Goal: Task Accomplishment & Management: Manage account settings

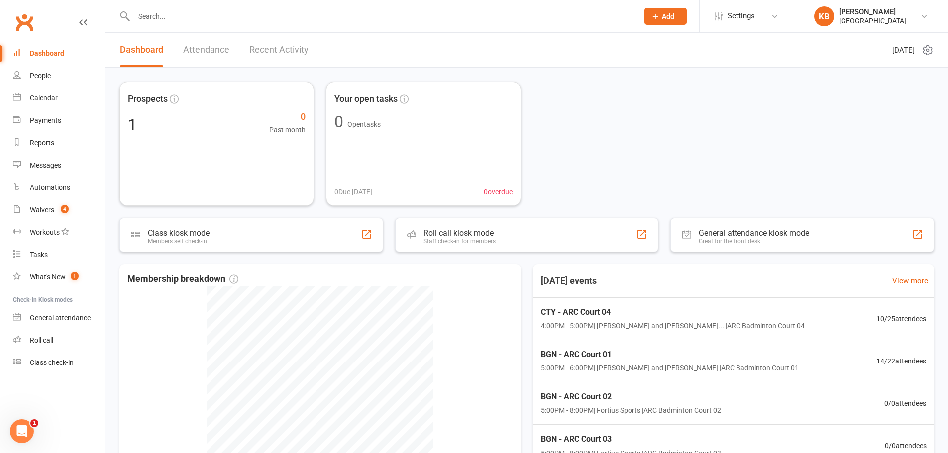
click at [160, 17] on input "text" at bounding box center [381, 16] width 501 height 14
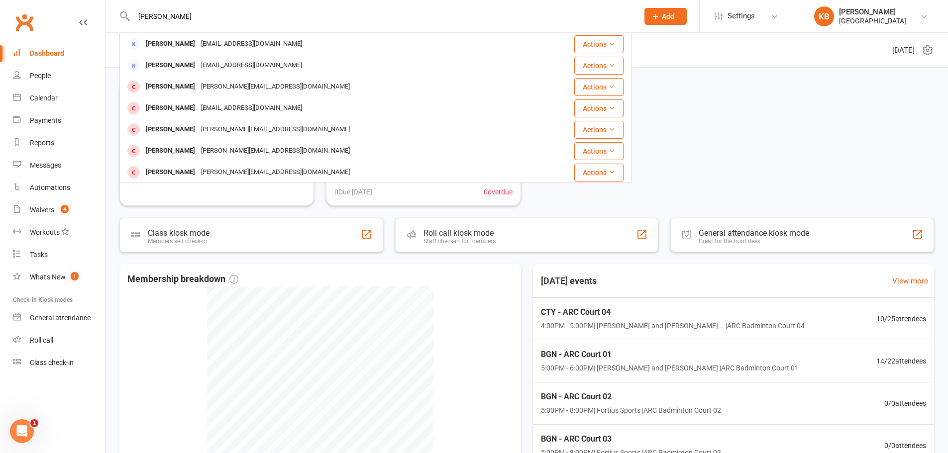
type input "[PERSON_NAME]"
drag, startPoint x: 196, startPoint y: 23, endPoint x: 124, endPoint y: 23, distance: 71.2
click at [126, 23] on div "[PERSON_NAME] [PERSON_NAME] [EMAIL_ADDRESS][DOMAIN_NAME] Actions Naval Gupta [E…" at bounding box center [375, 16] width 512 height 32
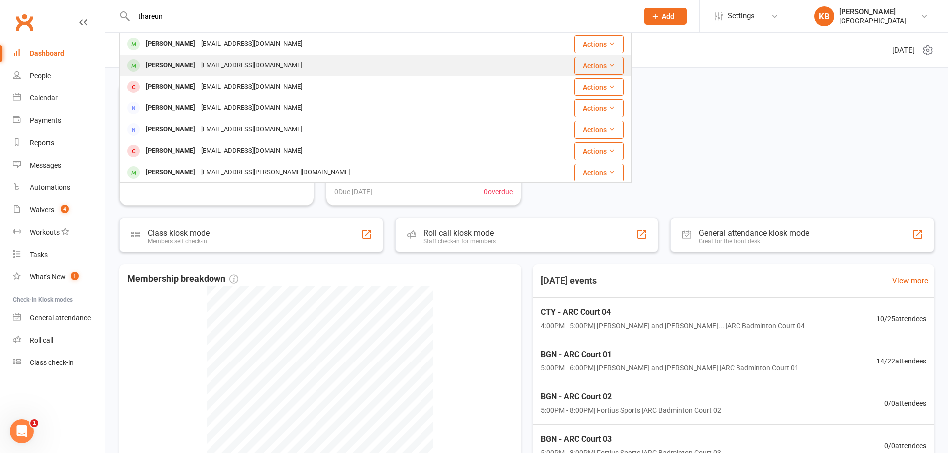
type input "thareun"
click at [289, 59] on div "[PERSON_NAME] [PERSON_NAME][EMAIL_ADDRESS][DOMAIN_NAME]" at bounding box center [332, 65] width 424 height 20
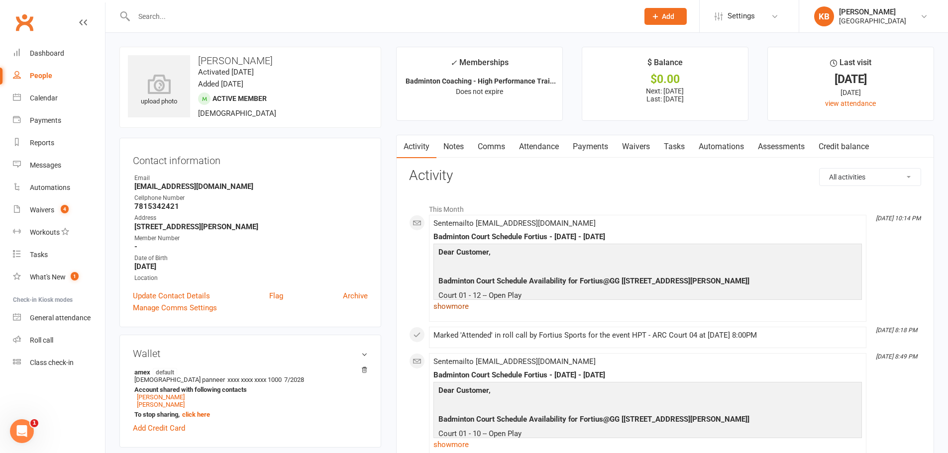
click at [461, 309] on link "show more" at bounding box center [647, 307] width 428 height 14
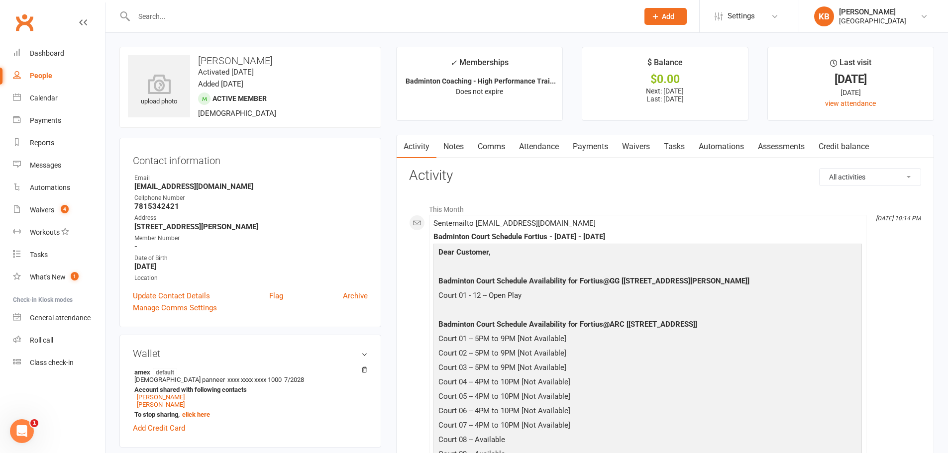
click at [305, 116] on div "upload photo Tharun Katharnath Activated 24 July, 2025 Added 23 July, 2025 Acti…" at bounding box center [250, 87] width 262 height 81
click at [158, 17] on input "text" at bounding box center [381, 16] width 501 height 14
type input "i"
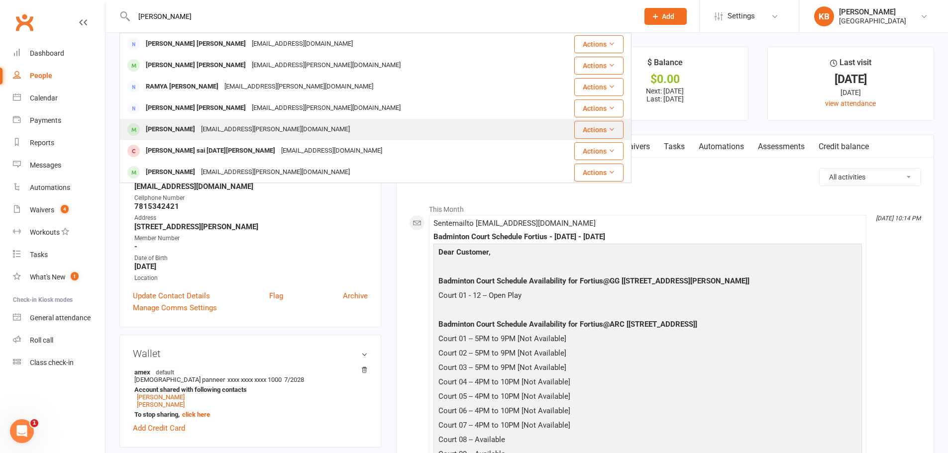
type input "darapureddy"
click at [214, 134] on div "ramyasudha.maddala@gmail.com" at bounding box center [275, 129] width 155 height 14
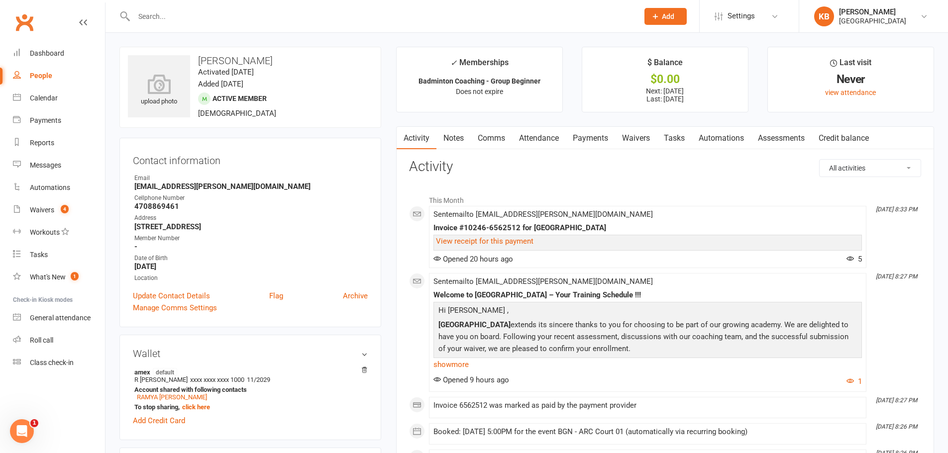
click at [600, 137] on link "Payments" at bounding box center [590, 138] width 49 height 23
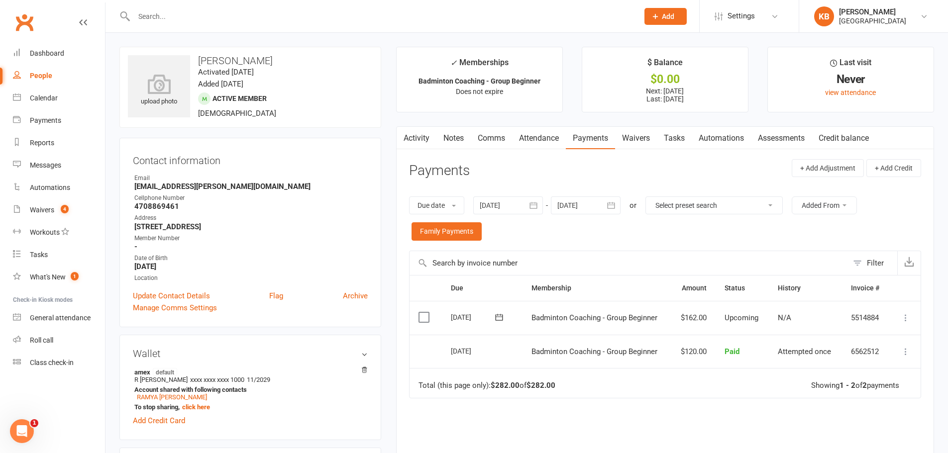
click at [418, 134] on link "Activity" at bounding box center [417, 138] width 40 height 23
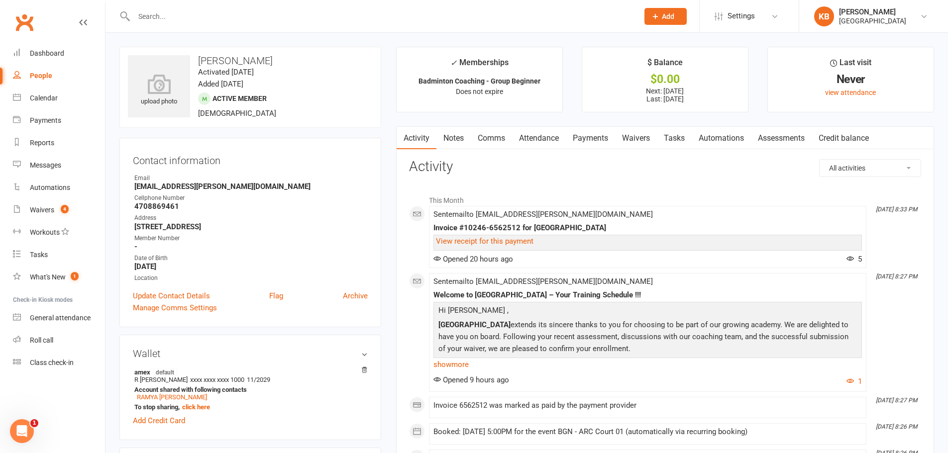
click at [604, 140] on link "Payments" at bounding box center [590, 138] width 49 height 23
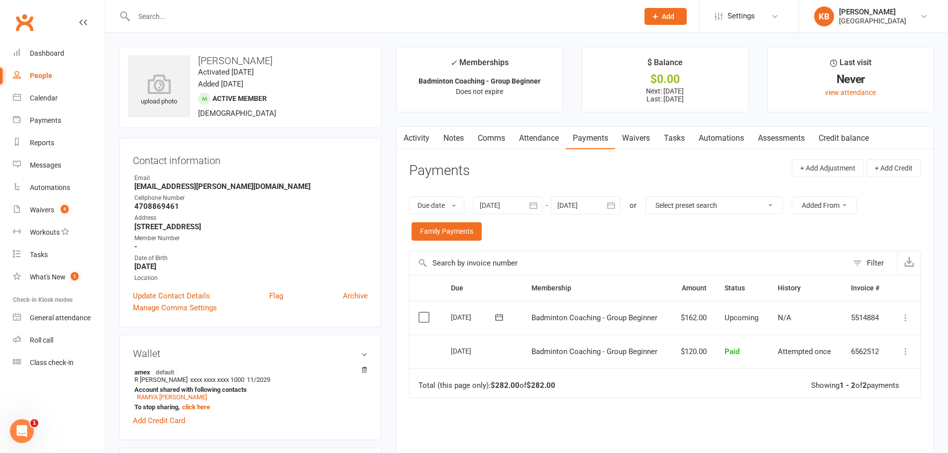
click at [417, 140] on link "Activity" at bounding box center [417, 138] width 40 height 23
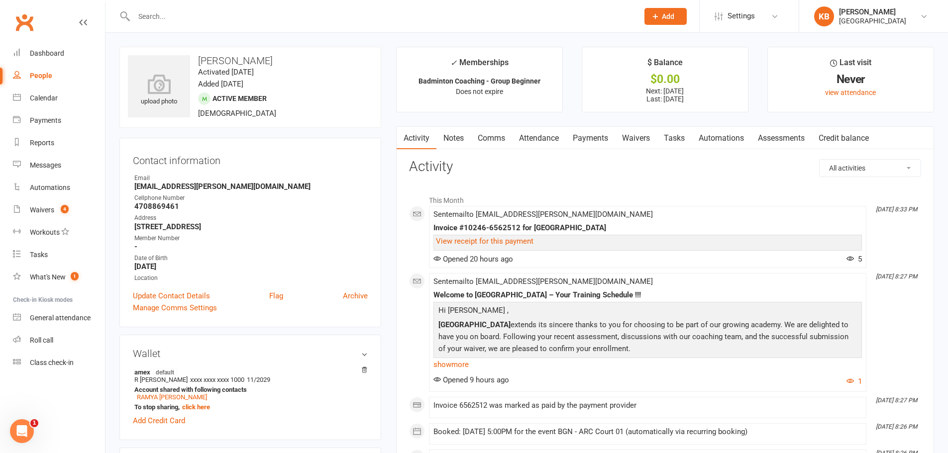
click at [172, 12] on input "text" at bounding box center [381, 16] width 501 height 14
paste input "deepukk@gmail.com>"
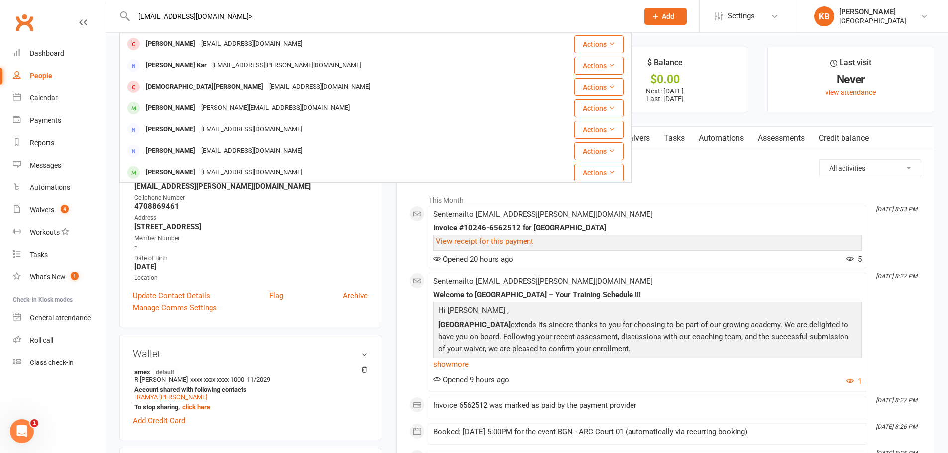
type input "deepukk@gmail.com>"
drag, startPoint x: 220, startPoint y: 12, endPoint x: 123, endPoint y: 22, distance: 97.5
click at [123, 22] on div "deepukk@gmail.com> Kavin Deepak deepakmc81@gmail.com Actions Debasis Kar Kar.de…" at bounding box center [375, 16] width 512 height 32
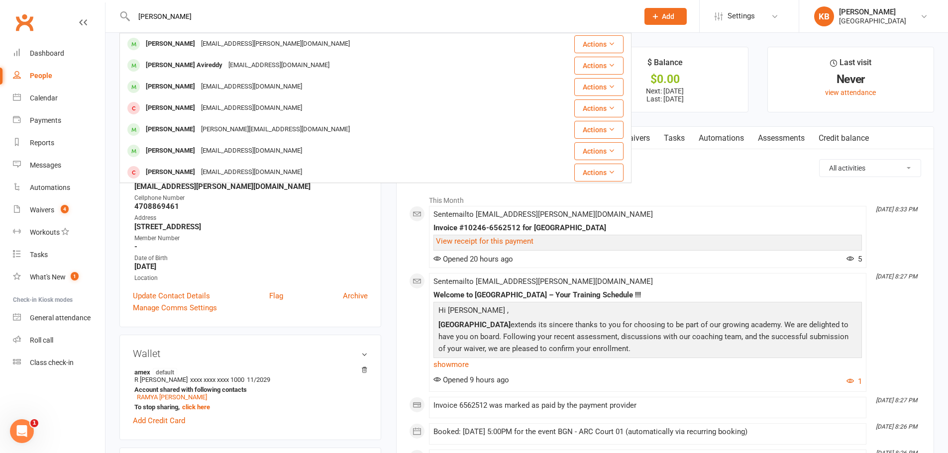
drag, startPoint x: 205, startPoint y: 13, endPoint x: 135, endPoint y: 25, distance: 70.7
click at [135, 25] on div "dhruva aryan Aryan Kushwaha vijay.kushwaha@gmail.com Actions Dhruva Murthy Avir…" at bounding box center [375, 16] width 512 height 32
paste input "Dhruva Aaryan"
drag, startPoint x: 207, startPoint y: 17, endPoint x: 103, endPoint y: 23, distance: 104.1
click at [103, 2] on header "Dhruva Aaryan Dhruva Murthy Avireddy saranya202002@gmail.com Actions Aaradhya D…" at bounding box center [474, 2] width 948 height 0
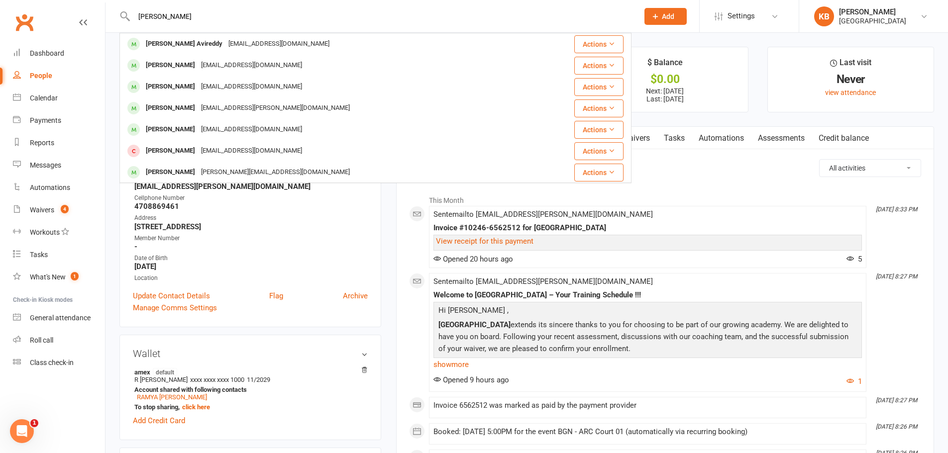
paste input "eepukk@gmail.com"
type input "Deepukk@gmail.com"
drag, startPoint x: 216, startPoint y: 10, endPoint x: 127, endPoint y: 15, distance: 88.7
click at [127, 15] on div "Deepukk@gmail.com Kavin Deepak deepakmc81@gmail.com Actions Debasis Kar Kar.deb…" at bounding box center [375, 16] width 512 height 32
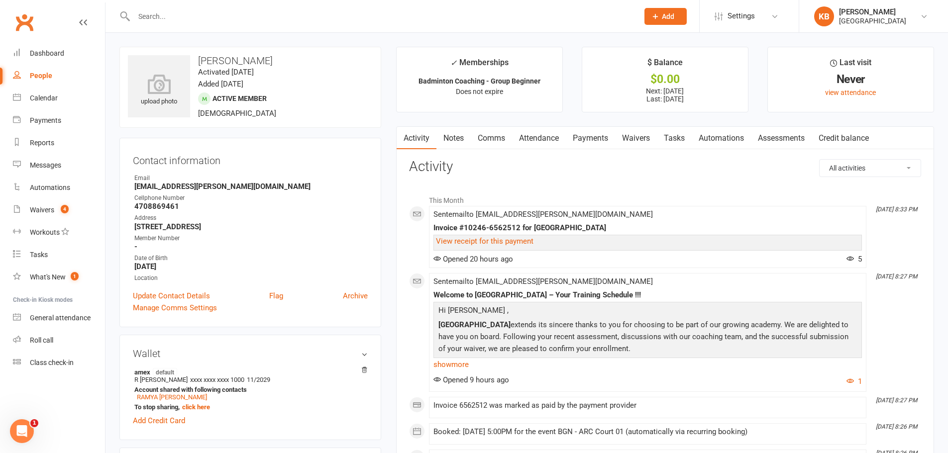
click at [377, 146] on div "Contact information Owner Email ramyasudha.maddala@gmail.com Cellphone Number 4…" at bounding box center [250, 233] width 262 height 190
click at [56, 210] on link "Waivers 4" at bounding box center [59, 210] width 92 height 22
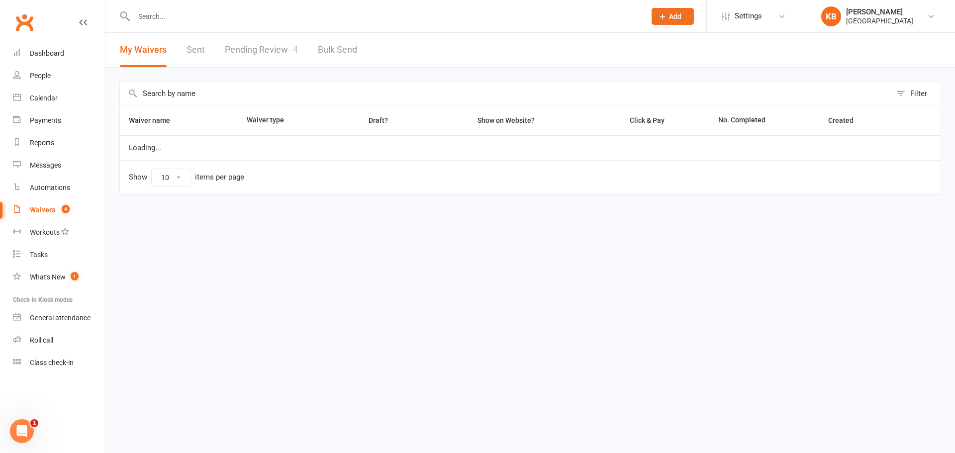
click at [249, 56] on link "Pending Review 4" at bounding box center [261, 50] width 73 height 34
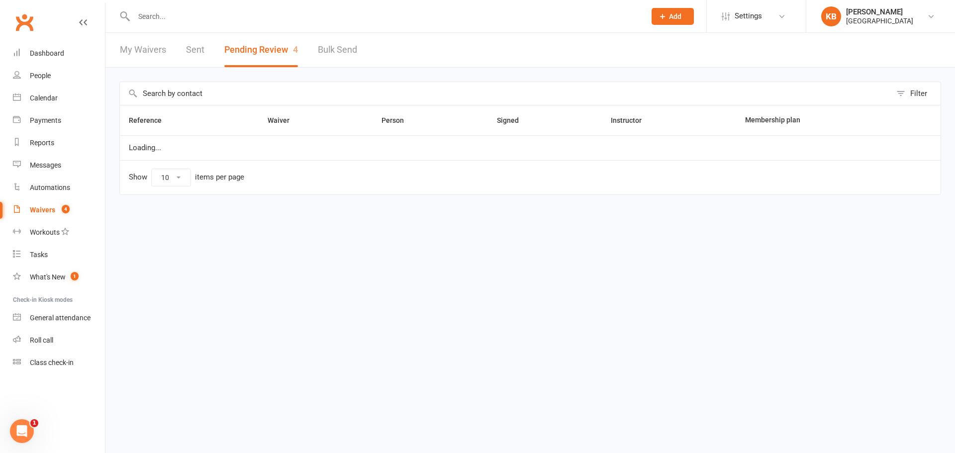
select select "100"
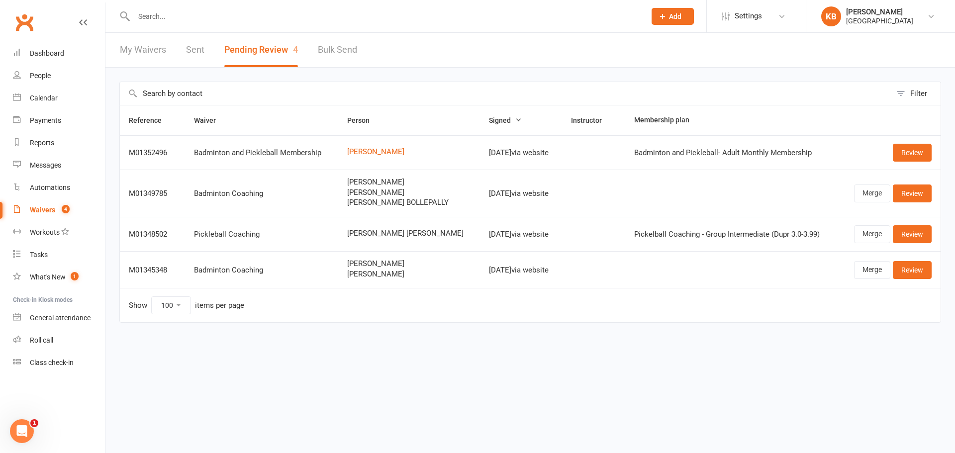
click at [140, 46] on link "My Waivers" at bounding box center [143, 50] width 46 height 34
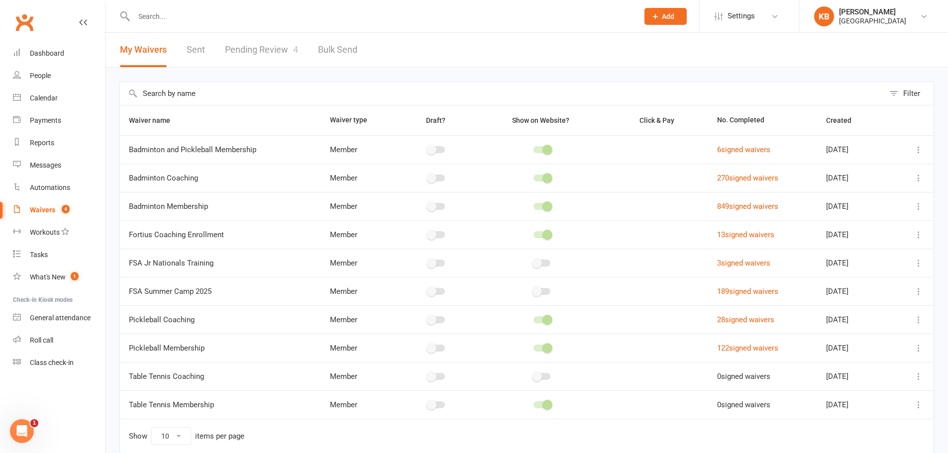
select select "100"
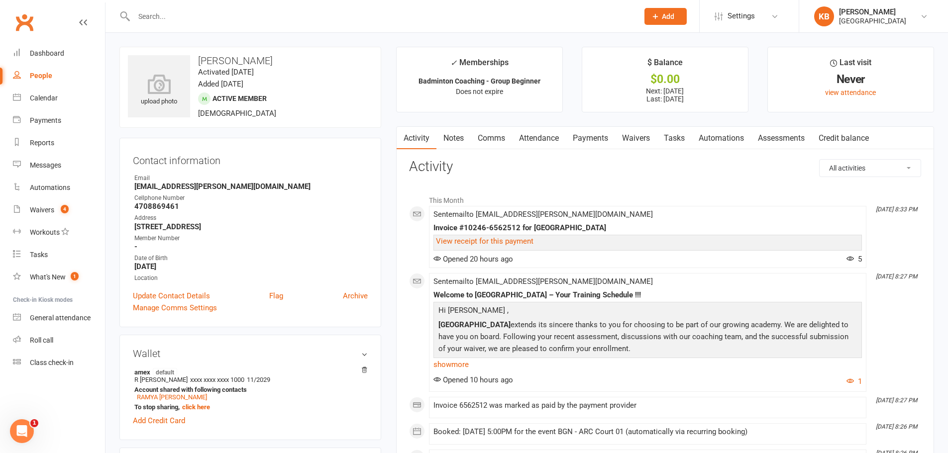
click at [146, 15] on input "text" at bounding box center [381, 16] width 501 height 14
paste input "Hitesh Sabnani"
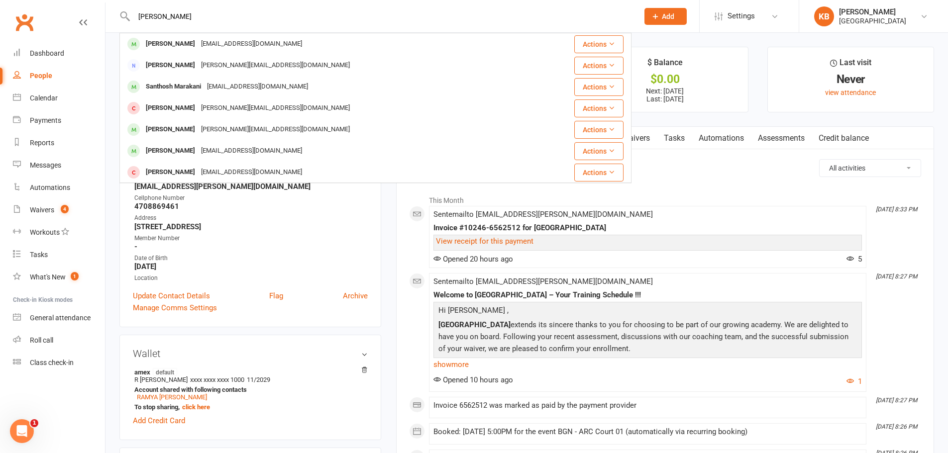
drag, startPoint x: 201, startPoint y: 13, endPoint x: 129, endPoint y: 28, distance: 73.7
click at [129, 28] on div "Hitesh Sabnani Sai Raghav Venkatesh Anithavenkatesh@gmail.com Actions Gopesh Sa…" at bounding box center [375, 16] width 512 height 32
paste input "sabnani07@gmail.com"
drag, startPoint x: 141, startPoint y: 11, endPoint x: 129, endPoint y: 9, distance: 12.1
click at [129, 9] on div "sabnani07@gmail.com Samik Saha Saha.samik@gmail.com Actions Phani Ponnapalli Ph…" at bounding box center [375, 16] width 512 height 32
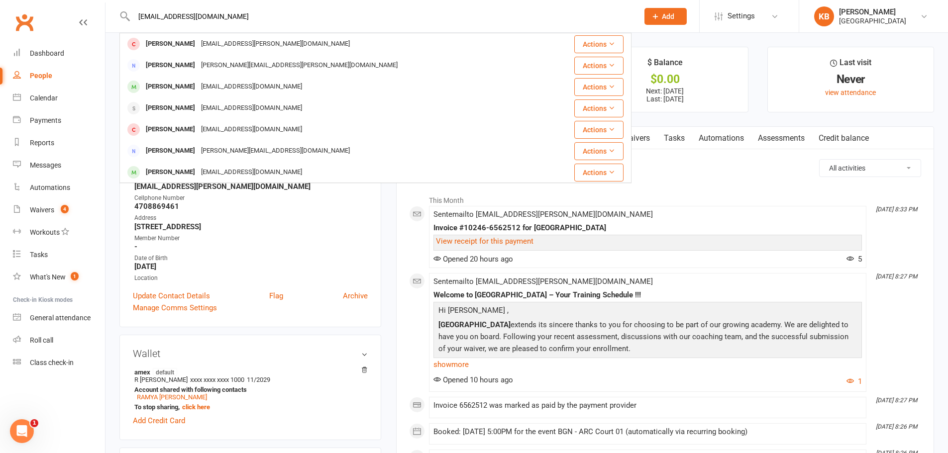
paste input "Sajin Sachidanandan"
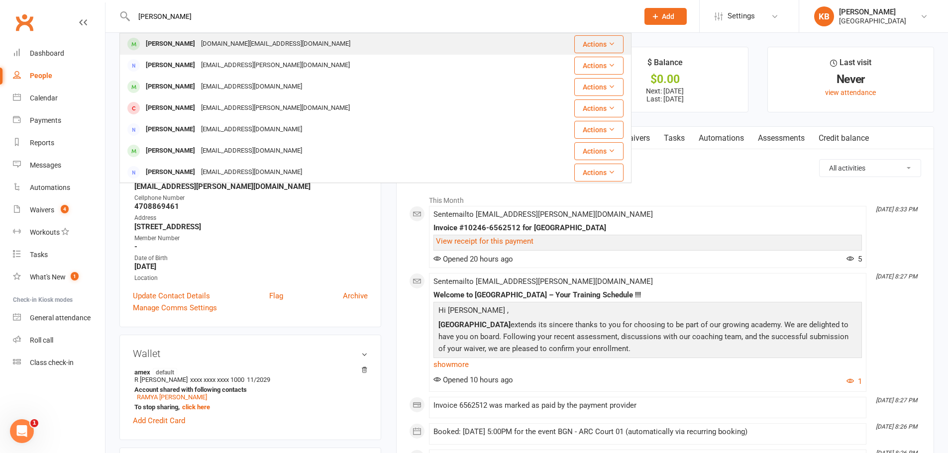
type input "Sajin Sachidanandan"
click at [227, 40] on div "sajin.sh@gmail.com" at bounding box center [275, 44] width 155 height 14
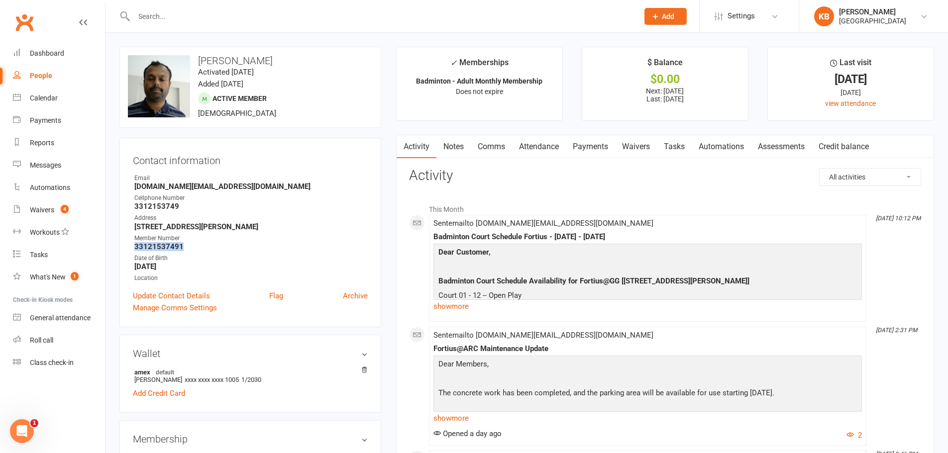
drag, startPoint x: 131, startPoint y: 245, endPoint x: 187, endPoint y: 245, distance: 55.7
click at [187, 245] on div "Contact information Owner Email sajin.sh@gmail.com Cellphone Number 3312153749 …" at bounding box center [250, 233] width 262 height 190
copy strong "33121537491"
click at [301, 188] on strong "sajin.sh@gmail.com" at bounding box center [250, 186] width 233 height 9
click at [169, 12] on input "text" at bounding box center [381, 16] width 501 height 14
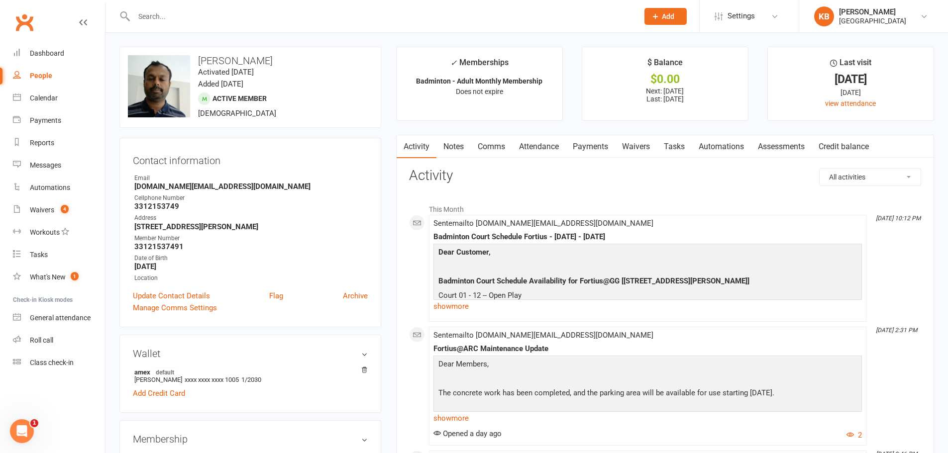
paste input "Aproop Saggam"
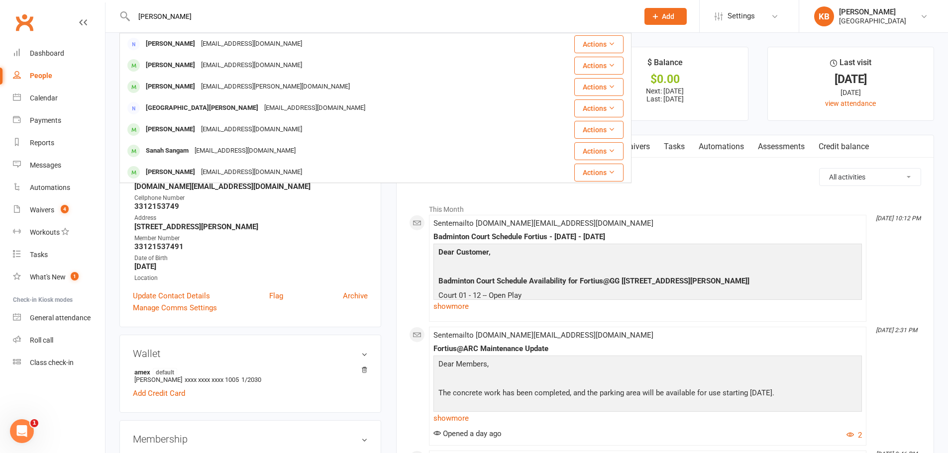
drag, startPoint x: 190, startPoint y: 15, endPoint x: 125, endPoint y: 7, distance: 65.7
click at [125, 7] on div "Aproop Saggam Akila Santhanam Sanakila@gmail.com Actions Sai Kethu tylloop@gmai…" at bounding box center [375, 16] width 512 height 32
paste input ".saggam123@gmail.co"
drag, startPoint x: 246, startPoint y: 18, endPoint x: 137, endPoint y: 18, distance: 108.5
click at [137, 18] on input "Aproop.saggam123@gmail.com" at bounding box center [381, 16] width 501 height 14
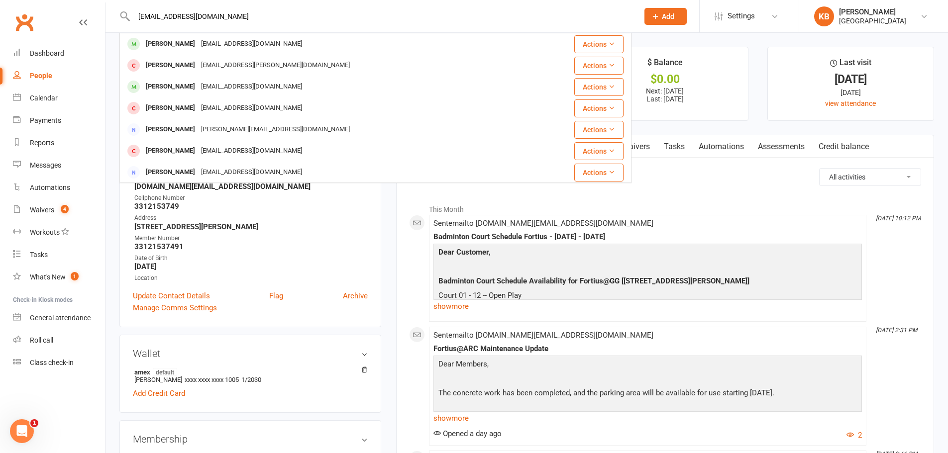
paste input "Charan Sagi"
drag, startPoint x: 198, startPoint y: 21, endPoint x: 97, endPoint y: -5, distance: 103.9
paste input "charanvarmasagi@gmail.com"
drag, startPoint x: 240, startPoint y: 21, endPoint x: 109, endPoint y: 17, distance: 130.9
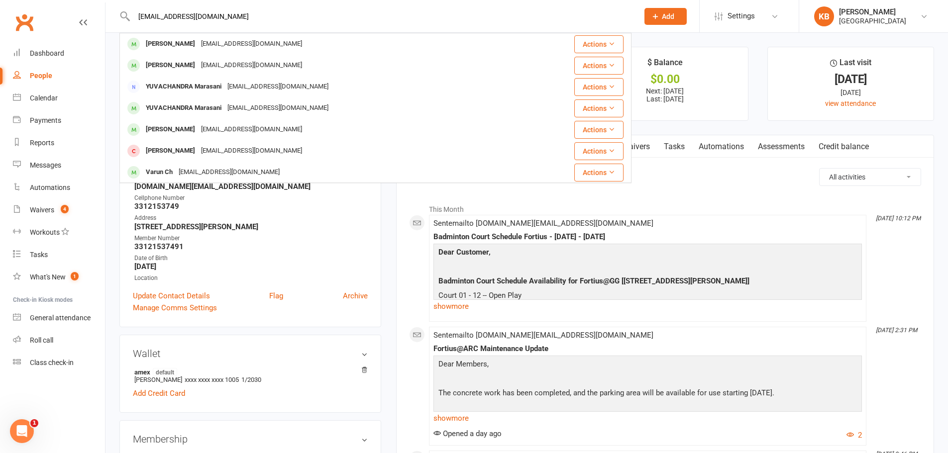
click at [121, 19] on div "charanvarmasagi@gmail.com Sharan Chandran sharanchandran@gmail.com Actions Jey …" at bounding box center [375, 16] width 512 height 32
paste input "Surya Vamsi Sagi"
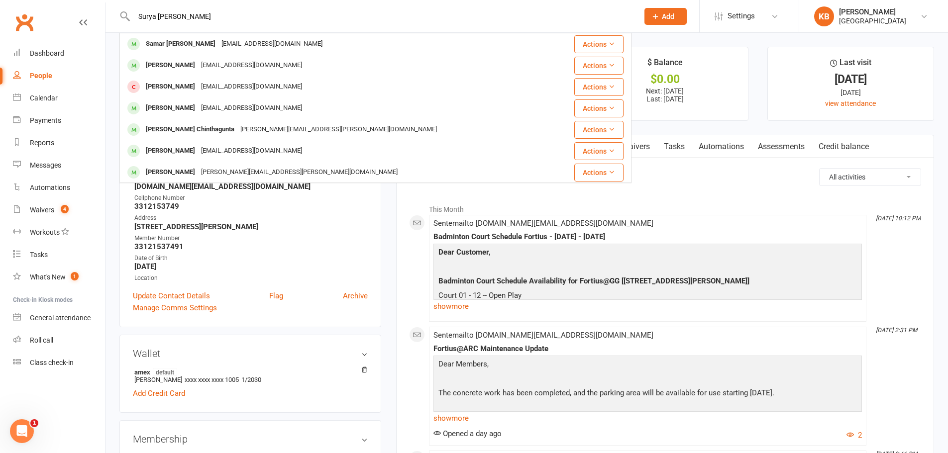
drag, startPoint x: 201, startPoint y: 17, endPoint x: 127, endPoint y: 12, distance: 73.8
click at [127, 12] on div "Surya Vamsi Sagi Samar Surya Chikkala mrsurya@gmail.com Actions Surya Booragadd…" at bounding box center [375, 16] width 512 height 32
paste input "surya.sagi7@gmail.com"
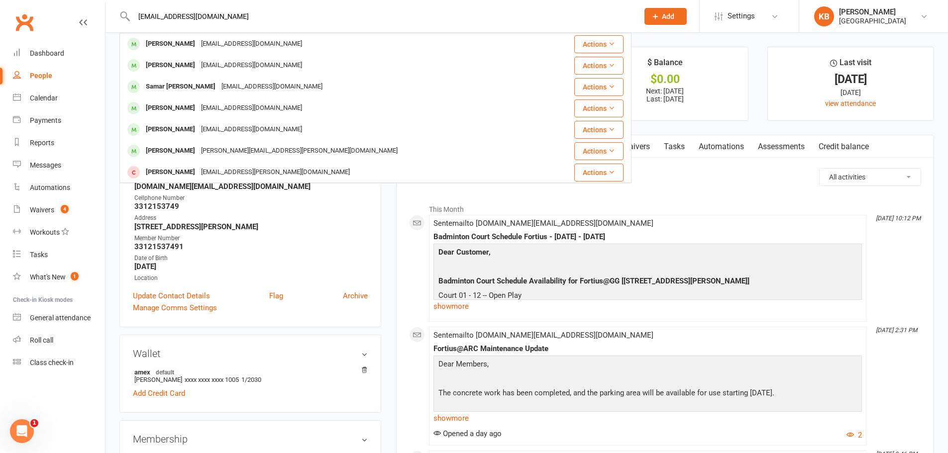
drag, startPoint x: 227, startPoint y: 14, endPoint x: 98, endPoint y: 21, distance: 129.6
click at [98, 2] on header "surya.sagi7@gmail.com Surya Booragadda surya.booragadda@gmail.com Actions Surya…" at bounding box center [474, 2] width 948 height 0
paste input "Ramesh Sah"
drag, startPoint x: 203, startPoint y: 20, endPoint x: 112, endPoint y: 15, distance: 90.7
click at [112, 15] on react-component "Ramesh Sah ramesh saketi rameshsaketi@gmail.com Actions Raja Ramesh jayaraja590…" at bounding box center [315, 16] width 631 height 32
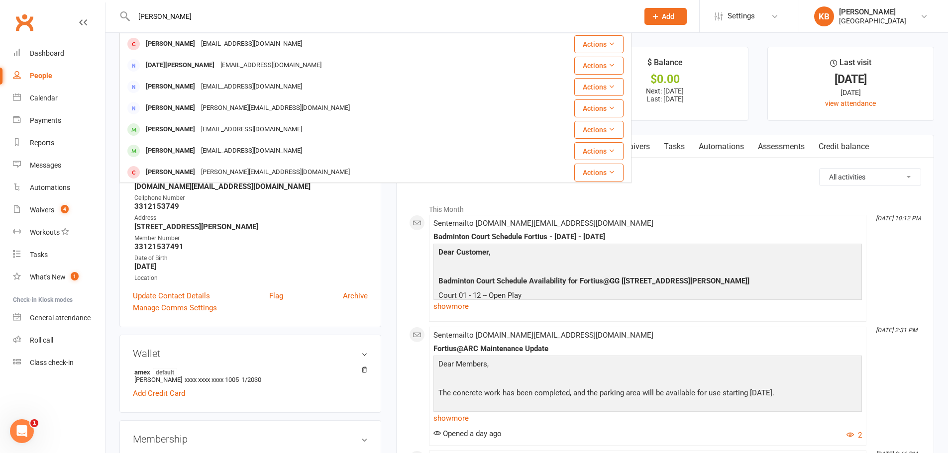
paste input "ramesh055@gmail.com"
drag, startPoint x: 217, startPoint y: 11, endPoint x: 133, endPoint y: 15, distance: 84.2
click at [133, 15] on input "ramesh055@gmail.com" at bounding box center [381, 16] width 501 height 14
paste input "Venkata Avinash Sajja"
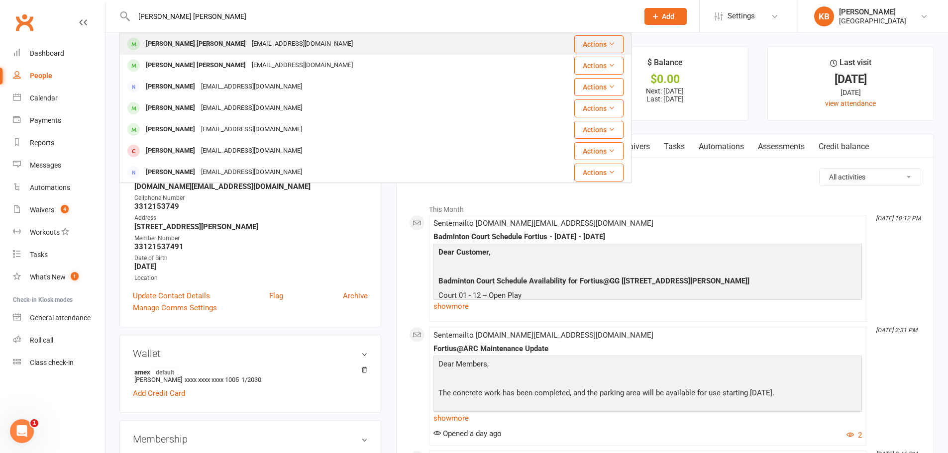
type input "Venkata Avinash Sajja"
click at [249, 44] on div "sajjavenkataavinash@gmail.com" at bounding box center [302, 44] width 107 height 14
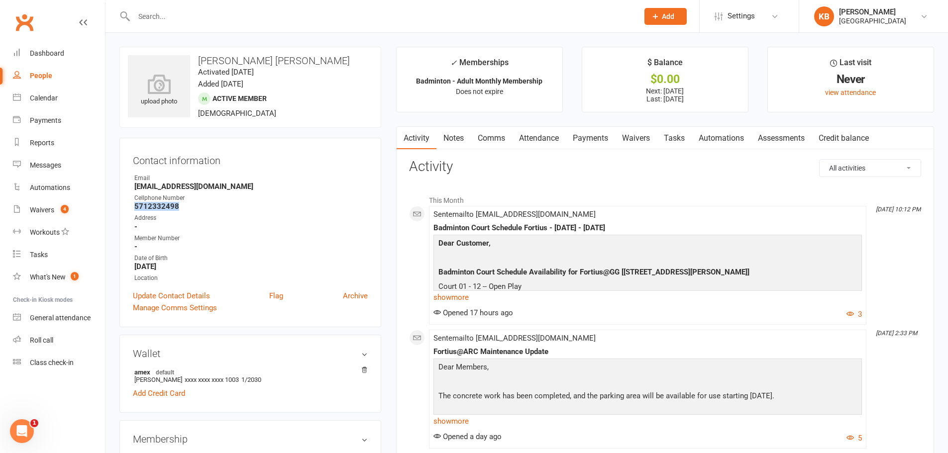
drag, startPoint x: 130, startPoint y: 206, endPoint x: 188, endPoint y: 205, distance: 57.7
click at [188, 205] on div "Contact information Owner Email sajjavenkataavinash@gmail.com Cellphone Number …" at bounding box center [250, 233] width 262 height 190
copy strong "5712332498"
click at [266, 174] on div "Email" at bounding box center [250, 178] width 233 height 9
drag, startPoint x: 136, startPoint y: 206, endPoint x: 188, endPoint y: 207, distance: 51.3
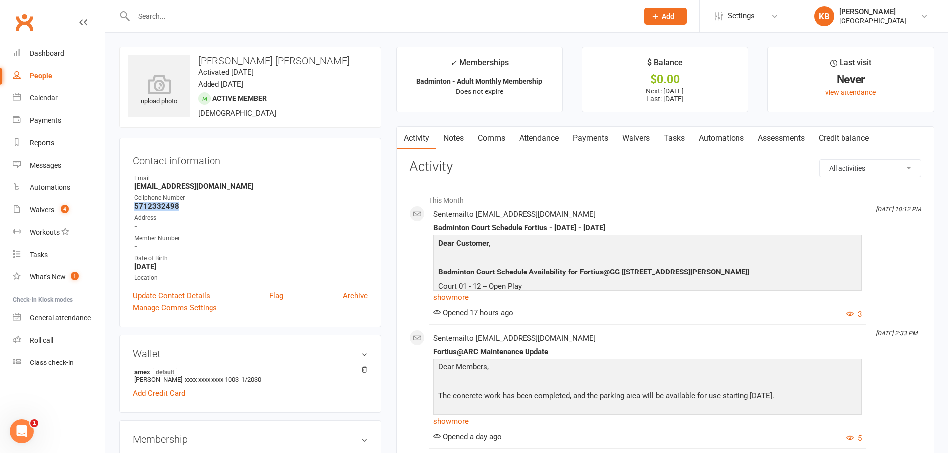
click at [188, 207] on div "Contact information Owner Email sajjavenkataavinash@gmail.com Cellphone Number …" at bounding box center [250, 233] width 262 height 190
copy strong "5712332498"
click at [290, 163] on h3 "Contact information" at bounding box center [250, 158] width 235 height 15
click at [197, 15] on input "text" at bounding box center [381, 16] width 501 height 14
paste input "Ram Sakamuri"
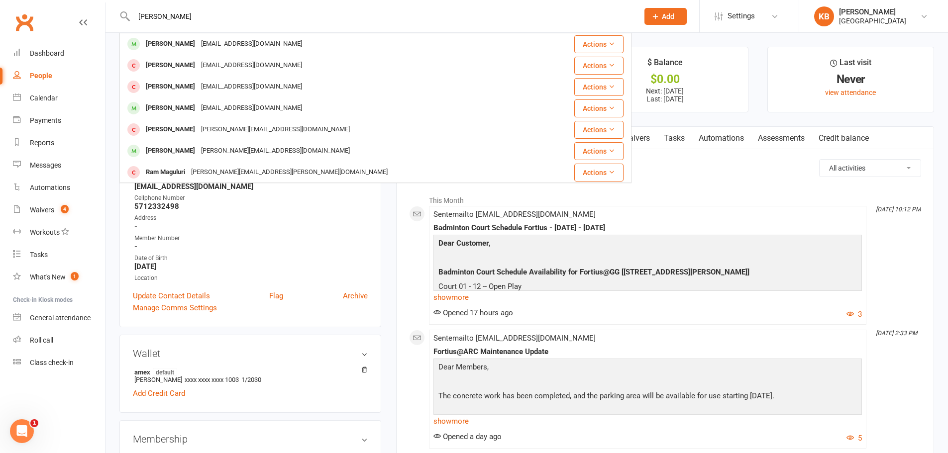
type input "Ram Sakamuri"
click at [209, 41] on div "ramsakamuri@yahoo.com" at bounding box center [251, 44] width 107 height 14
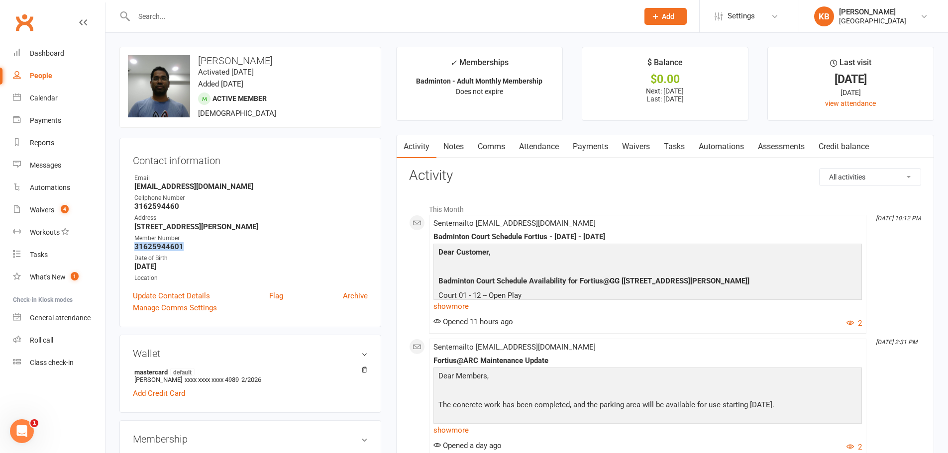
drag, startPoint x: 131, startPoint y: 246, endPoint x: 187, endPoint y: 245, distance: 55.7
click at [187, 245] on div "Contact information Owner Email ramsakamuri@yahoo.com Cellphone Number 31625944…" at bounding box center [250, 233] width 262 height 190
copy strong "31625944601"
click at [261, 200] on div "Cellphone Number" at bounding box center [250, 198] width 233 height 9
click at [158, 17] on input "text" at bounding box center [381, 16] width 501 height 14
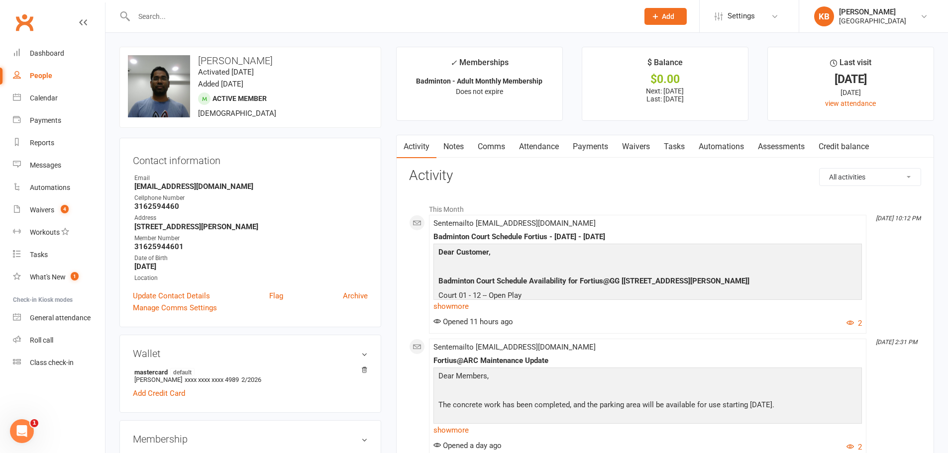
paste input "Karthikeyan Sakthivel"
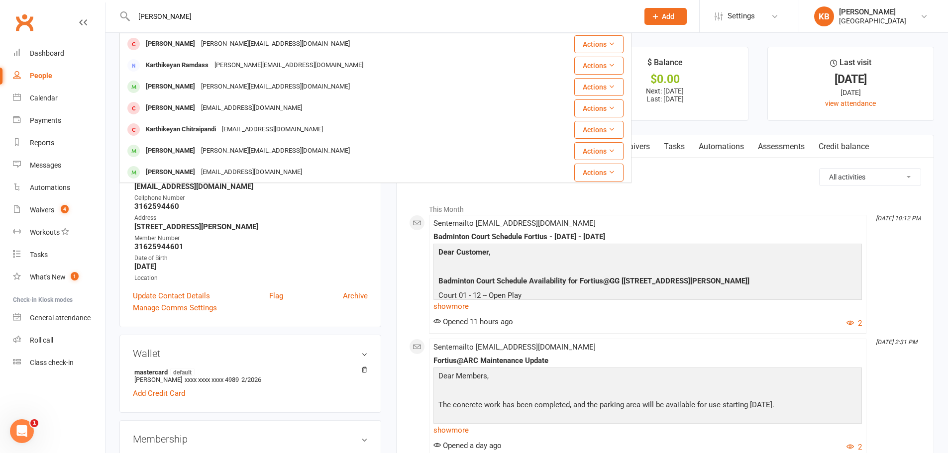
click at [204, 22] on input "Karthikeyan Sakthivel" at bounding box center [381, 16] width 501 height 14
drag, startPoint x: 140, startPoint y: 12, endPoint x: 222, endPoint y: 10, distance: 82.1
click at [222, 10] on input "Karthikeyan Sakthivel" at bounding box center [381, 16] width 501 height 14
paste input "sakthivel.karthikn@gmail.com"
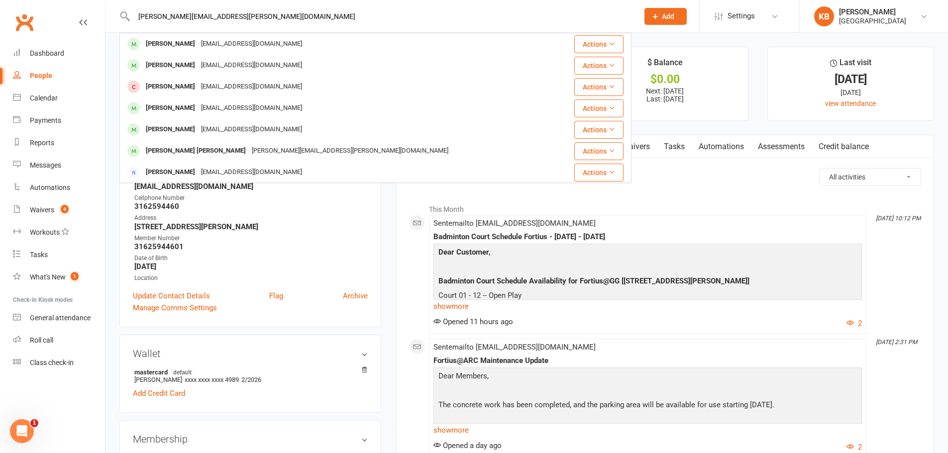
drag, startPoint x: 231, startPoint y: 17, endPoint x: 138, endPoint y: 21, distance: 93.1
click at [138, 21] on input "sakthivel.karthikn@gmail.com" at bounding box center [381, 16] width 501 height 14
paste input "sakthivel.karthikn@gmail.com"
drag, startPoint x: 342, startPoint y: 19, endPoint x: 104, endPoint y: 25, distance: 238.9
click at [112, 24] on react-component "sakthivel.karthikn@gmail.comsakthivel.karthikn@gmail.com Karthik Sampath kartyk…" at bounding box center [315, 16] width 631 height 32
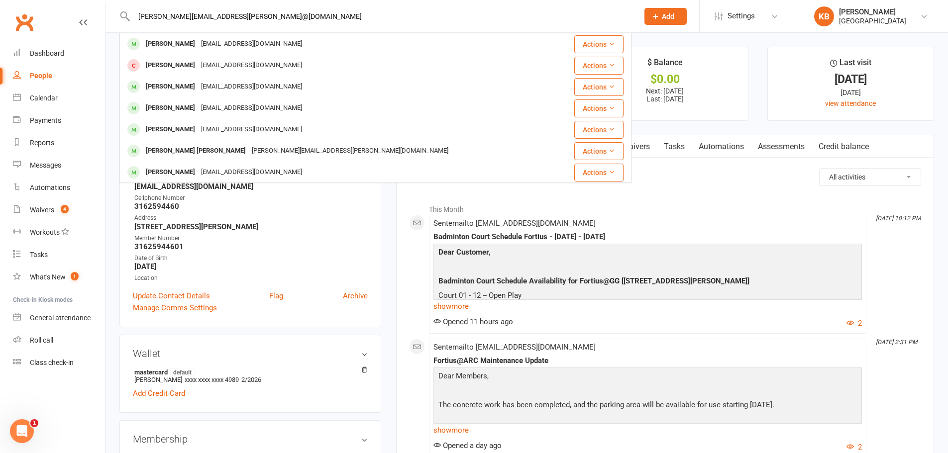
paste input "Sakti Sakti prasad Maharana"
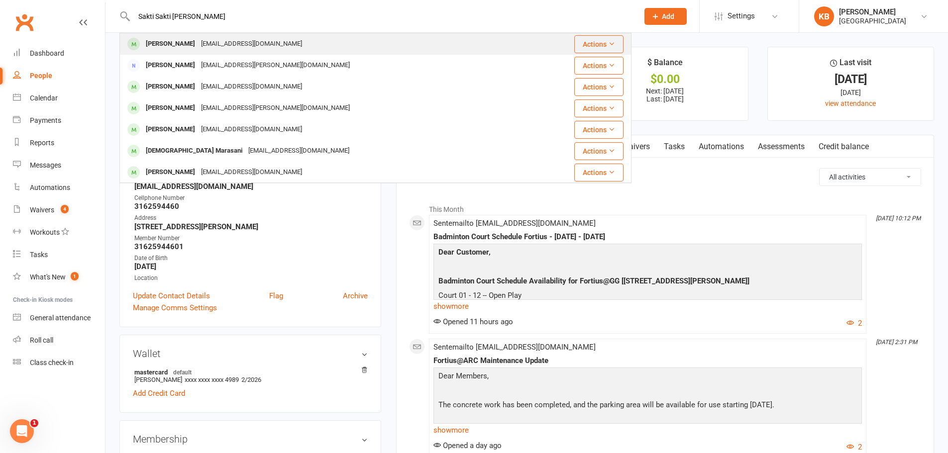
type input "Sakti Sakti prasad Maharana"
click at [262, 43] on div "Starwarsakti02@gmail.com" at bounding box center [251, 44] width 107 height 14
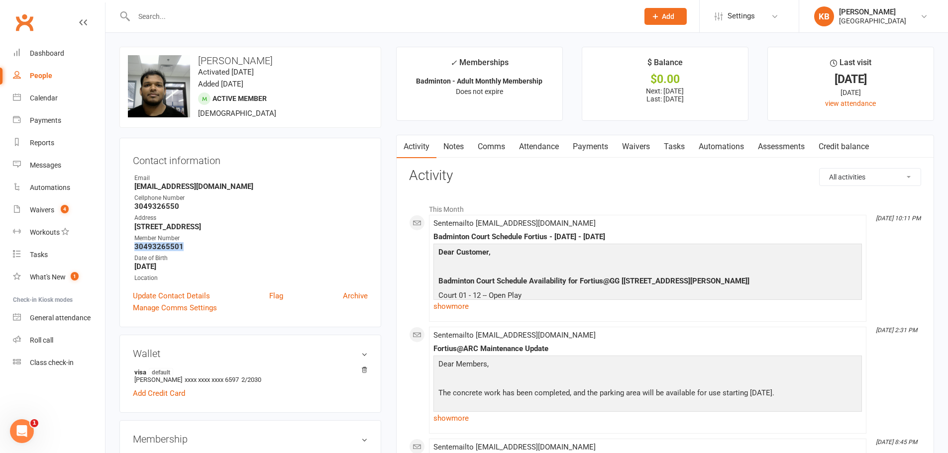
drag, startPoint x: 130, startPoint y: 245, endPoint x: 194, endPoint y: 247, distance: 63.7
click at [194, 247] on div "Contact information Owner Email Starwarsakti02@gmail.com Cellphone Number 30493…" at bounding box center [250, 233] width 262 height 190
copy strong "30493265501"
click at [289, 206] on strong "3049326550" at bounding box center [250, 206] width 233 height 9
click at [191, 19] on input "text" at bounding box center [381, 16] width 501 height 14
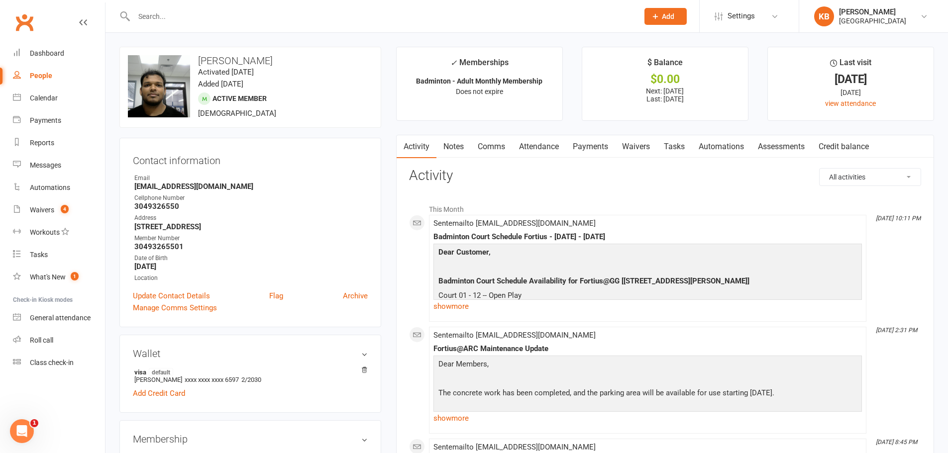
paste input "Kalyan Sambhangi"
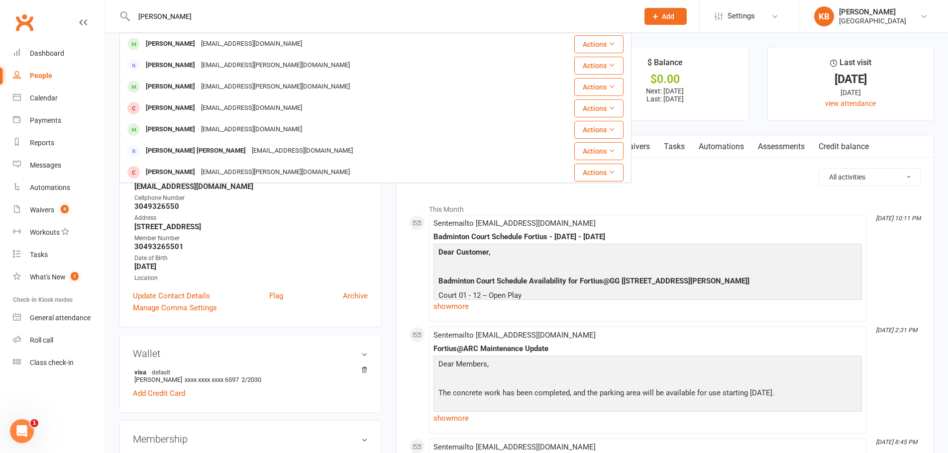
drag, startPoint x: 206, startPoint y: 16, endPoint x: 126, endPoint y: 20, distance: 79.7
click at [126, 20] on div "Kalyan Sambhangi Kalyan Sriramaneni kalyan.sriramaneni@gmail.com Actions Ganesh…" at bounding box center [375, 16] width 512 height 32
paste input "Ramakrishna Samudrala"
drag, startPoint x: 195, startPoint y: 11, endPoint x: 124, endPoint y: 13, distance: 70.7
click at [125, 13] on div "Ramakrishna Samudrala Ramakrishna Kancharla Rama99526@gmail.com Actions Murali …" at bounding box center [375, 16] width 512 height 32
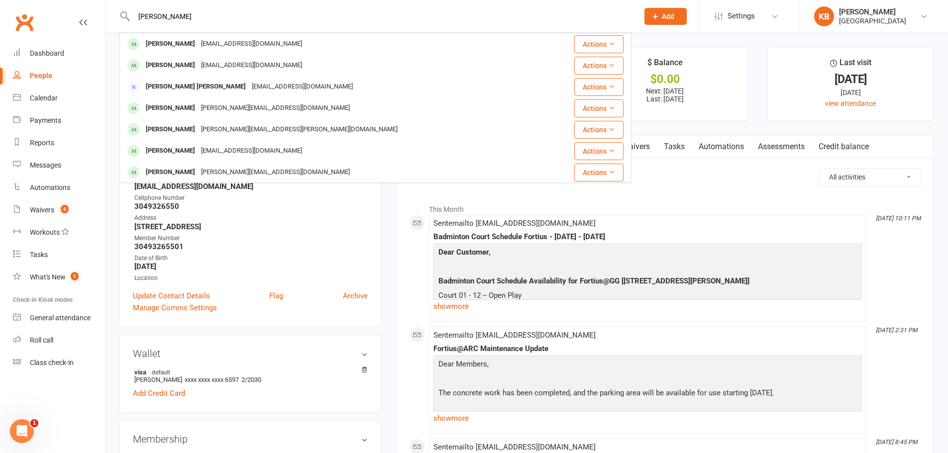
paste input "s.ramsam@gmail.com"
drag, startPoint x: 217, startPoint y: 16, endPoint x: 120, endPoint y: 19, distance: 96.6
click at [120, 19] on div "s.ramsam@gmail.com Sam Park sam.s.park14@gmail.com Actions Neya Ramsankar ramsp…" at bounding box center [375, 16] width 512 height 32
paste input "Venkat satish Samudrala"
drag, startPoint x: 234, startPoint y: 11, endPoint x: 109, endPoint y: 16, distance: 125.0
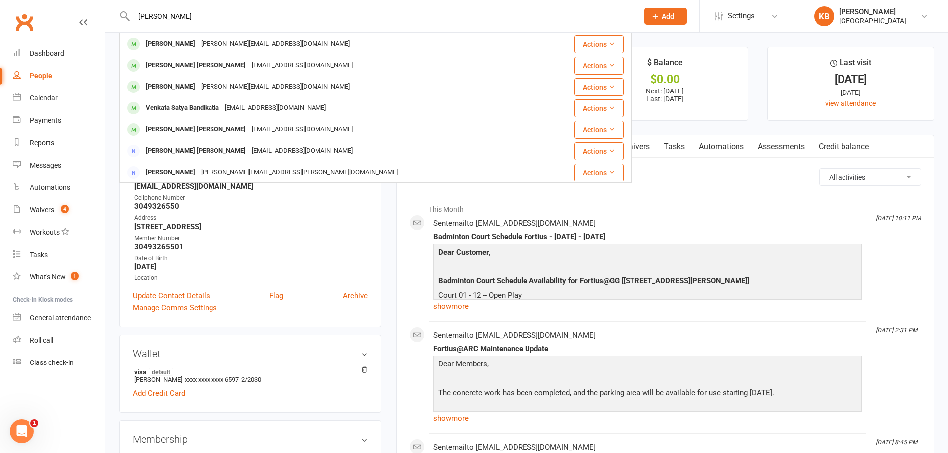
click at [109, 16] on react-component "Venkat satish Samudrala Anirudh Samudrala Anirudh.enigma@gmail.com Actions Sai …" at bounding box center [315, 16] width 631 height 32
paste input "Samudra.satish@gmail.com"
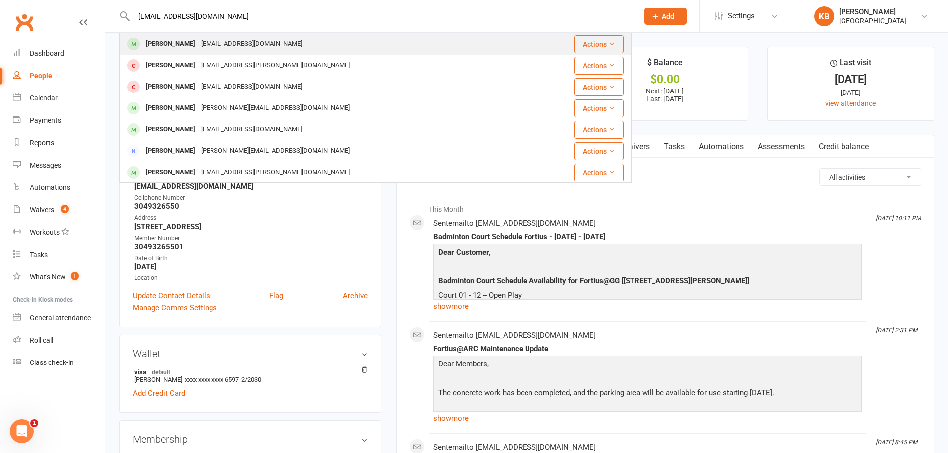
type input "Samudra.satish@gmail.com"
click at [267, 49] on div "satish.nsundar@gmail.com" at bounding box center [251, 44] width 107 height 14
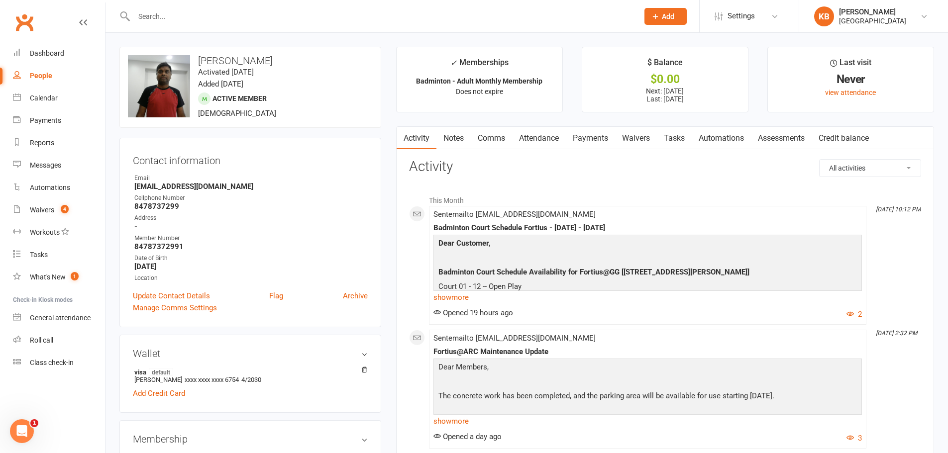
click at [225, 17] on input "text" at bounding box center [381, 16] width 501 height 14
paste input "Samudra.satish@gmail.com"
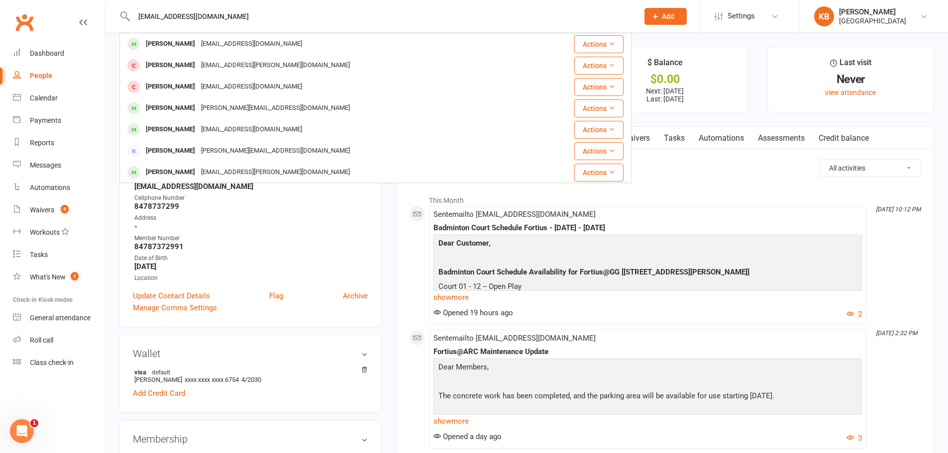
drag, startPoint x: 232, startPoint y: 15, endPoint x: 116, endPoint y: 20, distance: 116.0
click at [116, 20] on react-component "Samudra.satish@gmail.com Satish Sundar satish.nsundar@gmail.com Actions Samik S…" at bounding box center [315, 16] width 631 height 32
paste input "Kingsly Samuel"
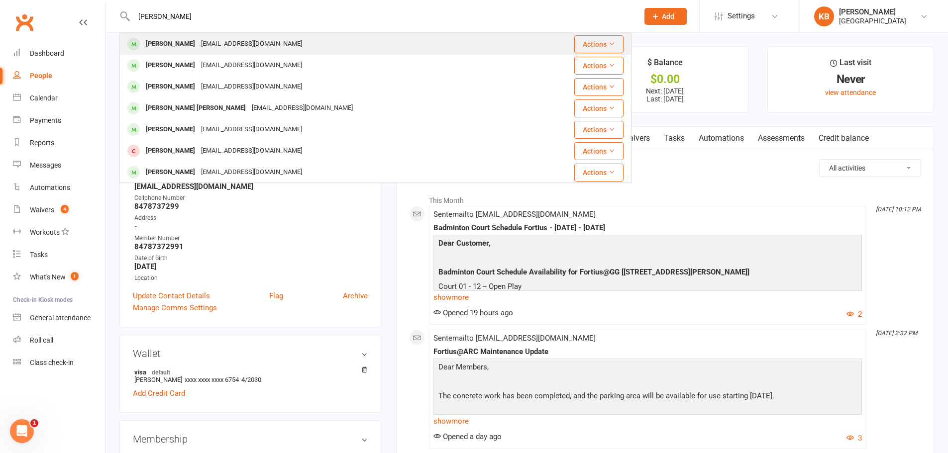
type input "Kingsly Samuel"
click at [240, 44] on div "kingsly1511@gmail.com" at bounding box center [251, 44] width 107 height 14
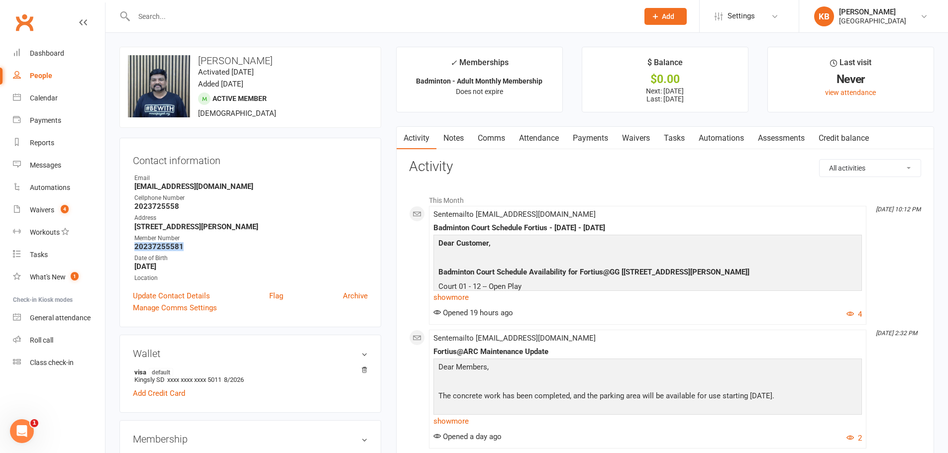
drag, startPoint x: 133, startPoint y: 246, endPoint x: 197, endPoint y: 247, distance: 63.7
click at [197, 247] on li "Member Number 20237255581" at bounding box center [250, 242] width 235 height 17
copy strong "20237255581"
click at [244, 198] on div "Cellphone Number" at bounding box center [250, 198] width 233 height 9
click at [205, 24] on div at bounding box center [375, 16] width 512 height 32
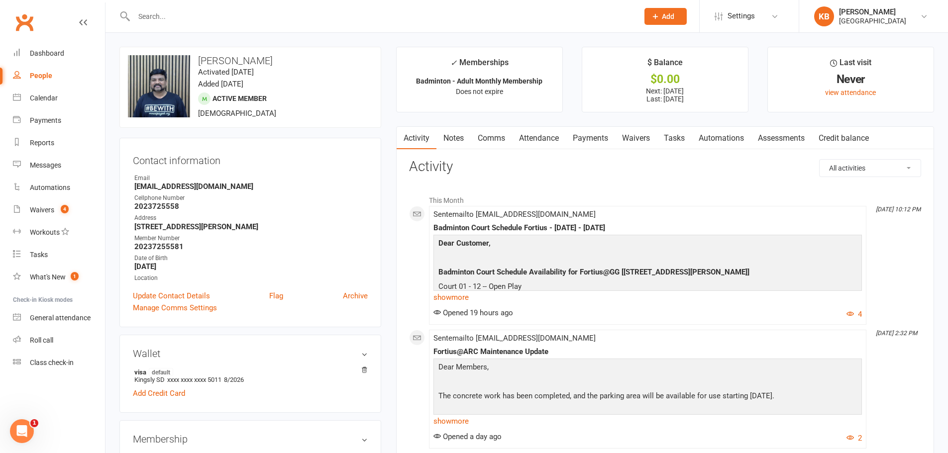
click at [186, 16] on input "text" at bounding box center [381, 16] width 501 height 14
paste input "Snehal Sangole"
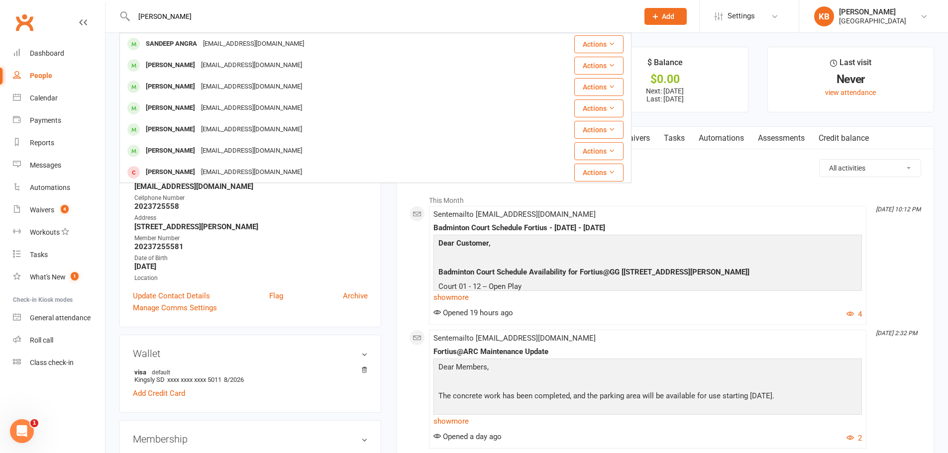
drag, startPoint x: 213, startPoint y: 20, endPoint x: 80, endPoint y: 19, distance: 132.9
click at [80, 2] on header "Snehal Sangole SANDEEP ANGRA sandeep.angra@yahoo.com Actions Neha Jangam Saitej…" at bounding box center [474, 2] width 948 height 0
paste input "sangole@hotmail.com"
type input "Snehalsangole@hotmail.com"
drag, startPoint x: 245, startPoint y: 22, endPoint x: 118, endPoint y: 26, distance: 126.5
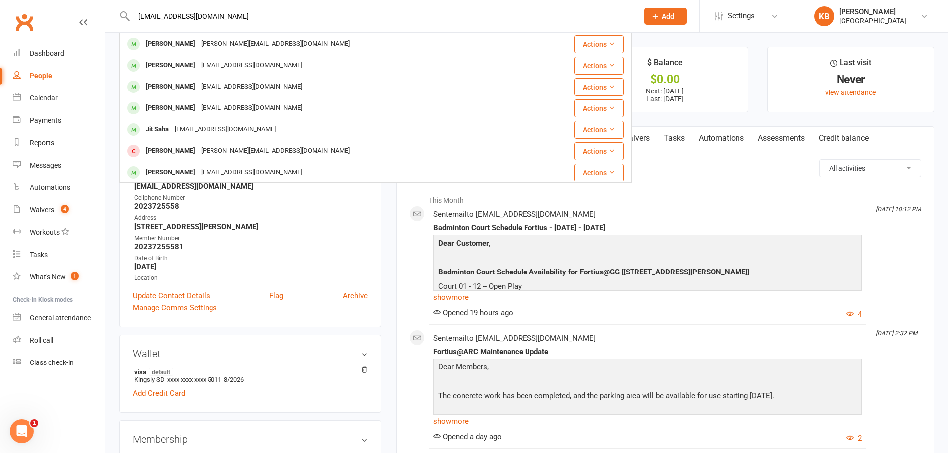
click at [118, 26] on react-component "Snehalsangole@hotmail.com Sreeji Gopal sreeji.gopal@hotmail.com Actions Rupesh …" at bounding box center [315, 16] width 631 height 32
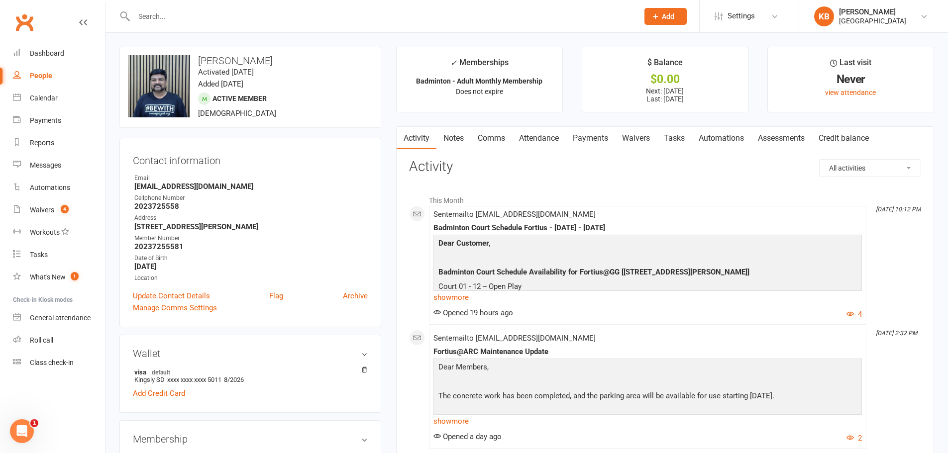
click at [259, 27] on div at bounding box center [375, 16] width 512 height 32
click at [250, 21] on input "text" at bounding box center [381, 16] width 501 height 14
paste input "Snehalsangole@hotmail.com"
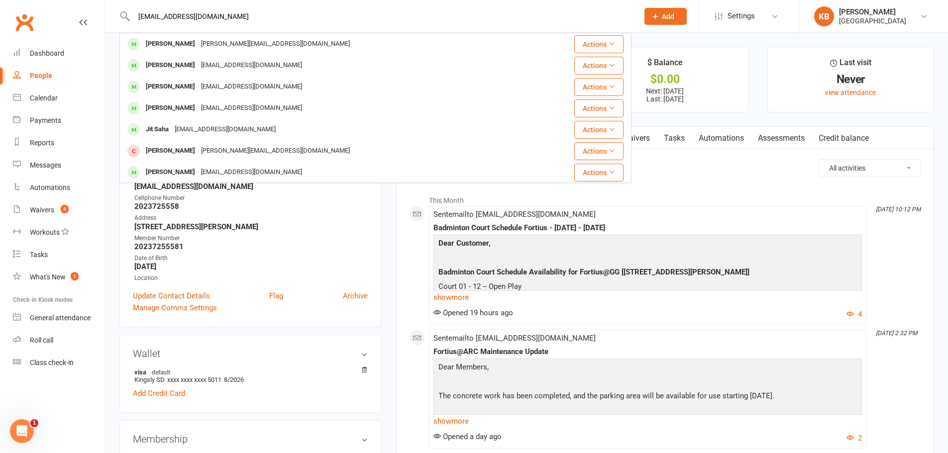
drag, startPoint x: 279, startPoint y: 11, endPoint x: 129, endPoint y: 18, distance: 149.9
click at [132, 18] on input "Snehalsangole@hotmail.com" at bounding box center [381, 16] width 501 height 14
paste input "Adithya Sankaran"
drag, startPoint x: 217, startPoint y: 25, endPoint x: 130, endPoint y: 19, distance: 87.3
click at [130, 19] on div "Adithya Sankaran Sujaikumar Sankaran Sujaikumar@ymail.com Actions Adithya Kedar…" at bounding box center [375, 16] width 512 height 32
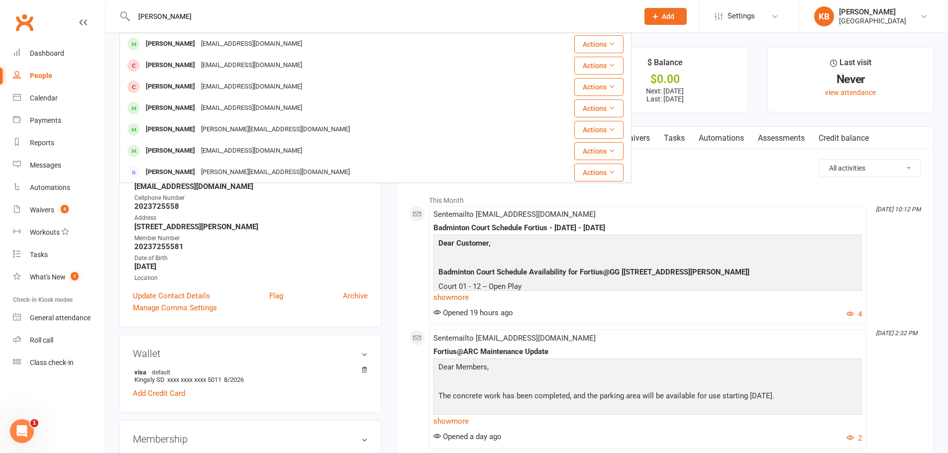
drag, startPoint x: 205, startPoint y: 18, endPoint x: 135, endPoint y: 15, distance: 70.2
click at [135, 15] on input "Adithya Sankaran" at bounding box center [381, 16] width 501 height 14
paste input "Yuvaras@gmail.com"
drag, startPoint x: 195, startPoint y: 16, endPoint x: 150, endPoint y: 11, distance: 44.6
click at [150, 11] on div "Yuvaras@gmail.com YUVACHANDRA Marasani Yuva.charan@gmail.com Actions YUVACHANDR…" at bounding box center [375, 16] width 512 height 32
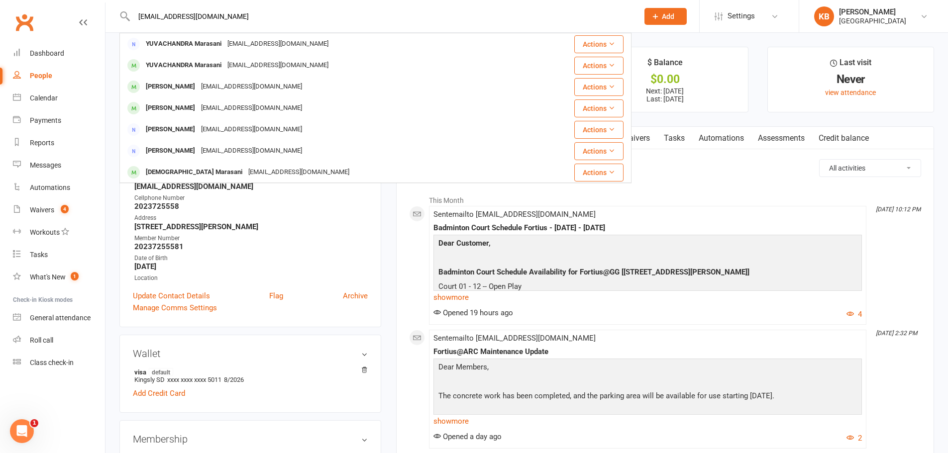
drag, startPoint x: 140, startPoint y: 14, endPoint x: 217, endPoint y: 20, distance: 76.9
click at [217, 20] on input "Yuvaras@gmail.com" at bounding box center [381, 16] width 501 height 14
paste input "[PERSON_NAME]"
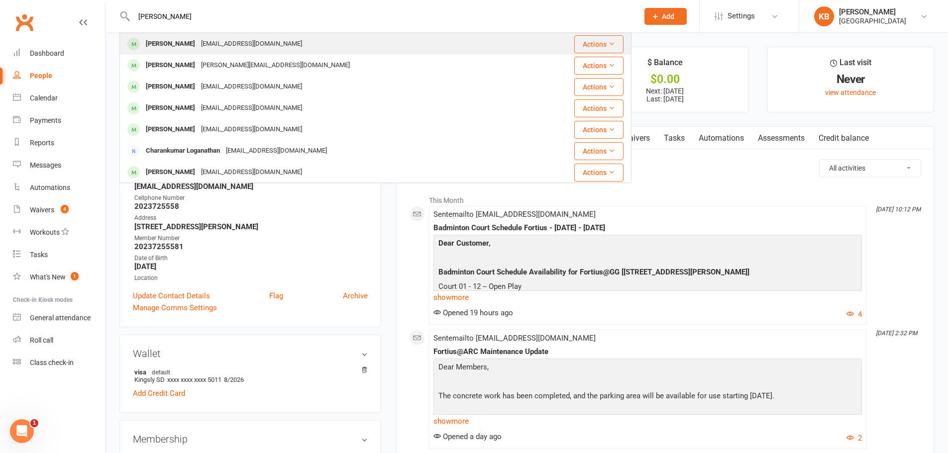
type input "[PERSON_NAME]"
click at [232, 47] on div "[EMAIL_ADDRESS][DOMAIN_NAME]" at bounding box center [251, 44] width 107 height 14
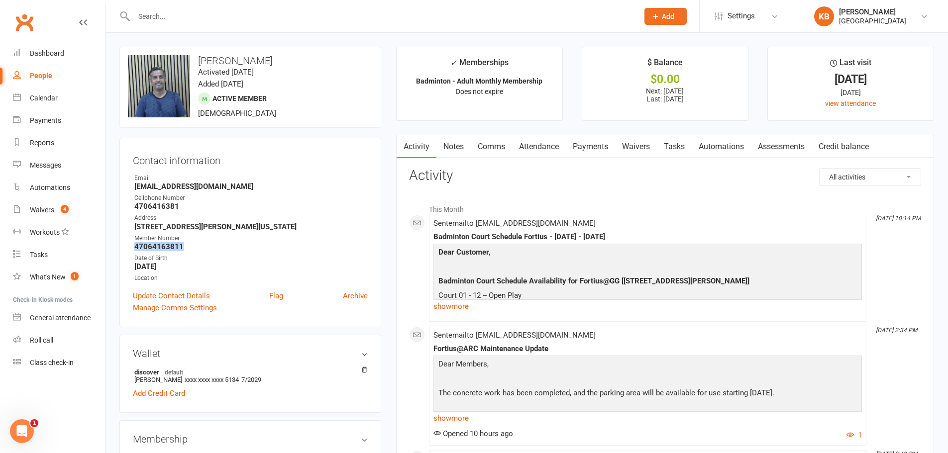
drag, startPoint x: 135, startPoint y: 245, endPoint x: 189, endPoint y: 245, distance: 53.7
click at [189, 245] on strong "47064163811" at bounding box center [250, 246] width 233 height 9
copy strong "47064163811"
click at [217, 215] on div "Address" at bounding box center [250, 217] width 233 height 9
click at [196, 17] on input "text" at bounding box center [381, 16] width 501 height 14
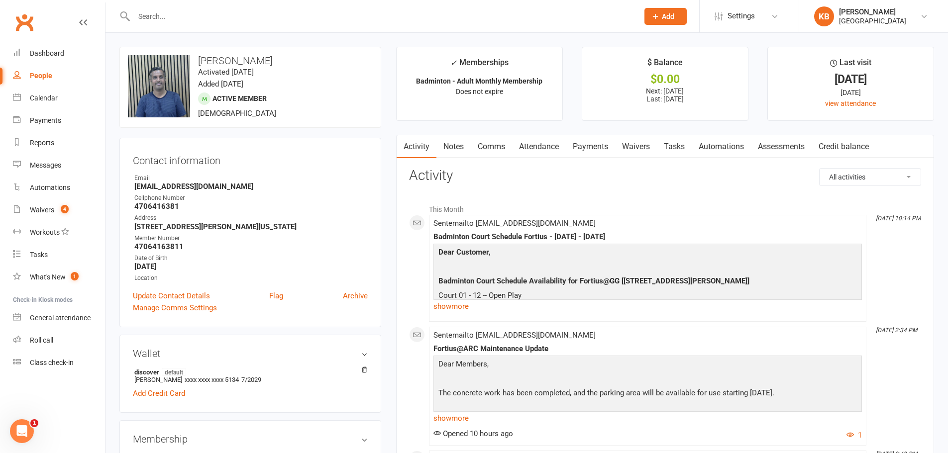
paste input "Sriram Sankararaman"
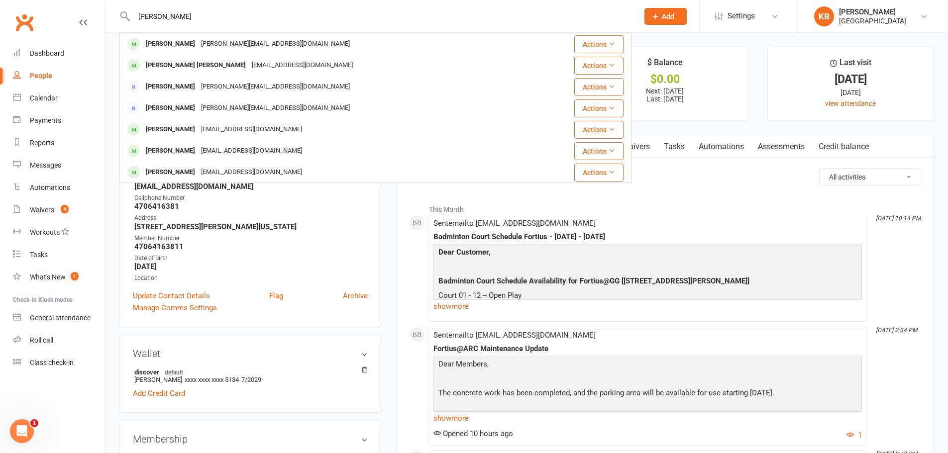
drag, startPoint x: 210, startPoint y: 15, endPoint x: 121, endPoint y: 17, distance: 89.6
click at [121, 17] on div "Sriram Sankararaman sriram sankar sriram.itian@gmail.com Actions Sriram Shankar…" at bounding box center [375, 16] width 512 height 32
paste input ".itian@gmail.com"
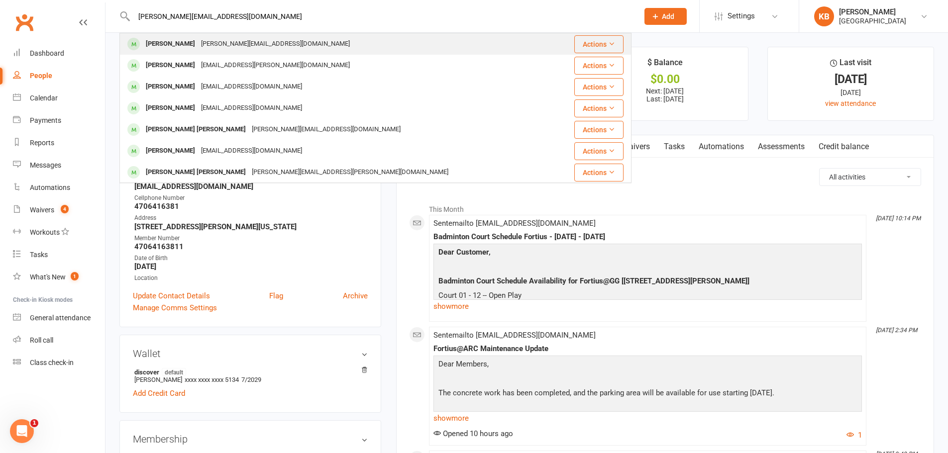
type input "Sriram.itian@gmail.com"
click at [187, 49] on div "[PERSON_NAME]" at bounding box center [170, 44] width 55 height 14
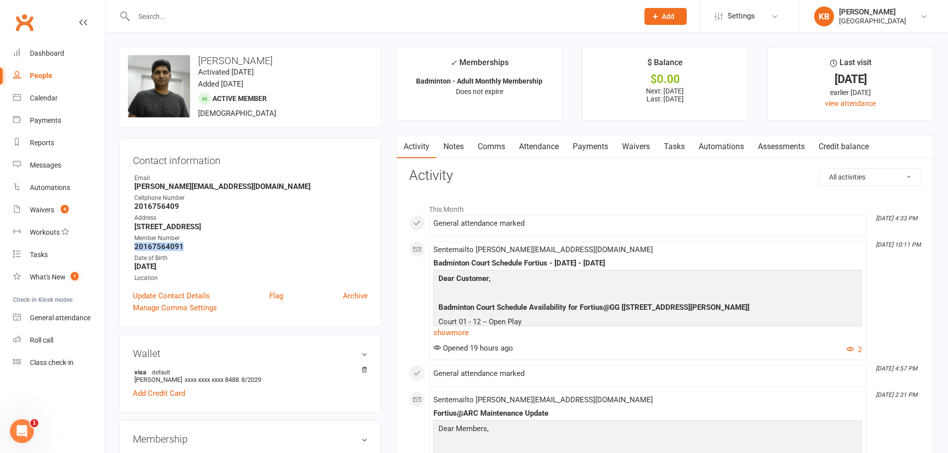
drag, startPoint x: 134, startPoint y: 249, endPoint x: 187, endPoint y: 247, distance: 52.8
click at [187, 247] on li "Member Number 20167564091" at bounding box center [250, 242] width 235 height 17
copy strong "20167564091"
click at [248, 166] on div "Contact information Owner Email sriram.itian@gmail.com Cellphone Number 2016756…" at bounding box center [250, 233] width 262 height 190
click at [186, 12] on input "text" at bounding box center [381, 16] width 501 height 14
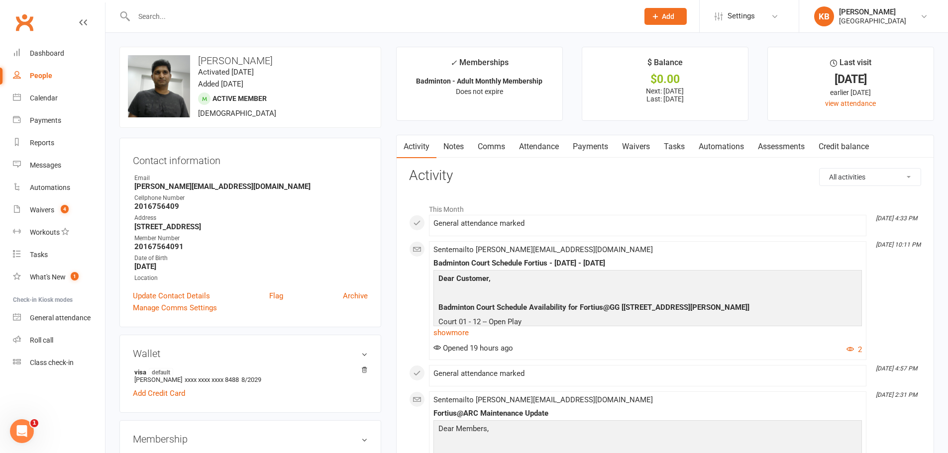
paste input "Prafulla Tej Sannakayala"
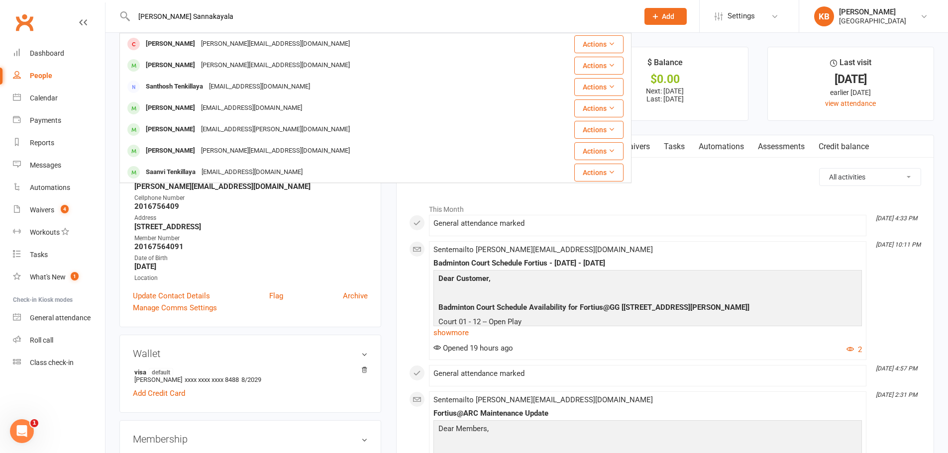
drag, startPoint x: 223, startPoint y: 15, endPoint x: 128, endPoint y: 15, distance: 95.0
click at [129, 15] on div "Prafulla Tej Sannakayala Sarvin Kumar Prasannakumar prasanna.desiny@gmail.com A…" at bounding box center [375, 16] width 512 height 32
paste input "prafullatej27@yahoo.com"
drag, startPoint x: 234, startPoint y: 14, endPoint x: 146, endPoint y: 20, distance: 88.3
click at [146, 20] on input "prafullatej27@yahoo.com" at bounding box center [381, 16] width 501 height 14
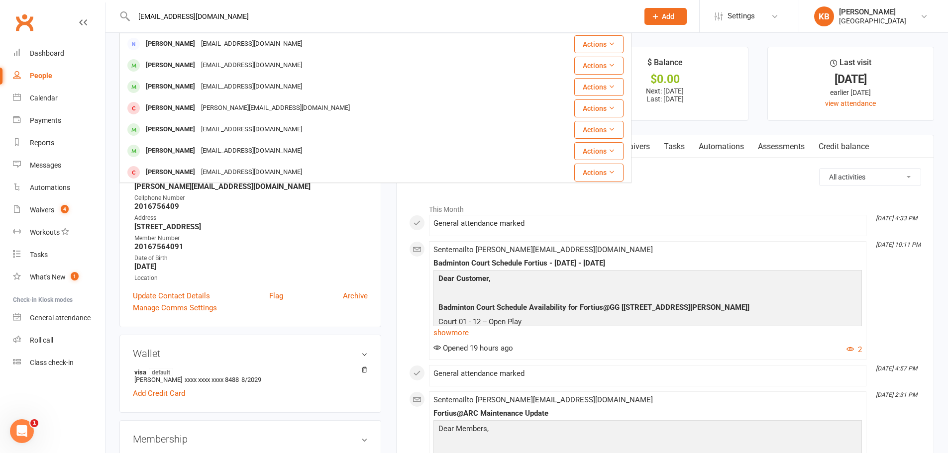
click at [142, 21] on input "prafullatej27@yahoo.com" at bounding box center [381, 16] width 501 height 14
drag, startPoint x: 135, startPoint y: 15, endPoint x: 280, endPoint y: 27, distance: 145.3
click at [280, 27] on div "prafullatej27@yahoo.com Pranay Gurram pranay_reddy@yahoo.com Actions Praveen Gu…" at bounding box center [375, 16] width 512 height 32
paste input "Keerthi Saradhi"
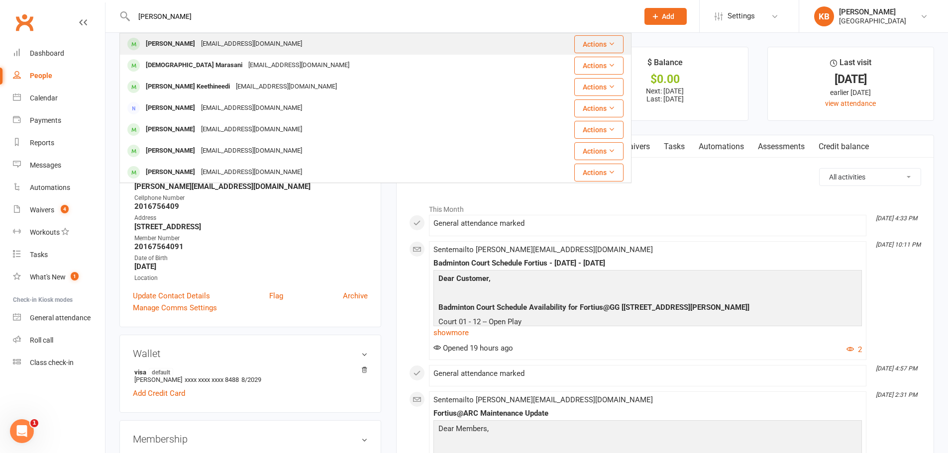
type input "Keerthi Saradhi"
click at [262, 41] on div "Keerthi.naidu@gmail.com" at bounding box center [251, 44] width 107 height 14
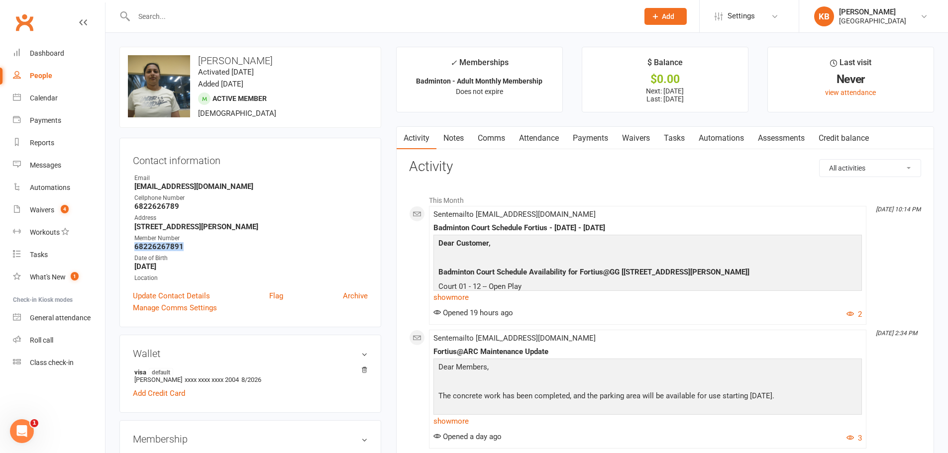
drag, startPoint x: 133, startPoint y: 246, endPoint x: 193, endPoint y: 249, distance: 59.3
click at [193, 249] on li "Member Number 68226267891" at bounding box center [250, 242] width 235 height 17
copy strong "68226267891"
click at [233, 187] on strong "Keerthi.naidu@gmail.com" at bounding box center [250, 186] width 233 height 9
click at [188, 10] on input "text" at bounding box center [381, 16] width 501 height 14
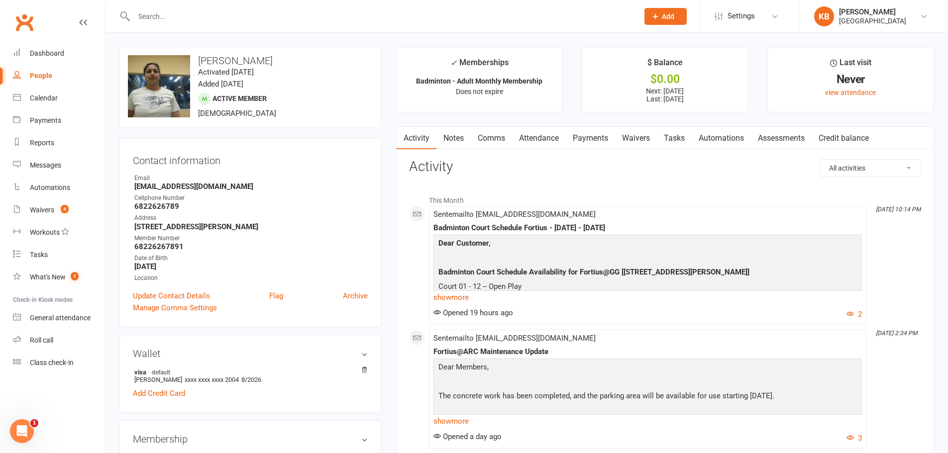
paste input "Mohammed Sarfaras"
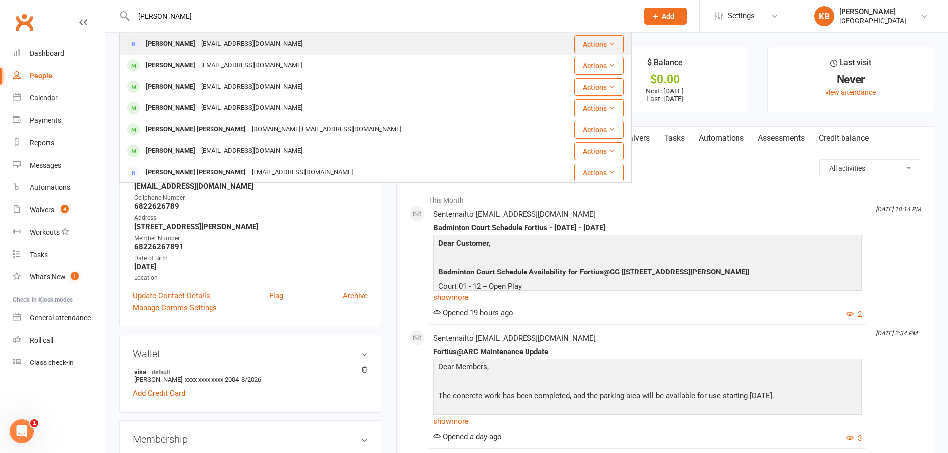
type input "Mohammed Sarfaras"
click at [272, 41] on div "Sarfaras@gmail.com" at bounding box center [251, 44] width 107 height 14
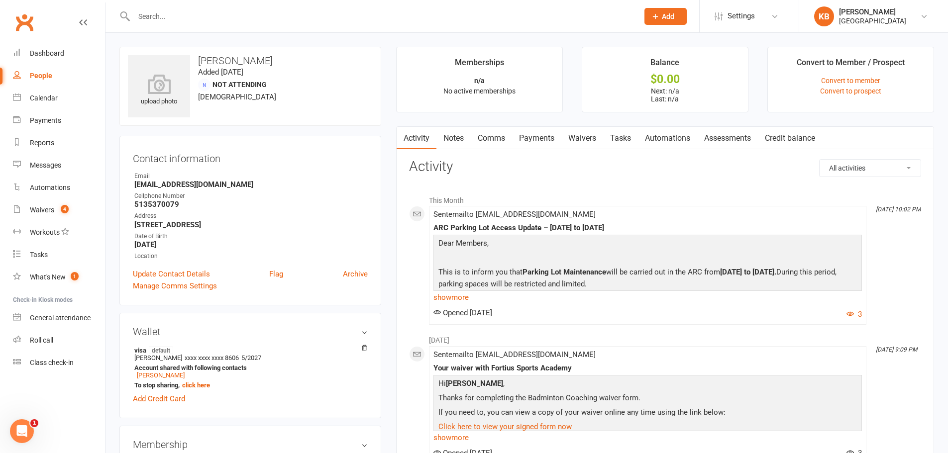
click at [540, 139] on link "Payments" at bounding box center [536, 138] width 49 height 23
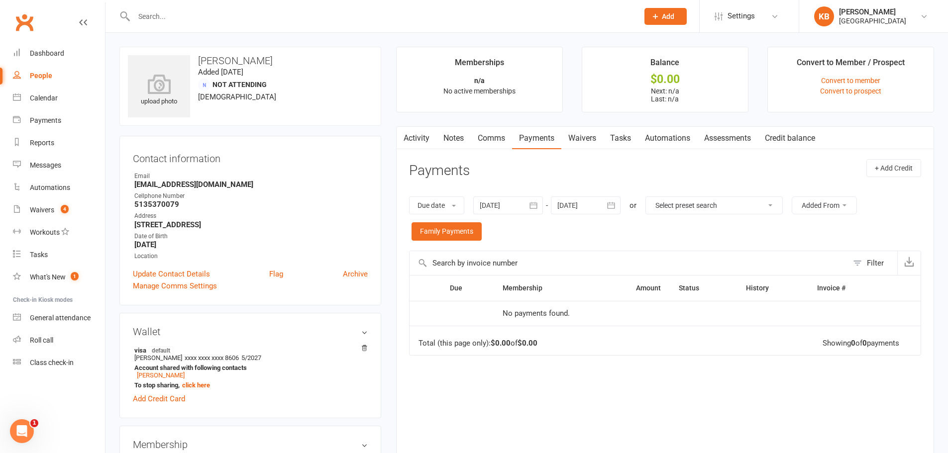
click at [535, 201] on icon "button" at bounding box center [533, 206] width 10 height 10
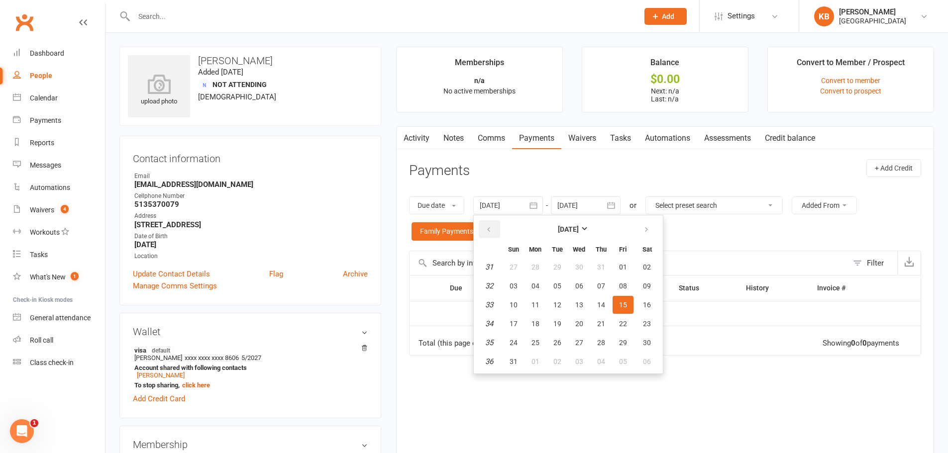
click at [494, 226] on button "button" at bounding box center [489, 229] width 21 height 18
click at [495, 278] on td "19" at bounding box center [489, 286] width 25 height 18
click at [517, 296] on table "[DATE] Sun Mon Tue Wed Thu Fri Sat 18 27 28 29 30 01 02 03 19 04 05 06 07 08 09…" at bounding box center [568, 294] width 185 height 154
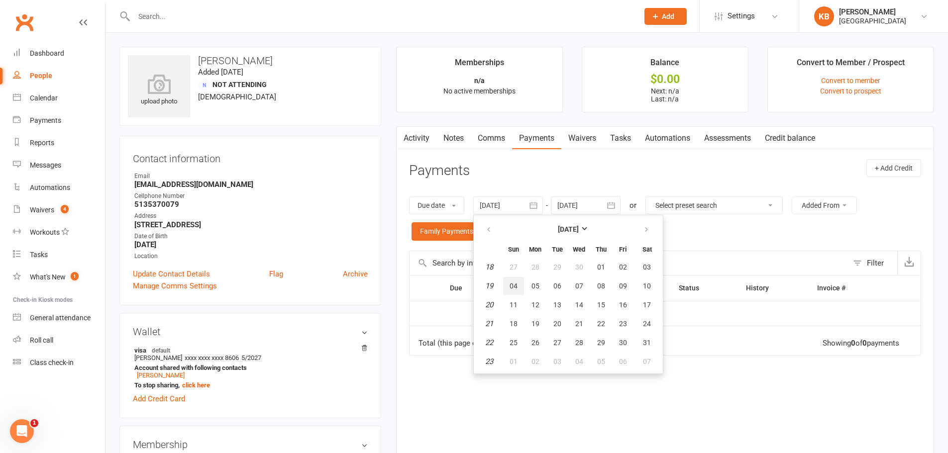
click at [517, 293] on button "04" at bounding box center [513, 286] width 21 height 18
type input "[DATE]"
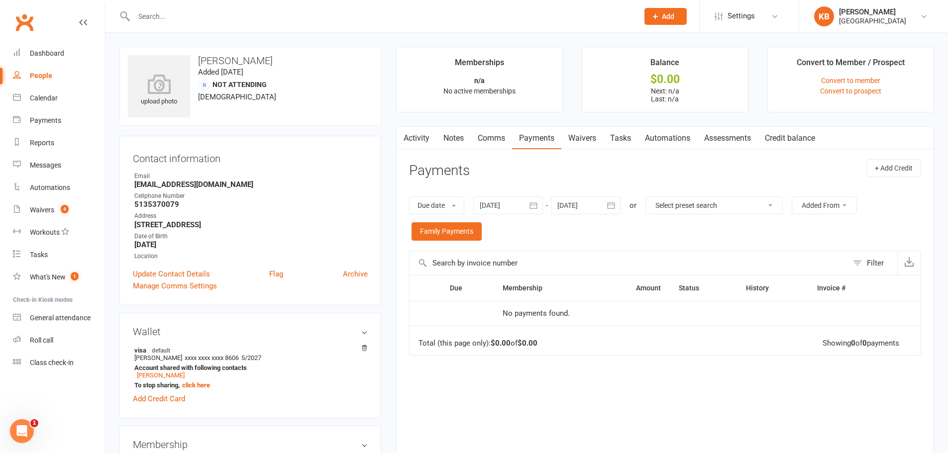
click at [201, 20] on input "text" at bounding box center [381, 16] width 501 height 14
paste input "Sarfaras@gmail.com"
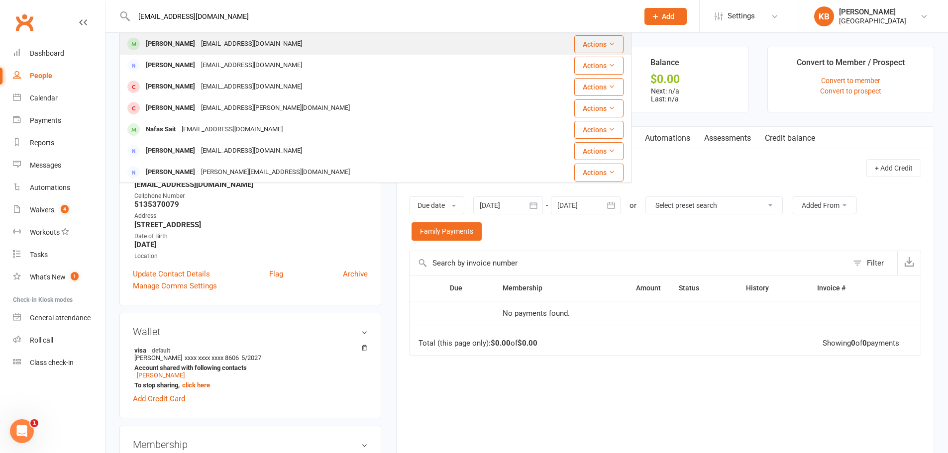
type input "Sarfaras@gmail.com"
click at [269, 42] on div "Eshal Sarfras Sarfaras@gmail.com" at bounding box center [332, 44] width 424 height 20
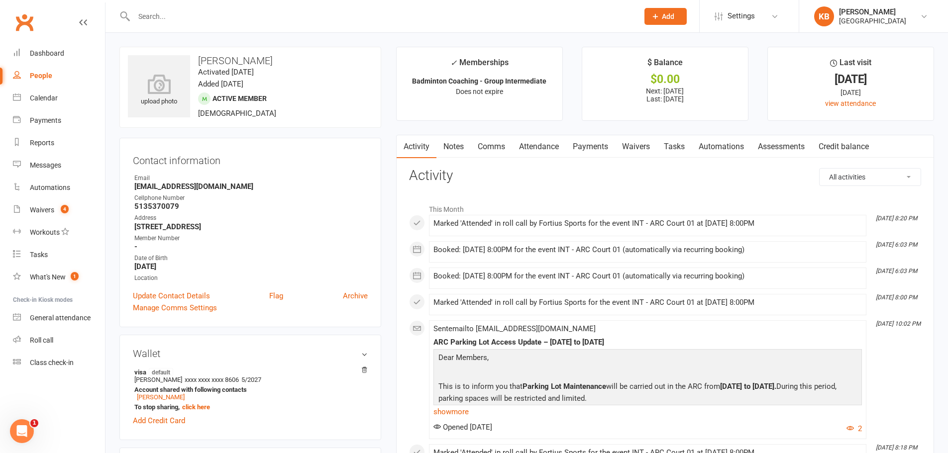
click at [584, 153] on link "Payments" at bounding box center [590, 146] width 49 height 23
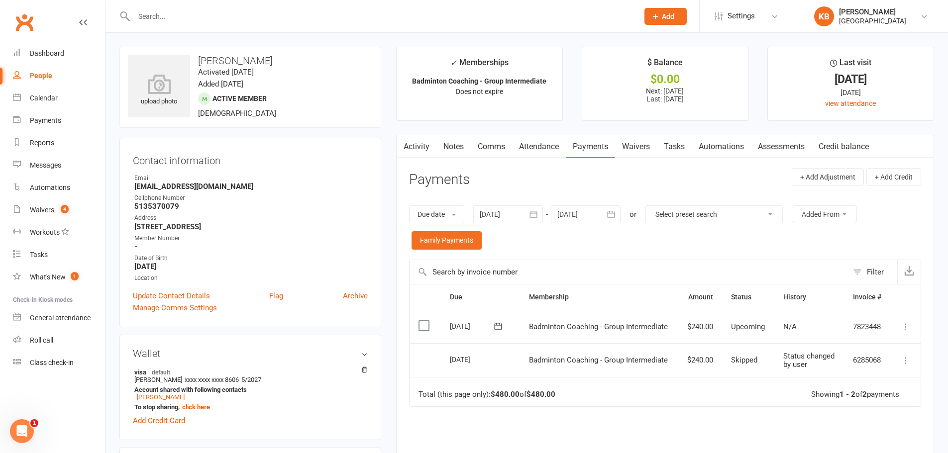
click at [212, 13] on input "text" at bounding box center [381, 16] width 501 height 14
paste input "Swayam Sarkar"
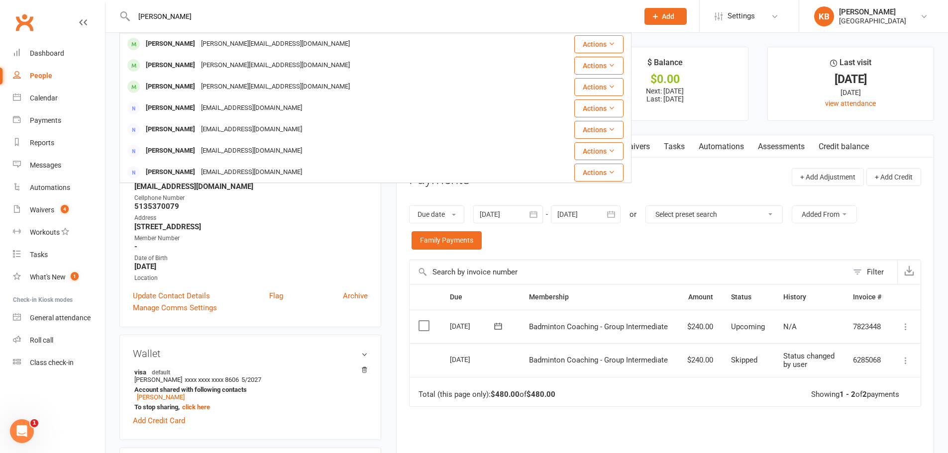
drag, startPoint x: 156, startPoint y: 18, endPoint x: 126, endPoint y: 19, distance: 29.9
click at [126, 19] on div "Swayam Sarkar Tamajit Sarkar tamajit@outlook.com Actions sriram sankar sriram.i…" at bounding box center [375, 16] width 512 height 32
paste input "swayam.sarkar52@gmail.com"
drag, startPoint x: 246, startPoint y: 16, endPoint x: 94, endPoint y: 12, distance: 152.8
click at [94, 2] on header "swayam.sarkar52@gmail.com Sam Park sam.s.park14@gmail.com Actions Swathi Kara K…" at bounding box center [474, 2] width 948 height 0
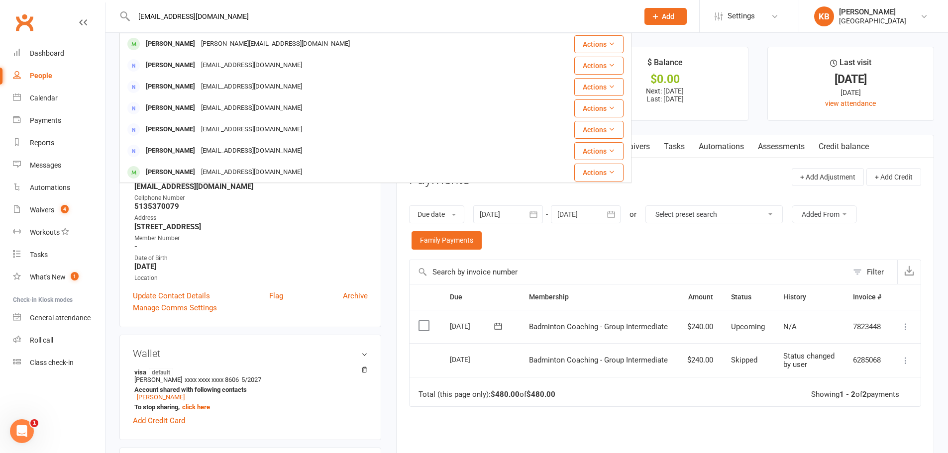
paste input "Tamajit Sarkar"
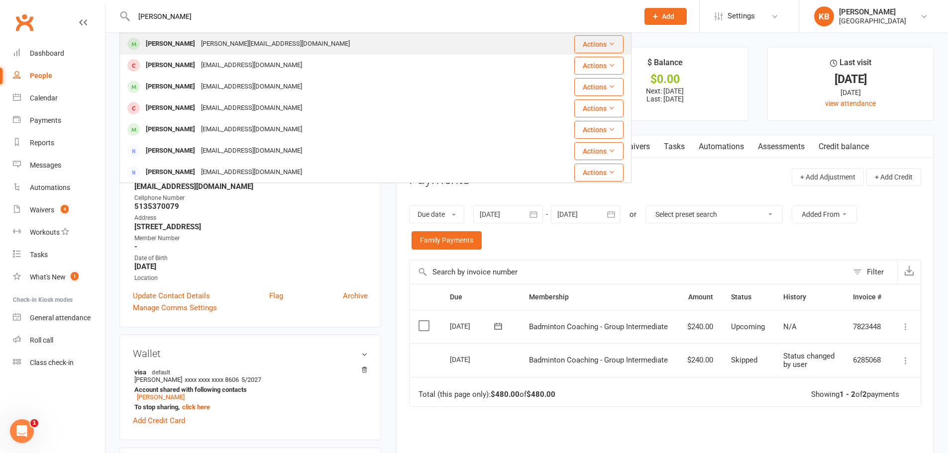
type input "Tamajit Sarkar"
click at [217, 37] on div "tamajit@outlook.com" at bounding box center [275, 44] width 155 height 14
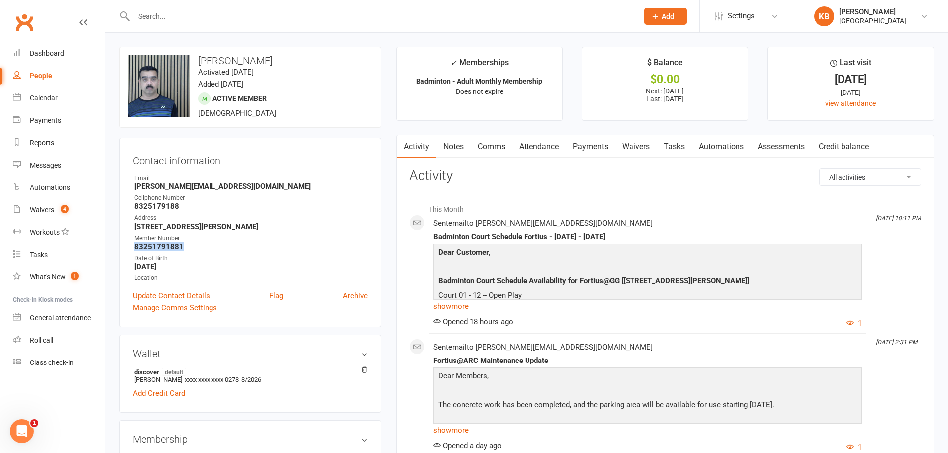
drag, startPoint x: 131, startPoint y: 247, endPoint x: 185, endPoint y: 245, distance: 53.3
click at [185, 245] on div "Contact information Owner Email tamajit@outlook.com Cellphone Number 8325179188…" at bounding box center [250, 233] width 262 height 190
copy strong "83251791881"
click at [278, 207] on strong "8325179188" at bounding box center [250, 206] width 233 height 9
click at [184, 15] on input "text" at bounding box center [381, 16] width 501 height 14
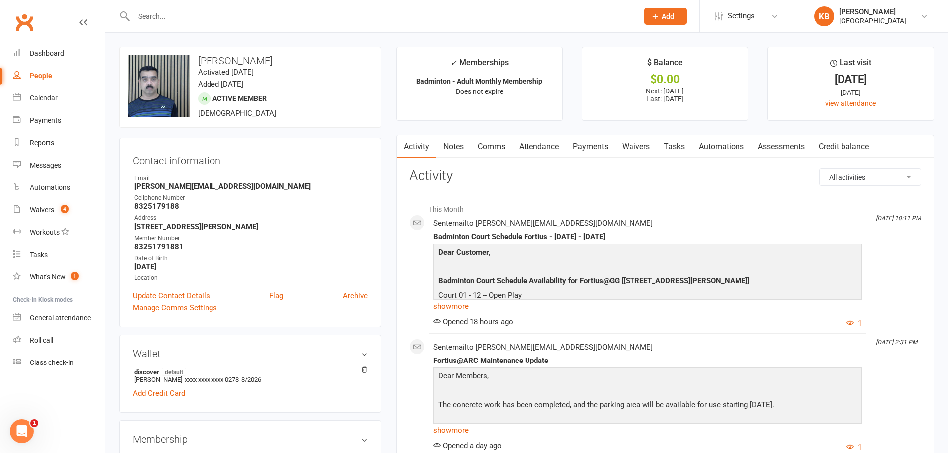
paste input "Anish Sasidharan"
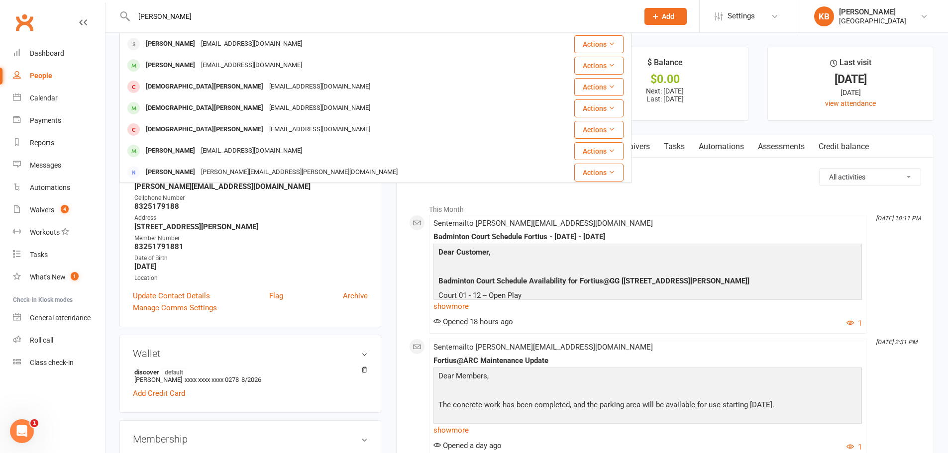
drag, startPoint x: 216, startPoint y: 10, endPoint x: 114, endPoint y: 21, distance: 102.7
click at [114, 21] on react-component "Anish Sasidharan Anish K S anishks07@gmail.com Actions Aneesh manoharan santhiy…" at bounding box center [315, 16] width 631 height 32
paste input "anishks07@gmail.com"
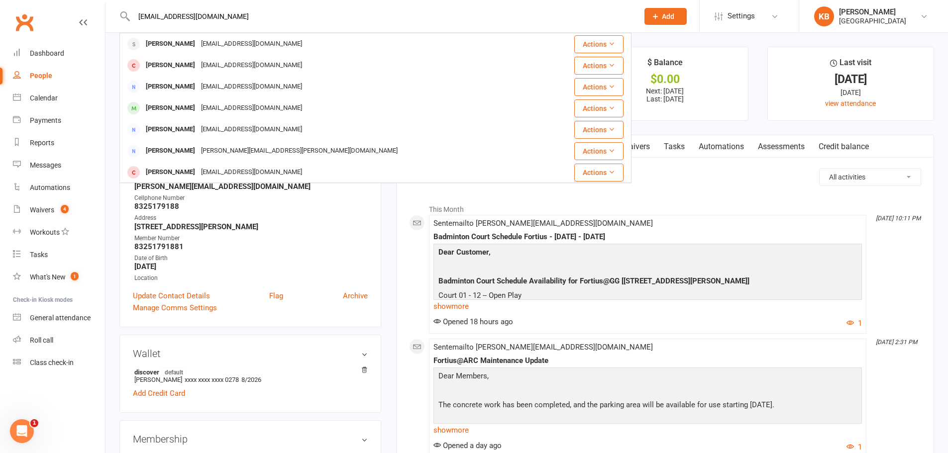
click at [235, 17] on input "anishks07@gmail.com" at bounding box center [381, 16] width 501 height 14
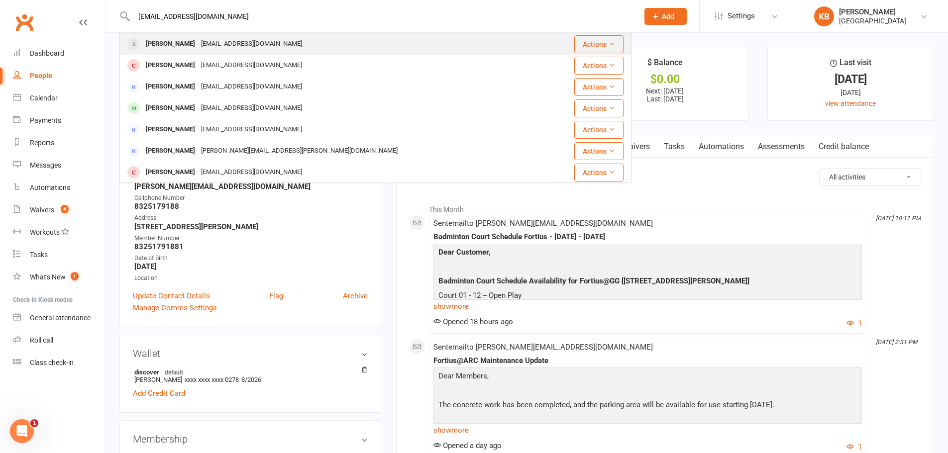
type input "anishks07@gmail.com"
click at [228, 42] on div "anishks07@gmail.com" at bounding box center [251, 44] width 107 height 14
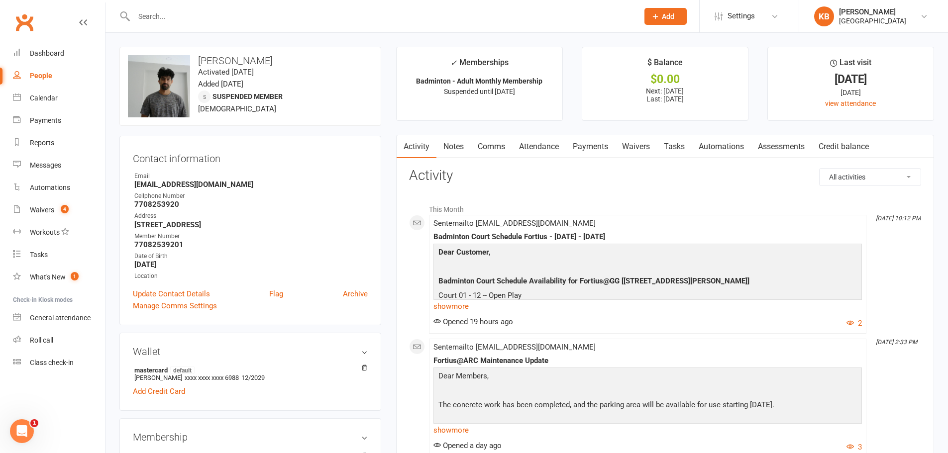
click at [585, 147] on link "Payments" at bounding box center [590, 146] width 49 height 23
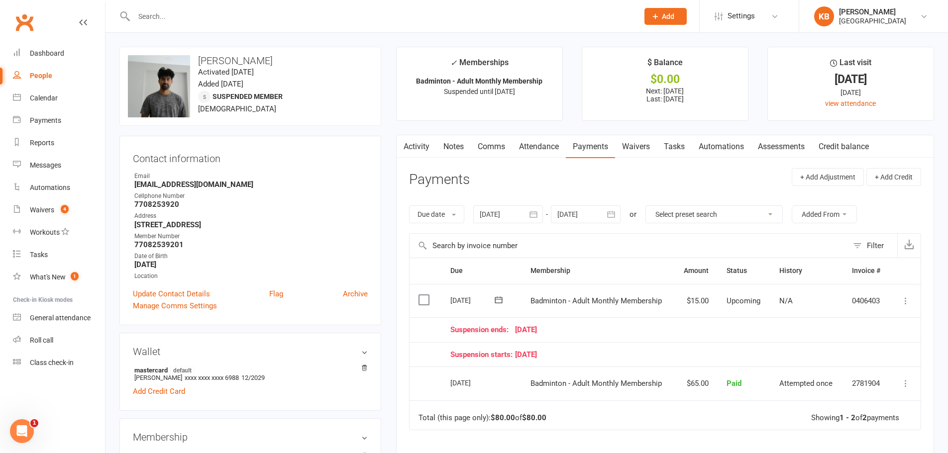
click at [608, 209] on button "button" at bounding box center [612, 215] width 18 height 18
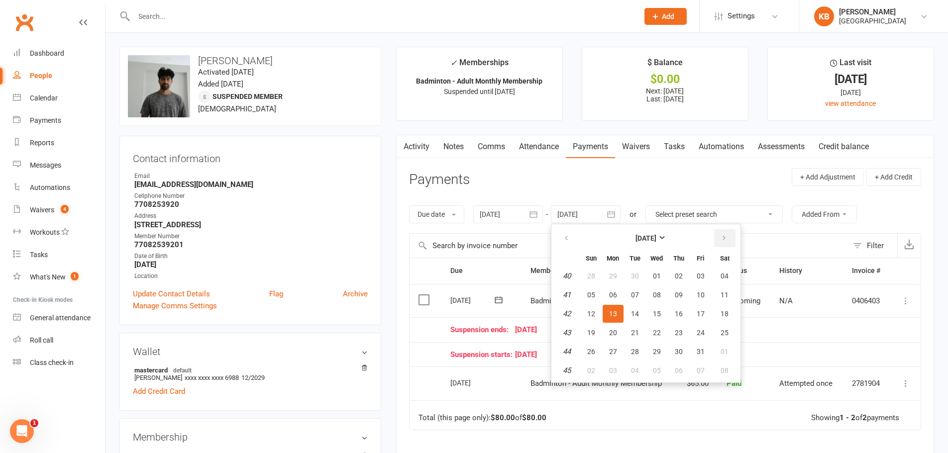
drag, startPoint x: 728, startPoint y: 238, endPoint x: 730, endPoint y: 260, distance: 21.5
click at [728, 238] on icon "button" at bounding box center [724, 238] width 7 height 8
click at [726, 277] on span "01" at bounding box center [725, 276] width 8 height 8
type input "[DATE]"
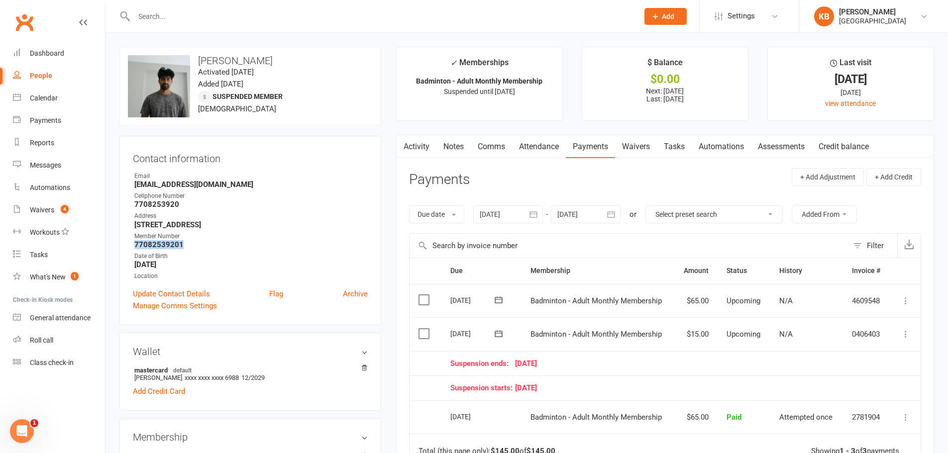
drag, startPoint x: 130, startPoint y: 242, endPoint x: 195, endPoint y: 244, distance: 64.7
click at [195, 244] on div "Contact information Owner Email anishks07@gmail.com Cellphone Number 7708253920…" at bounding box center [250, 231] width 262 height 190
click at [302, 220] on strong "1235 Estuary Trl Alpharetta GA 30005-3074" at bounding box center [250, 224] width 233 height 9
click at [183, 18] on input "text" at bounding box center [381, 16] width 501 height 14
paste input "Rufus Satarla"
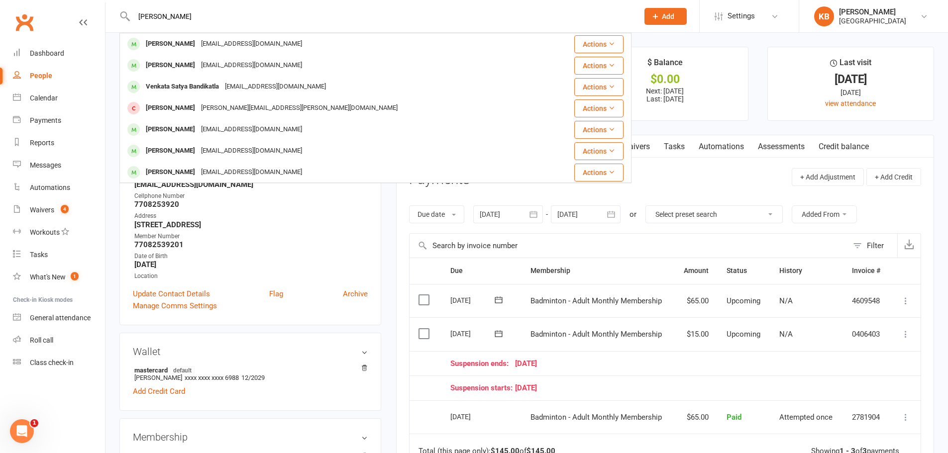
drag, startPoint x: 198, startPoint y: 14, endPoint x: 125, endPoint y: 14, distance: 72.2
click at [125, 14] on div "Rufus Satarla Sathya Ruban Simerson rubansb5@gmail.com Actions Sai Ravula saikr…" at bounding box center [375, 16] width 512 height 32
paste input ".u2.0087@gmail.com"
drag, startPoint x: 219, startPoint y: 16, endPoint x: 127, endPoint y: 15, distance: 92.1
click at [128, 15] on div "Ru.u2.0087@gmail.com Atif Rumani Atif.rumani@gmail.com Actions Reyansh Jami Pav…" at bounding box center [375, 16] width 512 height 32
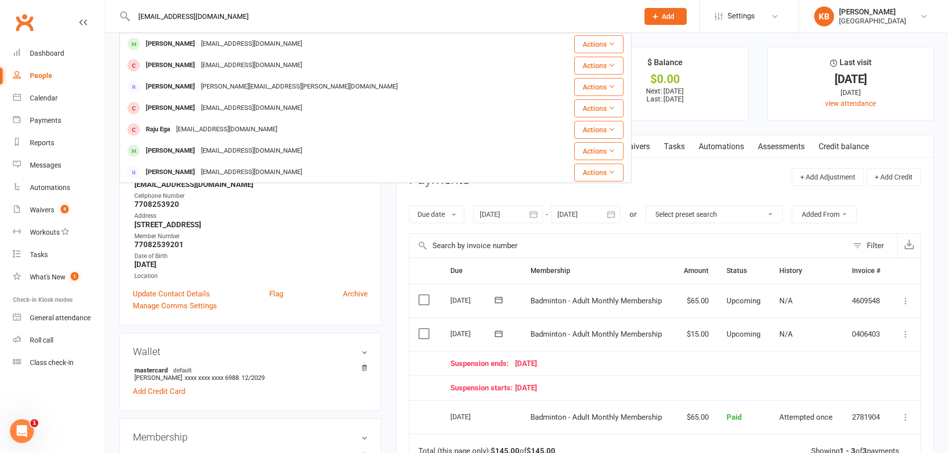
drag, startPoint x: 227, startPoint y: 15, endPoint x: 124, endPoint y: 14, distance: 103.0
click at [126, 14] on div "Ru.u2.0087@gmail.com Atif Rumani Atif.rumani@gmail.com Actions Reyansh Jami Pav…" at bounding box center [375, 16] width 512 height 32
paste input "Sumanth Reddy Sathi"
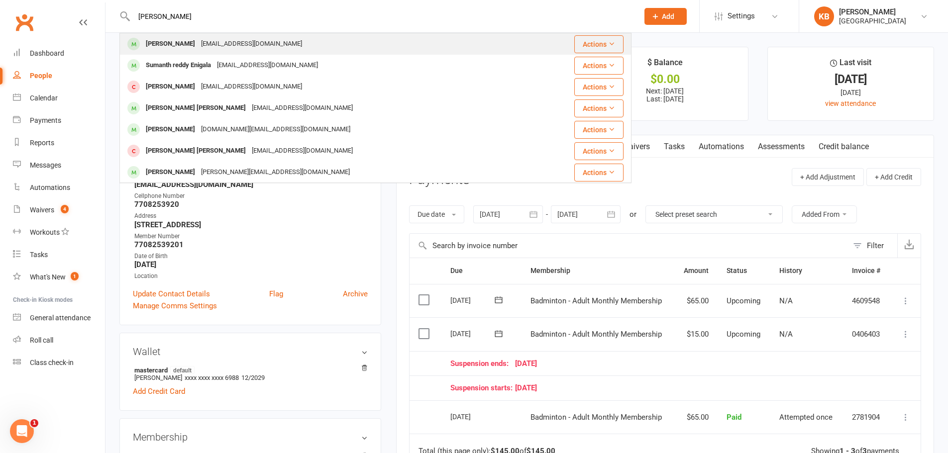
type input "Sumanth Reddy Sathi"
click at [260, 43] on div "[EMAIL_ADDRESS][DOMAIN_NAME]" at bounding box center [251, 44] width 107 height 14
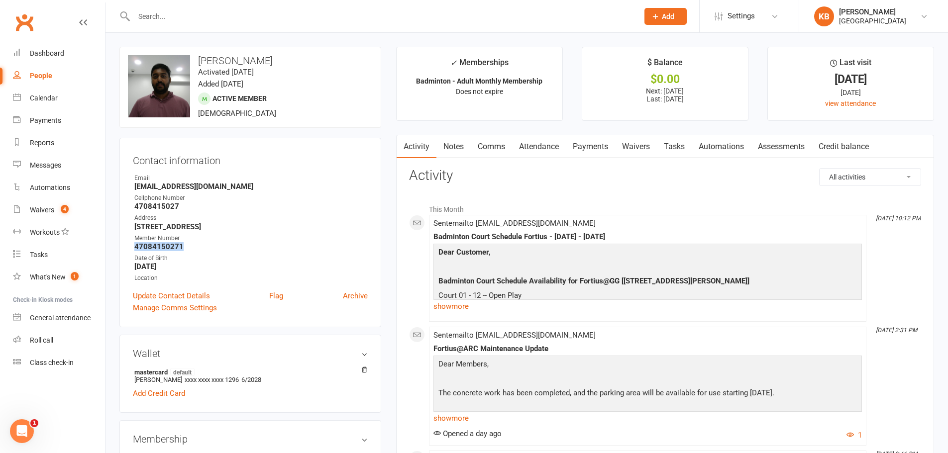
drag, startPoint x: 134, startPoint y: 247, endPoint x: 226, endPoint y: 248, distance: 92.1
click at [226, 248] on li "Member Number 47084150271" at bounding box center [250, 242] width 235 height 17
click at [266, 201] on div "Cellphone Number" at bounding box center [250, 198] width 233 height 9
click at [197, 22] on input "text" at bounding box center [381, 16] width 501 height 14
paste input "Nice Sebastian"
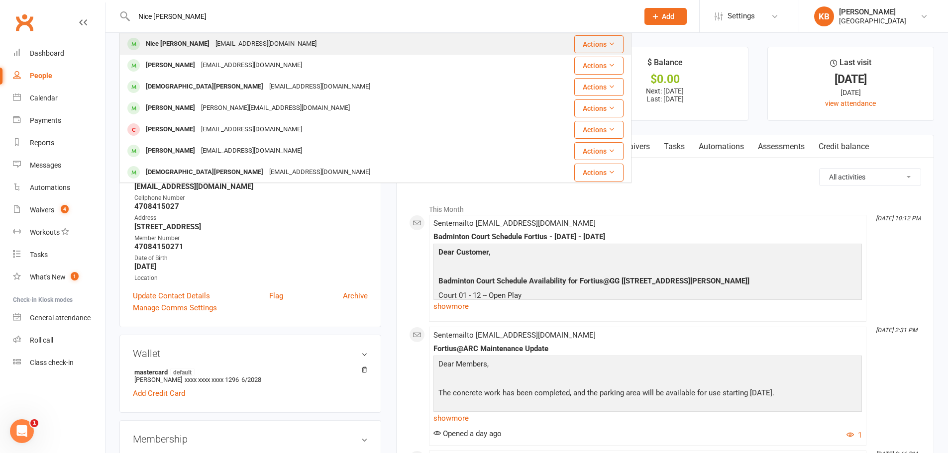
type input "Nice Sebastian"
click at [214, 43] on div "nice.sebastian@gmail.com" at bounding box center [265, 44] width 107 height 14
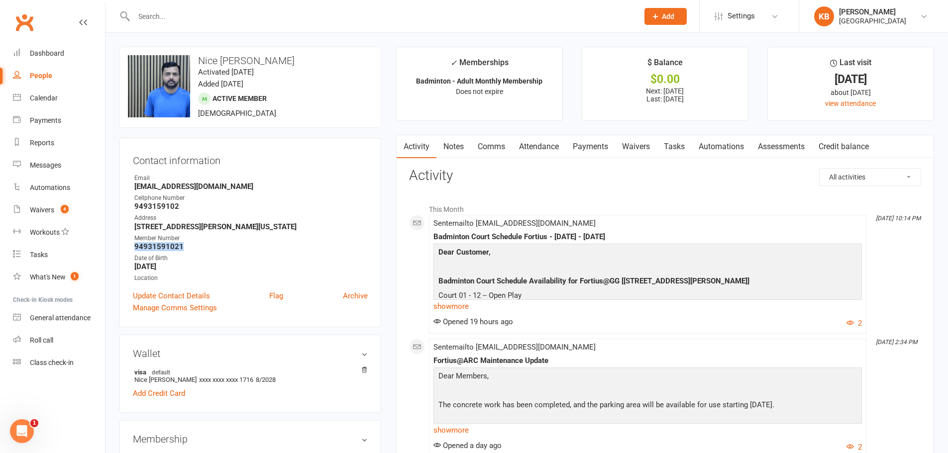
drag, startPoint x: 129, startPoint y: 246, endPoint x: 192, endPoint y: 249, distance: 62.7
click at [192, 249] on div "Contact information Owner Email nice.sebastian@gmail.com Cellphone Number 94931…" at bounding box center [250, 233] width 262 height 190
click at [222, 250] on strong "94931591021" at bounding box center [250, 246] width 233 height 9
click at [154, 3] on div at bounding box center [375, 16] width 512 height 32
click at [152, 14] on input "text" at bounding box center [381, 16] width 501 height 14
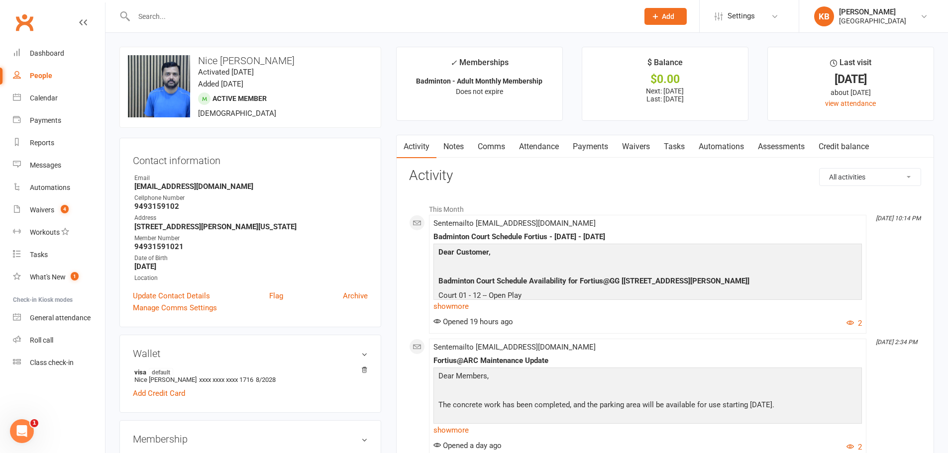
paste input "Sijo Sebastian"
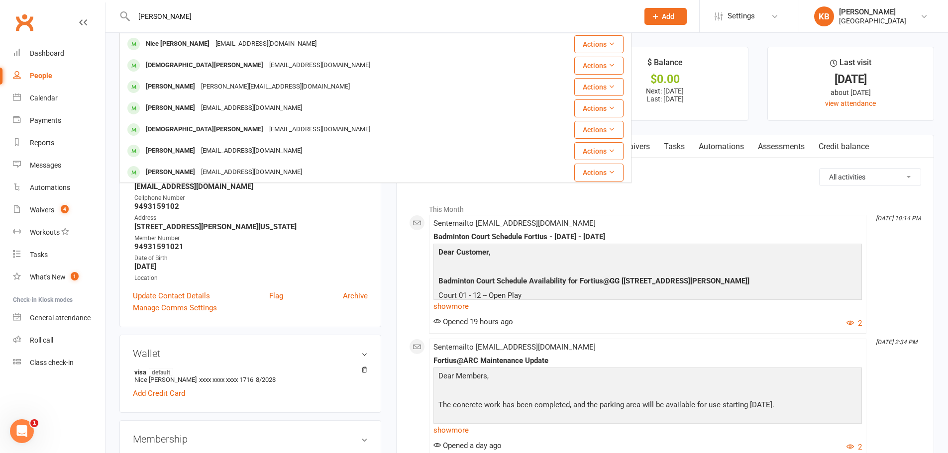
drag, startPoint x: 189, startPoint y: 13, endPoint x: 119, endPoint y: 14, distance: 69.7
click at [119, 14] on div "Sijo Sebastian Nice Sebastian nice.sebastian@gmail.com Actions Christian Killee…" at bounding box center [375, 16] width 512 height 32
paste input "528@gmail.com"
type input "Sijo528@gmail.com"
drag, startPoint x: 205, startPoint y: 21, endPoint x: 137, endPoint y: 15, distance: 68.4
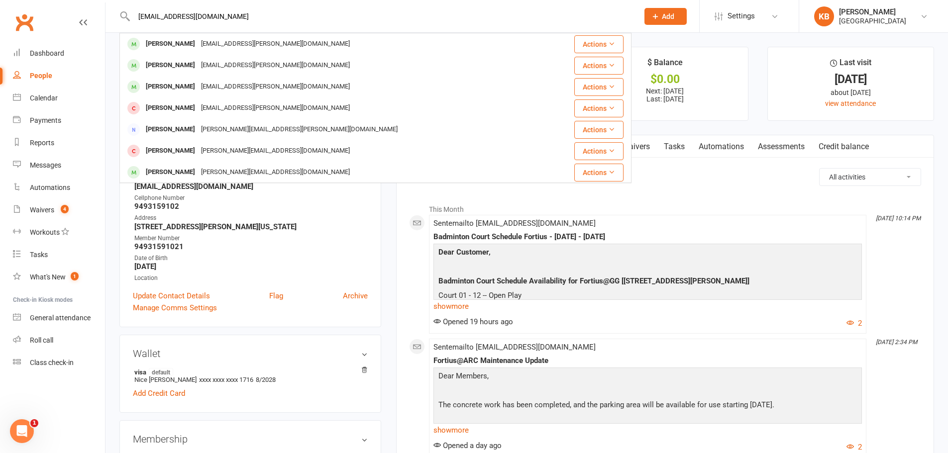
click at [138, 15] on input "Sijo528@gmail.com" at bounding box center [381, 16] width 501 height 14
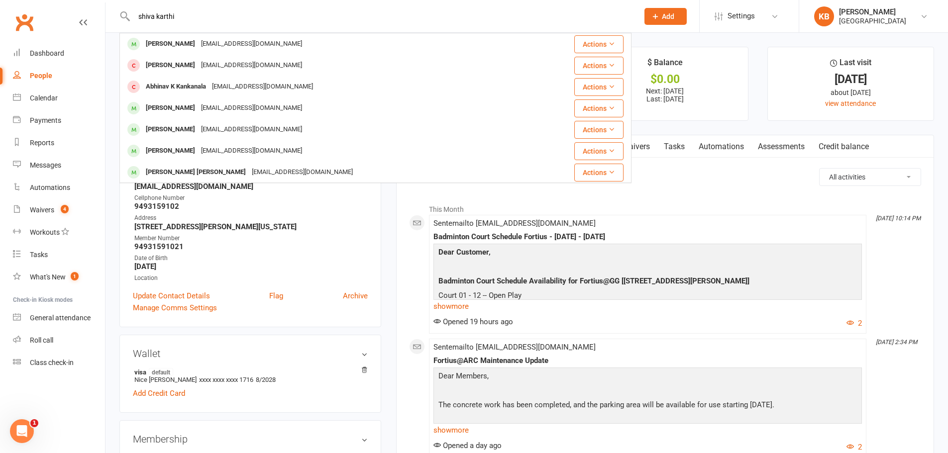
type input "shiva karthik"
drag, startPoint x: 193, startPoint y: 17, endPoint x: 123, endPoint y: 13, distance: 70.3
click at [123, 13] on div "shiva karthik Karthik Chava Tockarthik@gmail.com Actions Karthik Sampath kartyk…" at bounding box center [375, 16] width 512 height 32
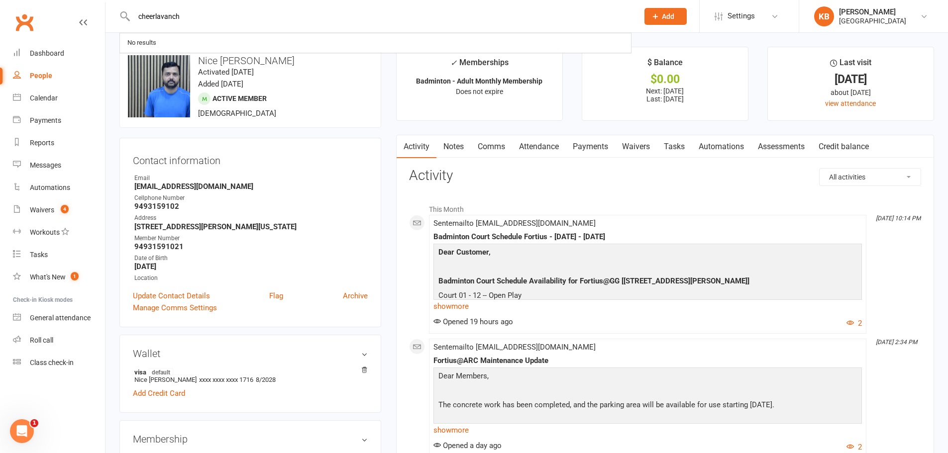
type input "cheerlavancha"
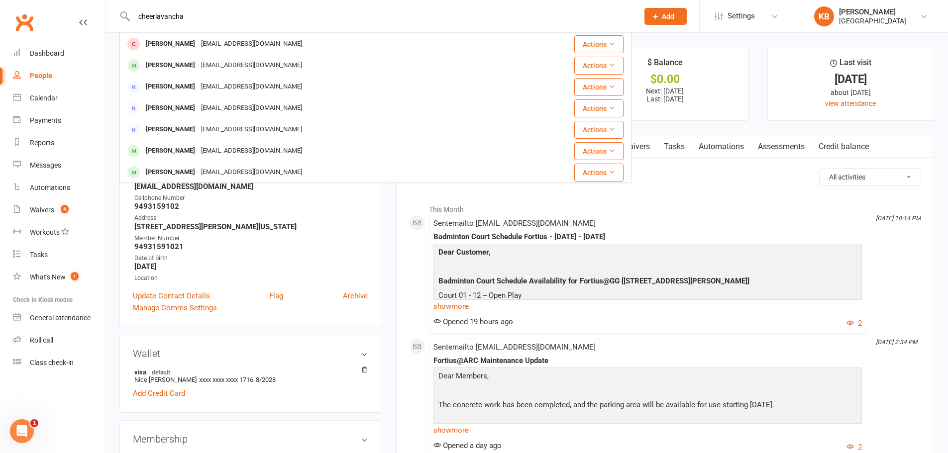
drag, startPoint x: 191, startPoint y: 10, endPoint x: 136, endPoint y: 10, distance: 54.2
click at [136, 10] on input "cheerlavancha" at bounding box center [381, 16] width 501 height 14
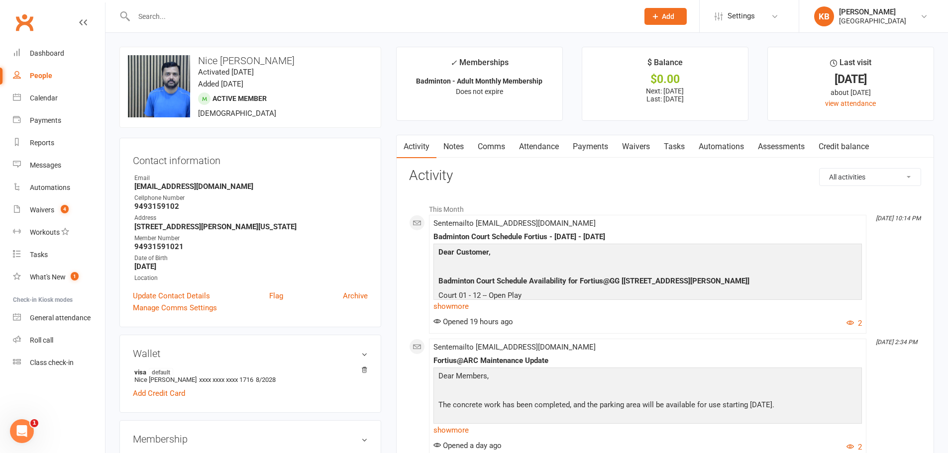
paste input "Surya Seemakurty"
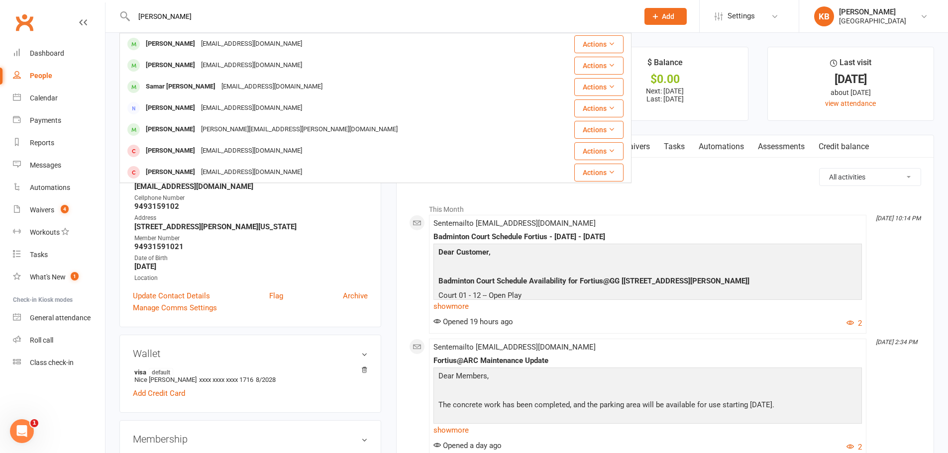
drag, startPoint x: 199, startPoint y: 18, endPoint x: 115, endPoint y: 15, distance: 83.6
click at [115, 15] on react-component "Surya Seemakurty Surya Booragadda surya.booragadda@gmail.com Actions Surya Chik…" at bounding box center [315, 16] width 631 height 32
paste input "suryakirans@yahoo.com"
type input "suryakirans@yahoo.com"
drag, startPoint x: 226, startPoint y: 15, endPoint x: 125, endPoint y: 6, distance: 101.4
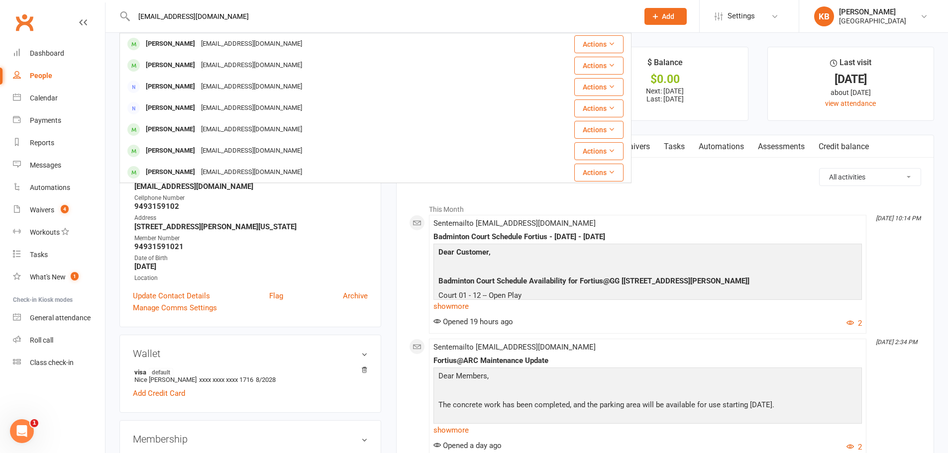
click at [126, 6] on div "suryakirans@yahoo.com Suraj Sugunan suraj275@yahoo.com Actions Suresh Kondoor s…" at bounding box center [375, 16] width 512 height 32
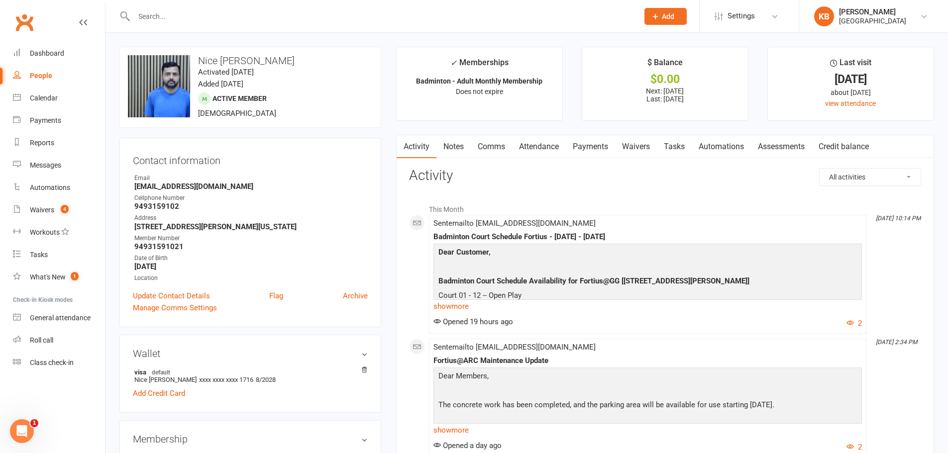
click at [280, 50] on div "upload photo change photo Nice Sebastian Activated 2 August, 2025 Added 2 Augus…" at bounding box center [250, 87] width 262 height 81
click at [270, 23] on div at bounding box center [375, 16] width 512 height 32
click at [199, 25] on div at bounding box center [375, 16] width 512 height 32
click at [198, 16] on input "text" at bounding box center [381, 16] width 501 height 14
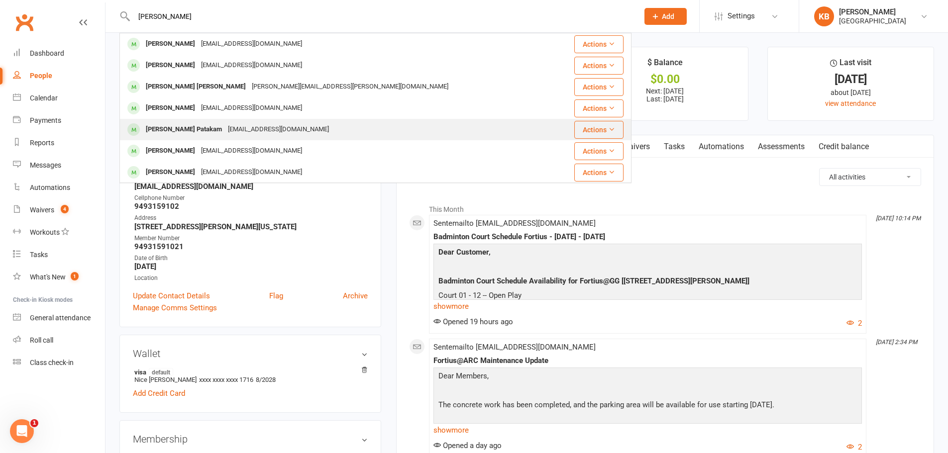
type input "shiva karthik"
click at [251, 126] on div "[EMAIL_ADDRESS][DOMAIN_NAME]" at bounding box center [278, 129] width 107 height 14
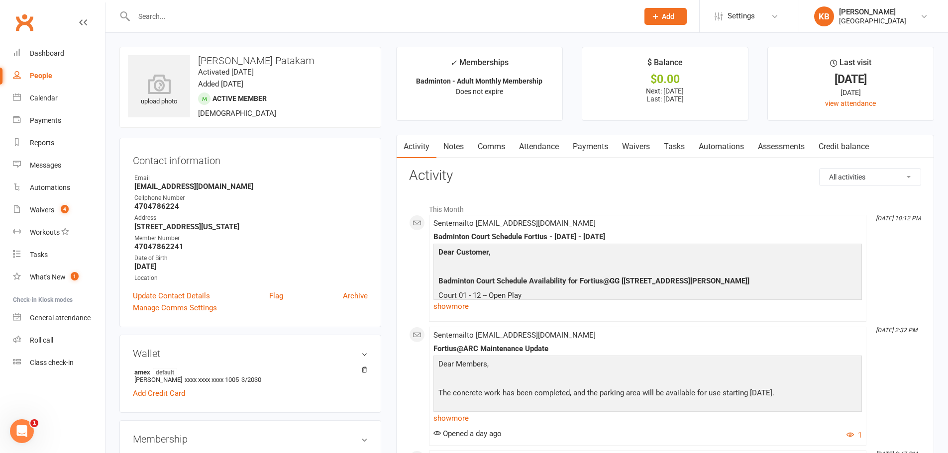
click at [594, 148] on link "Payments" at bounding box center [590, 146] width 49 height 23
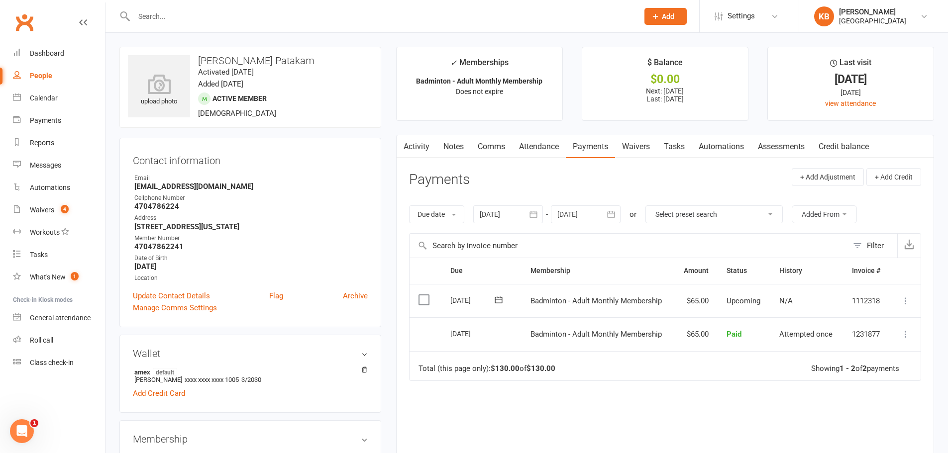
click at [607, 211] on button "button" at bounding box center [612, 215] width 18 height 18
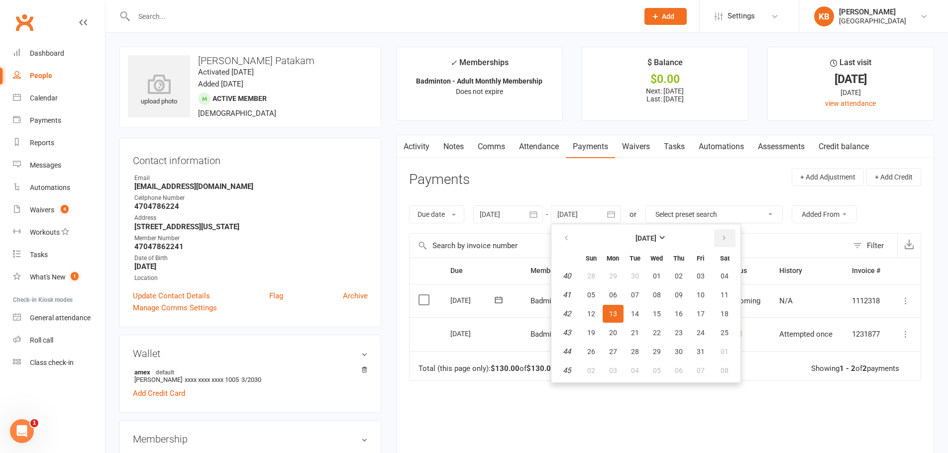
click at [722, 237] on icon "button" at bounding box center [724, 238] width 7 height 8
click at [722, 273] on span "06" at bounding box center [725, 276] width 8 height 8
type input "06 Dec 2025"
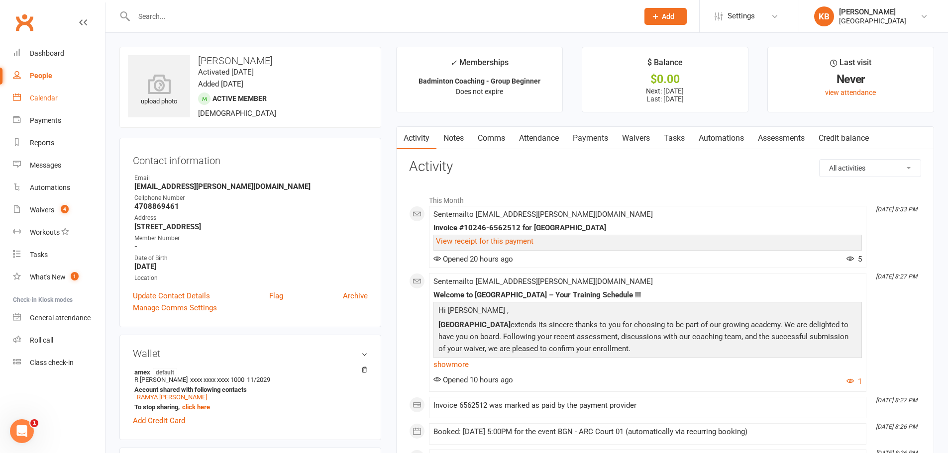
click at [53, 93] on link "Calendar" at bounding box center [59, 98] width 92 height 22
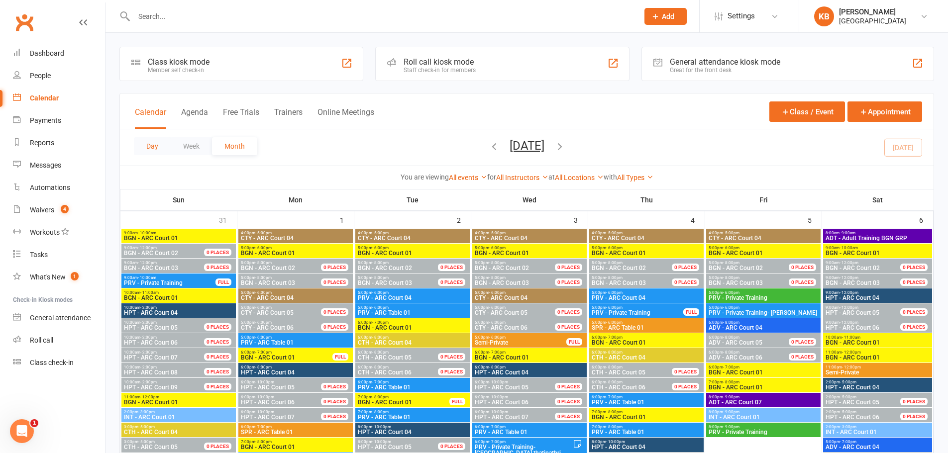
click at [152, 149] on button "Day" at bounding box center [152, 146] width 37 height 18
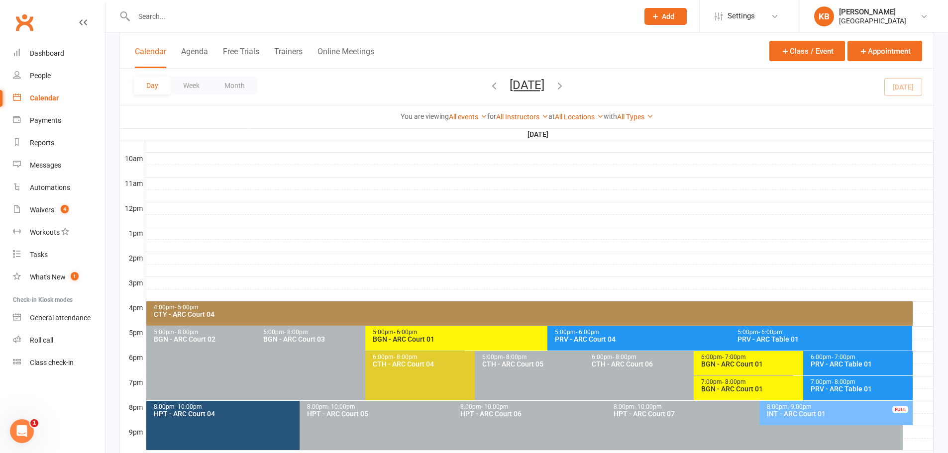
scroll to position [375, 0]
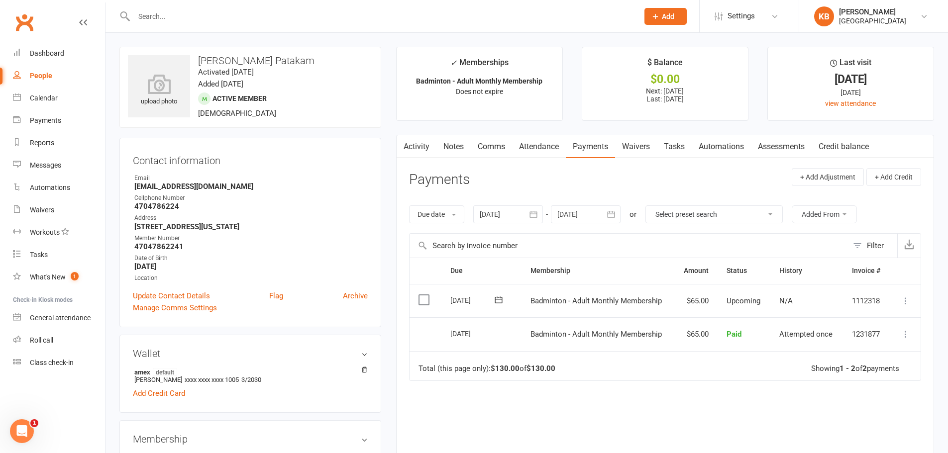
drag, startPoint x: 0, startPoint y: 0, endPoint x: 199, endPoint y: 75, distance: 212.3
drag, startPoint x: 199, startPoint y: 75, endPoint x: 275, endPoint y: 45, distance: 82.0
click at [50, 214] on link "Waivers 4" at bounding box center [59, 210] width 92 height 22
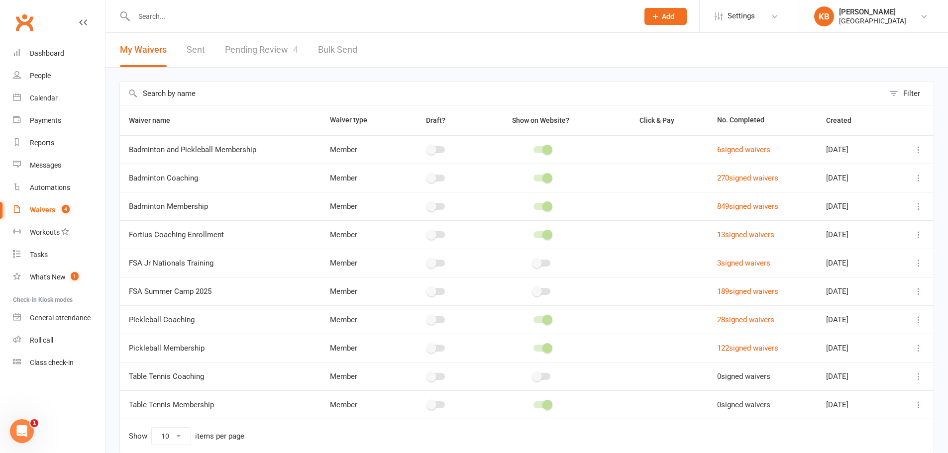
click at [249, 58] on link "Pending Review 4" at bounding box center [261, 50] width 73 height 34
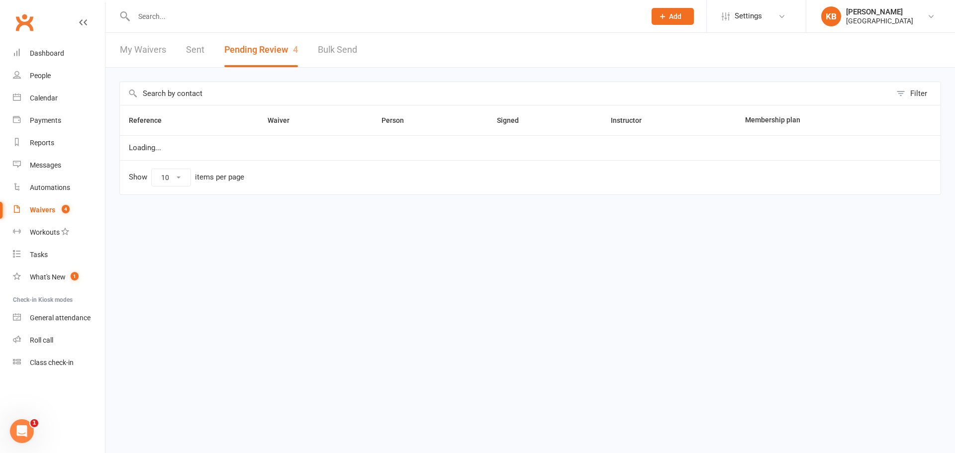
select select "100"
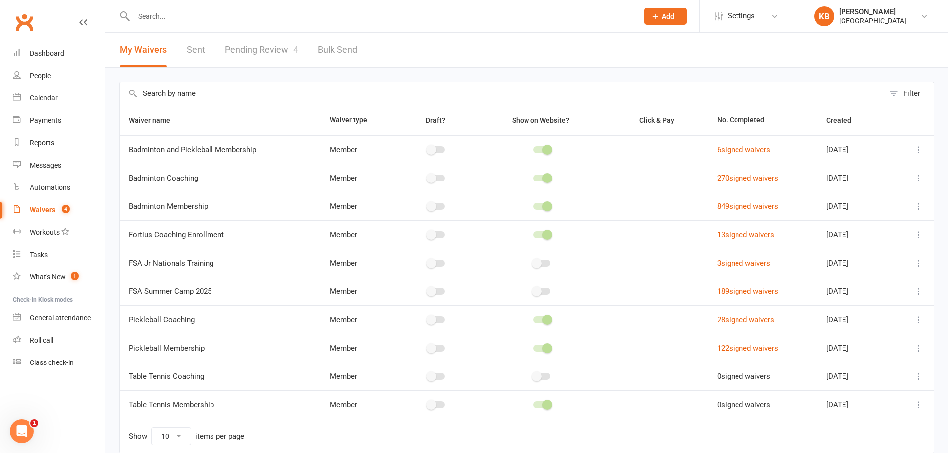
click at [262, 51] on link "Pending Review 4" at bounding box center [261, 50] width 73 height 34
select select "100"
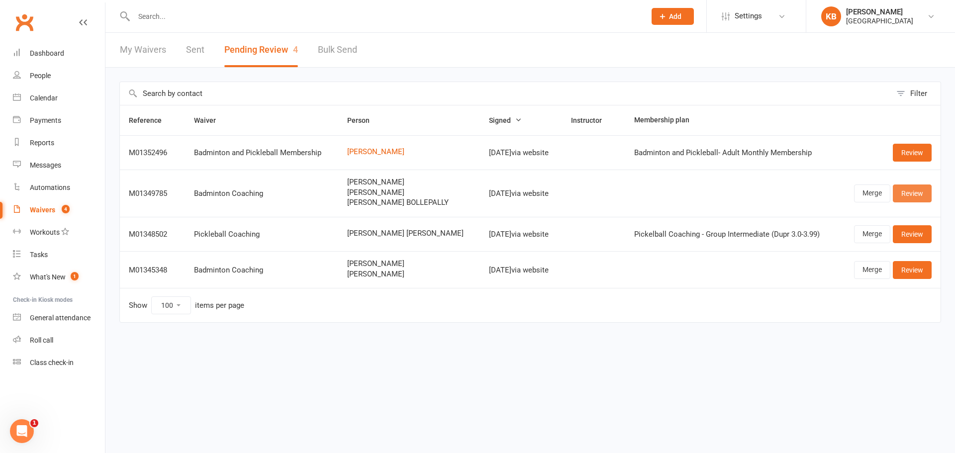
click at [917, 198] on link "Review" at bounding box center [912, 194] width 39 height 18
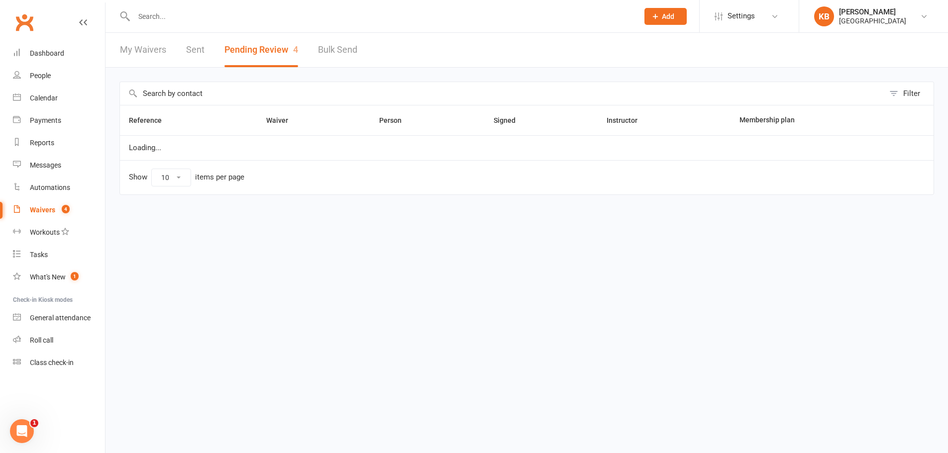
select select "100"
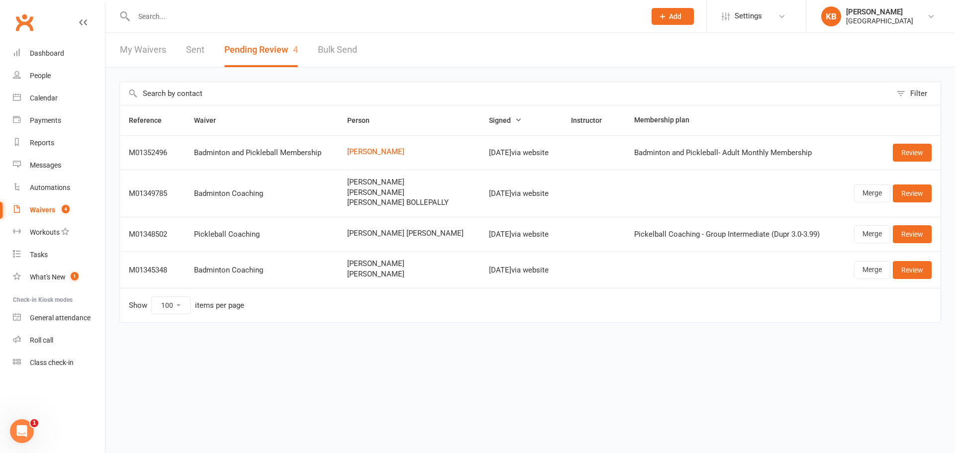
click at [395, 361] on html "Prospect Member Non-attending contact Class / event Appointment Task Bulk messa…" at bounding box center [477, 182] width 955 height 365
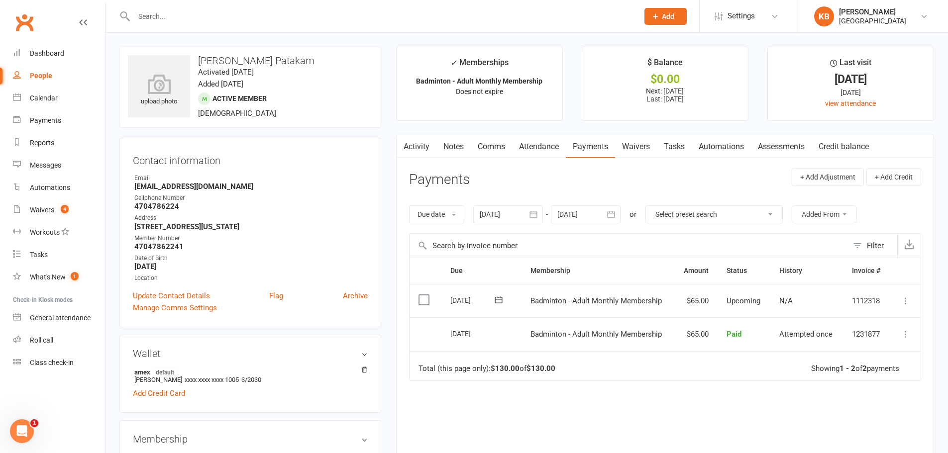
click at [422, 150] on link "Activity" at bounding box center [417, 146] width 40 height 23
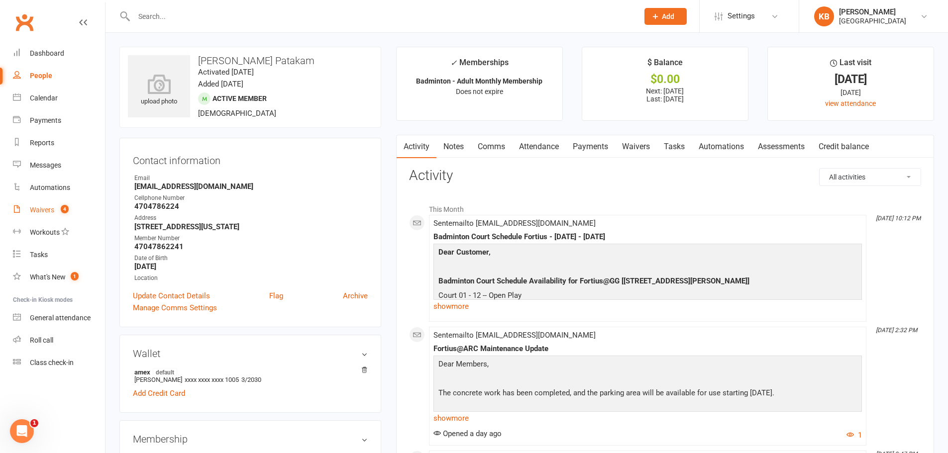
click at [71, 206] on link "Waivers 4" at bounding box center [59, 210] width 92 height 22
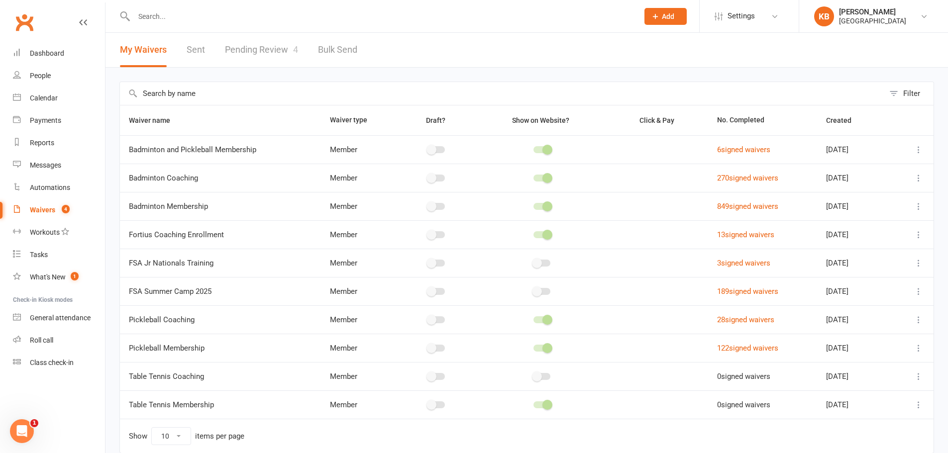
click at [281, 50] on link "Pending Review 4" at bounding box center [261, 50] width 73 height 34
select select "100"
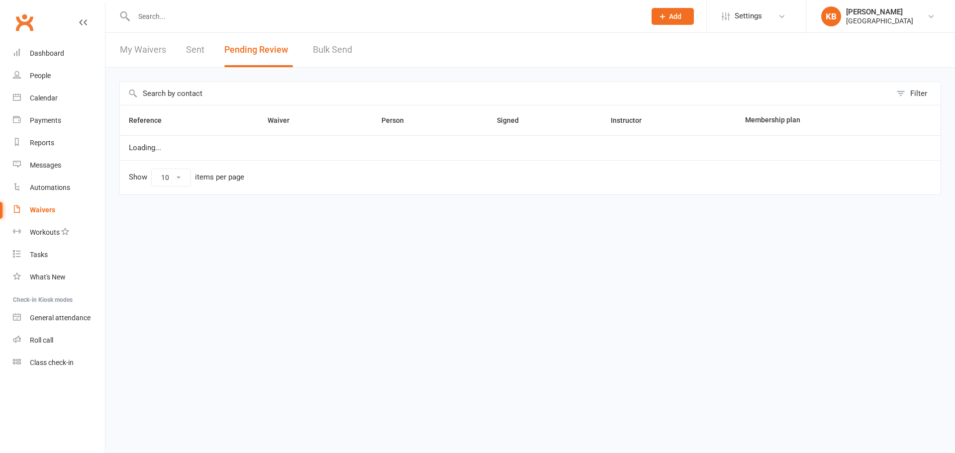
select select "100"
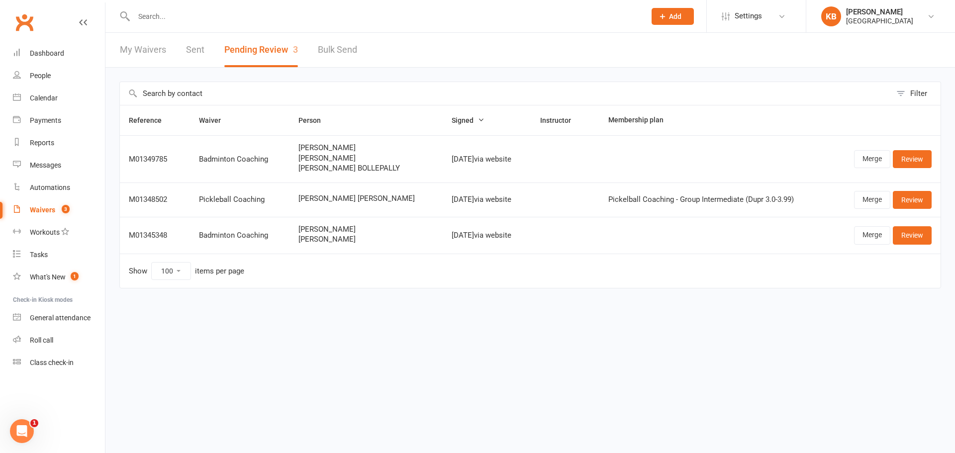
click at [710, 330] on html "Prospect Member Non-attending contact Class / event Appointment Task Bulk messa…" at bounding box center [477, 165] width 955 height 330
click at [909, 158] on link "Review" at bounding box center [912, 159] width 39 height 18
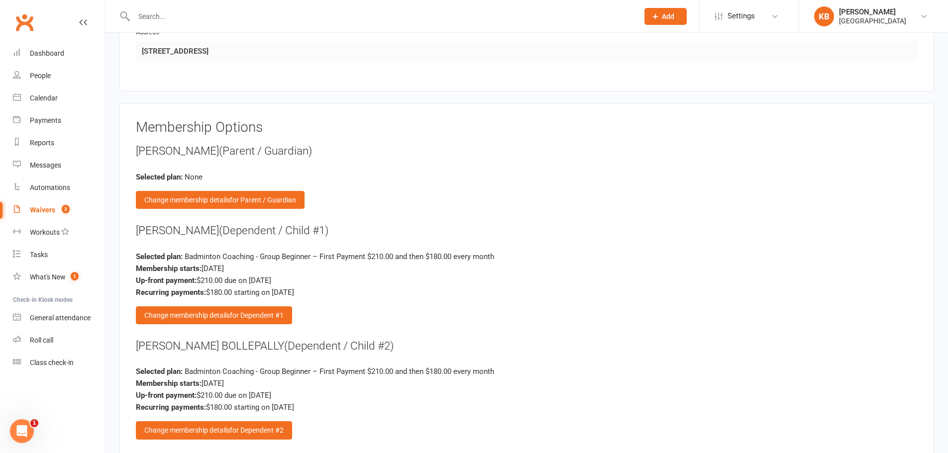
scroll to position [1393, 0]
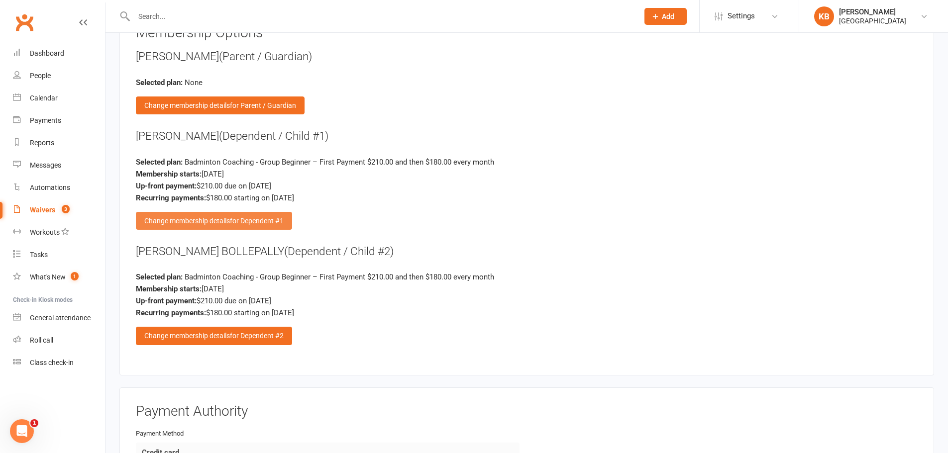
click at [266, 219] on span "for Dependent #1" at bounding box center [257, 221] width 54 height 8
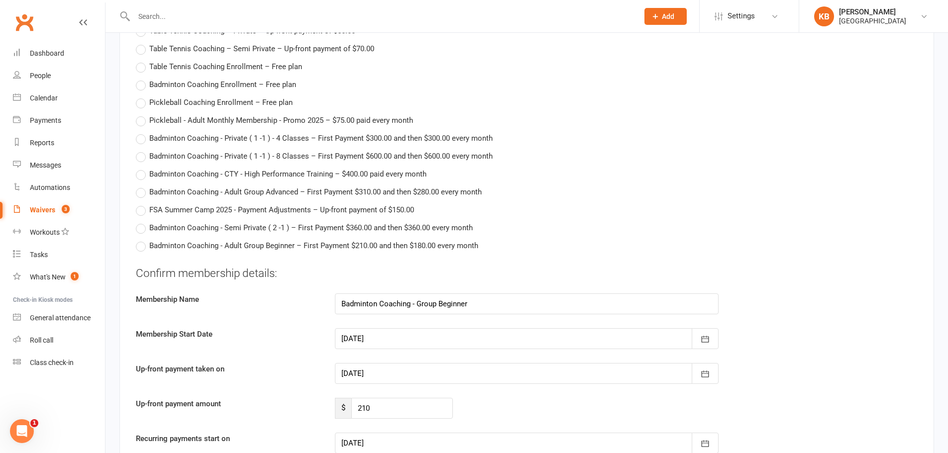
scroll to position [2588, 0]
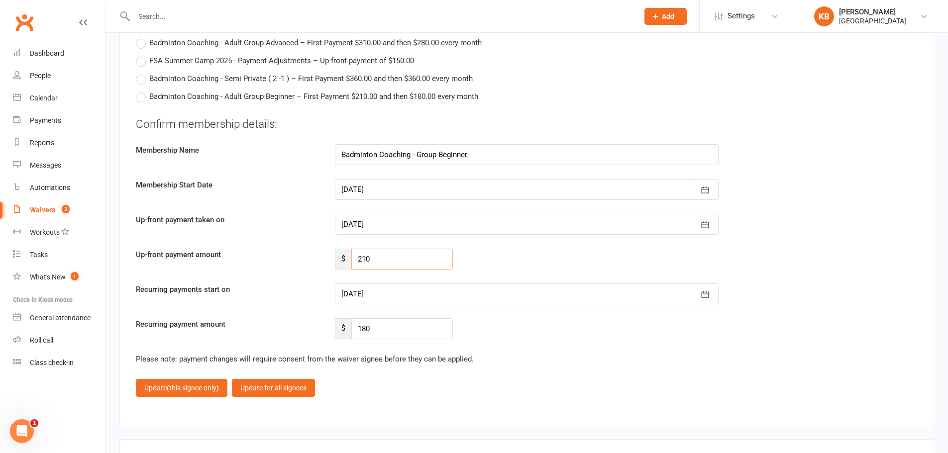
drag, startPoint x: 379, startPoint y: 267, endPoint x: 355, endPoint y: 268, distance: 23.9
click at [355, 268] on input "210" at bounding box center [402, 259] width 102 height 21
type input "0"
click at [411, 281] on div "Confirm membership details: Membership Name Badminton Coaching - Group Beginner…" at bounding box center [527, 227] width 782 height 223
click at [405, 293] on div at bounding box center [527, 294] width 384 height 21
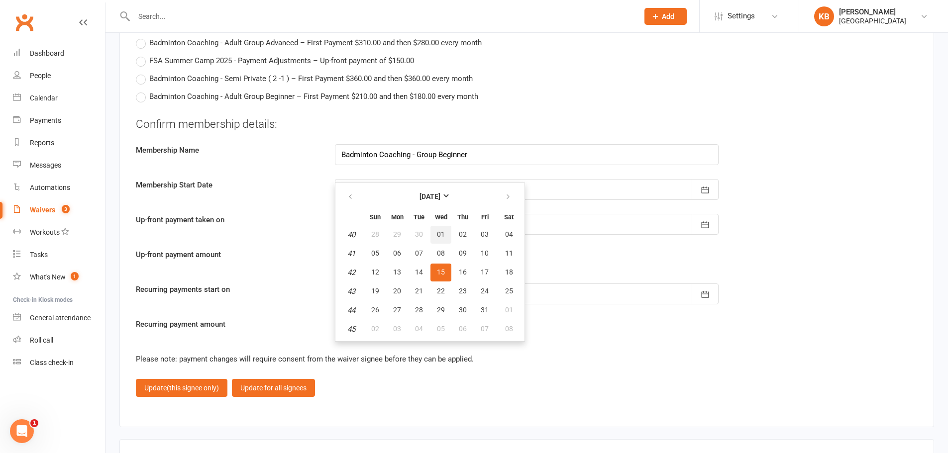
click at [444, 233] on span "01" at bounding box center [441, 234] width 8 height 8
type input "[DATE]"
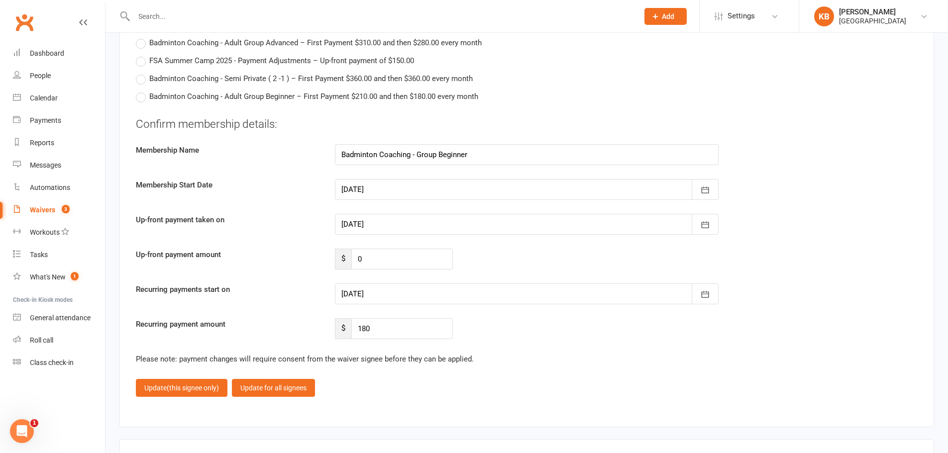
click at [488, 325] on div "Recurring payment amount $ 180" at bounding box center [526, 328] width 797 height 21
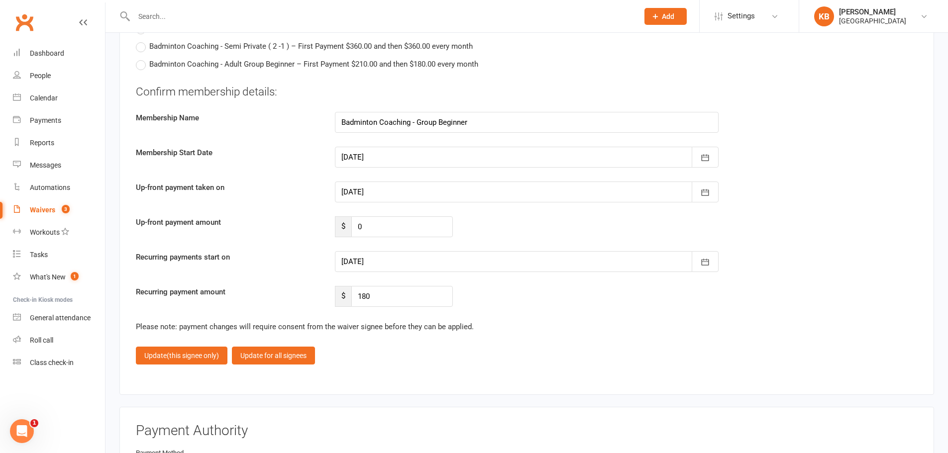
scroll to position [2637, 0]
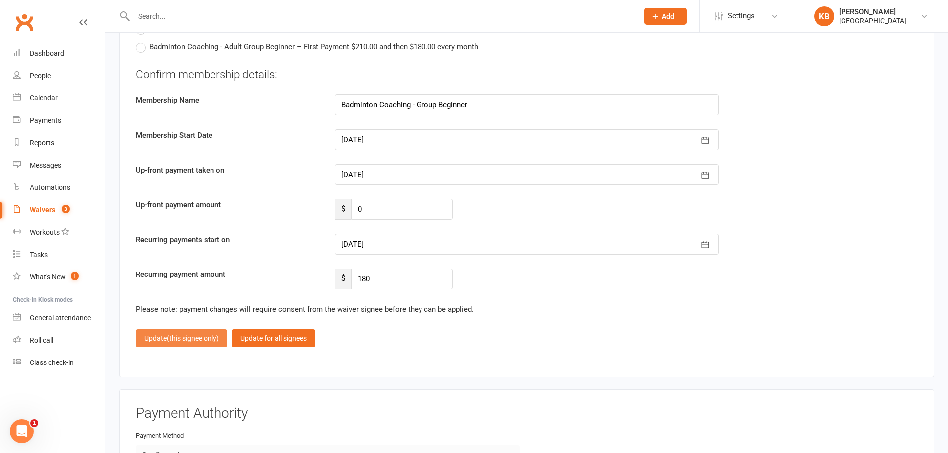
click at [219, 334] on span "(this signee only)" at bounding box center [193, 338] width 52 height 8
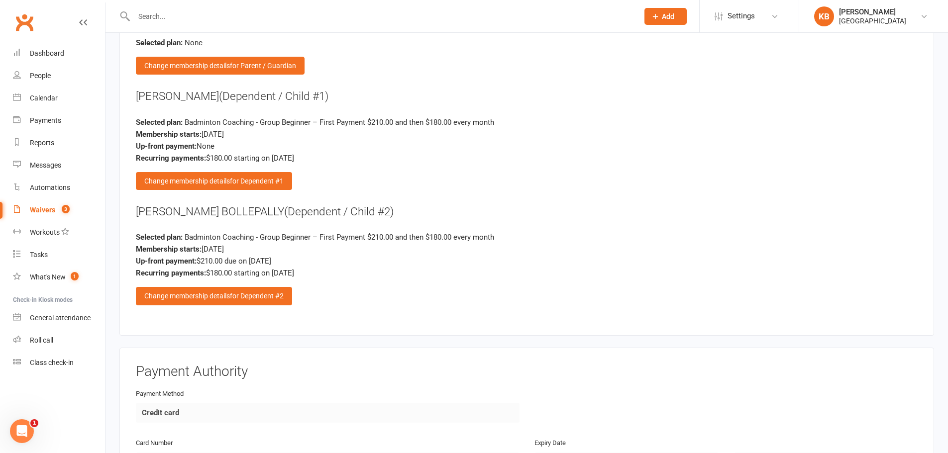
scroll to position [1384, 0]
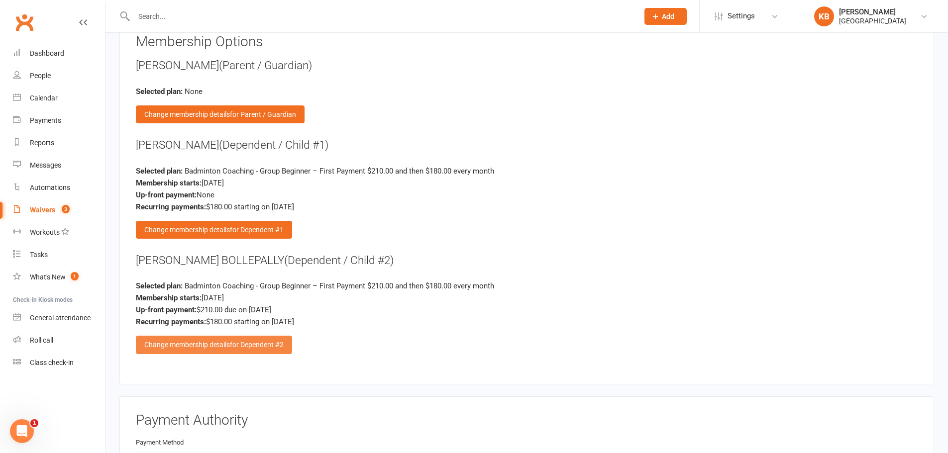
click at [246, 349] on div "Change membership details for Dependent #2" at bounding box center [214, 345] width 156 height 18
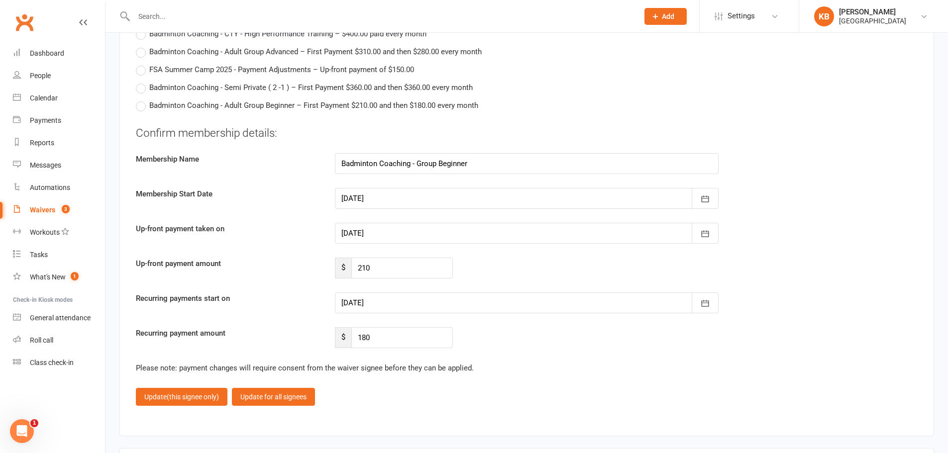
scroll to position [2678, 0]
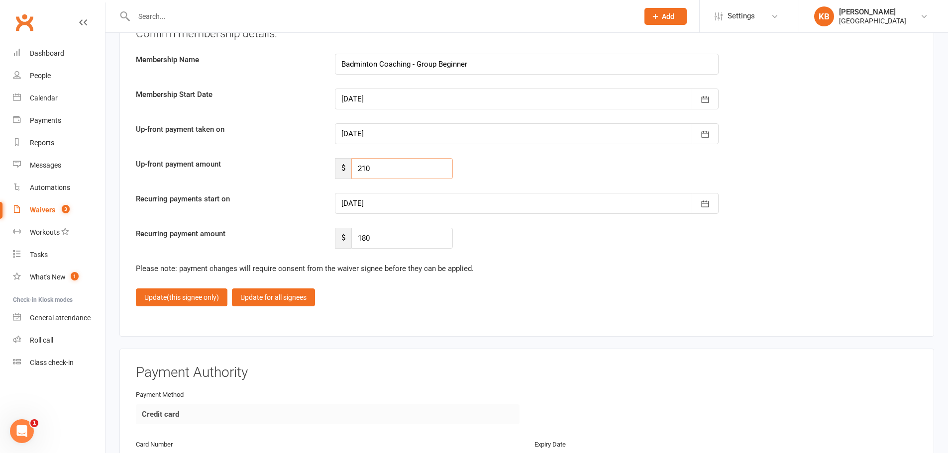
click at [381, 168] on input "210" at bounding box center [402, 168] width 102 height 21
type input "2"
type input "0"
click at [464, 170] on div "Up-front payment amount $ 0" at bounding box center [526, 168] width 797 height 21
click at [462, 202] on div at bounding box center [527, 203] width 384 height 21
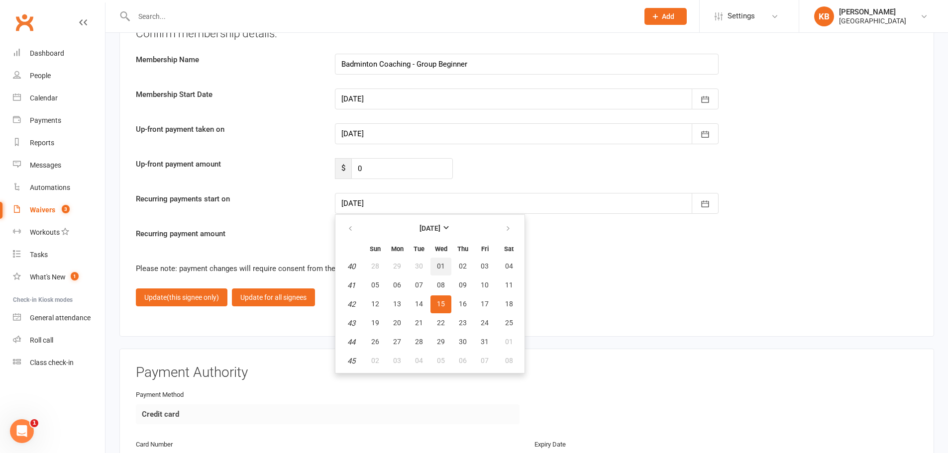
click at [435, 268] on button "01" at bounding box center [440, 267] width 21 height 18
type input "01 Oct 2025"
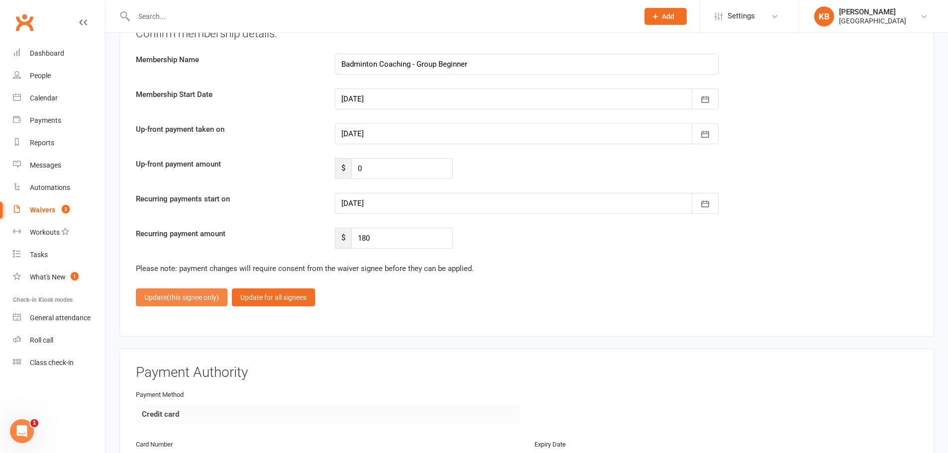
click at [171, 300] on span "(this signee only)" at bounding box center [193, 298] width 52 height 8
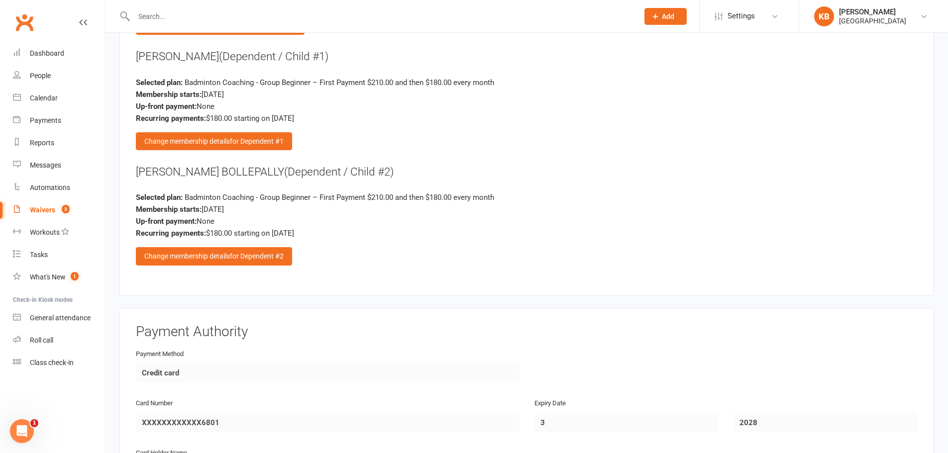
scroll to position [1384, 0]
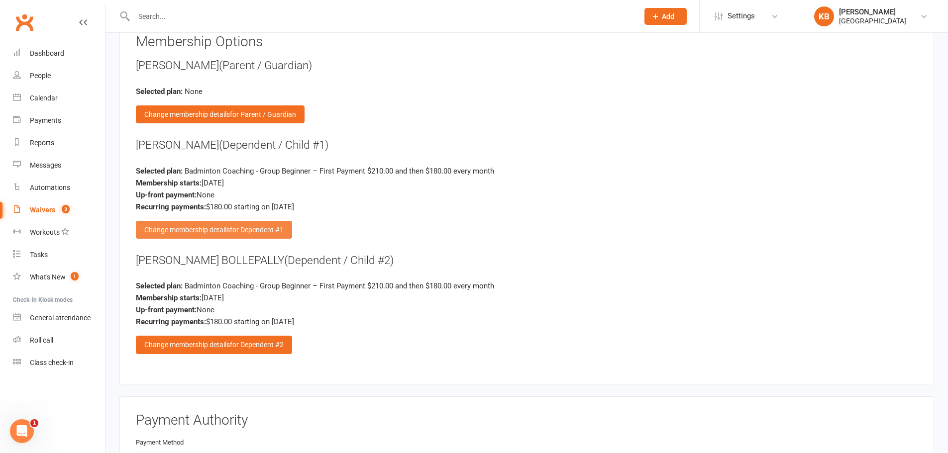
click at [254, 227] on span "for Dependent #1" at bounding box center [257, 230] width 54 height 8
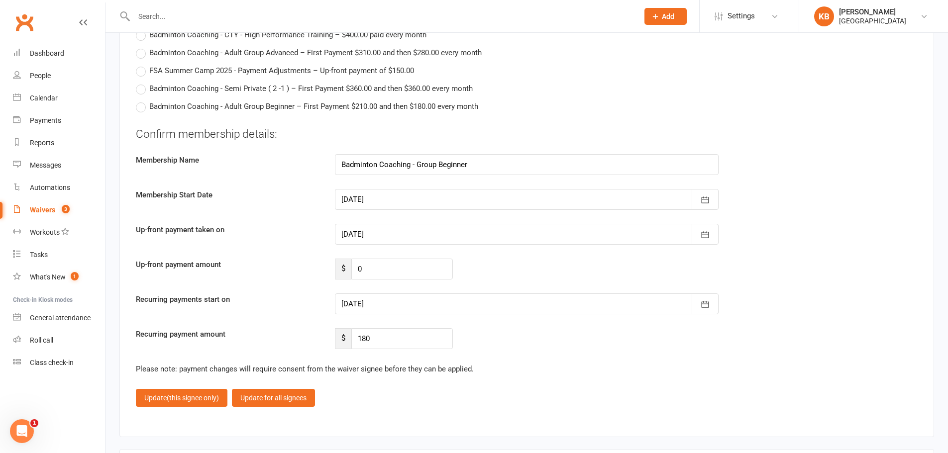
scroll to position [2678, 0]
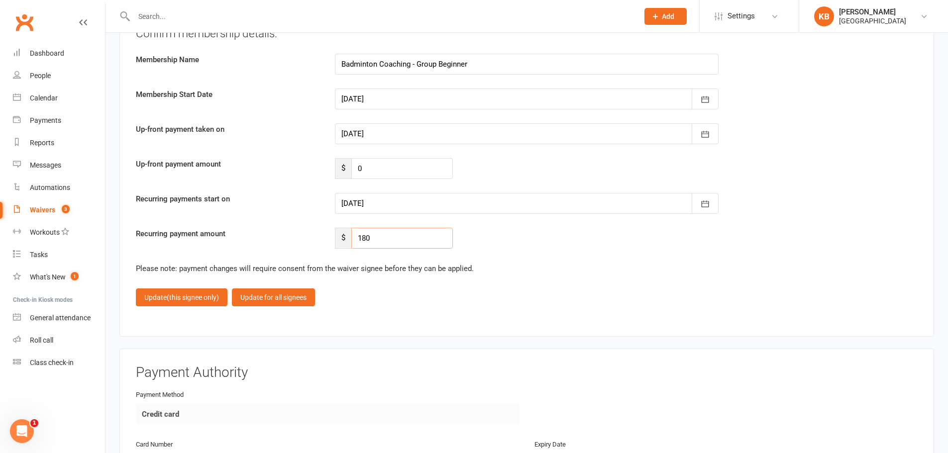
click at [378, 244] on input "180" at bounding box center [402, 238] width 102 height 21
type input "1"
type input "162"
click at [211, 294] on span "(this signee only)" at bounding box center [193, 298] width 52 height 8
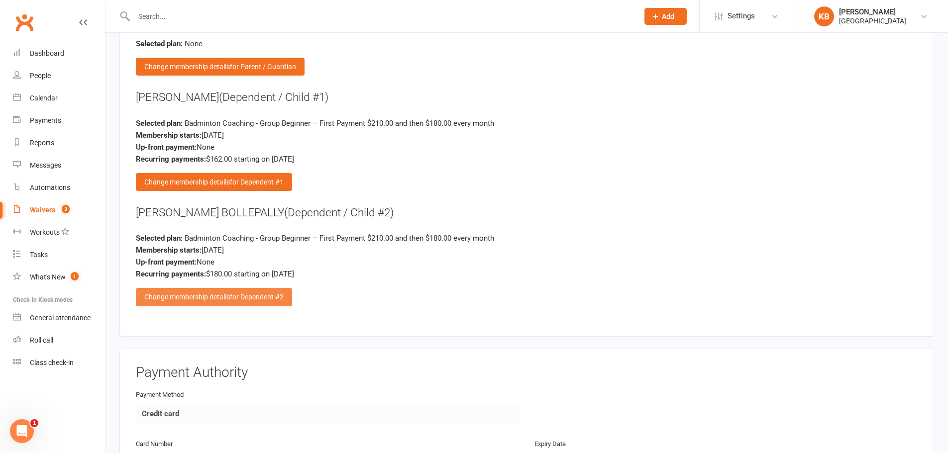
scroll to position [1384, 0]
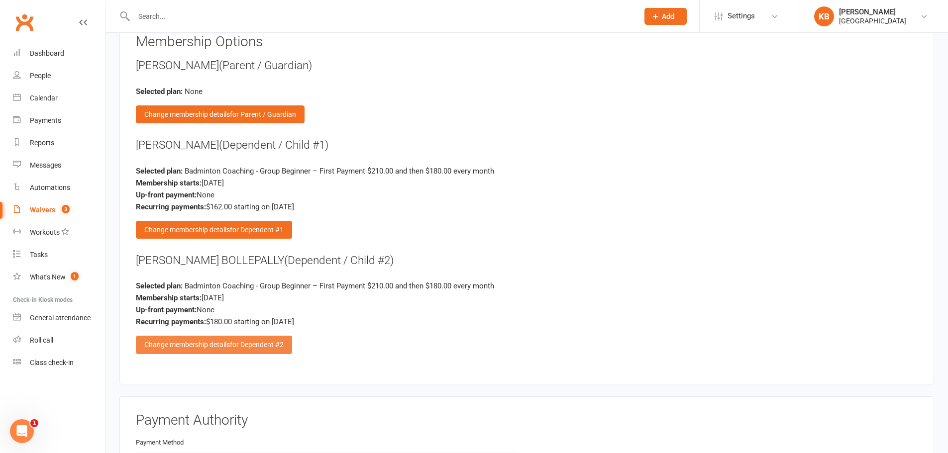
click at [263, 341] on span "for Dependent #2" at bounding box center [257, 345] width 54 height 8
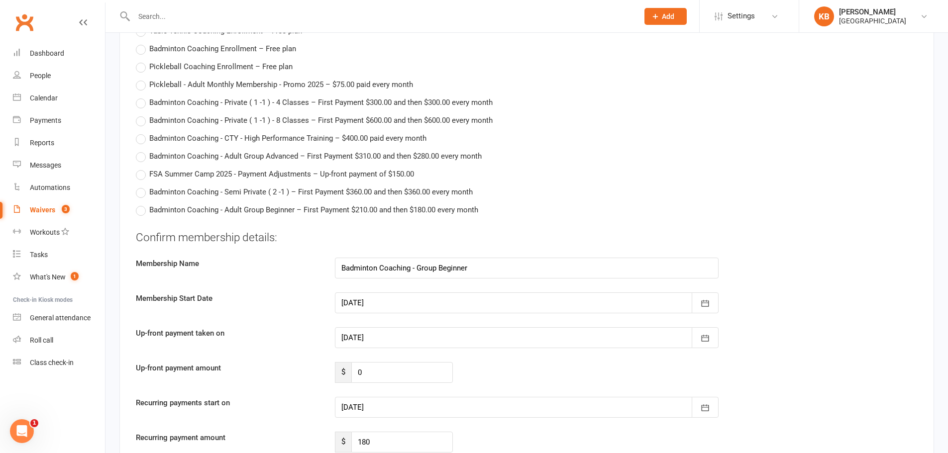
scroll to position [2529, 0]
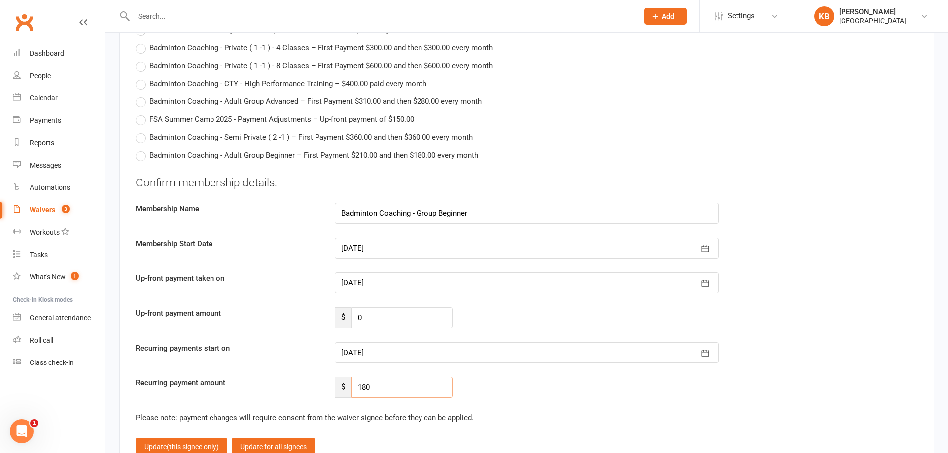
click at [397, 388] on input "180" at bounding box center [402, 387] width 102 height 21
type input "162"
click at [162, 442] on button "Update (this signee only)" at bounding box center [182, 447] width 92 height 18
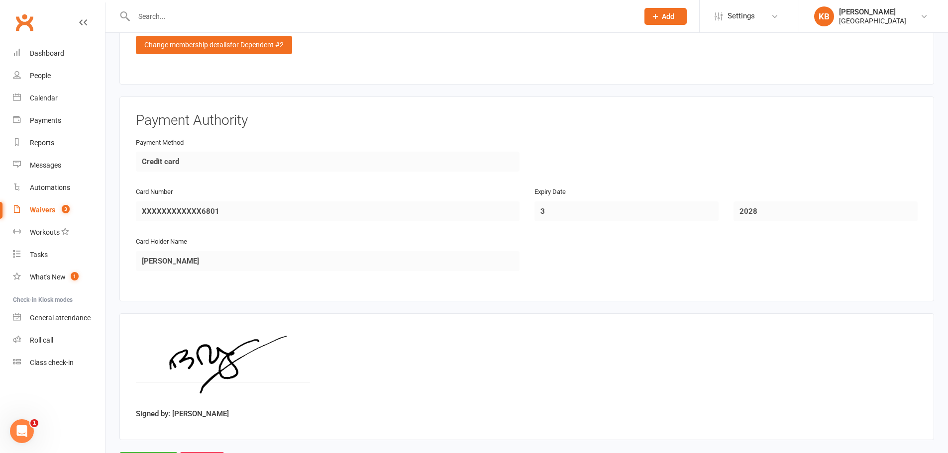
scroll to position [1733, 0]
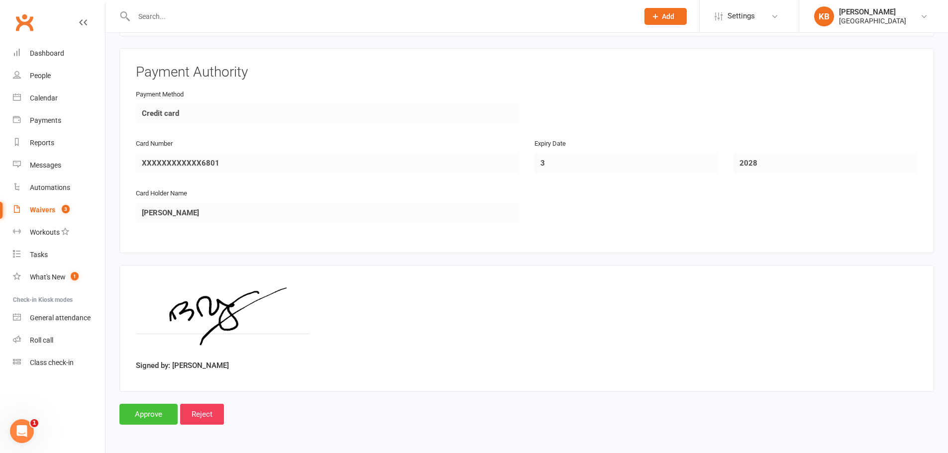
click at [156, 415] on input "Approve" at bounding box center [148, 414] width 58 height 21
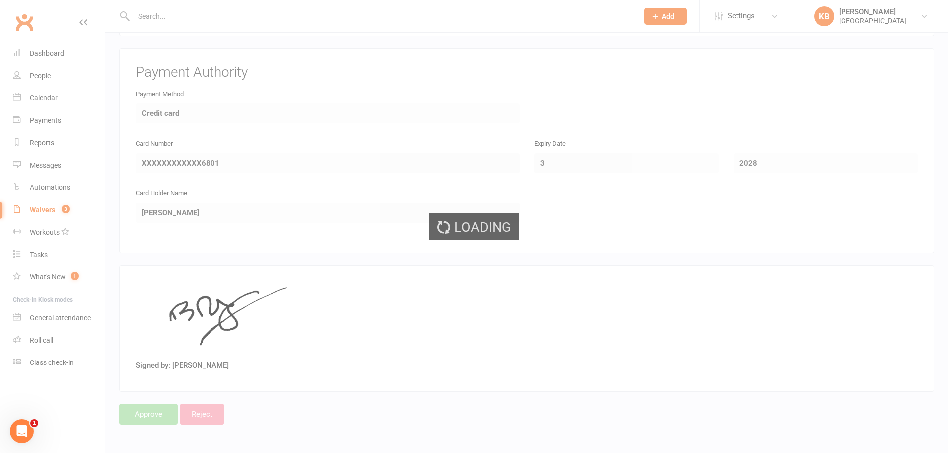
select select "100"
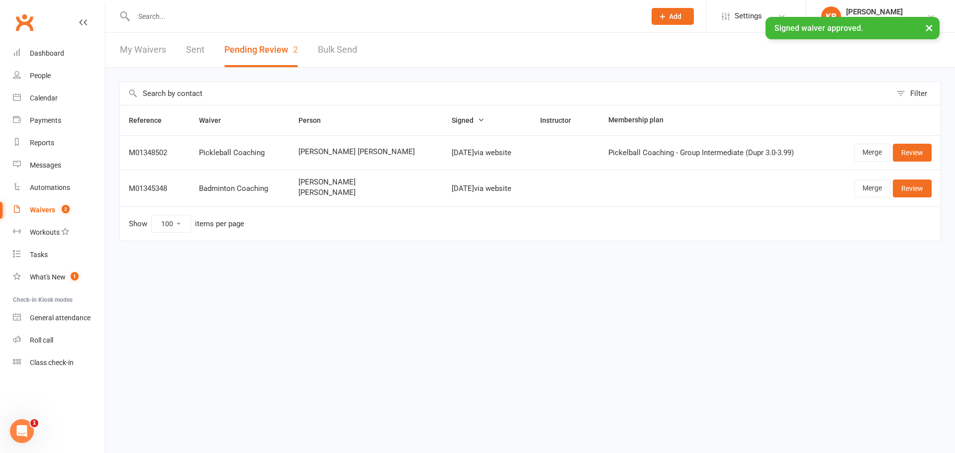
click at [196, 50] on link "Sent" at bounding box center [195, 50] width 18 height 34
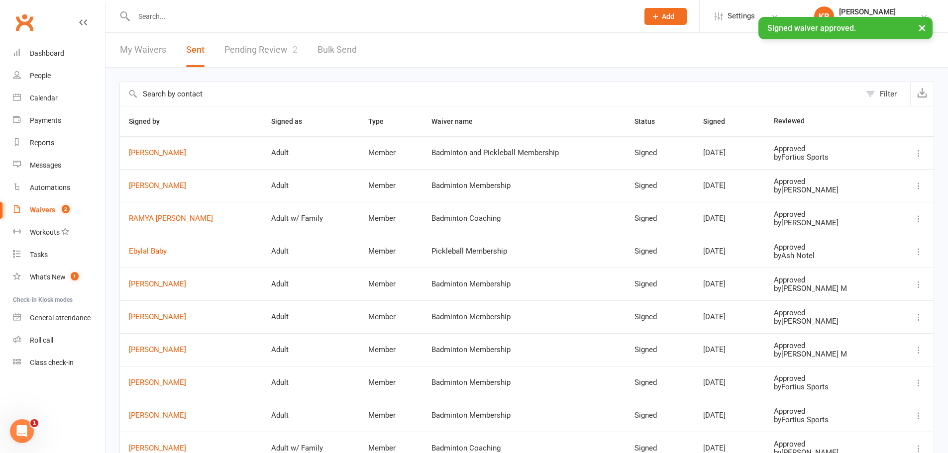
click at [177, 14] on input "text" at bounding box center [381, 16] width 501 height 14
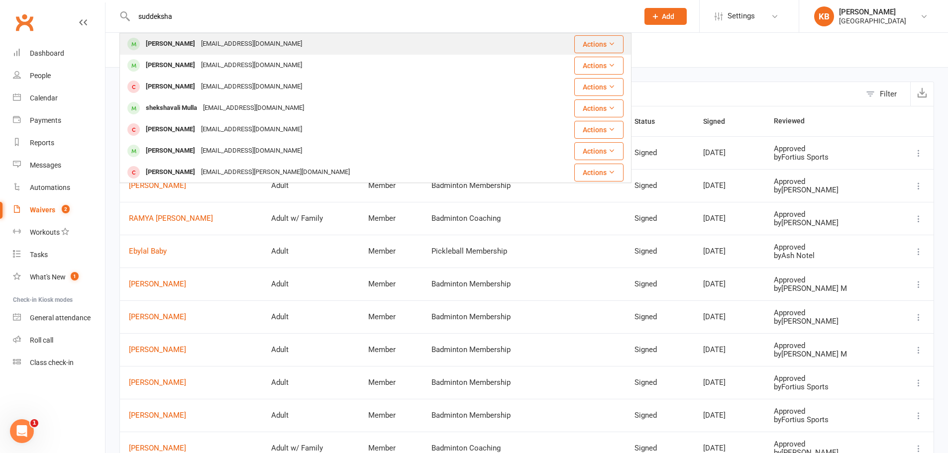
type input "suddeksha"
click at [198, 37] on div "[PERSON_NAME]" at bounding box center [170, 44] width 55 height 14
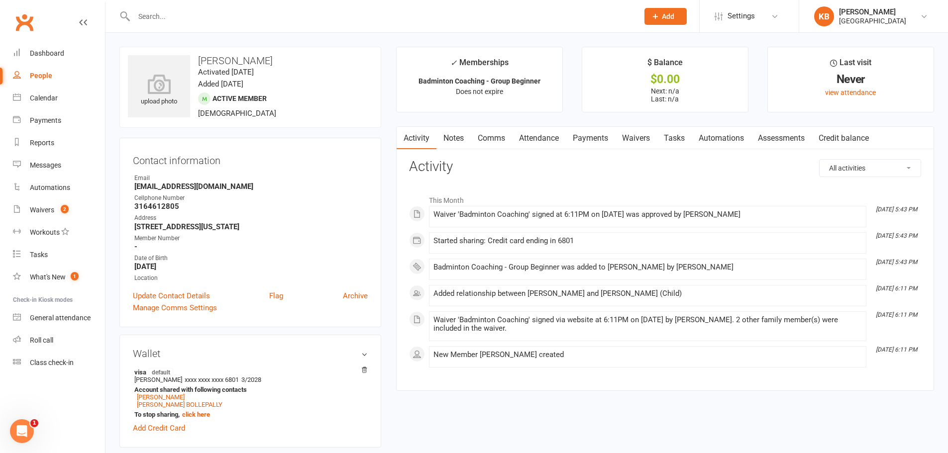
click at [603, 143] on link "Payments" at bounding box center [590, 138] width 49 height 23
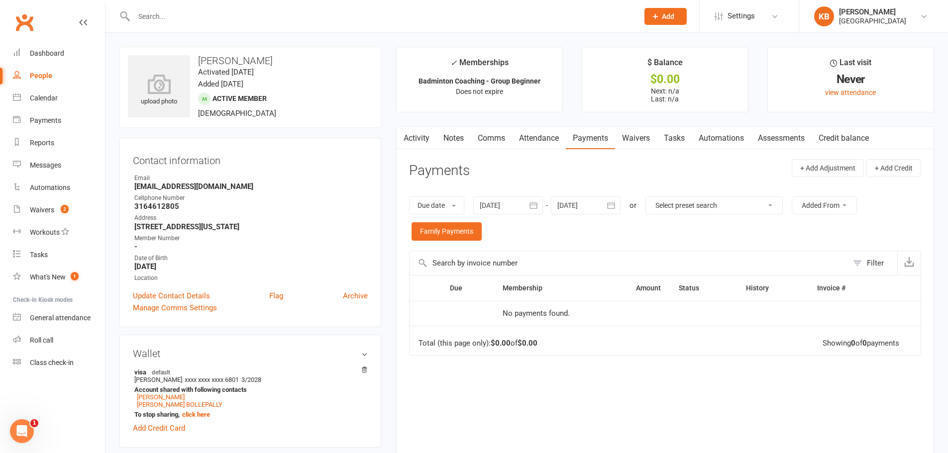
click at [536, 204] on icon "button" at bounding box center [533, 206] width 10 height 10
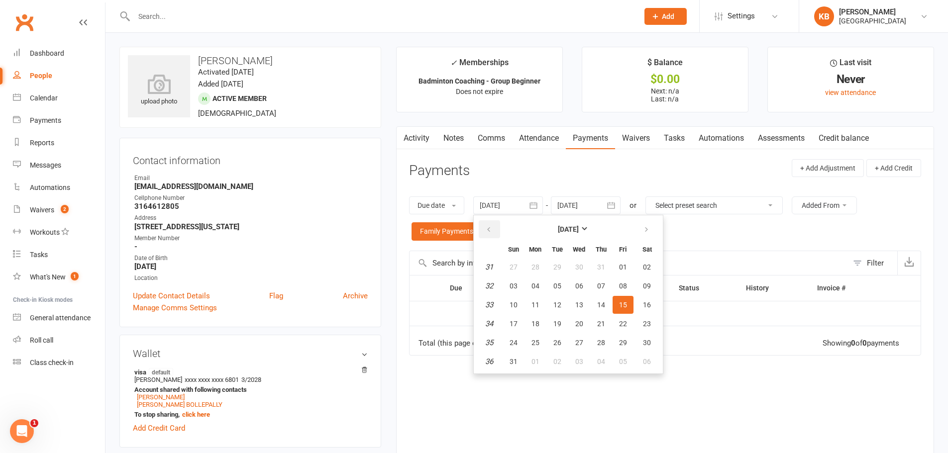
click at [492, 225] on button "button" at bounding box center [489, 229] width 21 height 18
click at [554, 299] on button "15" at bounding box center [557, 305] width 21 height 18
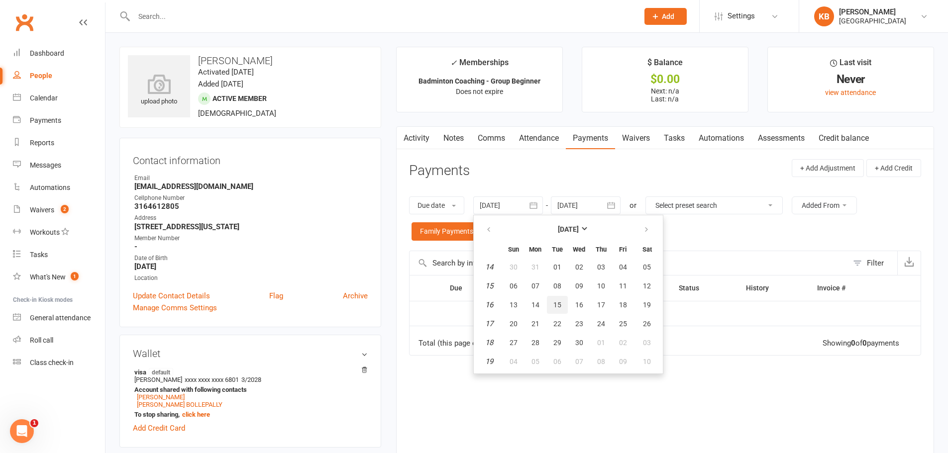
type input "15 Apr 2025"
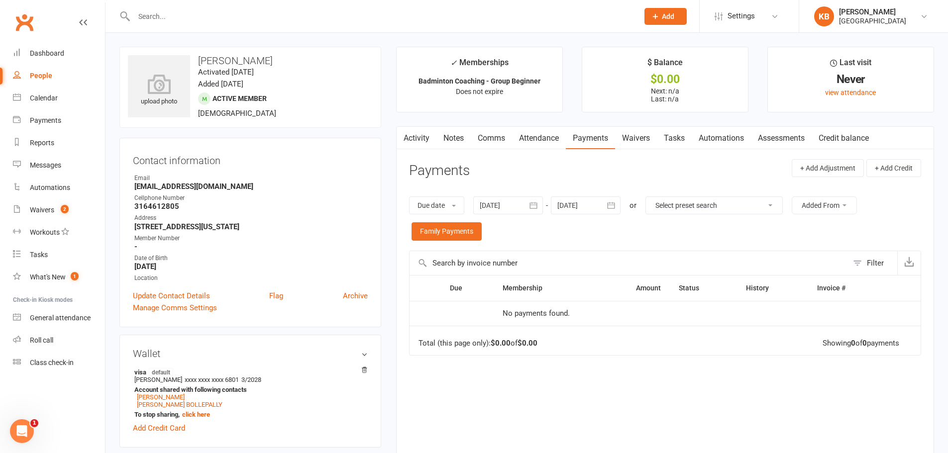
click at [532, 205] on icon "button" at bounding box center [533, 206] width 7 height 6
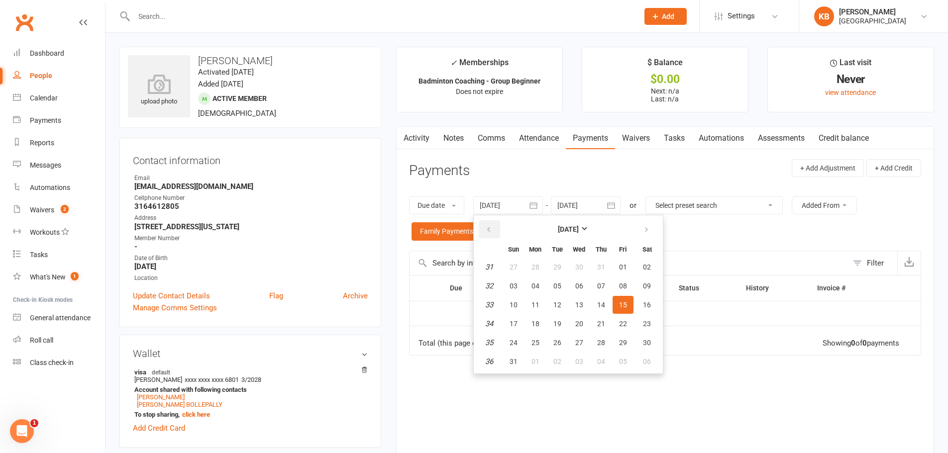
click at [489, 228] on icon "button" at bounding box center [488, 230] width 7 height 8
click at [515, 256] on th "Sun" at bounding box center [513, 249] width 21 height 16
click at [521, 266] on button "01" at bounding box center [513, 267] width 21 height 18
type input "01 Jun 2025"
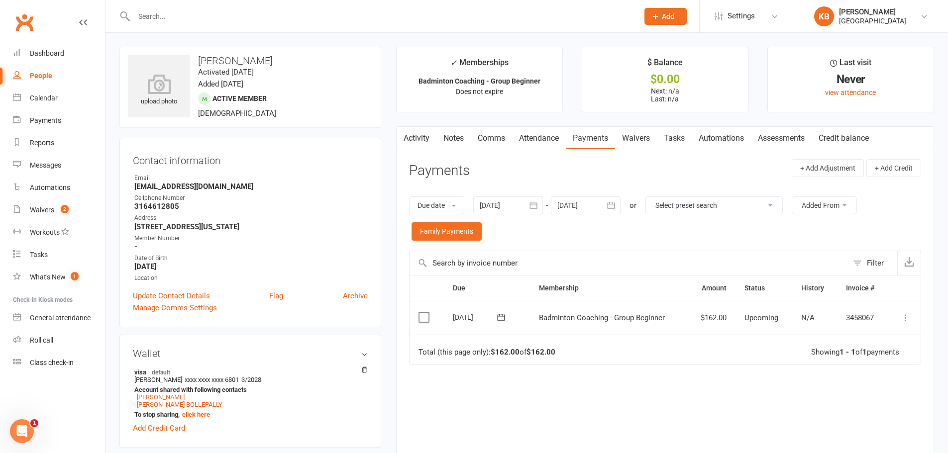
click at [614, 203] on icon "button" at bounding box center [611, 206] width 7 height 6
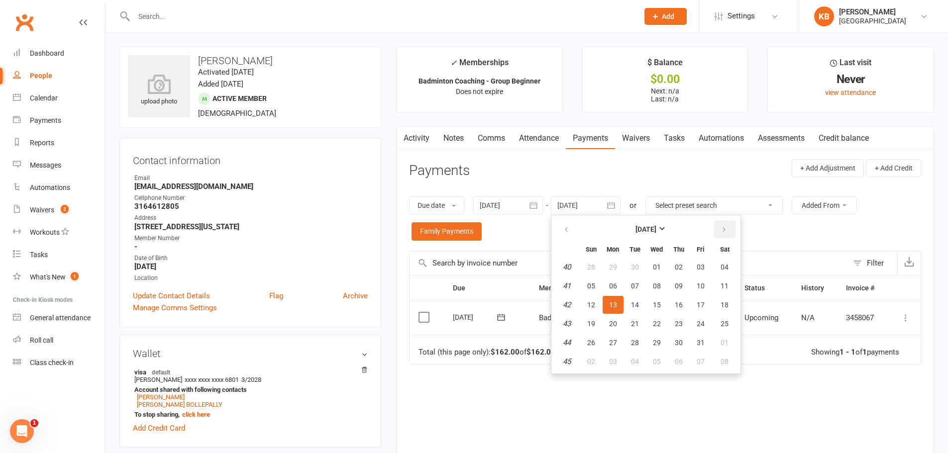
click at [721, 228] on button "button" at bounding box center [724, 229] width 21 height 18
click at [727, 275] on button "07" at bounding box center [724, 267] width 25 height 18
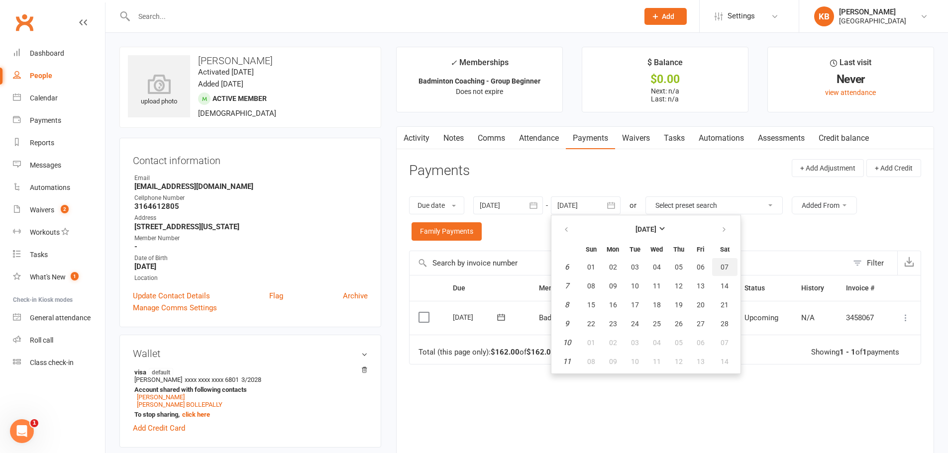
type input "07 Feb 2026"
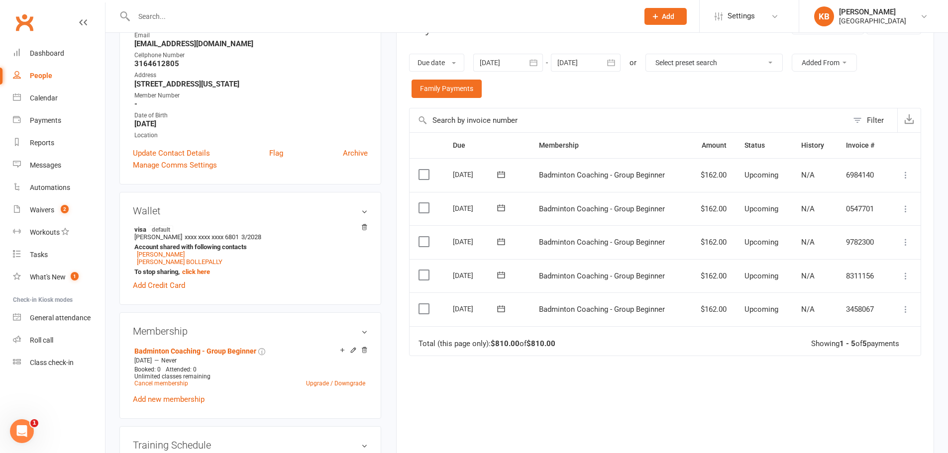
scroll to position [199, 0]
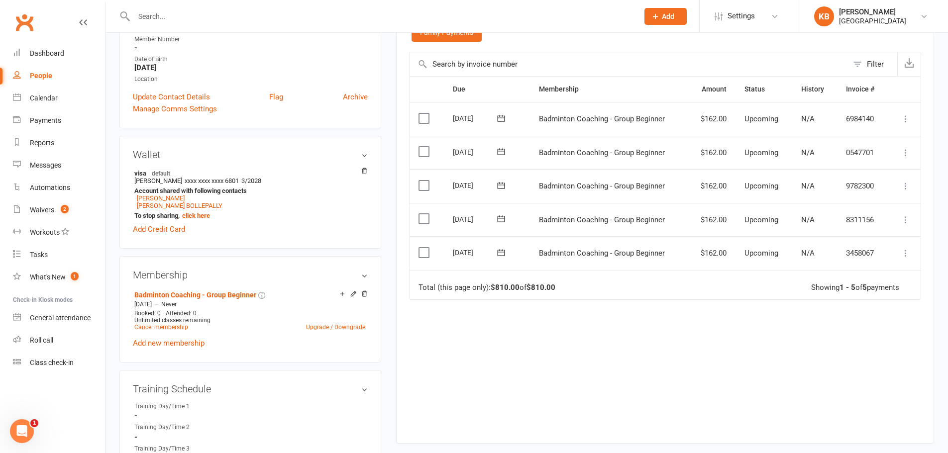
click at [905, 254] on icon at bounding box center [906, 253] width 10 height 10
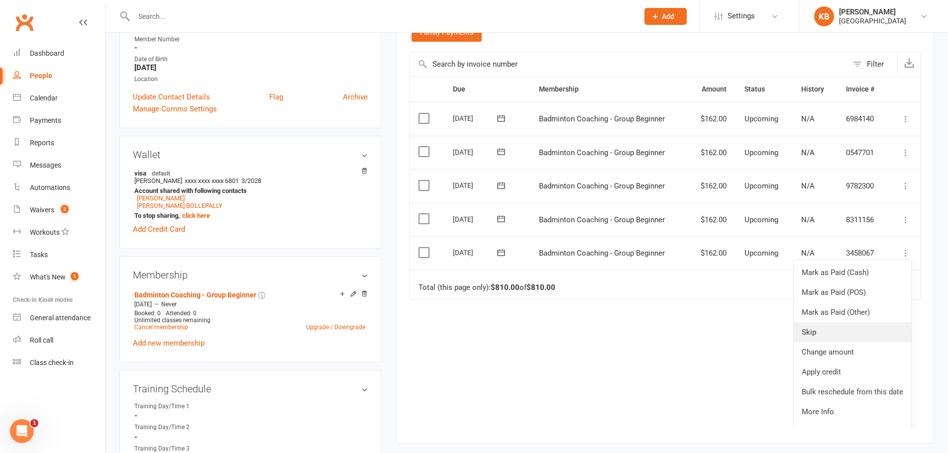
click at [839, 330] on link "Skip" at bounding box center [852, 332] width 117 height 20
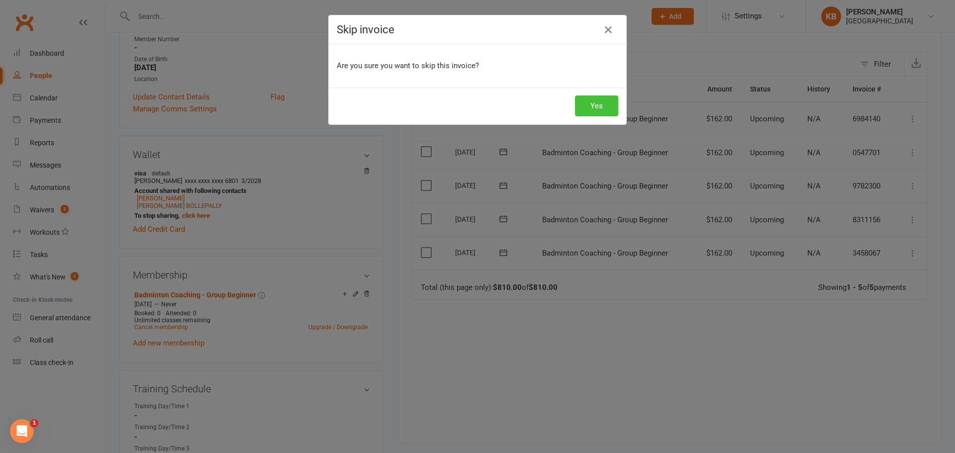
click at [596, 103] on button "Yes" at bounding box center [596, 106] width 43 height 21
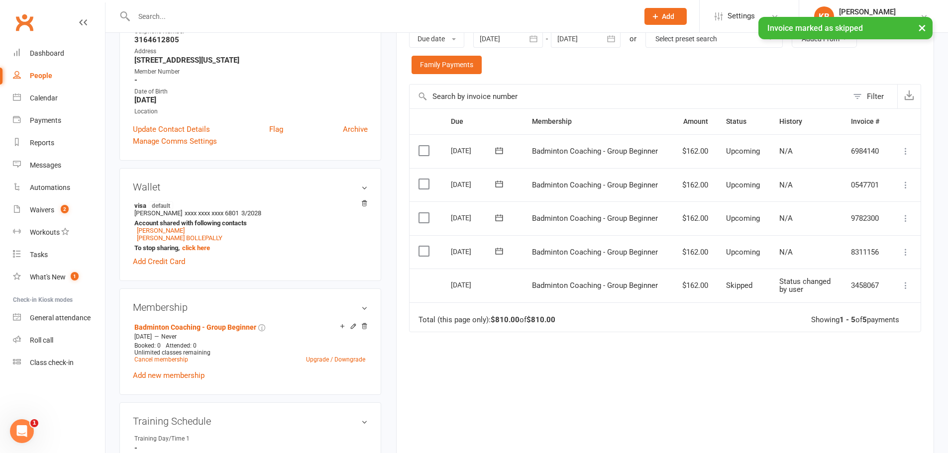
scroll to position [149, 0]
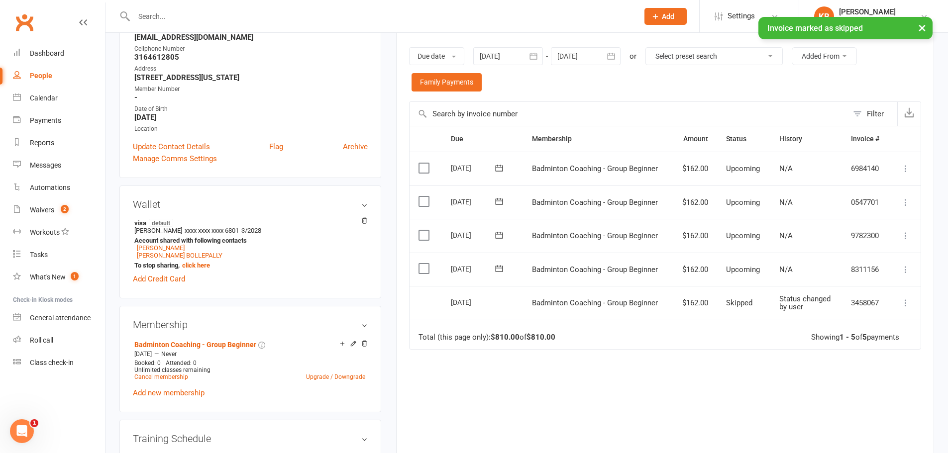
click at [902, 267] on icon at bounding box center [906, 270] width 10 height 10
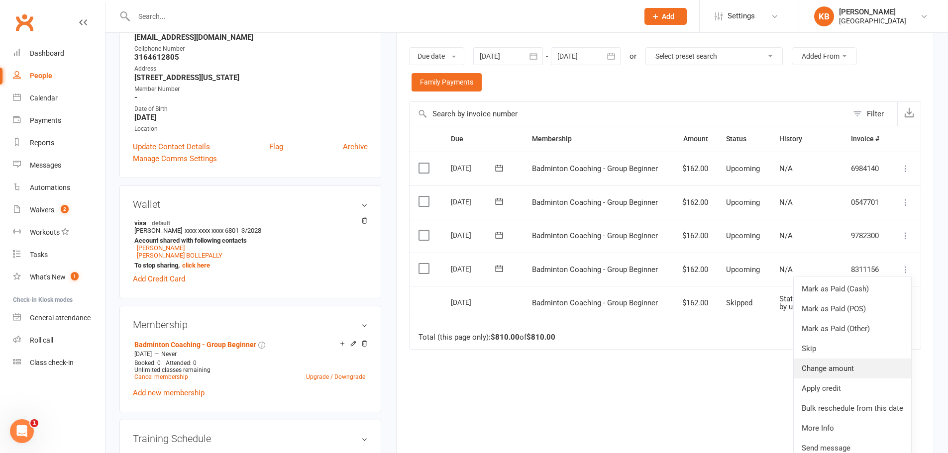
click at [851, 367] on link "Change amount" at bounding box center [852, 369] width 117 height 20
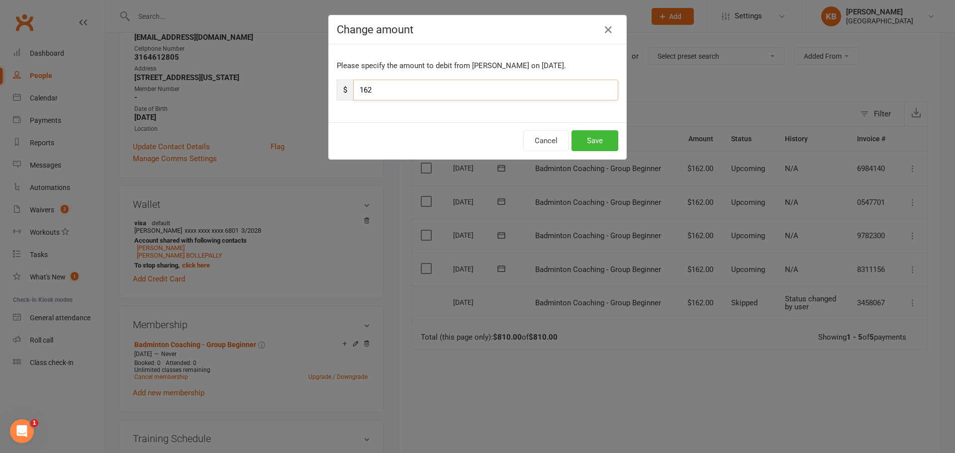
click at [418, 95] on input "162" at bounding box center [485, 90] width 265 height 21
type input "1"
type input "79"
click at [586, 136] on button "Save" at bounding box center [595, 140] width 47 height 21
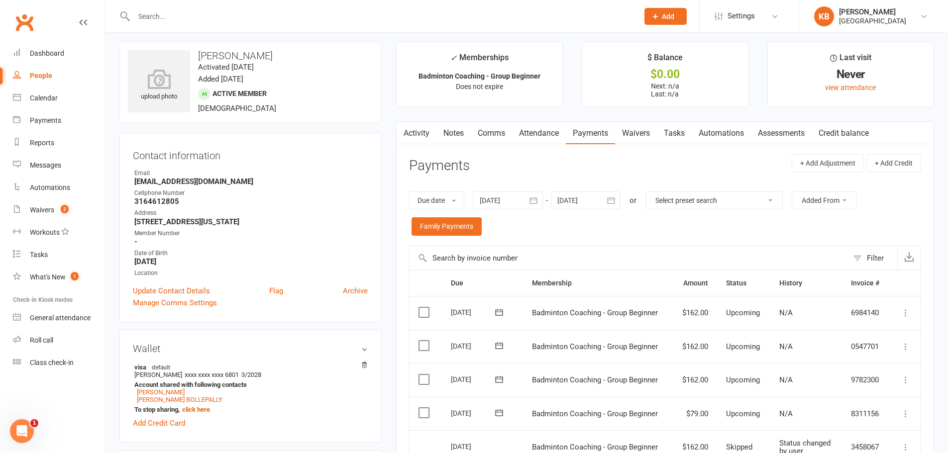
scroll to position [0, 0]
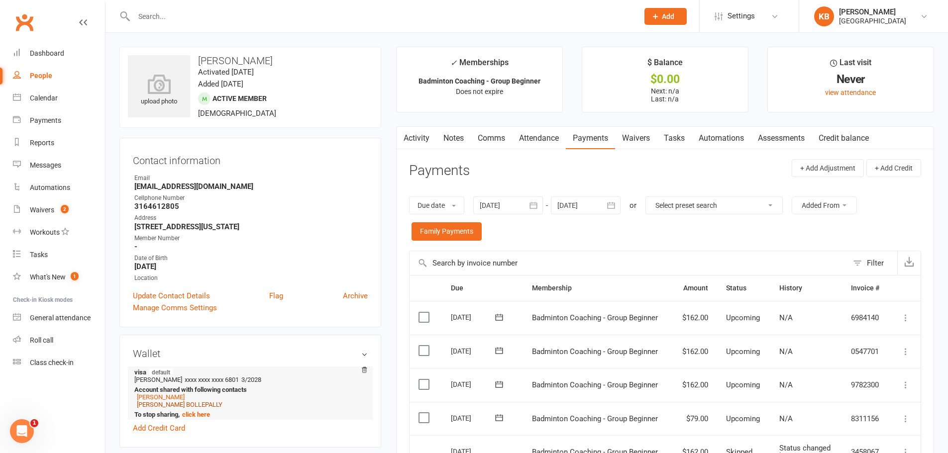
click at [163, 405] on link "[PERSON_NAME] BOLLEPALLY" at bounding box center [180, 404] width 86 height 7
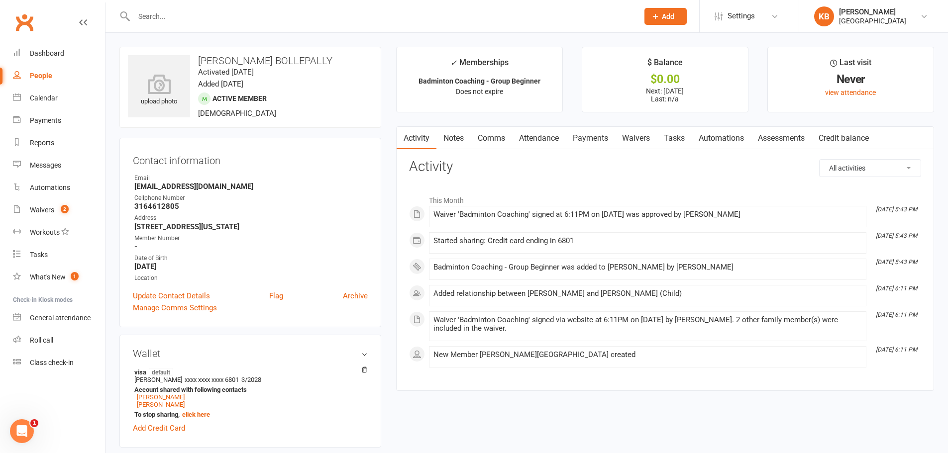
click at [592, 137] on link "Payments" at bounding box center [590, 138] width 49 height 23
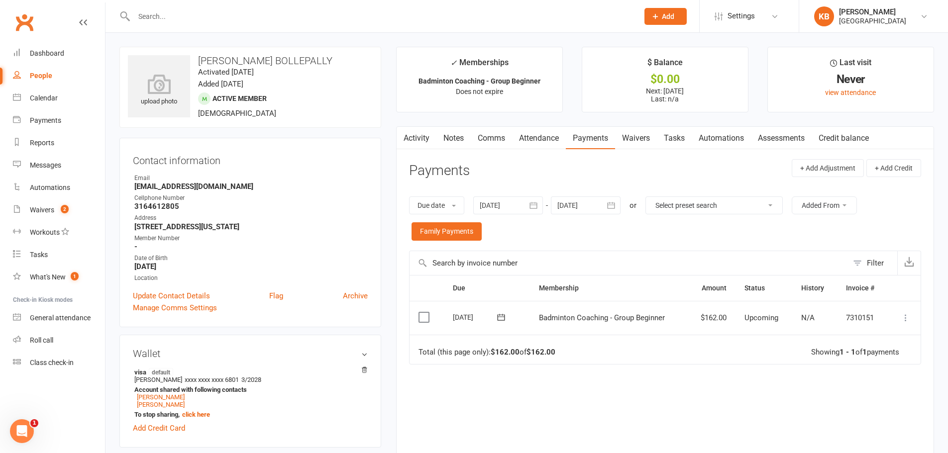
click at [615, 211] on button "button" at bounding box center [612, 206] width 18 height 18
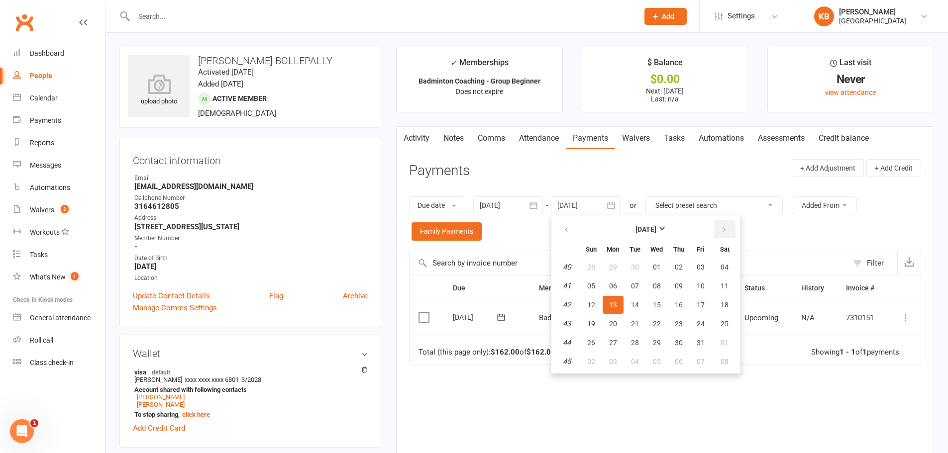
click at [726, 231] on icon "button" at bounding box center [724, 230] width 7 height 8
click at [722, 234] on button "button" at bounding box center [724, 229] width 21 height 18
click at [729, 273] on button "03" at bounding box center [724, 267] width 25 height 18
type input "03 Jan 2026"
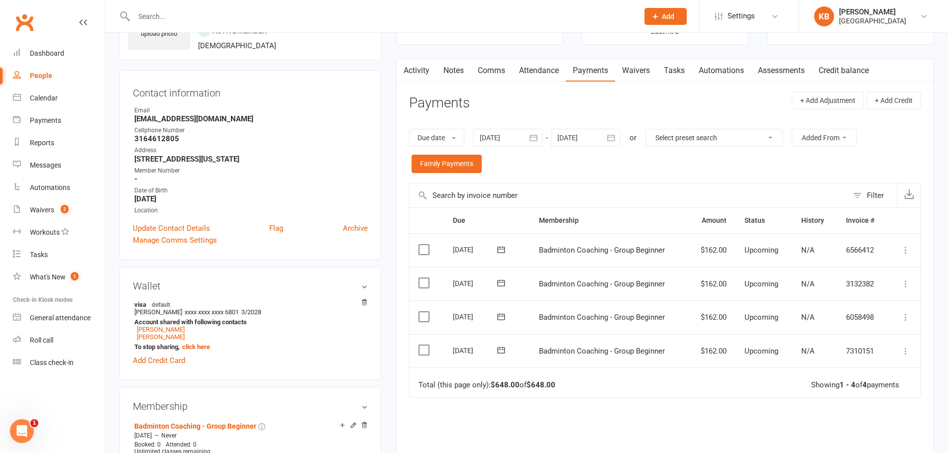
scroll to position [199, 0]
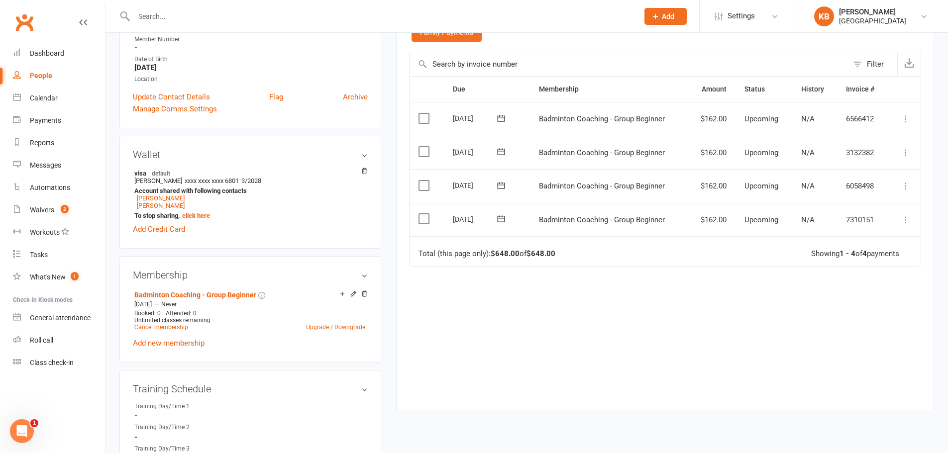
click at [906, 219] on icon at bounding box center [906, 220] width 10 height 10
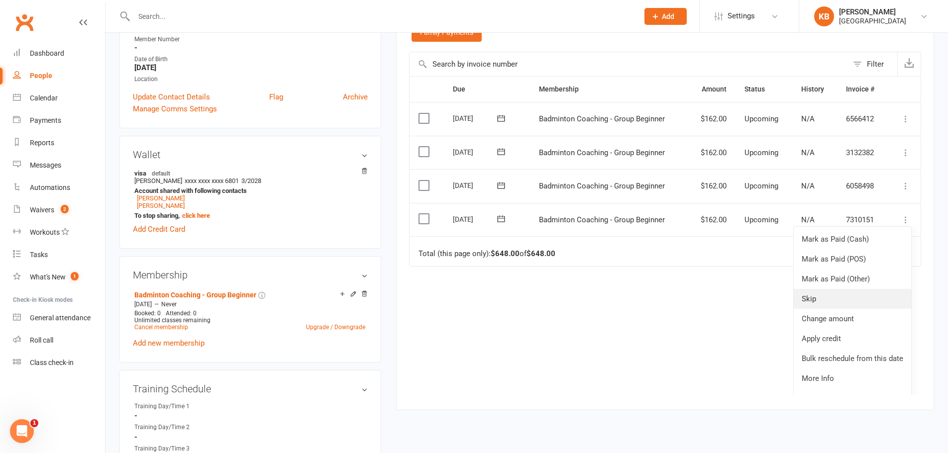
click at [838, 303] on link "Skip" at bounding box center [852, 299] width 117 height 20
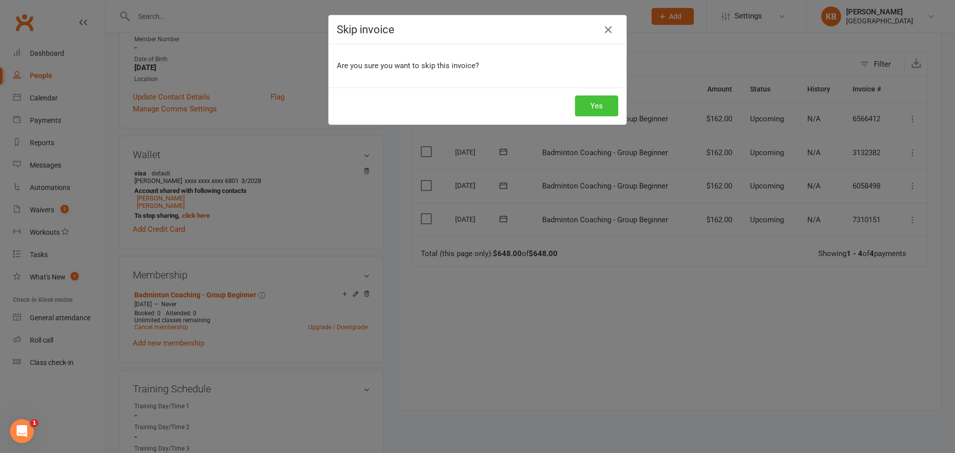
click at [601, 105] on button "Yes" at bounding box center [596, 106] width 43 height 21
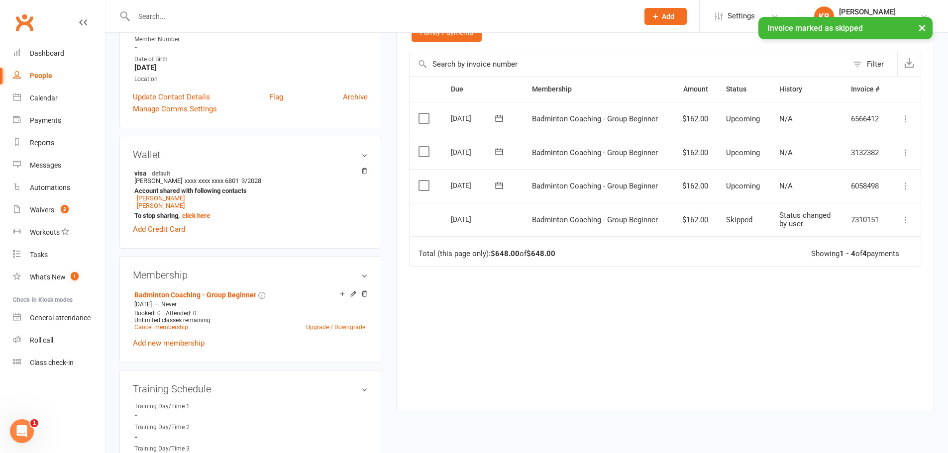
scroll to position [149, 0]
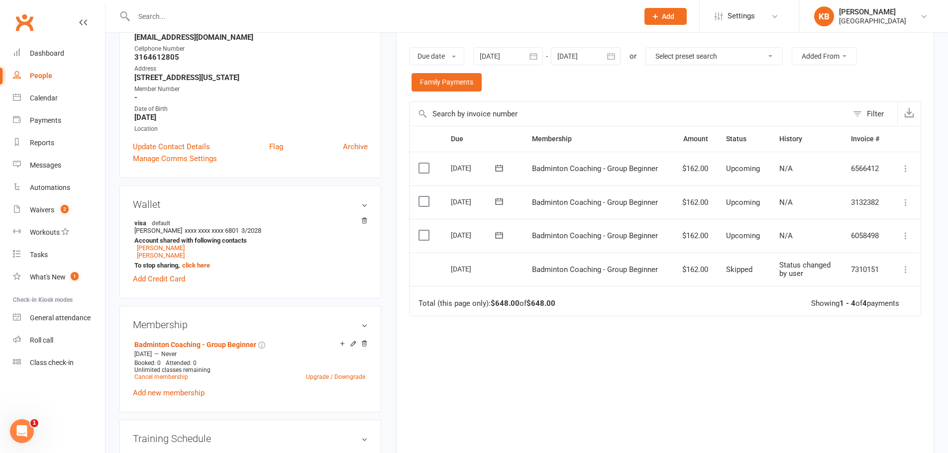
click at [907, 233] on icon at bounding box center [906, 236] width 10 height 10
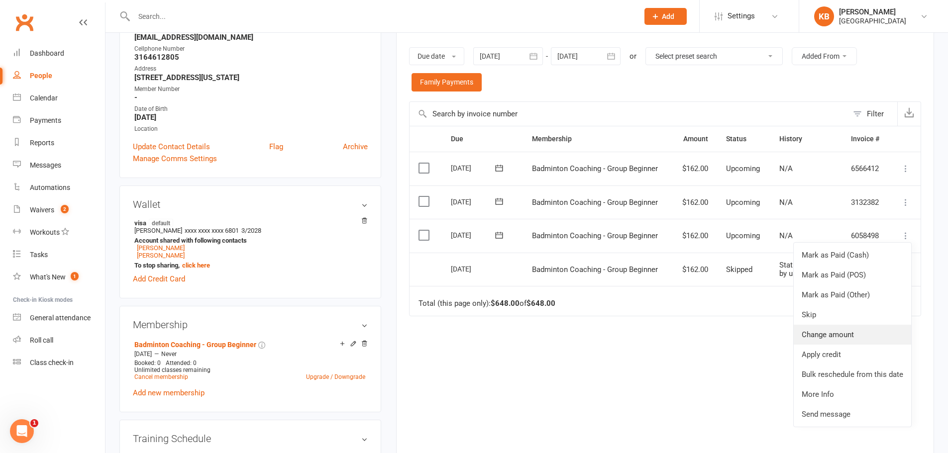
click at [832, 335] on link "Change amount" at bounding box center [852, 335] width 117 height 20
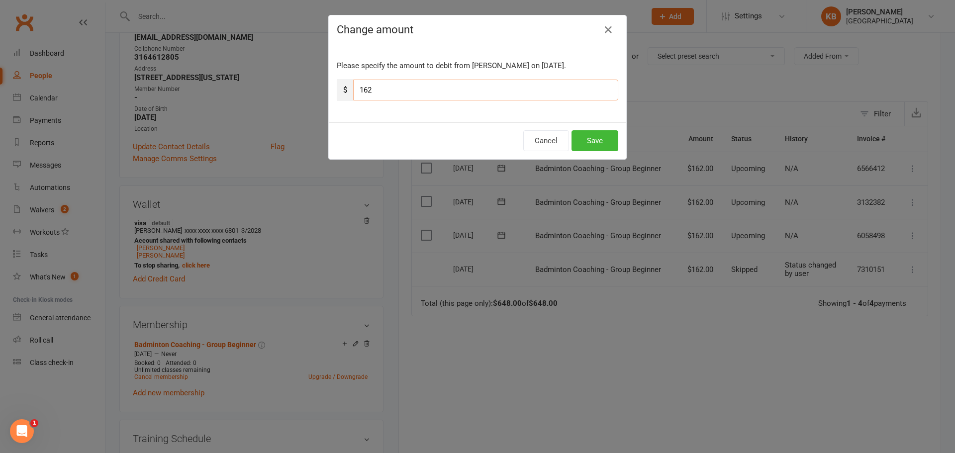
click at [435, 95] on input "162" at bounding box center [485, 90] width 265 height 21
type input "1"
type input "79"
click at [574, 140] on button "Save" at bounding box center [595, 140] width 47 height 21
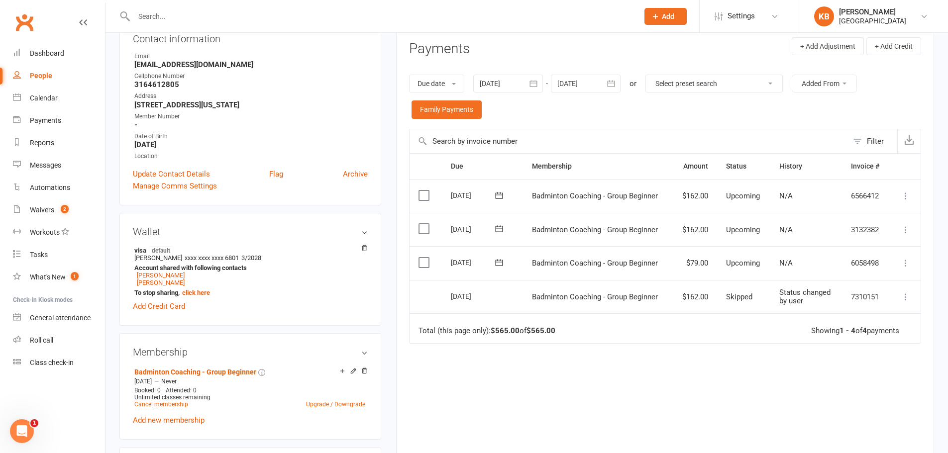
scroll to position [0, 0]
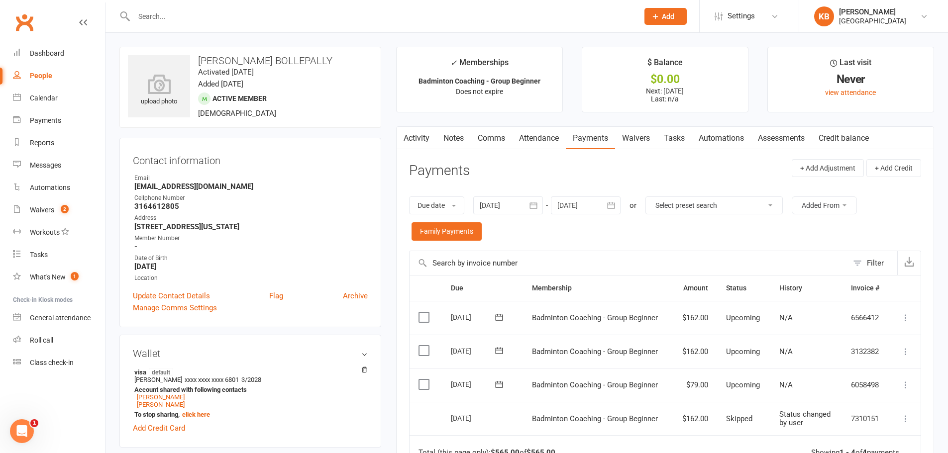
click at [204, 18] on input "text" at bounding box center [381, 16] width 501 height 14
click at [162, 18] on input "text" at bounding box center [381, 16] width 501 height 14
type input "sahithi"
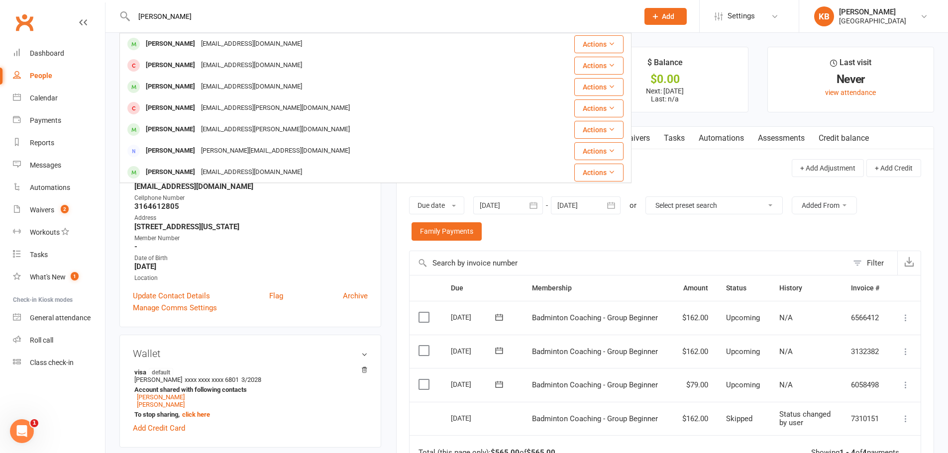
drag, startPoint x: 174, startPoint y: 16, endPoint x: 137, endPoint y: 16, distance: 36.3
click at [137, 16] on input "sahithi" at bounding box center [381, 16] width 501 height 14
type input "isha kuttu"
drag, startPoint x: 173, startPoint y: 15, endPoint x: 116, endPoint y: 15, distance: 56.2
click at [116, 15] on react-component "isha kuttu Ishaan Chauhan Neha.kapoor.chauhan@gmail.com Actions Isha Shrihari i…" at bounding box center [315, 16] width 631 height 32
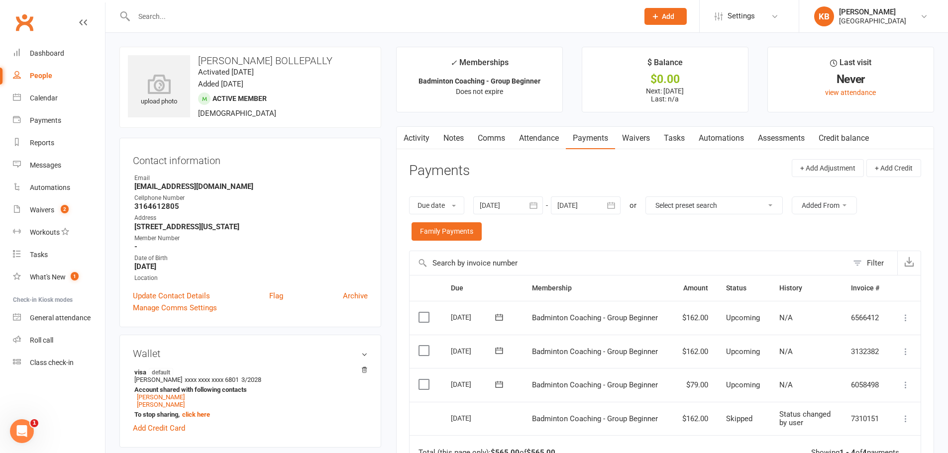
click at [456, 141] on link "Notes" at bounding box center [453, 138] width 34 height 23
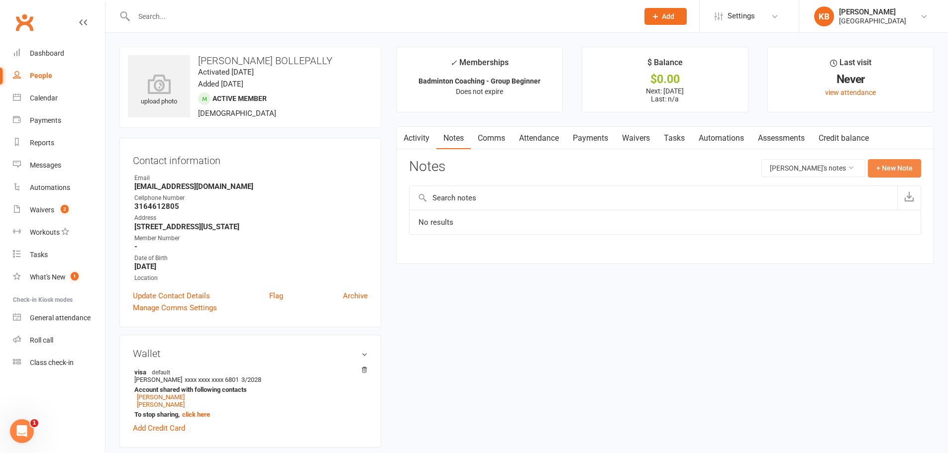
click at [896, 164] on button "+ New Note" at bounding box center [894, 168] width 53 height 18
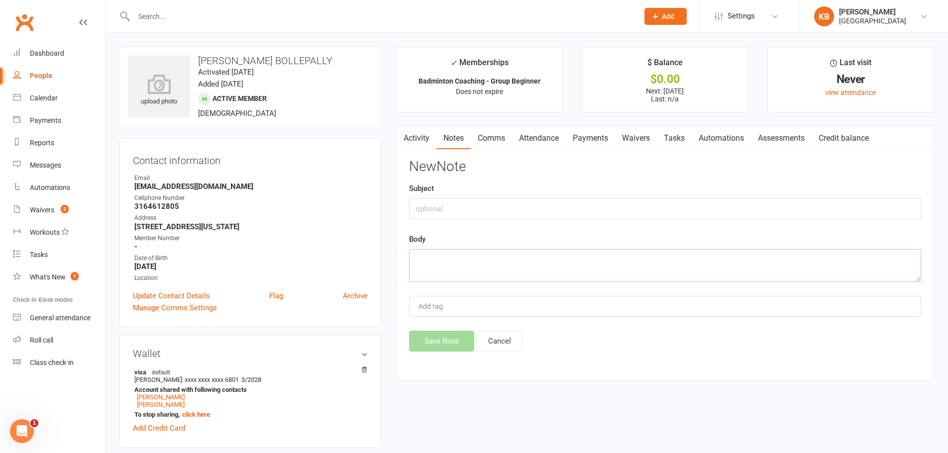
click at [541, 270] on textarea at bounding box center [665, 265] width 512 height 33
paste textarea "The kids had a credit of $380 from Nets & Turf. This credit was adjusted toward…"
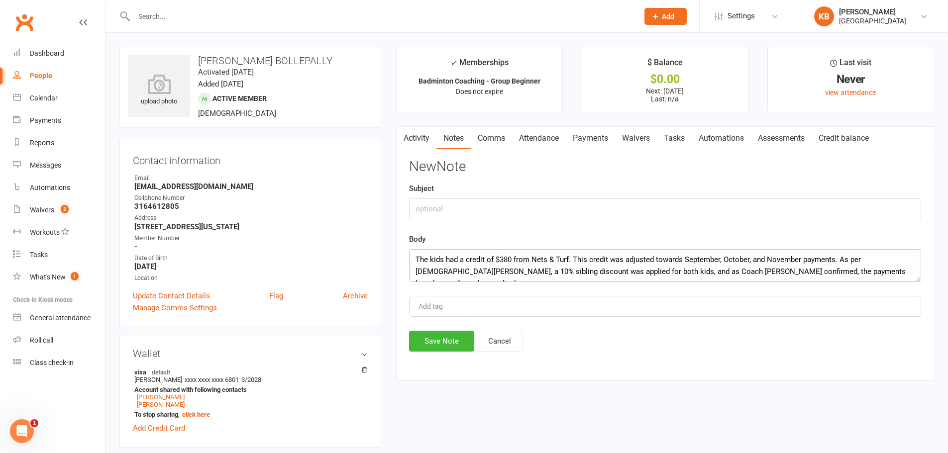
click at [568, 259] on textarea "The kids had a credit of $380 from Nets & Turf. This credit was adjusted toward…" at bounding box center [665, 265] width 512 height 33
click at [544, 277] on textarea "The kids had a credit of $380 from Nets & Turf in the month of July & August. T…" at bounding box center [665, 265] width 512 height 33
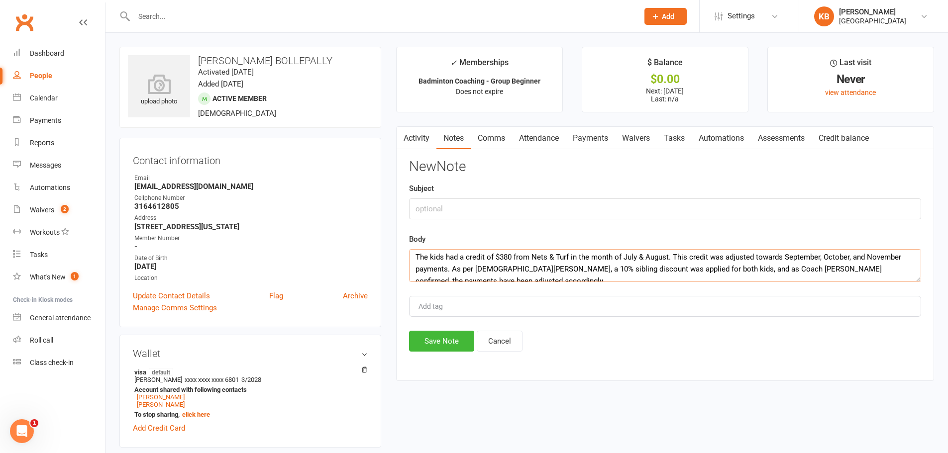
scroll to position [0, 0]
type textarea "The kids had a credit of $380 from Nets & Turf in the month of July & August. T…"
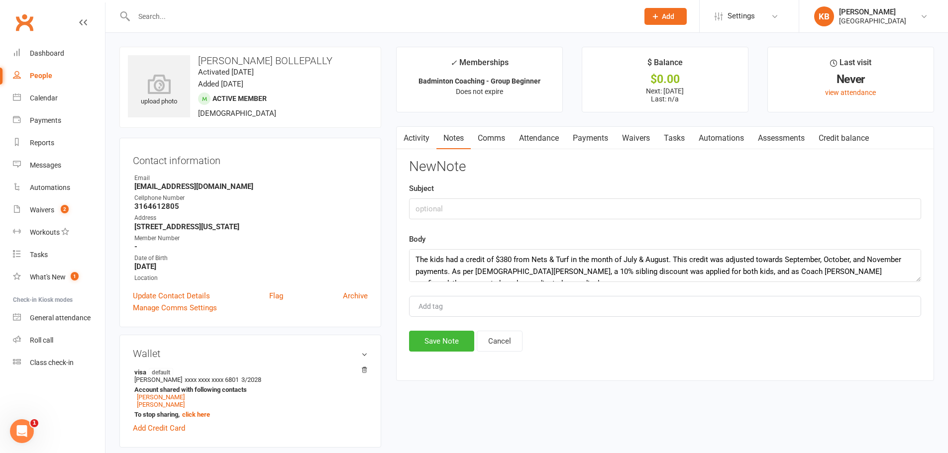
click at [571, 283] on div "New Note Subject Body The kids had a credit of $380 from Nets & Turf in the mon…" at bounding box center [665, 255] width 512 height 193
click at [740, 260] on textarea "The kids had a credit of $380 from Nets & Turf in the month of July & August. T…" at bounding box center [665, 265] width 512 height 33
click at [455, 343] on button "Save Note" at bounding box center [441, 341] width 65 height 21
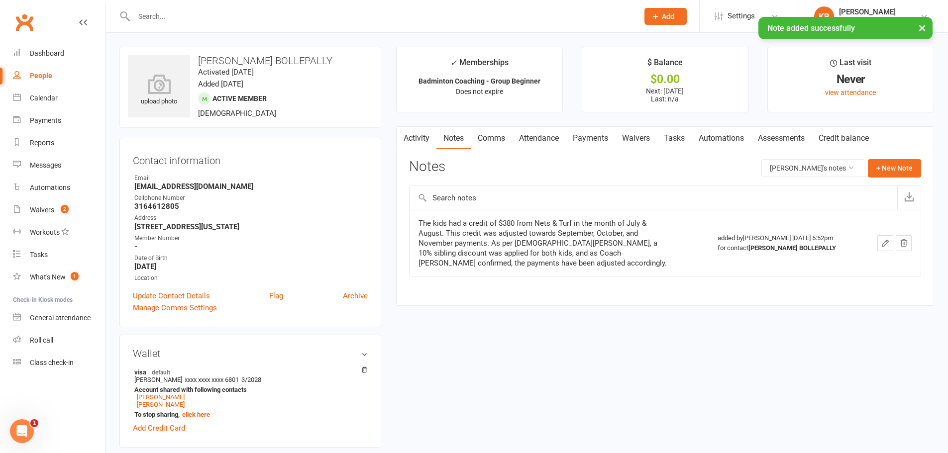
click at [590, 143] on link "Payments" at bounding box center [590, 138] width 49 height 23
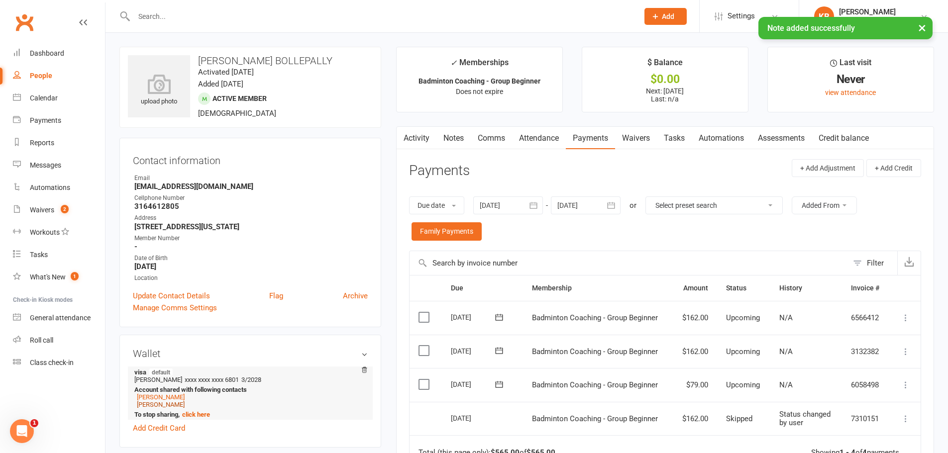
click at [171, 405] on link "[PERSON_NAME]" at bounding box center [161, 404] width 48 height 7
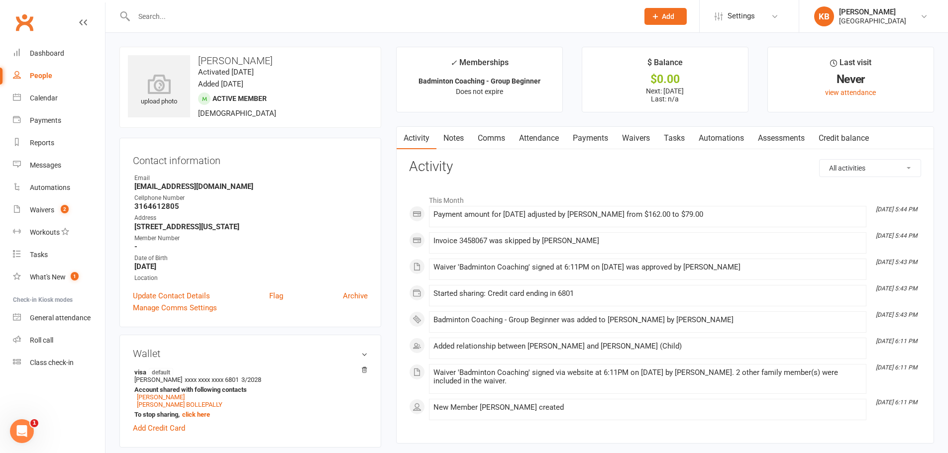
click at [458, 140] on link "Notes" at bounding box center [453, 138] width 34 height 23
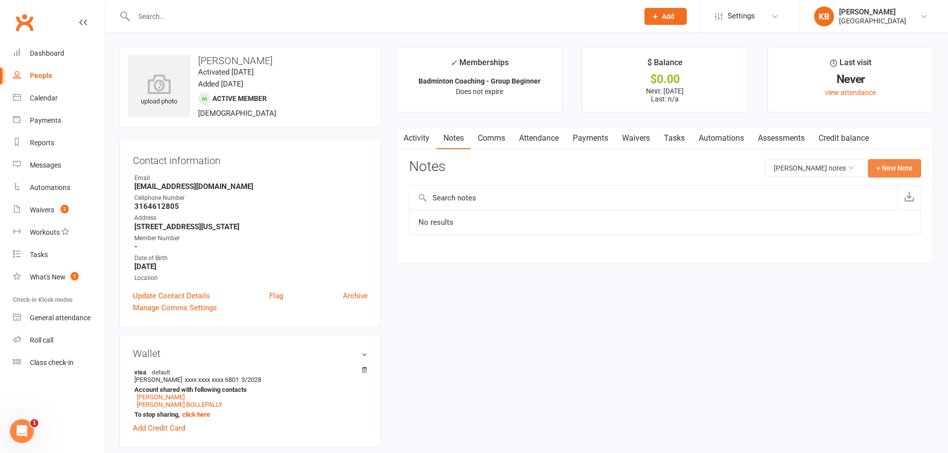
click at [896, 168] on button "+ New Note" at bounding box center [894, 168] width 53 height 18
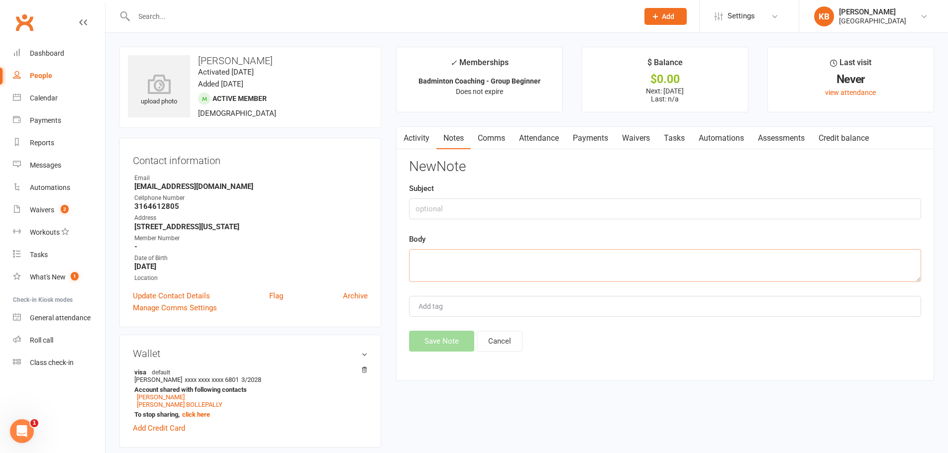
click at [564, 265] on textarea at bounding box center [665, 265] width 512 height 33
paste textarea "The kids had a credit of $380 from Nets & Turf in the month of July & August. T…"
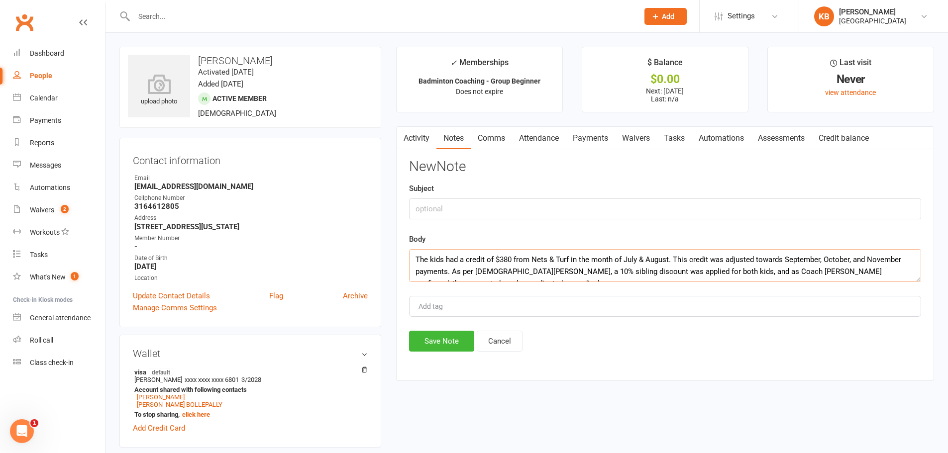
scroll to position [6, 0]
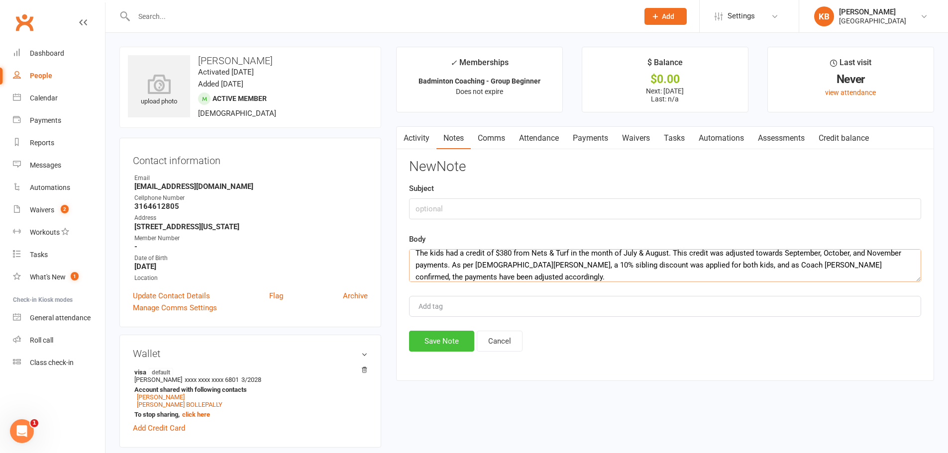
type textarea "The kids had a credit of $380 from Nets & Turf in the month of July & August. T…"
click at [439, 339] on button "Save Note" at bounding box center [441, 341] width 65 height 21
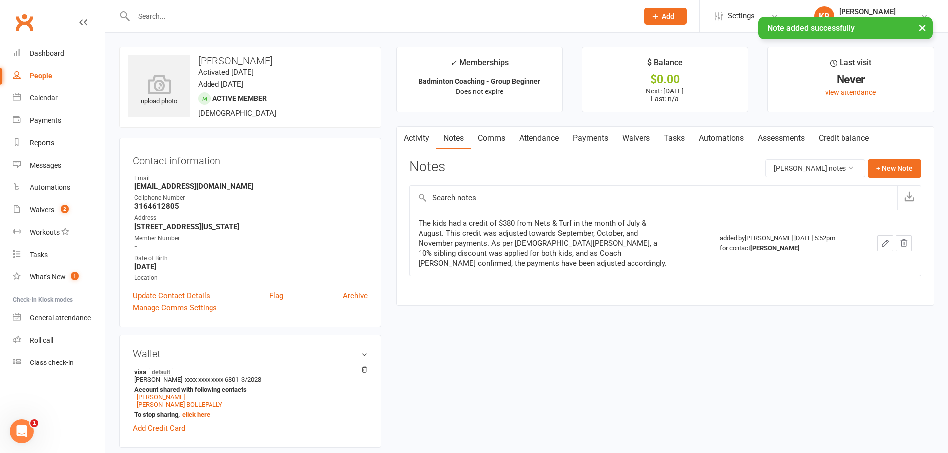
click at [584, 144] on link "Payments" at bounding box center [590, 138] width 49 height 23
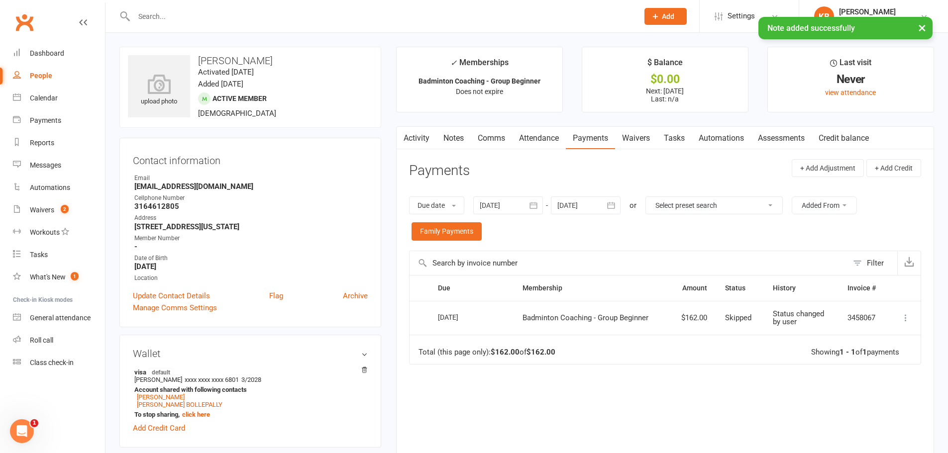
click at [615, 209] on icon "button" at bounding box center [611, 206] width 7 height 6
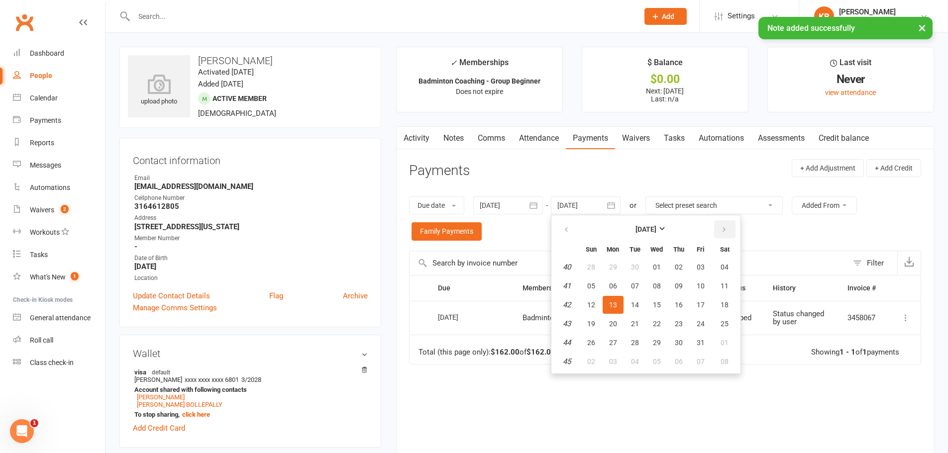
click at [722, 226] on icon "button" at bounding box center [724, 230] width 7 height 8
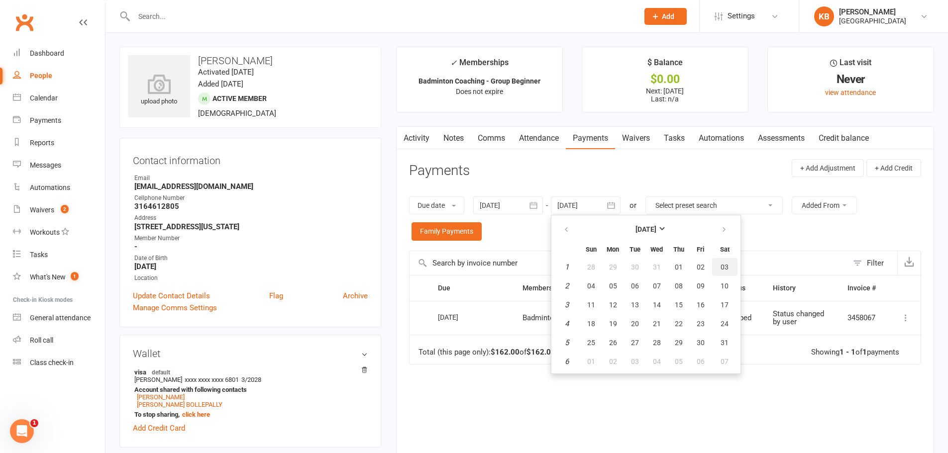
click at [721, 264] on button "03" at bounding box center [724, 267] width 25 height 18
type input "03 Jan 2026"
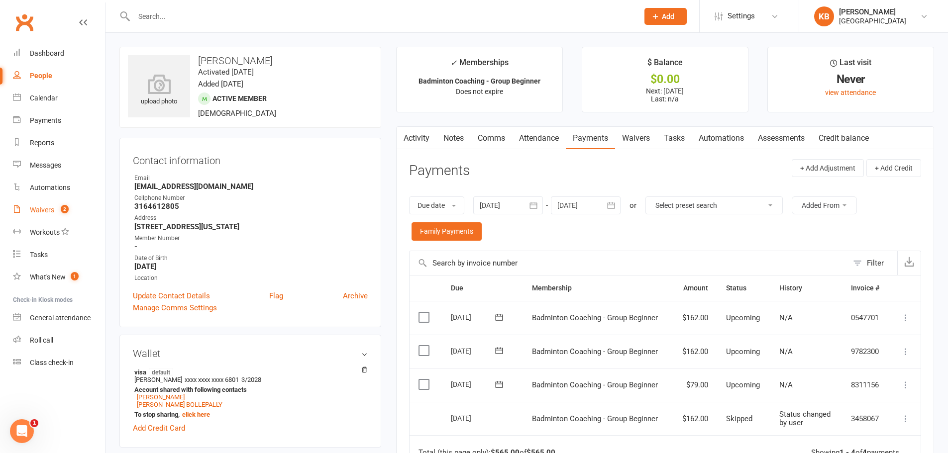
click at [61, 210] on count-badge "2" at bounding box center [62, 210] width 13 height 8
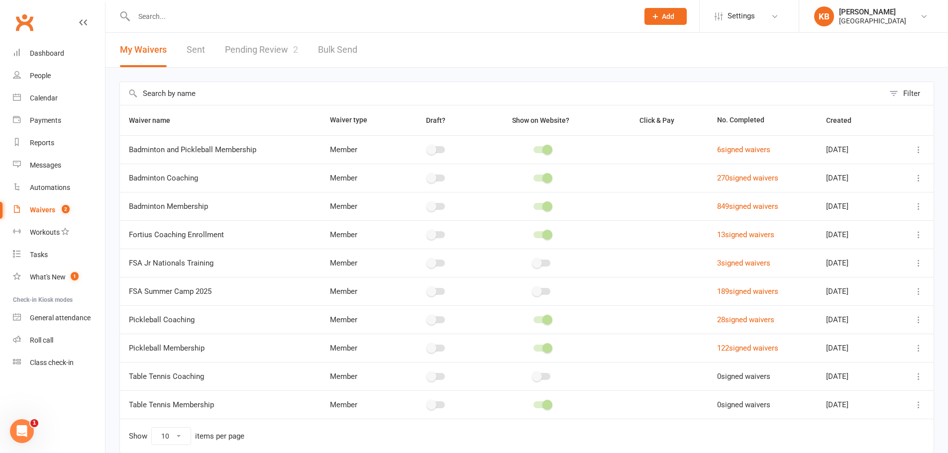
click at [235, 53] on link "Pending Review 2" at bounding box center [261, 50] width 73 height 34
select select "100"
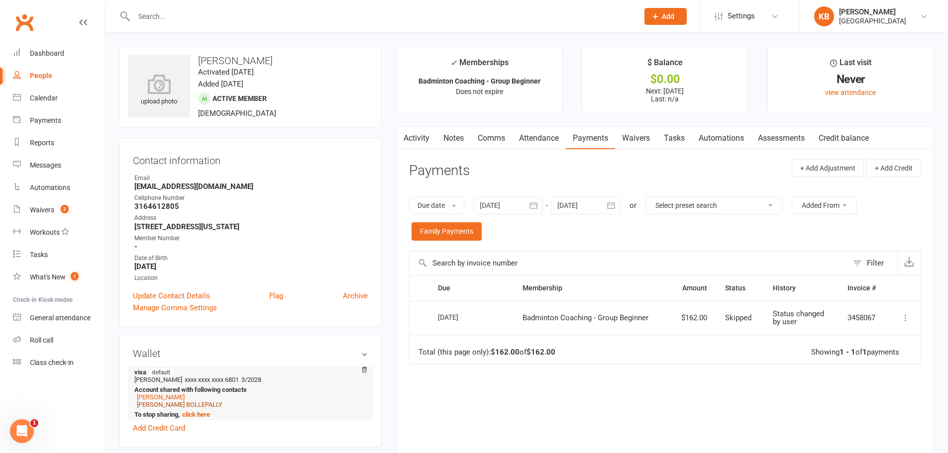
click at [176, 408] on link "[PERSON_NAME] BOLLEPALLY" at bounding box center [180, 404] width 86 height 7
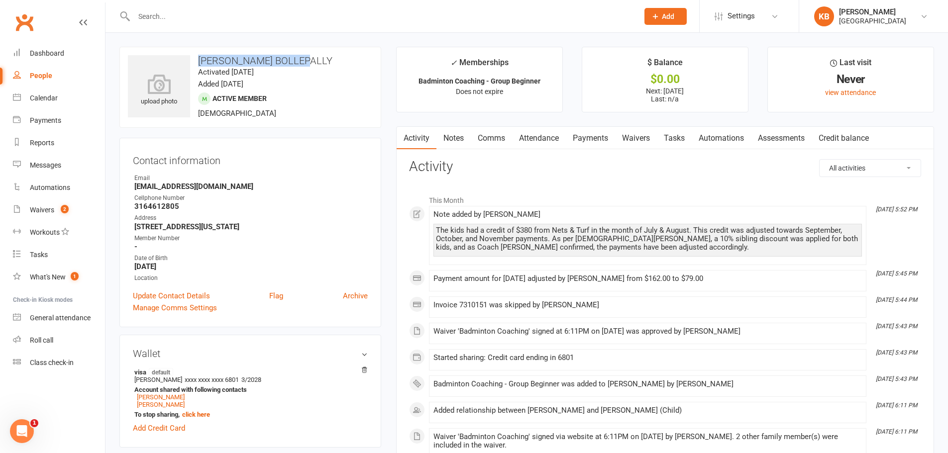
drag, startPoint x: 197, startPoint y: 60, endPoint x: 320, endPoint y: 59, distance: 122.9
click at [320, 59] on h3 "[PERSON_NAME] BOLLEPALLY" at bounding box center [250, 60] width 245 height 11
copy h3 "[PERSON_NAME] BOLLEPALLY"
click at [319, 48] on div "upload photo Lihan Sri BOLLEPALLY Activated 16 September, 2025 Added 12 Septemb…" at bounding box center [250, 87] width 262 height 81
click at [173, 404] on link "[PERSON_NAME]" at bounding box center [161, 404] width 48 height 7
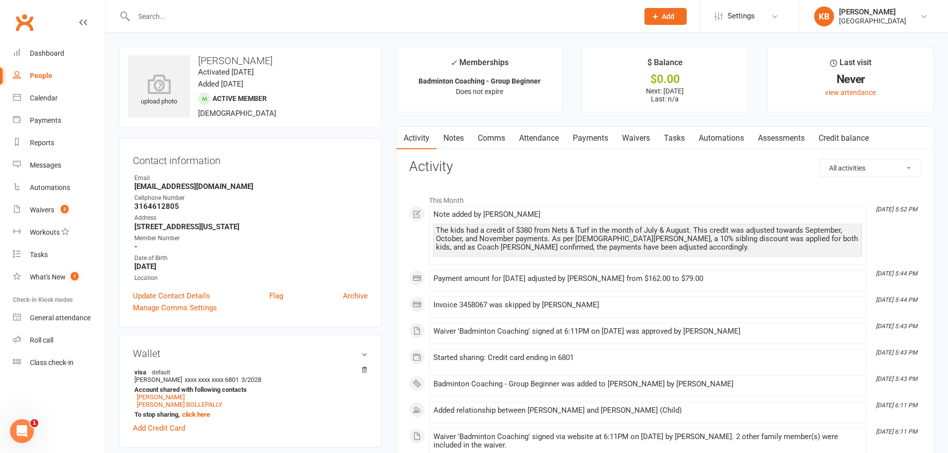
click at [201, 60] on h3 "[PERSON_NAME]" at bounding box center [250, 60] width 245 height 11
drag, startPoint x: 198, startPoint y: 56, endPoint x: 299, endPoint y: 54, distance: 100.5
click at [299, 54] on div "upload photo Sudeeksha Bollepally Activated 16 September, 2025 Added 12 Septemb…" at bounding box center [250, 87] width 262 height 81
copy h3 "[PERSON_NAME]"
click at [302, 53] on div "upload photo Sudeeksha Bollepally Activated 16 September, 2025 Added 12 Septemb…" at bounding box center [250, 87] width 262 height 81
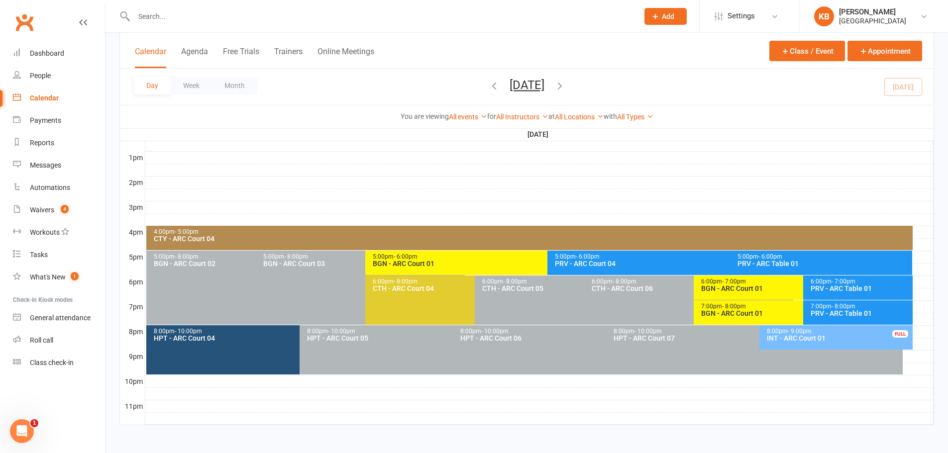
scroll to position [375, 0]
click at [565, 80] on icon "button" at bounding box center [559, 85] width 11 height 11
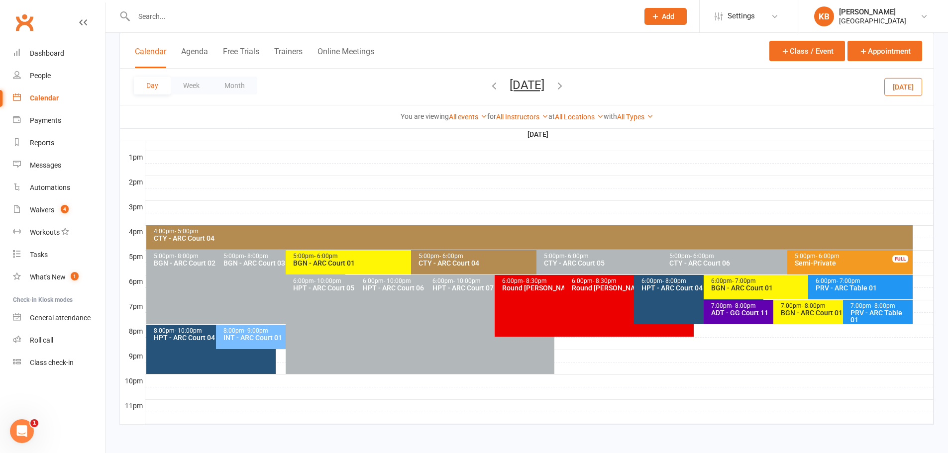
click at [730, 287] on div "BGN - ARC Court 01" at bounding box center [806, 288] width 190 height 7
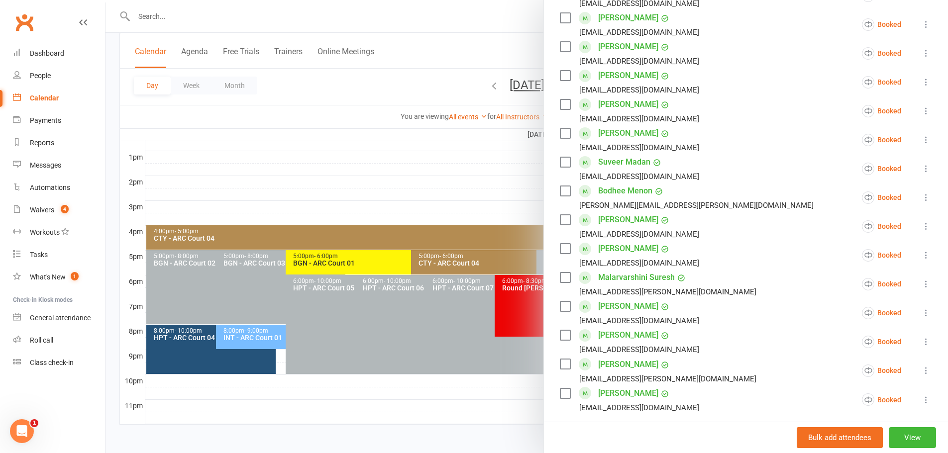
scroll to position [348, 0]
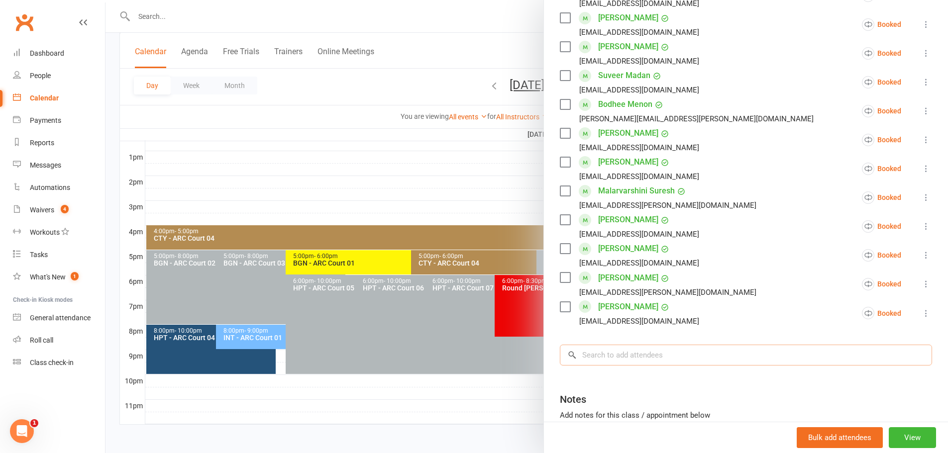
click at [615, 351] on input "search" at bounding box center [746, 355] width 372 height 21
paste input "[PERSON_NAME] BOLLEPALLY"
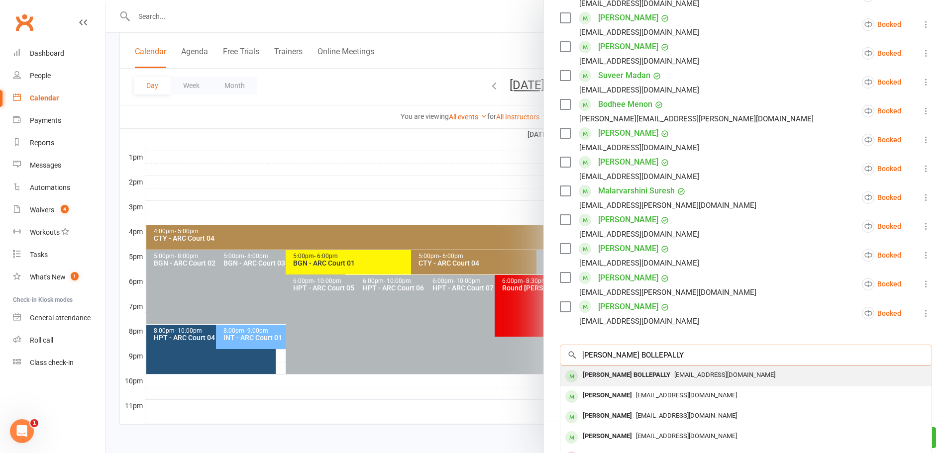
type input "[PERSON_NAME] BOLLEPALLY"
click at [642, 370] on div "[PERSON_NAME] BOLLEPALLY" at bounding box center [627, 375] width 96 height 14
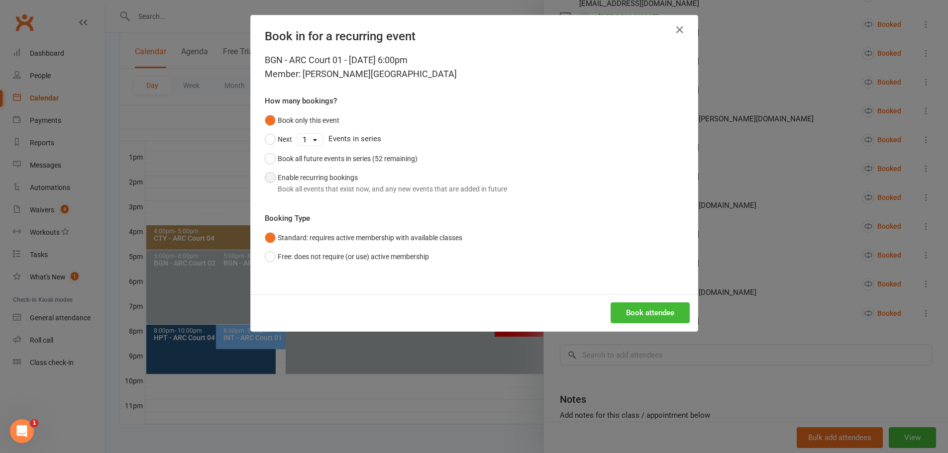
click at [358, 181] on button "Enable recurring bookings Book all events that exist now, and any new events th…" at bounding box center [386, 183] width 242 height 30
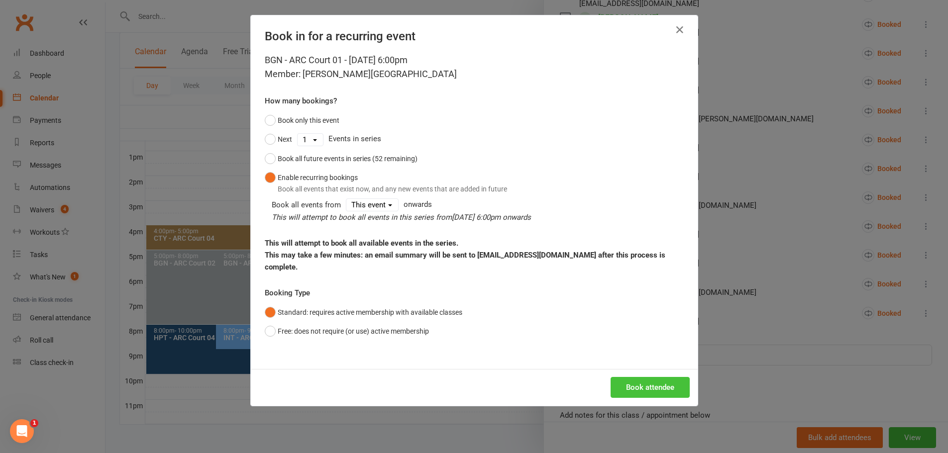
click at [623, 377] on button "Book attendee" at bounding box center [650, 387] width 79 height 21
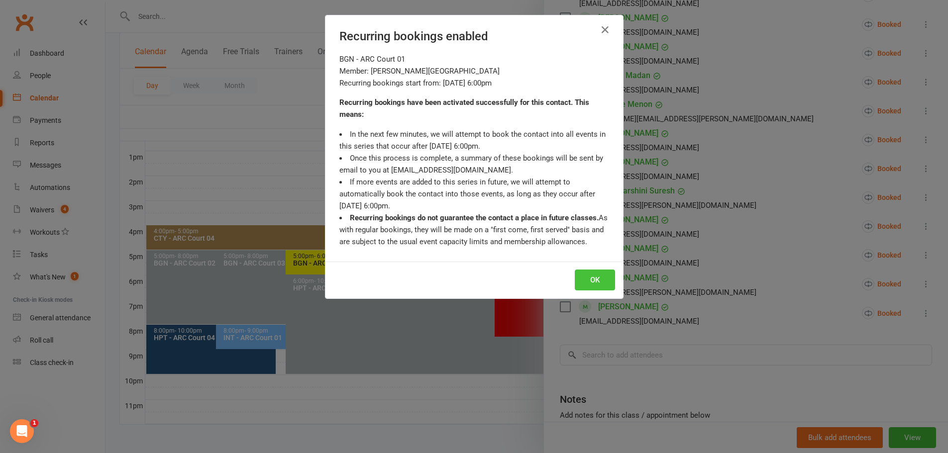
scroll to position [377, 0]
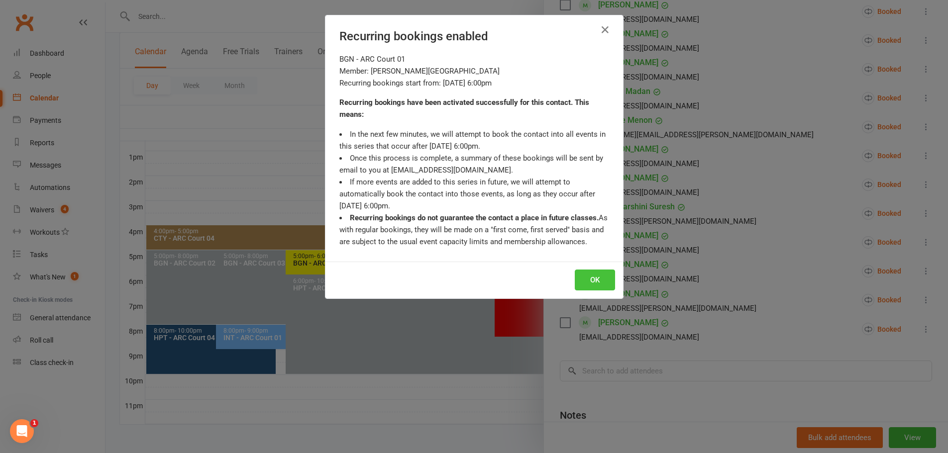
click at [602, 276] on button "OK" at bounding box center [595, 280] width 40 height 21
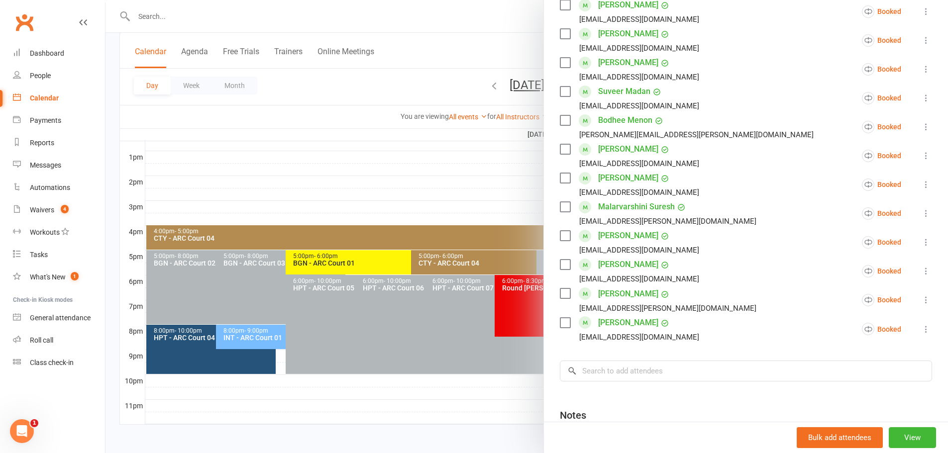
click at [446, 92] on div at bounding box center [526, 226] width 842 height 453
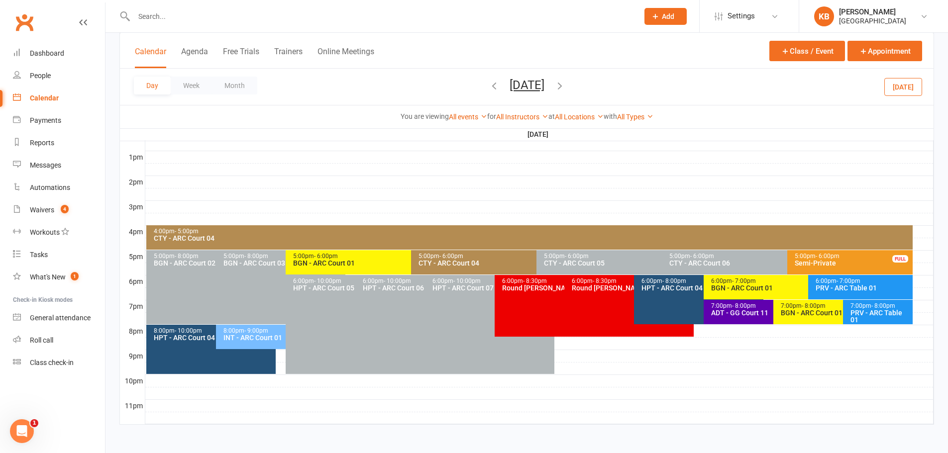
click at [544, 83] on button "[DATE]" at bounding box center [527, 85] width 35 height 14
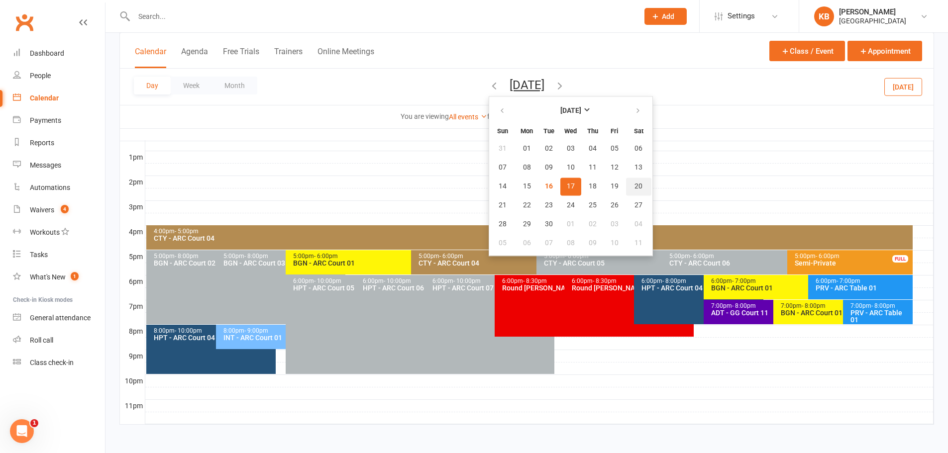
click at [626, 183] on button "20" at bounding box center [638, 187] width 25 height 18
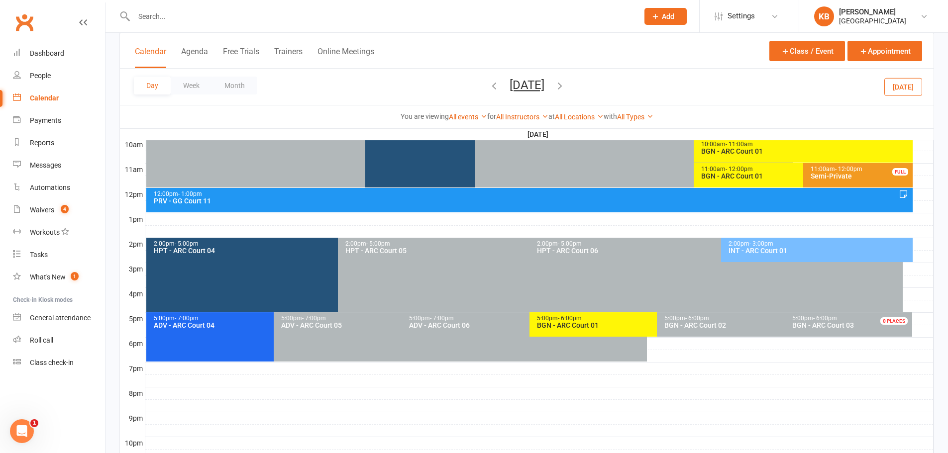
scroll to position [225, 0]
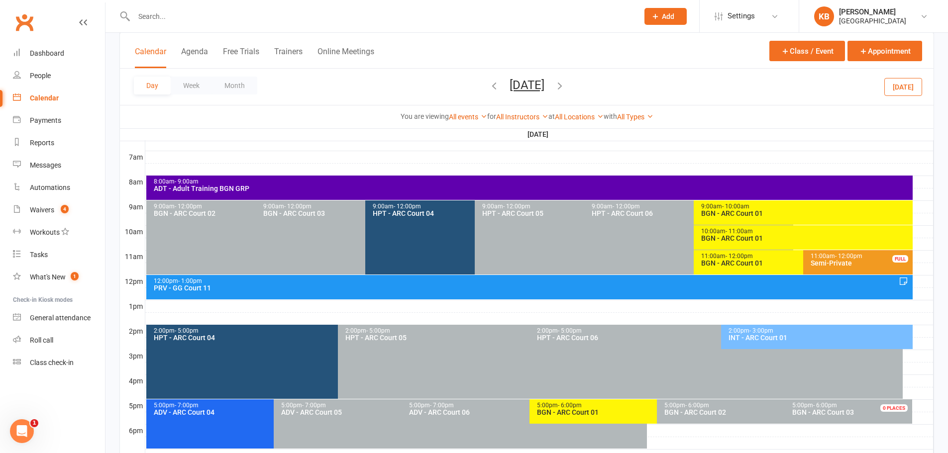
click at [756, 231] on div "10:00am - 11:00am" at bounding box center [806, 231] width 210 height 6
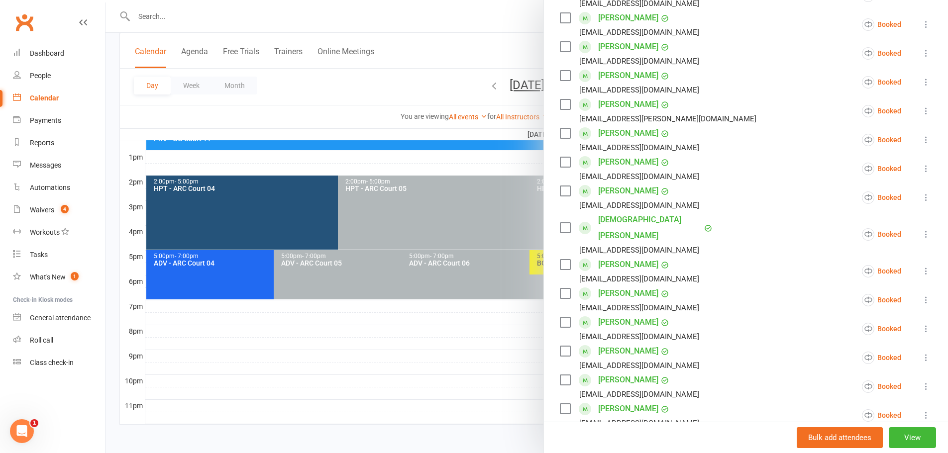
scroll to position [398, 0]
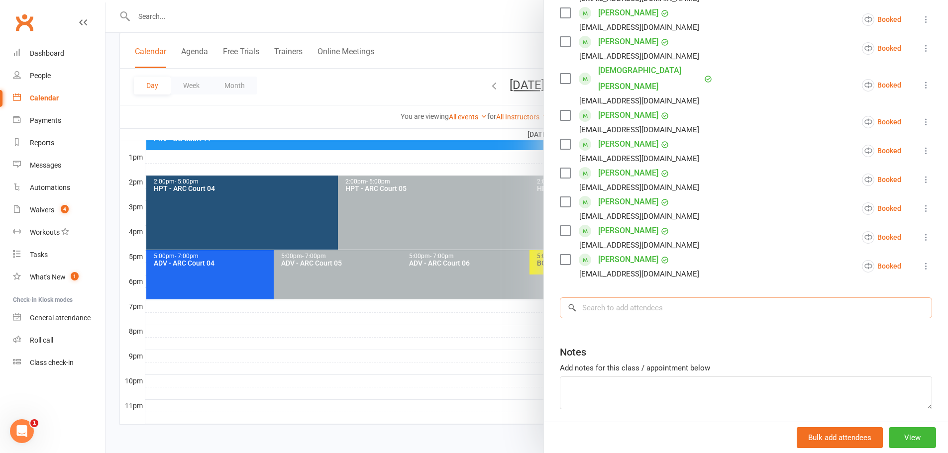
click at [601, 298] on input "search" at bounding box center [746, 308] width 372 height 21
paste input "[PERSON_NAME] BOLLEPALLY"
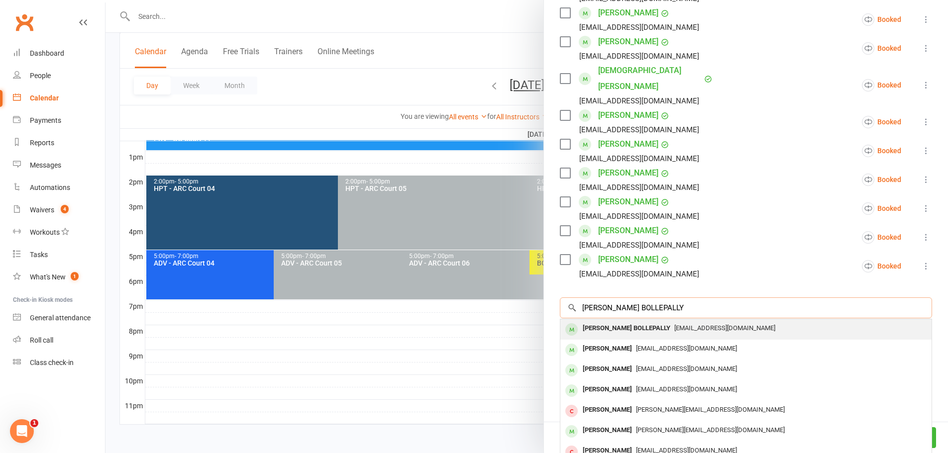
type input "[PERSON_NAME] BOLLEPALLY"
click at [615, 321] on div "[PERSON_NAME] BOLLEPALLY" at bounding box center [627, 328] width 96 height 14
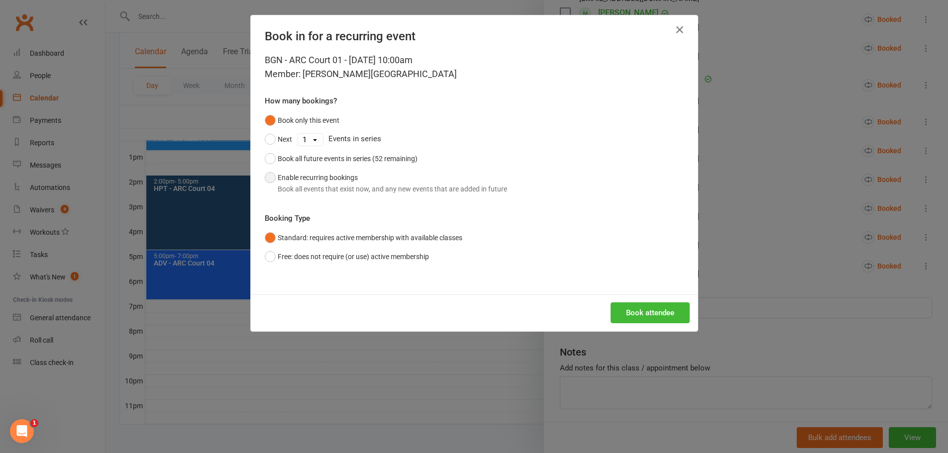
click at [427, 184] on div "Book all events that exist now, and any new events that are added in future" at bounding box center [392, 189] width 229 height 11
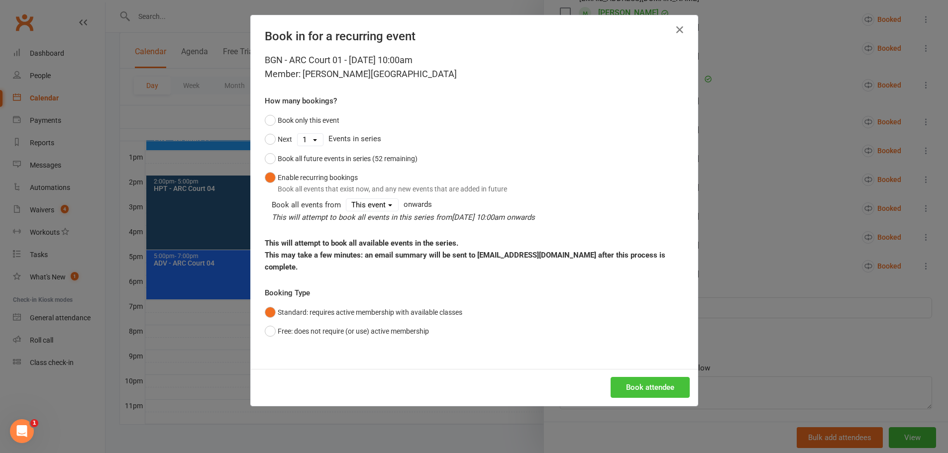
click at [635, 377] on button "Book attendee" at bounding box center [650, 387] width 79 height 21
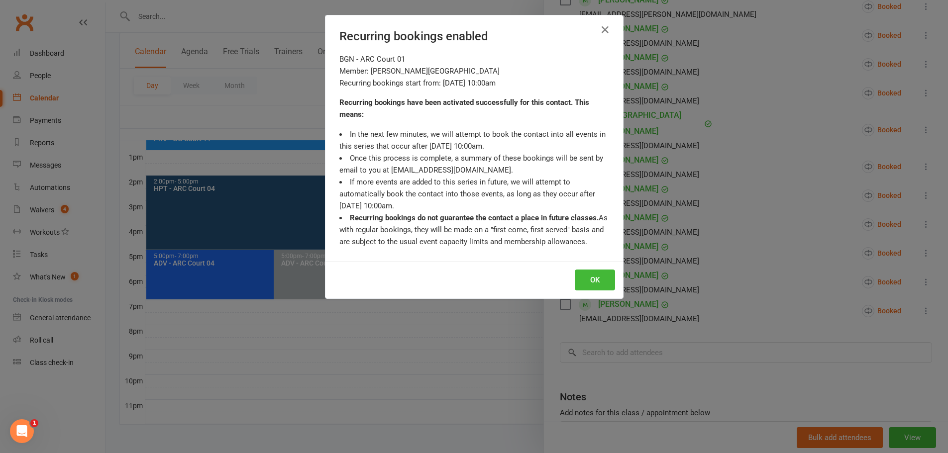
scroll to position [427, 0]
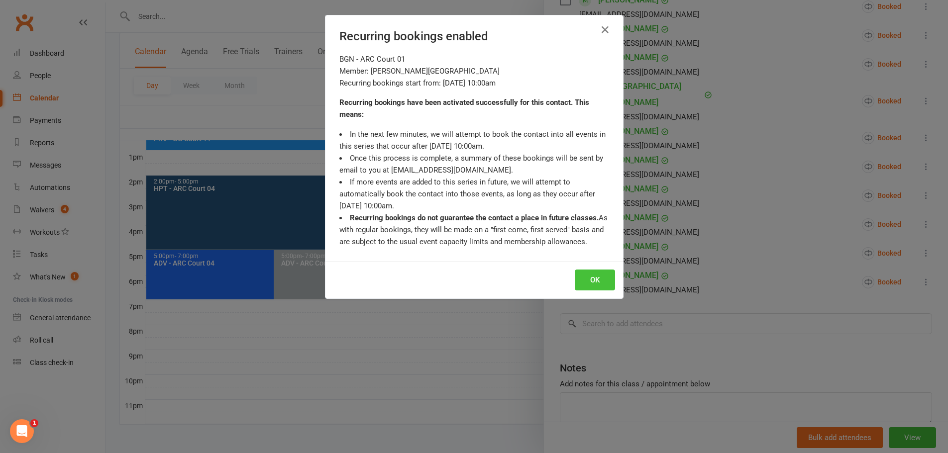
click at [602, 280] on button "OK" at bounding box center [595, 280] width 40 height 21
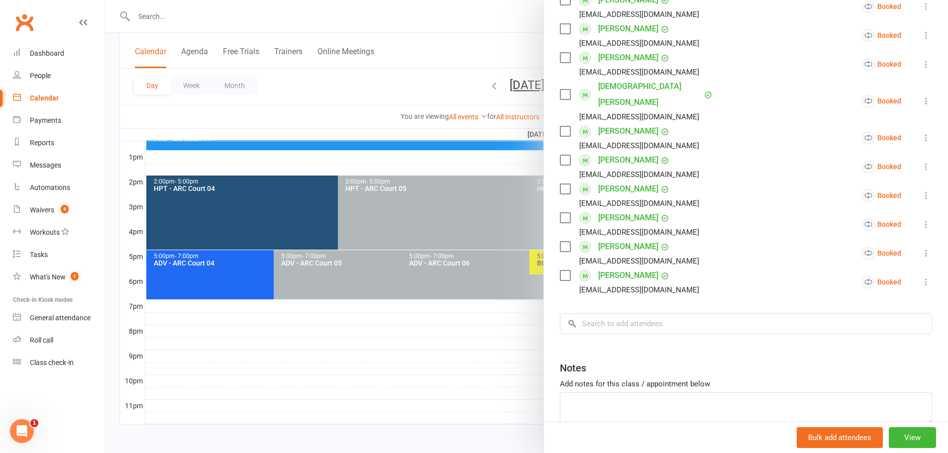
click at [376, 75] on div at bounding box center [526, 226] width 842 height 453
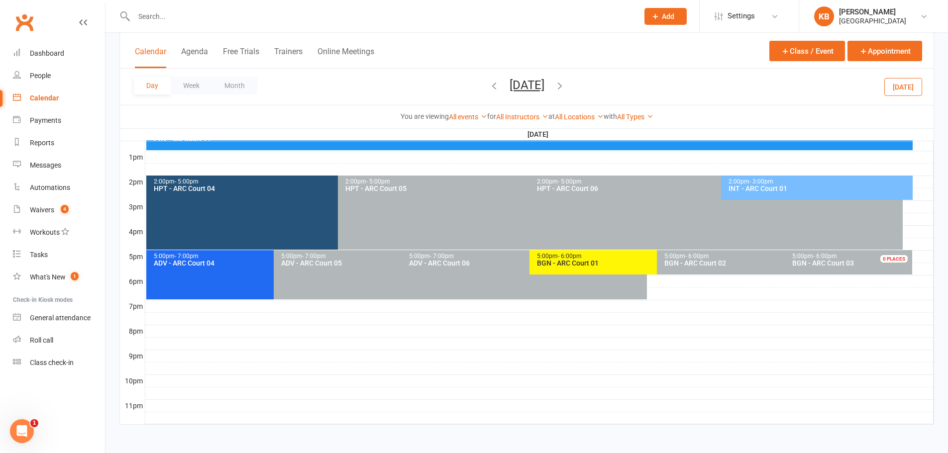
click at [510, 85] on button "Saturday, Sep 20, 2025" at bounding box center [527, 85] width 35 height 14
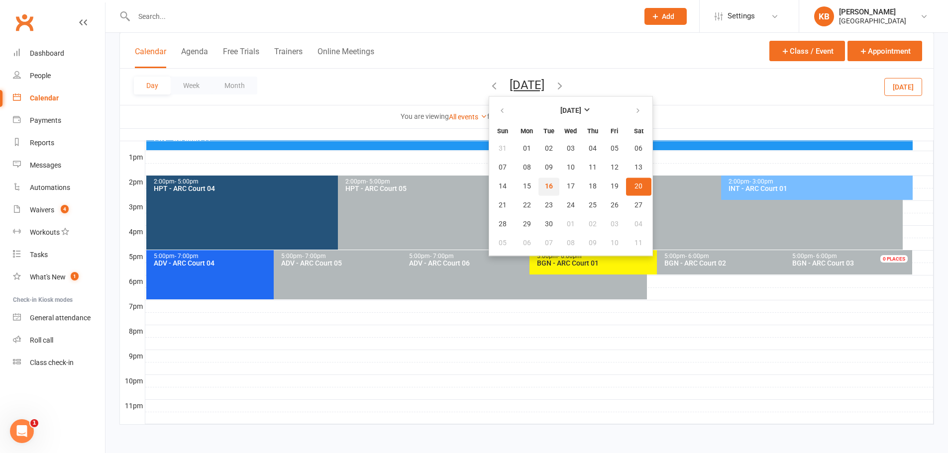
click at [538, 182] on button "16" at bounding box center [548, 187] width 21 height 18
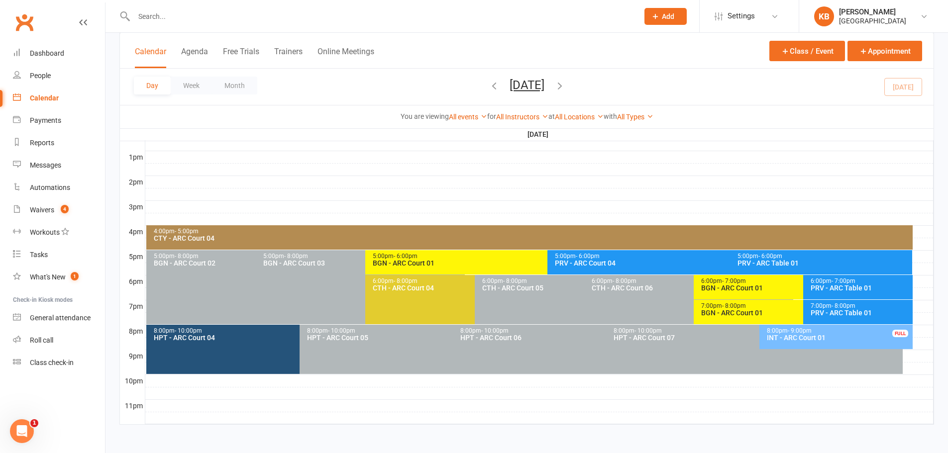
click at [565, 87] on icon "button" at bounding box center [559, 85] width 11 height 11
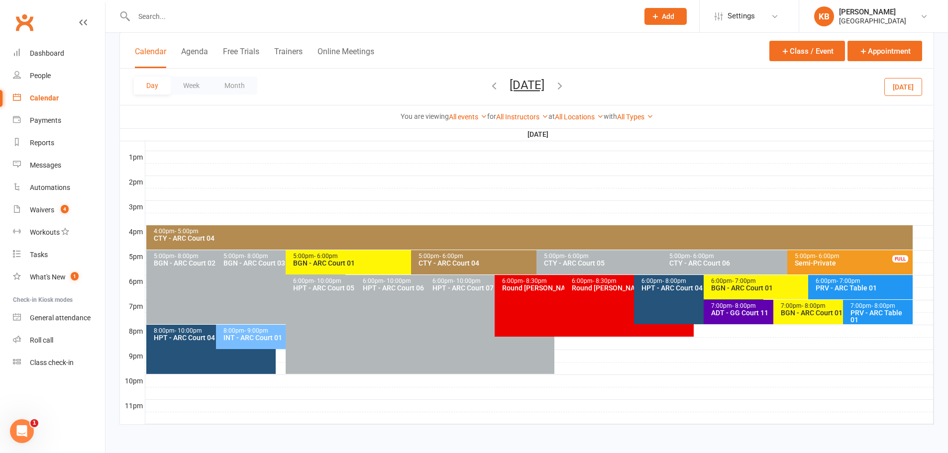
click at [723, 283] on div "6:00pm - 7:00pm" at bounding box center [806, 281] width 190 height 6
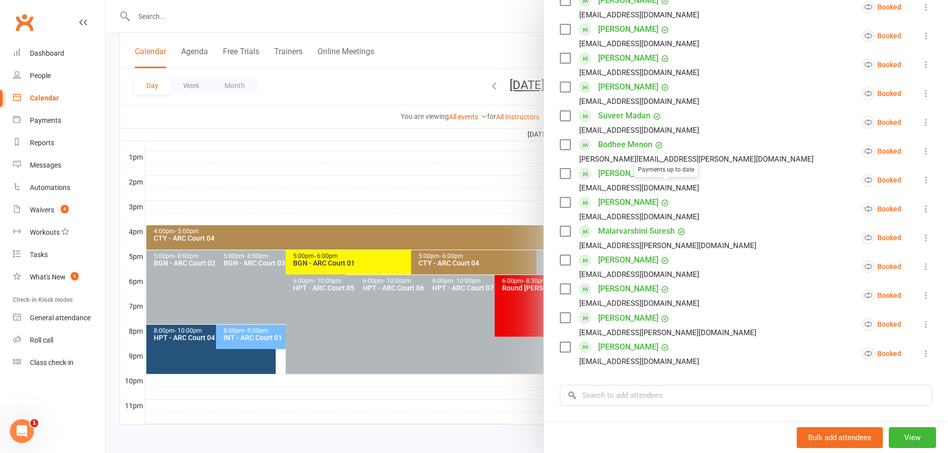
scroll to position [448, 0]
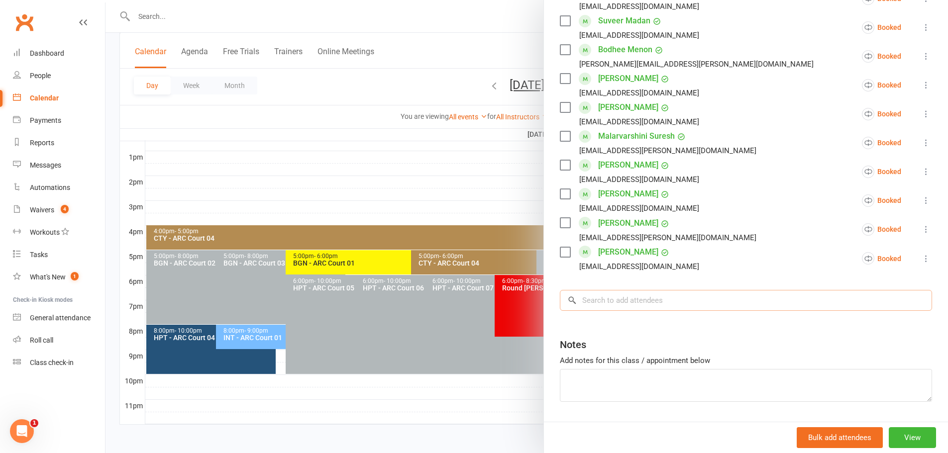
click at [611, 290] on input "search" at bounding box center [746, 300] width 372 height 21
paste input "[PERSON_NAME]"
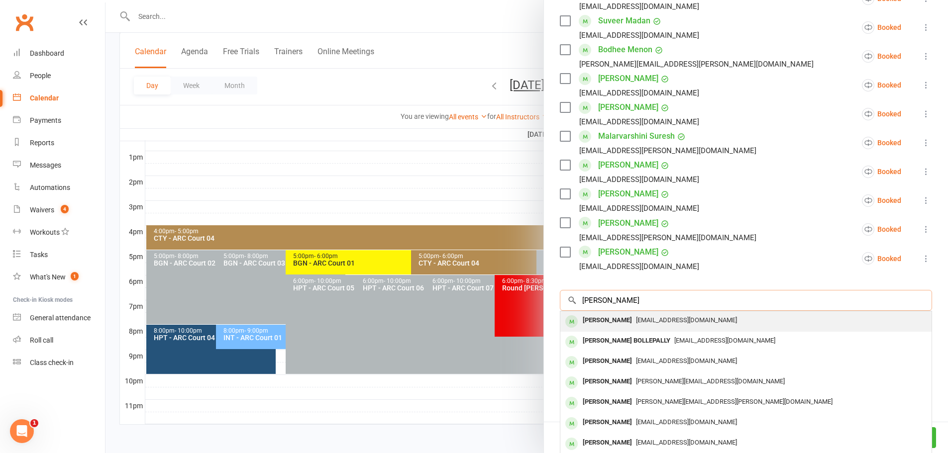
type input "[PERSON_NAME]"
click at [686, 316] on span "[EMAIL_ADDRESS][DOMAIN_NAME]" at bounding box center [686, 319] width 101 height 7
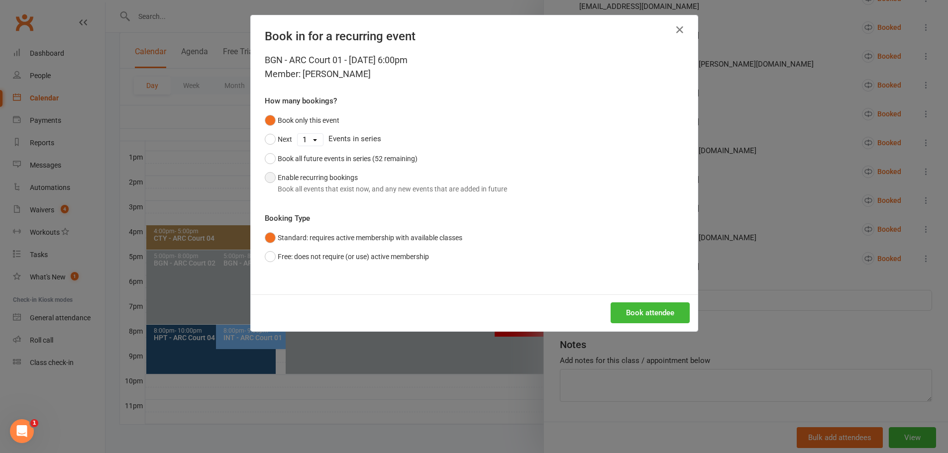
click at [429, 194] on div "Book all events that exist now, and any new events that are added in future" at bounding box center [392, 189] width 229 height 11
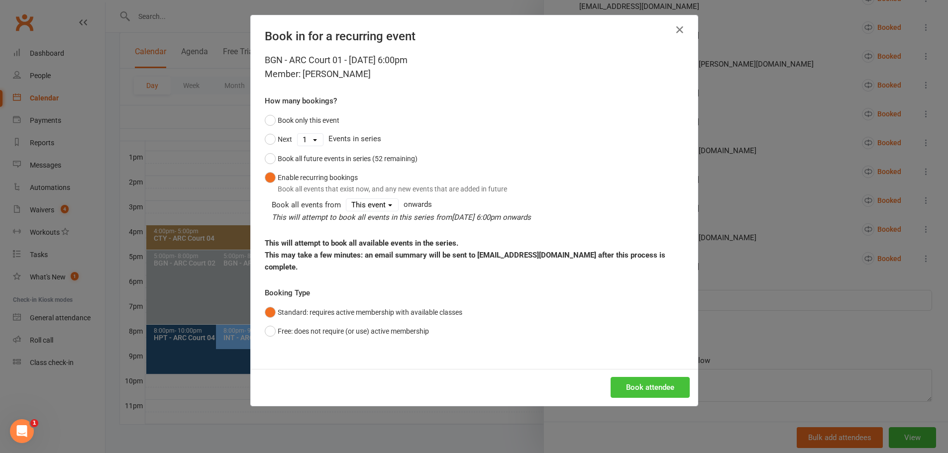
click at [634, 377] on button "Book attendee" at bounding box center [650, 387] width 79 height 21
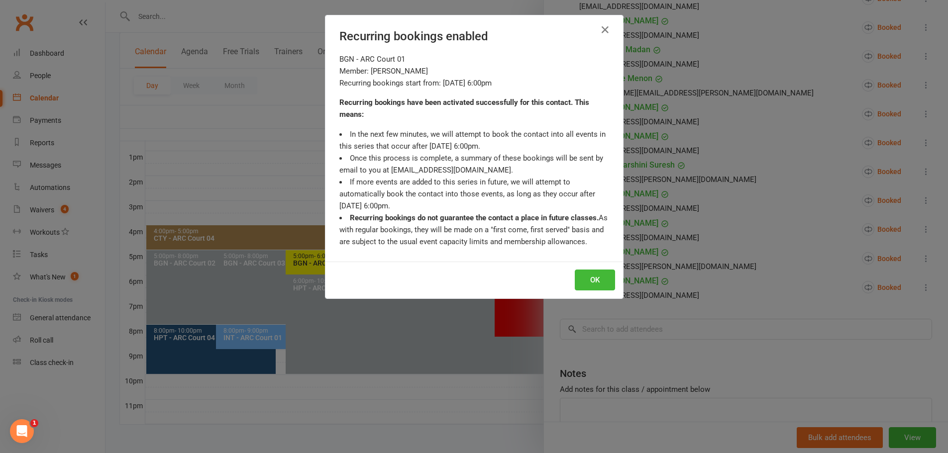
scroll to position [477, 0]
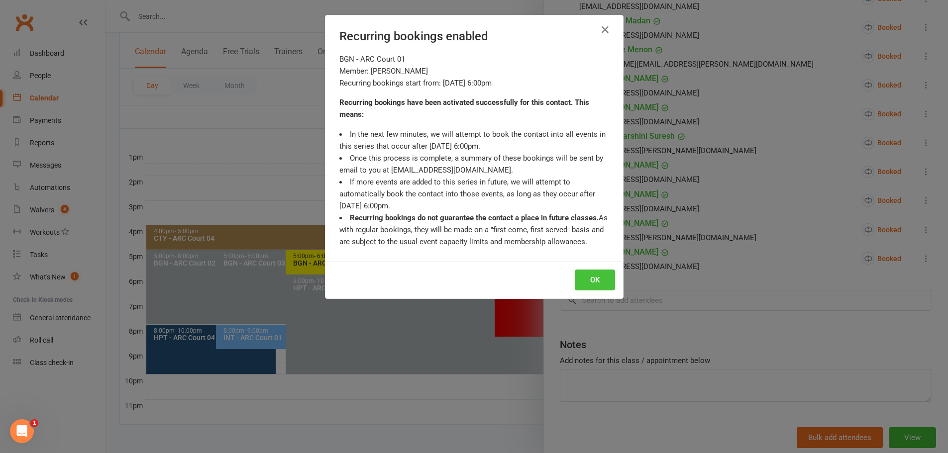
click at [586, 279] on button "OK" at bounding box center [595, 280] width 40 height 21
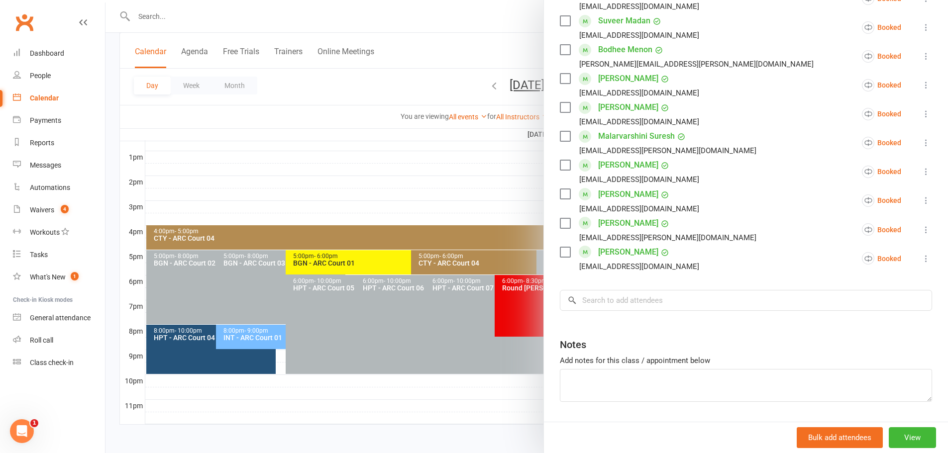
click at [360, 190] on div at bounding box center [526, 226] width 842 height 453
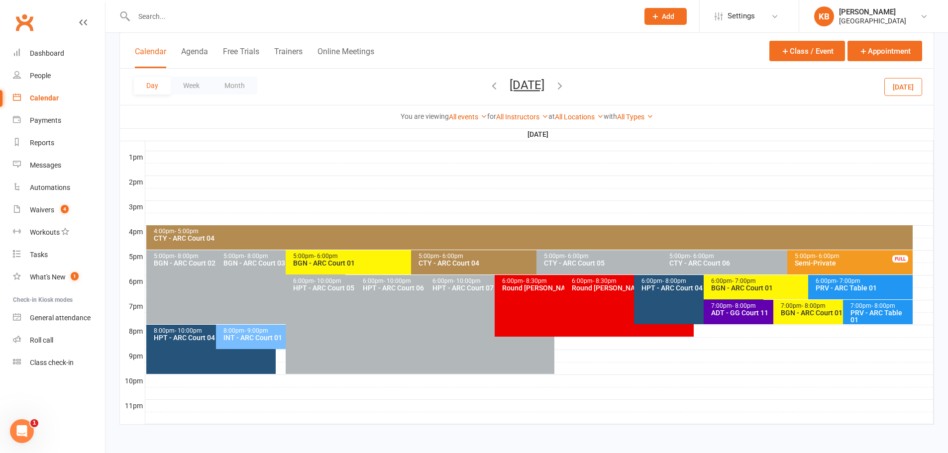
click at [544, 80] on button "Wednesday, Sep 17, 2025" at bounding box center [527, 85] width 35 height 14
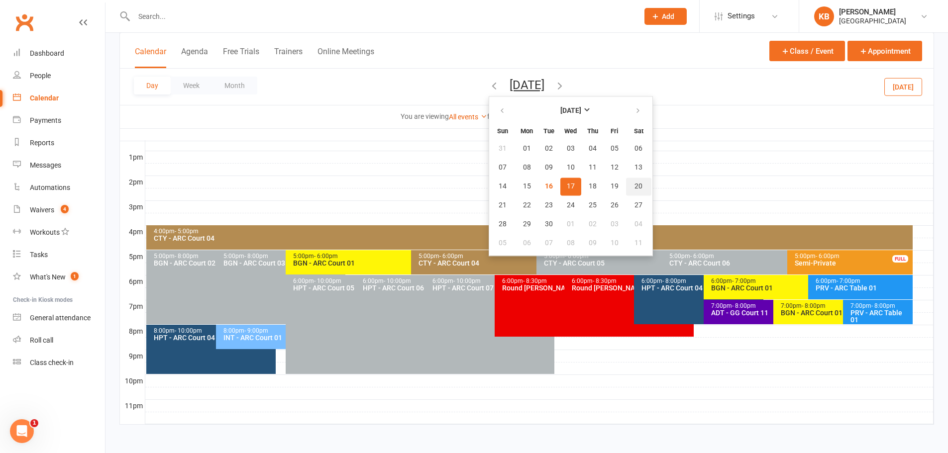
click at [634, 183] on span "20" at bounding box center [638, 187] width 8 height 8
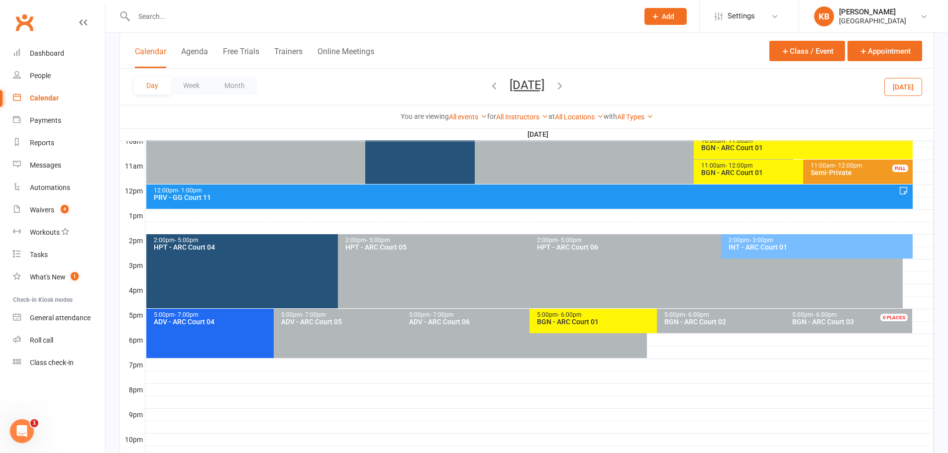
scroll to position [225, 0]
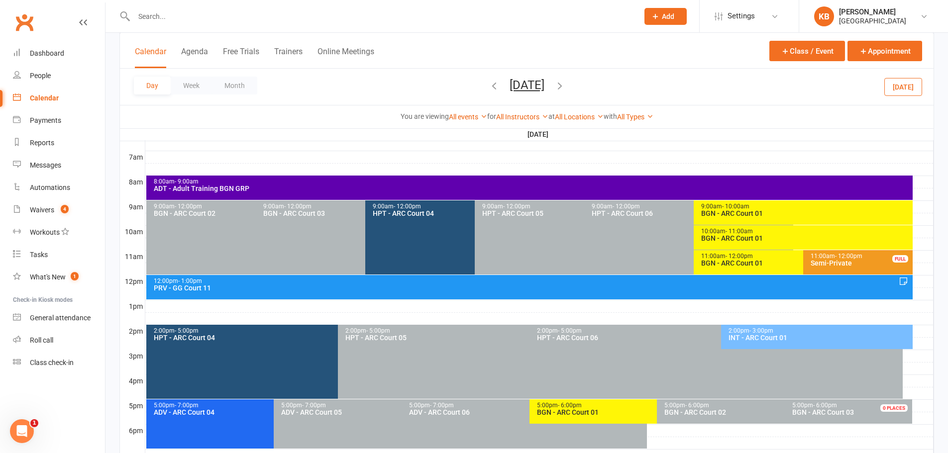
click at [718, 240] on div "BGN - ARC Court 01" at bounding box center [806, 238] width 210 height 7
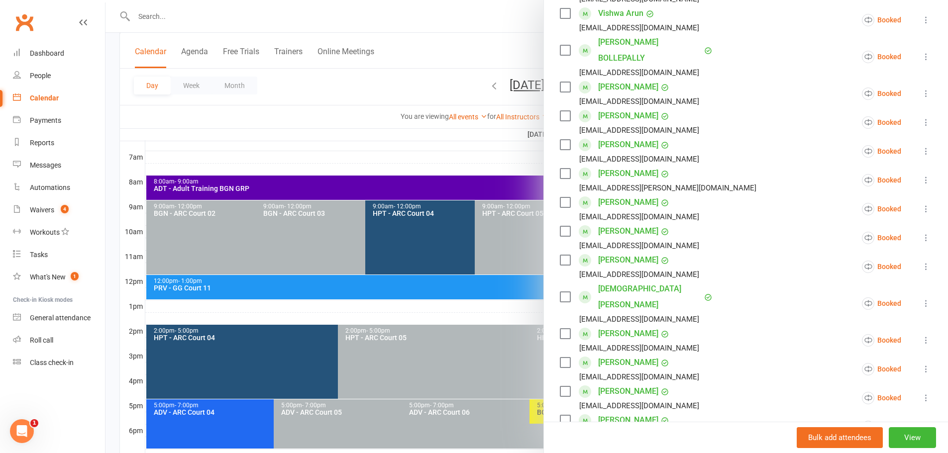
scroll to position [299, 0]
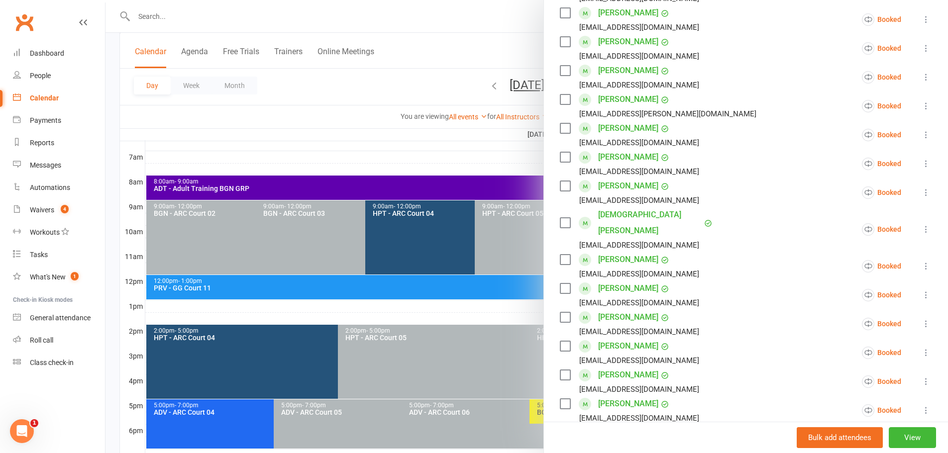
click at [632, 442] on input "search" at bounding box center [746, 452] width 372 height 21
paste input "[PERSON_NAME]"
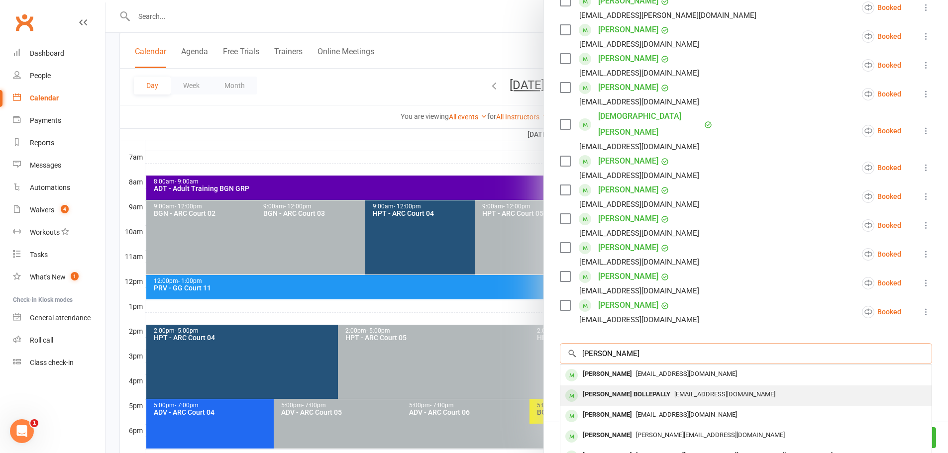
scroll to position [398, 0]
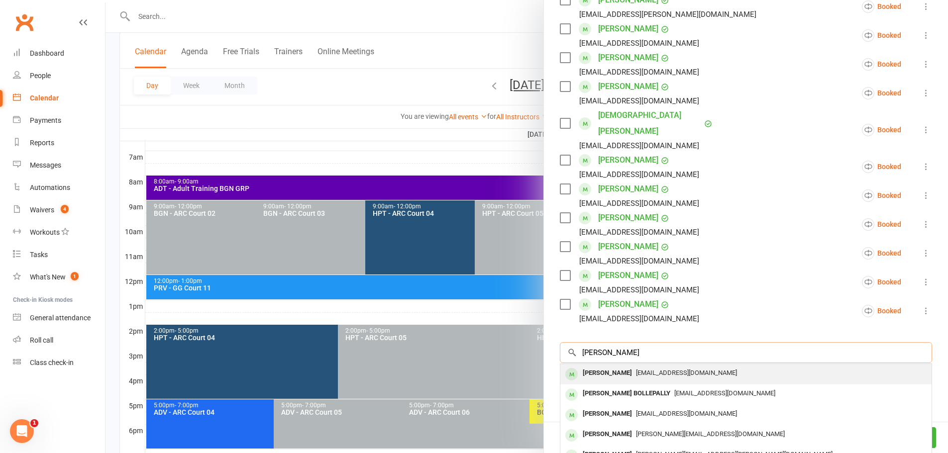
type input "[PERSON_NAME]"
click at [656, 369] on span "[EMAIL_ADDRESS][DOMAIN_NAME]" at bounding box center [686, 372] width 101 height 7
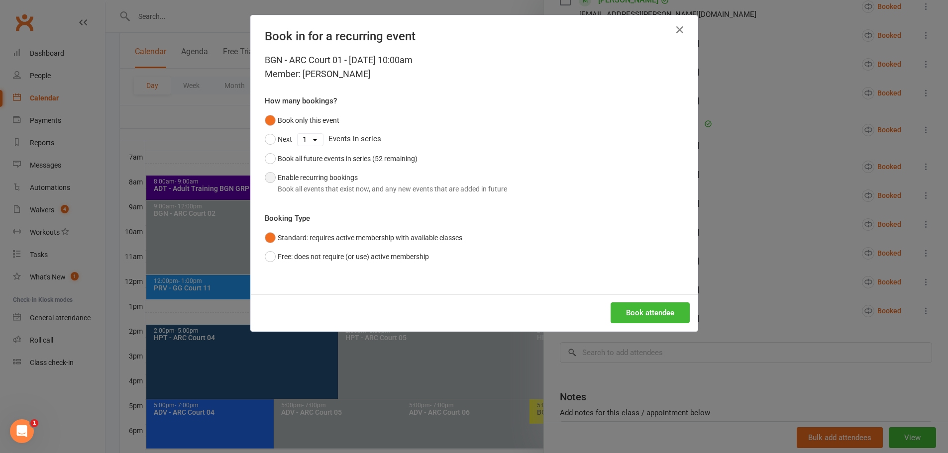
click at [345, 186] on div "Book all events that exist now, and any new events that are added in future" at bounding box center [392, 189] width 229 height 11
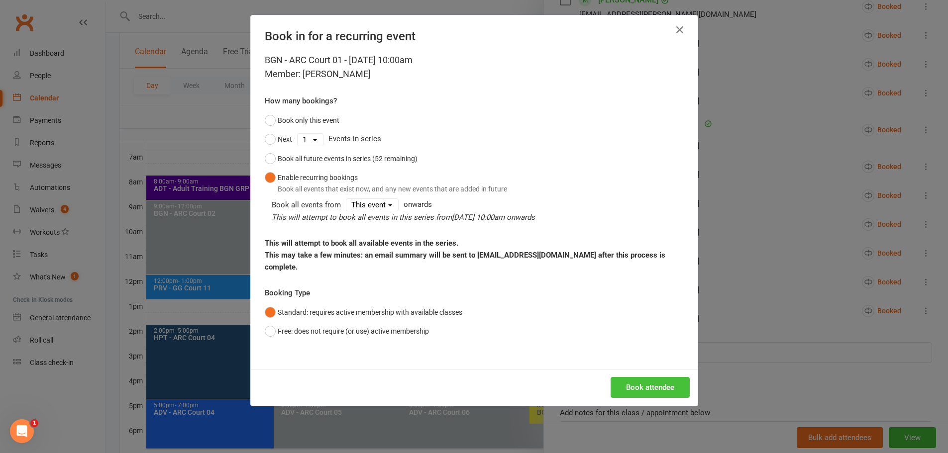
click at [650, 377] on button "Book attendee" at bounding box center [650, 387] width 79 height 21
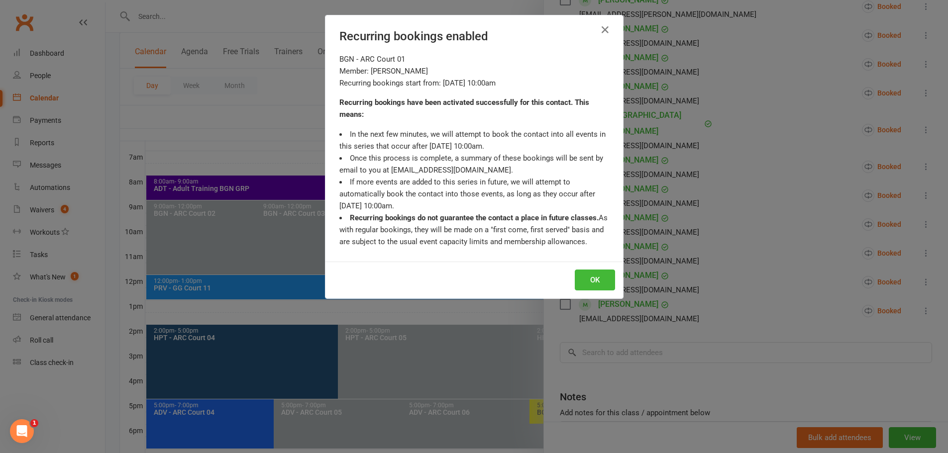
scroll to position [427, 0]
click at [580, 282] on button "OK" at bounding box center [595, 280] width 40 height 21
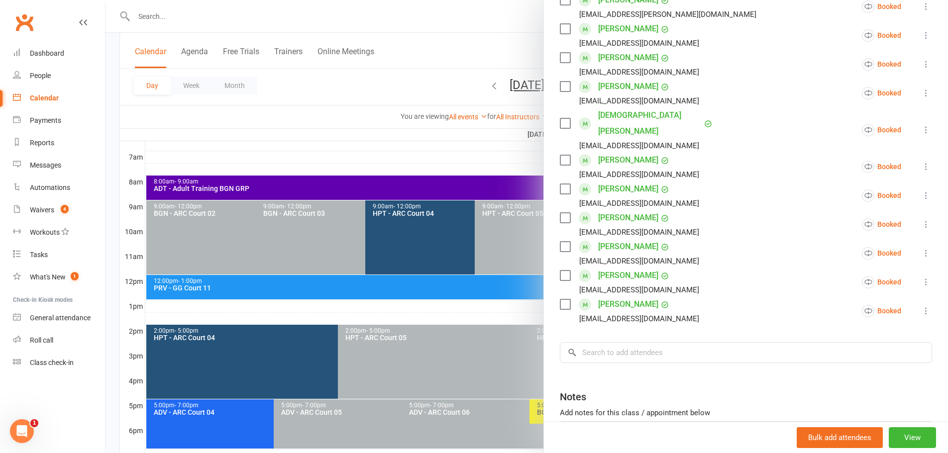
click at [383, 114] on div at bounding box center [526, 226] width 842 height 453
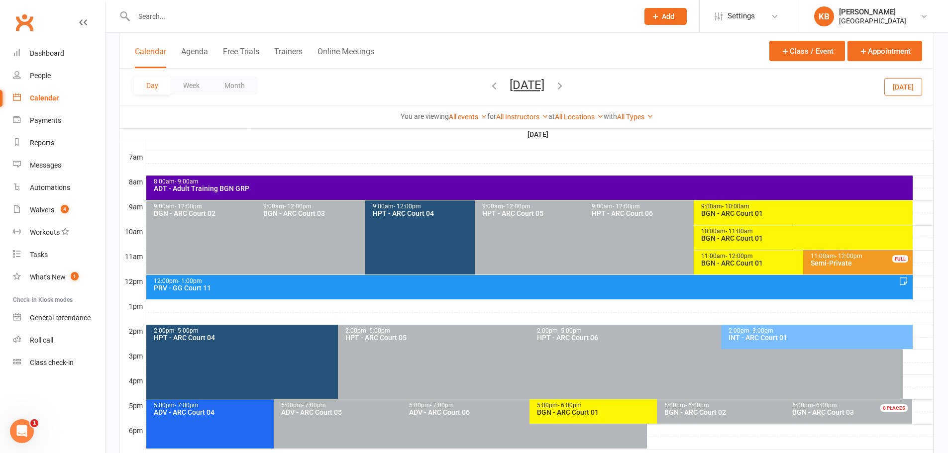
click at [511, 92] on span "Saturday, Sep 20, 2025 September 2025 Sun Mon Tue Wed Thu Fri Sat 31 01 02 03 0…" at bounding box center [527, 86] width 55 height 17
click at [536, 86] on button "Saturday, Sep 20, 2025" at bounding box center [527, 85] width 35 height 14
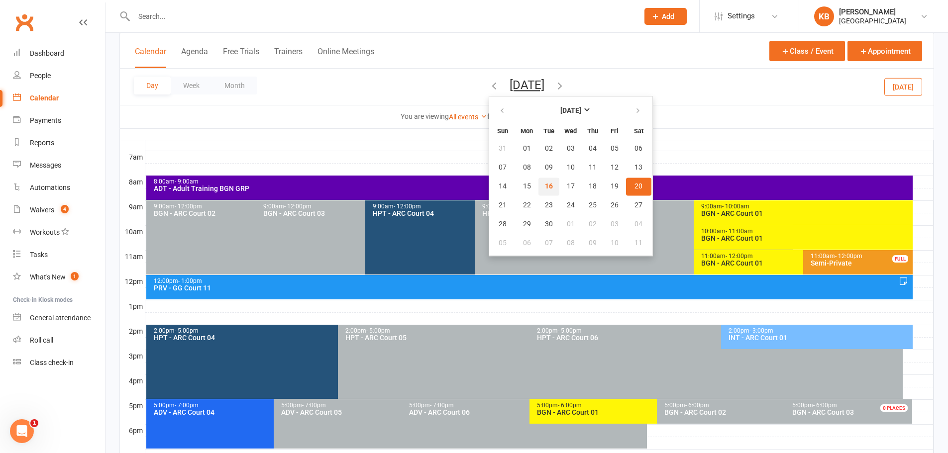
click at [538, 183] on button "16" at bounding box center [548, 187] width 21 height 18
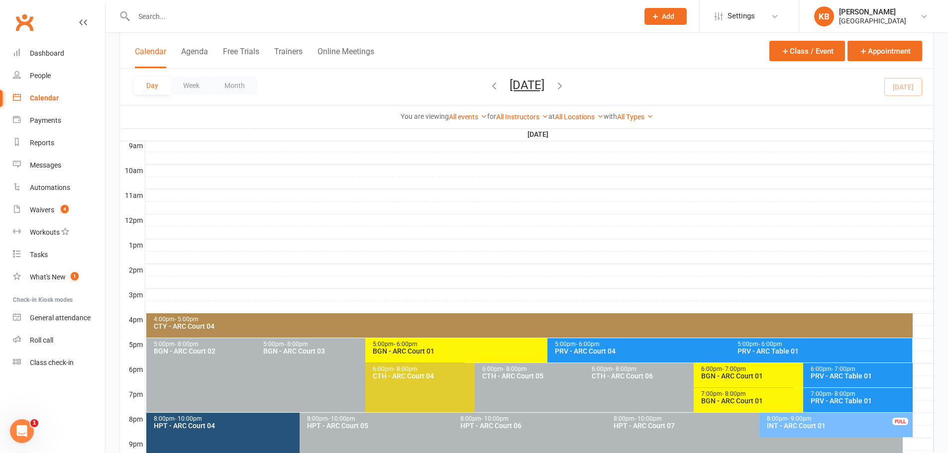
scroll to position [375, 0]
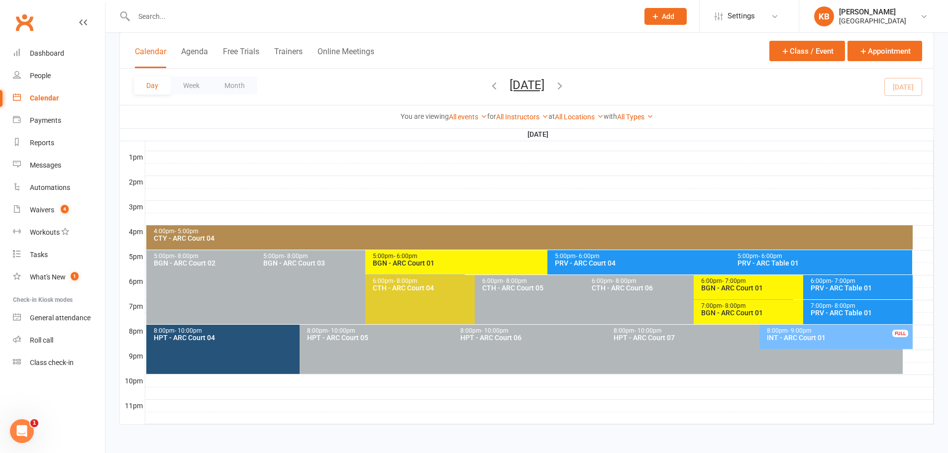
click at [184, 16] on input "text" at bounding box center [381, 16] width 501 height 14
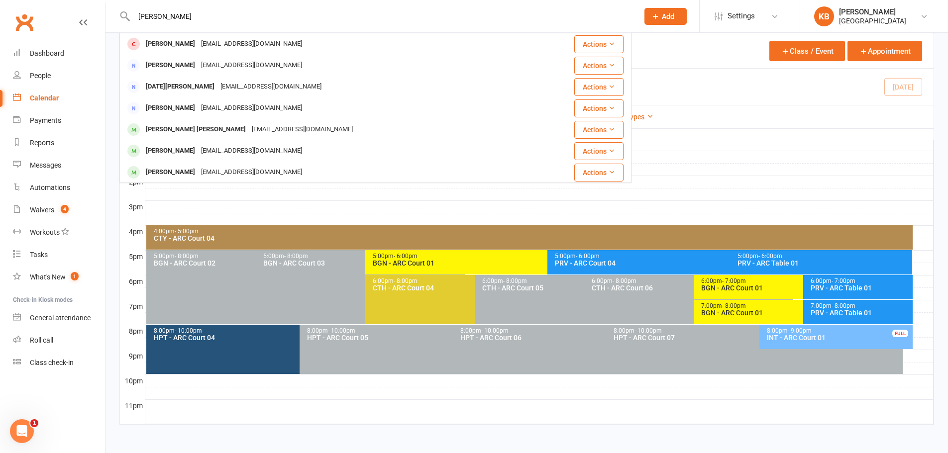
type input "umesh putta"
drag, startPoint x: 190, startPoint y: 16, endPoint x: 121, endPoint y: 25, distance: 69.3
click at [121, 25] on div "umesh putta Yoga Putta Sivaramputtanarne@gmail.com Actions Abhishek Puttaiah ab…" at bounding box center [375, 16] width 512 height 32
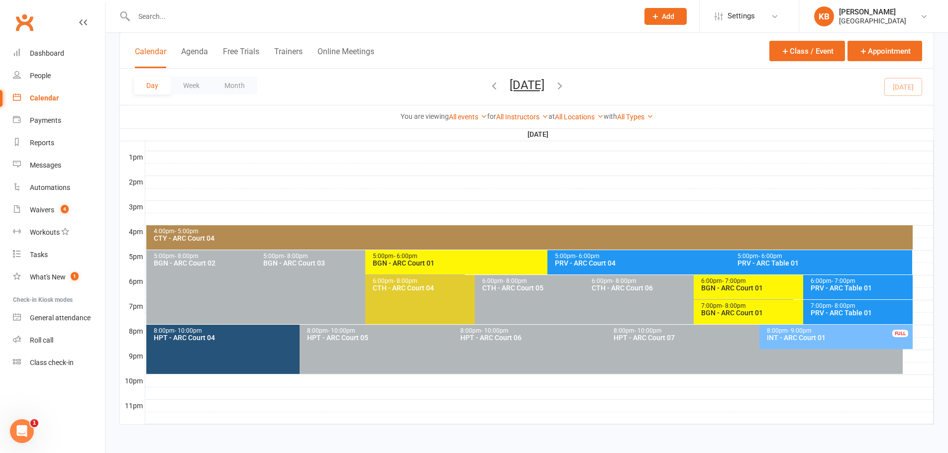
click at [211, 19] on input "text" at bounding box center [381, 16] width 501 height 14
paste input "vasu.putta.81@gmail.com"
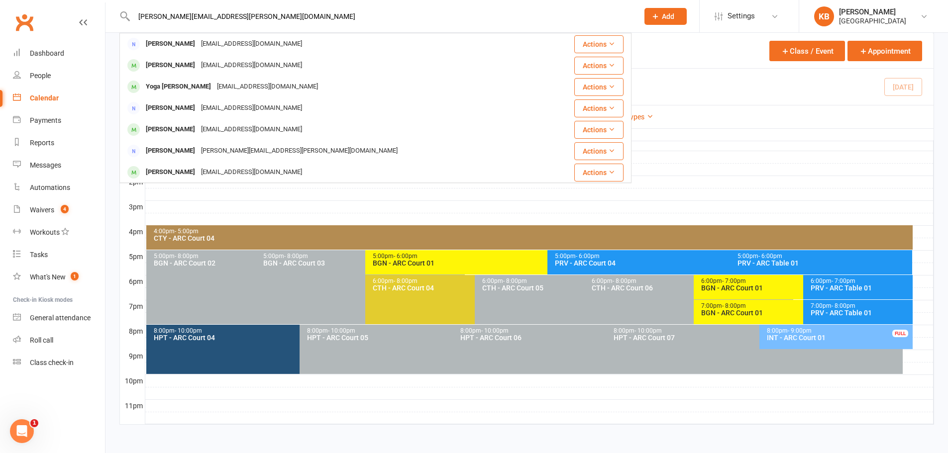
type input "vasu.putta.81@gmail.com"
drag, startPoint x: 241, startPoint y: 14, endPoint x: 123, endPoint y: 15, distance: 117.4
click at [132, 15] on input "vasu.putta.81@gmail.com" at bounding box center [381, 16] width 501 height 14
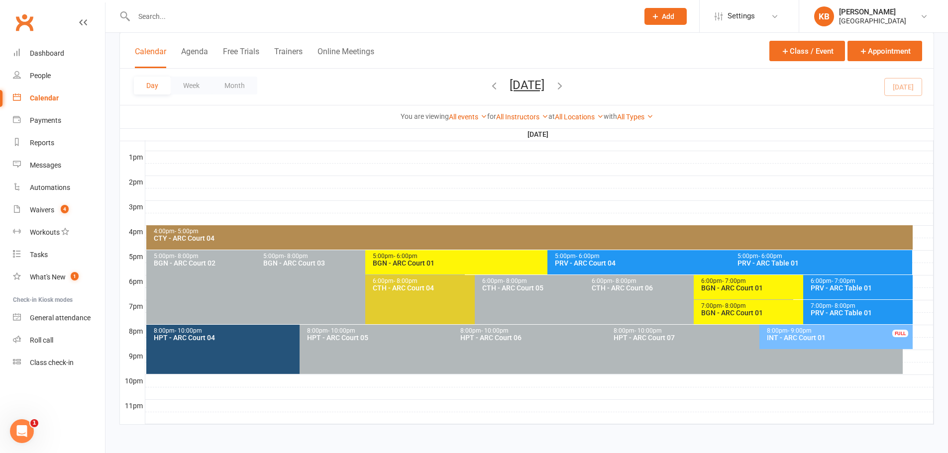
click at [126, 55] on div "Calendar Agenda Free Trials Trainers Online Meetings Class / Event Appointment" at bounding box center [527, 51] width 814 height 36
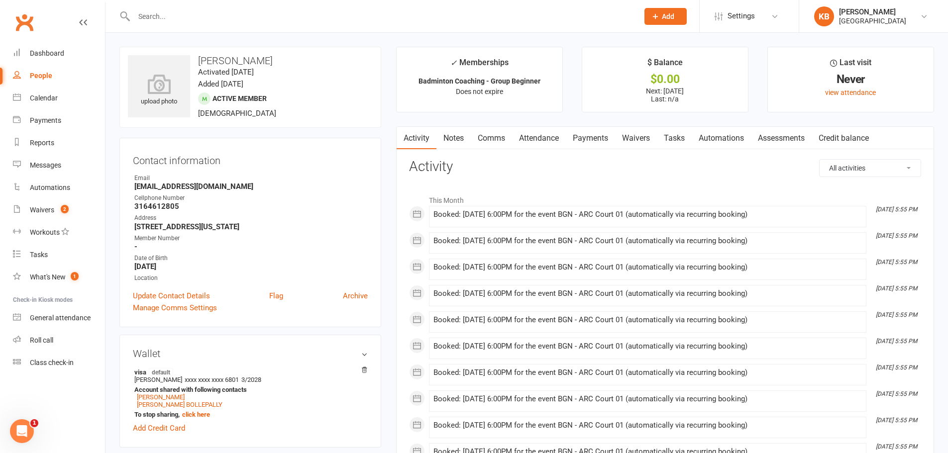
click at [448, 145] on link "Notes" at bounding box center [453, 138] width 34 height 23
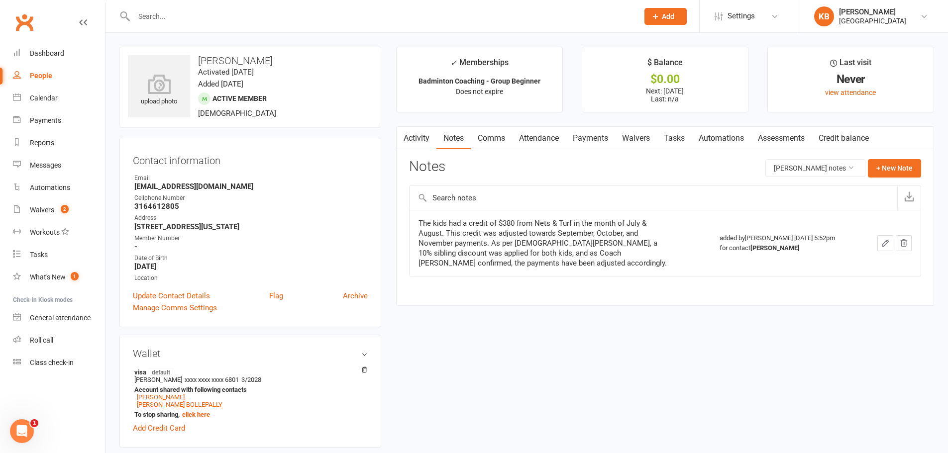
click at [425, 133] on link "Activity" at bounding box center [417, 138] width 40 height 23
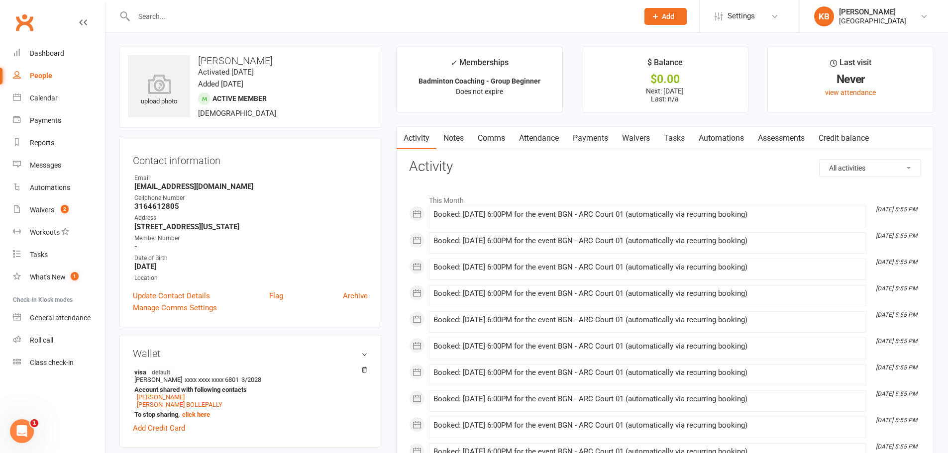
click at [459, 136] on link "Notes" at bounding box center [453, 138] width 34 height 23
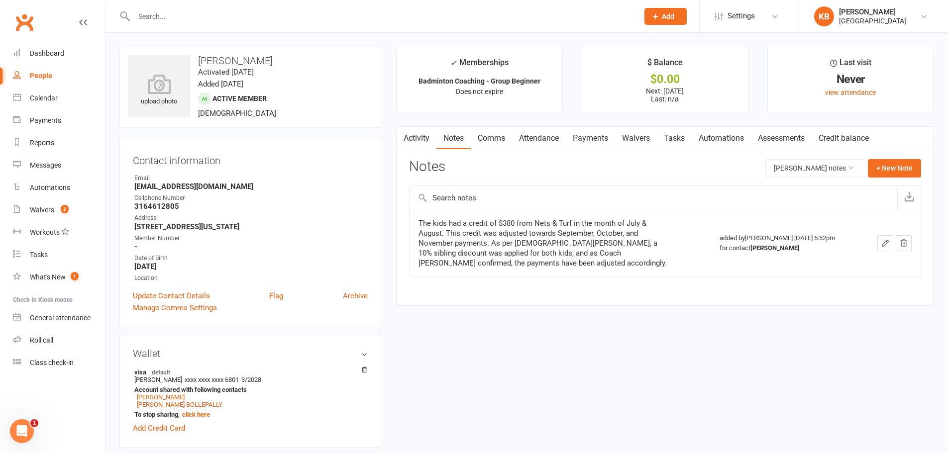
click at [427, 138] on link "Activity" at bounding box center [417, 138] width 40 height 23
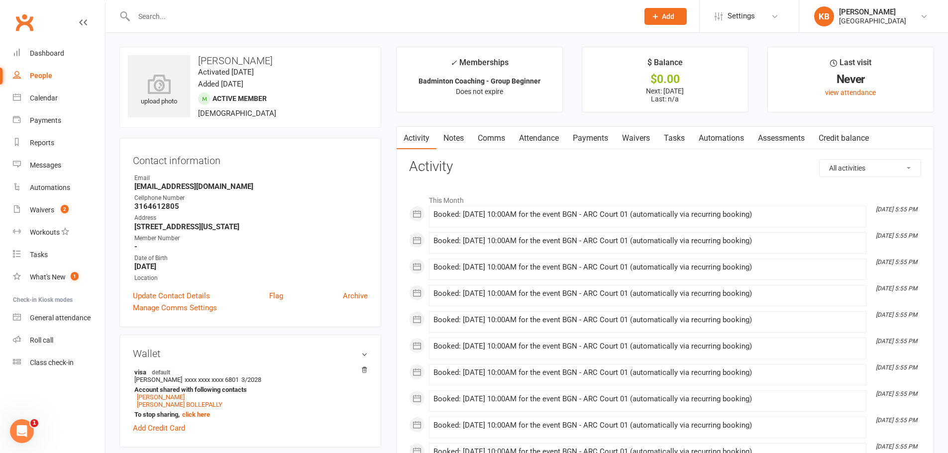
click at [460, 135] on link "Notes" at bounding box center [453, 138] width 34 height 23
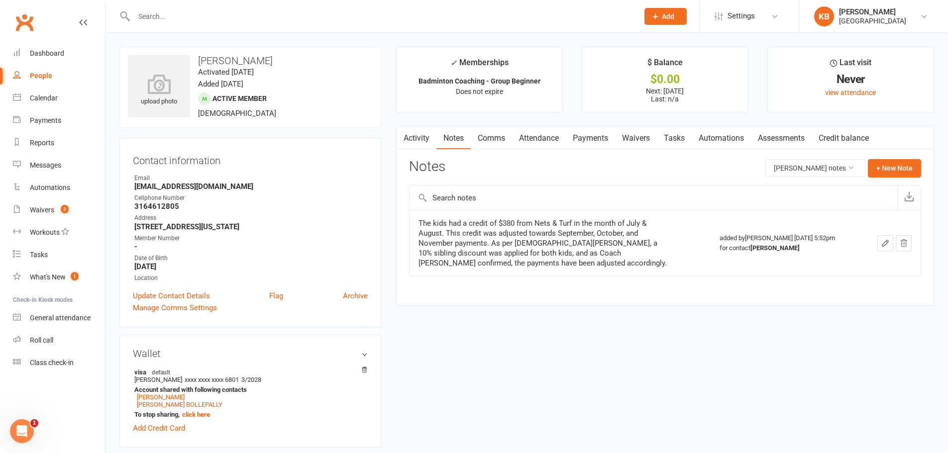
click at [505, 139] on link "Comms" at bounding box center [491, 138] width 41 height 23
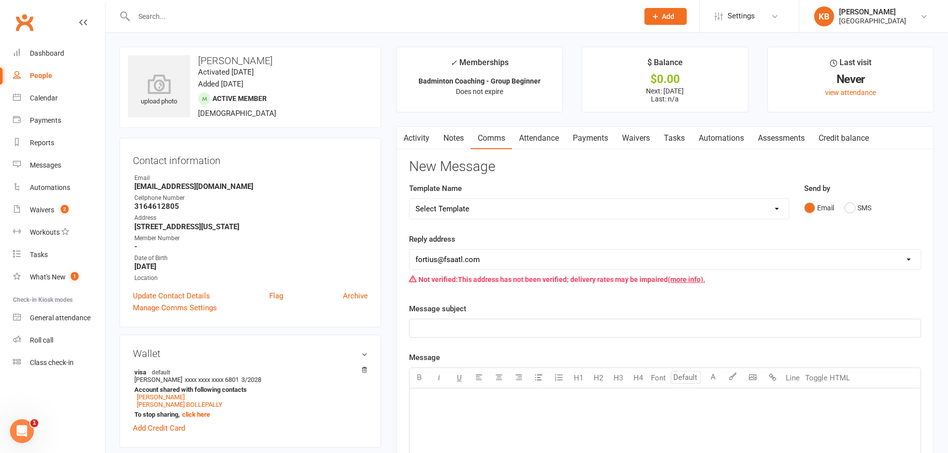
click at [520, 207] on select "Select Template [Email] Badminton Court Schedule [SMS] [Default template - revi…" at bounding box center [599, 209] width 379 height 20
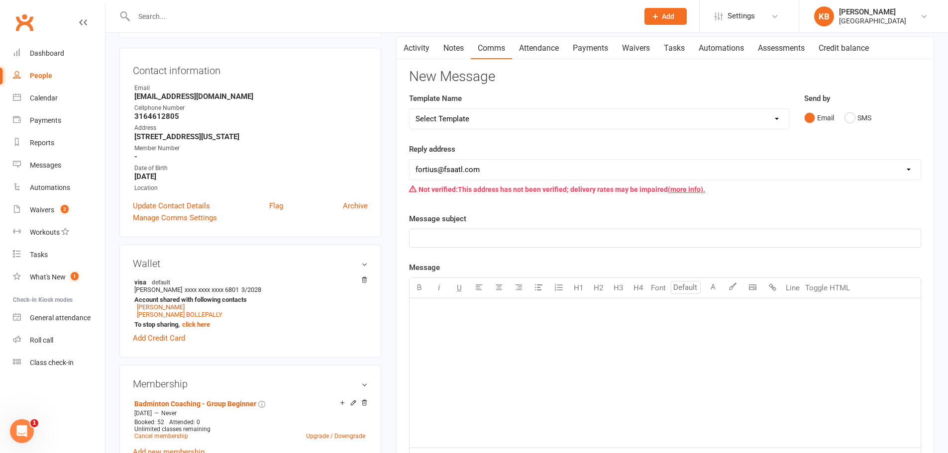
scroll to position [100, 0]
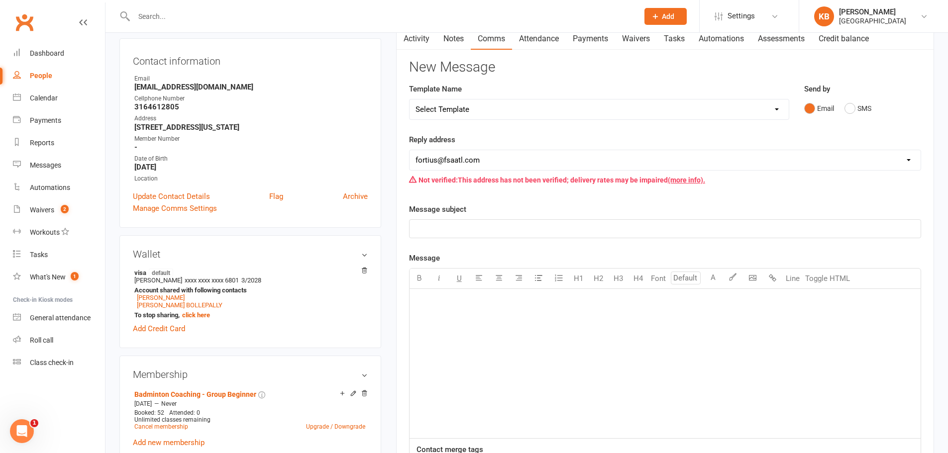
click at [501, 109] on select "Select Template [Email] Badminton Court Schedule [SMS] [Default template - revi…" at bounding box center [599, 110] width 379 height 20
select select "23"
click at [410, 100] on select "Select Template [Email] Badminton Court Schedule [SMS] [Default template - revi…" at bounding box center [599, 110] width 379 height 20
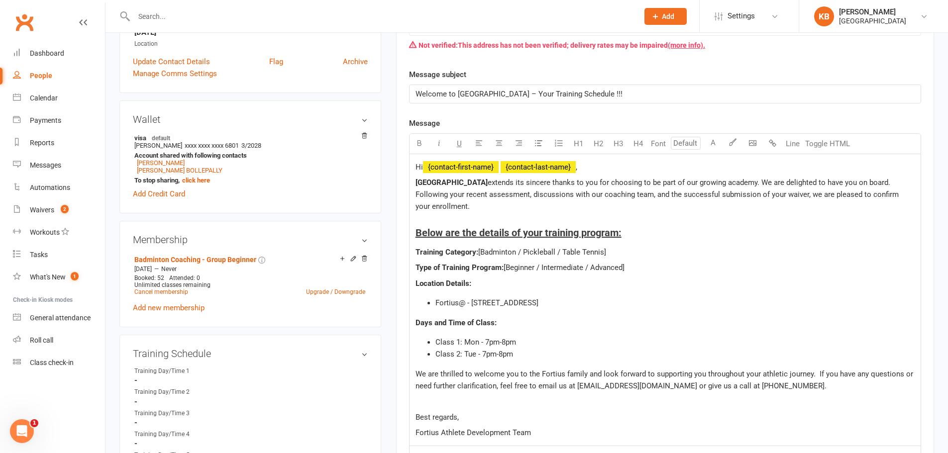
scroll to position [249, 0]
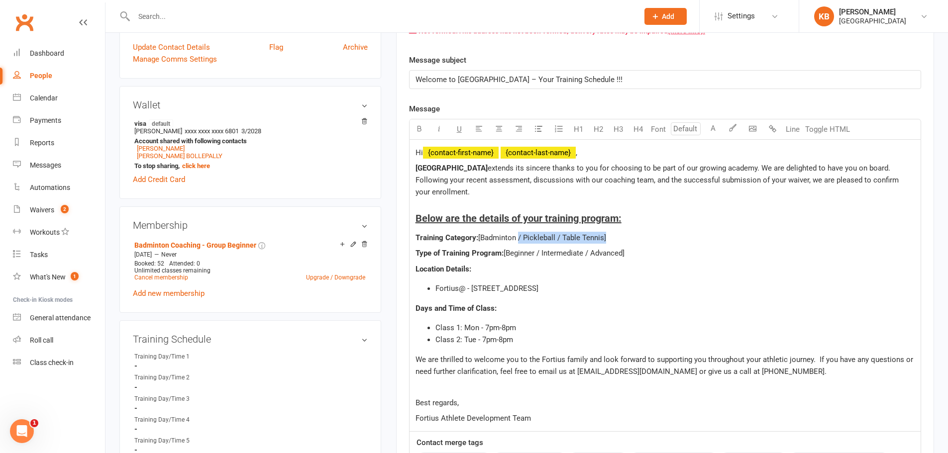
drag, startPoint x: 517, startPoint y: 236, endPoint x: 605, endPoint y: 236, distance: 87.6
click at [605, 236] on span "[Badminton / Pickleball / Table Tennis]" at bounding box center [542, 237] width 128 height 9
drag, startPoint x: 537, startPoint y: 251, endPoint x: 622, endPoint y: 255, distance: 85.2
click at [623, 254] on span "[Beginner / Intermediate / Advanced]" at bounding box center [564, 253] width 121 height 9
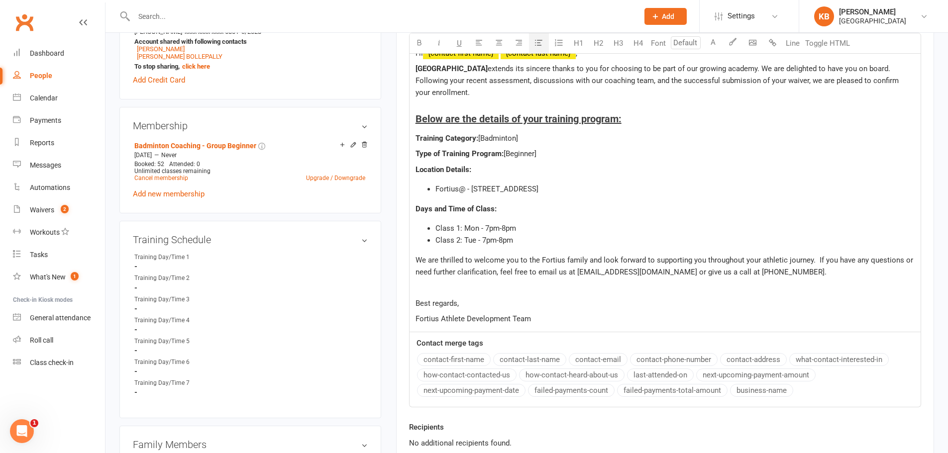
click at [474, 224] on span "Class 1: Mon - 7pm-8pm" at bounding box center [475, 228] width 81 height 9
click at [477, 225] on span "Class 1: Mon - 7pm-8pm" at bounding box center [475, 228] width 81 height 9
click at [513, 225] on span "Class 1: Wednesday - 7pm-8pm" at bounding box center [479, 228] width 88 height 9
click at [474, 238] on span "Class 2: Tue - 7pm-8pm" at bounding box center [474, 240] width 78 height 9
click at [504, 240] on span "Class 2: Saturday - 7pm-8pm" at bounding box center [479, 240] width 88 height 9
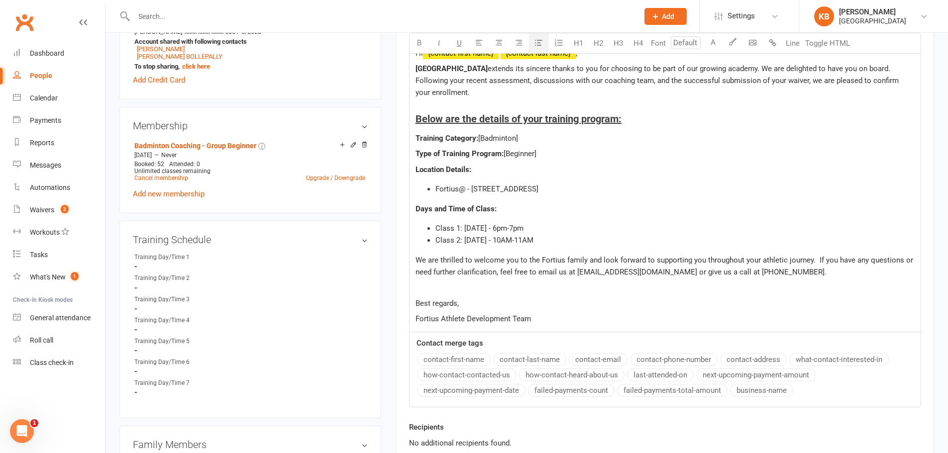
click at [521, 226] on span "Class 1: Wednesday - 6pm-7pm" at bounding box center [479, 228] width 88 height 9
click at [562, 315] on p "Fortius Athlete Development Team" at bounding box center [665, 319] width 499 height 12
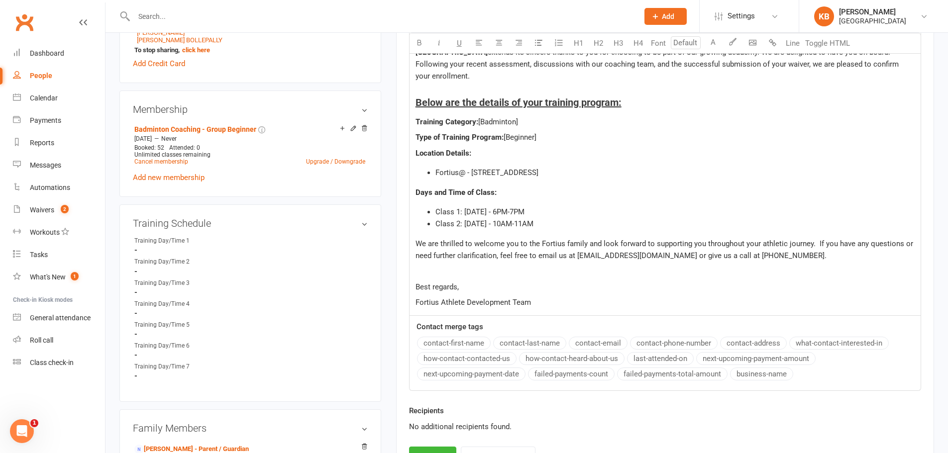
scroll to position [398, 0]
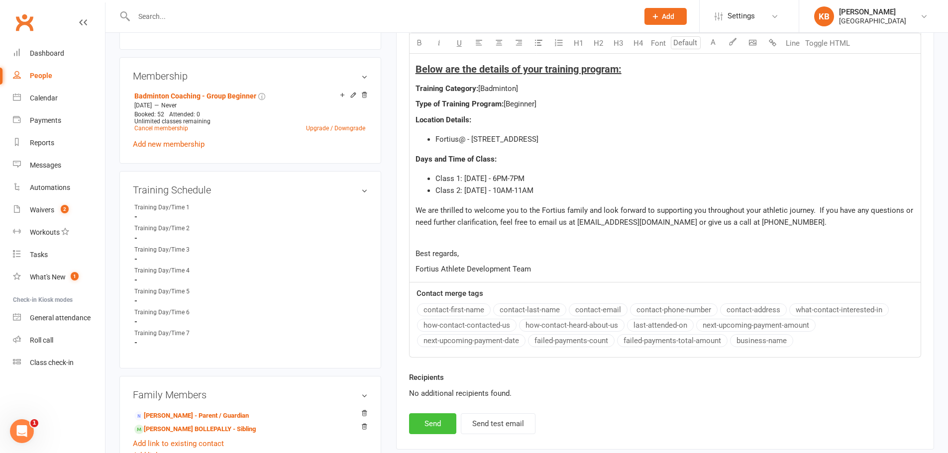
click at [442, 422] on button "Send" at bounding box center [432, 424] width 47 height 21
select select
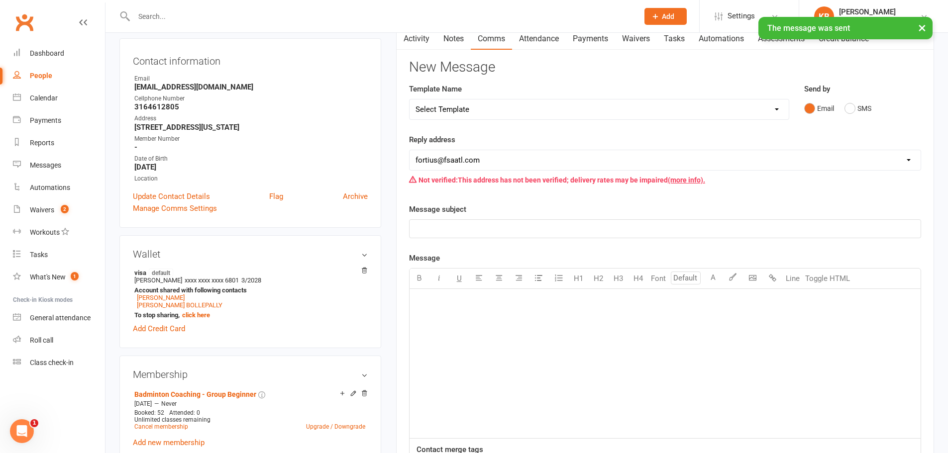
scroll to position [0, 0]
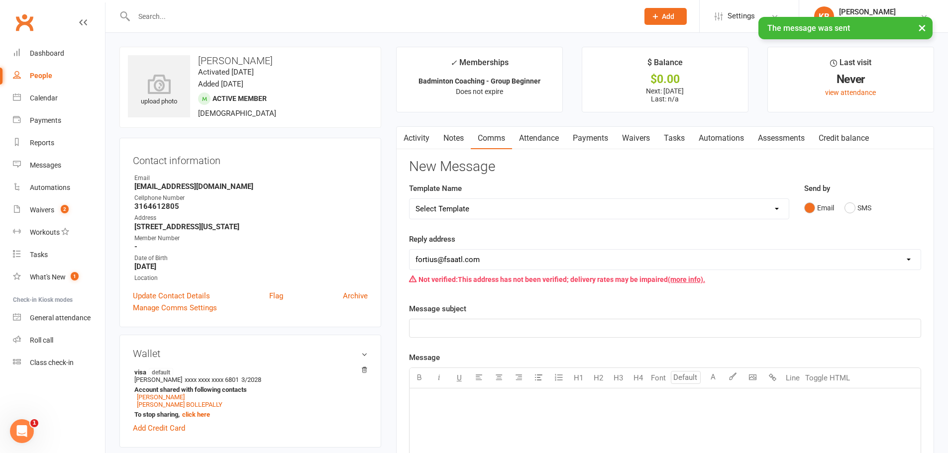
click at [422, 139] on link "Activity" at bounding box center [417, 138] width 40 height 23
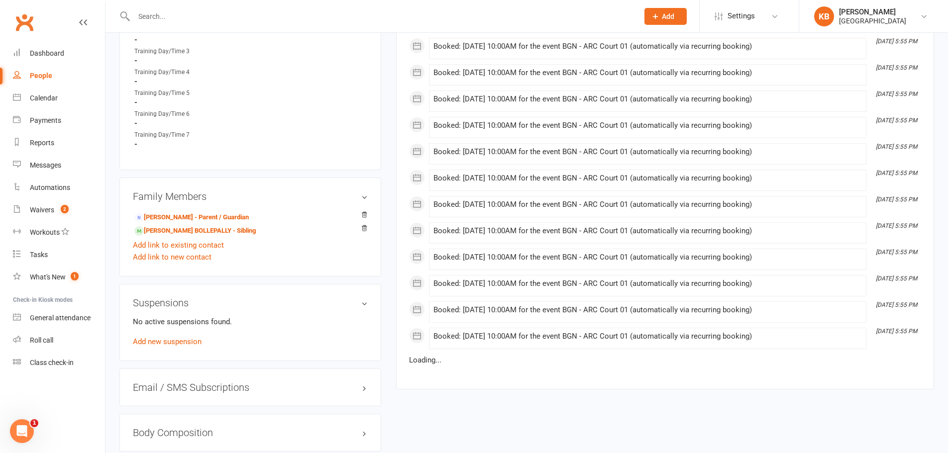
scroll to position [597, 0]
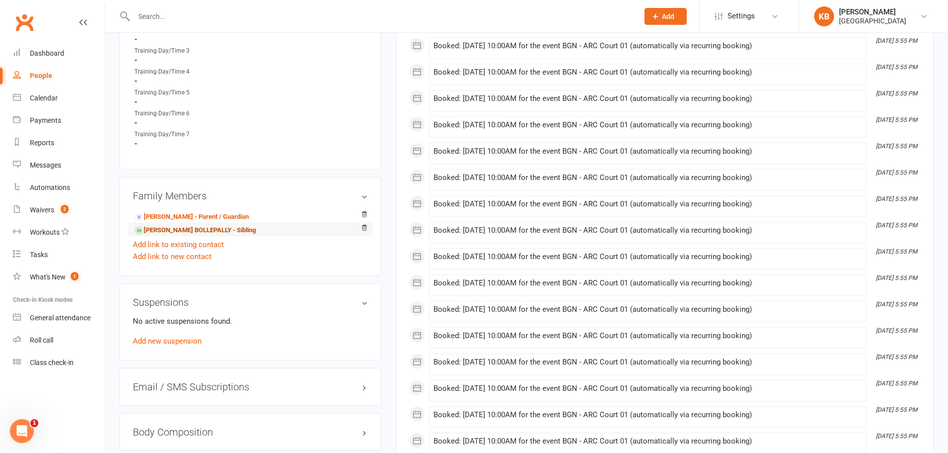
click at [196, 228] on link "Lihan Sri BOLLEPALLY - Sibling" at bounding box center [194, 230] width 121 height 10
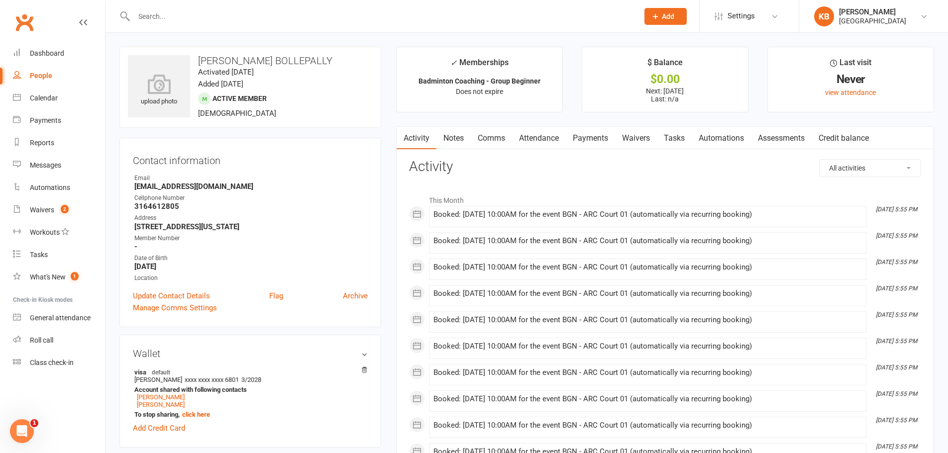
click at [596, 138] on link "Payments" at bounding box center [590, 138] width 49 height 23
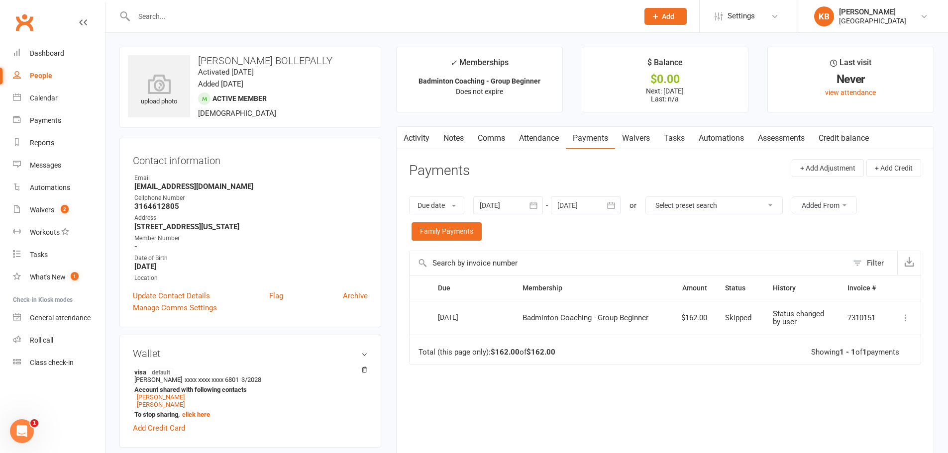
click at [534, 208] on icon "button" at bounding box center [533, 206] width 10 height 10
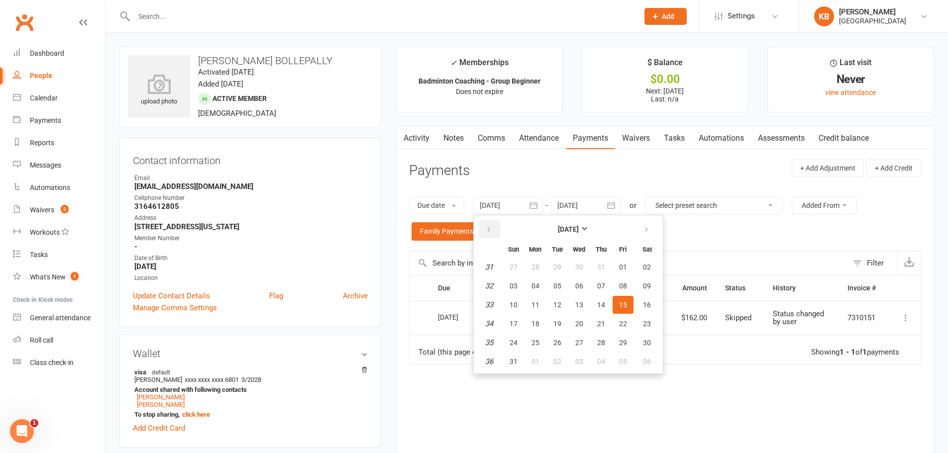
click at [491, 232] on icon "button" at bounding box center [488, 230] width 7 height 8
click at [506, 265] on button "01" at bounding box center [513, 267] width 21 height 18
type input "01 Jun 2025"
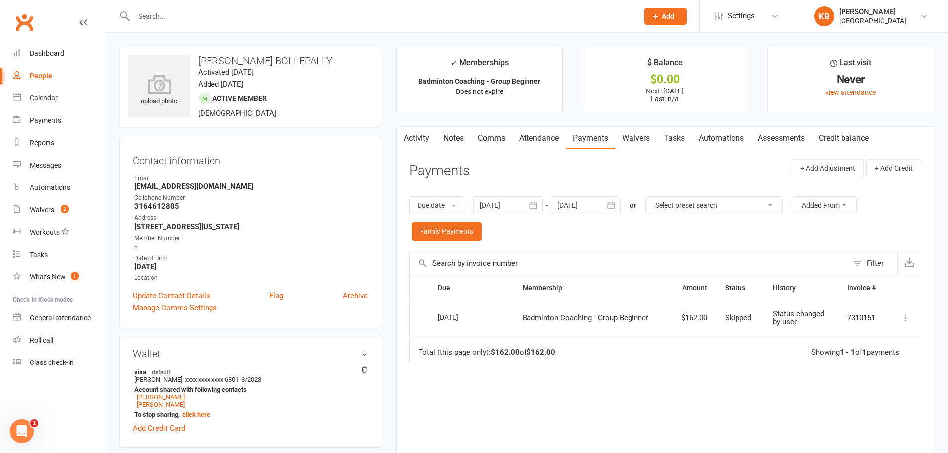
click at [615, 206] on icon "button" at bounding box center [611, 206] width 10 height 10
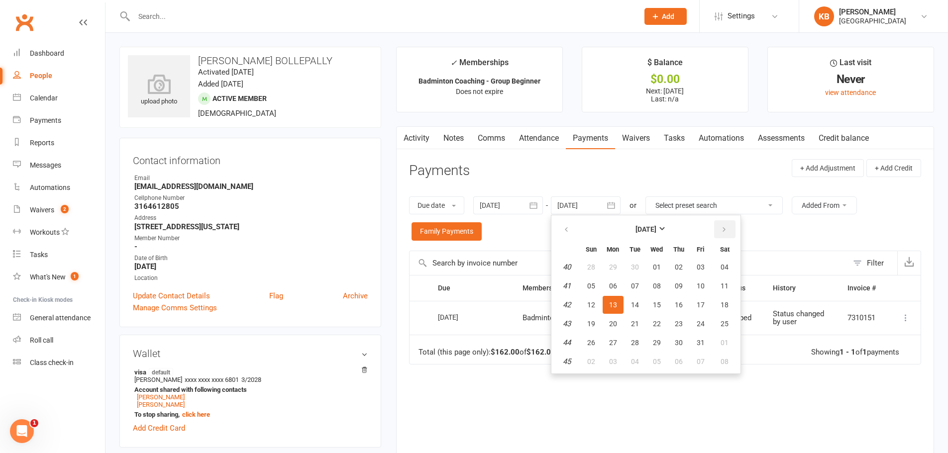
click at [718, 227] on button "button" at bounding box center [724, 229] width 21 height 18
click at [730, 267] on button "06" at bounding box center [724, 267] width 25 height 18
type input "06 Dec 2025"
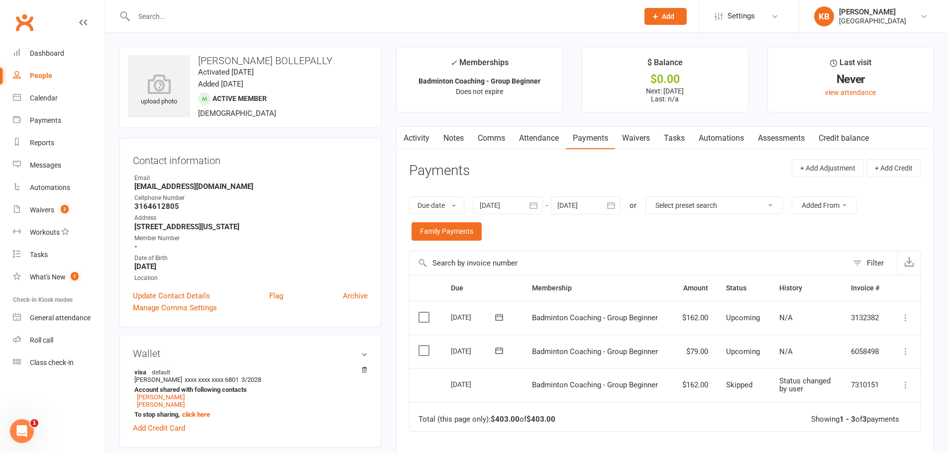
click at [503, 141] on link "Comms" at bounding box center [491, 138] width 41 height 23
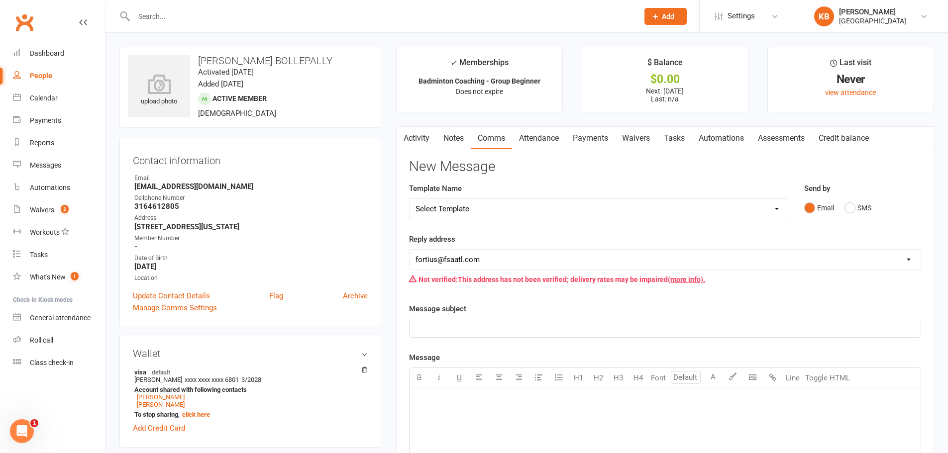
click at [506, 212] on select "Select Template [Email] Badminton Court Schedule [SMS] [Default template - revi…" at bounding box center [599, 209] width 379 height 20
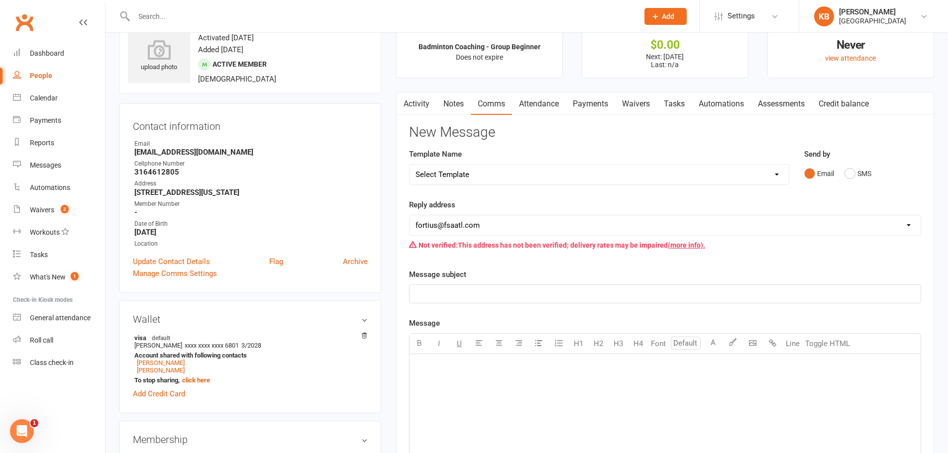
scroll to position [100, 0]
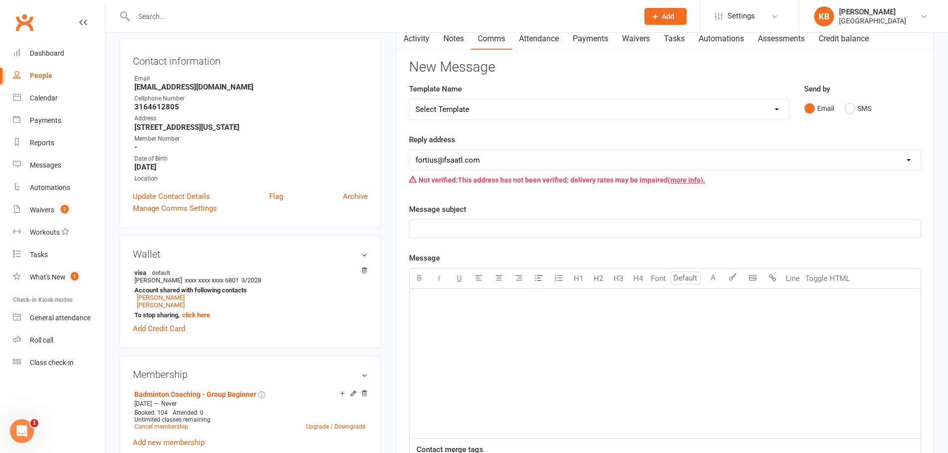
click at [527, 103] on select "Select Template [Email] Badminton Court Schedule [SMS] [Default template - revi…" at bounding box center [599, 110] width 379 height 20
select select "23"
click at [410, 100] on select "Select Template [Email] Badminton Court Schedule [SMS] [Default template - revi…" at bounding box center [599, 110] width 379 height 20
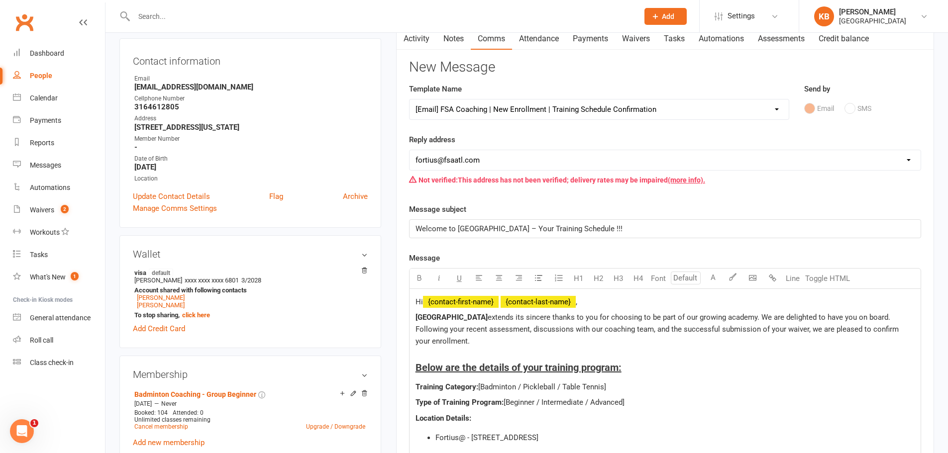
scroll to position [199, 0]
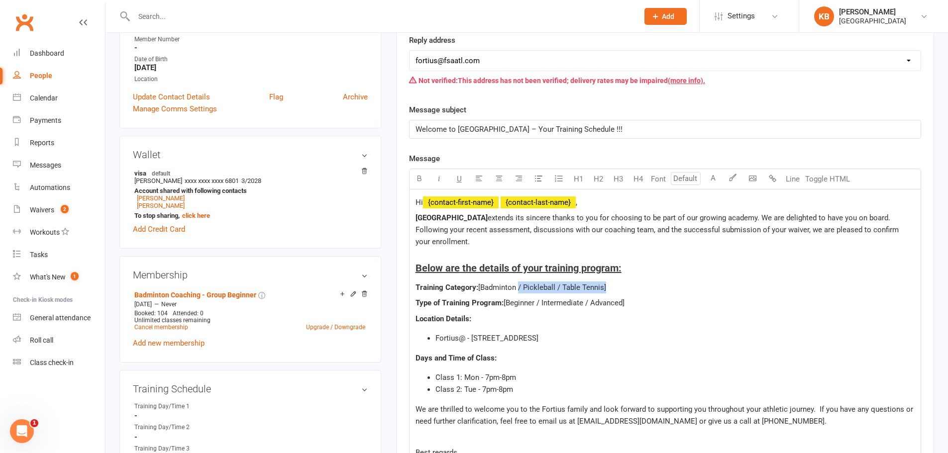
drag, startPoint x: 517, startPoint y: 285, endPoint x: 604, endPoint y: 291, distance: 86.8
click at [604, 291] on span "[Badminton / Pickleball / Table Tennis]" at bounding box center [542, 287] width 128 height 9
drag, startPoint x: 534, startPoint y: 304, endPoint x: 570, endPoint y: 304, distance: 35.3
click at [570, 304] on span "[Beginner / Intermediate / Advanced]" at bounding box center [564, 303] width 121 height 9
click at [546, 323] on p "Location Details:" at bounding box center [665, 319] width 499 height 12
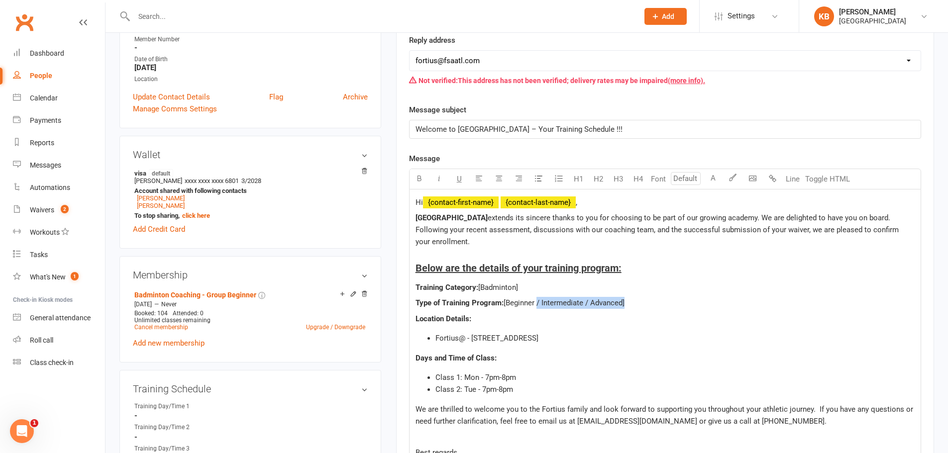
drag, startPoint x: 536, startPoint y: 302, endPoint x: 623, endPoint y: 308, distance: 86.3
click at [623, 308] on span "[Beginner / Intermediate / Advanced]" at bounding box center [564, 303] width 121 height 9
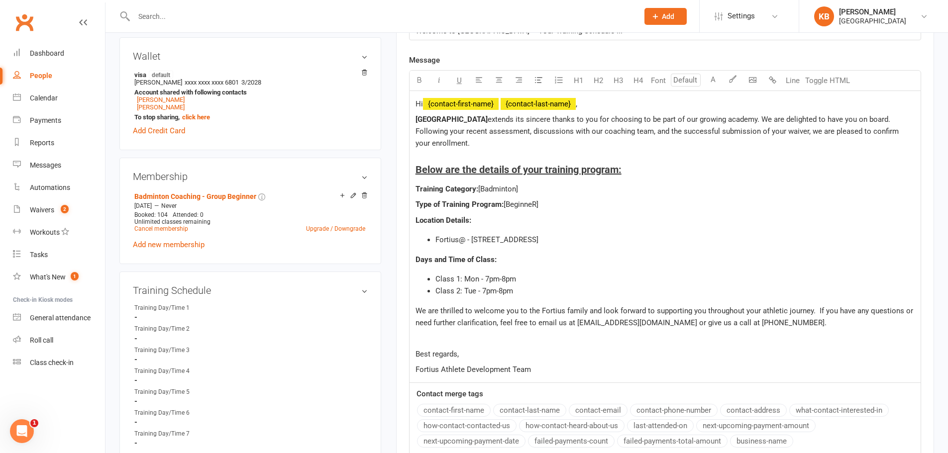
scroll to position [299, 0]
click at [475, 276] on span "Class 1: Mon - 7pm-8pm" at bounding box center [475, 278] width 81 height 9
click at [515, 281] on span "Class 1: Wednesday - 7pm-8pm" at bounding box center [479, 278] width 88 height 9
click at [511, 275] on span "Class 1: Wednesday - 7pm-8pm" at bounding box center [479, 278] width 88 height 9
click at [473, 289] on span "Class 2: Tue - 7pm-8pm" at bounding box center [474, 290] width 78 height 9
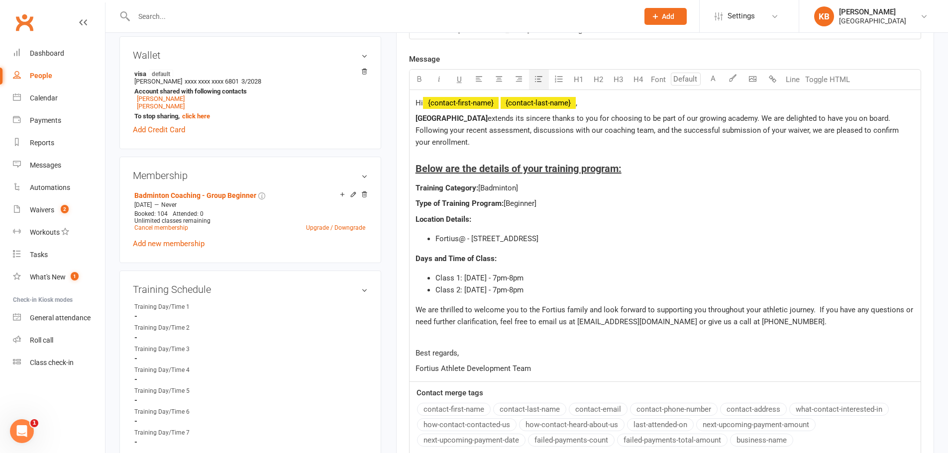
click at [583, 294] on li "Class 2: Saturday - 7pm-8pm" at bounding box center [674, 290] width 479 height 12
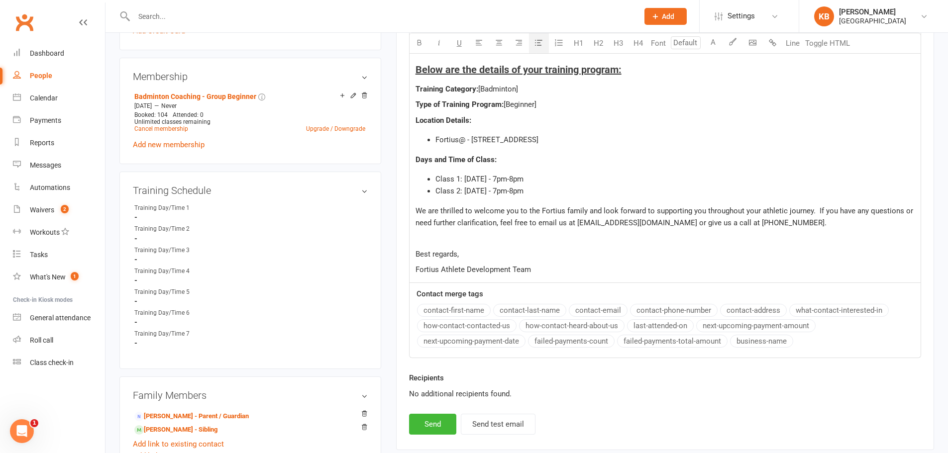
scroll to position [398, 0]
click at [522, 179] on span "Class 1: Wednesday - 7pm-8pm" at bounding box center [479, 178] width 88 height 9
click at [512, 193] on span "Class 2: Saturday - 7pm-8pm" at bounding box center [479, 190] width 88 height 9
click at [556, 270] on p "Fortius Athlete Development Team" at bounding box center [665, 269] width 499 height 12
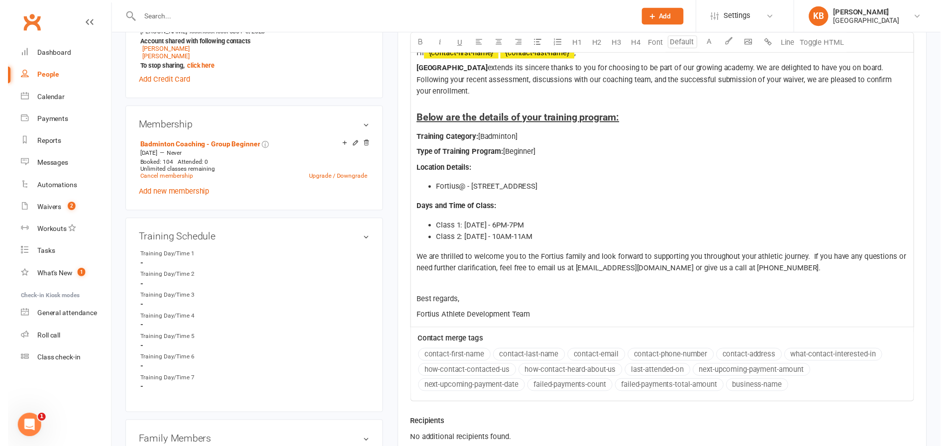
scroll to position [498, 0]
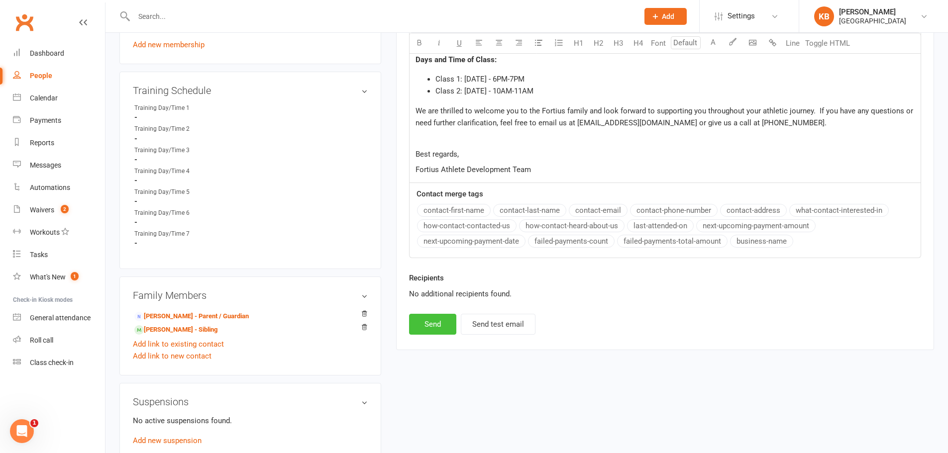
click at [437, 325] on button "Send" at bounding box center [432, 324] width 47 height 21
select select
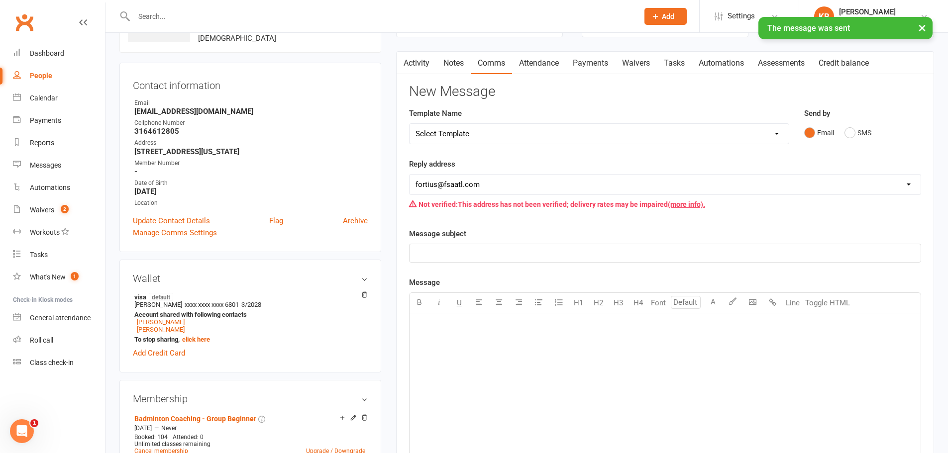
scroll to position [0, 0]
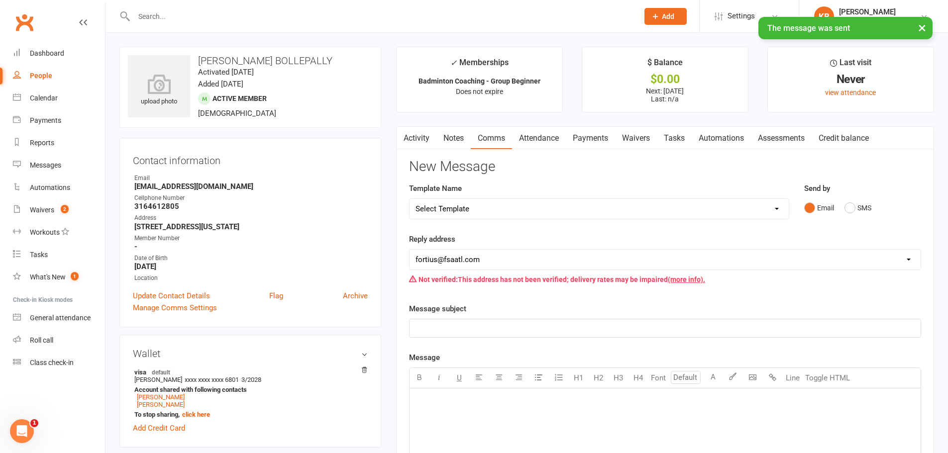
click at [419, 143] on link "Activity" at bounding box center [417, 138] width 40 height 23
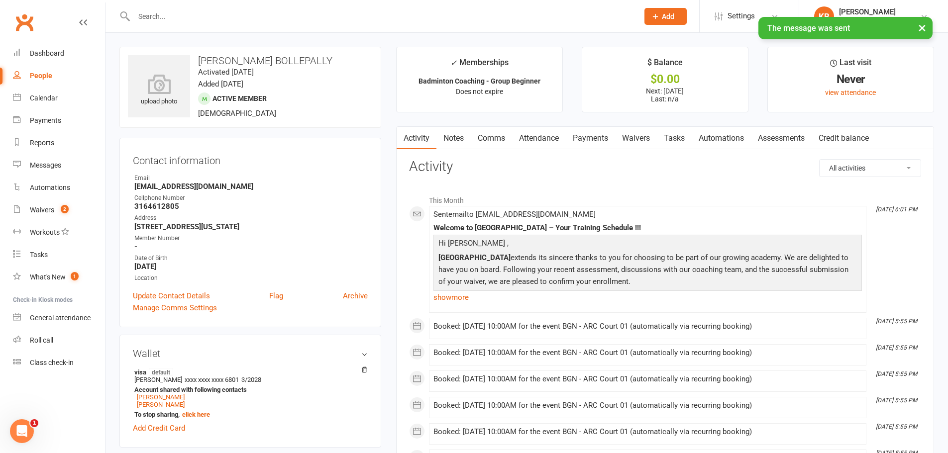
click at [595, 135] on link "Payments" at bounding box center [590, 138] width 49 height 23
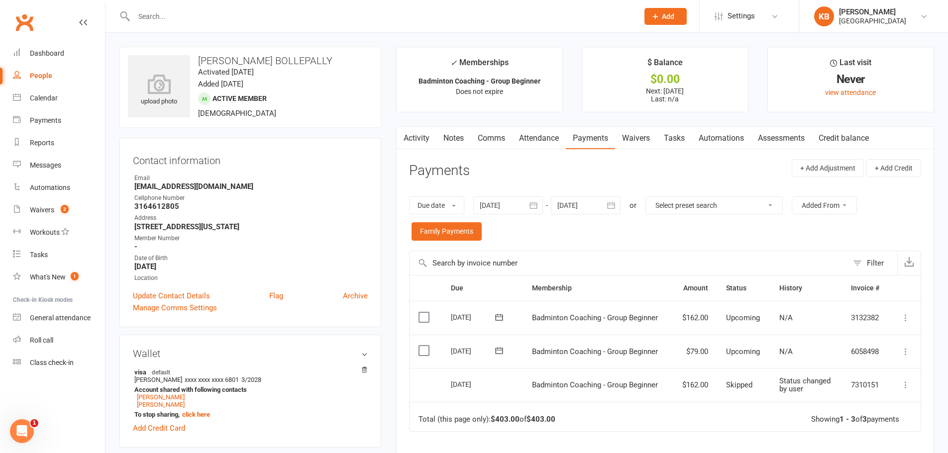
click at [407, 138] on button "button" at bounding box center [403, 138] width 12 height 22
click at [427, 129] on link "Activity" at bounding box center [417, 138] width 40 height 23
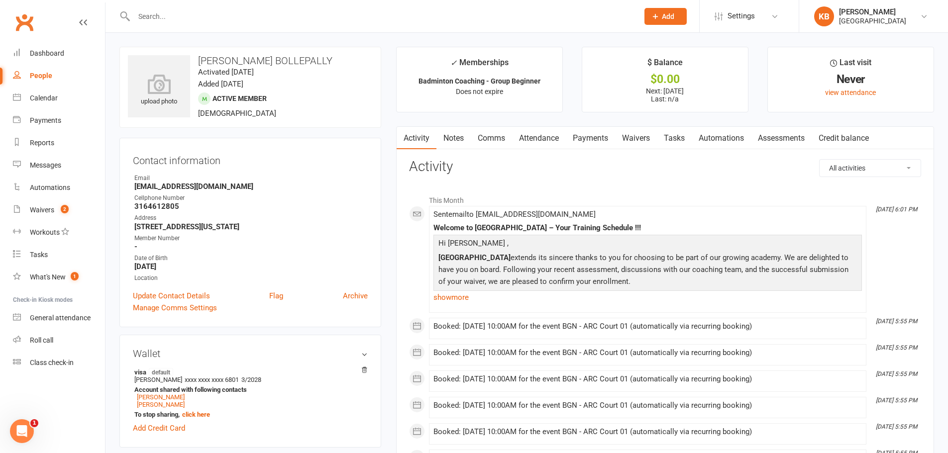
click at [201, 12] on input "text" at bounding box center [381, 16] width 501 height 14
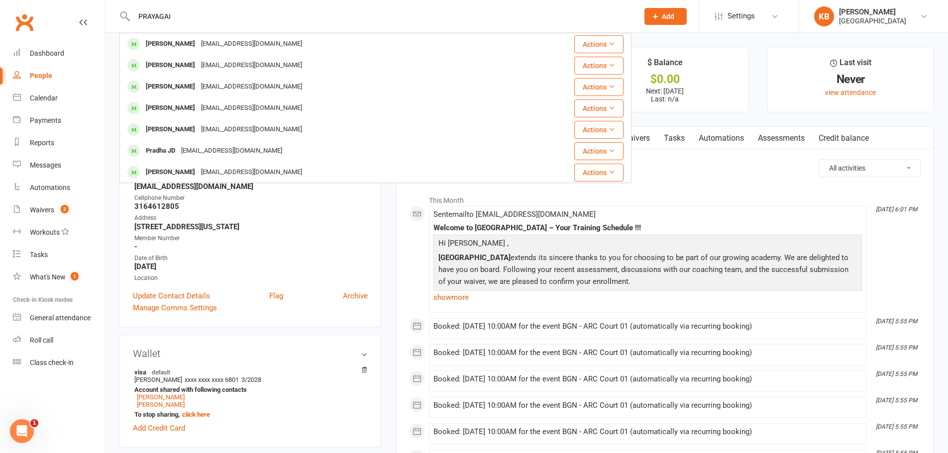
drag, startPoint x: 151, startPoint y: 11, endPoint x: 122, endPoint y: 8, distance: 29.0
click at [122, 8] on div "PRAYAGAI Prayank Shah prayank66@gmail.com Actions Pradeep kumar Kabalai pradeep…" at bounding box center [375, 16] width 512 height 32
click at [252, 11] on input "PRAYAGAI" at bounding box center [381, 16] width 501 height 14
type input "PRAYAGAI"
drag, startPoint x: 187, startPoint y: 16, endPoint x: 116, endPoint y: 11, distance: 70.8
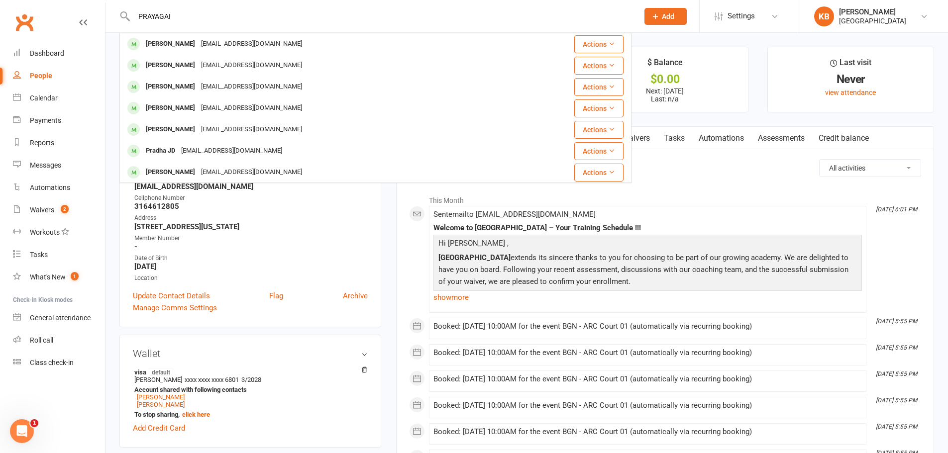
click at [117, 11] on react-component "PRAYAGAI Prayank Shah prayank66@gmail.com Actions Pradeep kumar Kabalai pradeep…" at bounding box center [315, 16] width 631 height 32
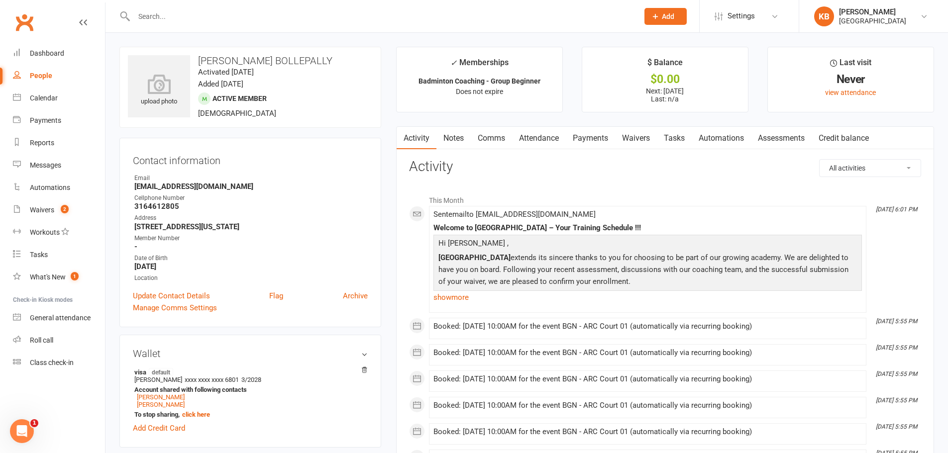
click at [591, 137] on link "Payments" at bounding box center [590, 138] width 49 height 23
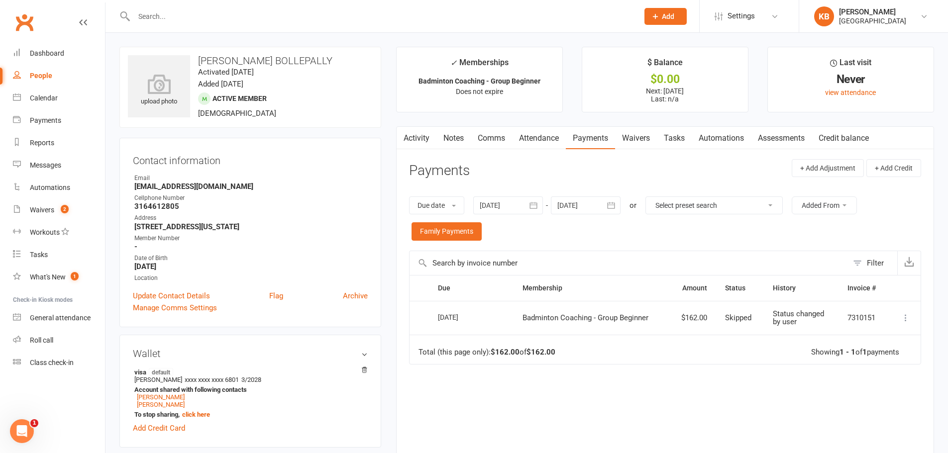
click at [413, 140] on link "Activity" at bounding box center [417, 138] width 40 height 23
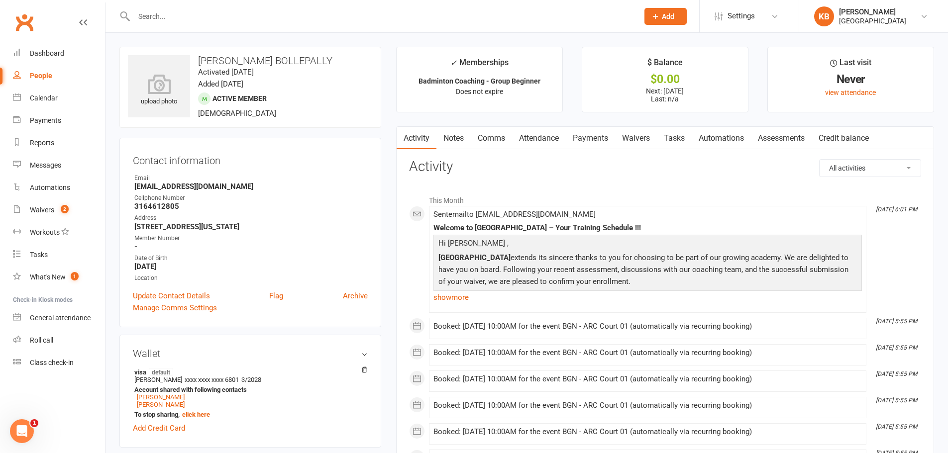
click at [593, 137] on link "Payments" at bounding box center [590, 138] width 49 height 23
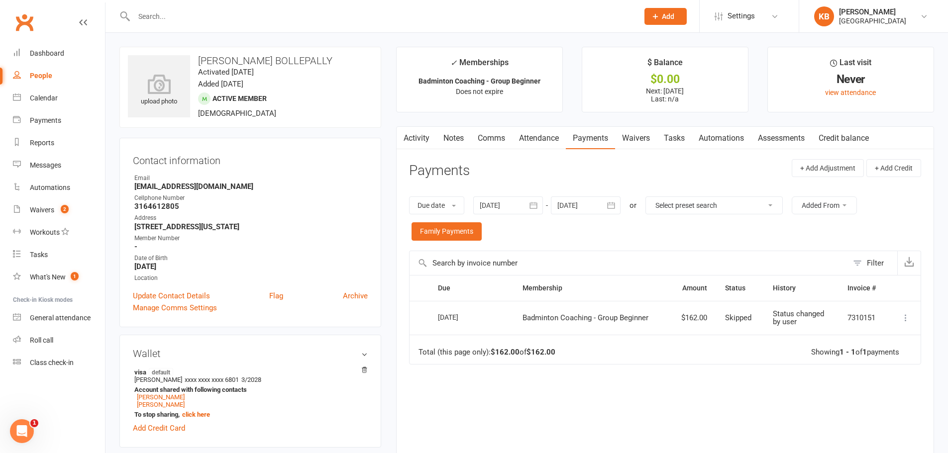
click at [615, 205] on icon "button" at bounding box center [611, 206] width 7 height 6
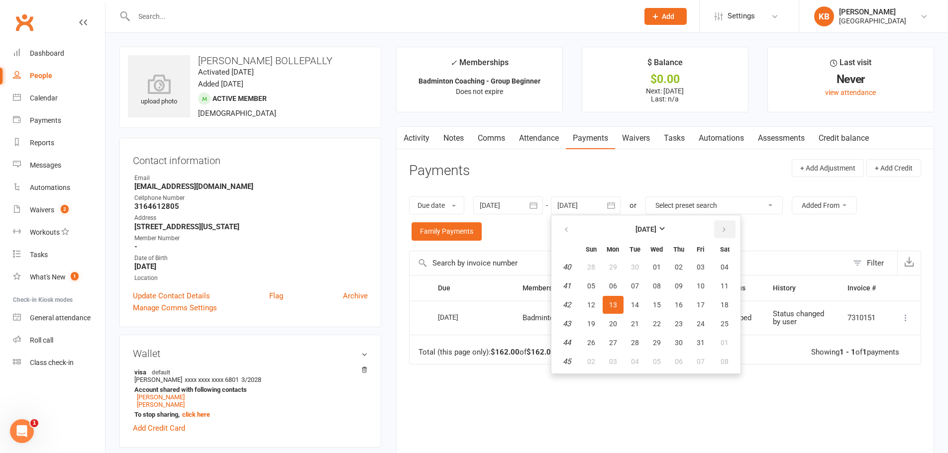
click at [728, 229] on icon "button" at bounding box center [724, 230] width 7 height 8
click at [727, 265] on span "03" at bounding box center [725, 267] width 8 height 8
type input "[DATE]"
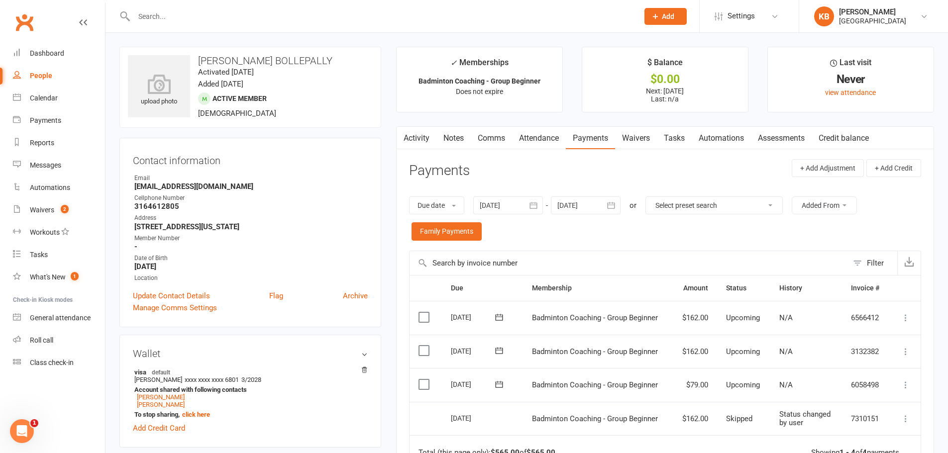
click at [151, 17] on input "text" at bounding box center [381, 16] width 501 height 14
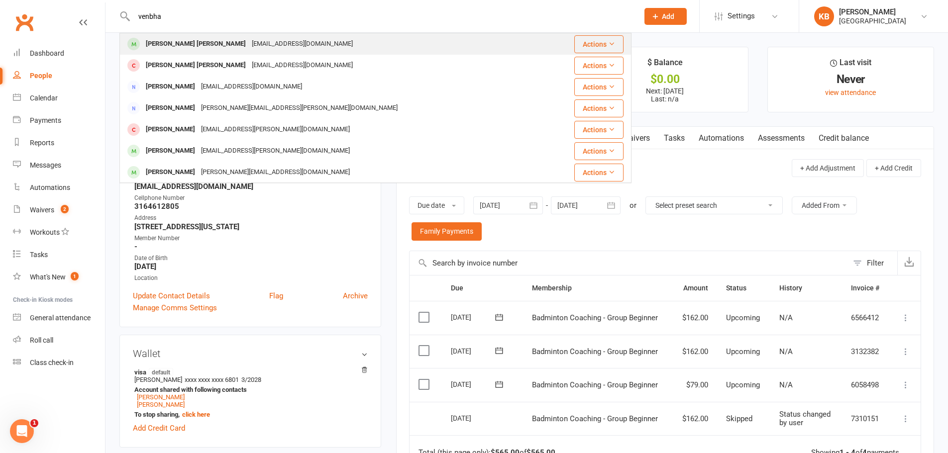
type input "venbha"
click at [169, 40] on div "Venbha Sathish Kumar" at bounding box center [196, 44] width 106 height 14
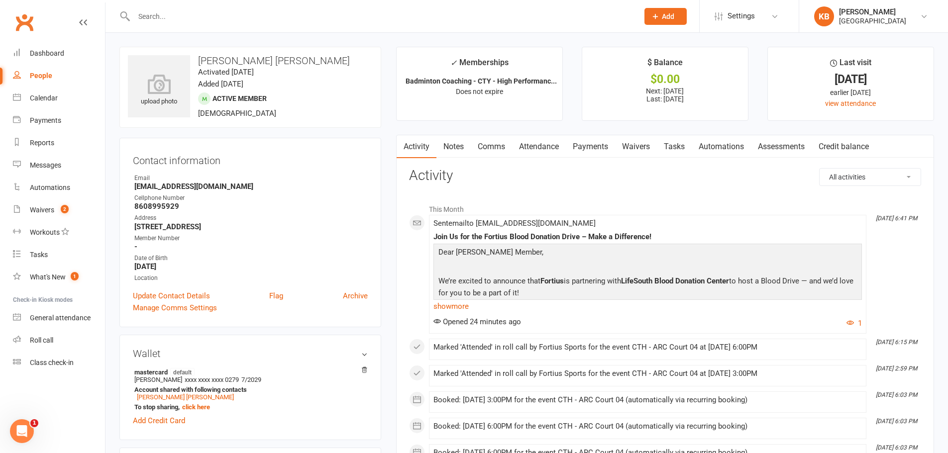
click at [582, 151] on link "Payments" at bounding box center [590, 146] width 49 height 23
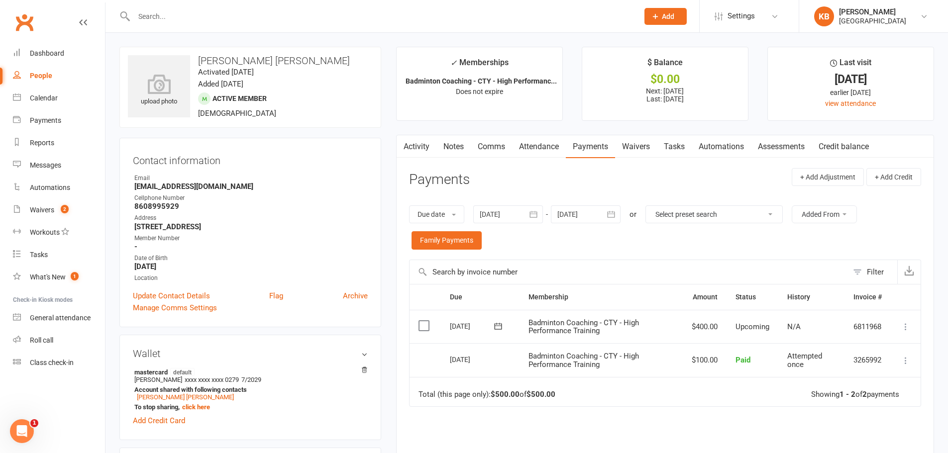
click at [529, 211] on button "button" at bounding box center [534, 215] width 18 height 18
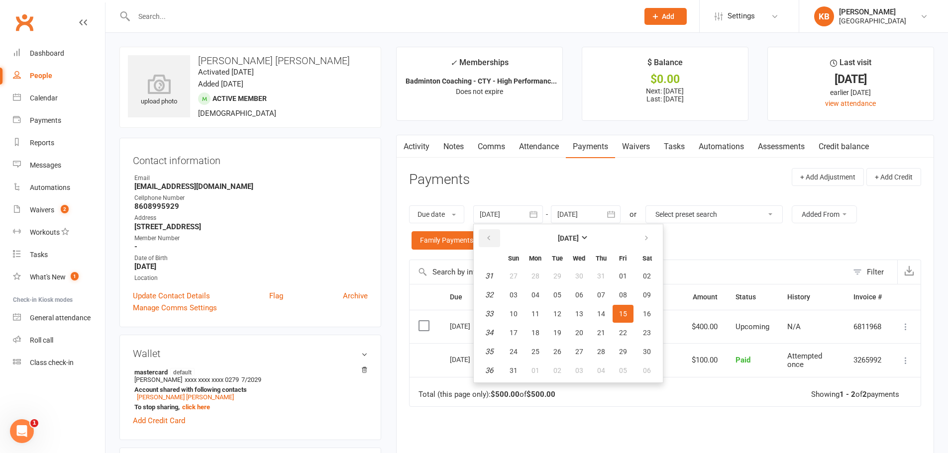
click at [500, 231] on button "button" at bounding box center [489, 238] width 21 height 18
click at [490, 239] on icon "button" at bounding box center [488, 238] width 7 height 8
click at [533, 287] on button "09" at bounding box center [535, 295] width 21 height 18
type input "09 Jun 2025"
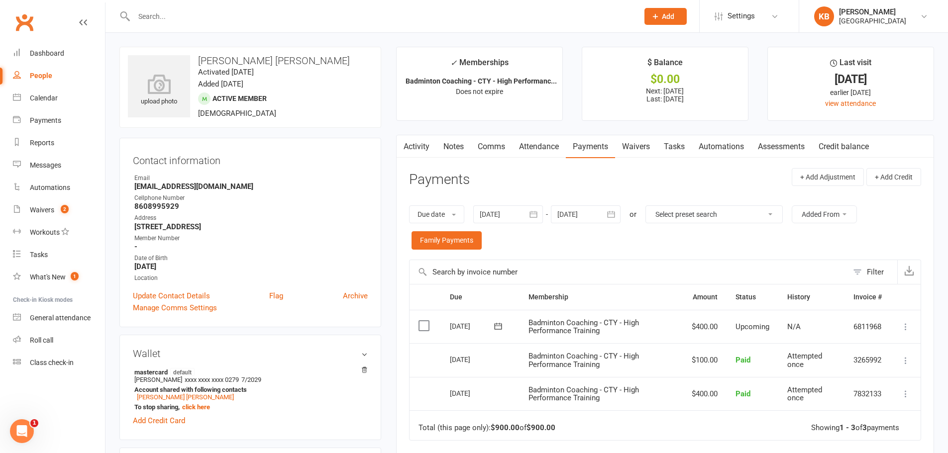
click at [610, 208] on button "button" at bounding box center [612, 215] width 18 height 18
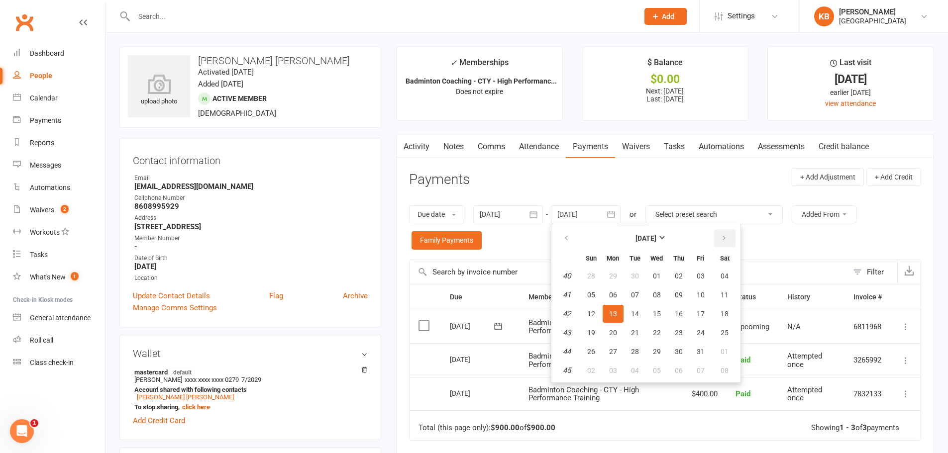
click at [727, 235] on icon "button" at bounding box center [724, 238] width 7 height 8
click at [705, 281] on button "31" at bounding box center [700, 276] width 21 height 18
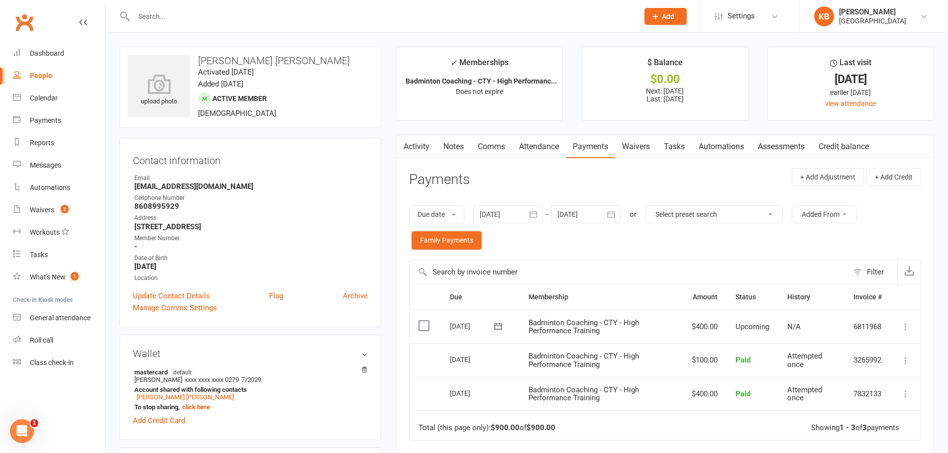
click at [607, 217] on button "button" at bounding box center [612, 215] width 18 height 18
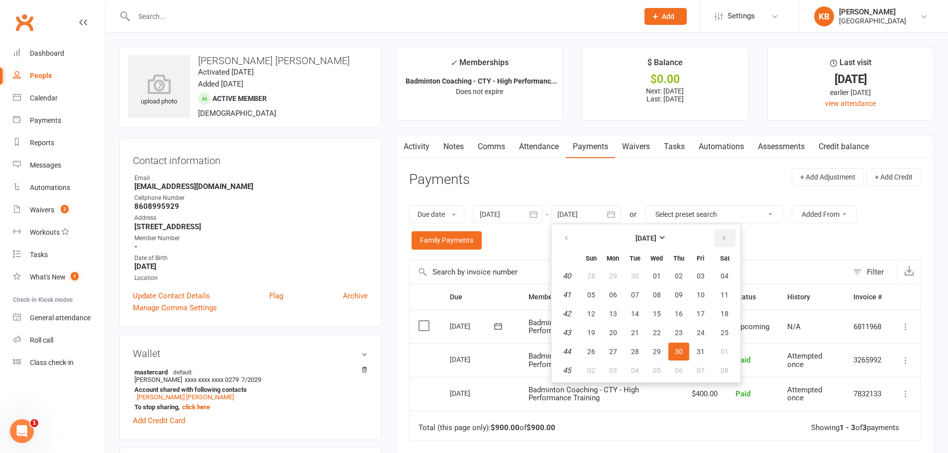
click at [727, 238] on icon "button" at bounding box center [724, 238] width 7 height 8
click at [723, 278] on span "01" at bounding box center [725, 276] width 8 height 8
type input "[DATE]"
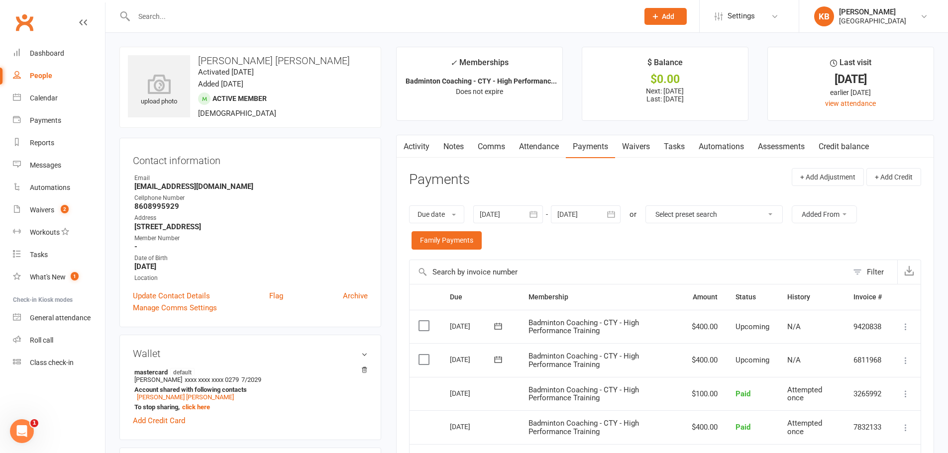
click at [219, 22] on input "text" at bounding box center [381, 16] width 501 height 14
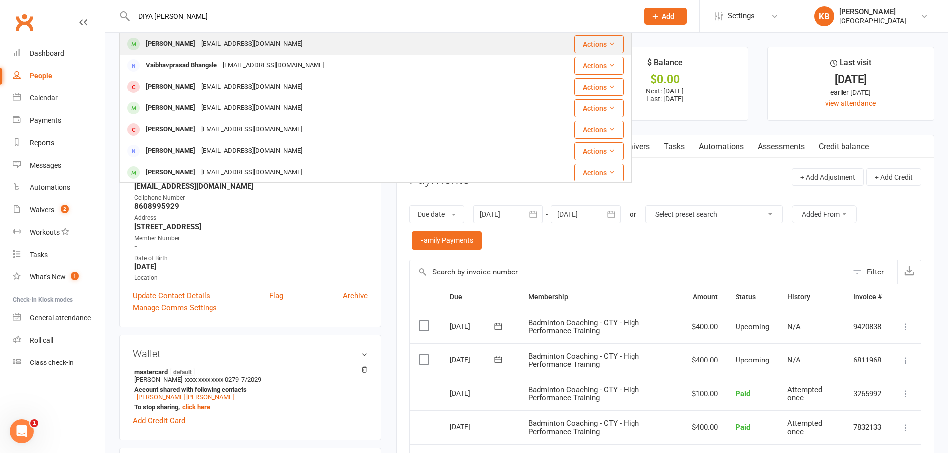
type input "DIYA BHANGALE"
click at [220, 38] on div "vrbhangale@gmail.com" at bounding box center [251, 44] width 107 height 14
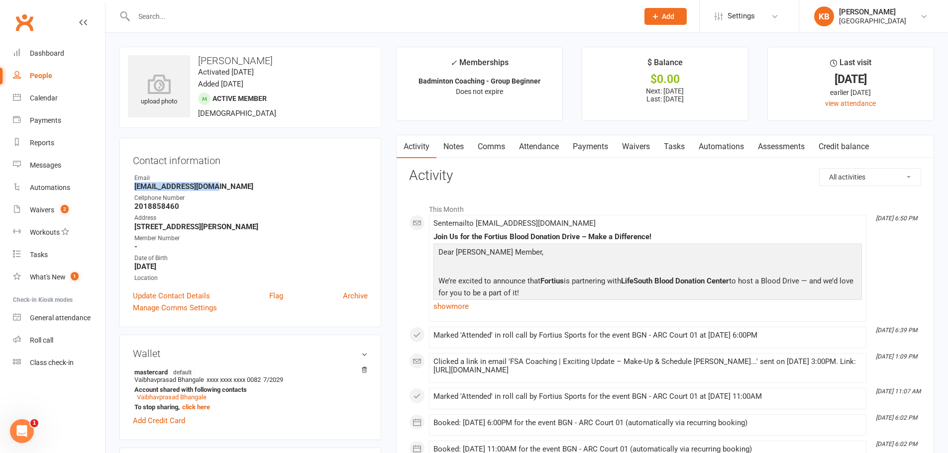
drag, startPoint x: 132, startPoint y: 188, endPoint x: 222, endPoint y: 183, distance: 90.2
click at [222, 183] on div "Contact information Owner Email vrbhangale@gmail.com Cellphone Number 201885846…" at bounding box center [250, 233] width 262 height 190
copy strong "vrbhangale@gmail.com"
click at [235, 175] on div "Email" at bounding box center [250, 178] width 233 height 9
click at [197, 13] on input "text" at bounding box center [381, 16] width 501 height 14
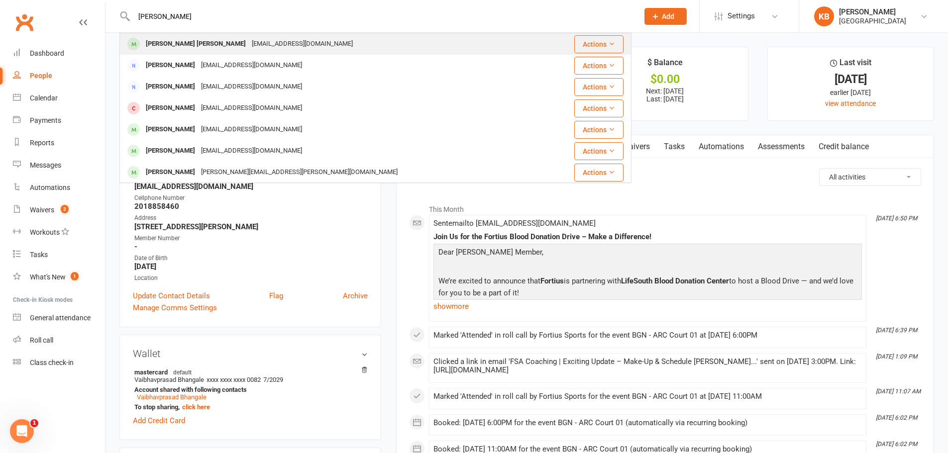
type input "NITESH"
click at [219, 44] on div "[PERSON_NAME] [PERSON_NAME]" at bounding box center [196, 44] width 106 height 14
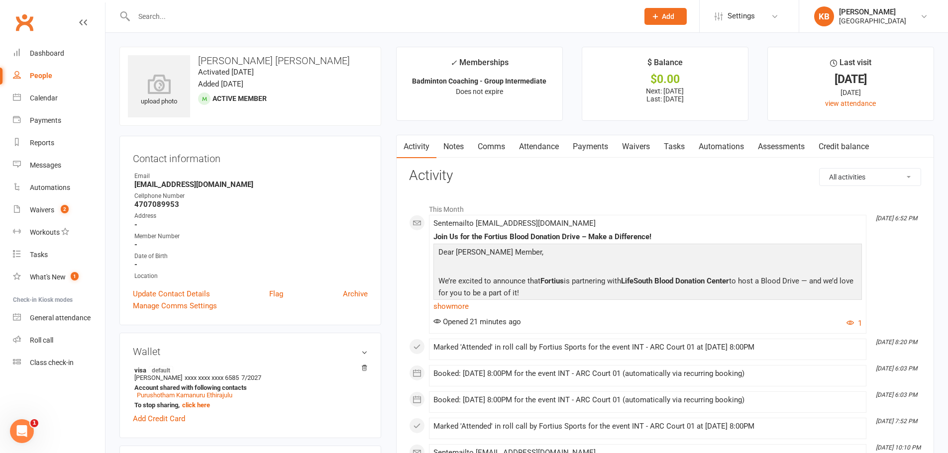
click at [586, 146] on link "Payments" at bounding box center [590, 146] width 49 height 23
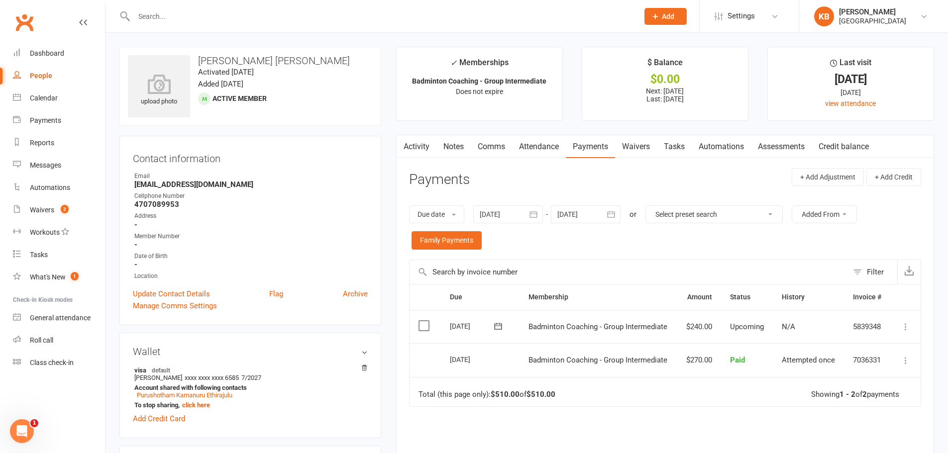
click at [530, 216] on icon "button" at bounding box center [533, 214] width 10 height 10
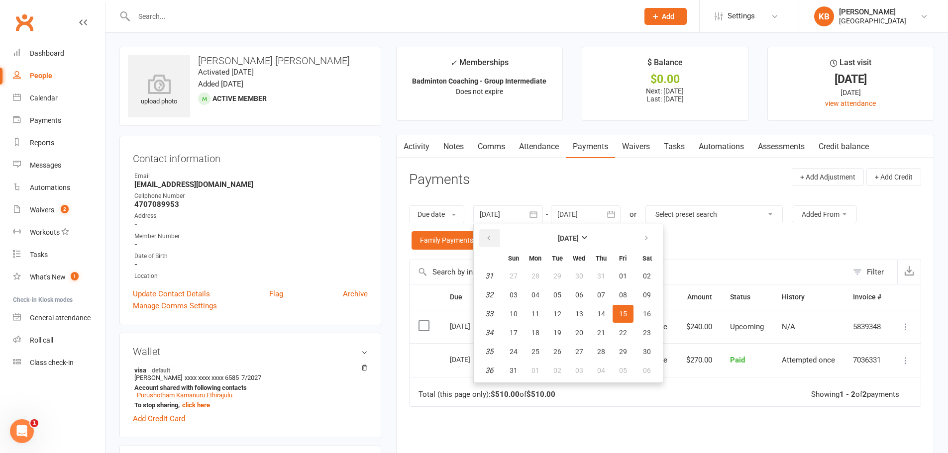
click at [489, 243] on button "button" at bounding box center [489, 238] width 21 height 18
click at [517, 284] on button "01" at bounding box center [513, 276] width 21 height 18
type input "01 Jun 2025"
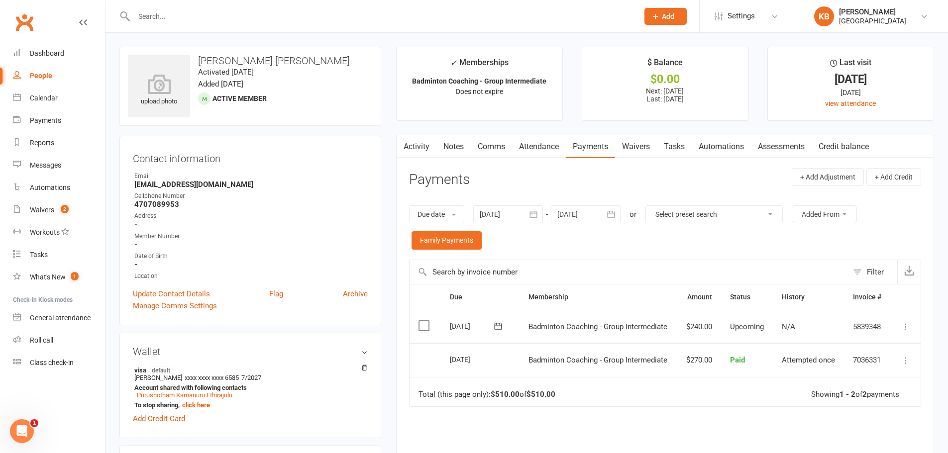
click at [609, 216] on icon "button" at bounding box center [611, 214] width 10 height 10
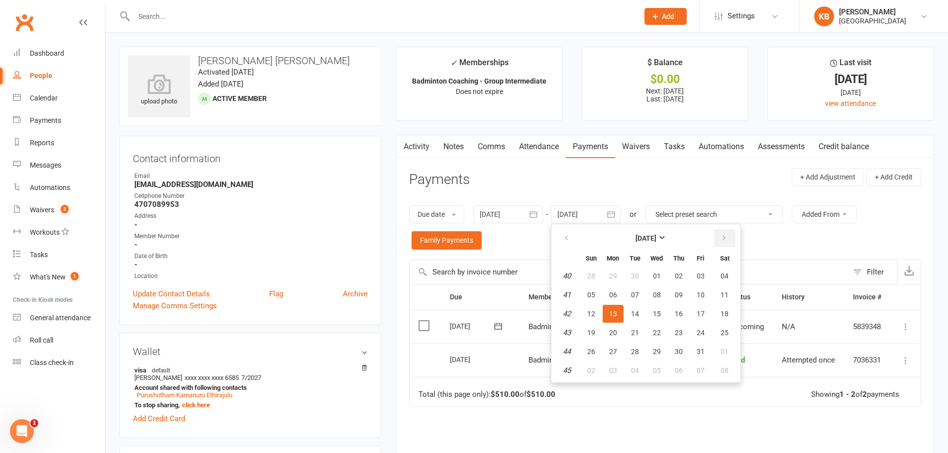
click at [723, 238] on icon "button" at bounding box center [724, 238] width 7 height 8
click at [725, 276] on span "06" at bounding box center [725, 276] width 8 height 8
type input "06 Dec 2025"
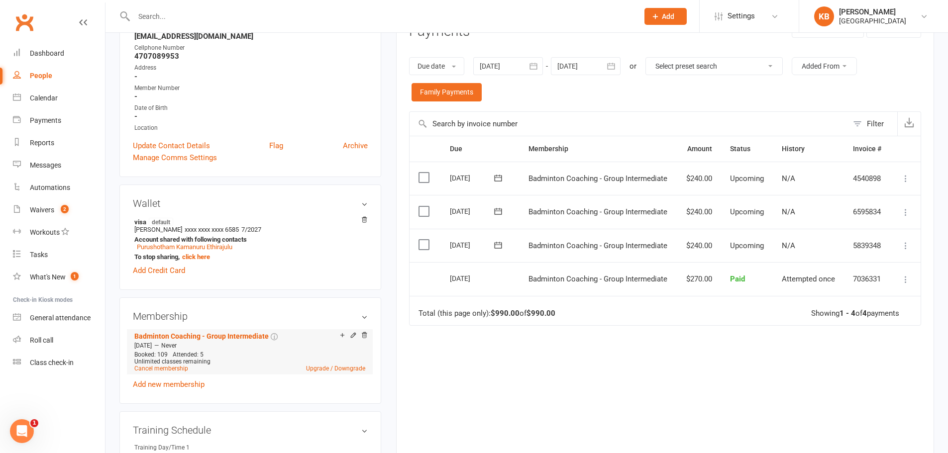
scroll to position [149, 0]
click at [187, 385] on link "Add new membership" at bounding box center [169, 383] width 72 height 9
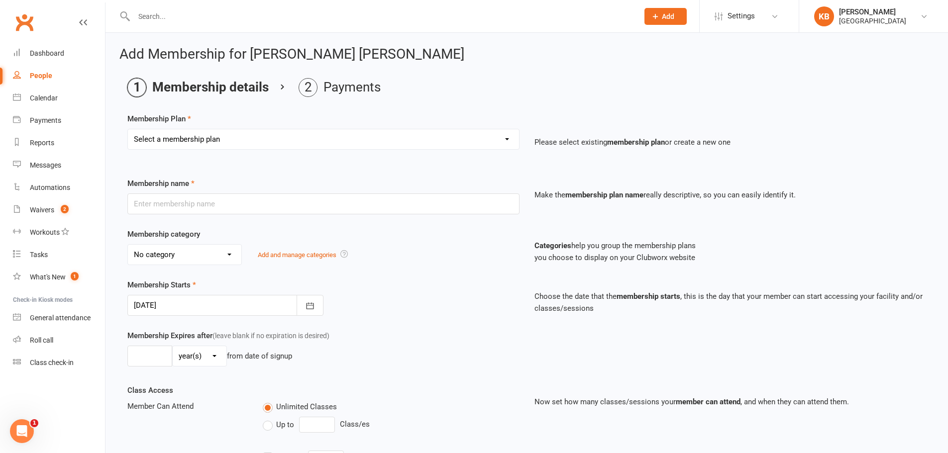
click at [241, 134] on select "Select a membership plan Badminton - Adult Annual Membership Badminton - Adult …" at bounding box center [323, 139] width 391 height 20
select select "9"
click at [128, 129] on select "Select a membership plan Badminton - Adult Annual Membership Badminton - Adult …" at bounding box center [323, 139] width 391 height 20
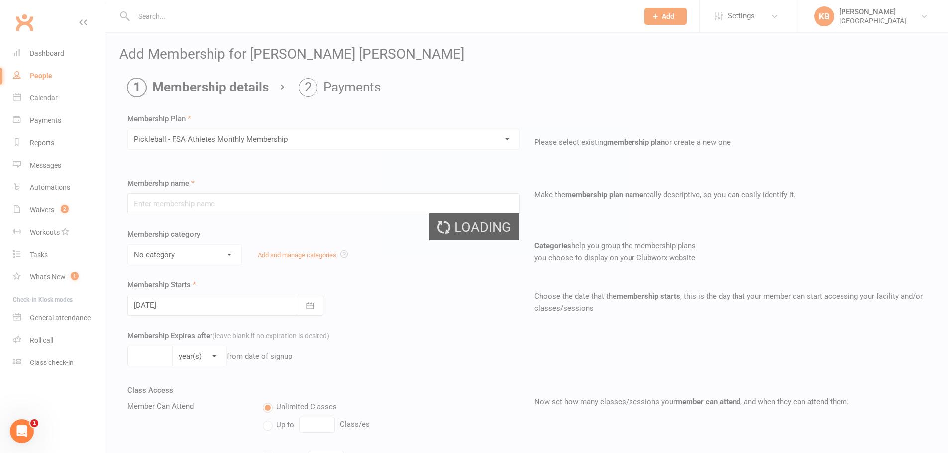
type input "Pickleball - FSA Athletes Monthly Membership"
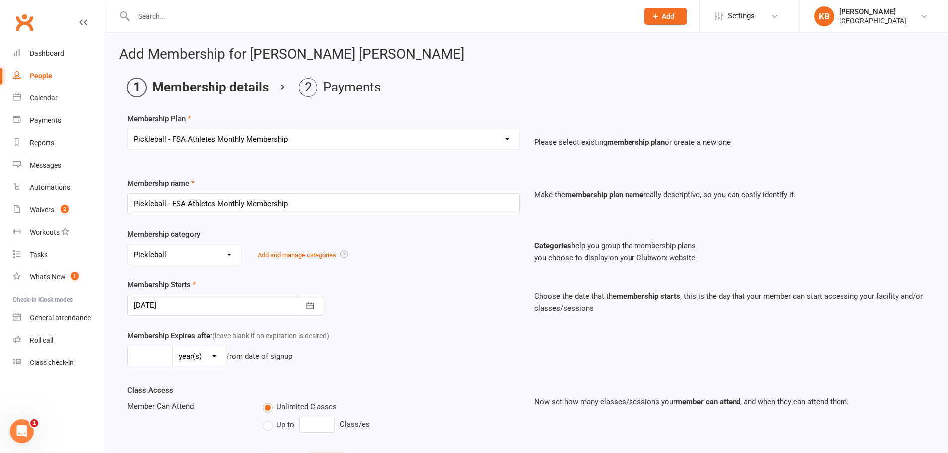
scroll to position [100, 0]
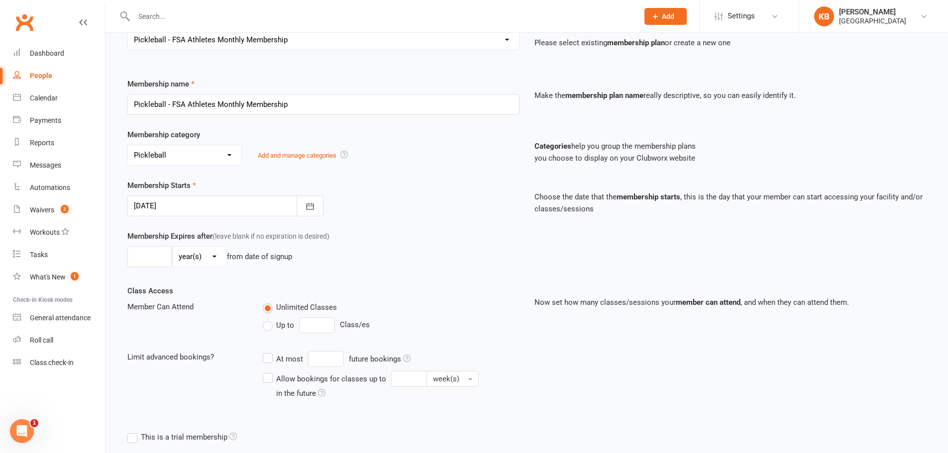
click at [184, 153] on select "No category Badminton Badminton and Pickleball Badminton Coaching Badminton Coa…" at bounding box center [184, 155] width 113 height 20
select select "0"
click at [128, 145] on select "No category Badminton Badminton and Pickleball Badminton Coaching Badminton Coa…" at bounding box center [184, 155] width 113 height 20
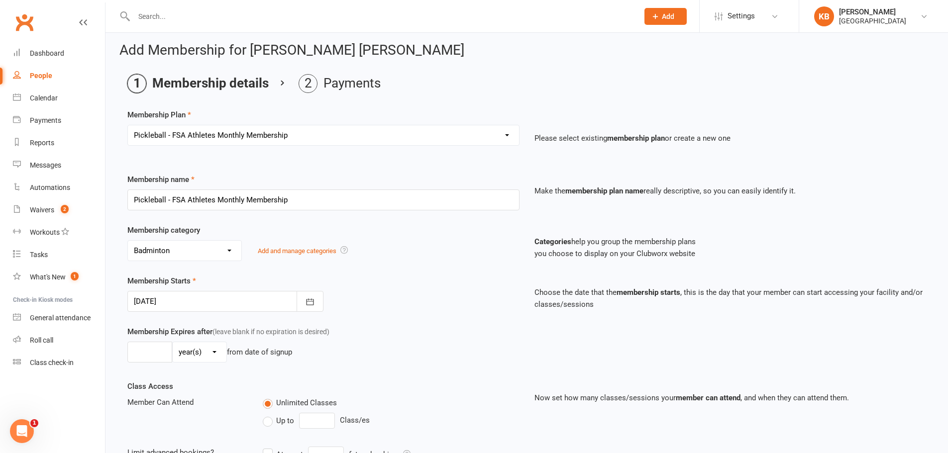
scroll to position [0, 0]
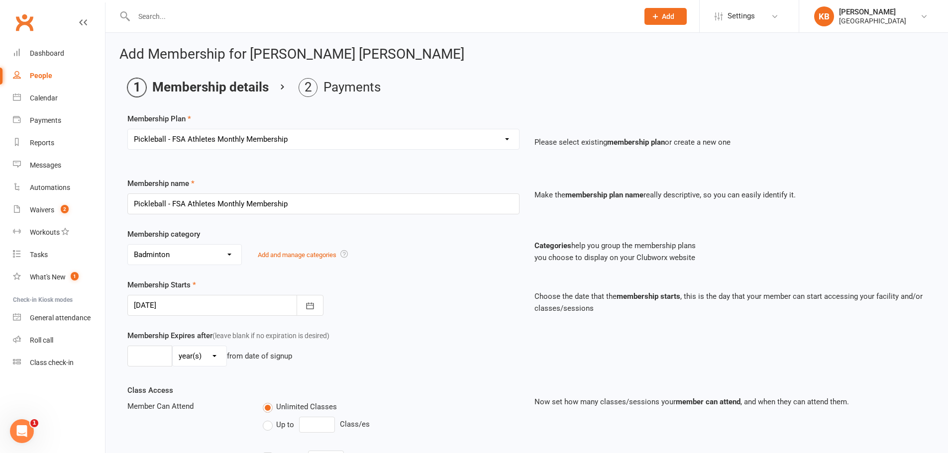
click at [193, 138] on select "Select a membership plan Badminton - Adult Annual Membership Badminton - Adult …" at bounding box center [323, 139] width 391 height 20
select select "5"
click at [128, 129] on select "Select a membership plan Badminton - Adult Annual Membership Badminton - Adult …" at bounding box center [323, 139] width 391 height 20
type input "Badminton - FSA Trainee Monthly Membership"
type input "0"
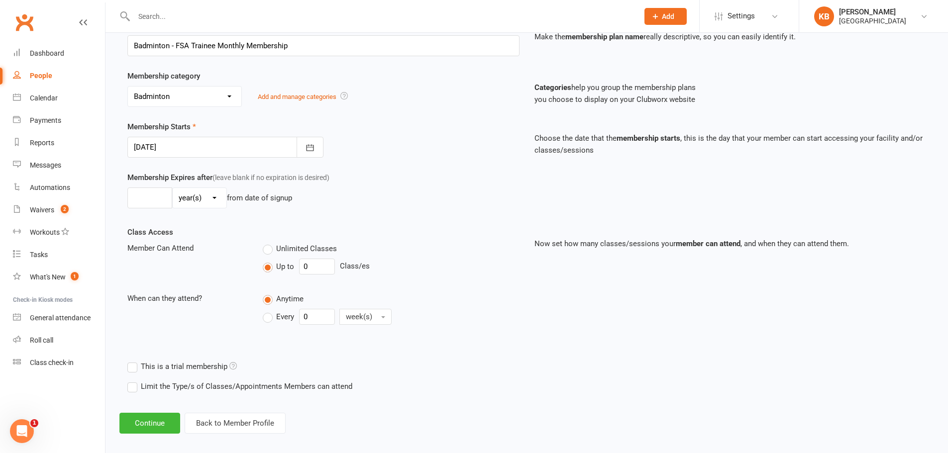
scroll to position [167, 0]
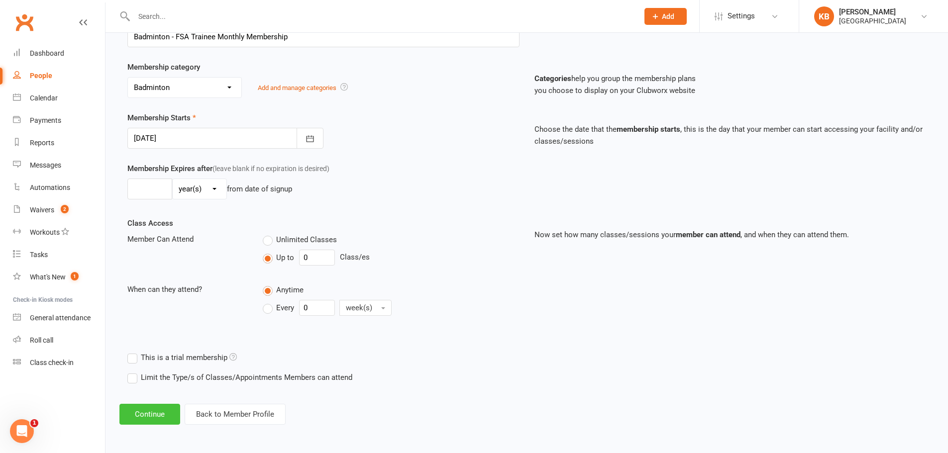
click at [150, 414] on button "Continue" at bounding box center [149, 414] width 61 height 21
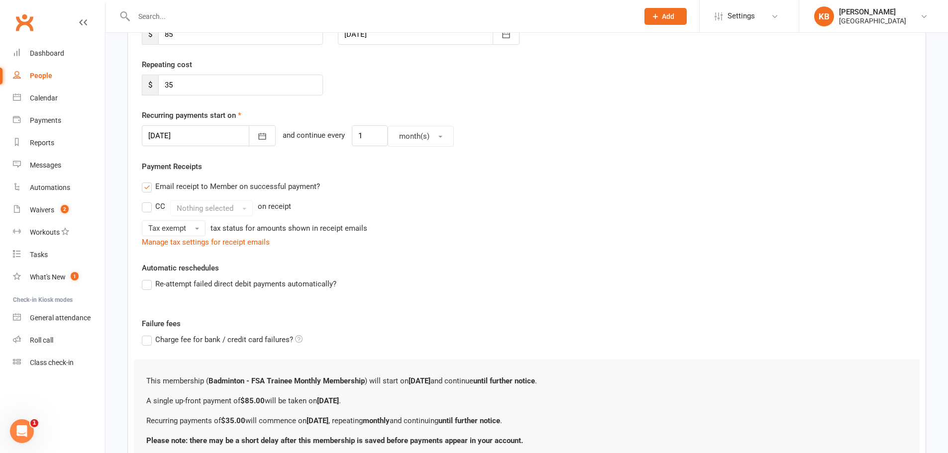
scroll to position [0, 0]
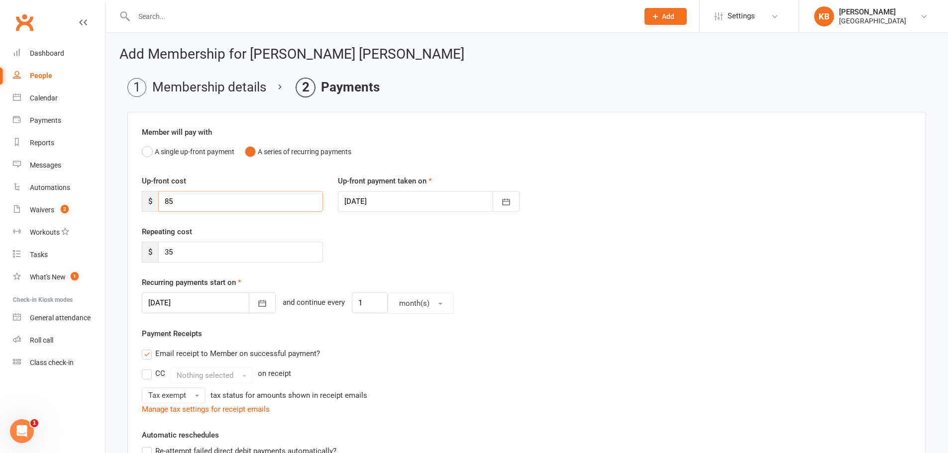
click at [191, 203] on input "85" at bounding box center [240, 201] width 165 height 21
type input "8"
type input "18"
click at [373, 237] on div "Repeating cost $ 35" at bounding box center [526, 251] width 785 height 51
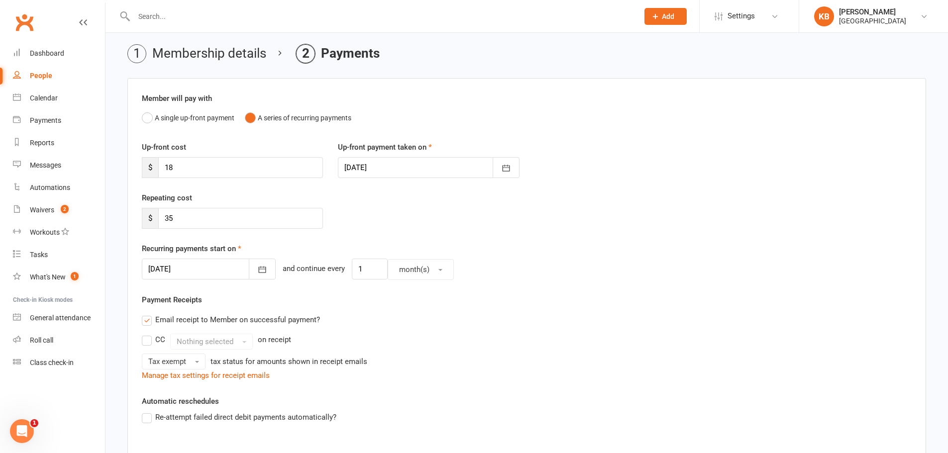
scroll to position [50, 0]
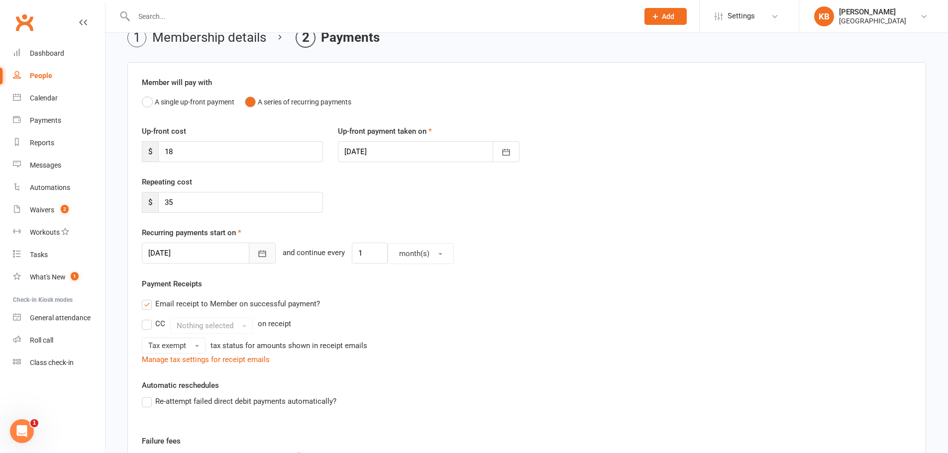
click at [249, 254] on button "button" at bounding box center [262, 253] width 27 height 21
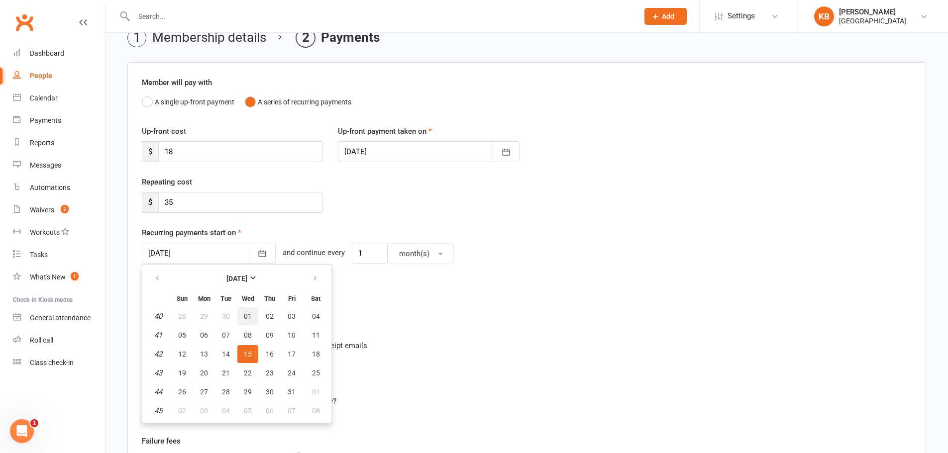
click at [248, 317] on span "01" at bounding box center [248, 317] width 8 height 8
type input "[DATE]"
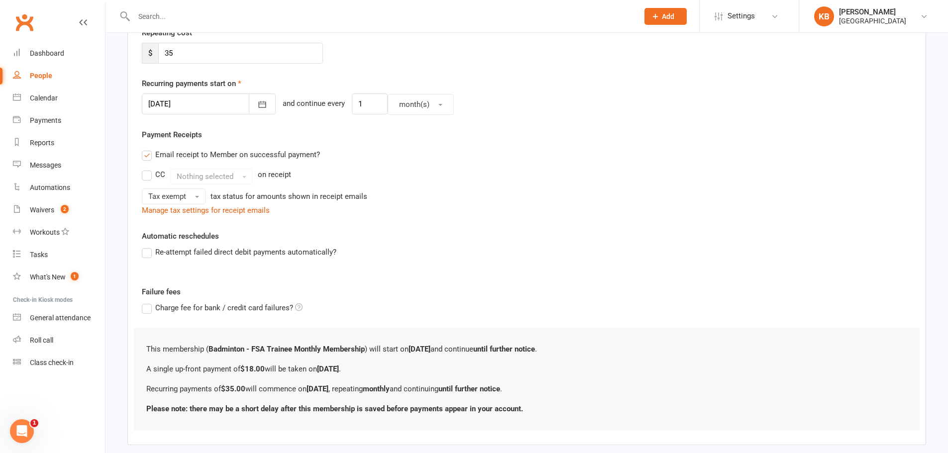
scroll to position [250, 0]
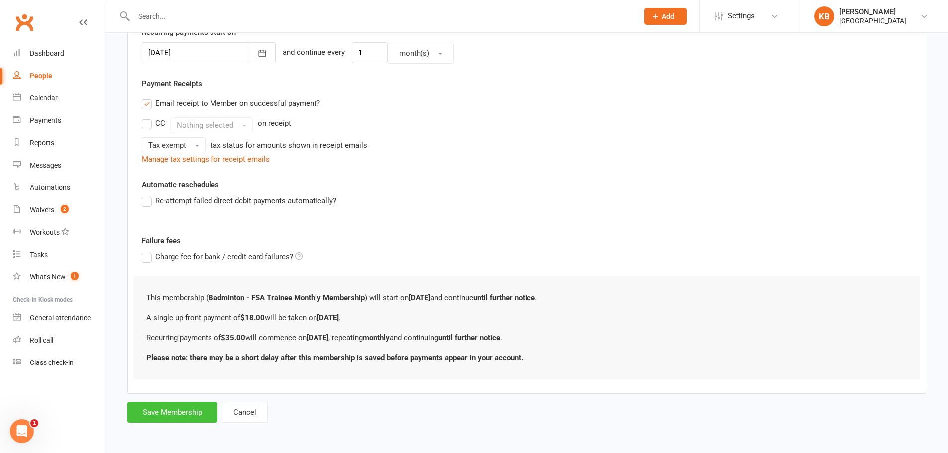
click at [165, 410] on button "Save Membership" at bounding box center [172, 412] width 90 height 21
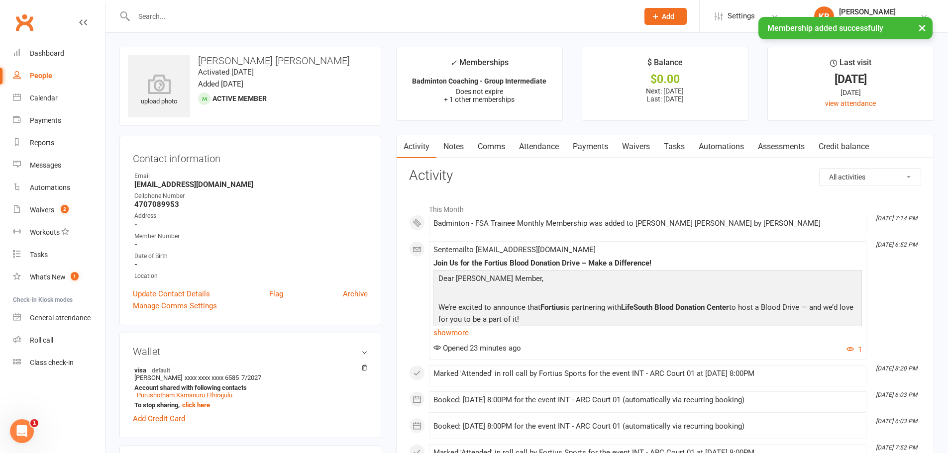
click at [592, 153] on link "Payments" at bounding box center [590, 146] width 49 height 23
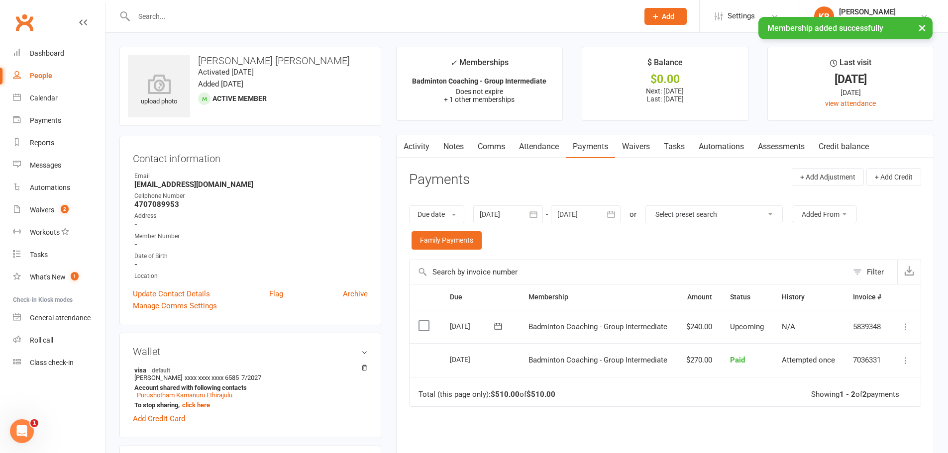
click at [608, 215] on icon "button" at bounding box center [611, 214] width 10 height 10
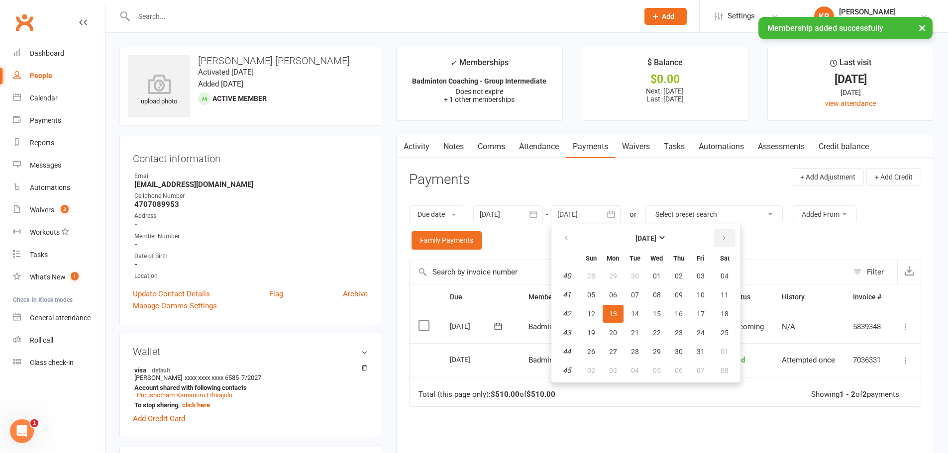
click at [717, 236] on button "button" at bounding box center [724, 238] width 21 height 18
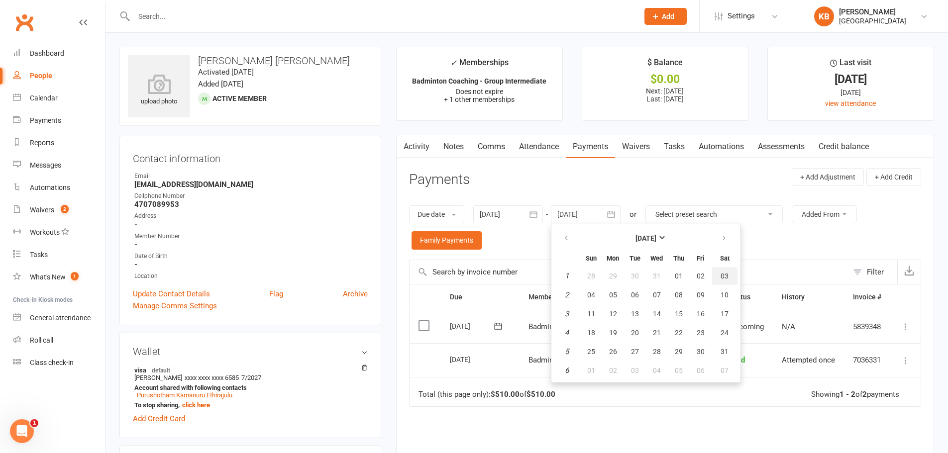
click at [731, 281] on button "03" at bounding box center [724, 276] width 25 height 18
type input "03 Jan 2026"
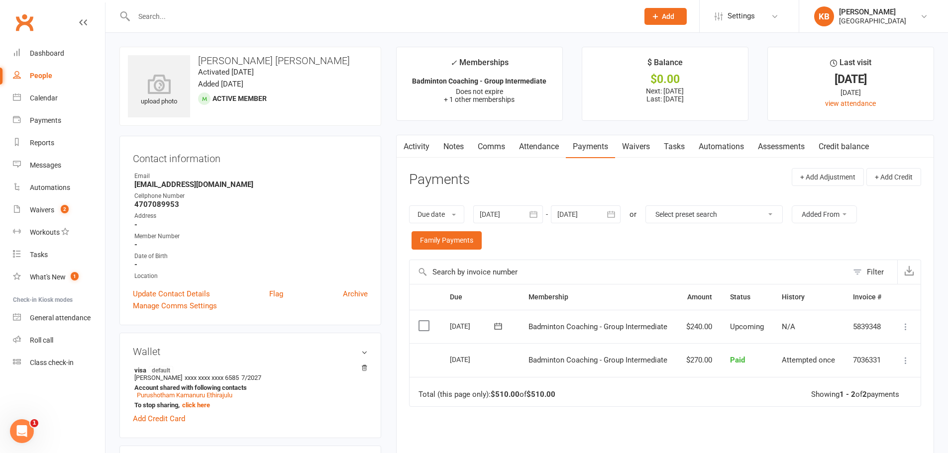
click at [619, 211] on button "button" at bounding box center [612, 215] width 18 height 18
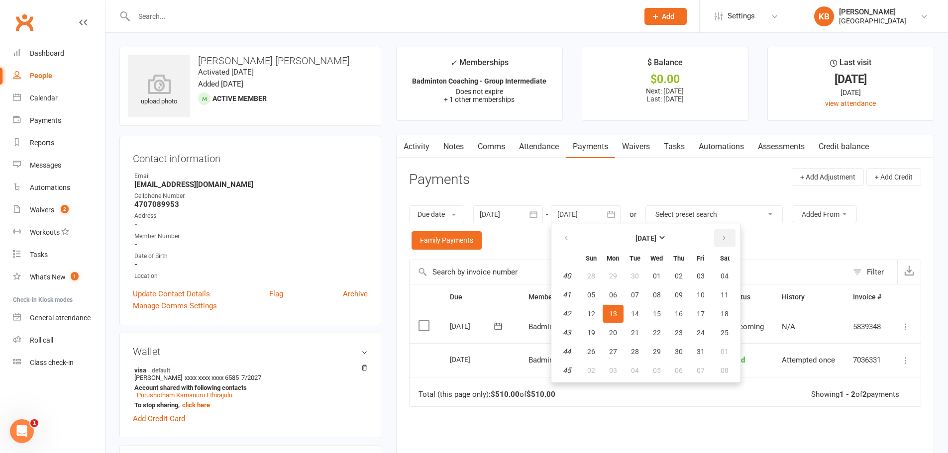
click at [729, 236] on button "button" at bounding box center [724, 238] width 21 height 18
click at [723, 296] on span "13" at bounding box center [725, 295] width 8 height 8
type input "[DATE]"
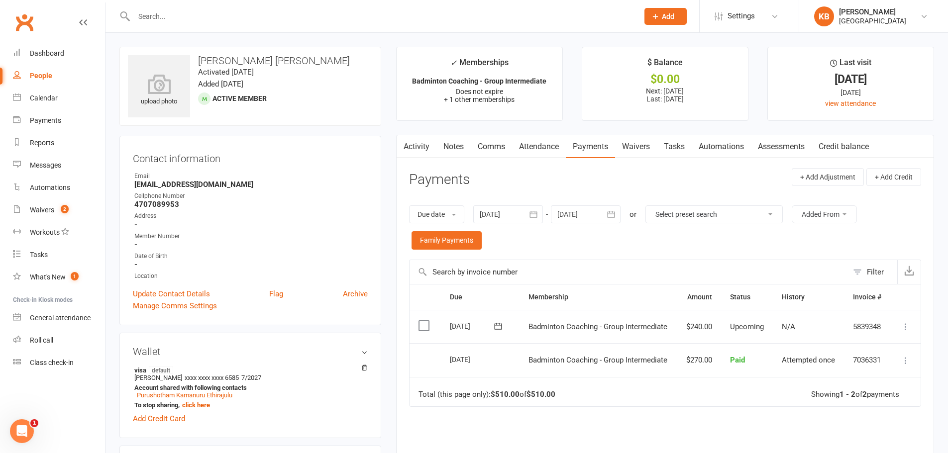
click at [613, 214] on icon "button" at bounding box center [611, 214] width 10 height 10
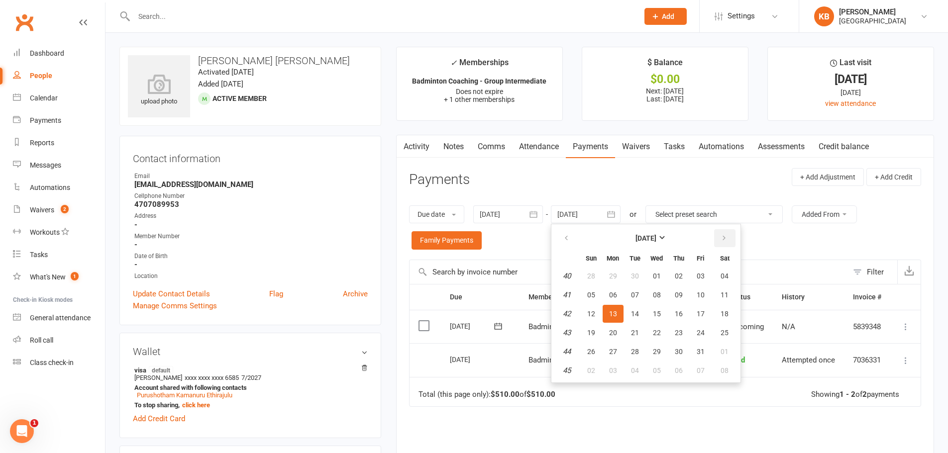
click at [719, 243] on button "button" at bounding box center [724, 238] width 21 height 18
click at [713, 292] on button "10" at bounding box center [724, 295] width 25 height 18
type input "[DATE]"
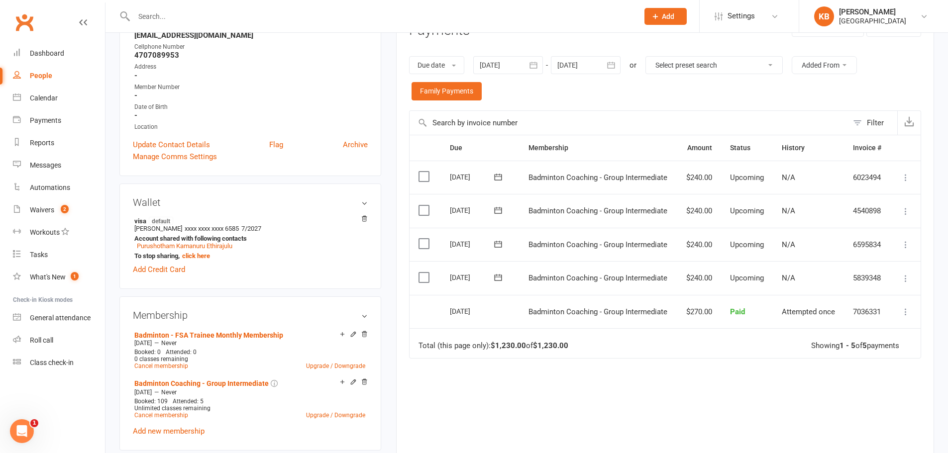
scroll to position [299, 0]
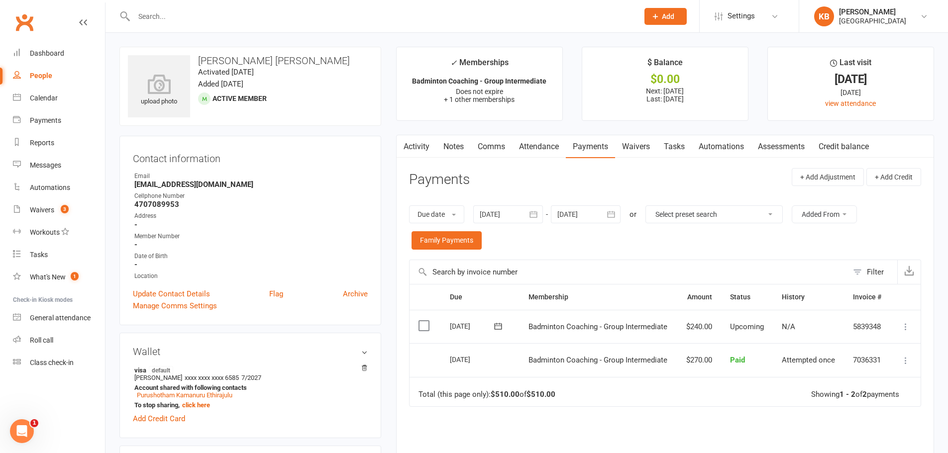
click at [613, 219] on icon "button" at bounding box center [611, 214] width 10 height 10
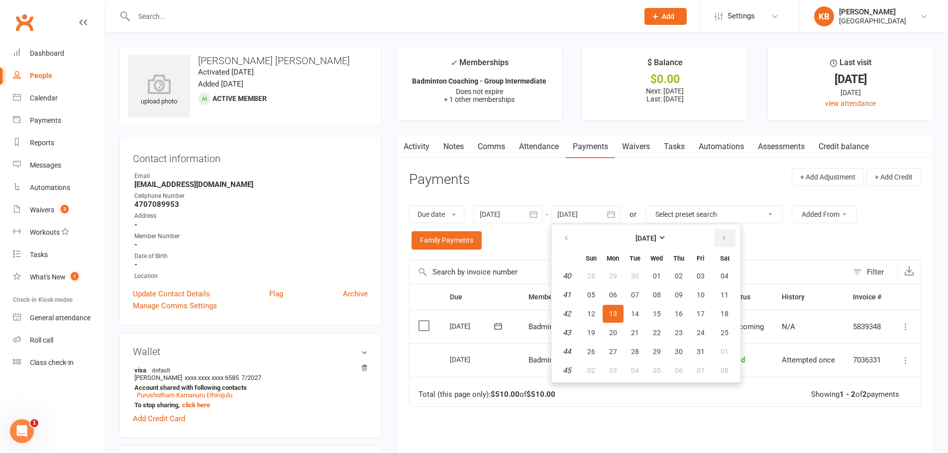
click at [718, 235] on button "button" at bounding box center [724, 238] width 21 height 18
click at [728, 275] on span "06" at bounding box center [725, 276] width 8 height 8
type input "[DATE]"
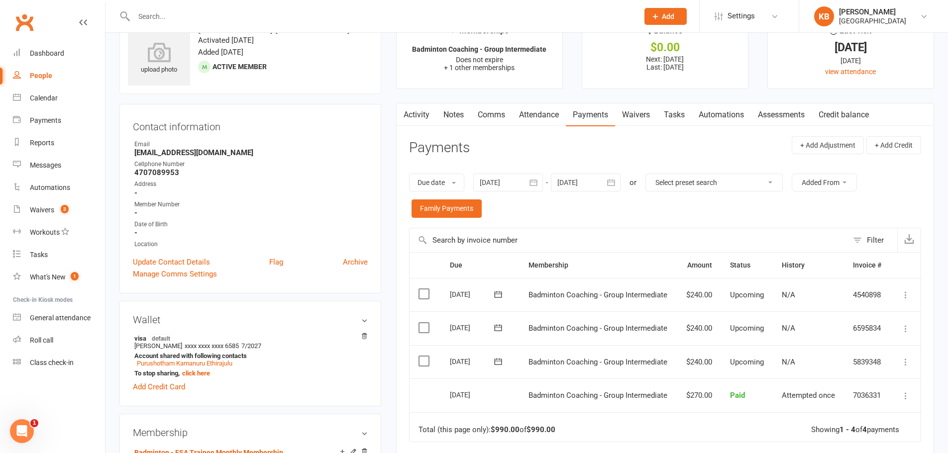
scroll to position [50, 0]
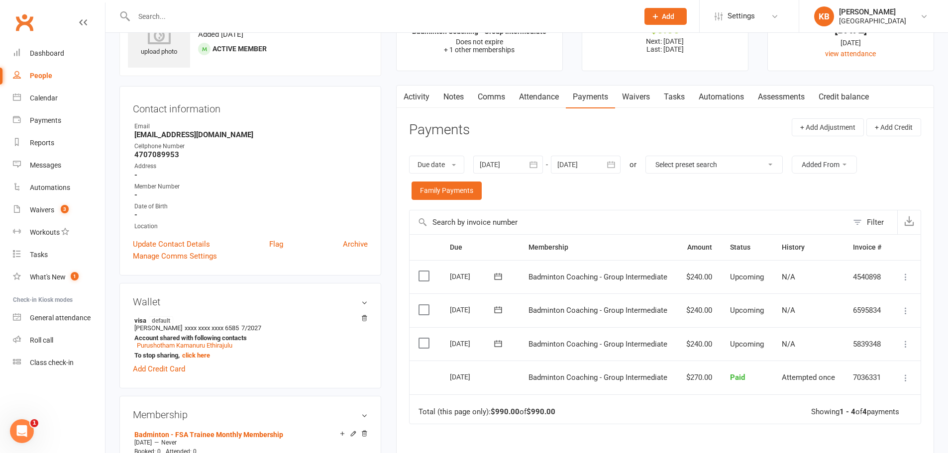
click at [534, 169] on icon "button" at bounding box center [533, 165] width 10 height 10
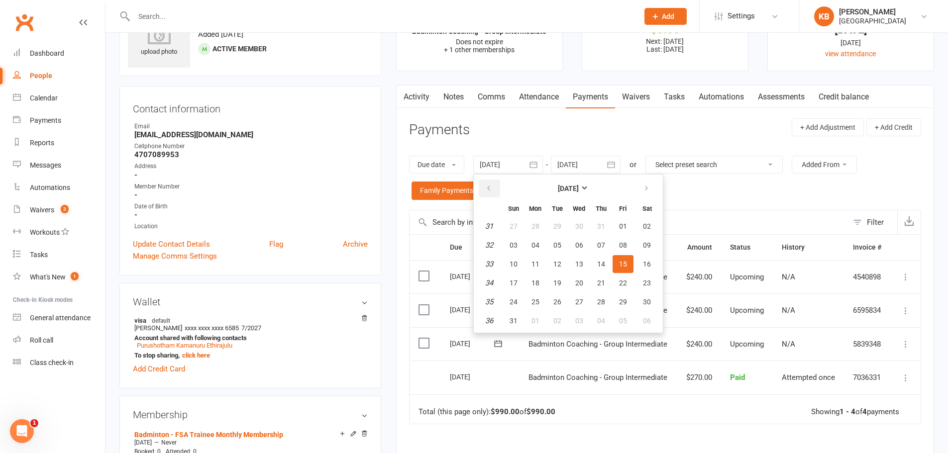
click at [492, 188] on icon "button" at bounding box center [488, 189] width 7 height 8
click at [516, 235] on button "01" at bounding box center [513, 226] width 21 height 18
type input "01 Jun 2025"
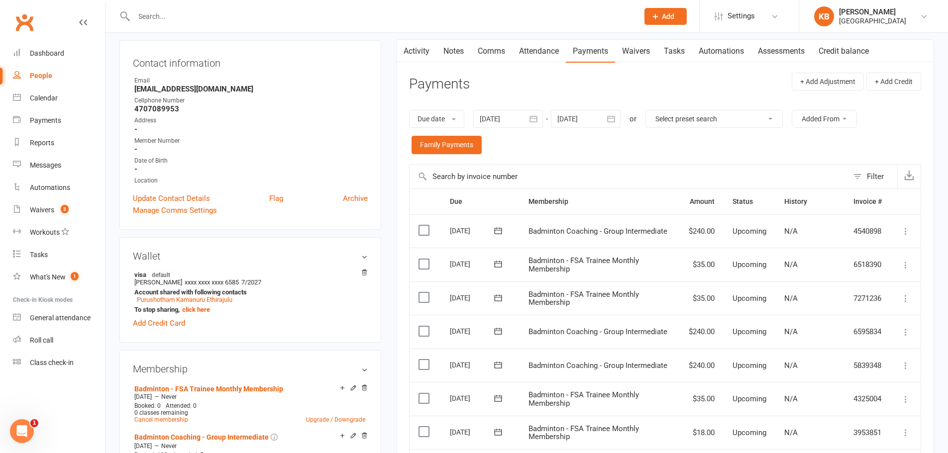
scroll to position [149, 0]
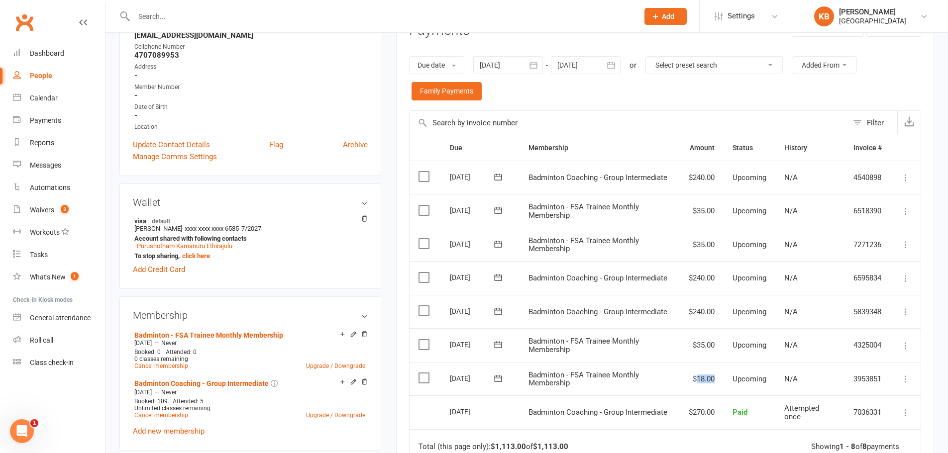
drag, startPoint x: 715, startPoint y: 379, endPoint x: 695, endPoint y: 379, distance: 20.4
click at [695, 379] on td "$18.00" at bounding box center [702, 379] width 44 height 34
click at [664, 383] on td "Badminton - FSA Trainee Monthly Membership" at bounding box center [600, 379] width 160 height 34
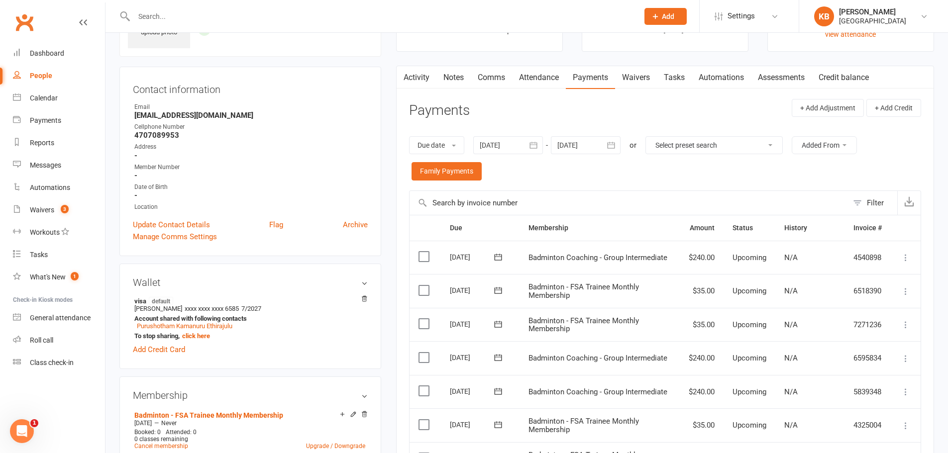
scroll to position [0, 0]
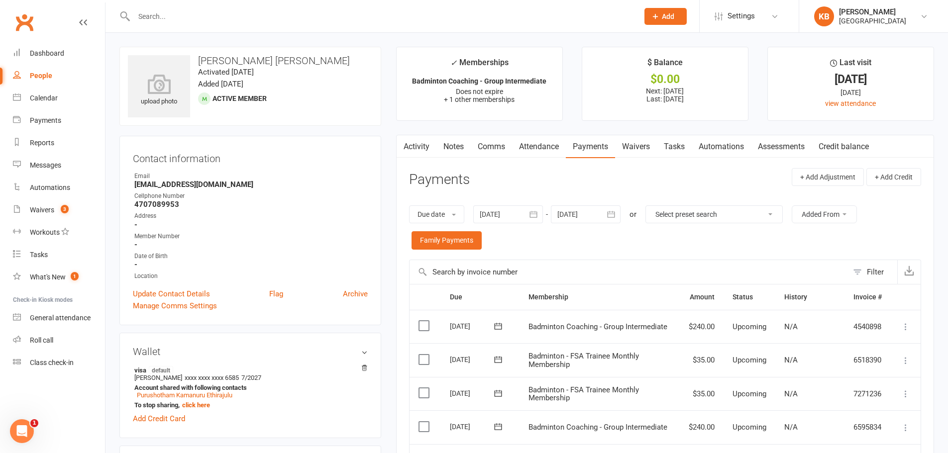
click at [192, 19] on input "text" at bounding box center [381, 16] width 501 height 14
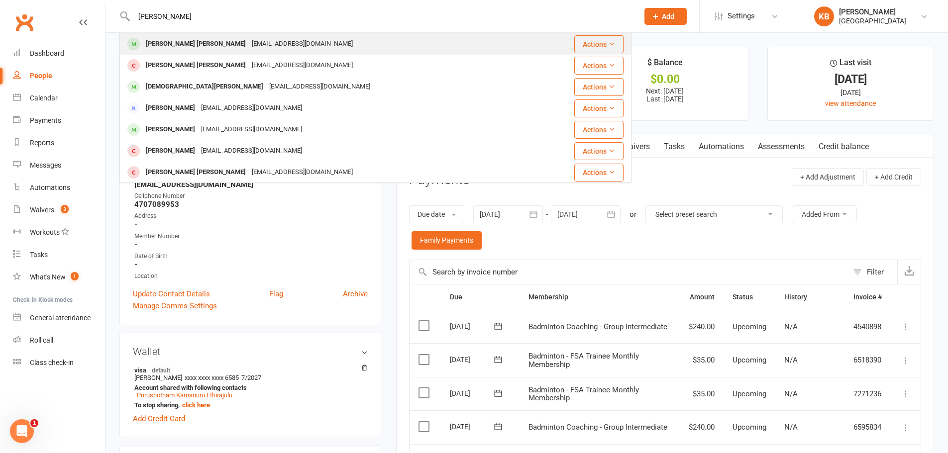
type input "VENBA KUMAR"
click at [210, 42] on div "Venbha Sathish Kumar" at bounding box center [196, 44] width 106 height 14
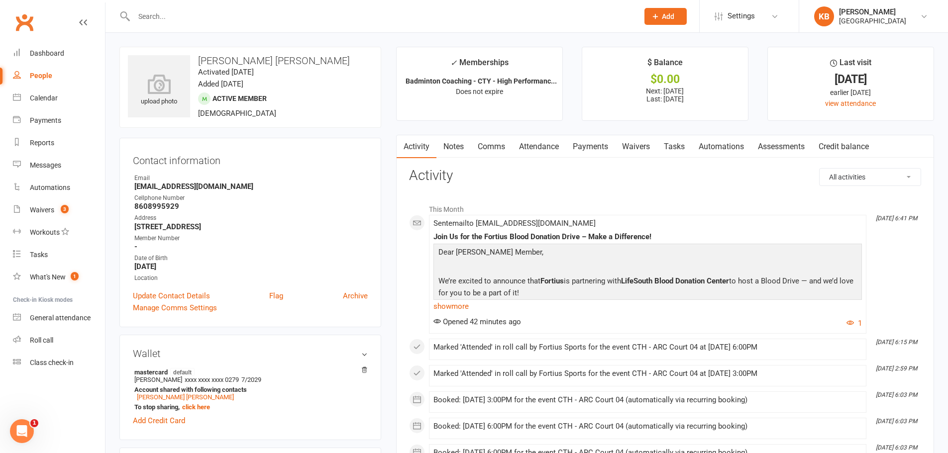
click at [295, 173] on div "Contact information Owner Email Reachsathish99@gmail.com Cellphone Number 86089…" at bounding box center [250, 233] width 262 height 190
click at [598, 150] on link "Payments" at bounding box center [590, 146] width 49 height 23
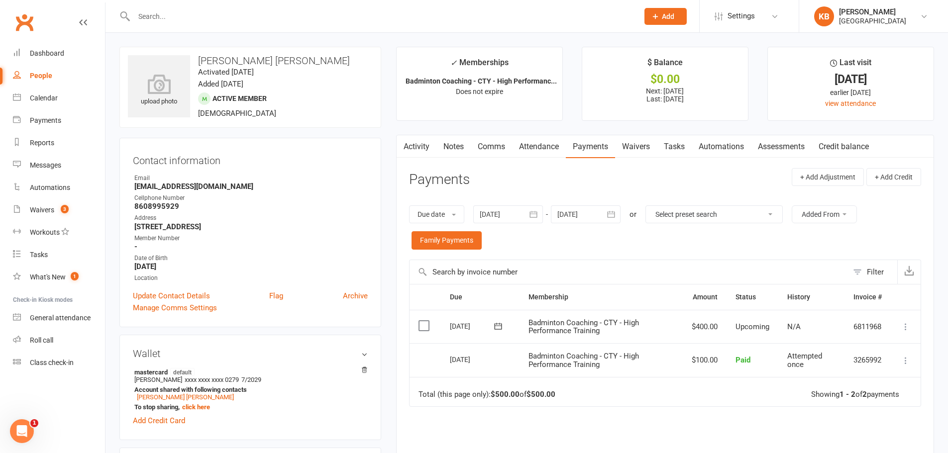
click at [609, 206] on button "button" at bounding box center [612, 215] width 18 height 18
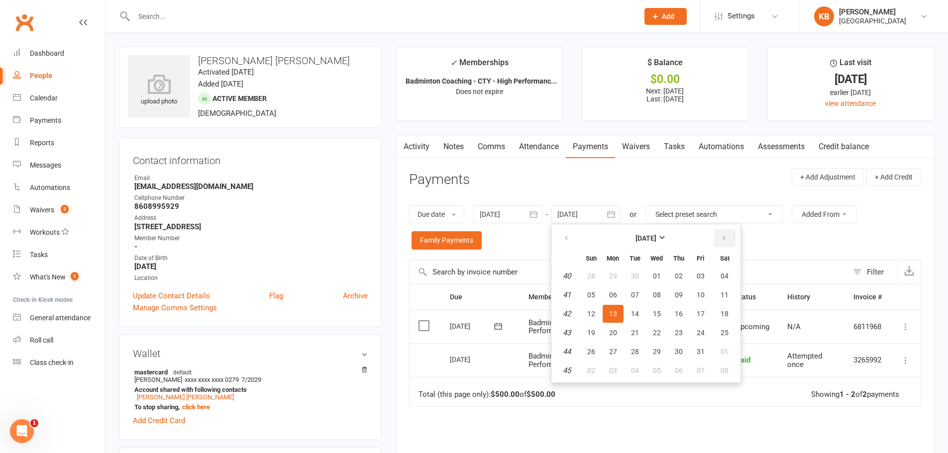
click at [732, 235] on button "button" at bounding box center [724, 238] width 21 height 18
click at [725, 276] on span "06" at bounding box center [725, 276] width 8 height 8
type input "06 Dec 2025"
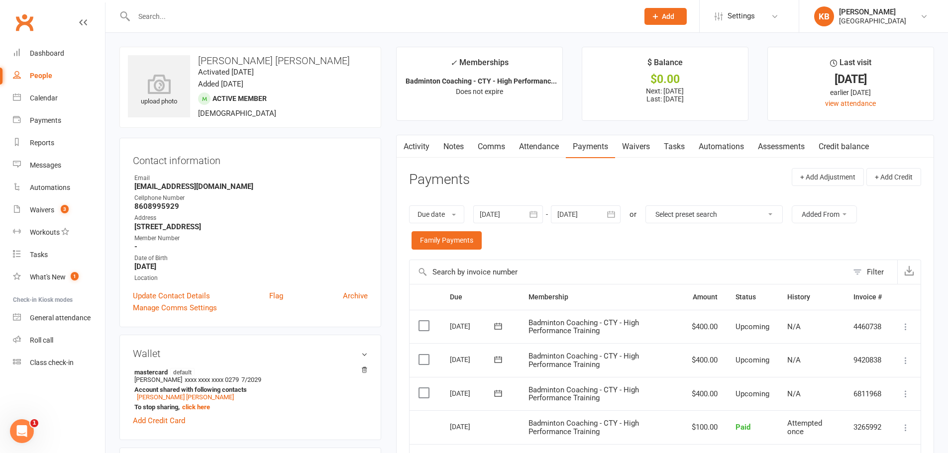
click at [531, 210] on icon "button" at bounding box center [533, 214] width 10 height 10
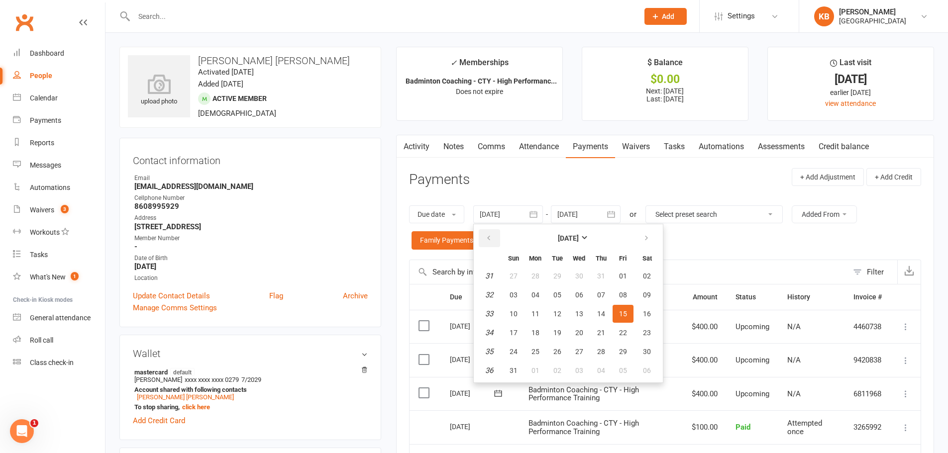
click at [497, 234] on button "button" at bounding box center [489, 238] width 21 height 18
click at [526, 291] on button "07" at bounding box center [535, 295] width 21 height 18
type input "07 Jul 2025"
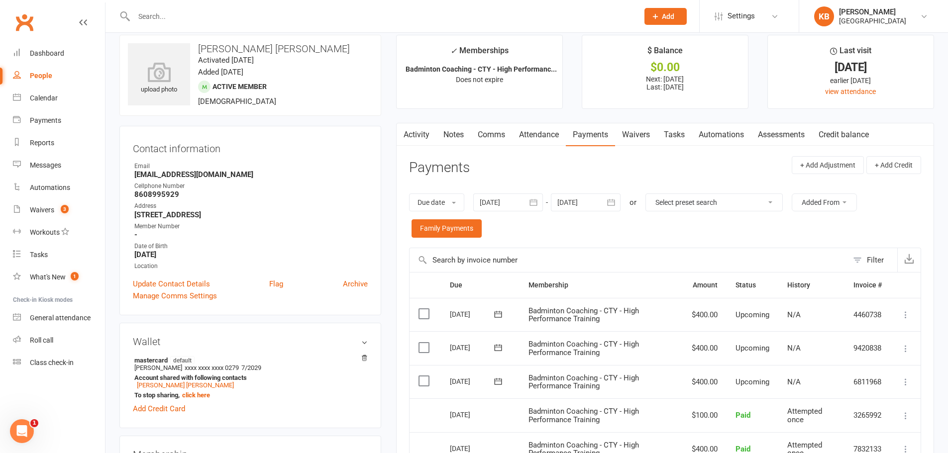
scroll to position [100, 0]
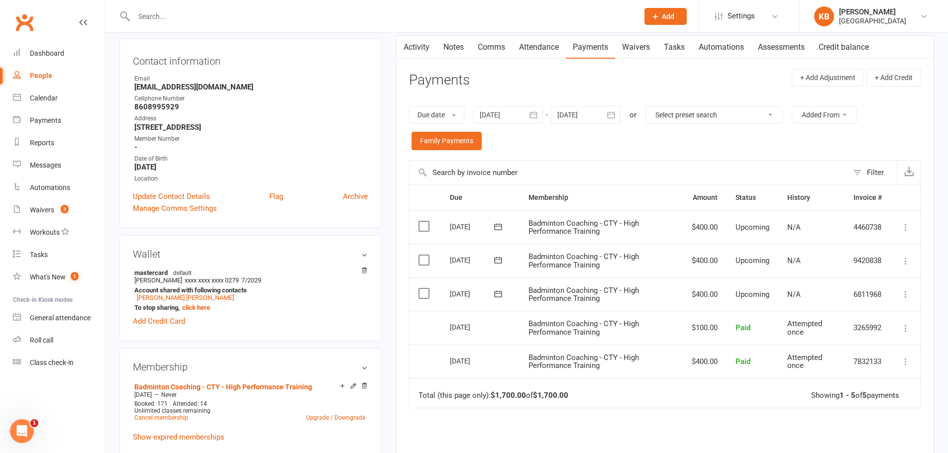
click at [906, 293] on icon at bounding box center [906, 295] width 10 height 10
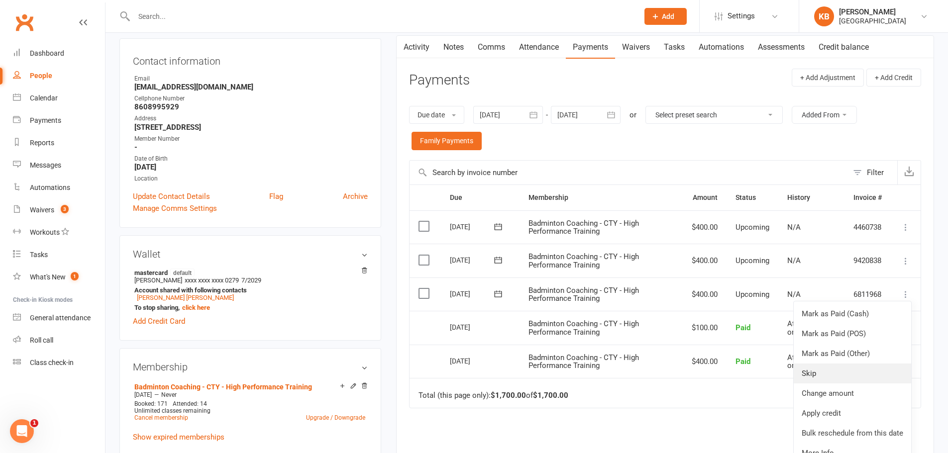
click at [853, 378] on link "Skip" at bounding box center [852, 374] width 117 height 20
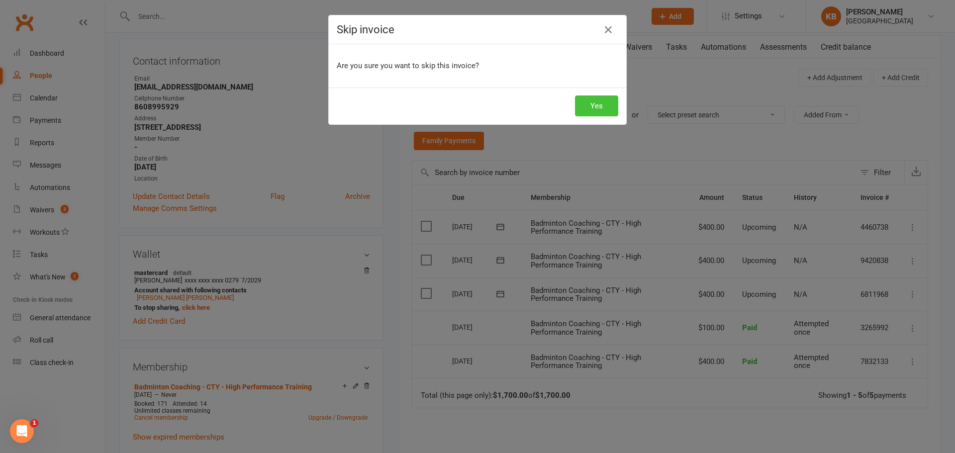
click at [596, 107] on button "Yes" at bounding box center [596, 106] width 43 height 21
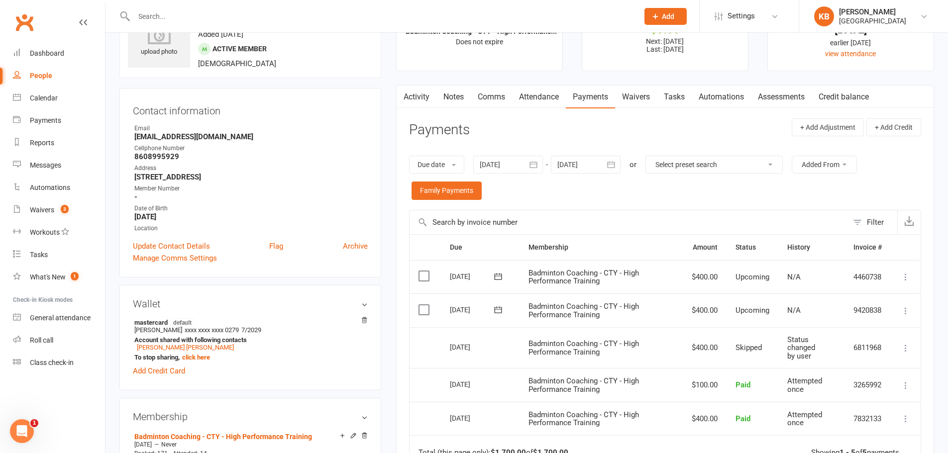
scroll to position [0, 0]
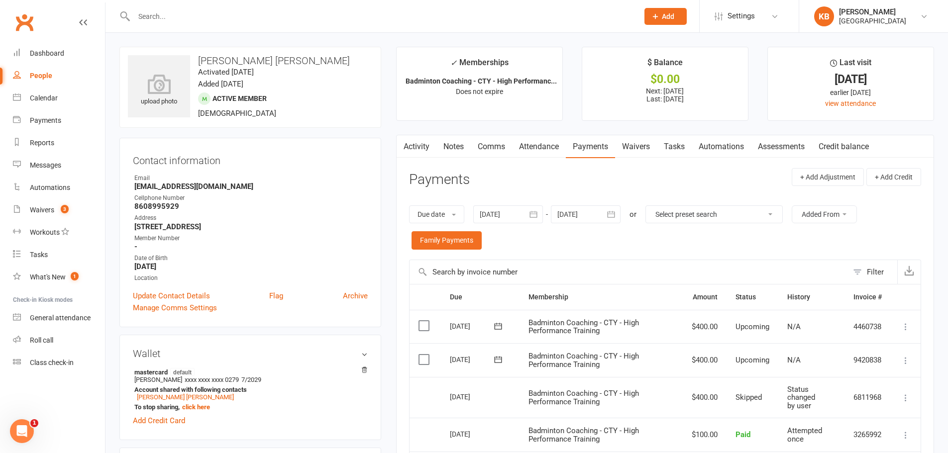
click at [183, 15] on input "text" at bounding box center [381, 16] width 501 height 14
paste input "Virthiha Selvamuthukumaran"
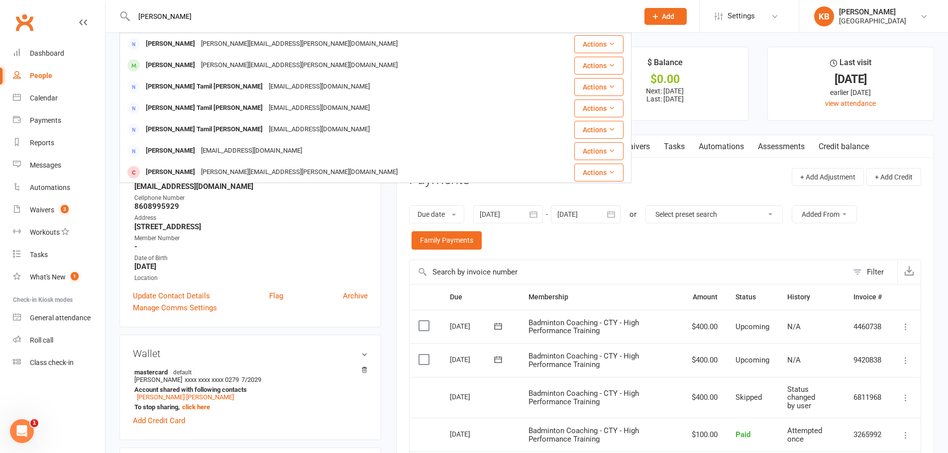
drag, startPoint x: 240, startPoint y: 11, endPoint x: 125, endPoint y: 22, distance: 116.0
click at [126, 22] on div "Virthiha Selvamuthukumaran KIRUBAKARAN SELVARAJ KIRUBAKARAN.SELVARAJ@GMAIL.COM …" at bounding box center [375, 16] width 512 height 32
paste input "svirthi15@gmail.com"
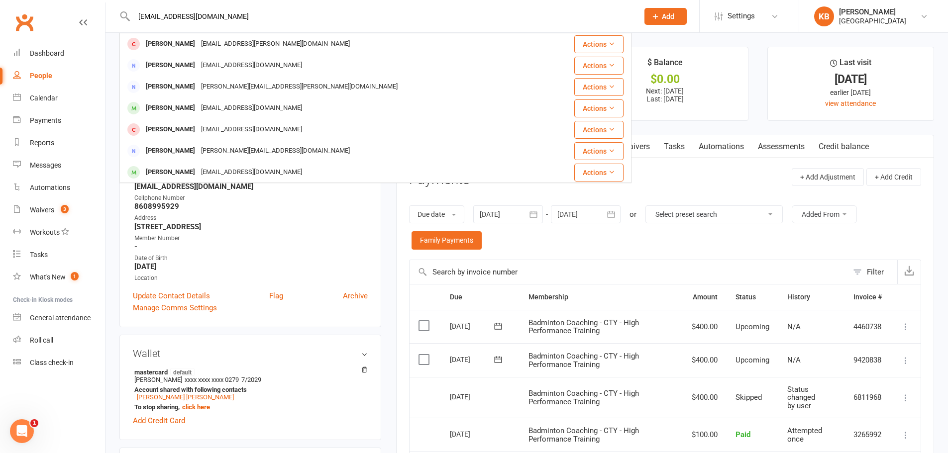
drag, startPoint x: 220, startPoint y: 9, endPoint x: 108, endPoint y: 34, distance: 114.6
paste input "Atul Xavier Raj Selvaraj"
drag, startPoint x: 210, startPoint y: 15, endPoint x: 122, endPoint y: 17, distance: 87.6
click at [124, 17] on div "Atul Xavier Raj Selvaraj Shrihari Selvaraj shrihariselvaraj@gmail.com Actions K…" at bounding box center [375, 16] width 512 height 32
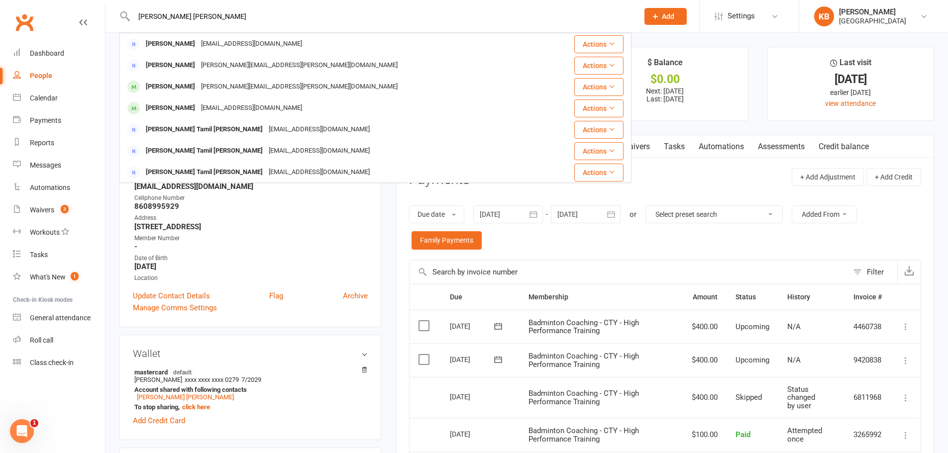
paste input "arulxavier@gmail.com"
click at [223, 17] on input "arulxavier@gmail.com" at bounding box center [381, 16] width 501 height 14
drag, startPoint x: 216, startPoint y: 16, endPoint x: 106, endPoint y: 23, distance: 110.2
click at [106, 23] on react-component "arulxavier@gmail.com Simmy Xavier simmyx@gmail.com Actions Alan Cavitt alan.cav…" at bounding box center [315, 16] width 631 height 32
paste input "Hari Kumar Sethuraman"
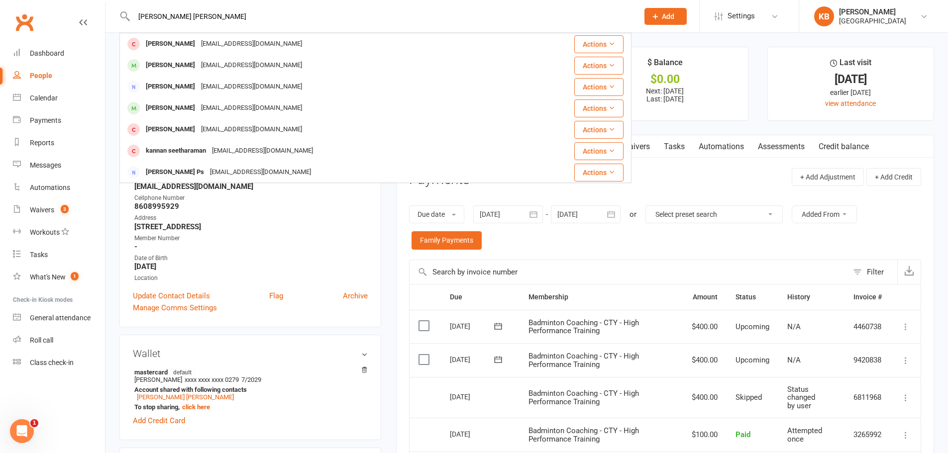
drag, startPoint x: 232, startPoint y: 12, endPoint x: 137, endPoint y: 26, distance: 96.1
click at [138, 26] on div "Hari Kumar Sethuraman Siri Prabhu Kumar prabhuramaswamy656@gmail.com Actions Ku…" at bounding box center [375, 16] width 512 height 32
paste input "Sethu.Harikumar@gmail.com"
click at [246, 10] on input "Sethu.Harikumar@gmail.com" at bounding box center [381, 16] width 501 height 14
drag, startPoint x: 228, startPoint y: 16, endPoint x: 148, endPoint y: 6, distance: 81.2
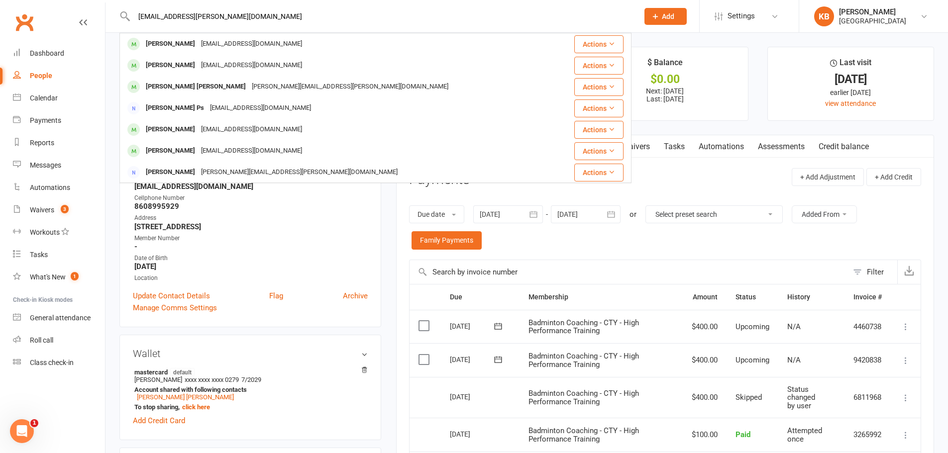
click at [149, 7] on div "Sethu.Harikumar@gmail.com Hema Sivakumar sivapgr@gmail.com Actions Deepika Hari…" at bounding box center [375, 16] width 512 height 32
click at [241, 15] on input "Sethu.Harikumar@gmail.com" at bounding box center [381, 16] width 501 height 14
drag, startPoint x: 241, startPoint y: 16, endPoint x: 141, endPoint y: 16, distance: 100.5
click at [141, 16] on input "Sethu.Harikumar@gmail.com" at bounding box center [381, 16] width 501 height 14
paste input "Dipti Shah"
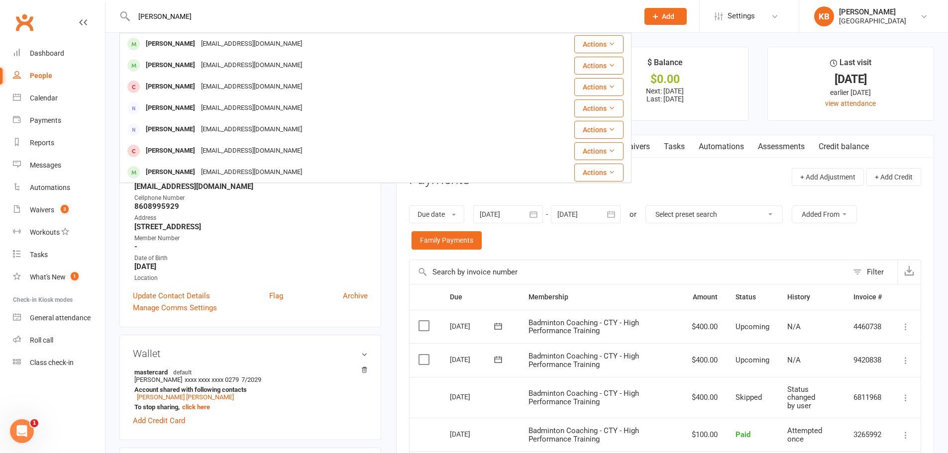
drag, startPoint x: 177, startPoint y: 13, endPoint x: 126, endPoint y: 8, distance: 51.5
click at [126, 8] on div "Dipti Shah Prayank Shah prayank66@gmail.com Actions Ankit Shah shahankit111@gma…" at bounding box center [375, 16] width 512 height 32
paste input "Sonal"
drag, startPoint x: 192, startPoint y: 15, endPoint x: 125, endPoint y: 15, distance: 67.2
click at [127, 15] on div "Sonal Shah Sonal Roy mickeyroy@gmail.com Actions Prayank Shah prayank66@gmail.c…" at bounding box center [375, 16] width 512 height 32
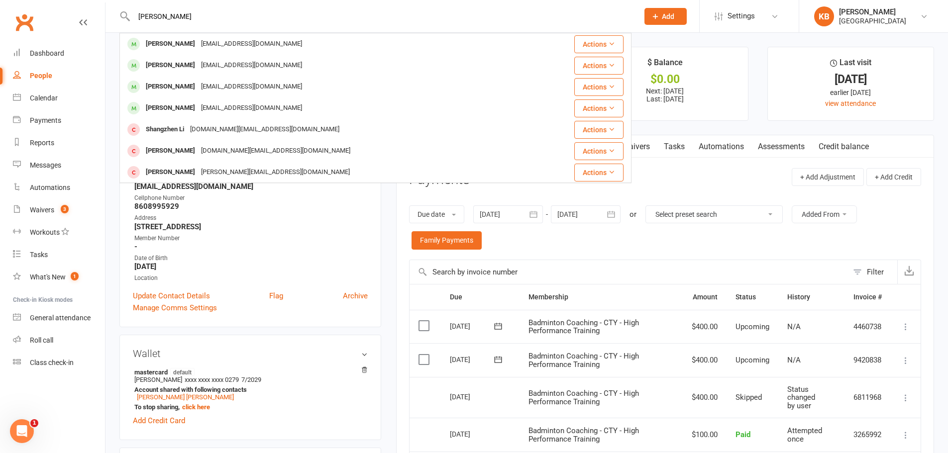
paste input "s993r@gmail.com"
drag, startPoint x: 213, startPoint y: 21, endPoint x: 124, endPoint y: 17, distance: 89.1
click at [124, 17] on div "Ss993r@gmail.com Samik Saha Saha.samik@gmail.com Actions Phani Ponnapalli Phani…" at bounding box center [375, 16] width 512 height 32
paste input "Jeelani Shaik"
drag, startPoint x: 169, startPoint y: 21, endPoint x: 133, endPoint y: 25, distance: 36.0
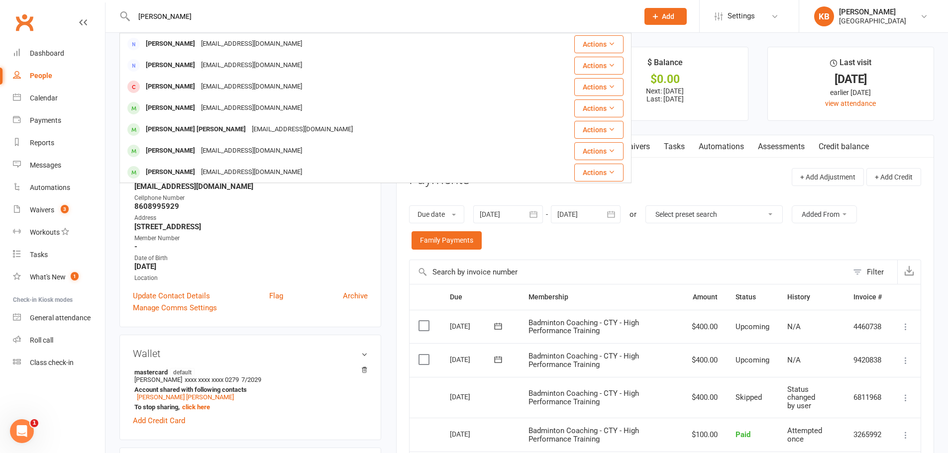
click at [133, 25] on div "Jeelani Shaik Jeelan Bar Shaik jeelanbs@gmail.com Actions Jeelan Bar Shaik jeel…" at bounding box center [375, 16] width 512 height 32
paste input "6238@gmail.com"
drag, startPoint x: 220, startPoint y: 9, endPoint x: 135, endPoint y: 9, distance: 84.6
click at [137, 9] on input "Jeelani6238@gmail.com" at bounding box center [381, 16] width 501 height 14
paste input "[PERSON_NAME]"
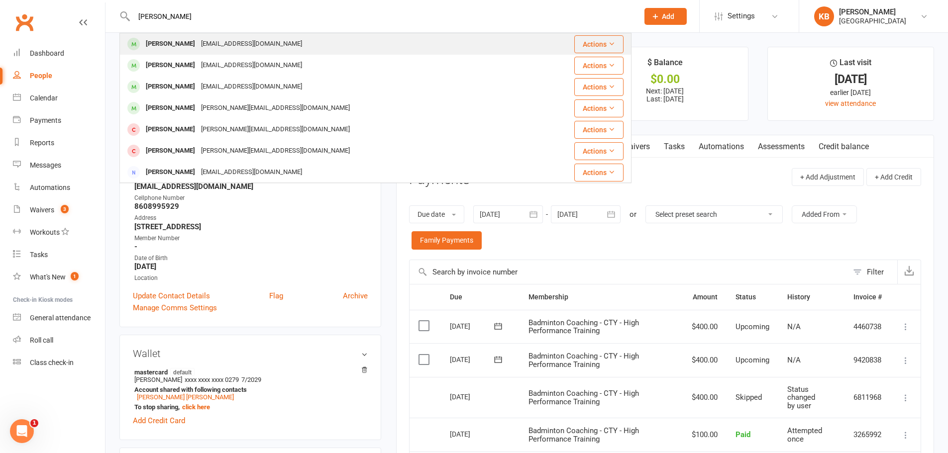
type input "[PERSON_NAME]"
click at [232, 40] on div "[EMAIL_ADDRESS][DOMAIN_NAME]" at bounding box center [251, 44] width 107 height 14
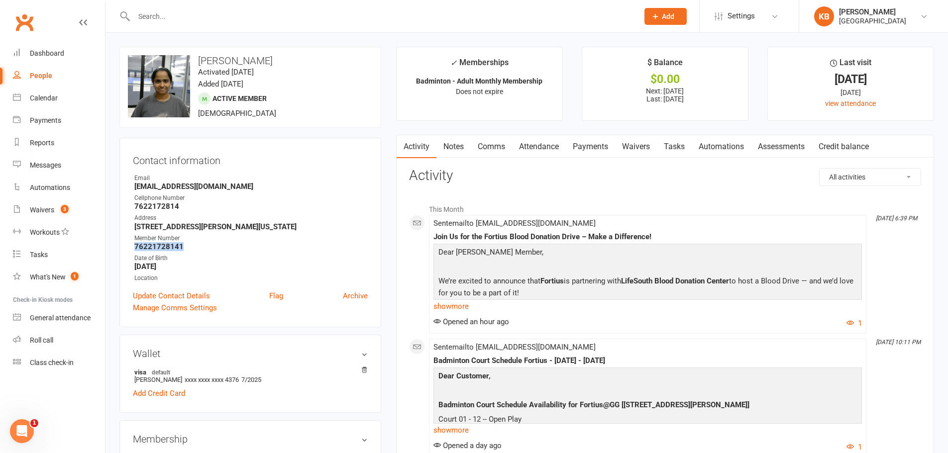
drag, startPoint x: 129, startPoint y: 247, endPoint x: 203, endPoint y: 249, distance: 74.2
click at [203, 249] on div "Contact information Owner Email deepika.see@gmail.com Cellphone Number 76221728…" at bounding box center [250, 233] width 262 height 190
copy strong "76221728141"
click at [253, 184] on strong "[EMAIL_ADDRESS][DOMAIN_NAME]" at bounding box center [250, 186] width 233 height 9
click at [189, 18] on input "text" at bounding box center [381, 16] width 501 height 14
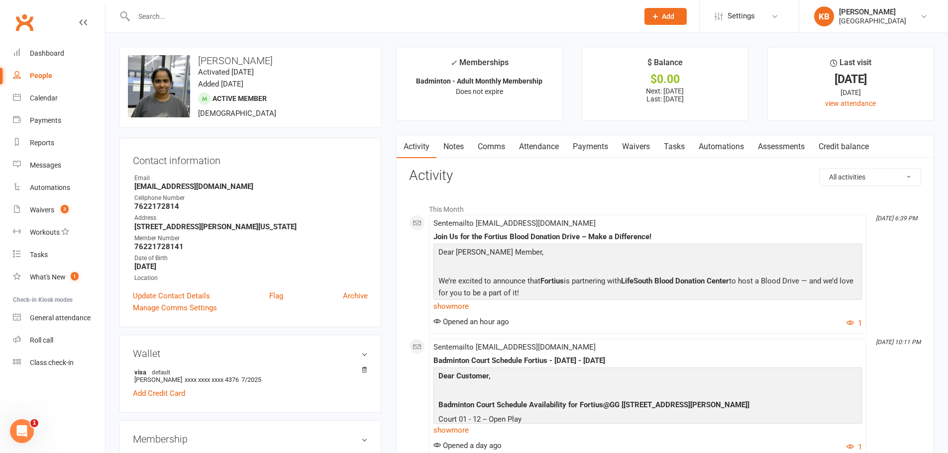
paste input "Prabhu Shankar"
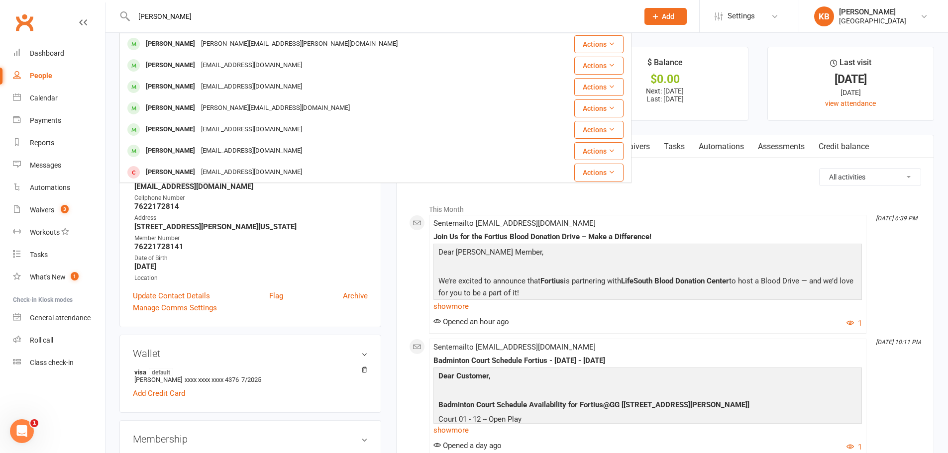
type input "Prabhu Shankar"
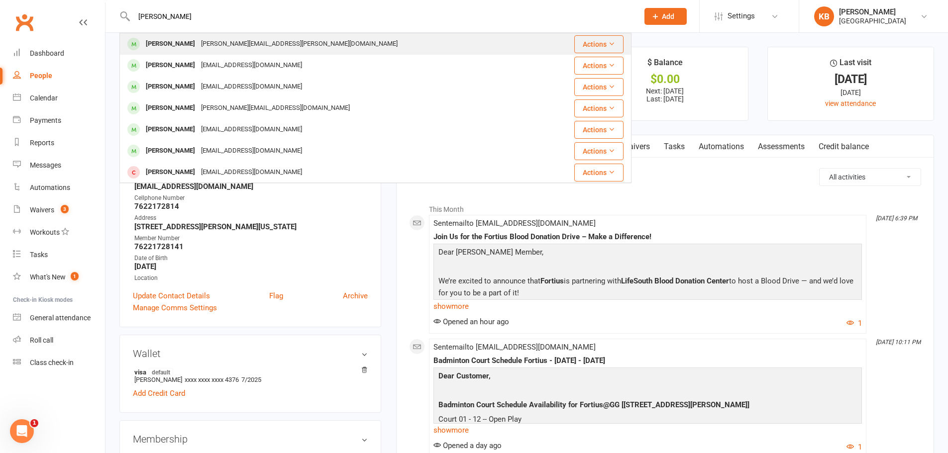
click at [171, 43] on div "phani shankar ponnapalli" at bounding box center [170, 44] width 55 height 14
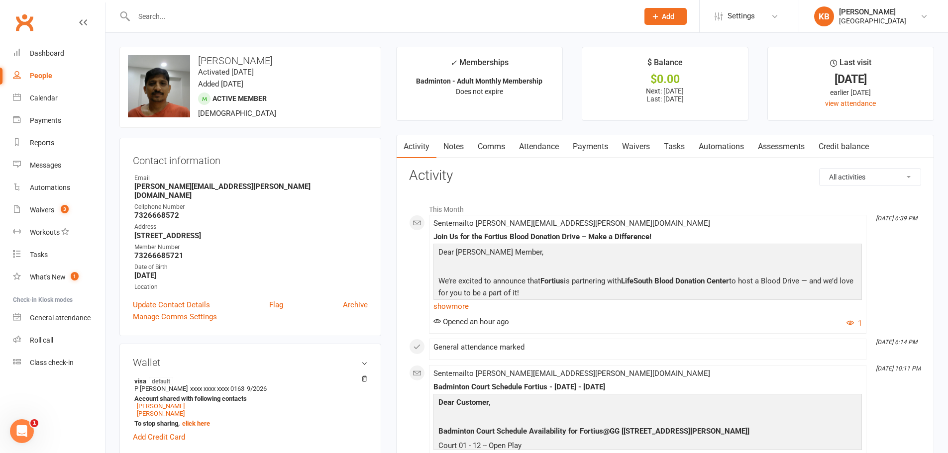
click at [580, 145] on link "Payments" at bounding box center [590, 146] width 49 height 23
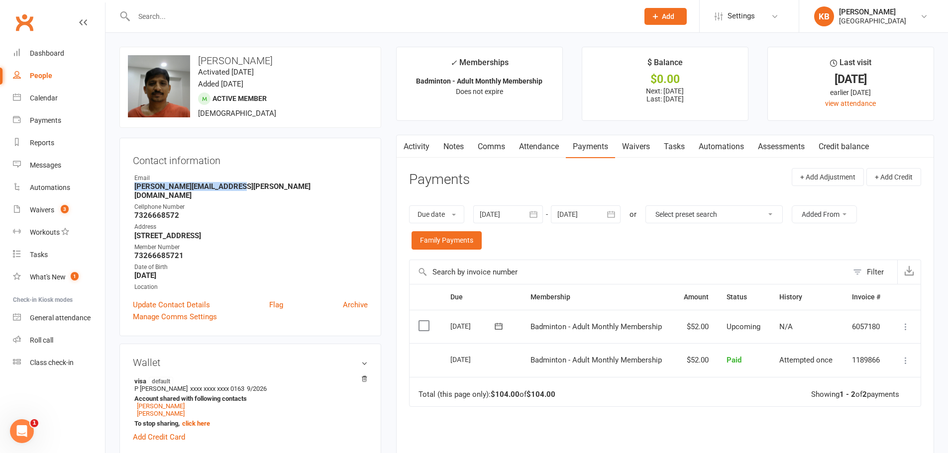
drag, startPoint x: 132, startPoint y: 188, endPoint x: 235, endPoint y: 190, distance: 103.0
click at [235, 190] on div "Contact information Owner Email phani.ponnapalli@gmail.com Cellphone Number 732…" at bounding box center [250, 237] width 262 height 199
click at [242, 173] on div "Contact information Owner Email phani.ponnapalli@gmail.com Cellphone Number 732…" at bounding box center [250, 237] width 262 height 199
drag, startPoint x: 194, startPoint y: 60, endPoint x: 309, endPoint y: 65, distance: 114.6
click at [309, 65] on h3 "phani shankar ponnapalli" at bounding box center [250, 60] width 245 height 11
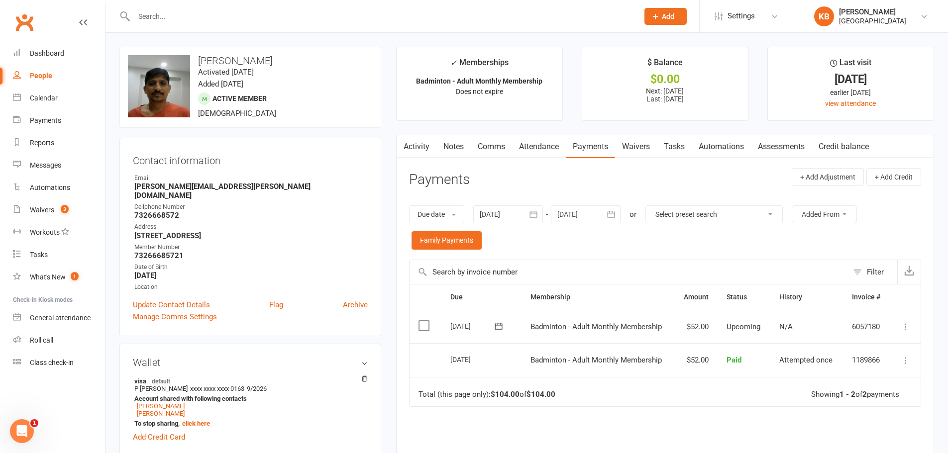
copy h3 "phani shankar ponnapalli"
click at [307, 85] on div "upload photo change photo phani shankar ponnapalli Activated 2 May, 2025 Added …" at bounding box center [250, 87] width 262 height 81
click at [174, 410] on link "devansh ponnapalli" at bounding box center [161, 413] width 48 height 7
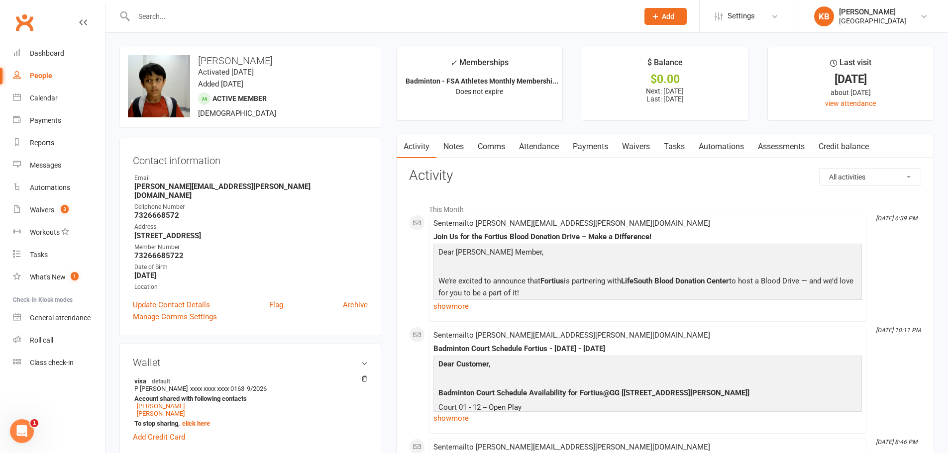
drag, startPoint x: 199, startPoint y: 60, endPoint x: 291, endPoint y: 63, distance: 92.1
click at [291, 63] on h3 "[PERSON_NAME]" at bounding box center [250, 60] width 245 height 11
copy h3 "[PERSON_NAME]"
click at [298, 61] on h3 "[PERSON_NAME]" at bounding box center [250, 60] width 245 height 11
click at [180, 403] on link "[PERSON_NAME]" at bounding box center [161, 406] width 48 height 7
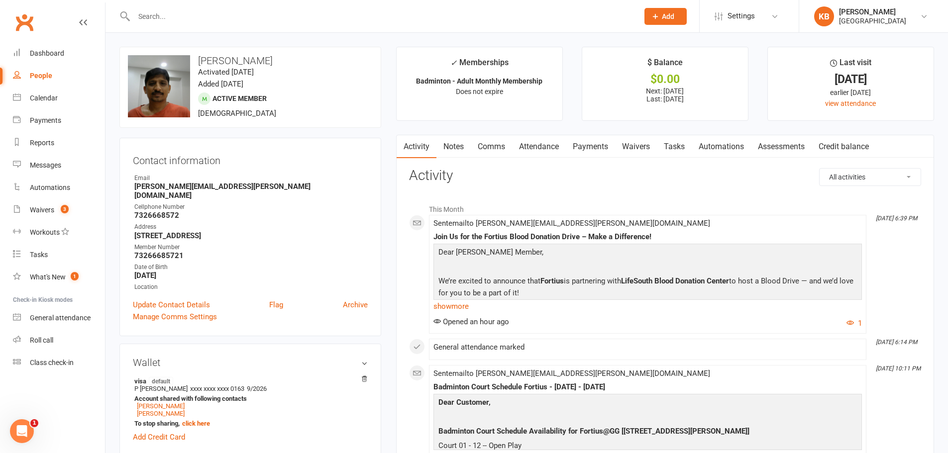
drag, startPoint x: 198, startPoint y: 62, endPoint x: 316, endPoint y: 58, distance: 118.5
click at [316, 58] on h3 "[PERSON_NAME]" at bounding box center [250, 60] width 245 height 11
copy h3 "[PERSON_NAME]"
click at [317, 58] on h3 "[PERSON_NAME]" at bounding box center [250, 60] width 245 height 11
click at [205, 13] on input "text" at bounding box center [381, 16] width 501 height 14
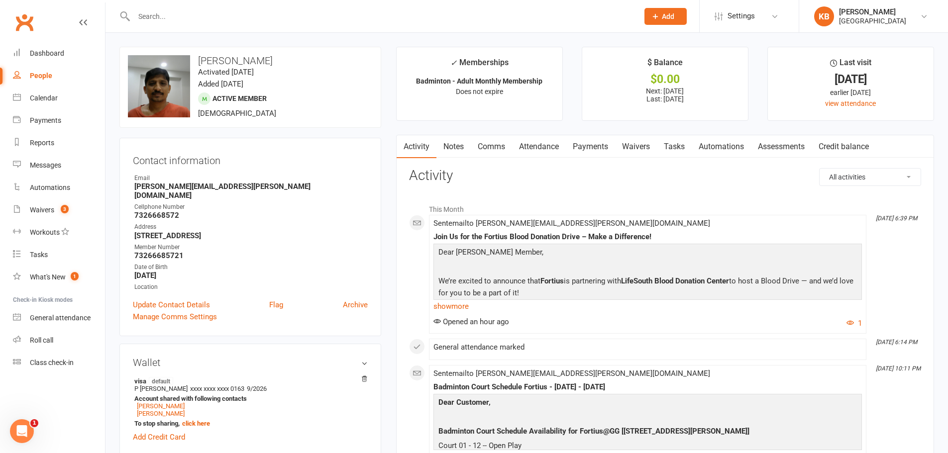
paste input "4704179434"
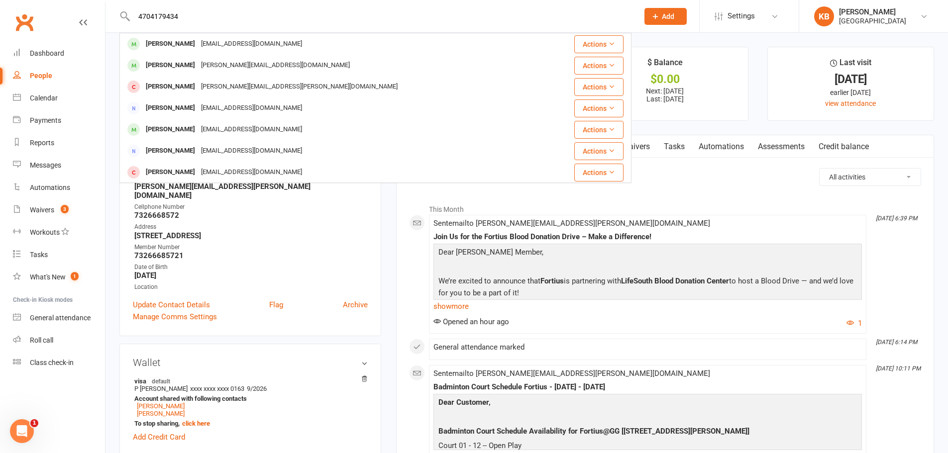
drag, startPoint x: 183, startPoint y: 14, endPoint x: 122, endPoint y: 11, distance: 60.8
click at [122, 11] on div "4704179434 Sujit Sasi sujitsasi@gmail.com Actions Kamal Zafar Kamal_zafar@hotma…" at bounding box center [375, 16] width 512 height 32
paste input "Sahil Shankar"
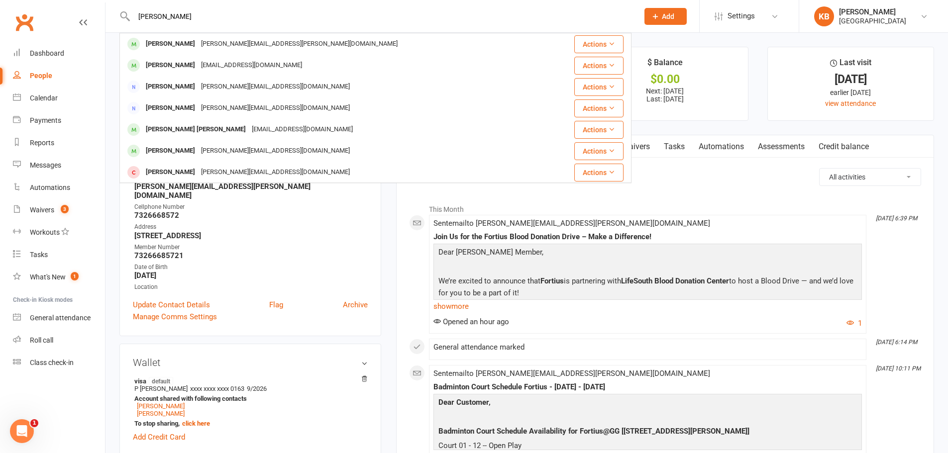
drag, startPoint x: 189, startPoint y: 13, endPoint x: 114, endPoint y: 15, distance: 75.2
click at [114, 15] on react-component "Sahil Shankar phani shankar ponnapalli phani.ponnapalli@gmail.com Actions Deepi…" at bounding box center [315, 16] width 631 height 32
paste input "sahil.shankar.r10@gmail.com"
drag, startPoint x: 232, startPoint y: 15, endPoint x: 119, endPoint y: 7, distance: 112.7
click at [123, 9] on div "sahil.shankar.r10@gmail.com Dhanyashri Shankaran shankaran.sraj@gmail.com Actio…" at bounding box center [375, 16] width 512 height 32
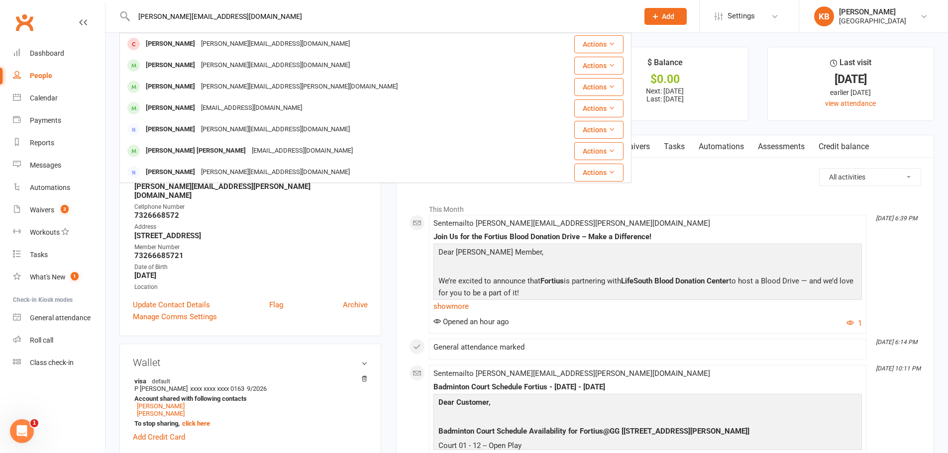
paste input "Sai Ratan Shankar"
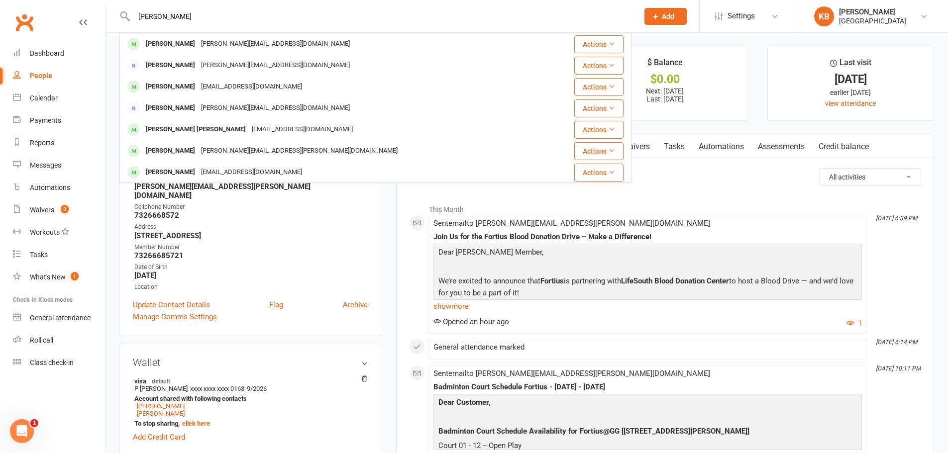
drag, startPoint x: 198, startPoint y: 12, endPoint x: 128, endPoint y: 10, distance: 69.2
click at [128, 10] on div "Sai Ratan Shankar Ravi Mutha Ravishankar.mutha@gmail.com Actions Shankaran Siva…" at bounding box center [375, 16] width 512 height 32
paste input "Arishankar@gmail.com"
drag, startPoint x: 211, startPoint y: 16, endPoint x: 134, endPoint y: 20, distance: 77.3
click at [134, 20] on input "Arishankar@gmail.com" at bounding box center [381, 16] width 501 height 14
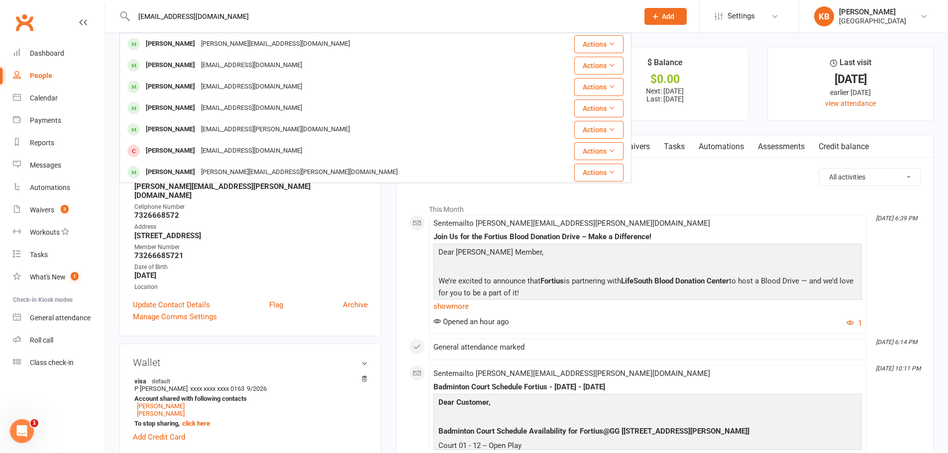
paste input "Sahail Sharif"
drag, startPoint x: 203, startPoint y: 12, endPoint x: 126, endPoint y: 13, distance: 76.6
click at [127, 14] on div "Sahail Sharif Madina Shaik sharieff.shaik@gmail.com Actions Samik Saha Saha.sam…" at bounding box center [375, 16] width 512 height 32
paste input "sahailshariff@gmail.com"
type input "sahailshariff@gmail.com"
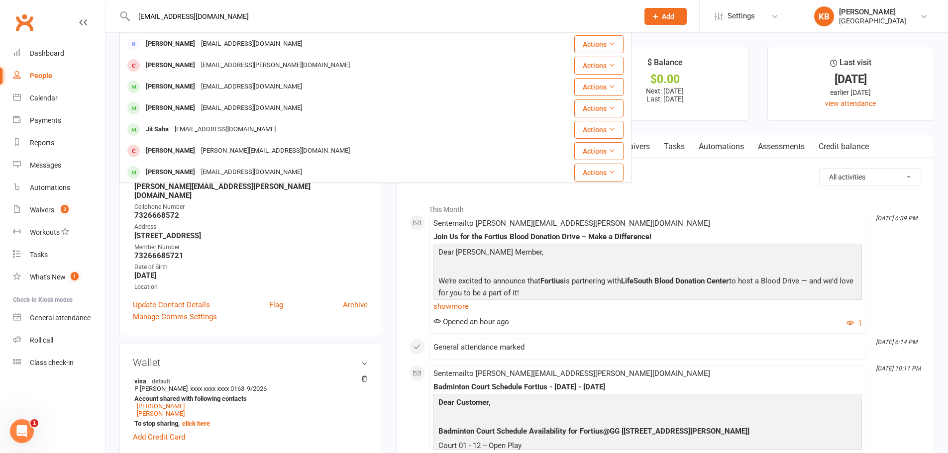
click at [242, 16] on input "sahailshariff@gmail.com" at bounding box center [381, 16] width 501 height 14
drag, startPoint x: 242, startPoint y: 16, endPoint x: 127, endPoint y: 26, distance: 115.4
click at [127, 26] on div "sahailshariff@gmail.com Samik Saha Saha.samik@gmail.com Actions Madina Shaik sh…" at bounding box center [375, 16] width 512 height 32
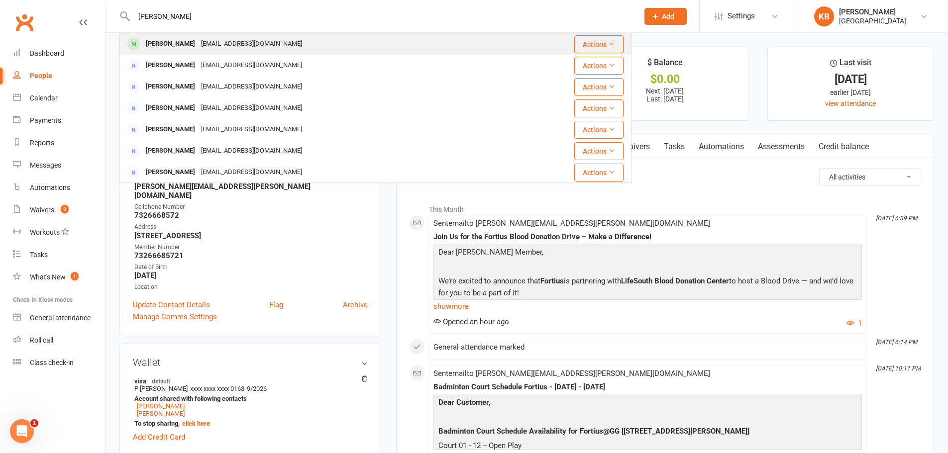
type input "nysa malik"
click at [233, 47] on div "nitinm03@gmail.com" at bounding box center [251, 44] width 107 height 14
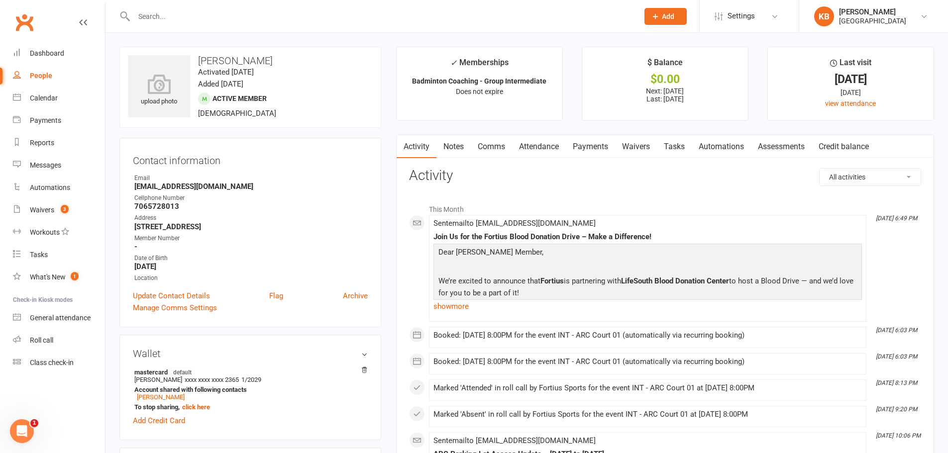
click at [166, 19] on input "text" at bounding box center [381, 16] width 501 height 14
paste input "Sachin Sharma"
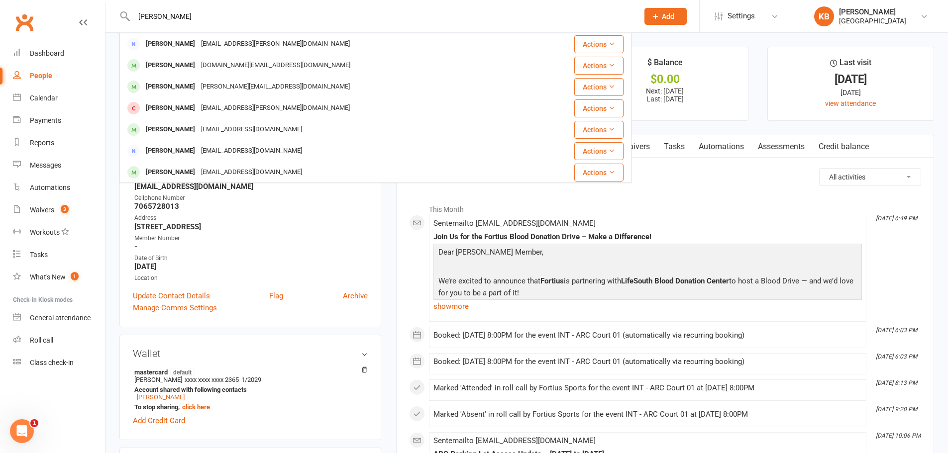
drag, startPoint x: 194, startPoint y: 18, endPoint x: 121, endPoint y: 12, distance: 72.9
click at [123, 11] on div "Sachin Sharma Sachin Ghavare sachin.ghavare@gmail.com Actions sajin sachidanand…" at bounding box center [375, 16] width 512 height 32
paste input "sachinsharma04@gmail.com"
drag, startPoint x: 242, startPoint y: 15, endPoint x: 134, endPoint y: 5, distance: 108.9
click at [134, 5] on div "sachinsharma04@gmail.com Sachin Ghavare sachin.ghavare@gmail.com Actions Sachin…" at bounding box center [375, 16] width 512 height 32
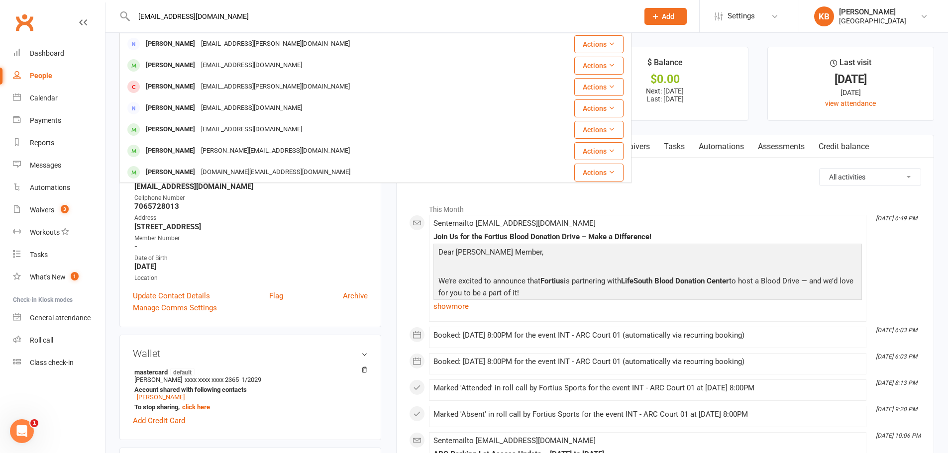
paste input "Virat Sharma"
drag, startPoint x: 209, startPoint y: 5, endPoint x: 169, endPoint y: 9, distance: 39.5
click at [171, 7] on div "Virat Sharma Sharma Tejomurtula sharma.tejomurtula@gmail.com Actions Sharath Vi…" at bounding box center [375, 16] width 512 height 32
drag, startPoint x: 180, startPoint y: 17, endPoint x: 131, endPoint y: 14, distance: 48.9
click at [131, 14] on div "Virat Sharma Sharma Tejomurtula sharma.tejomurtula@gmail.com Actions Sharath Vi…" at bounding box center [375, 16] width 512 height 32
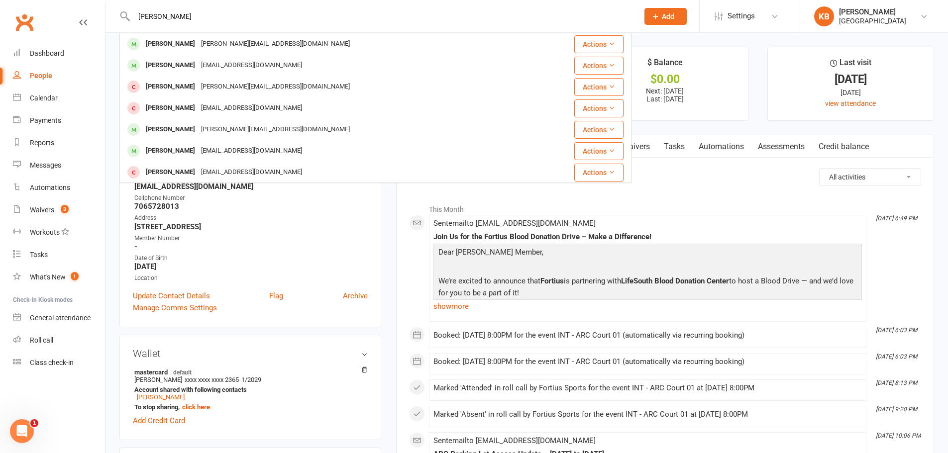
paste input ".sharma@gmail.com"
click at [257, 18] on input "Virat.sharma@gmail.com" at bounding box center [381, 16] width 501 height 14
drag, startPoint x: 231, startPoint y: 15, endPoint x: 106, endPoint y: 19, distance: 125.0
click at [106, 19] on react-component "Virat.sharma@gmail.com Sharma Tejomurtula sharma.tejomurtula@gmail.com Actions …" at bounding box center [315, 16] width 631 height 32
paste input "Zhaiming Shen"
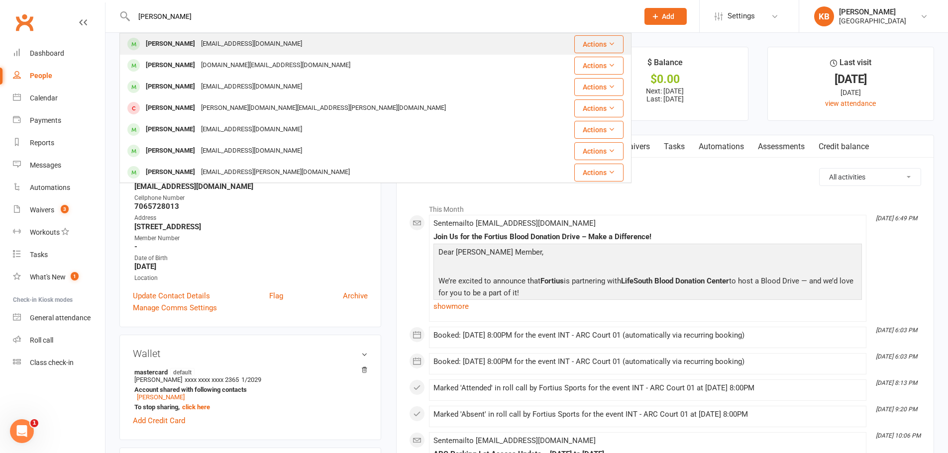
type input "Zhaiming Shen"
click at [223, 43] on div "zmshen2009@gmail.com" at bounding box center [251, 44] width 107 height 14
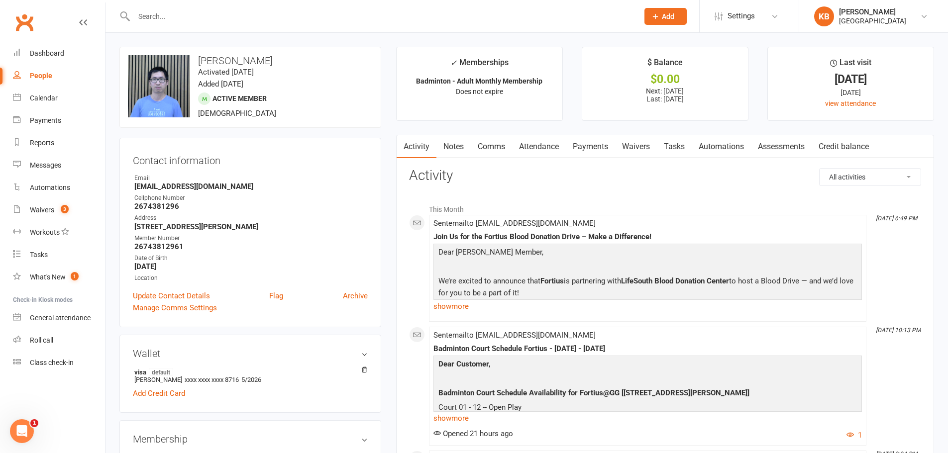
click at [591, 144] on link "Payments" at bounding box center [590, 146] width 49 height 23
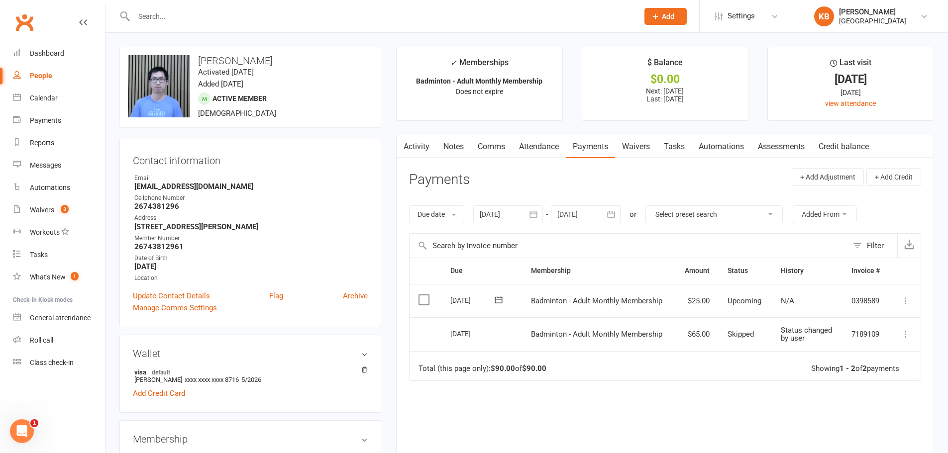
click at [531, 215] on icon "button" at bounding box center [533, 214] width 10 height 10
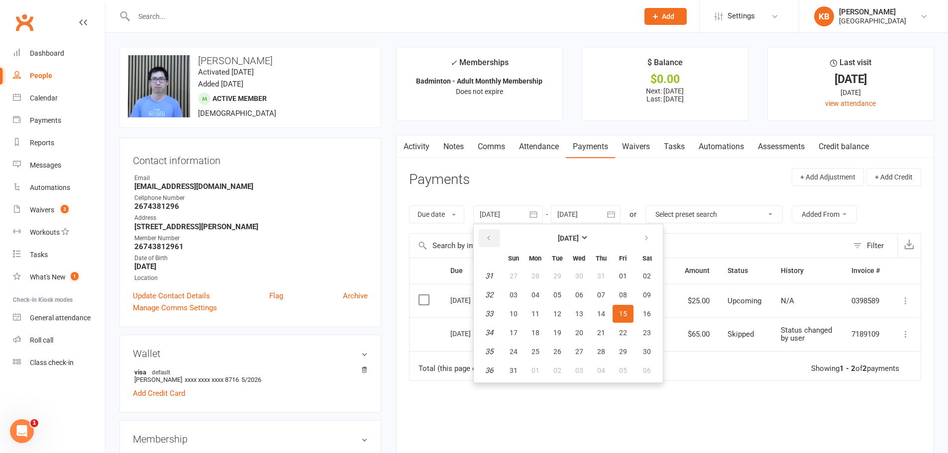
click at [488, 235] on icon "button" at bounding box center [488, 238] width 7 height 8
click at [519, 302] on button "08" at bounding box center [513, 295] width 21 height 18
type input "08 Jun 2025"
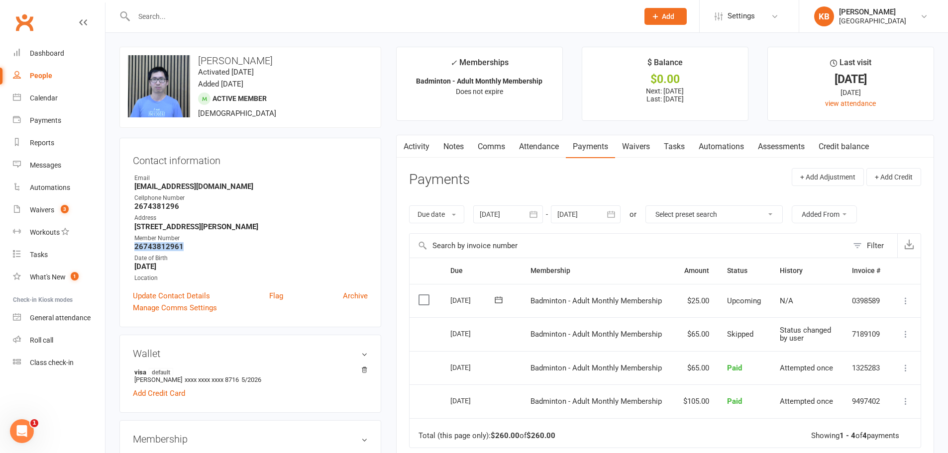
drag, startPoint x: 132, startPoint y: 247, endPoint x: 191, endPoint y: 247, distance: 58.7
click at [191, 247] on div "Contact information Owner Email zmshen2009@gmail.com Cellphone Number 267438129…" at bounding box center [250, 233] width 262 height 190
copy strong "26743812961"
click at [205, 245] on strong "26743812961" at bounding box center [250, 246] width 233 height 9
click at [176, 19] on input "text" at bounding box center [381, 16] width 501 height 14
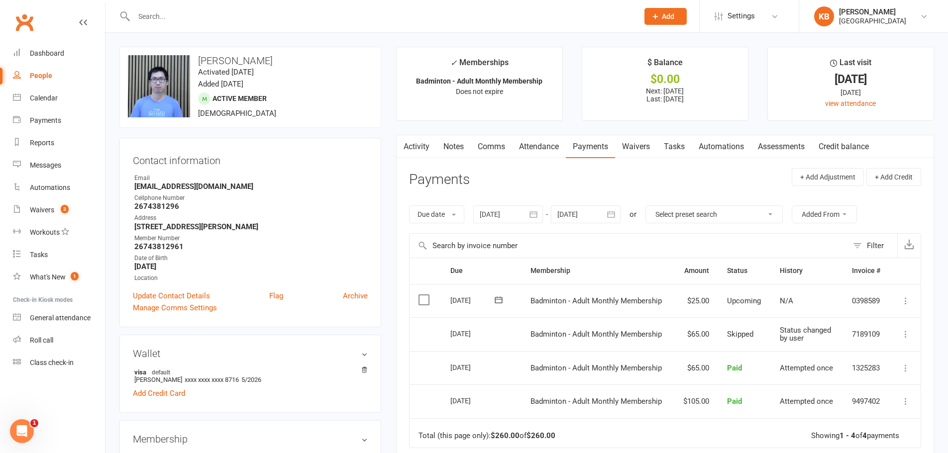
paste input "Sambram Shastrimath"
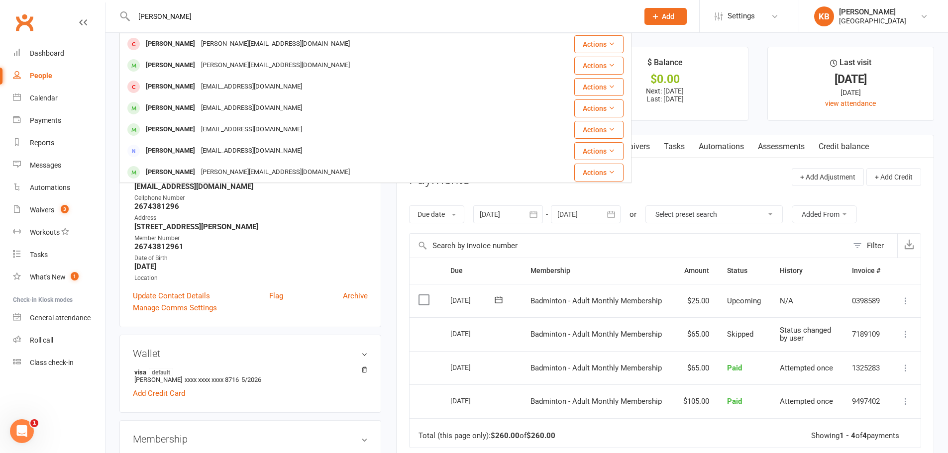
type input "Sambram Shastrimath"
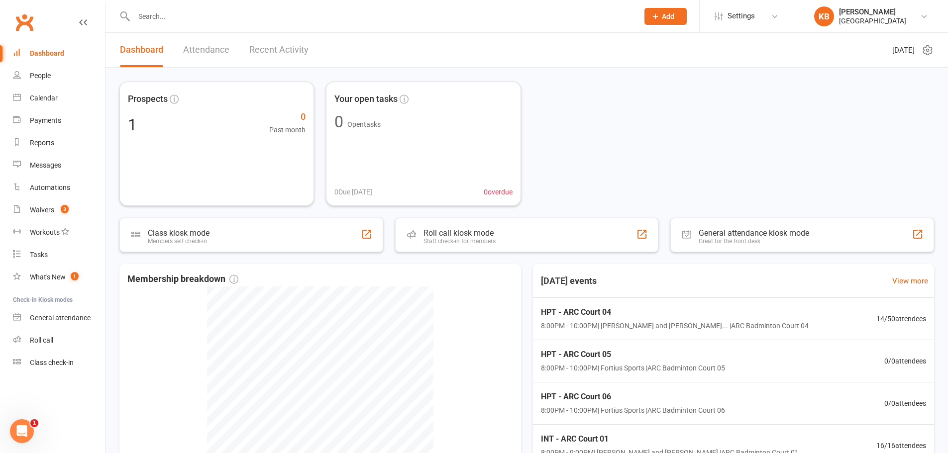
click at [158, 14] on input "text" at bounding box center [381, 16] width 501 height 14
paste input "[PERSON_NAME] [PERSON_NAME]"
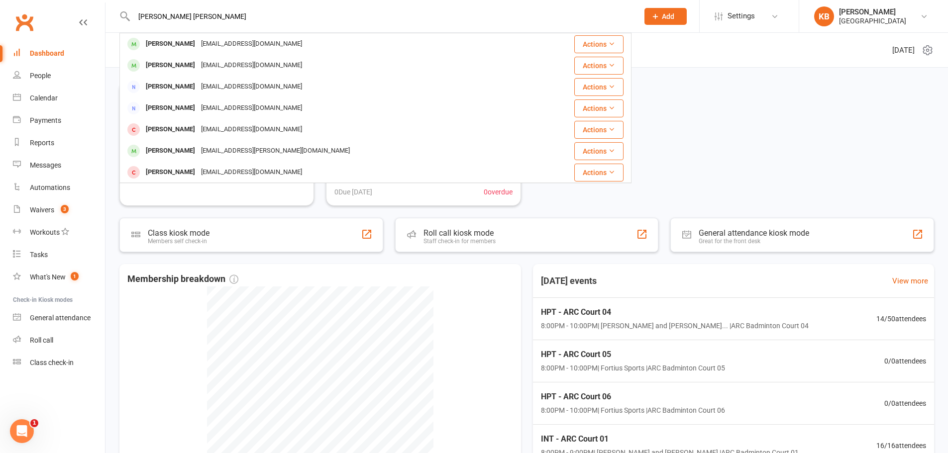
drag, startPoint x: 194, startPoint y: 13, endPoint x: 124, endPoint y: 17, distance: 70.3
click at [124, 17] on div "[PERSON_NAME] [PERSON_NAME] [PERSON_NAME] Lingampally [EMAIL_ADDRESS][DOMAIN_NA…" at bounding box center [375, 16] width 512 height 32
paste input "[EMAIL_ADDRESS][DOMAIN_NAME]"
click at [257, 20] on input "[EMAIL_ADDRESS][DOMAIN_NAME]" at bounding box center [381, 16] width 501 height 14
drag, startPoint x: 238, startPoint y: 17, endPoint x: 132, endPoint y: 25, distance: 106.8
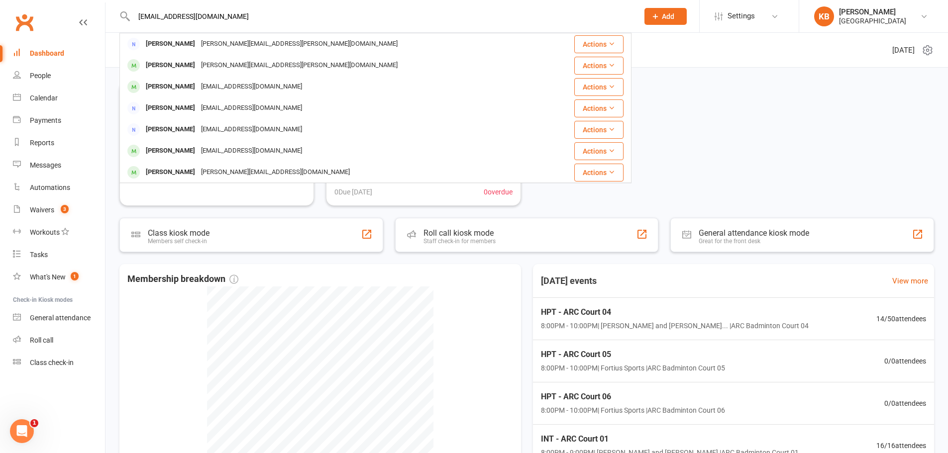
click at [132, 25] on div "[EMAIL_ADDRESS][DOMAIN_NAME] [PERSON_NAME] [PERSON_NAME][EMAIL_ADDRESS][PERSON_…" at bounding box center [375, 16] width 512 height 32
paste input "balaji.[PERSON_NAME]"
click at [254, 18] on input "[EMAIL_ADDRESS][PERSON_NAME][DOMAIN_NAME]" at bounding box center [381, 16] width 501 height 14
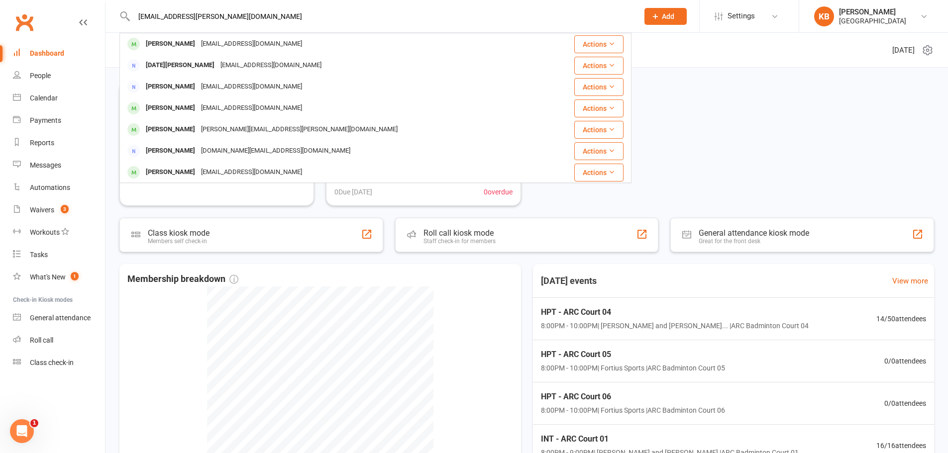
drag, startPoint x: 240, startPoint y: 12, endPoint x: 136, endPoint y: 27, distance: 105.1
click at [136, 27] on div "[EMAIL_ADDRESS][PERSON_NAME][DOMAIN_NAME] [PERSON_NAME] [EMAIL_ADDRESS][DOMAIN_…" at bounding box center [375, 16] width 512 height 32
paste input "[PERSON_NAME]"
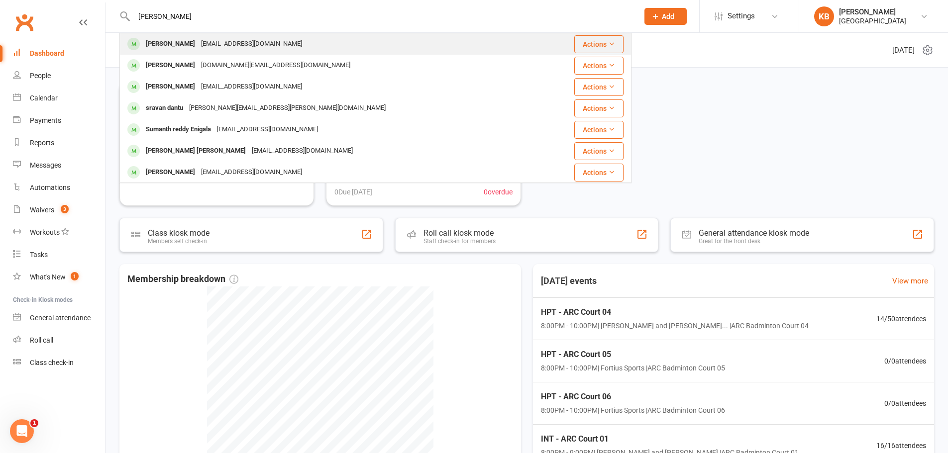
type input "[PERSON_NAME]"
click at [248, 43] on div "[EMAIL_ADDRESS][DOMAIN_NAME]" at bounding box center [251, 44] width 107 height 14
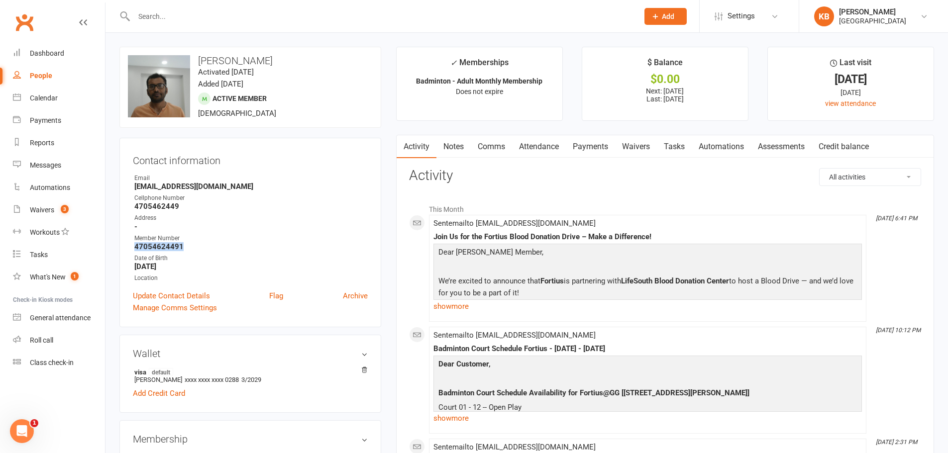
drag, startPoint x: 135, startPoint y: 248, endPoint x: 183, endPoint y: 247, distance: 48.3
click at [183, 247] on strong "47054624491" at bounding box center [250, 246] width 233 height 9
copy strong "47054624491"
click at [218, 220] on div "Address" at bounding box center [250, 217] width 233 height 9
click at [179, 19] on input "text" at bounding box center [381, 16] width 501 height 14
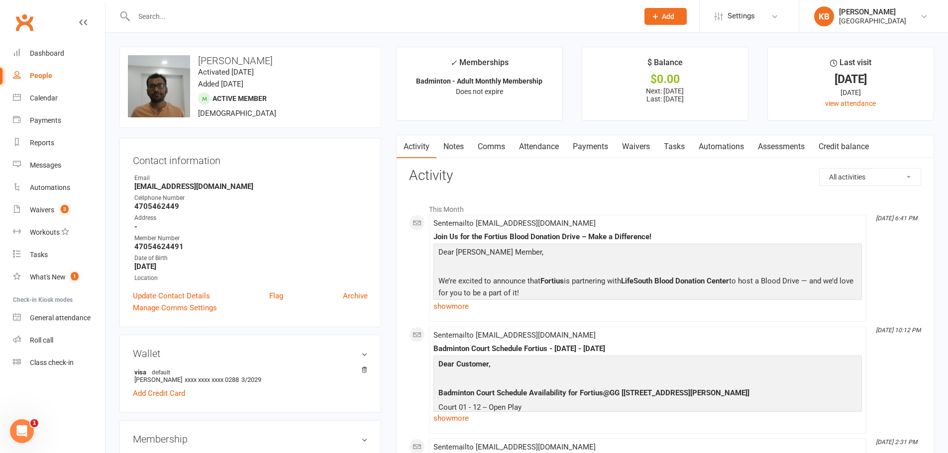
paste input "[PERSON_NAME]"
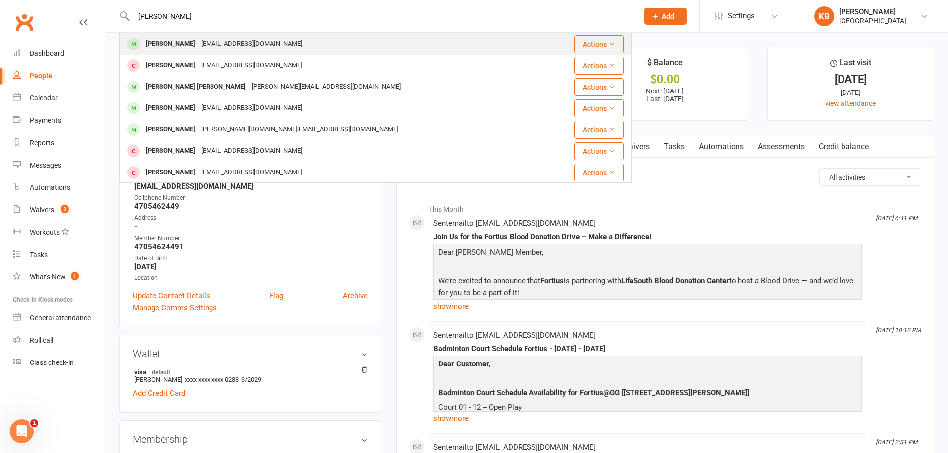
type input "[PERSON_NAME]"
click at [219, 41] on div "[EMAIL_ADDRESS][DOMAIN_NAME]" at bounding box center [251, 44] width 107 height 14
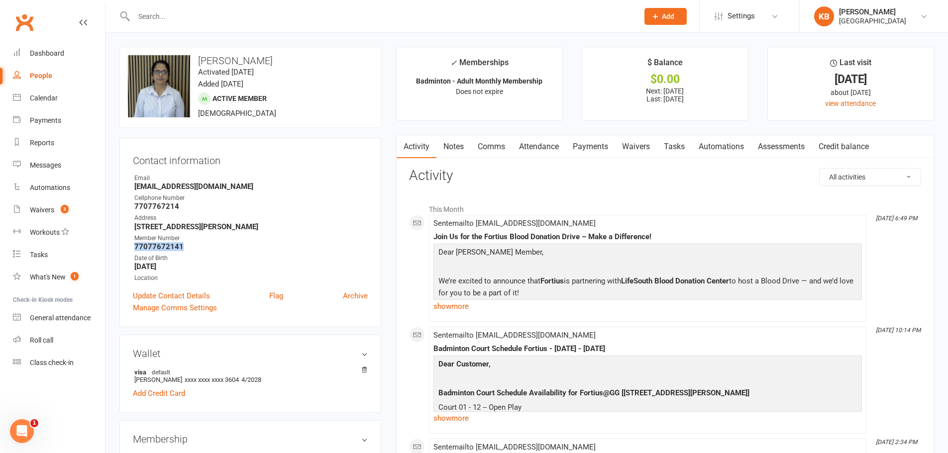
drag, startPoint x: 131, startPoint y: 247, endPoint x: 194, endPoint y: 244, distance: 62.7
click at [194, 244] on div "Contact information Owner Email [EMAIL_ADDRESS][DOMAIN_NAME] Cellphone Number […" at bounding box center [250, 233] width 262 height 190
copy strong "77077672141"
click at [261, 187] on strong "[EMAIL_ADDRESS][DOMAIN_NAME]" at bounding box center [250, 186] width 233 height 9
click at [202, 17] on input "text" at bounding box center [381, 16] width 501 height 14
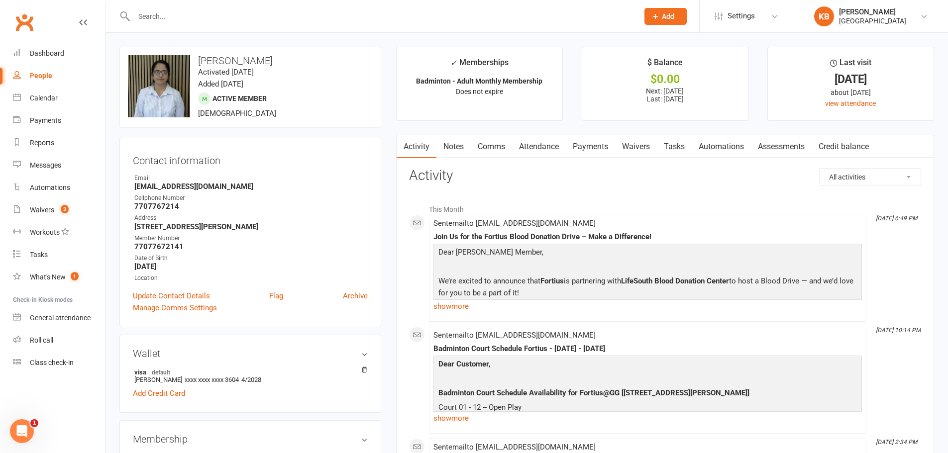
paste input "[PERSON_NAME]"
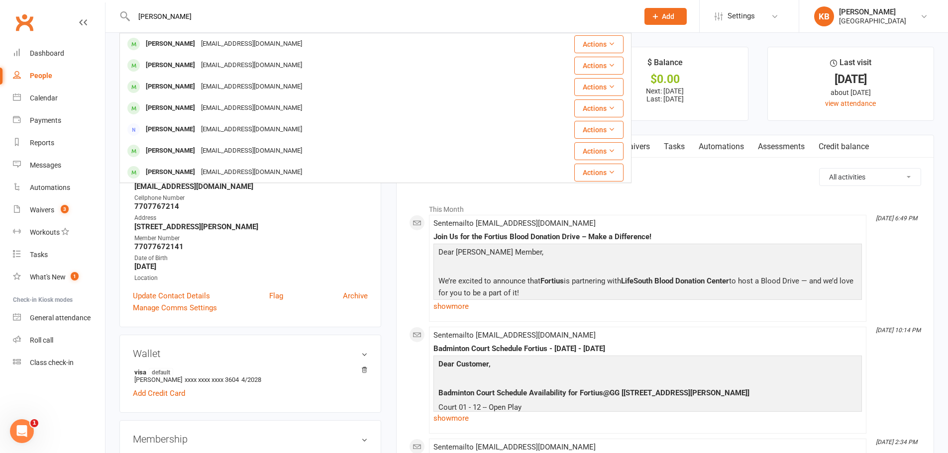
drag, startPoint x: 169, startPoint y: 16, endPoint x: 111, endPoint y: 7, distance: 58.5
click at [111, 7] on react-component "[PERSON_NAME] [PERSON_NAME] [PERSON_NAME][EMAIL_ADDRESS][DOMAIN_NAME] Actions […" at bounding box center [315, 16] width 631 height 32
paste input "[EMAIL_ADDRESS][PERSON_NAME][DOMAIN_NAME]"
drag, startPoint x: 236, startPoint y: 14, endPoint x: 126, endPoint y: 15, distance: 110.5
click at [127, 15] on div "[EMAIL_ADDRESS][PERSON_NAME][DOMAIN_NAME] [PERSON_NAME] [EMAIL_ADDRESS][DOMAIN_…" at bounding box center [375, 16] width 512 height 32
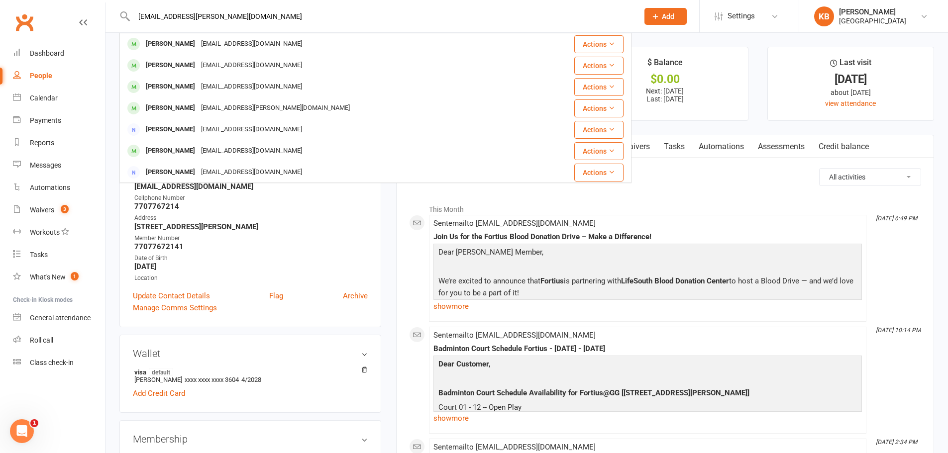
paste input "[PERSON_NAME]"
drag, startPoint x: 197, startPoint y: 16, endPoint x: 120, endPoint y: 16, distance: 76.6
click at [120, 16] on div "[PERSON_NAME] [PERSON_NAME] BALIARSINGH [DOMAIN_NAME][EMAIL_ADDRESS][DOMAIN_NAM…" at bounding box center [375, 16] width 512 height 32
paste input "[EMAIL_ADDRESS][DOMAIN_NAME]"
drag, startPoint x: 221, startPoint y: 14, endPoint x: 125, endPoint y: 17, distance: 96.6
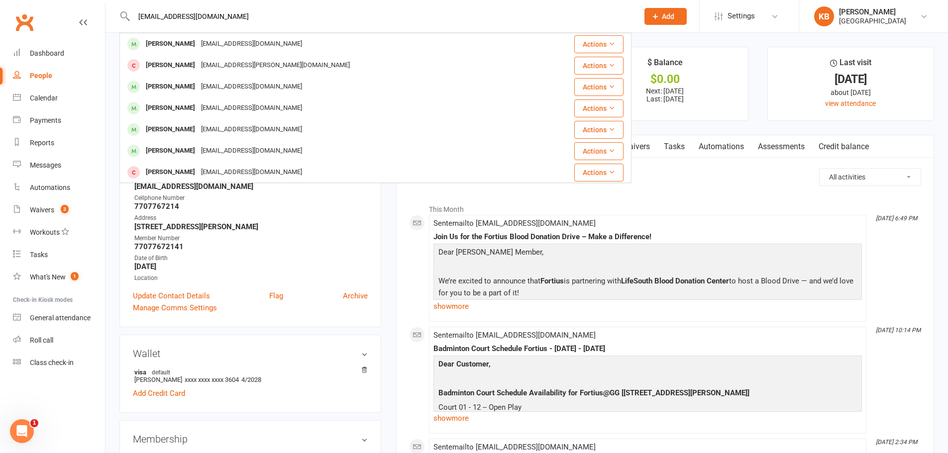
click at [128, 17] on div "[EMAIL_ADDRESS][DOMAIN_NAME] [PERSON_NAME] [EMAIL_ADDRESS][DOMAIN_NAME] Actions…" at bounding box center [375, 16] width 512 height 32
paste input "[PERSON_NAME]"
drag, startPoint x: 197, startPoint y: 18, endPoint x: 131, endPoint y: 14, distance: 65.8
click at [131, 14] on input "[PERSON_NAME]" at bounding box center [381, 16] width 501 height 14
paste input "[EMAIL_ADDRESS][DOMAIN_NAME]"
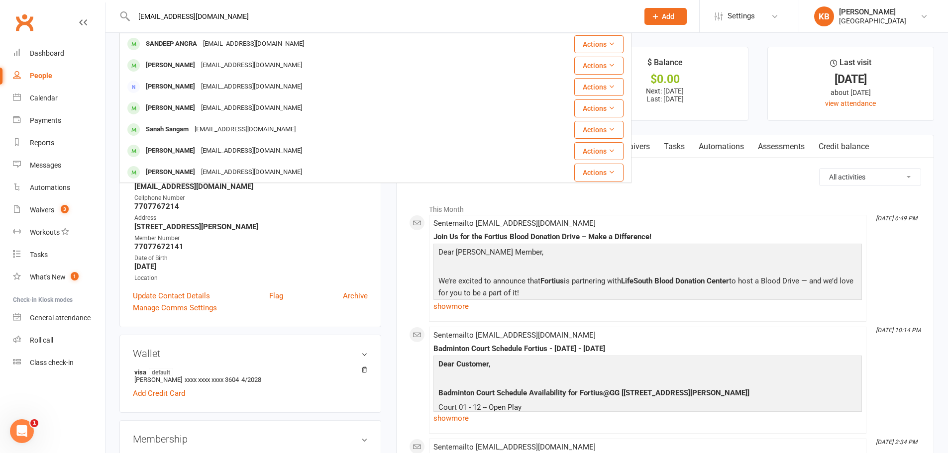
drag, startPoint x: 224, startPoint y: 16, endPoint x: 122, endPoint y: 4, distance: 102.7
click at [125, 5] on div "[EMAIL_ADDRESS][DOMAIN_NAME] SANDEEP ANGRA [EMAIL_ADDRESS][DOMAIN_NAME] Actions…" at bounding box center [375, 16] width 512 height 32
paste input "[PERSON_NAME]"
drag, startPoint x: 206, startPoint y: 9, endPoint x: 119, endPoint y: 21, distance: 87.5
click at [119, 21] on div "[PERSON_NAME] [PERSON_NAME] [EMAIL_ADDRESS][DOMAIN_NAME] Actions [PERSON_NAME] …" at bounding box center [375, 16] width 512 height 32
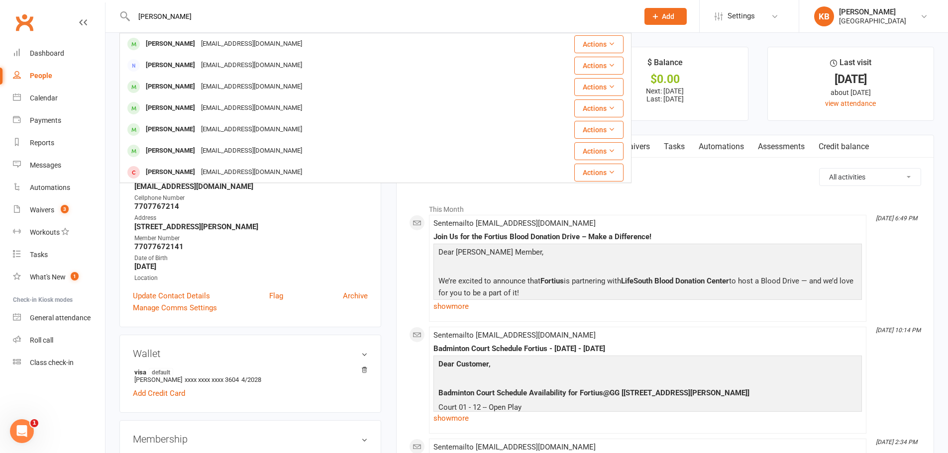
paste input "[EMAIL_ADDRESS][DOMAIN_NAME]"
drag, startPoint x: 254, startPoint y: 18, endPoint x: 121, endPoint y: 20, distance: 132.9
click at [121, 20] on div "[EMAIL_ADDRESS][DOMAIN_NAME] [PERSON_NAME] [PERSON_NAME][EMAIL_ADDRESS][PERSON_…" at bounding box center [375, 16] width 512 height 32
paste input "[PERSON_NAME]"
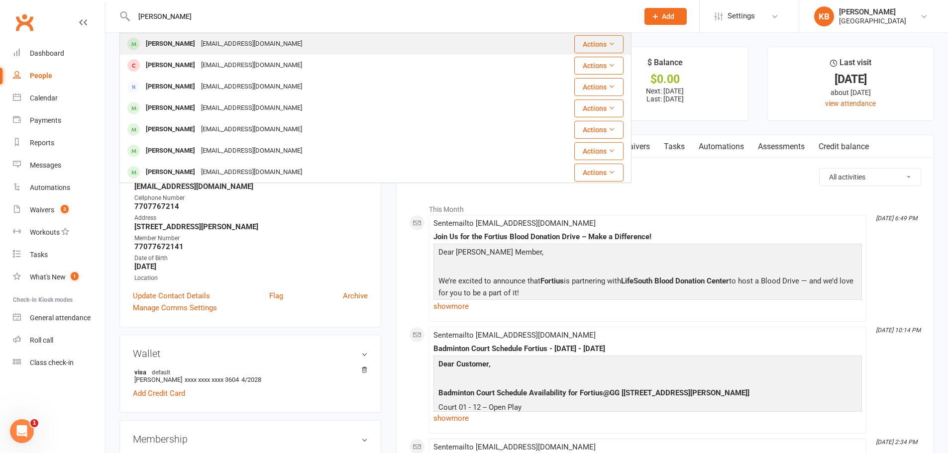
type input "[PERSON_NAME]"
click at [227, 45] on div "[EMAIL_ADDRESS][DOMAIN_NAME]" at bounding box center [251, 44] width 107 height 14
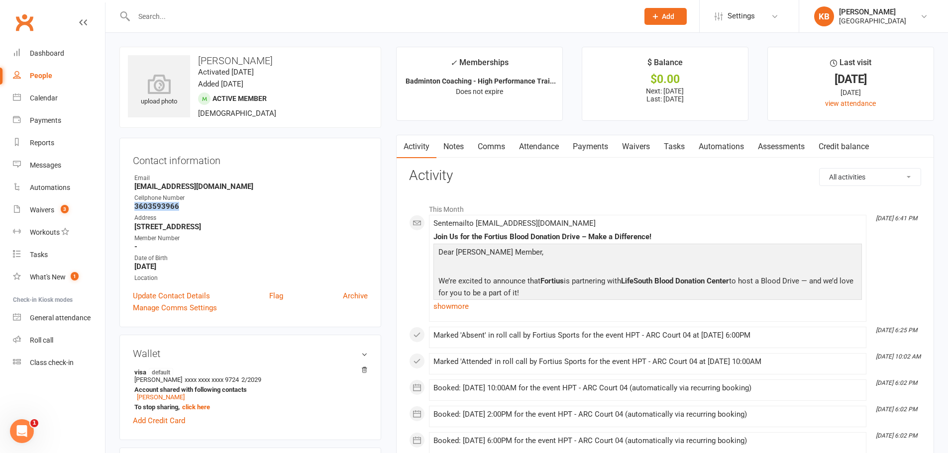
drag, startPoint x: 186, startPoint y: 210, endPoint x: 132, endPoint y: 210, distance: 53.7
click at [132, 210] on div "Contact information Owner [PERSON_NAME] [PERSON_NAME][EMAIL_ADDRESS][DOMAIN_NAM…" at bounding box center [250, 233] width 262 height 190
copy strong "3603593966"
click at [214, 197] on div "Cellphone Number" at bounding box center [250, 198] width 233 height 9
click at [153, 14] on input "text" at bounding box center [381, 16] width 501 height 14
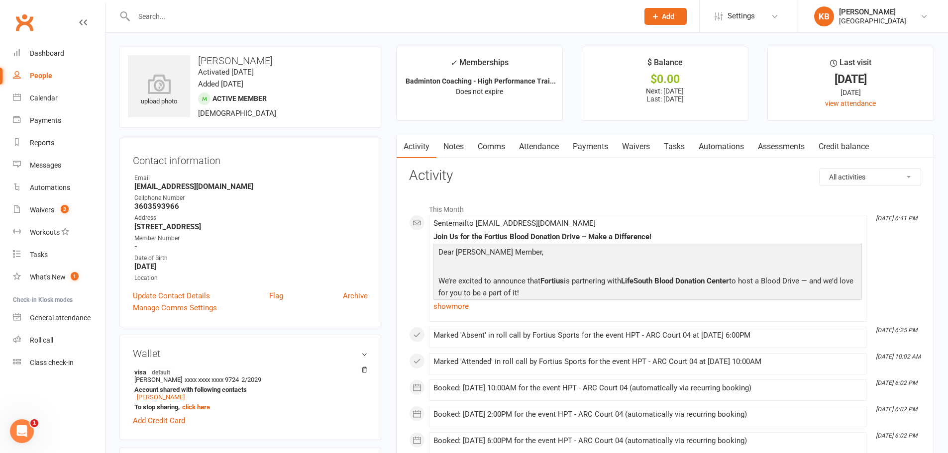
paste input "[PERSON_NAME]"
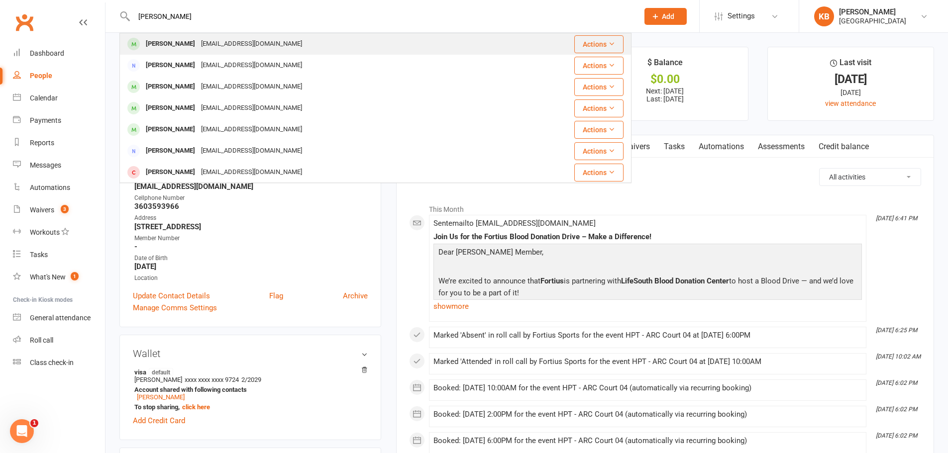
type input "[PERSON_NAME]"
click at [226, 45] on div "[EMAIL_ADDRESS][DOMAIN_NAME]" at bounding box center [251, 44] width 107 height 14
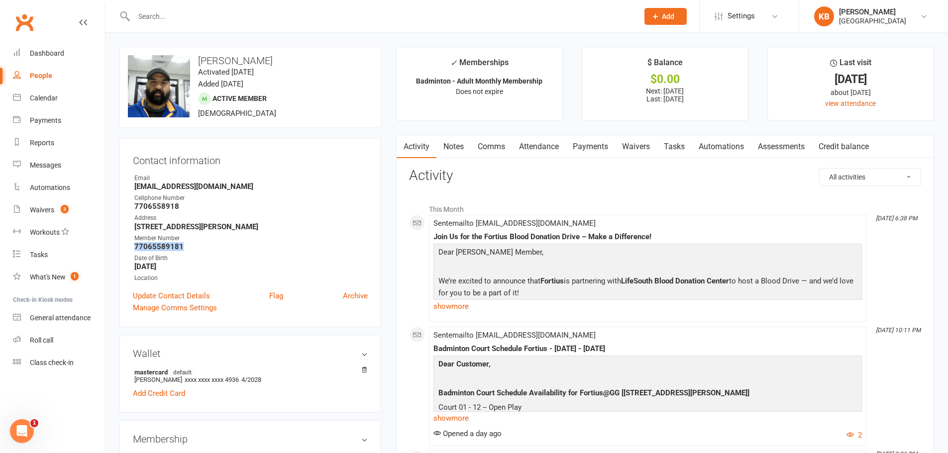
drag, startPoint x: 133, startPoint y: 247, endPoint x: 194, endPoint y: 246, distance: 61.2
click at [194, 246] on li "Member Number 77065589181" at bounding box center [250, 242] width 235 height 17
copy strong "77065589181"
click at [256, 168] on div "Contact information Owner Email [EMAIL_ADDRESS][DOMAIN_NAME] Cellphone Number […" at bounding box center [250, 233] width 262 height 190
click at [164, 13] on input "text" at bounding box center [381, 16] width 501 height 14
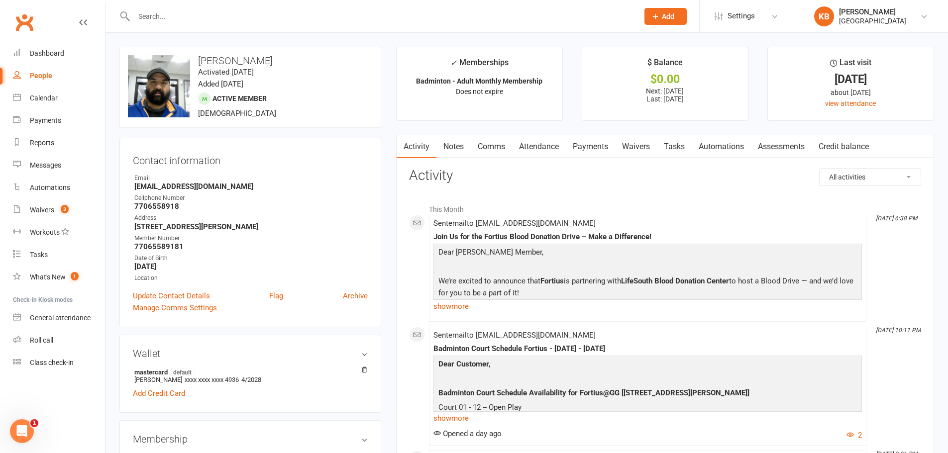
paste input "[PERSON_NAME]"
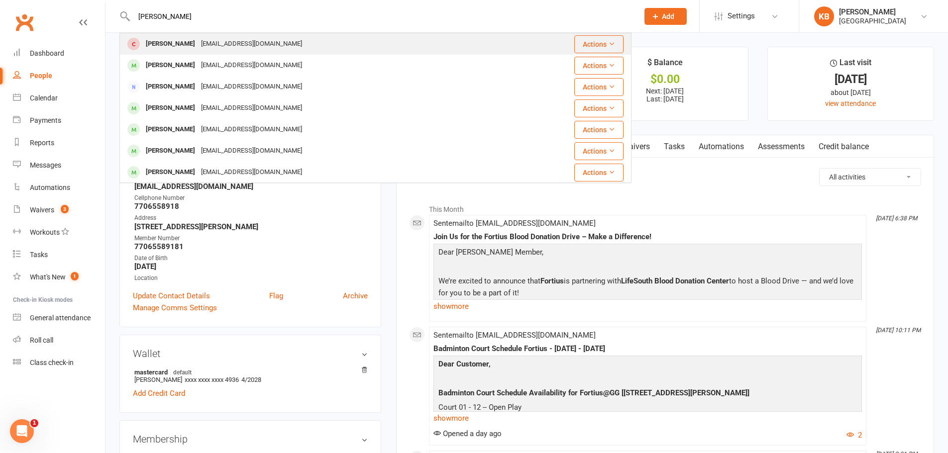
type input "[PERSON_NAME]"
click at [198, 43] on div "[EMAIL_ADDRESS][DOMAIN_NAME]" at bounding box center [251, 44] width 107 height 14
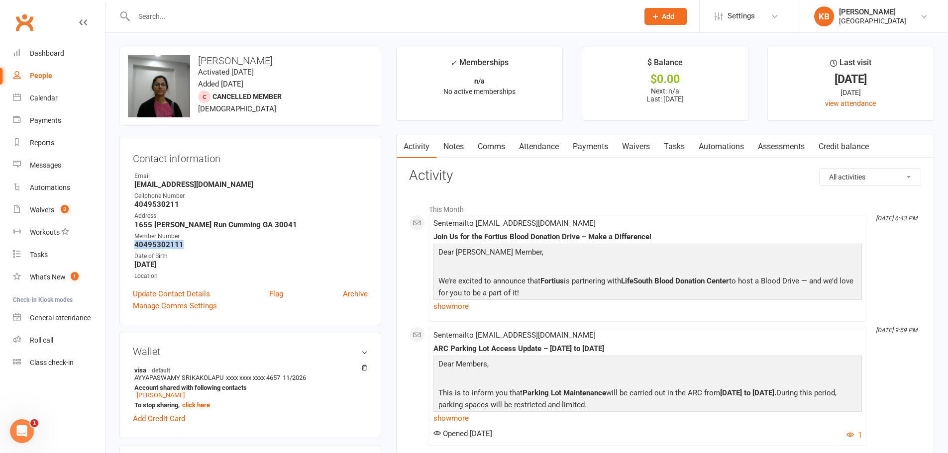
drag, startPoint x: 132, startPoint y: 246, endPoint x: 188, endPoint y: 246, distance: 56.2
click at [187, 246] on div "Contact information Owner Email [EMAIL_ADDRESS][DOMAIN_NAME] Cellphone Number […" at bounding box center [250, 231] width 262 height 190
copy strong "40495302111"
click at [295, 222] on strong "1655 [PERSON_NAME] Run Cumming GA 30041" at bounding box center [250, 224] width 233 height 9
click at [601, 149] on link "Payments" at bounding box center [590, 146] width 49 height 23
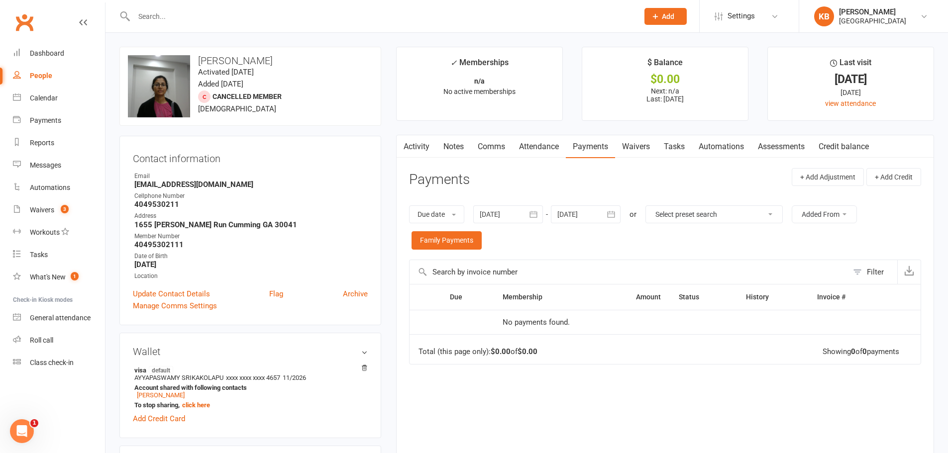
click at [166, 21] on input "text" at bounding box center [381, 16] width 501 height 14
paste input "[PERSON_NAME]"
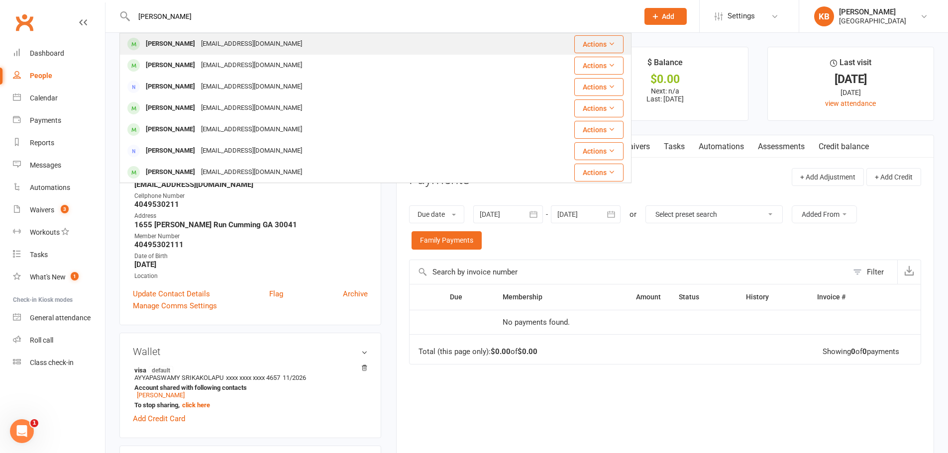
type input "[PERSON_NAME]"
click at [203, 43] on div "[EMAIL_ADDRESS][DOMAIN_NAME]" at bounding box center [251, 44] width 107 height 14
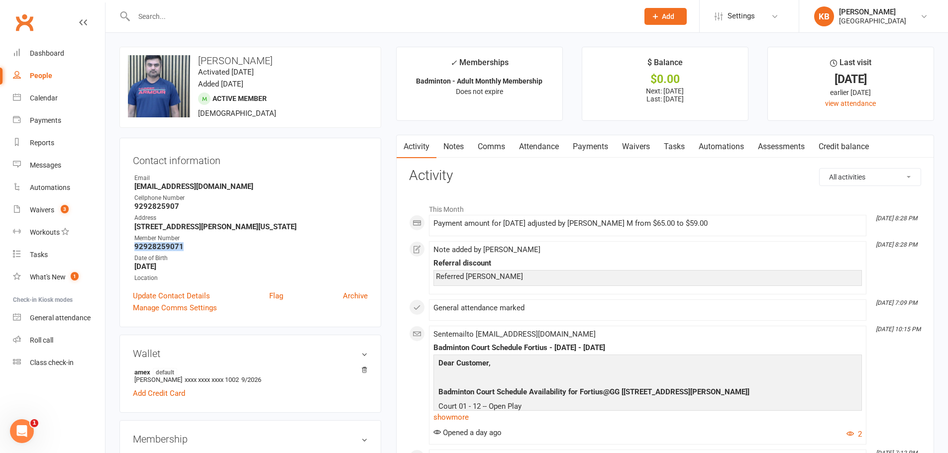
drag, startPoint x: 128, startPoint y: 249, endPoint x: 193, endPoint y: 249, distance: 64.7
click at [193, 249] on div "Contact information Owner Email [EMAIL_ADDRESS][DOMAIN_NAME] Cellphone Number […" at bounding box center [250, 233] width 262 height 190
copy strong "92928259071"
click at [243, 202] on div "Cellphone Number" at bounding box center [250, 198] width 233 height 9
click at [169, 14] on input "text" at bounding box center [381, 16] width 501 height 14
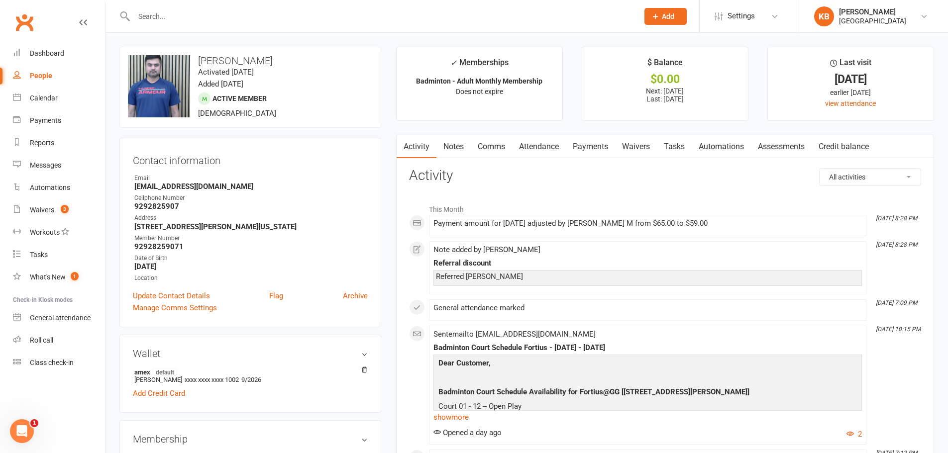
paste input "[PERSON_NAME] [PERSON_NAME]"
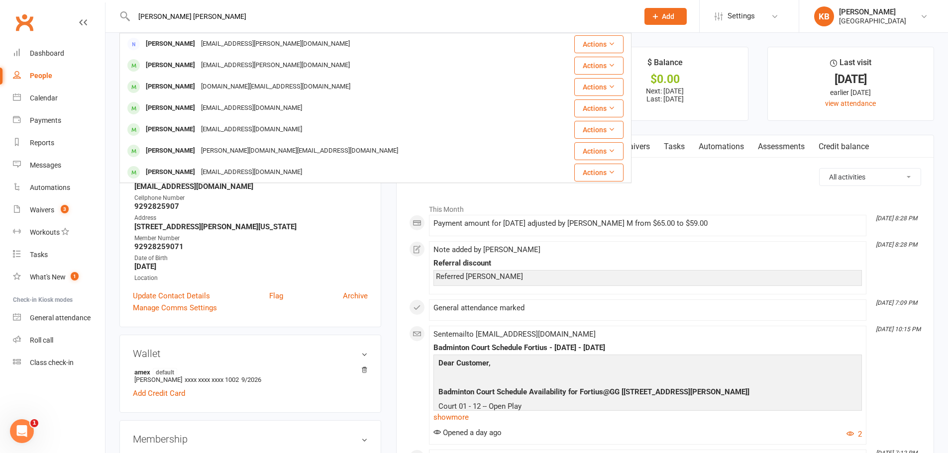
drag, startPoint x: 216, startPoint y: 11, endPoint x: 221, endPoint y: 19, distance: 9.1
click at [221, 19] on div "[PERSON_NAME] [PERSON_NAME] [PERSON_NAME] [PERSON_NAME][EMAIL_ADDRESS][PERSON_N…" at bounding box center [375, 16] width 512 height 32
drag, startPoint x: 221, startPoint y: 19, endPoint x: 124, endPoint y: 22, distance: 96.6
click at [124, 22] on div "[PERSON_NAME] [PERSON_NAME] [PERSON_NAME] [PERSON_NAME][EMAIL_ADDRESS][PERSON_N…" at bounding box center [375, 16] width 512 height 32
paste input "[PERSON_NAME][EMAIL_ADDRESS][DOMAIN_NAME]"
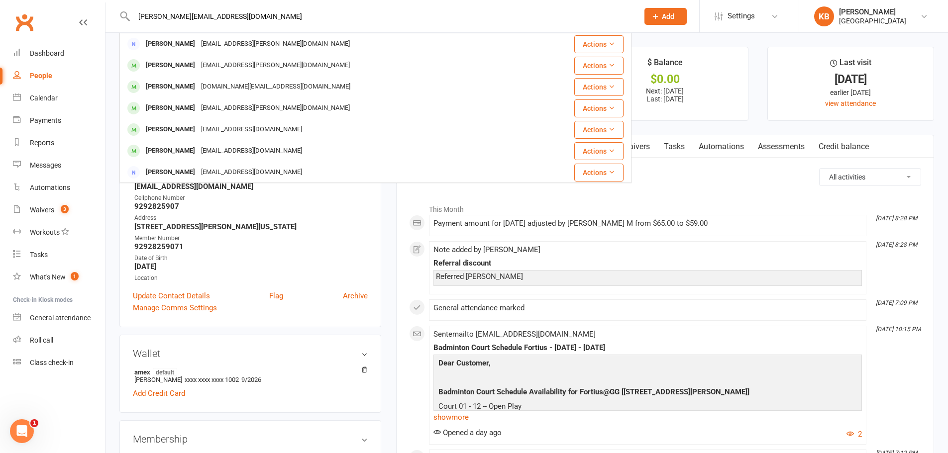
drag, startPoint x: 255, startPoint y: 12, endPoint x: 130, endPoint y: 10, distance: 124.4
click at [134, 11] on input "[PERSON_NAME][EMAIL_ADDRESS][DOMAIN_NAME]" at bounding box center [381, 16] width 501 height 14
paste input "[PERSON_NAME]"
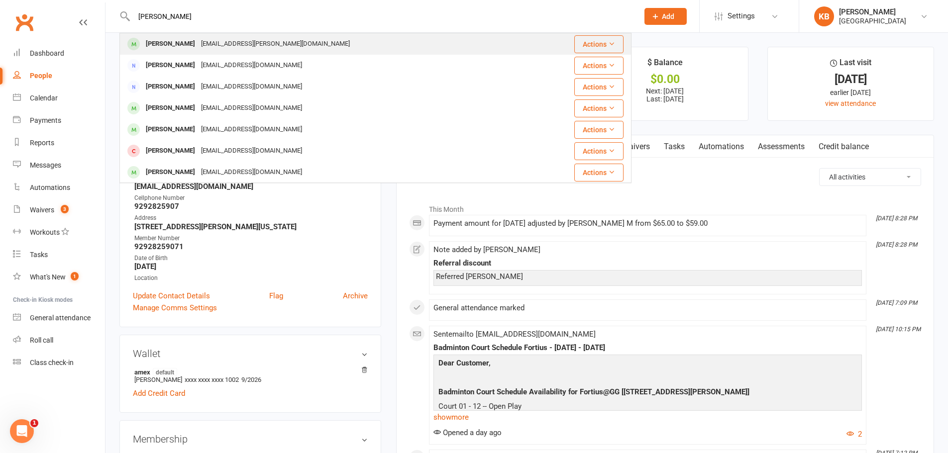
type input "[PERSON_NAME]"
click at [213, 42] on div "[EMAIL_ADDRESS][PERSON_NAME][DOMAIN_NAME]" at bounding box center [275, 44] width 155 height 14
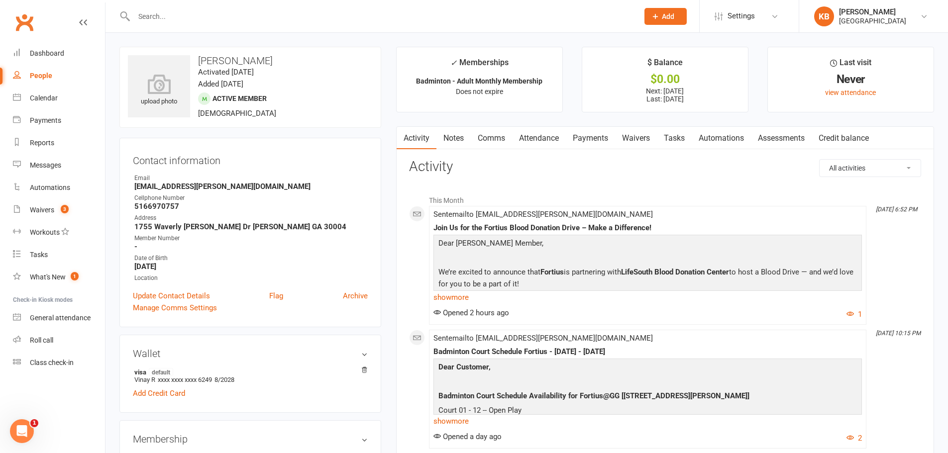
click at [590, 130] on link "Payments" at bounding box center [590, 138] width 49 height 23
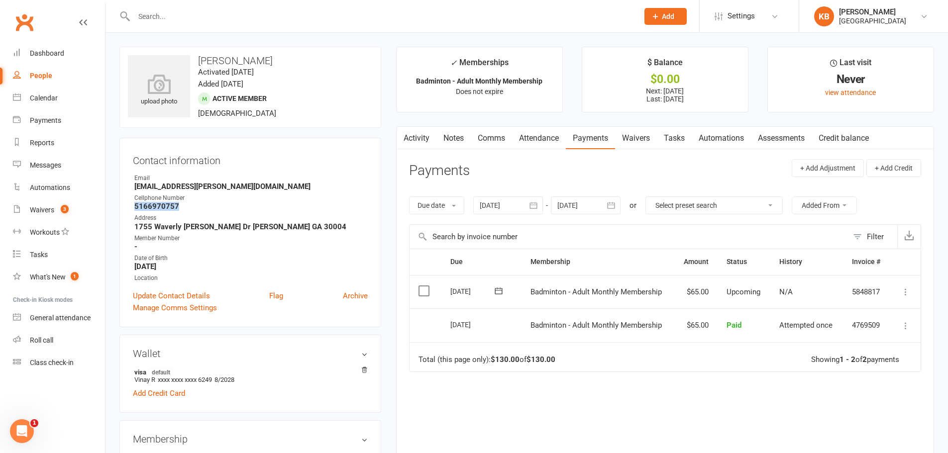
drag, startPoint x: 131, startPoint y: 207, endPoint x: 191, endPoint y: 202, distance: 59.9
click at [191, 202] on div "Contact information Owner Email [EMAIL_ADDRESS][PERSON_NAME][DOMAIN_NAME] Cellp…" at bounding box center [250, 233] width 262 height 190
copy strong "5166970757"
click at [286, 186] on strong "[EMAIL_ADDRESS][PERSON_NAME][DOMAIN_NAME]" at bounding box center [250, 186] width 233 height 9
click at [419, 144] on link "Activity" at bounding box center [417, 138] width 40 height 23
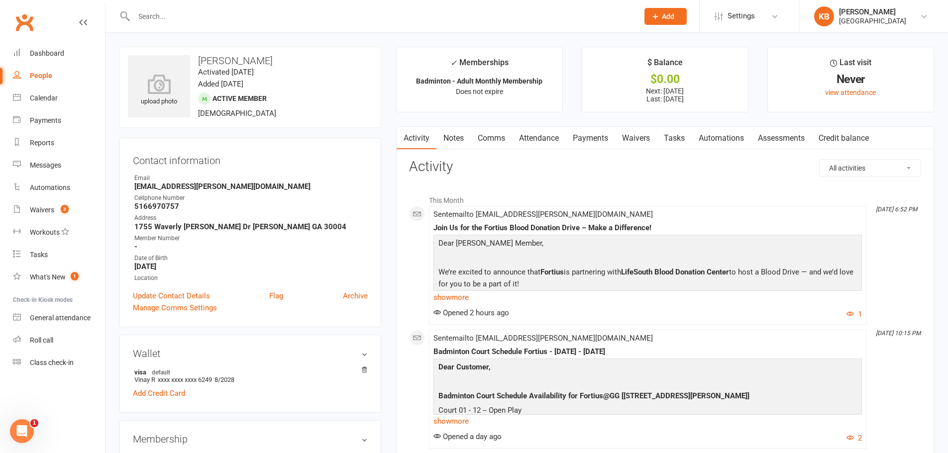
click at [180, 10] on input "text" at bounding box center [381, 16] width 501 height 14
paste input "[PERSON_NAME] [PERSON_NAME]"
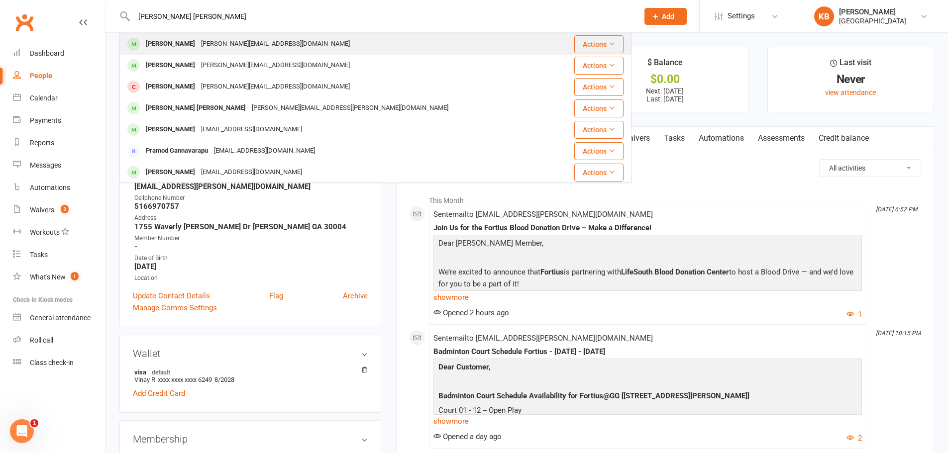
type input "[PERSON_NAME] [PERSON_NAME]"
click at [270, 46] on div "[PERSON_NAME][EMAIL_ADDRESS][DOMAIN_NAME]" at bounding box center [275, 44] width 155 height 14
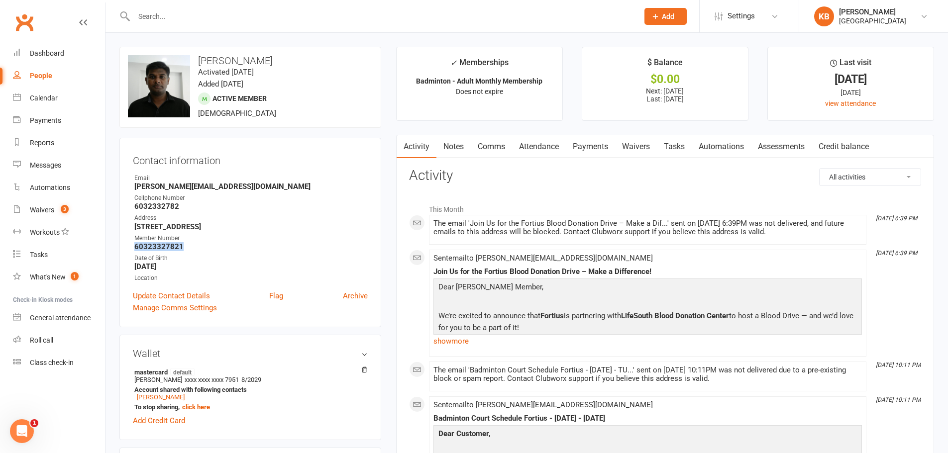
drag, startPoint x: 133, startPoint y: 247, endPoint x: 195, endPoint y: 248, distance: 62.2
click at [195, 248] on li "Member Number 60323327821" at bounding box center [250, 242] width 235 height 17
copy strong "60323327821"
click at [259, 232] on ul "Owner Email [PERSON_NAME][EMAIL_ADDRESS][DOMAIN_NAME] Cellphone Number [PHONE_N…" at bounding box center [250, 228] width 235 height 109
click at [192, 25] on div at bounding box center [375, 16] width 512 height 32
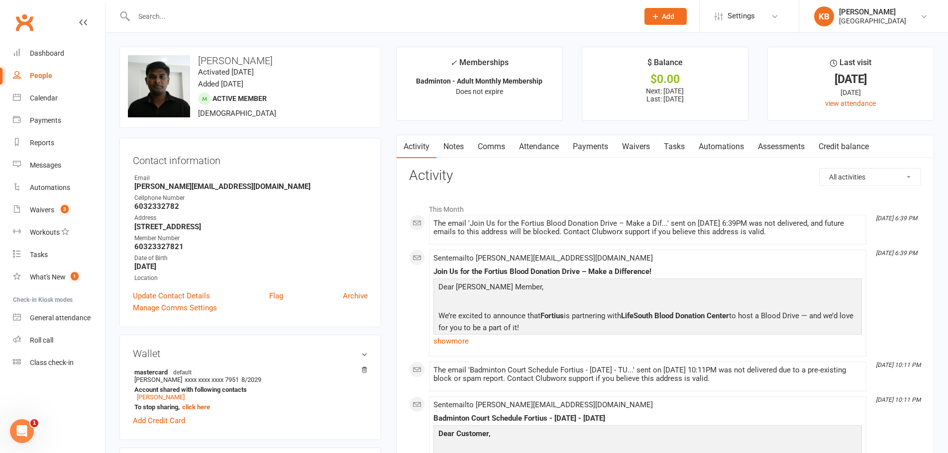
click at [181, 19] on input "text" at bounding box center [381, 16] width 501 height 14
paste input "[PERSON_NAME]"
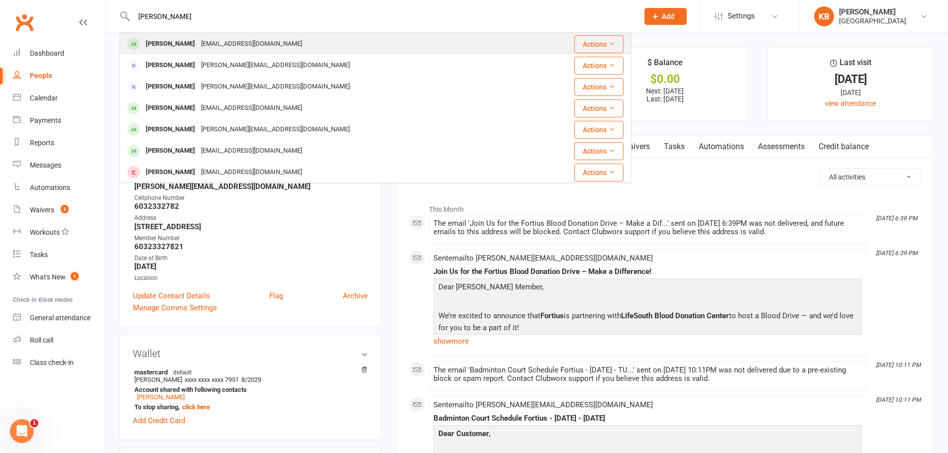
type input "[PERSON_NAME]"
click at [227, 36] on div "[PERSON_NAME] [PERSON_NAME][EMAIL_ADDRESS][DOMAIN_NAME]" at bounding box center [325, 44] width 411 height 20
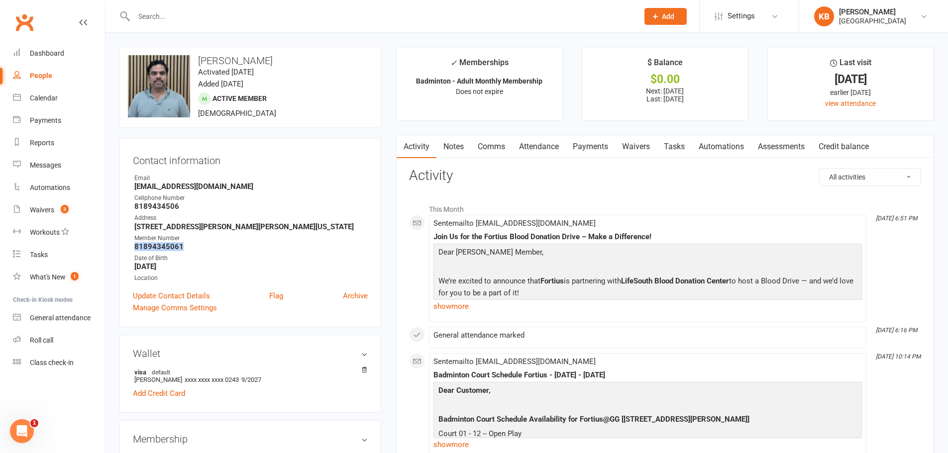
drag, startPoint x: 130, startPoint y: 247, endPoint x: 204, endPoint y: 247, distance: 73.6
click at [204, 247] on div "Contact information Owner Email [EMAIL_ADDRESS][DOMAIN_NAME] Cellphone Number […" at bounding box center [250, 233] width 262 height 190
copy strong "81894345061"
click at [210, 236] on div "Member Number" at bounding box center [250, 238] width 233 height 9
click at [171, 20] on input "text" at bounding box center [381, 16] width 501 height 14
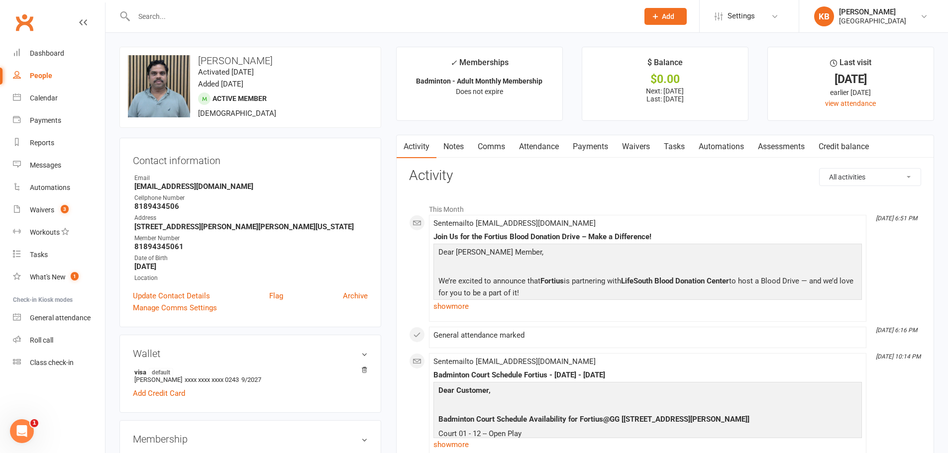
paste input "Tarun [PERSON_NAME] [PERSON_NAME] Karna"
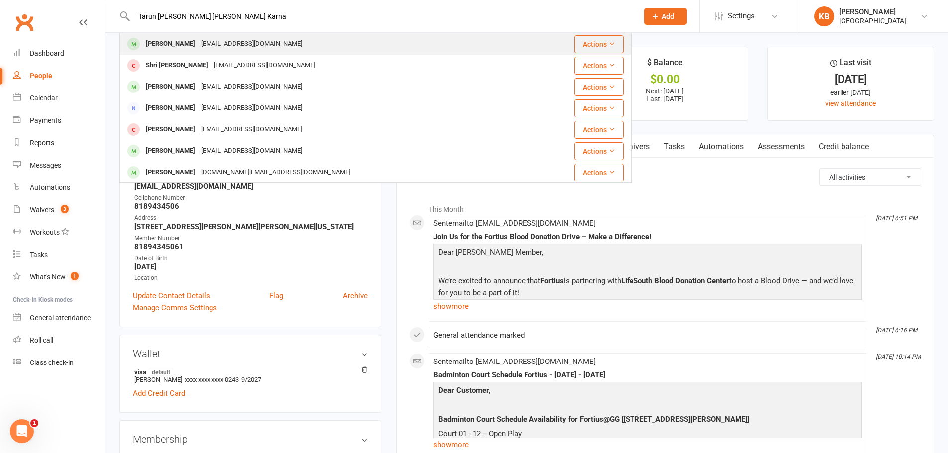
type input "Tarun [PERSON_NAME] [PERSON_NAME] Karna"
click at [281, 44] on div "[EMAIL_ADDRESS][DOMAIN_NAME]" at bounding box center [251, 44] width 107 height 14
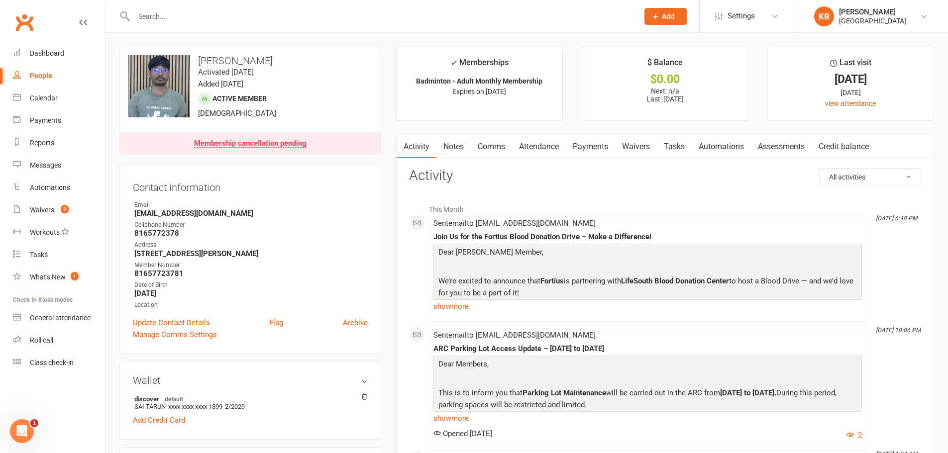
click at [595, 145] on link "Payments" at bounding box center [590, 146] width 49 height 23
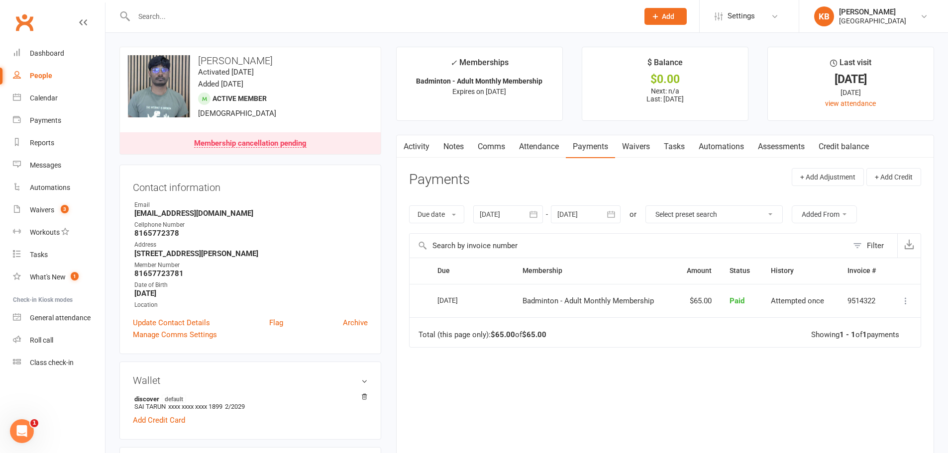
click at [231, 16] on input "text" at bounding box center [381, 16] width 501 height 14
paste input "[DOMAIN_NAME][EMAIL_ADDRESS][DOMAIN_NAME]"
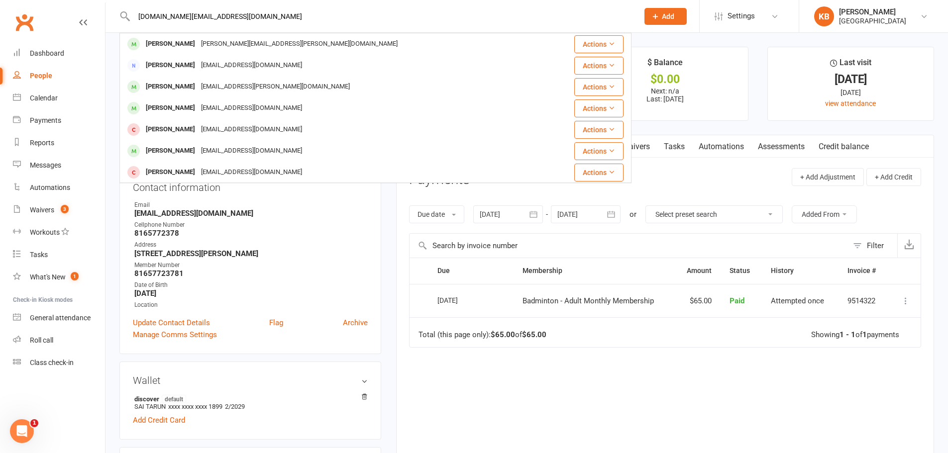
drag, startPoint x: 240, startPoint y: 17, endPoint x: 127, endPoint y: 9, distance: 112.8
click at [128, 9] on div "[DOMAIN_NAME][EMAIL_ADDRESS][DOMAIN_NAME] [PERSON_NAME] [PERSON_NAME][EMAIL_ADD…" at bounding box center [375, 16] width 512 height 32
paste input "[PERSON_NAME]"
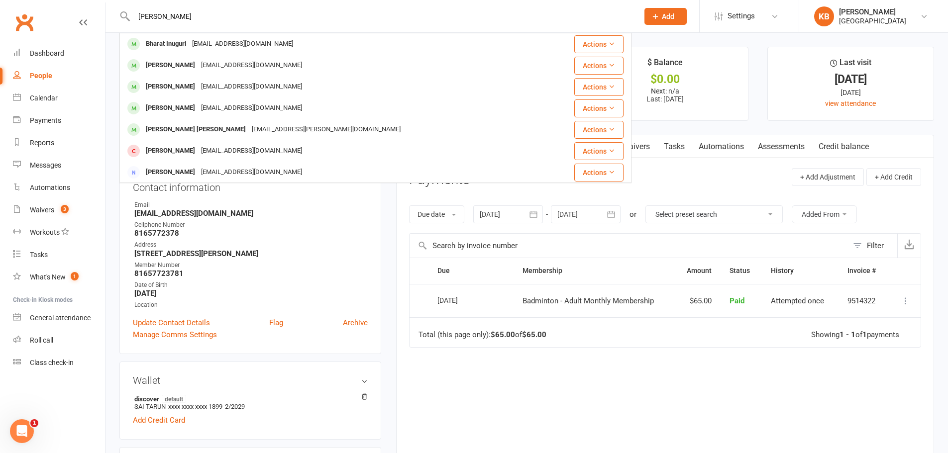
type input "[PERSON_NAME]"
drag, startPoint x: 189, startPoint y: 12, endPoint x: 117, endPoint y: 16, distance: 71.8
click at [117, 16] on react-component "[PERSON_NAME] Bharat Inuguri [EMAIL_ADDRESS][DOMAIN_NAME] Actions [PERSON_NAME]…" at bounding box center [315, 16] width 631 height 32
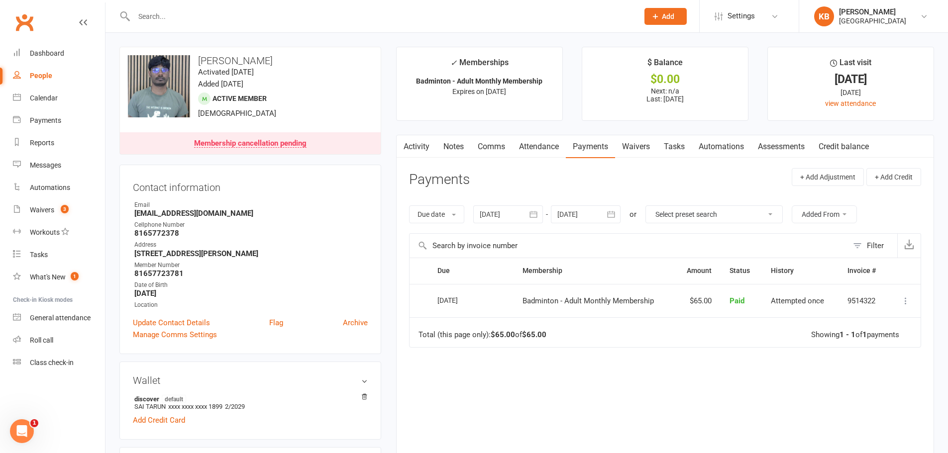
paste input "[EMAIL_ADDRESS][DOMAIN_NAME]"
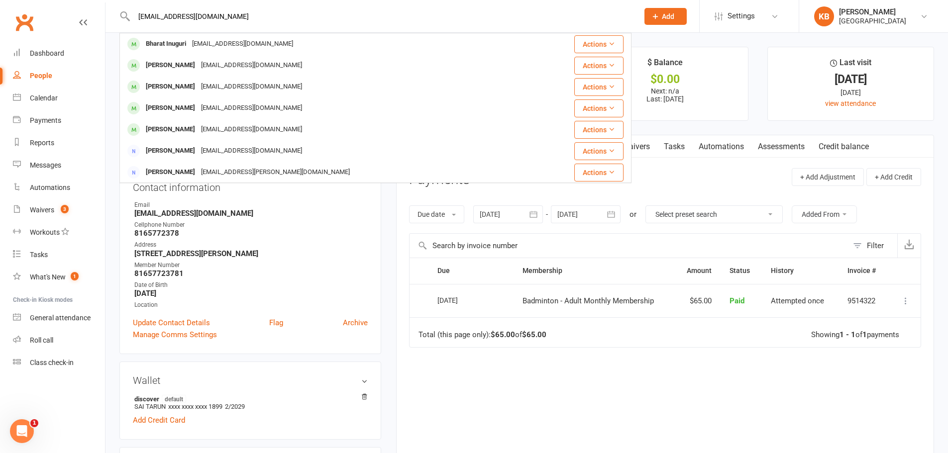
type input "[EMAIL_ADDRESS][DOMAIN_NAME]"
drag, startPoint x: 228, startPoint y: 13, endPoint x: 123, endPoint y: 16, distance: 105.0
click at [123, 16] on div "[EMAIL_ADDRESS][DOMAIN_NAME] Bharat Inuguri [EMAIL_ADDRESS][DOMAIN_NAME] Action…" at bounding box center [375, 16] width 512 height 32
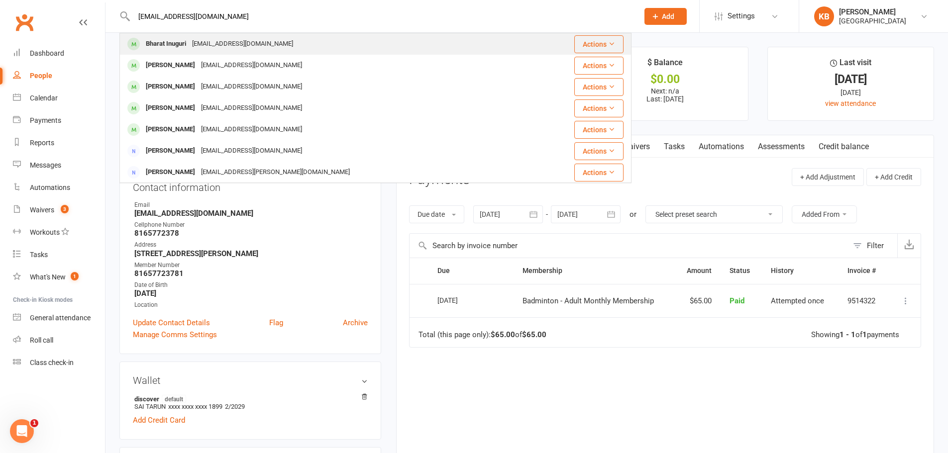
click at [266, 42] on div "[EMAIL_ADDRESS][DOMAIN_NAME]" at bounding box center [242, 44] width 107 height 14
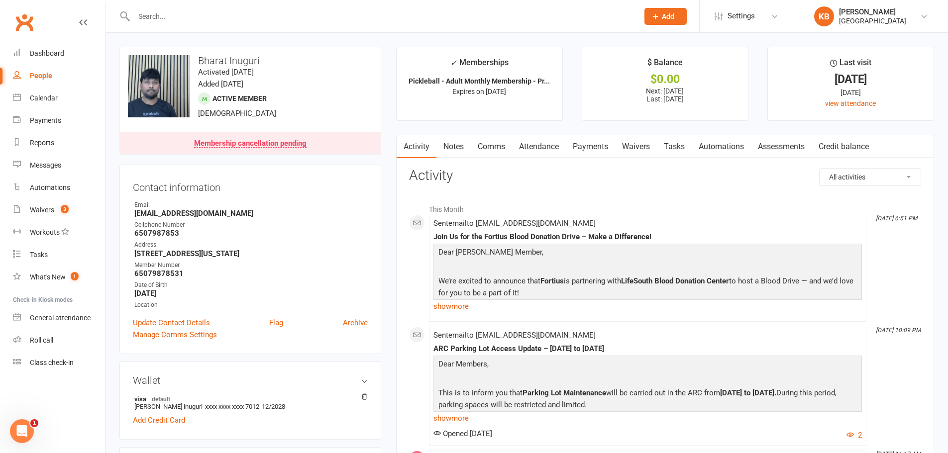
click at [174, 16] on input "text" at bounding box center [381, 16] width 501 height 14
paste input "[PERSON_NAME]"
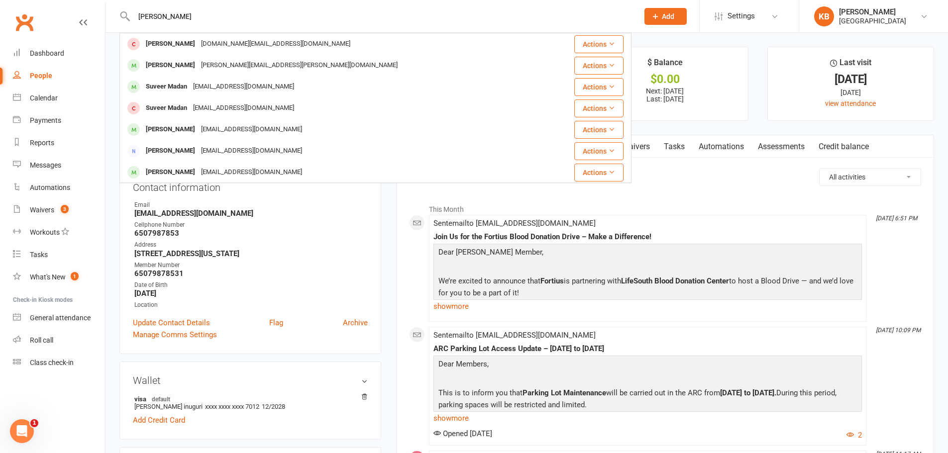
drag, startPoint x: 195, startPoint y: 18, endPoint x: 130, endPoint y: 16, distance: 64.7
click at [130, 16] on div "[PERSON_NAME] [PERSON_NAME] [DOMAIN_NAME][EMAIL_ADDRESS][DOMAIN_NAME] Actions […" at bounding box center [375, 16] width 512 height 32
paste input "[EMAIL_ADDRESS][DOMAIN_NAME]"
drag, startPoint x: 233, startPoint y: 11, endPoint x: 59, endPoint y: 30, distance: 175.7
click at [59, 2] on header "[EMAIL_ADDRESS][DOMAIN_NAME] [PERSON_NAME] [PERSON_NAME][EMAIL_ADDRESS][DOMAIN_…" at bounding box center [474, 2] width 948 height 0
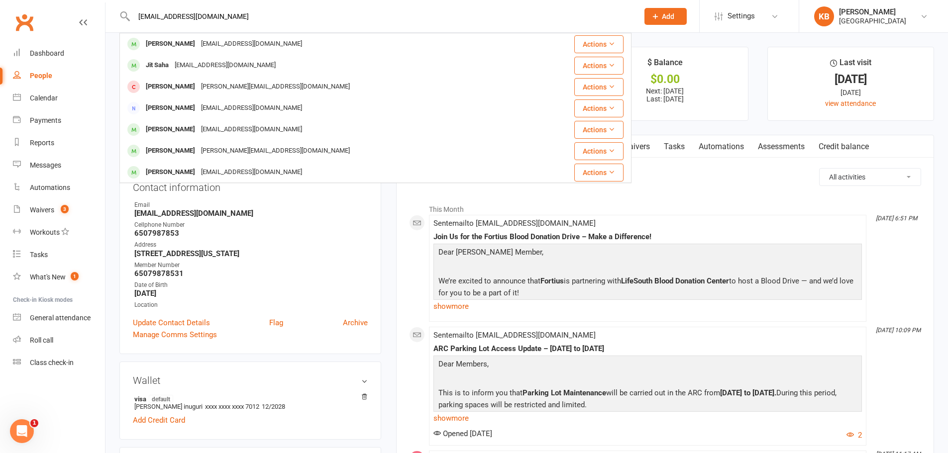
paste input "[PERSON_NAME]"
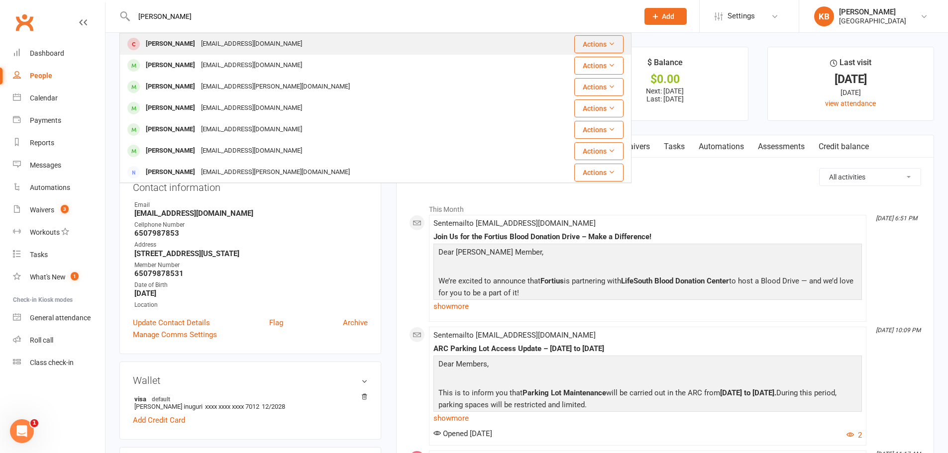
type input "[PERSON_NAME]"
click at [209, 40] on div "[EMAIL_ADDRESS][DOMAIN_NAME]" at bounding box center [251, 44] width 107 height 14
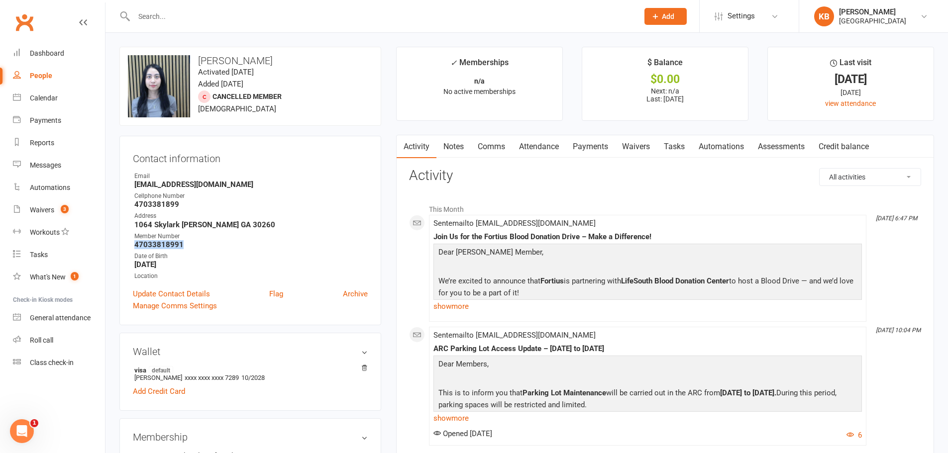
drag, startPoint x: 132, startPoint y: 241, endPoint x: 184, endPoint y: 240, distance: 51.8
click at [184, 240] on div "Contact information Owner Email music878luv@gmail.com Cellphone Number 47033818…" at bounding box center [250, 231] width 262 height 190
copy strong "47033818991"
click at [220, 228] on strong "1064 Skylark Dr Morrow GA 30260" at bounding box center [250, 224] width 233 height 9
click at [578, 143] on link "Payments" at bounding box center [590, 146] width 49 height 23
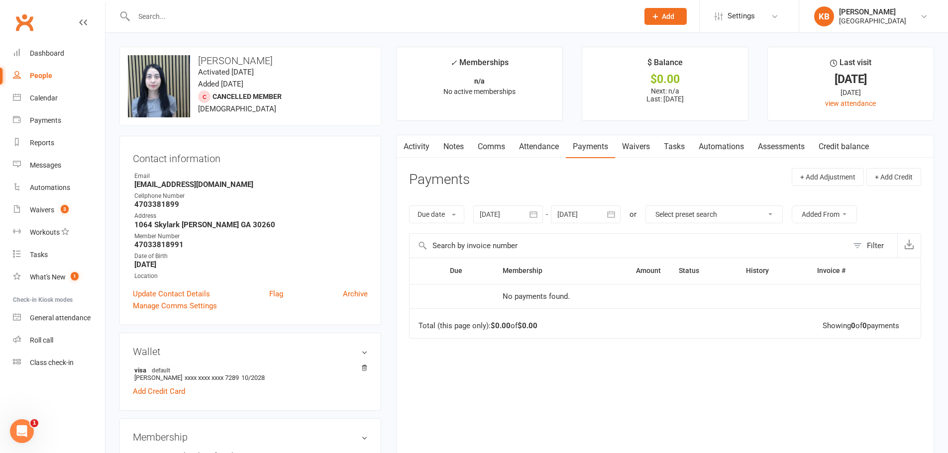
click at [200, 18] on input "text" at bounding box center [381, 16] width 501 height 14
paste input "Karthikeyan Soundarapandian"
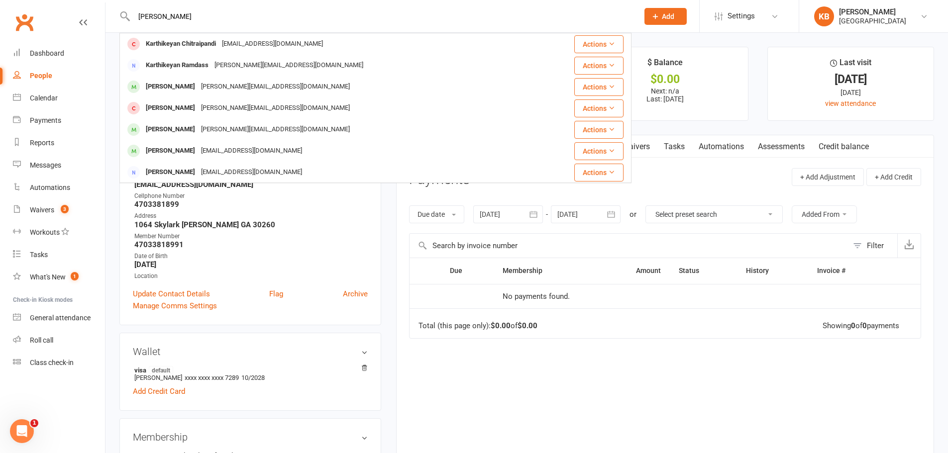
drag, startPoint x: 240, startPoint y: 18, endPoint x: 129, endPoint y: 15, distance: 111.0
click at [129, 15] on div "Karthikeyan Soundarapandian Karthikeyan Chitraipandi Ck.guess@gmail.com Actions…" at bounding box center [375, 16] width 512 height 32
paste input "karaikarthik@gmail.com"
type input "karaikarthik@gmail.com"
drag, startPoint x: 164, startPoint y: 21, endPoint x: 145, endPoint y: 21, distance: 18.9
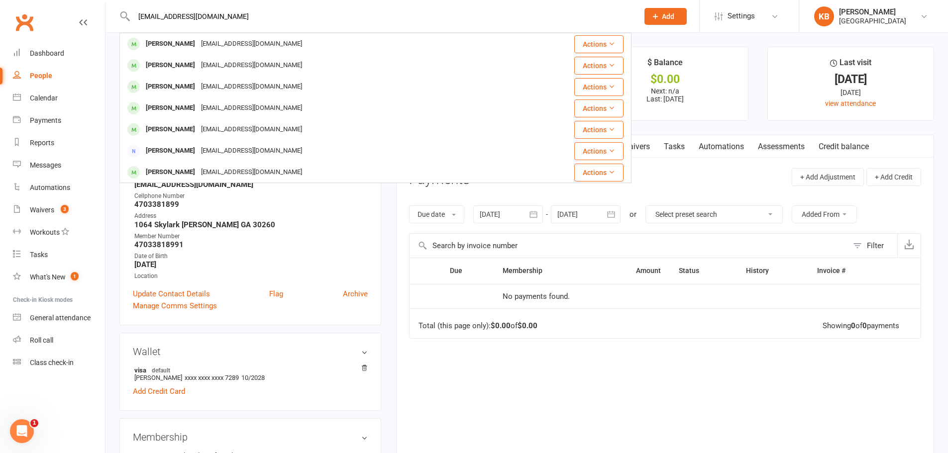
click at [145, 21] on input "karaikarthik@gmail.com" at bounding box center [381, 16] width 501 height 14
click at [253, 21] on input "karaikarthik@gmail.com" at bounding box center [381, 16] width 501 height 14
drag, startPoint x: 249, startPoint y: 20, endPoint x: 114, endPoint y: 21, distance: 134.9
click at [116, 22] on react-component "karaikarthik@gmail.com Karthik Chava Tockarthik@gmail.com Actions Avanthika Kar…" at bounding box center [315, 16] width 631 height 32
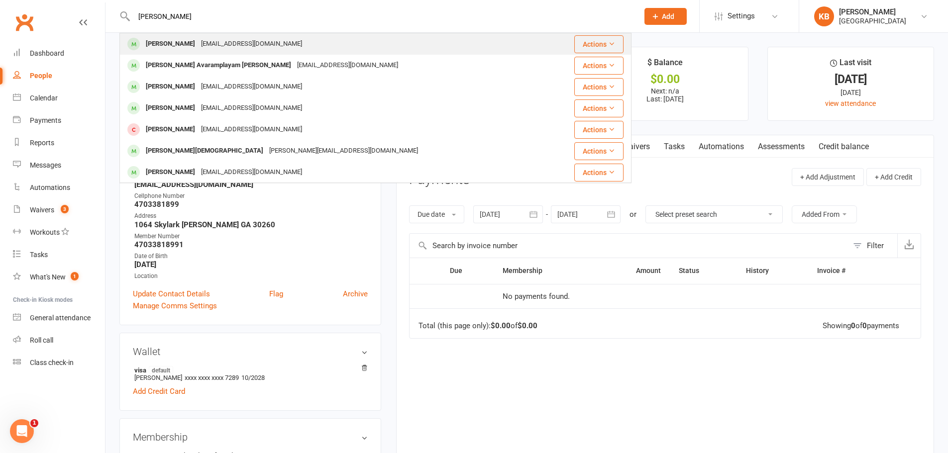
type input "haripriya"
click at [151, 42] on div "[PERSON_NAME]" at bounding box center [170, 44] width 55 height 14
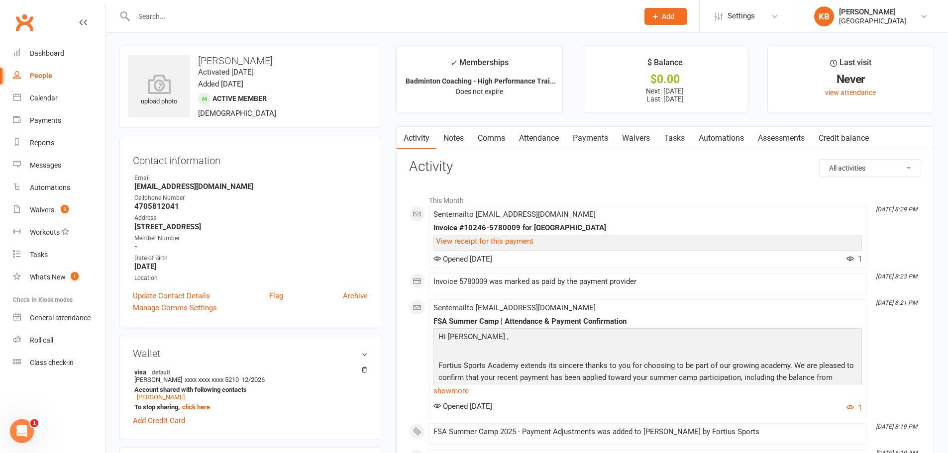
click at [585, 143] on link "Payments" at bounding box center [590, 138] width 49 height 23
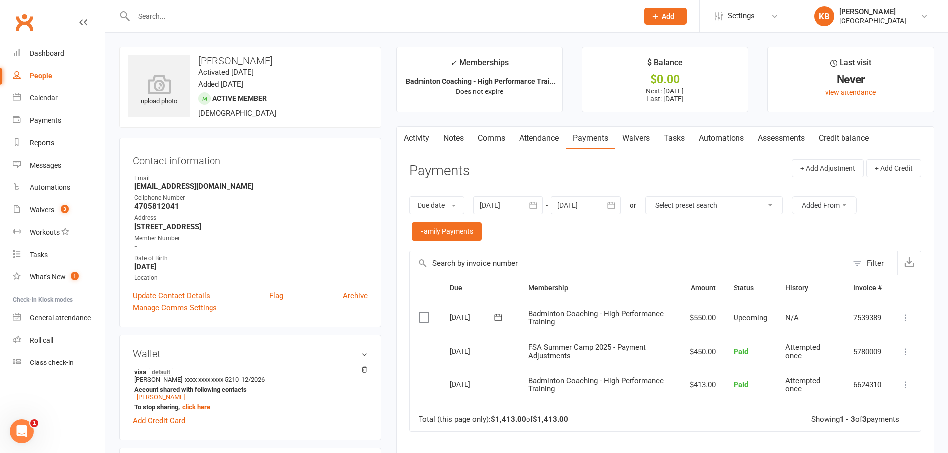
click at [605, 209] on button "button" at bounding box center [612, 206] width 18 height 18
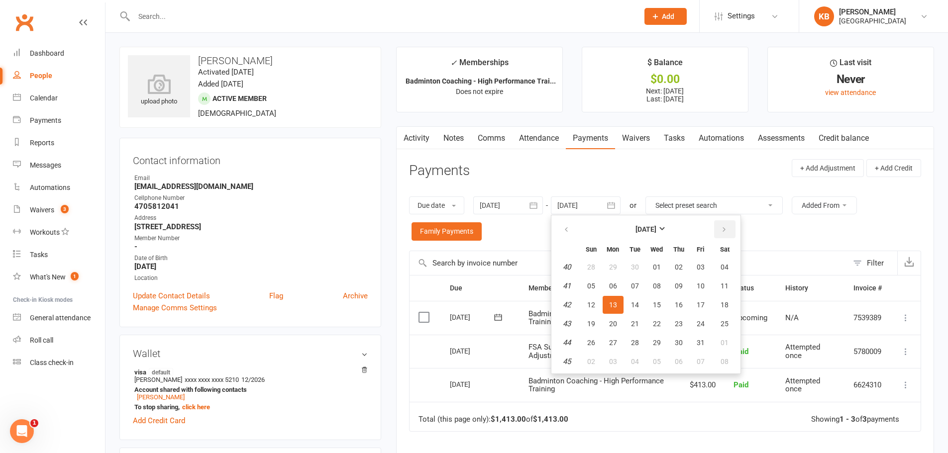
click at [726, 228] on icon "button" at bounding box center [724, 230] width 7 height 8
click at [713, 259] on td "01" at bounding box center [724, 267] width 25 height 18
click at [727, 287] on span "08" at bounding box center [725, 286] width 8 height 8
type input "08 Nov 2025"
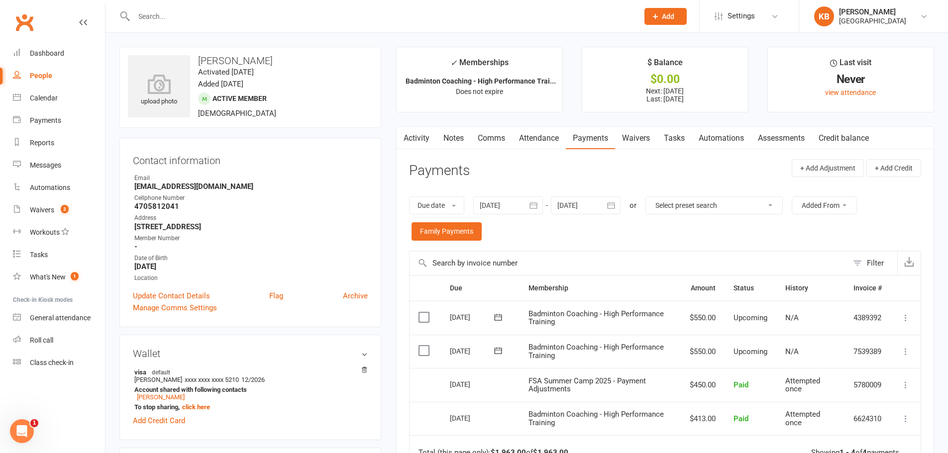
click at [432, 135] on link "Activity" at bounding box center [417, 138] width 40 height 23
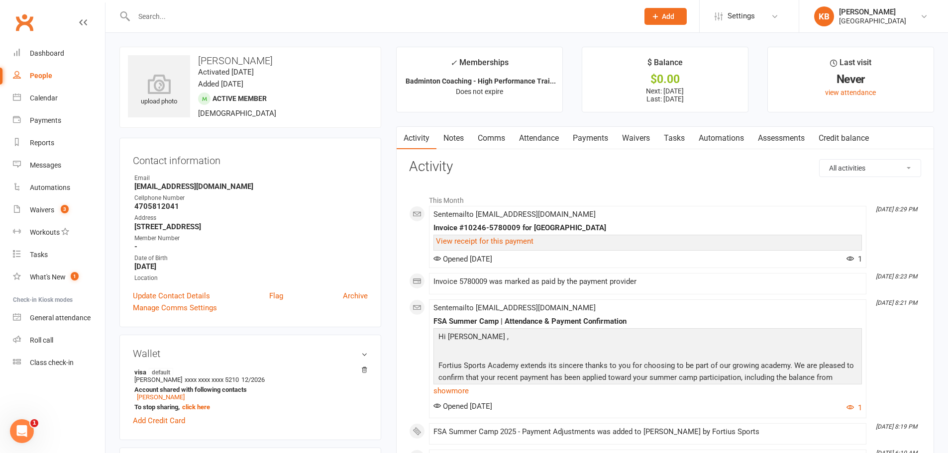
drag, startPoint x: 198, startPoint y: 60, endPoint x: 261, endPoint y: 58, distance: 62.7
click at [261, 58] on h3 "[PERSON_NAME]" at bounding box center [250, 60] width 245 height 11
click at [262, 59] on h3 "[PERSON_NAME]" at bounding box center [250, 60] width 245 height 11
drag, startPoint x: 205, startPoint y: 61, endPoint x: 262, endPoint y: 59, distance: 57.3
click at [262, 59] on h3 "[PERSON_NAME]" at bounding box center [250, 60] width 245 height 11
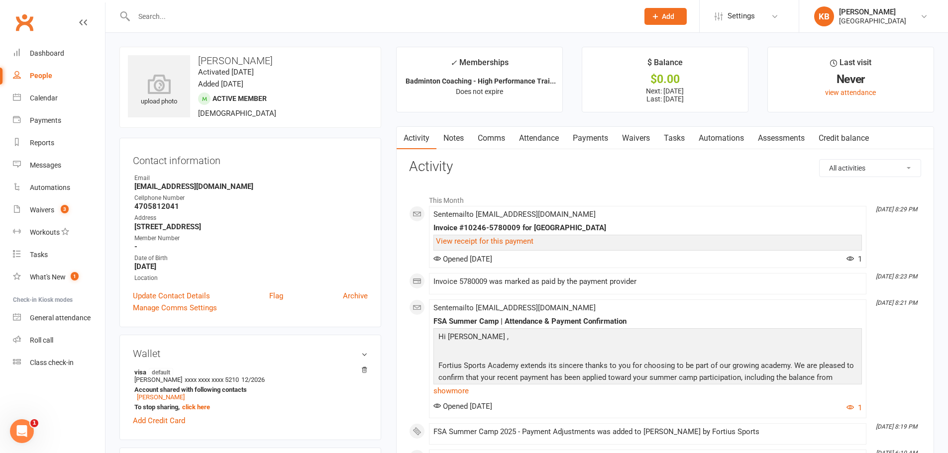
click at [273, 52] on div "upload photo Haripriya Tati Activated 9 September, 2025 Added 8 September, 2025…" at bounding box center [250, 87] width 262 height 81
drag, startPoint x: 132, startPoint y: 186, endPoint x: 235, endPoint y: 184, distance: 103.5
click at [235, 184] on div "Contact information Owner Email haripriyatati03@gmail.com Cellphone Number 4705…" at bounding box center [250, 233] width 262 height 190
click at [240, 182] on div "Email" at bounding box center [250, 178] width 233 height 9
drag, startPoint x: 128, startPoint y: 189, endPoint x: 244, endPoint y: 184, distance: 115.6
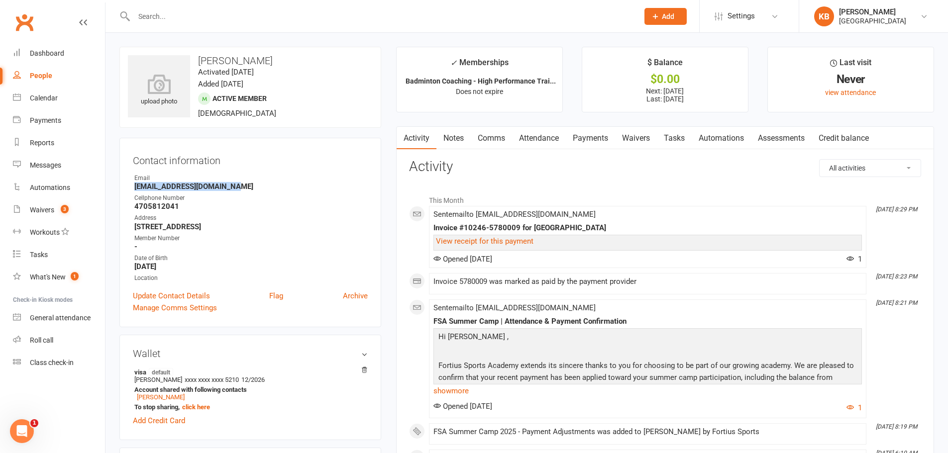
click at [244, 184] on div "Contact information Owner Email haripriyatati03@gmail.com Cellphone Number 4705…" at bounding box center [250, 233] width 262 height 190
click at [245, 182] on div "Email" at bounding box center [250, 178] width 233 height 9
click at [183, 15] on input "text" at bounding box center [381, 16] width 501 height 14
paste input "Shrijit Sowale"
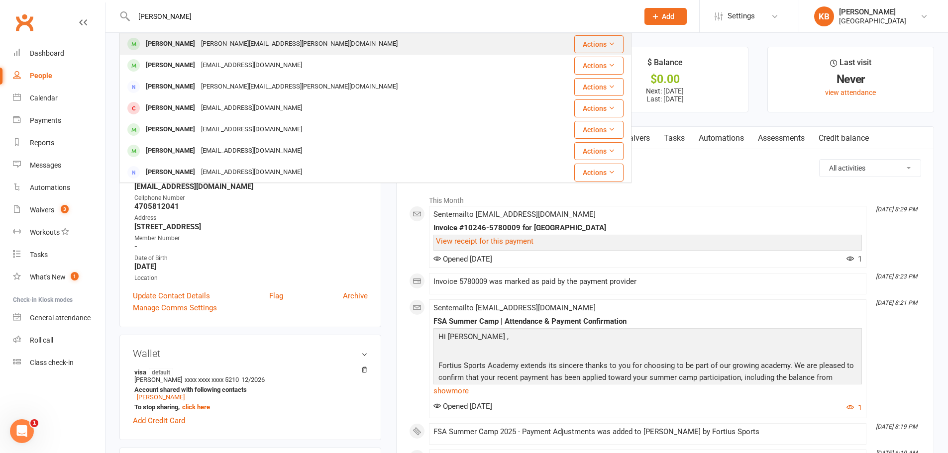
type input "Shrijit Sowale"
click at [200, 46] on div "sowale.shrijeet@gmail.com" at bounding box center [299, 44] width 203 height 14
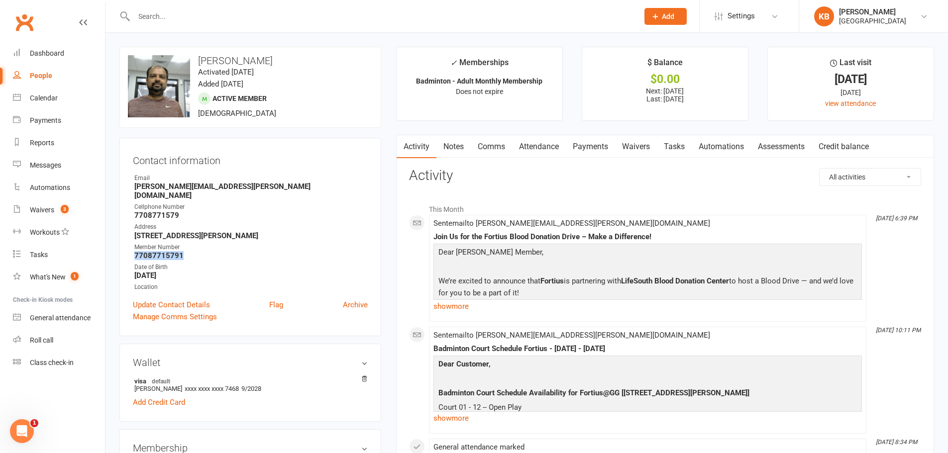
drag, startPoint x: 133, startPoint y: 247, endPoint x: 191, endPoint y: 250, distance: 57.3
click at [191, 250] on li "Member Number 77087715791" at bounding box center [250, 251] width 235 height 17
click at [253, 203] on div "Cellphone Number" at bounding box center [250, 207] width 233 height 9
click at [196, 7] on div at bounding box center [375, 16] width 512 height 32
click at [193, 17] on input "text" at bounding box center [381, 16] width 501 height 14
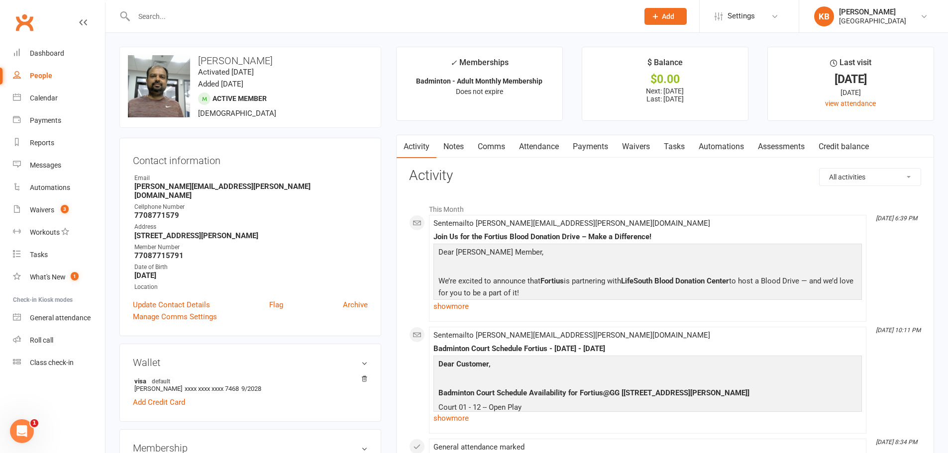
paste input "[PERSON_NAME]"
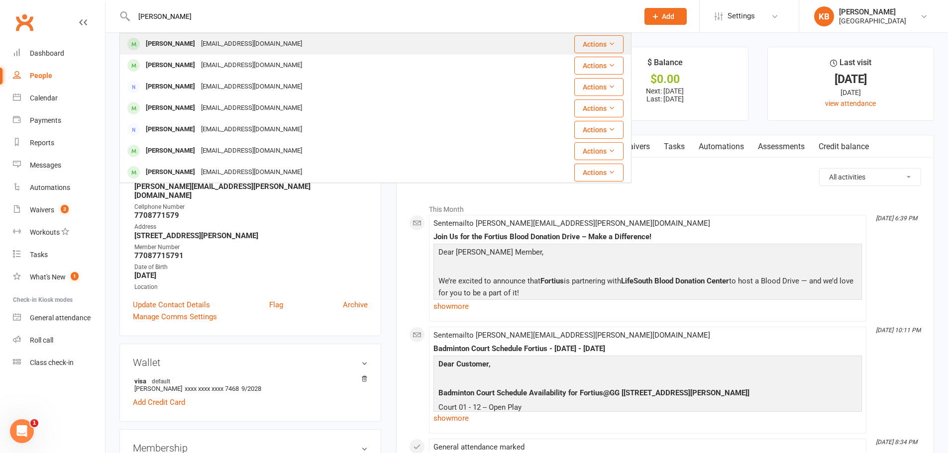
type input "[PERSON_NAME]"
click at [230, 44] on div "[EMAIL_ADDRESS][DOMAIN_NAME]" at bounding box center [251, 44] width 107 height 14
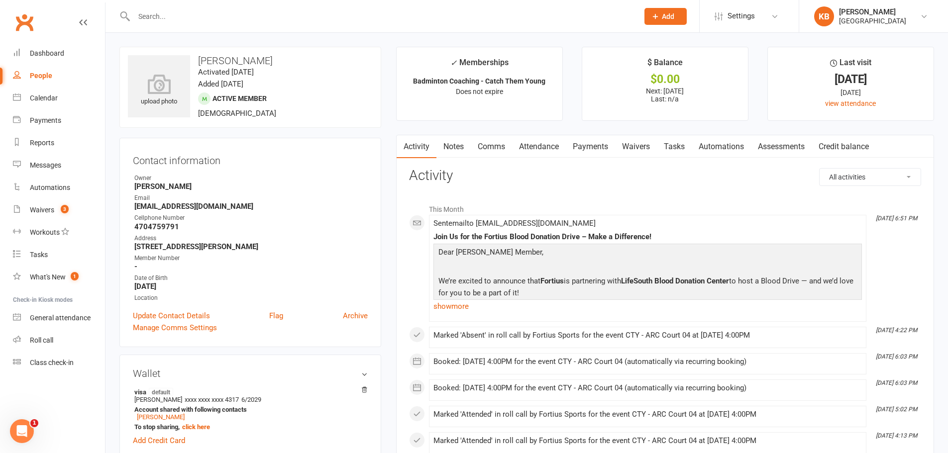
click at [582, 141] on link "Payments" at bounding box center [590, 146] width 49 height 23
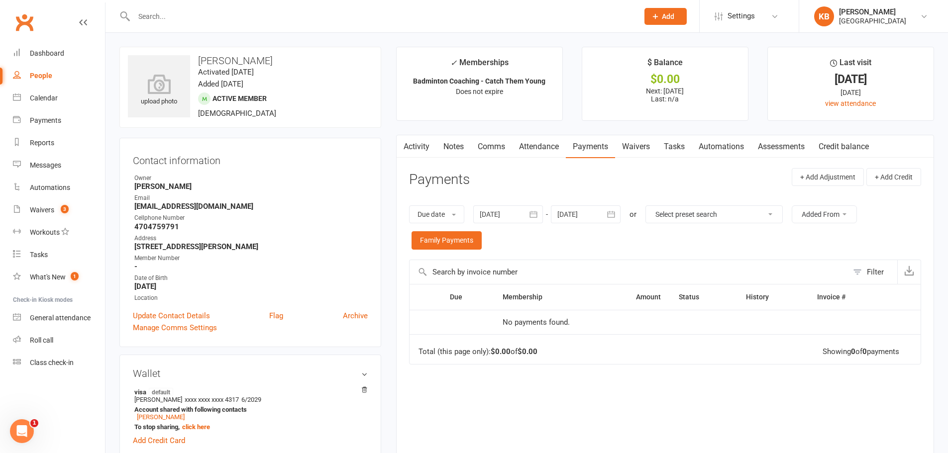
click at [537, 212] on icon "button" at bounding box center [533, 214] width 10 height 10
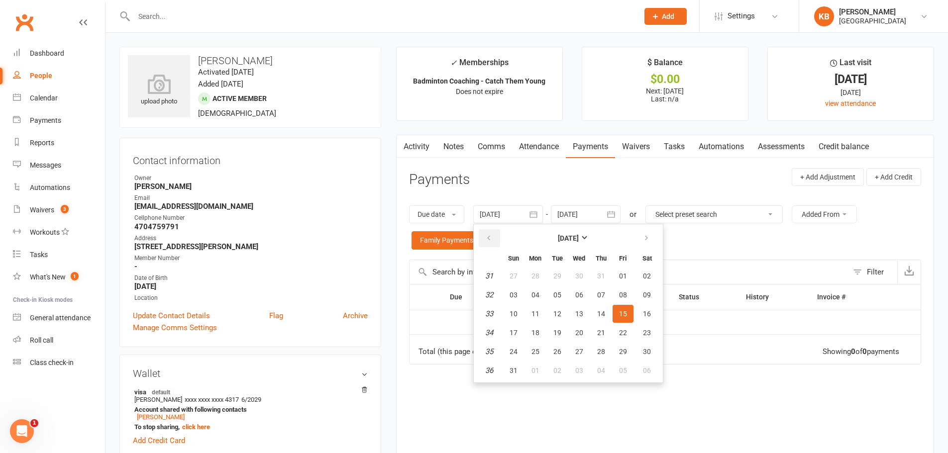
click at [500, 234] on button "button" at bounding box center [489, 238] width 21 height 18
click at [524, 289] on button "04" at bounding box center [513, 295] width 21 height 18
type input "04 May 2025"
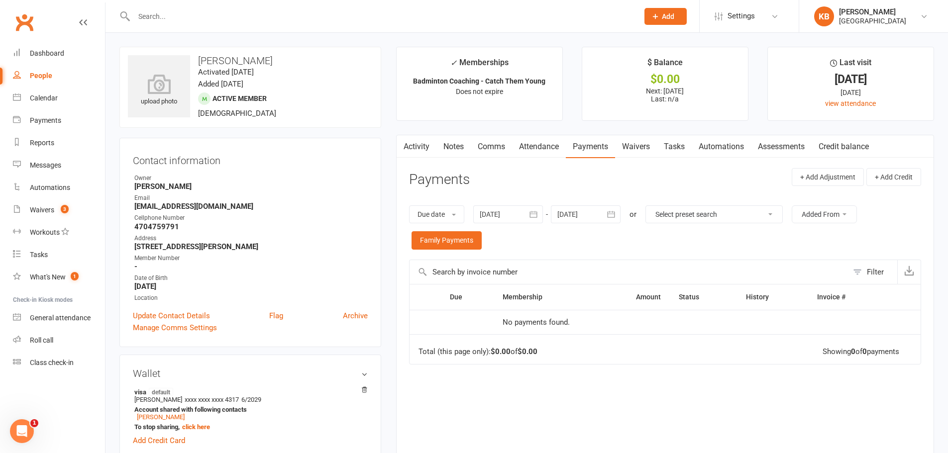
click at [616, 210] on icon "button" at bounding box center [611, 214] width 10 height 10
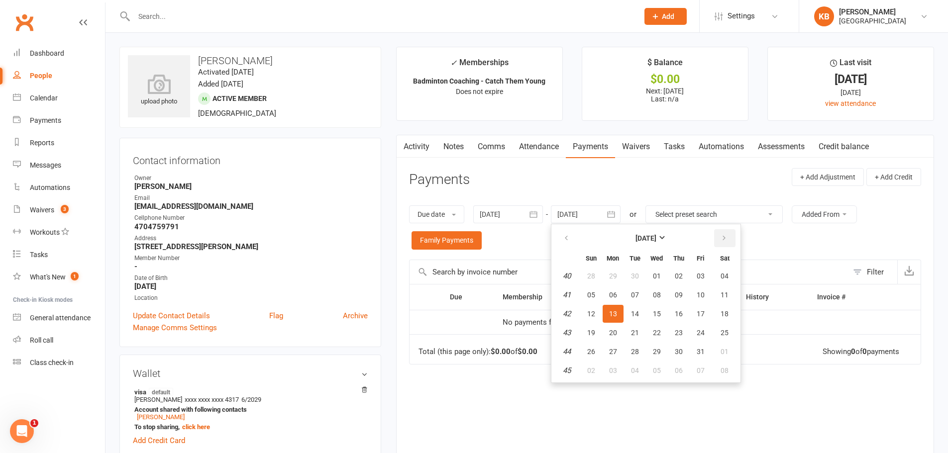
click at [722, 241] on icon "button" at bounding box center [724, 238] width 7 height 8
click at [723, 287] on button "08" at bounding box center [724, 295] width 25 height 18
type input "08 Nov 2025"
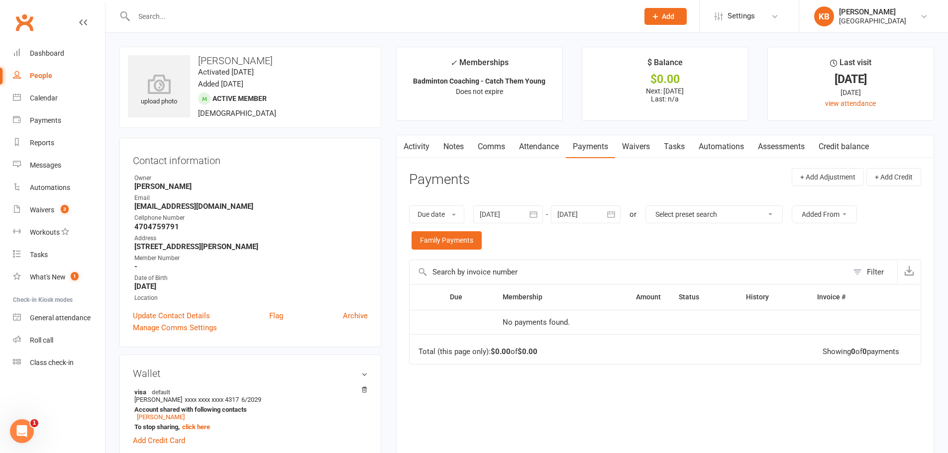
click at [535, 209] on icon "button" at bounding box center [533, 214] width 10 height 10
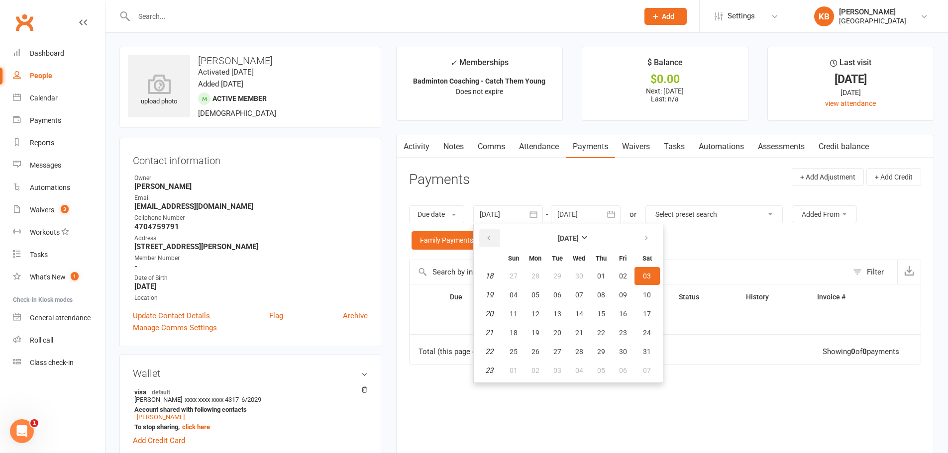
click at [488, 246] on button "button" at bounding box center [489, 238] width 21 height 18
click at [511, 290] on button "02" at bounding box center [513, 295] width 21 height 18
type input "02 Mar 2025"
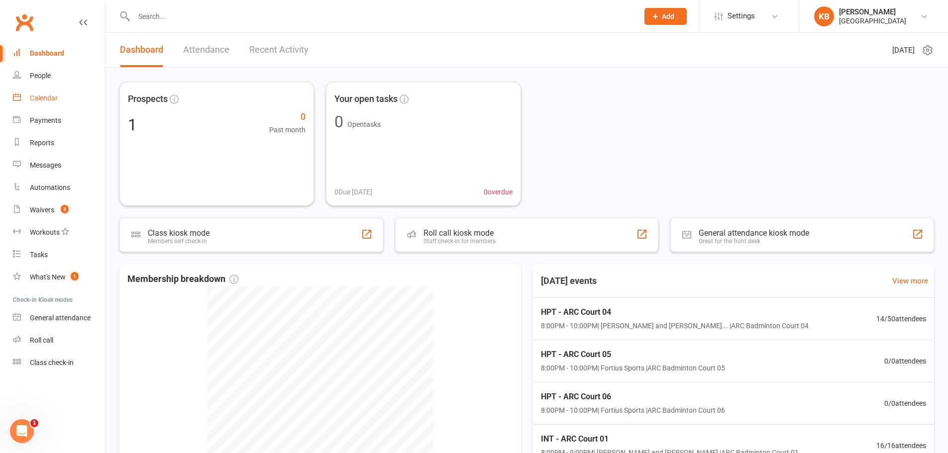
click at [44, 96] on div "Calendar" at bounding box center [44, 98] width 28 height 8
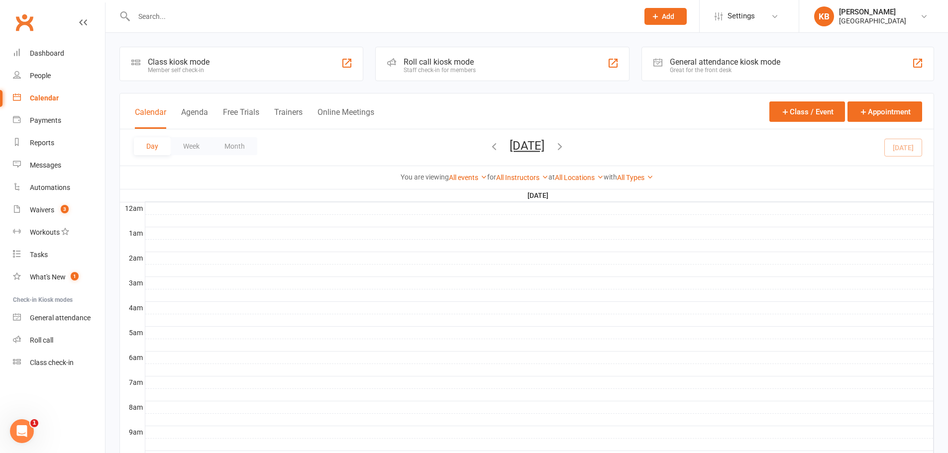
click at [153, 145] on button "Day" at bounding box center [152, 146] width 37 height 18
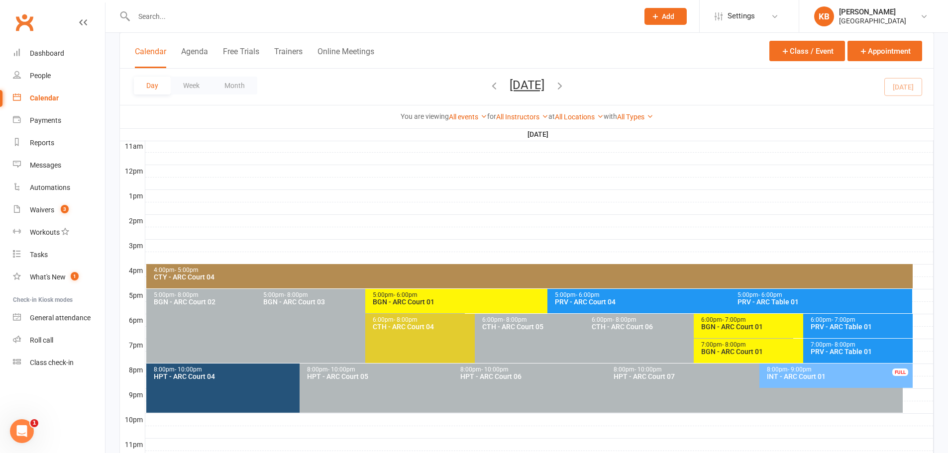
scroll to position [375, 0]
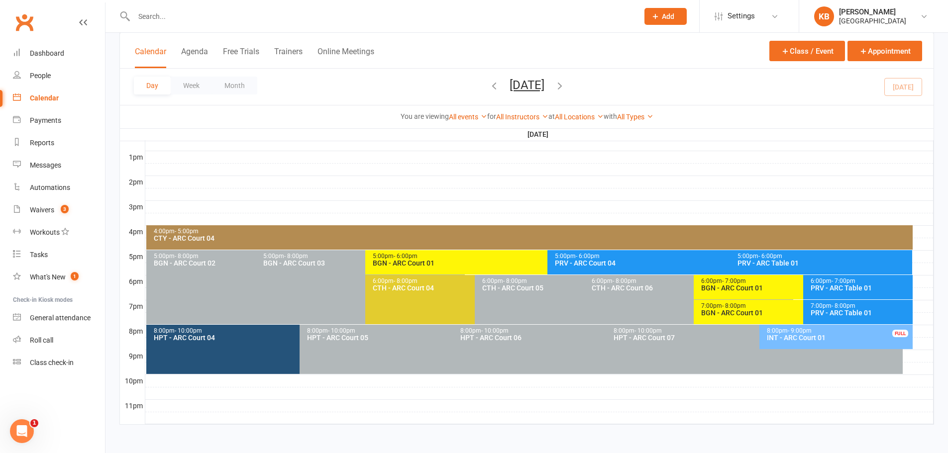
click at [544, 84] on button "[DATE]" at bounding box center [527, 85] width 35 height 14
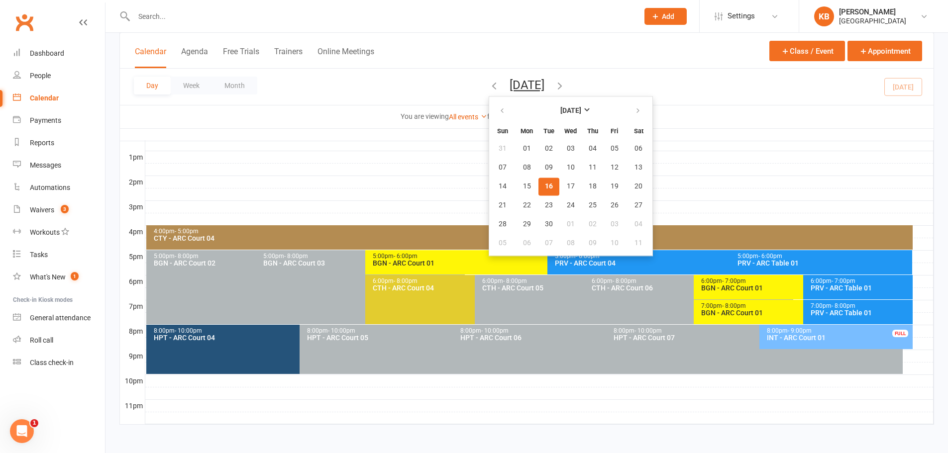
click at [451, 61] on div "Calendar Agenda Free Trials Trainers Online Meetings Class / Event Appointment" at bounding box center [527, 51] width 814 height 36
click at [636, 150] on div at bounding box center [539, 145] width 788 height 12
click at [659, 88] on div "Day Week Month [DATE] [DATE] Sun Mon Tue Wed Thu Fri Sat 31 01 02 03 04 05 06 0…" at bounding box center [527, 87] width 814 height 36
click at [440, 76] on div "Day Week Month [DATE] [DATE] Sun Mon Tue Wed Thu Fri Sat 31 01 02 03 04 05 06 0…" at bounding box center [527, 87] width 814 height 36
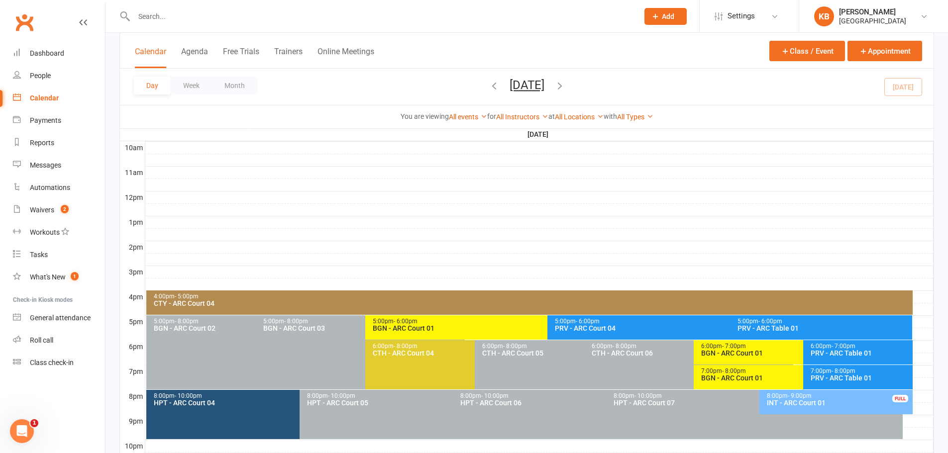
scroll to position [375, 0]
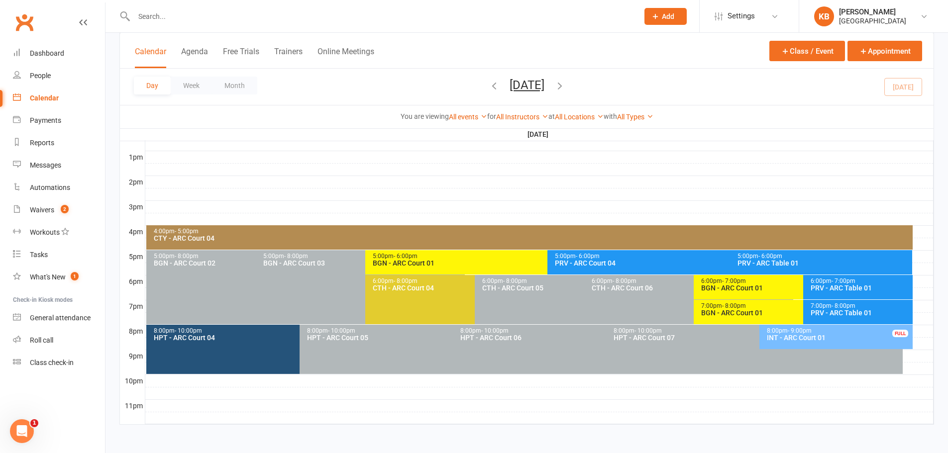
click at [228, 353] on div "8:00pm - 10:00pm HPT - ARC Court 04" at bounding box center [294, 349] width 297 height 49
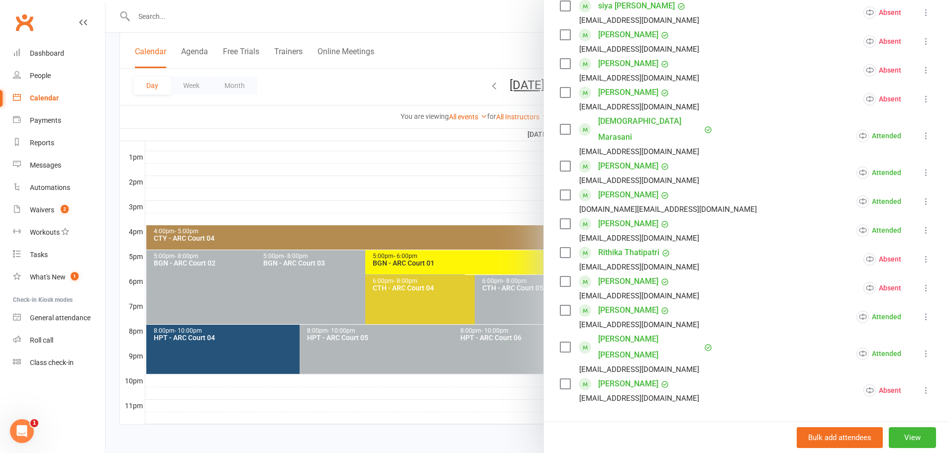
scroll to position [346, 0]
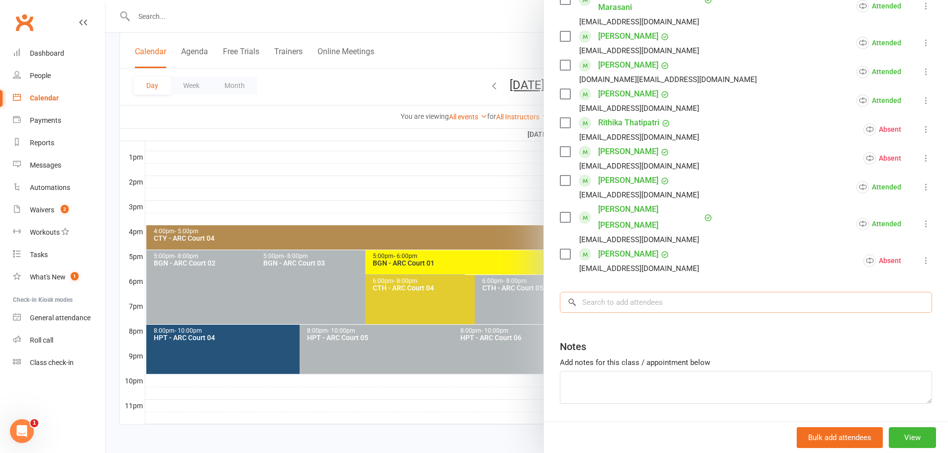
click at [605, 292] on input "search" at bounding box center [746, 302] width 372 height 21
paste input "[PERSON_NAME]"
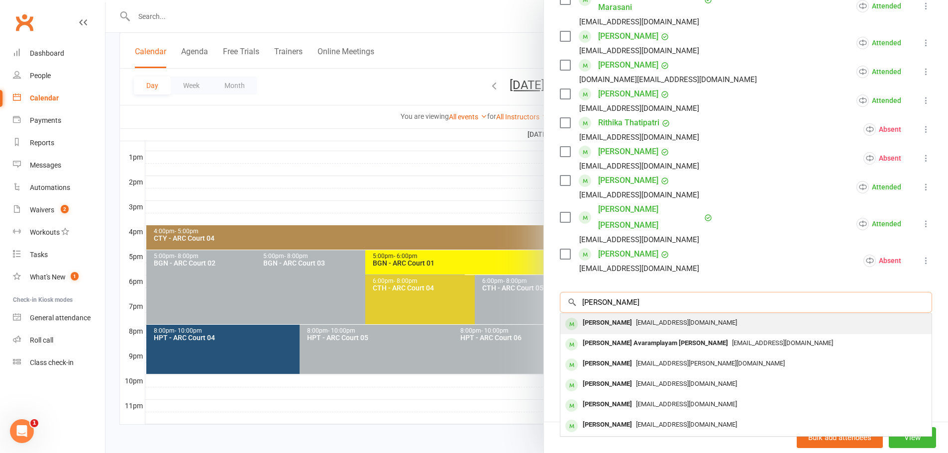
type input "[PERSON_NAME]"
click at [634, 316] on div "haripriyatati03@gmail.com" at bounding box center [745, 323] width 363 height 14
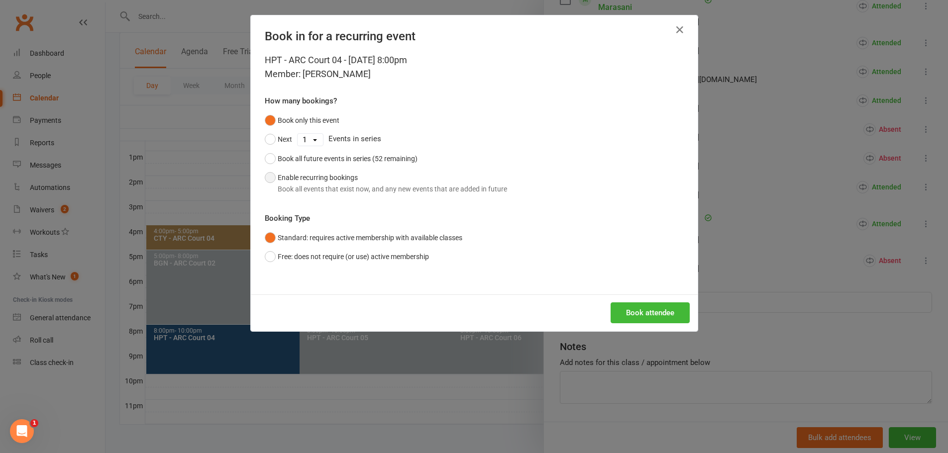
click at [354, 186] on div "Book all events that exist now, and any new events that are added in future" at bounding box center [392, 189] width 229 height 11
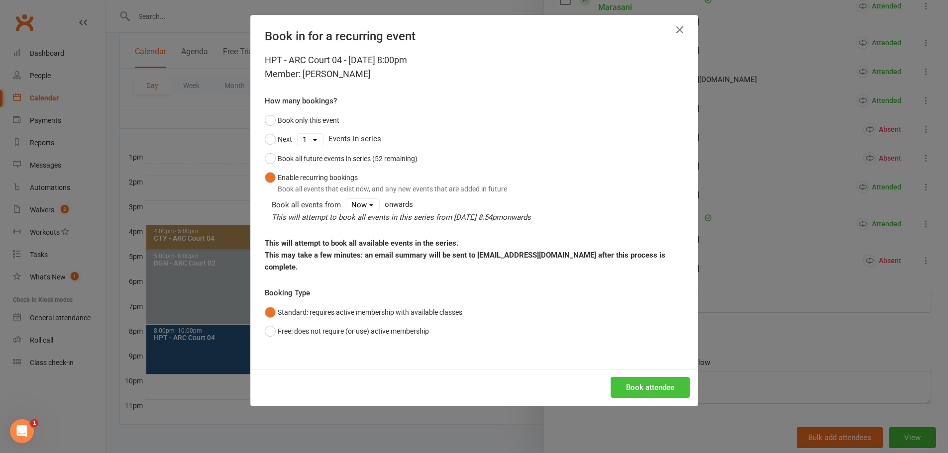
click at [618, 377] on button "Book attendee" at bounding box center [650, 387] width 79 height 21
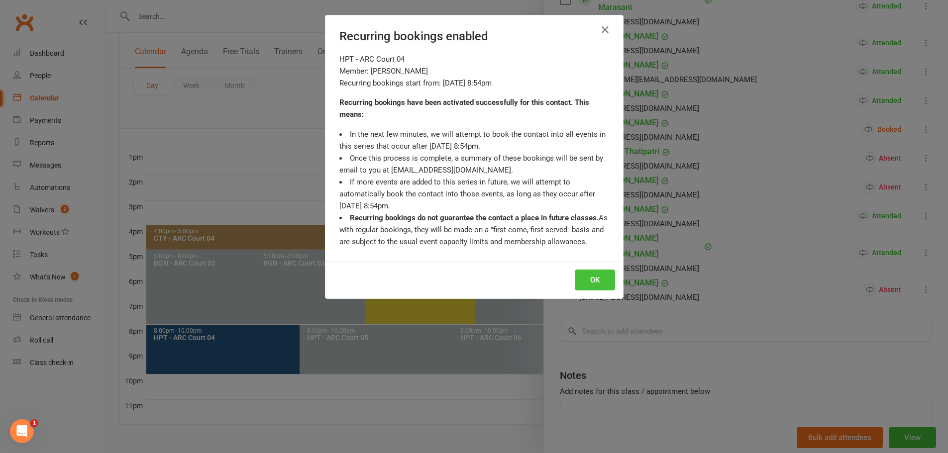
click at [591, 278] on button "OK" at bounding box center [595, 280] width 40 height 21
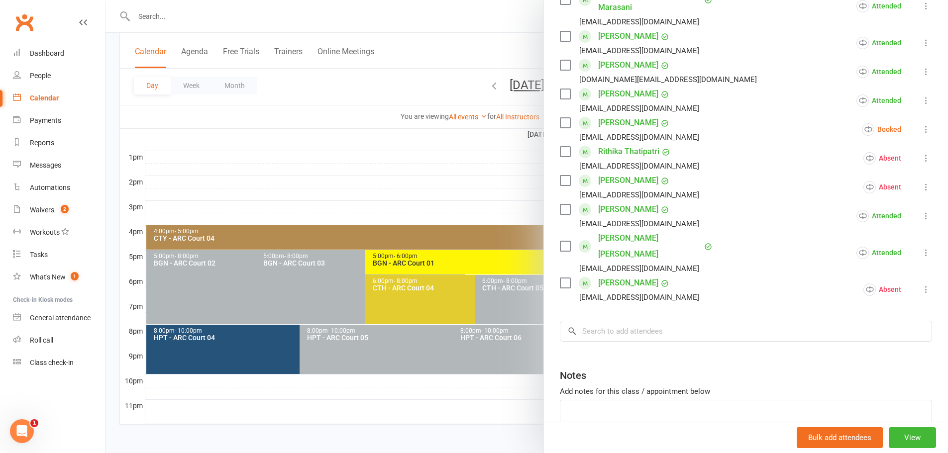
click at [342, 103] on div at bounding box center [526, 226] width 842 height 453
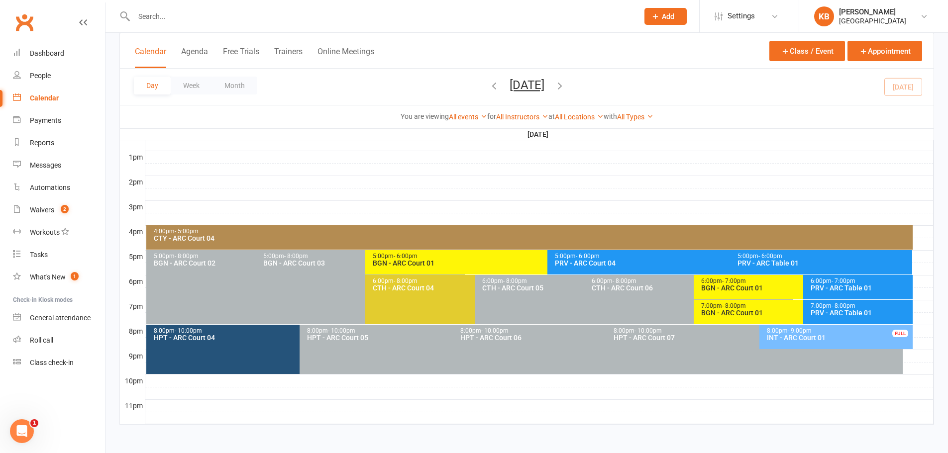
click at [565, 85] on icon "button" at bounding box center [559, 85] width 11 height 11
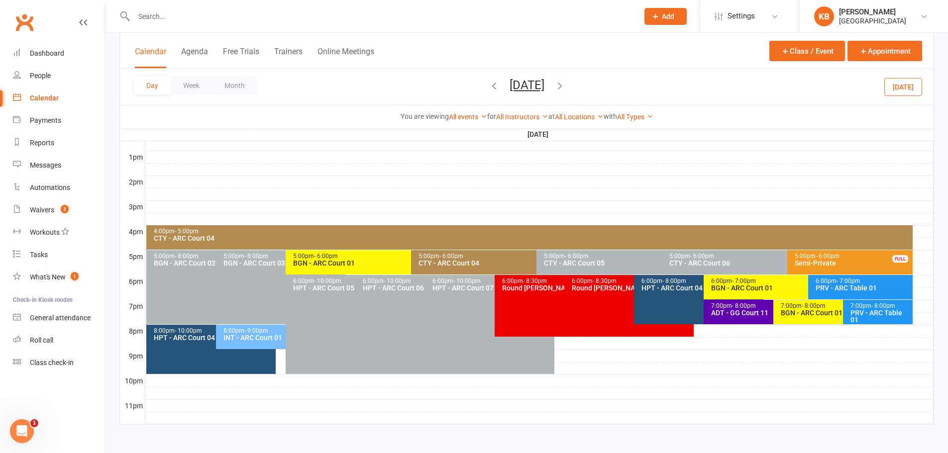
click at [201, 347] on div "8:00pm - 10:00pm HPT - ARC Court 04" at bounding box center [210, 349] width 129 height 49
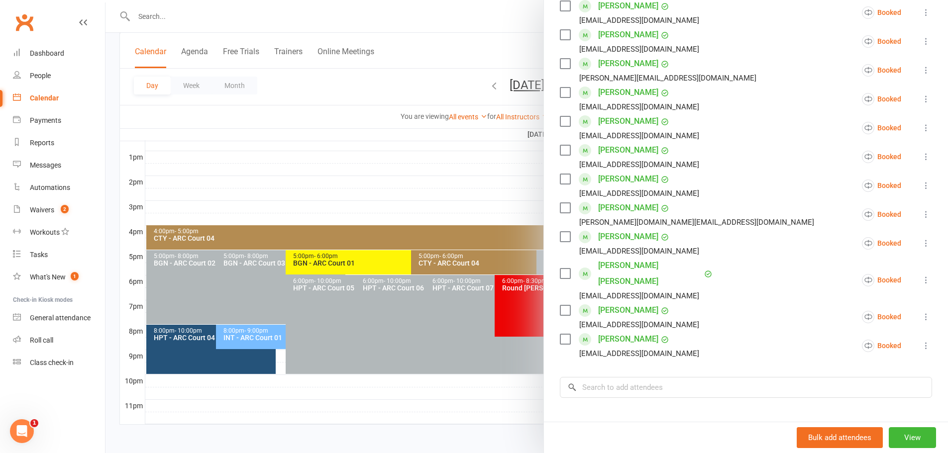
scroll to position [249, 0]
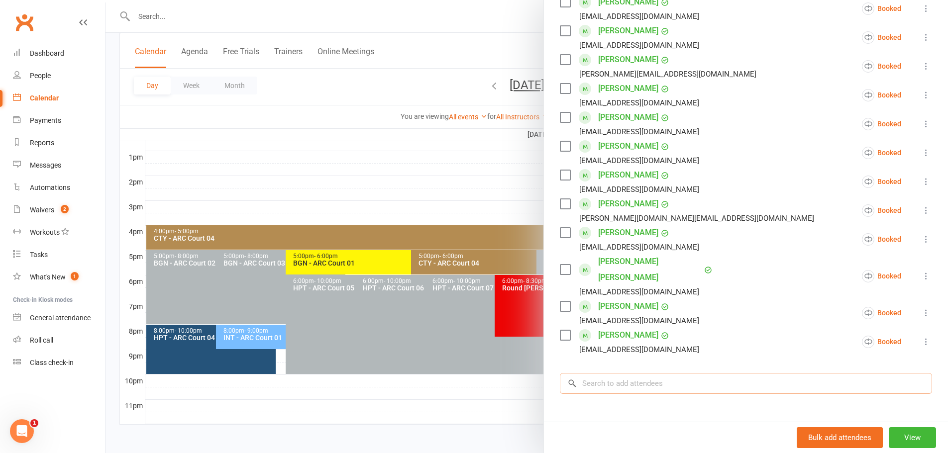
click at [600, 373] on input "search" at bounding box center [746, 383] width 372 height 21
paste input "Haripriya Tati"
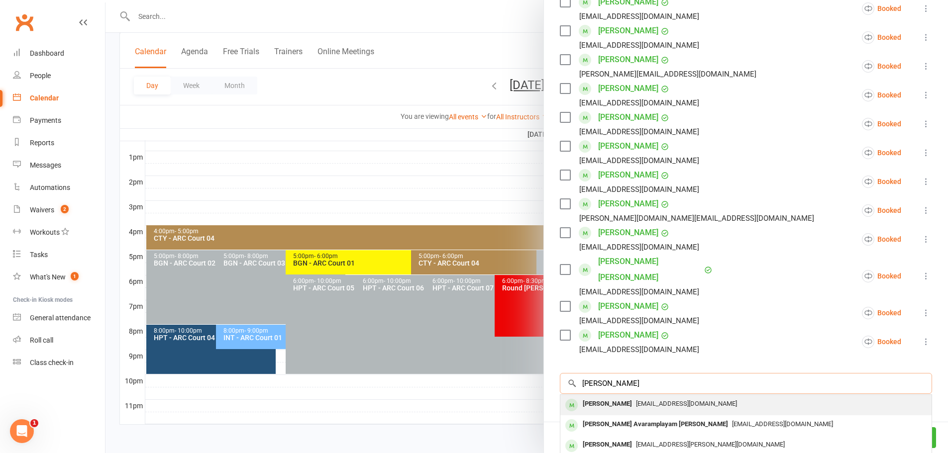
type input "Haripriya Tati"
click at [618, 397] on div "Haripriya Tati" at bounding box center [607, 404] width 57 height 14
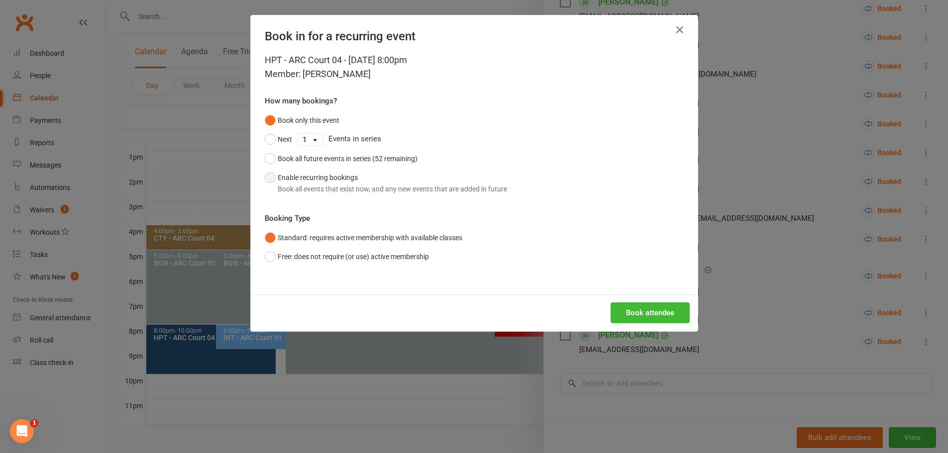
click at [339, 184] on div "Book all events that exist now, and any new events that are added in future" at bounding box center [392, 189] width 229 height 11
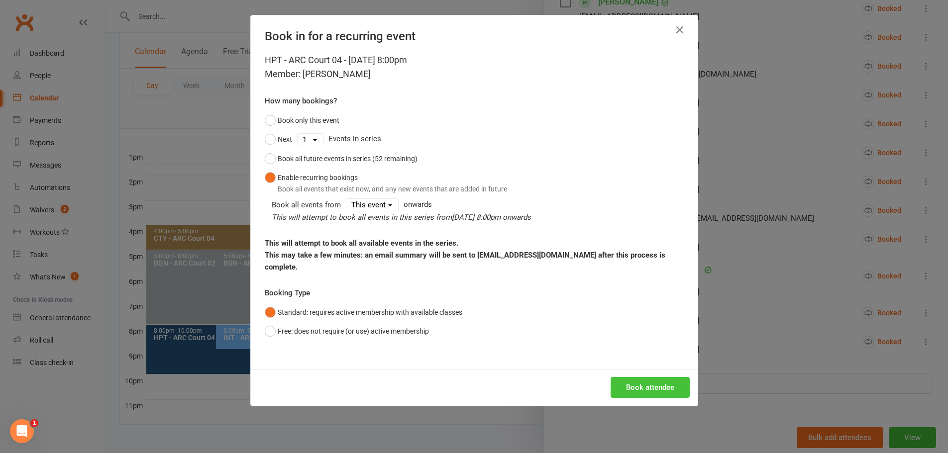
click at [628, 377] on button "Book attendee" at bounding box center [650, 387] width 79 height 21
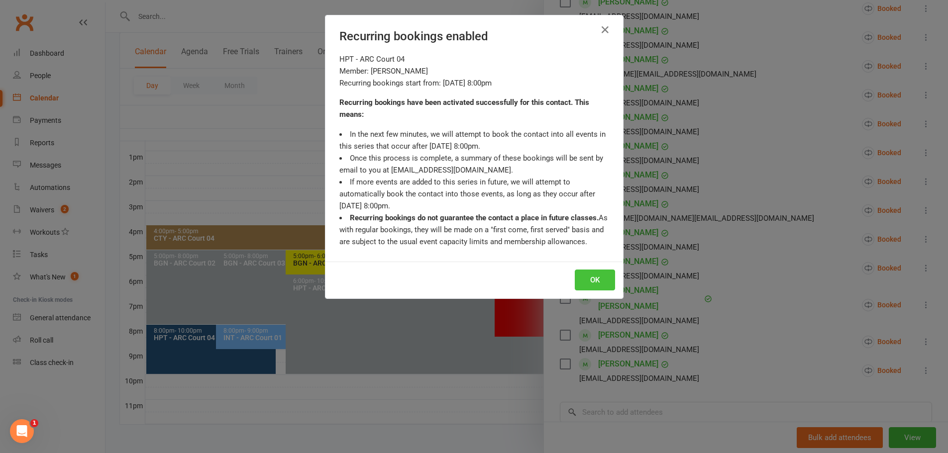
click at [581, 279] on button "OK" at bounding box center [595, 280] width 40 height 21
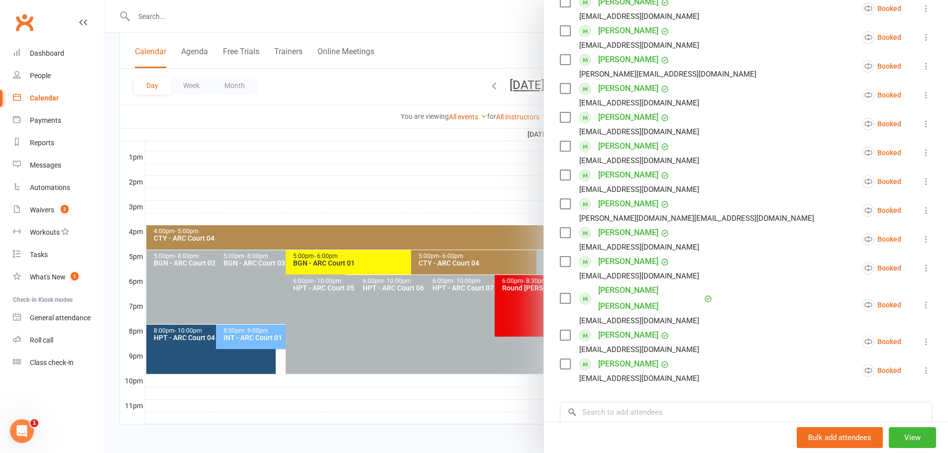
click at [343, 89] on div at bounding box center [526, 226] width 842 height 453
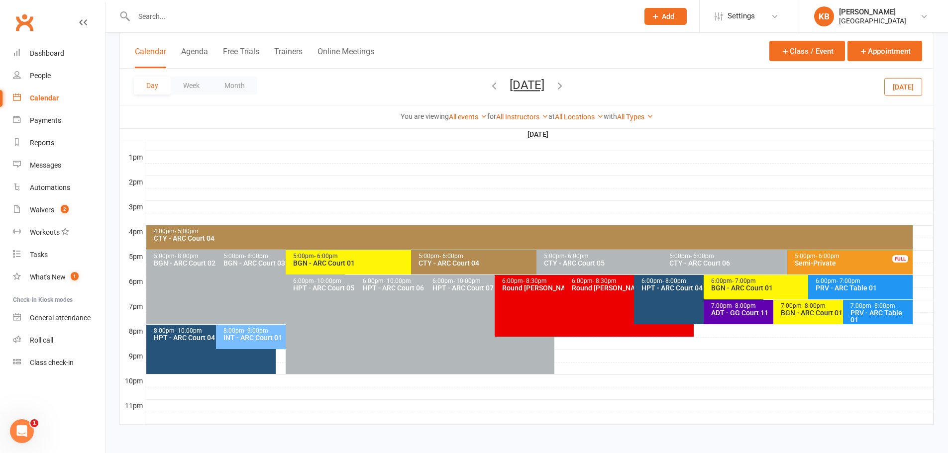
click at [516, 84] on button "Wednesday, Sep 17, 2025" at bounding box center [527, 85] width 35 height 14
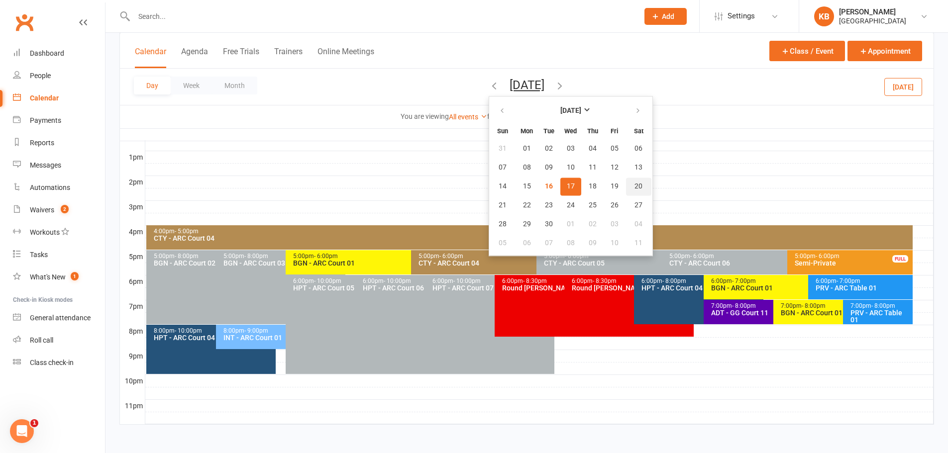
click at [626, 180] on button "20" at bounding box center [638, 187] width 25 height 18
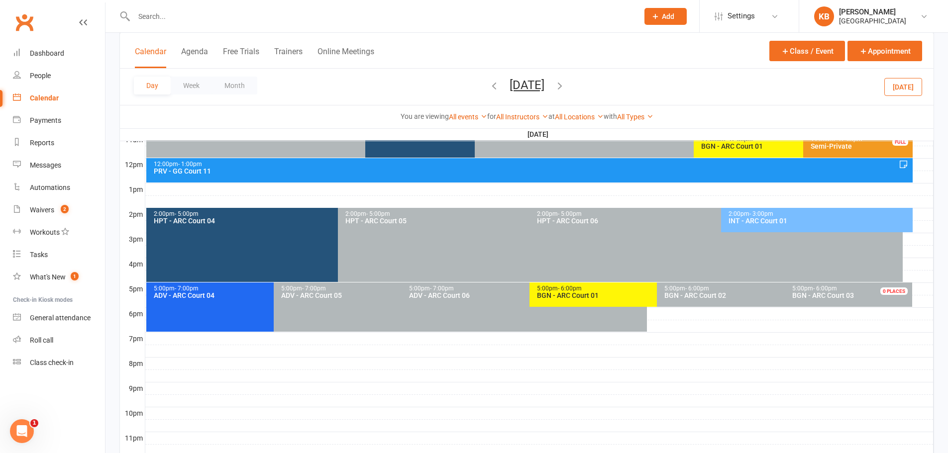
scroll to position [325, 0]
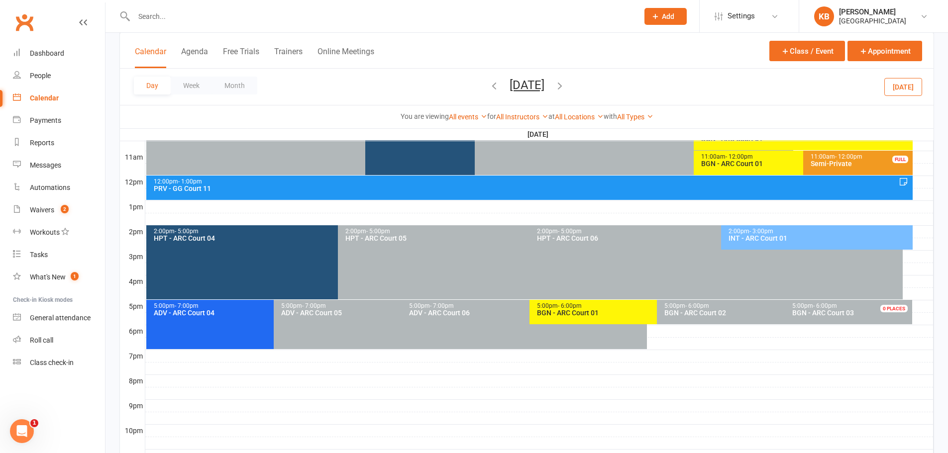
click at [223, 265] on div "2:00pm - 5:00pm HPT - ARC Court 04" at bounding box center [332, 262] width 373 height 74
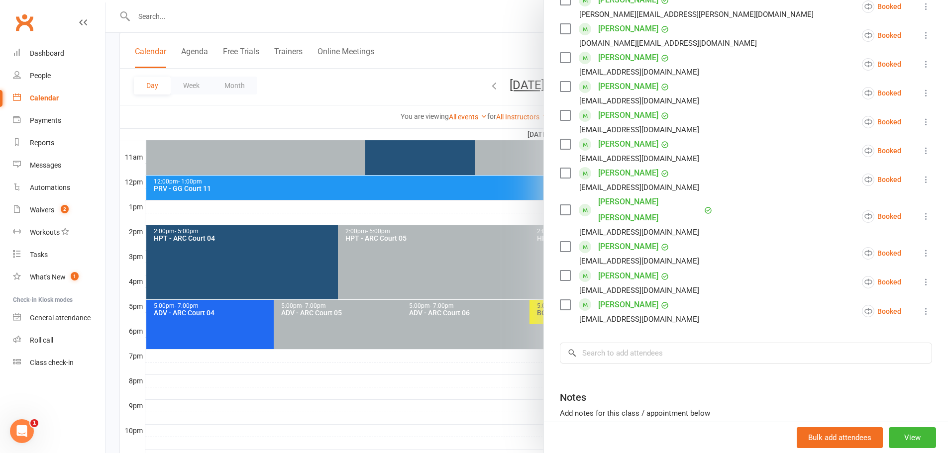
scroll to position [398, 0]
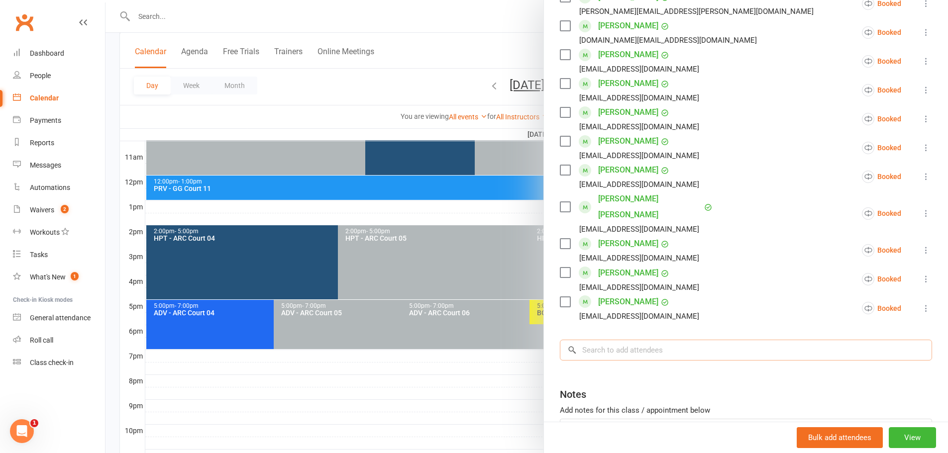
click at [606, 340] on input "search" at bounding box center [746, 350] width 372 height 21
paste input "Haripriya Tati"
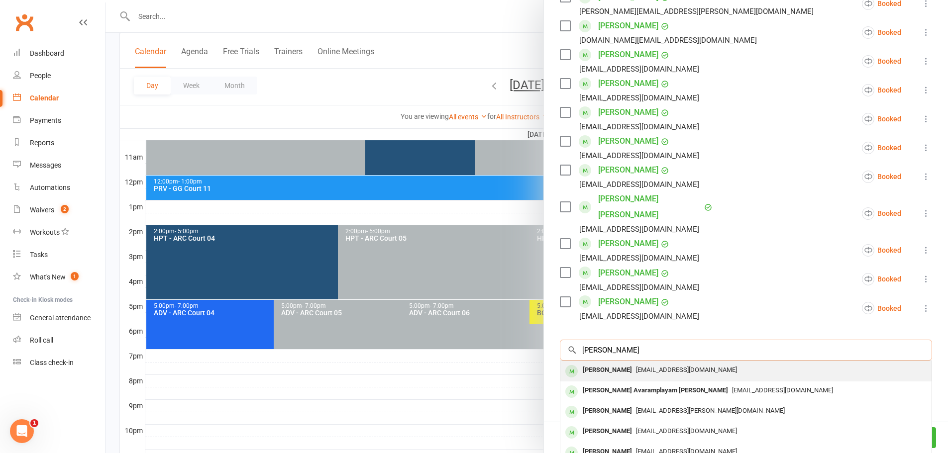
type input "Haripriya Tati"
click at [637, 363] on div "haripriyatati03@gmail.com" at bounding box center [745, 370] width 363 height 14
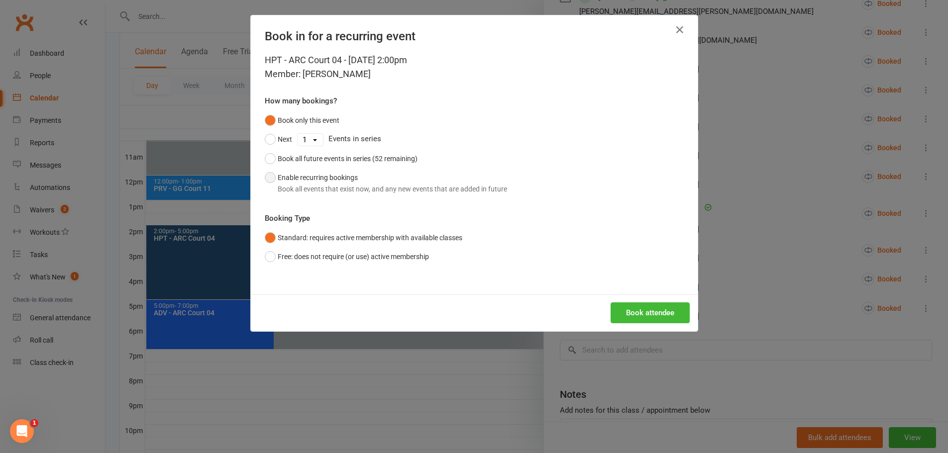
click at [372, 175] on button "Enable recurring bookings Book all events that exist now, and any new events th…" at bounding box center [386, 183] width 242 height 30
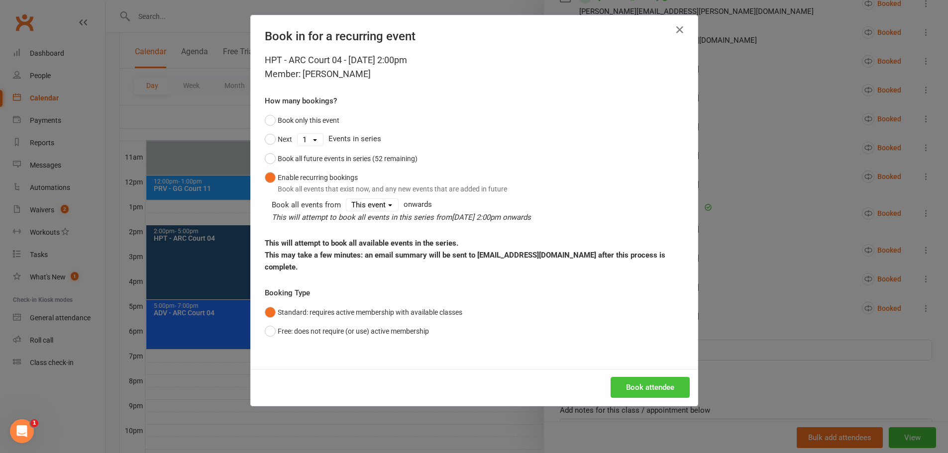
click at [619, 377] on button "Book attendee" at bounding box center [650, 387] width 79 height 21
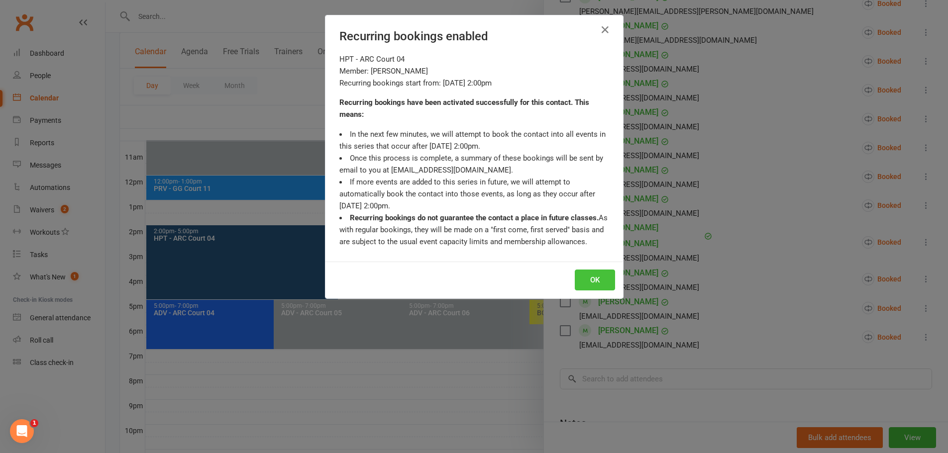
click at [592, 284] on button "OK" at bounding box center [595, 280] width 40 height 21
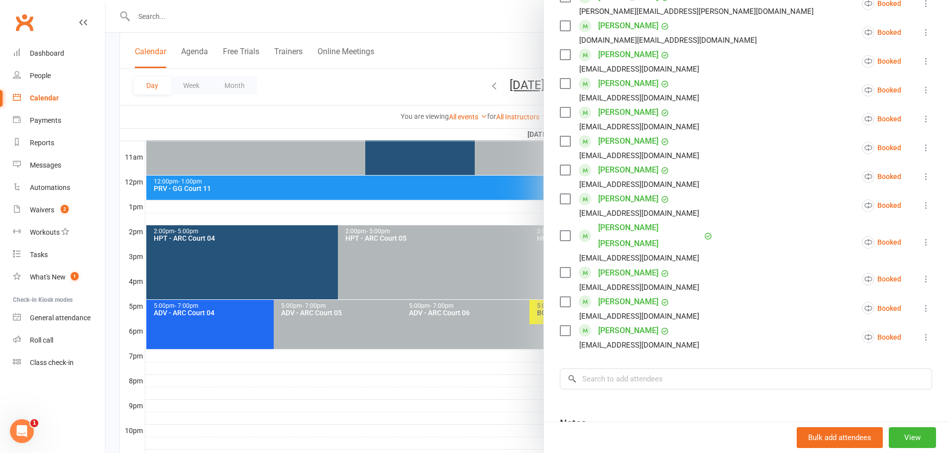
click at [416, 81] on div at bounding box center [526, 226] width 842 height 453
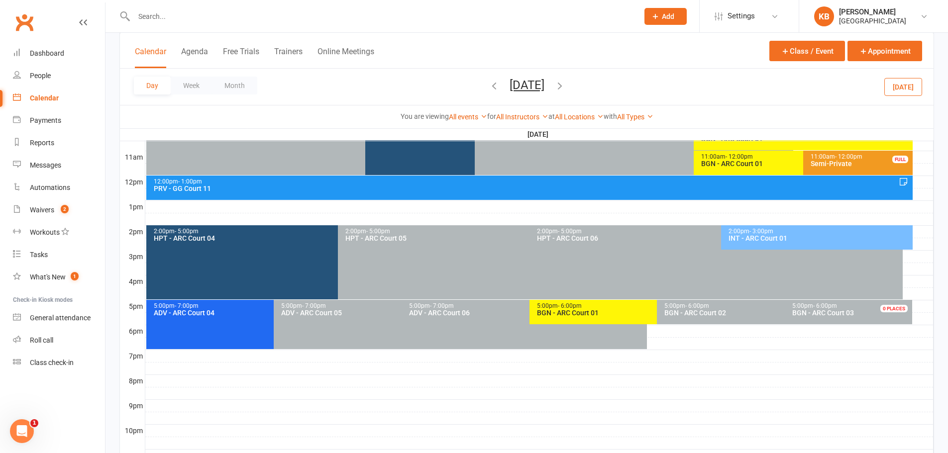
click at [565, 84] on icon "button" at bounding box center [559, 85] width 11 height 11
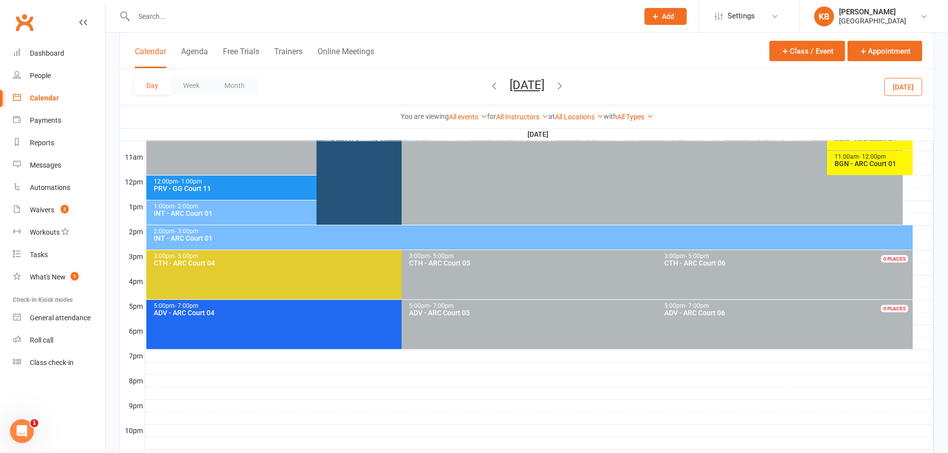
scroll to position [225, 0]
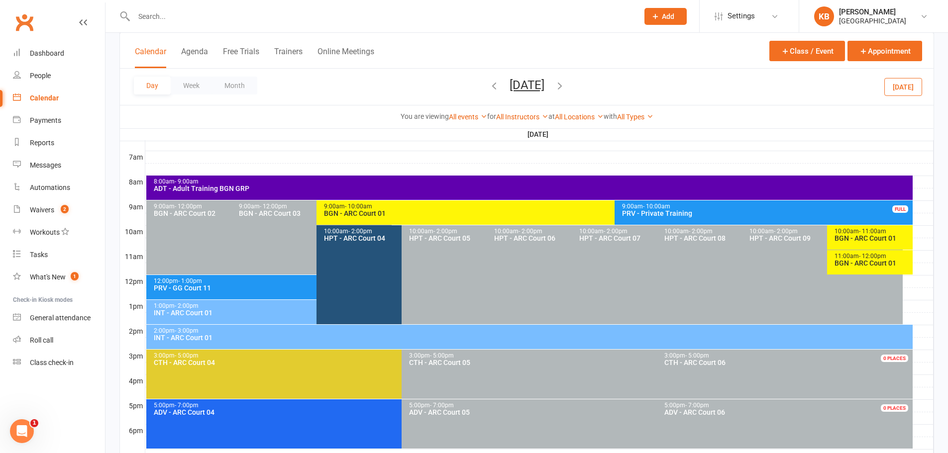
click at [386, 278] on div "10:00am - 2:00pm HPT - ARC Court 04" at bounding box center [396, 274] width 160 height 99
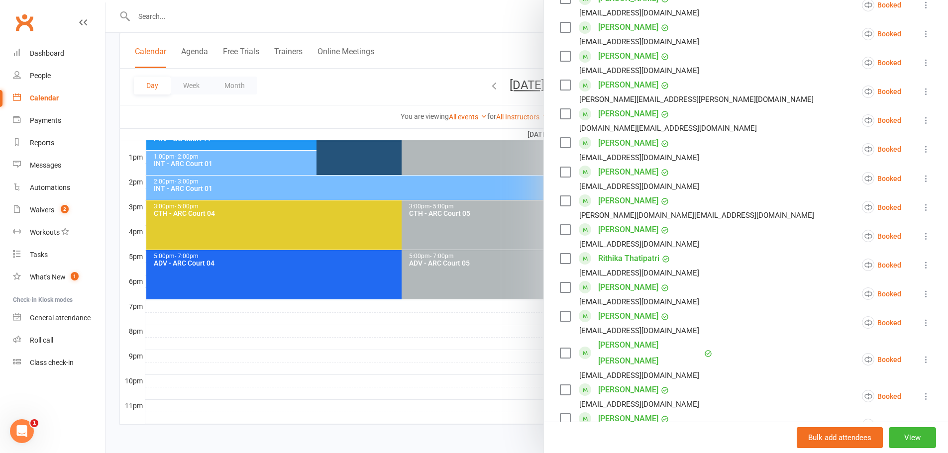
scroll to position [647, 0]
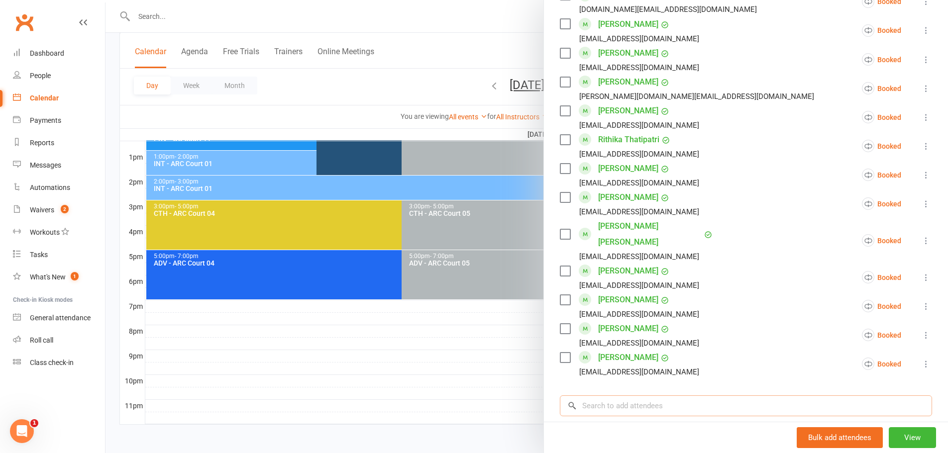
click at [613, 396] on input "search" at bounding box center [746, 406] width 372 height 21
paste input "Haripriya Tati"
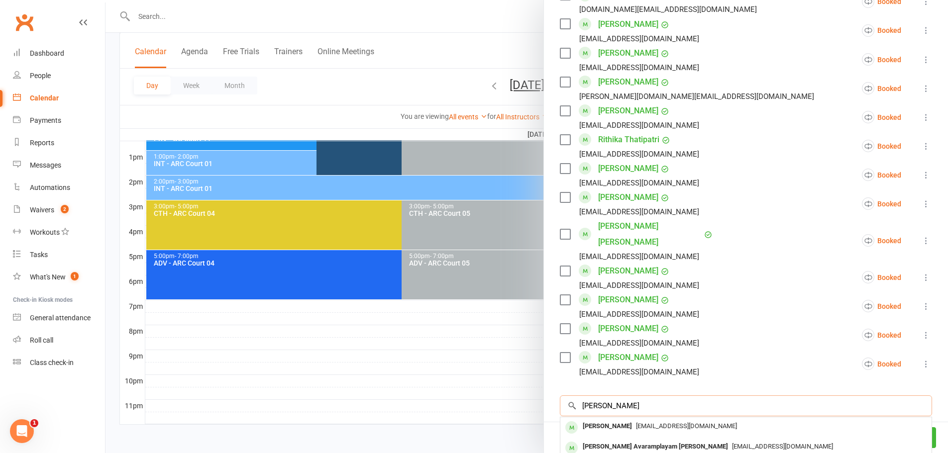
type input "Haripriya Tati"
click at [641, 422] on span "haripriyatati03@gmail.com" at bounding box center [686, 425] width 101 height 7
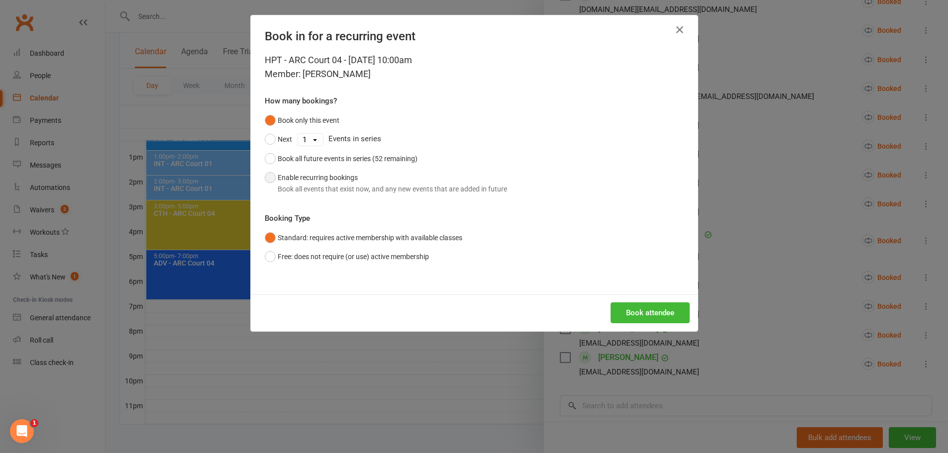
click at [313, 186] on div "Book all events that exist now, and any new events that are added in future" at bounding box center [392, 189] width 229 height 11
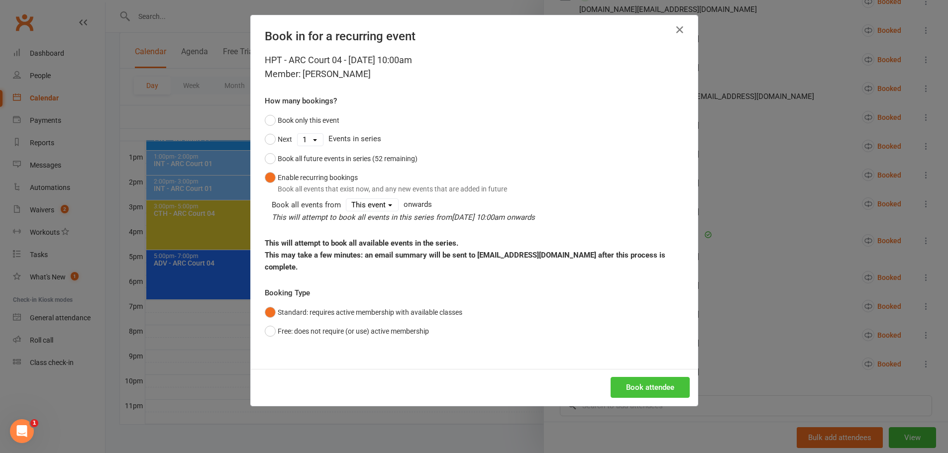
click at [649, 377] on button "Book attendee" at bounding box center [650, 387] width 79 height 21
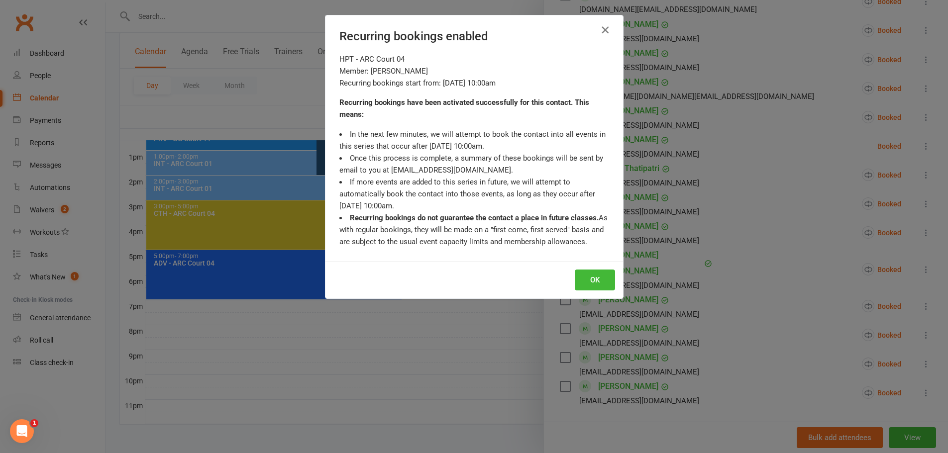
click at [600, 34] on icon "button" at bounding box center [605, 30] width 12 height 12
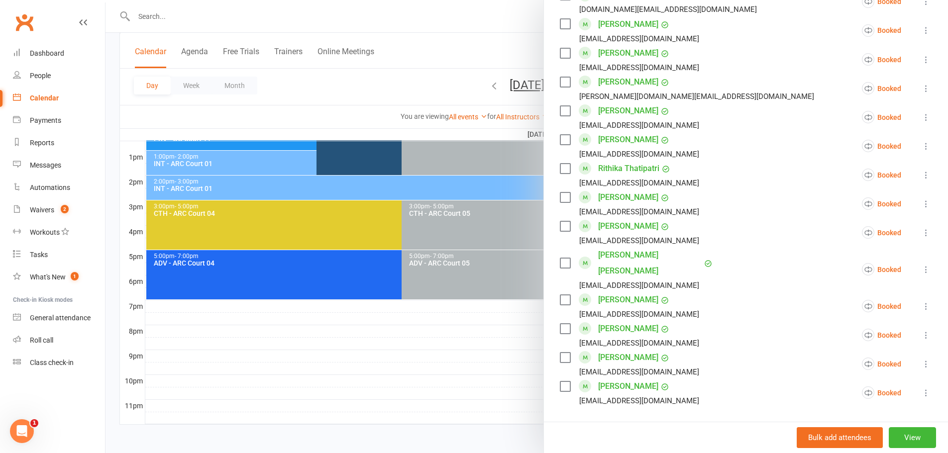
click at [480, 38] on div at bounding box center [526, 226] width 842 height 453
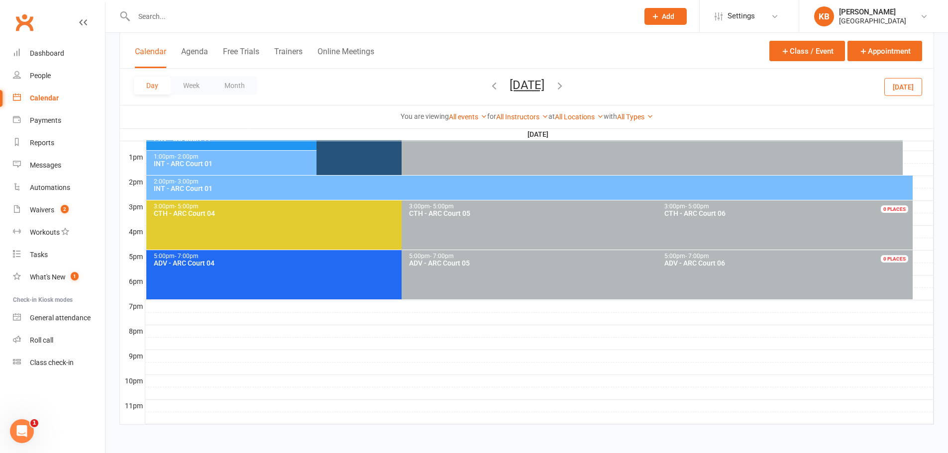
click at [565, 87] on icon "button" at bounding box center [559, 85] width 11 height 11
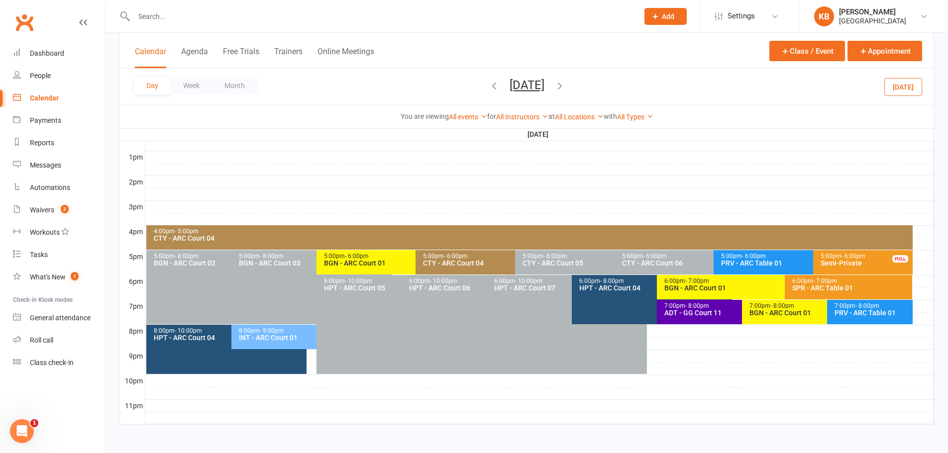
click at [598, 294] on div "6:00pm - 8:00pm HPT - ARC Court 04" at bounding box center [652, 299] width 160 height 49
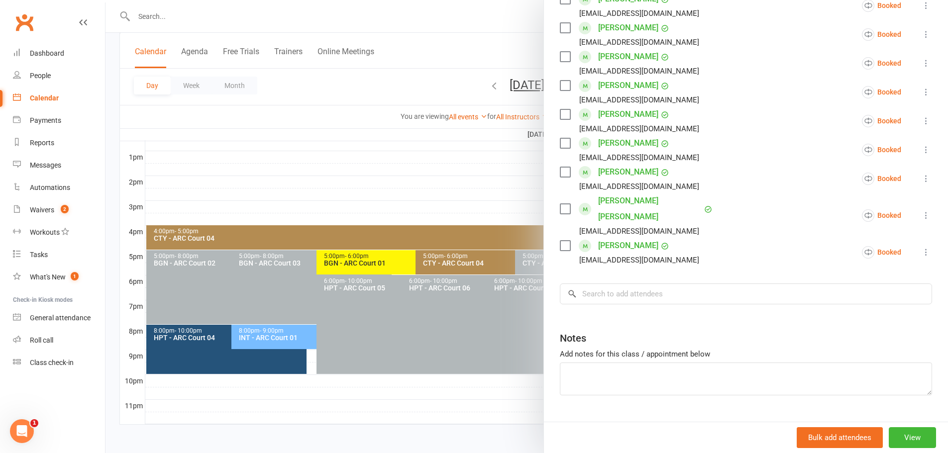
scroll to position [346, 0]
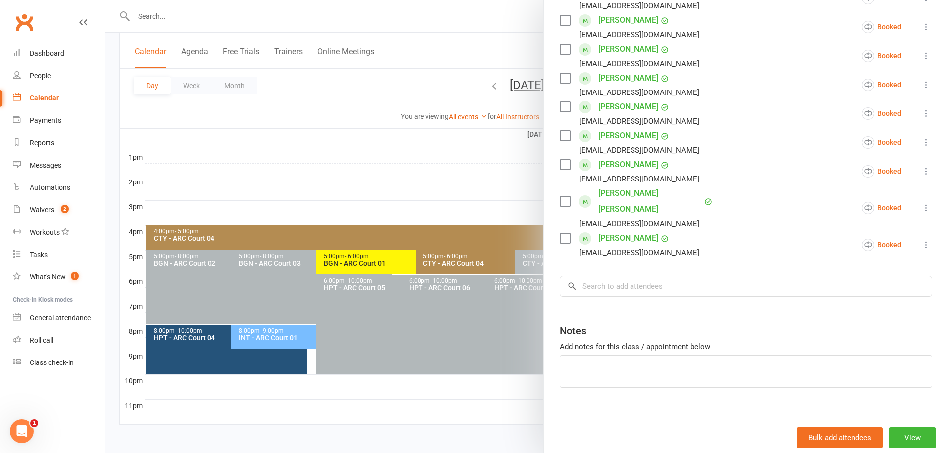
drag, startPoint x: 612, startPoint y: 256, endPoint x: 610, endPoint y: 262, distance: 6.3
click at [612, 256] on div "Class kiosk mode Roll call 6:00 PM - 8:00 PM, Monday, September, 22, 2025 with …" at bounding box center [746, 66] width 404 height 741
click at [609, 276] on input "search" at bounding box center [746, 286] width 372 height 21
paste input "Haripriya Tati"
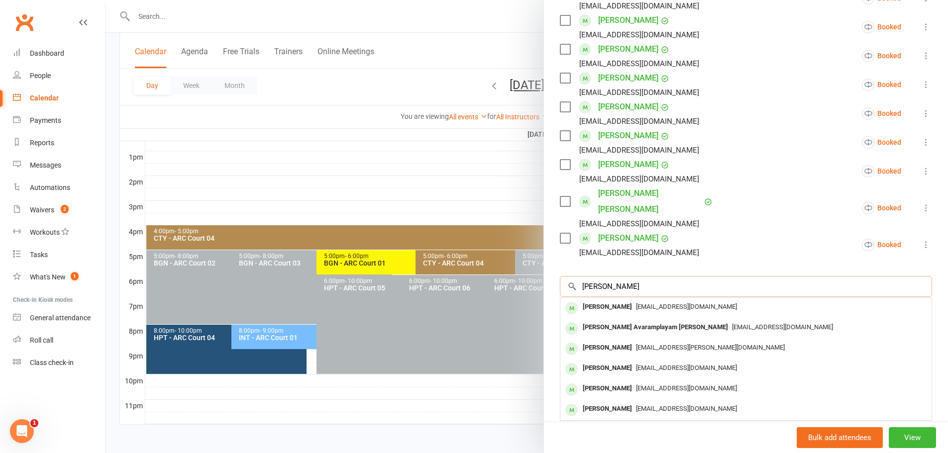
type input "Haripriya Tati"
click at [638, 303] on span "haripriyatati03@gmail.com" at bounding box center [686, 306] width 101 height 7
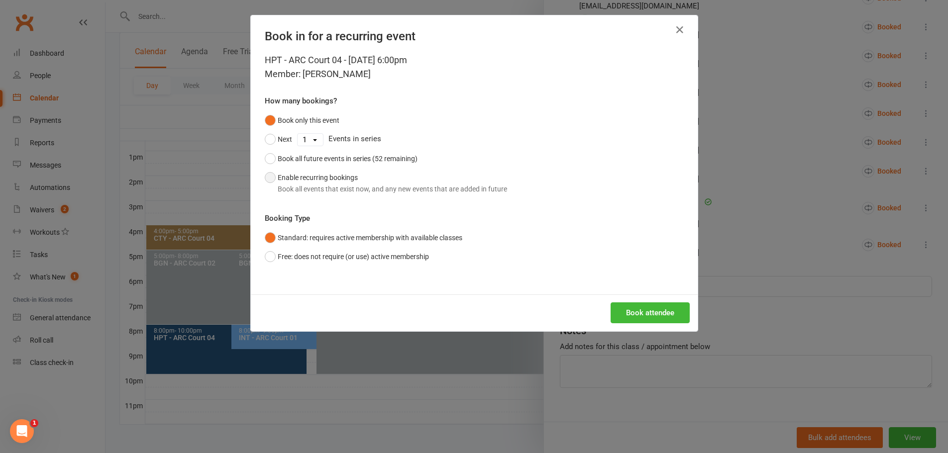
click at [385, 182] on button "Enable recurring bookings Book all events that exist now, and any new events th…" at bounding box center [386, 183] width 242 height 30
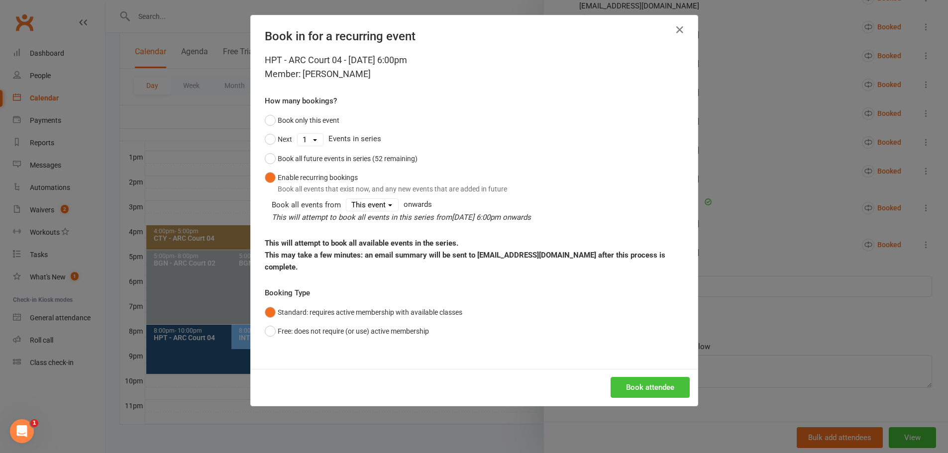
click at [631, 377] on button "Book attendee" at bounding box center [650, 387] width 79 height 21
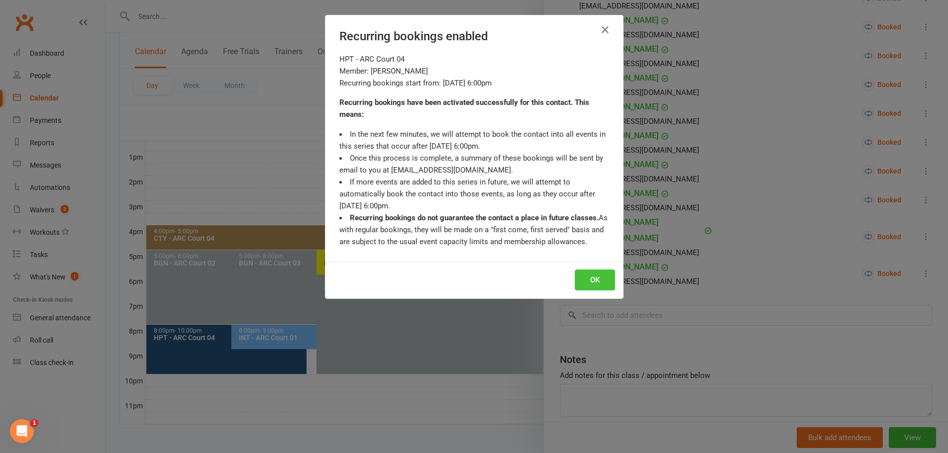
click at [600, 282] on button "OK" at bounding box center [595, 280] width 40 height 21
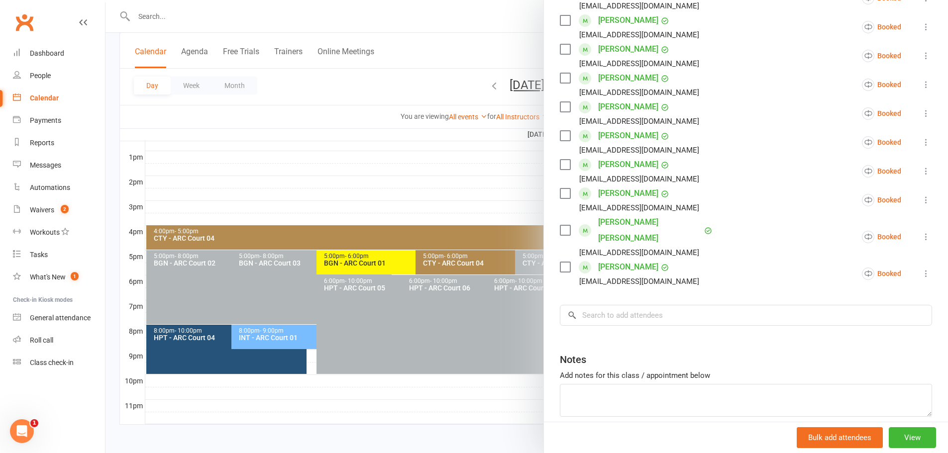
click at [409, 75] on div at bounding box center [526, 226] width 842 height 453
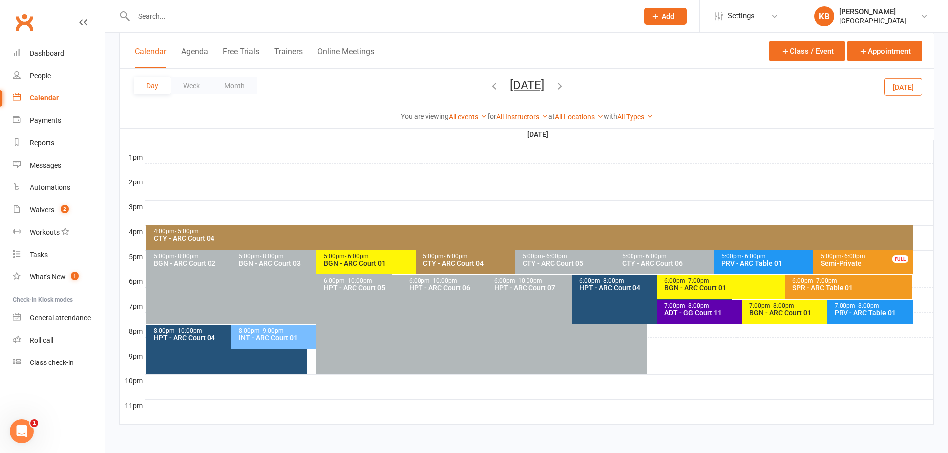
click at [510, 85] on button "Monday, Sep 22, 2025" at bounding box center [527, 85] width 35 height 14
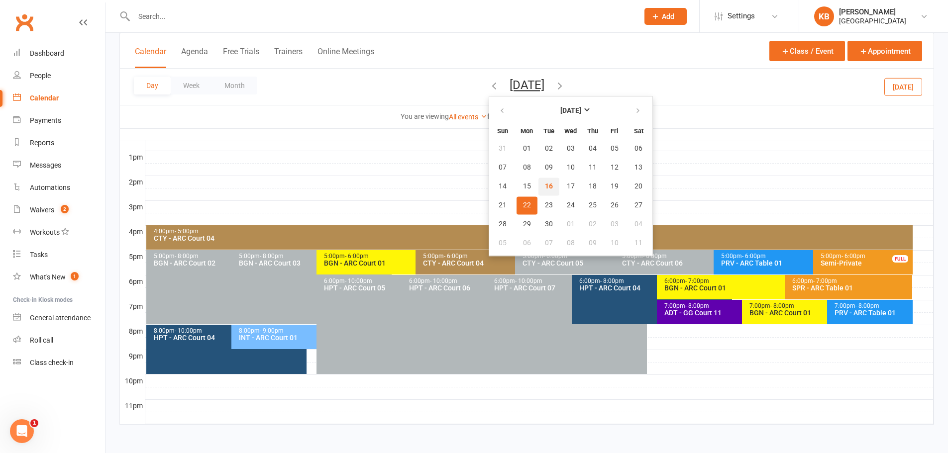
click at [538, 186] on button "16" at bounding box center [548, 187] width 21 height 18
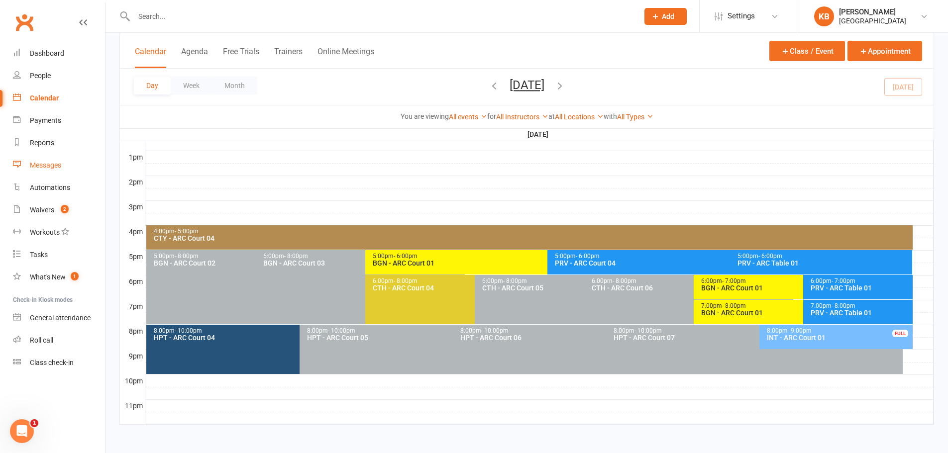
click at [36, 158] on link "Messages" at bounding box center [59, 165] width 92 height 22
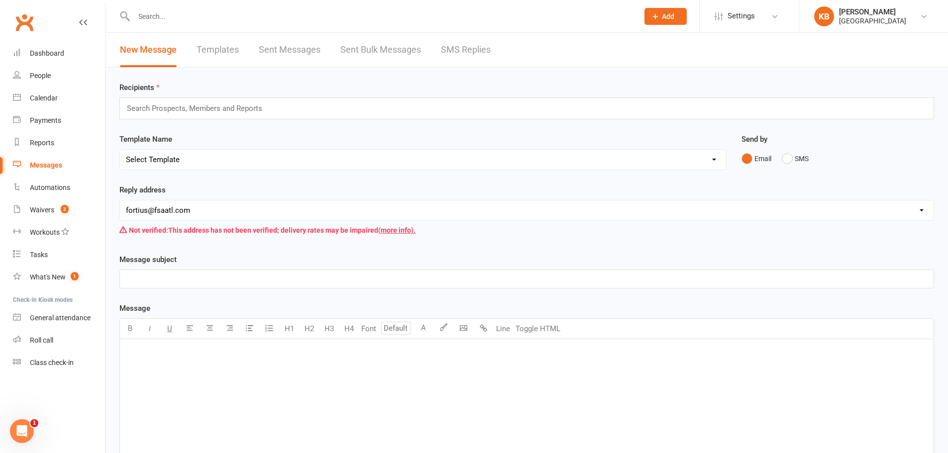
click at [222, 103] on input "text" at bounding box center [199, 108] width 146 height 13
click at [185, 155] on select "Select Template [Email] Badminton Court Schedule [SMS] [Default template - revi…" at bounding box center [423, 160] width 606 height 20
select select "0"
click at [120, 150] on select "Select Template [Email] Badminton Court Schedule [SMS] [Default template - revi…" at bounding box center [423, 160] width 606 height 20
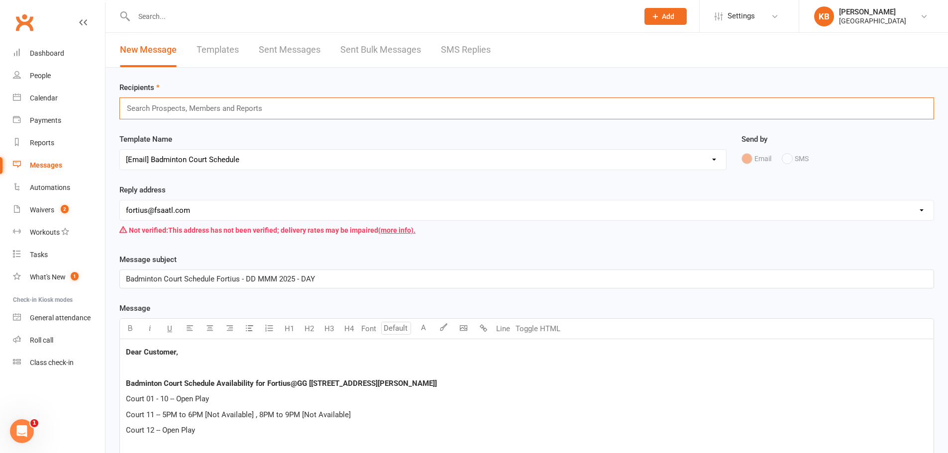
click at [158, 105] on input "text" at bounding box center [199, 108] width 146 height 13
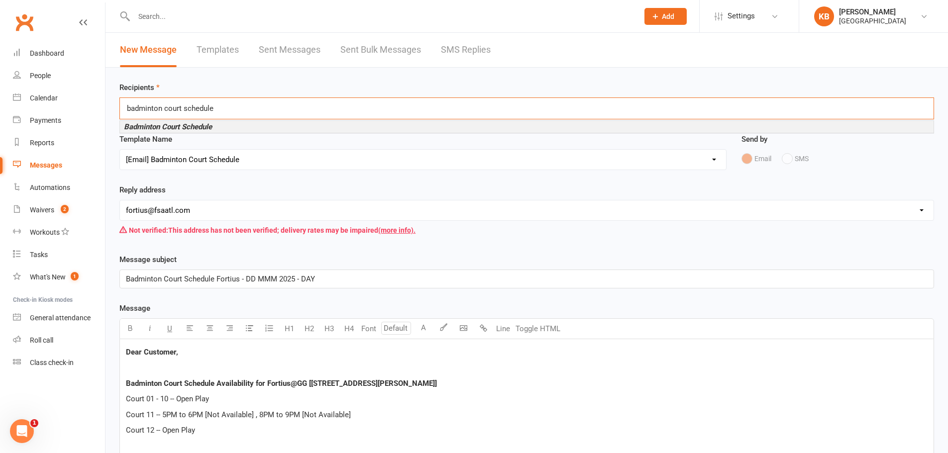
type input "badminton court schedule"
click at [167, 128] on em "Badminton Court Schedule" at bounding box center [168, 126] width 88 height 9
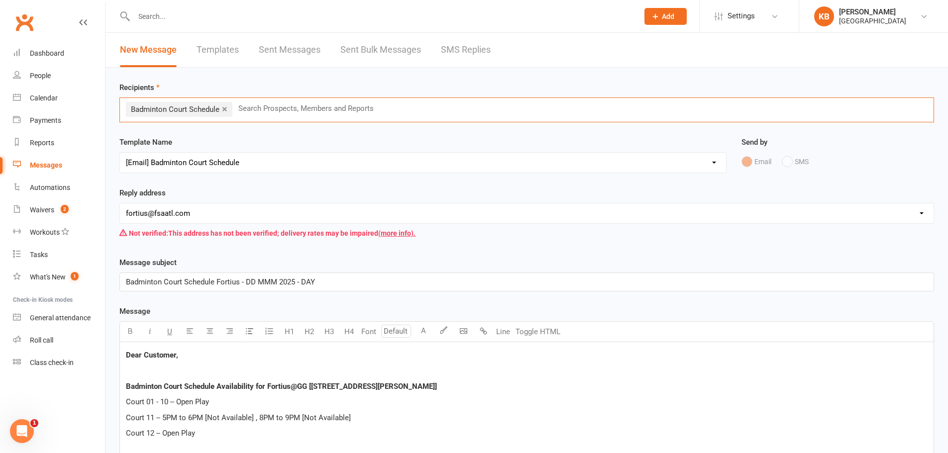
scroll to position [100, 0]
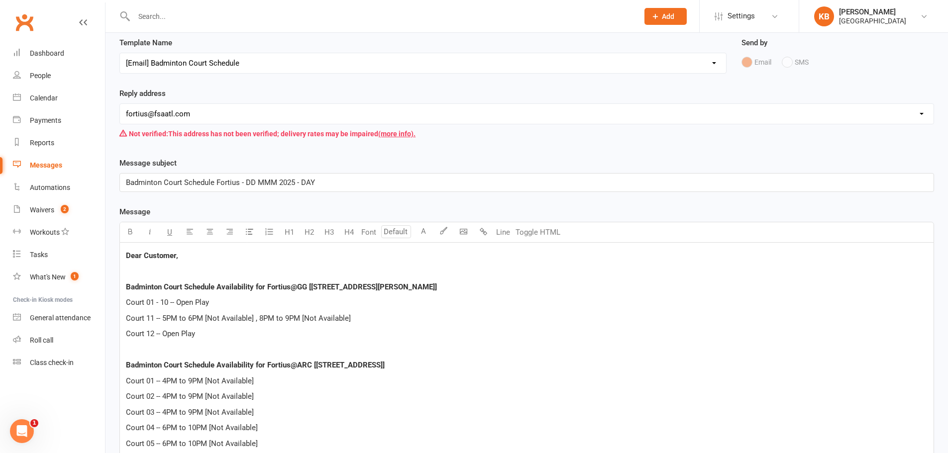
click at [212, 59] on select "Select Template [Email] Badminton Court Schedule [SMS] [Default template - revi…" at bounding box center [423, 63] width 606 height 20
click at [120, 53] on select "Select Template [Email] Badminton Court Schedule [SMS] [Default template - revi…" at bounding box center [423, 63] width 606 height 20
click at [255, 183] on span "Badminton Court Schedule Fortius - DD MMM 2025 - DAY" at bounding box center [220, 182] width 189 height 9
click at [283, 348] on p at bounding box center [527, 350] width 802 height 12
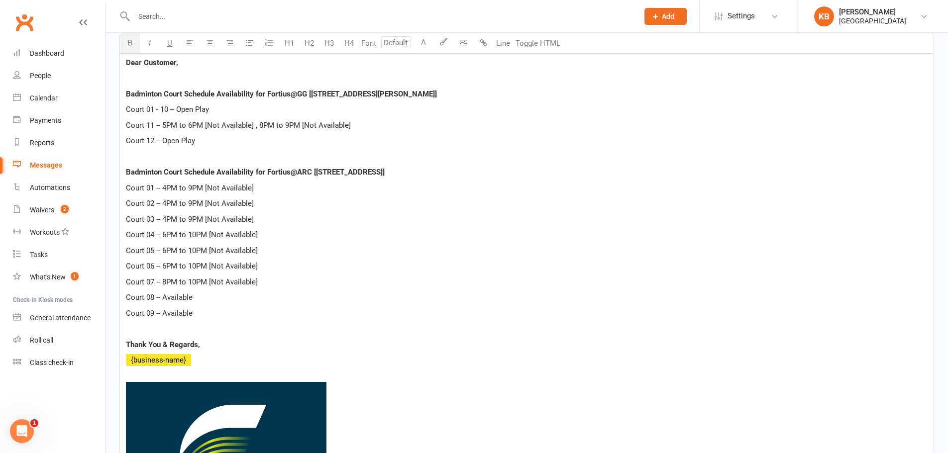
scroll to position [299, 0]
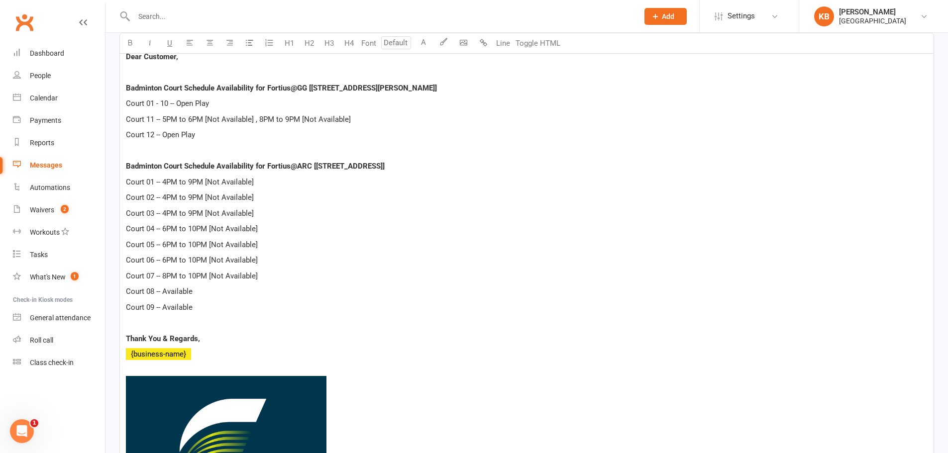
click at [166, 178] on span "Court 01 -- 4PM to 9PM [Not Available]" at bounding box center [190, 182] width 128 height 9
click at [167, 198] on span "Court 02 -- 4PM to 9PM [Not Available]" at bounding box center [190, 197] width 128 height 9
click at [169, 215] on span "Court 03 -- 4PM to 9PM [Not Available]" at bounding box center [190, 213] width 128 height 9
click at [166, 230] on span "Court 04 -- 6PM to 10PM [Not Available]" at bounding box center [192, 228] width 132 height 9
click at [166, 240] on span "Court 05 -- 6PM to 10PM [Not Available]" at bounding box center [192, 244] width 132 height 9
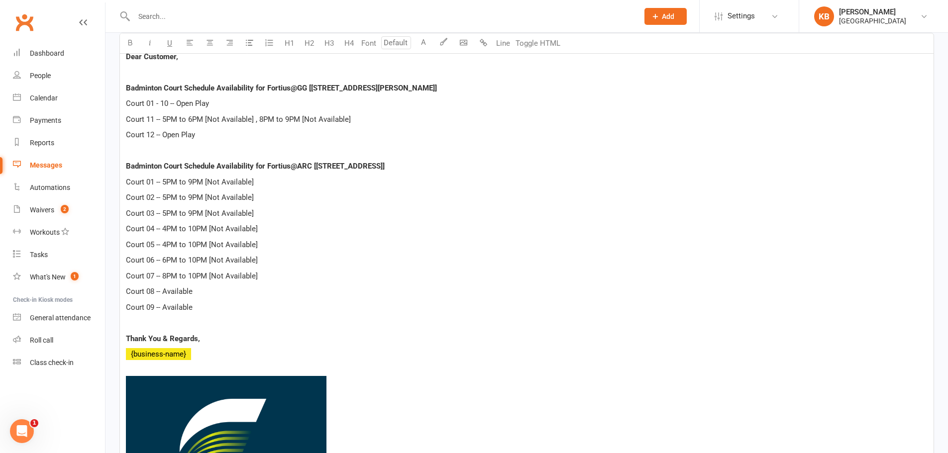
click at [169, 261] on span "Court 06 -- 6PM to 10PM [Not Available]" at bounding box center [192, 260] width 132 height 9
click at [167, 272] on span "Court 07 -- 8PM to 10PM [Not Available]" at bounding box center [192, 276] width 132 height 9
click at [194, 299] on div "Dear Customer, Badminton Court Schedule Availability for Fortius@GG [5905 Ronal…" at bounding box center [527, 315] width 814 height 543
drag, startPoint x: 164, startPoint y: 276, endPoint x: 259, endPoint y: 271, distance: 95.2
click at [259, 271] on p "Court 07 -- 4PM to 10PM [Not Available]" at bounding box center [527, 276] width 802 height 12
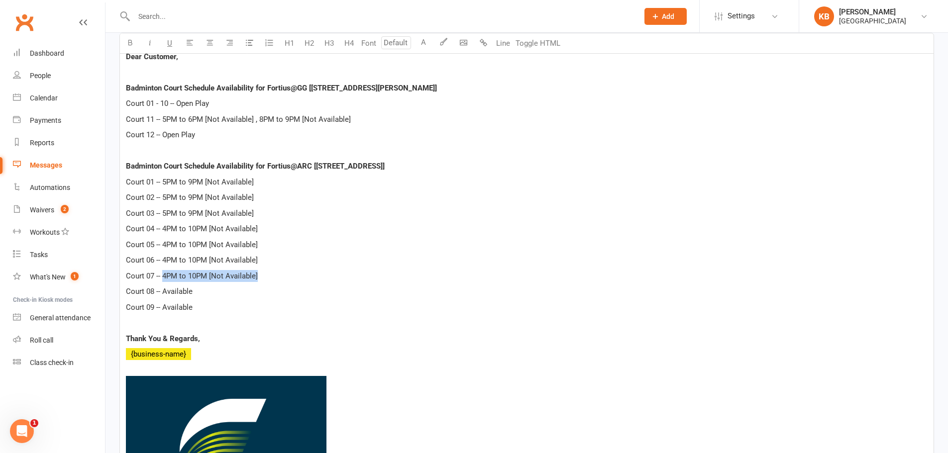
copy span "4PM to 10PM [Not Available]"
click at [227, 296] on p "Court 08 -- Available" at bounding box center [527, 292] width 802 height 12
drag, startPoint x: 163, startPoint y: 294, endPoint x: 194, endPoint y: 295, distance: 30.9
click at [194, 295] on p "Court 08 -- Available" at bounding box center [527, 292] width 802 height 12
click at [196, 306] on p "Court 09 -- Available" at bounding box center [527, 308] width 802 height 12
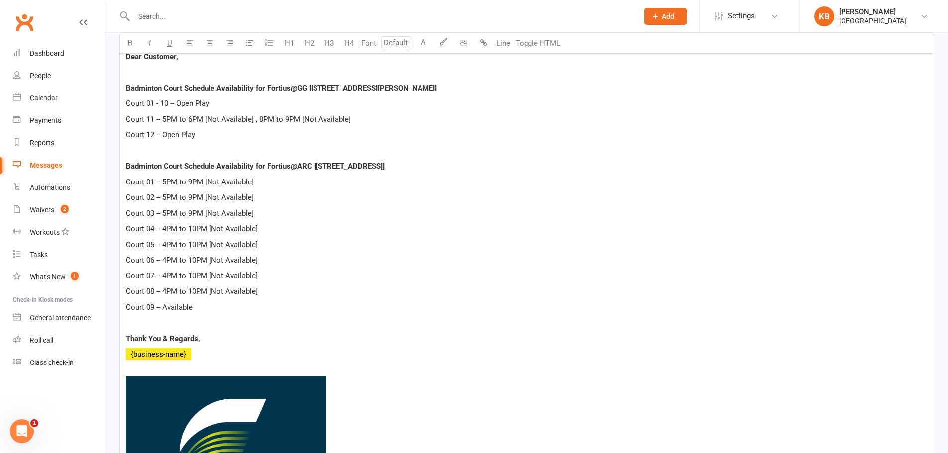
click at [190, 208] on p "Court 03 -- 5PM to 9PM [Not Available]" at bounding box center [527, 214] width 802 height 12
click at [247, 316] on div "Dear Customer, Badminton Court Schedule Availability for Fortius@GG [5905 Ronal…" at bounding box center [527, 315] width 814 height 543
drag, startPoint x: 255, startPoint y: 117, endPoint x: 362, endPoint y: 121, distance: 107.1
click at [362, 121] on p "Court 11 -- 5PM to 6PM [Not Available] , 8PM to 9PM [Not Available]" at bounding box center [527, 119] width 802 height 12
click at [168, 118] on span "Court 11 -- 5PM to 6PM [Not Available]" at bounding box center [190, 119] width 128 height 9
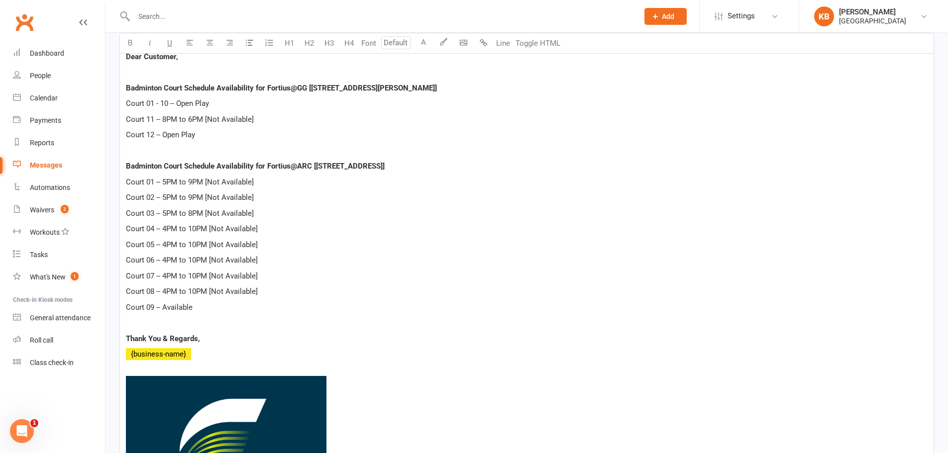
click at [193, 118] on span "Court 11 -- 8PM to 6PM [Not Available]" at bounding box center [190, 119] width 128 height 9
click at [231, 136] on p "Court 12 -- Open Play" at bounding box center [527, 135] width 802 height 12
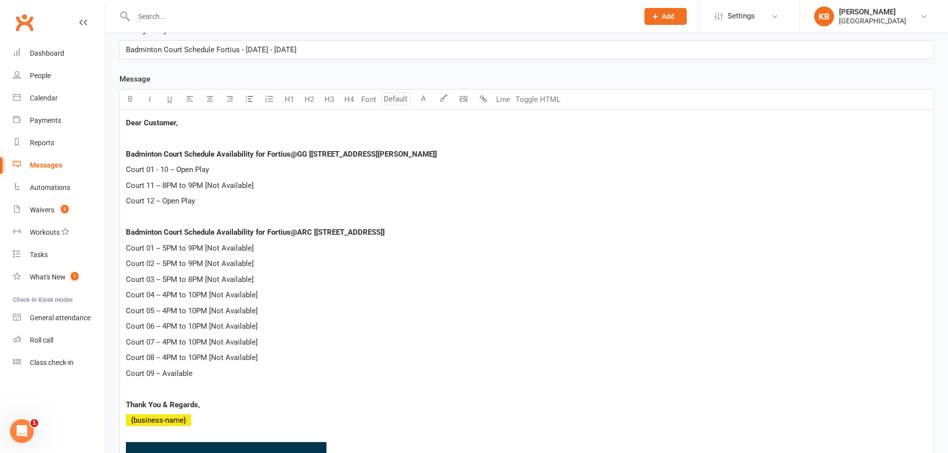
scroll to position [249, 0]
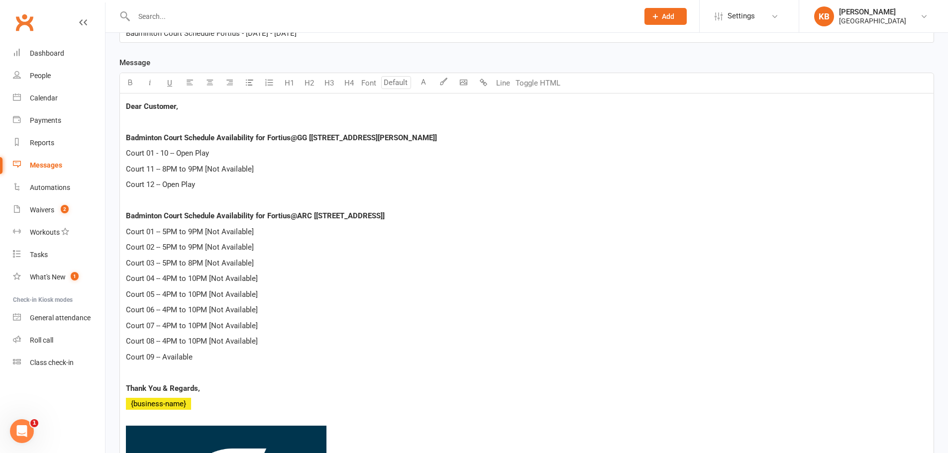
click at [207, 368] on p at bounding box center [527, 373] width 802 height 12
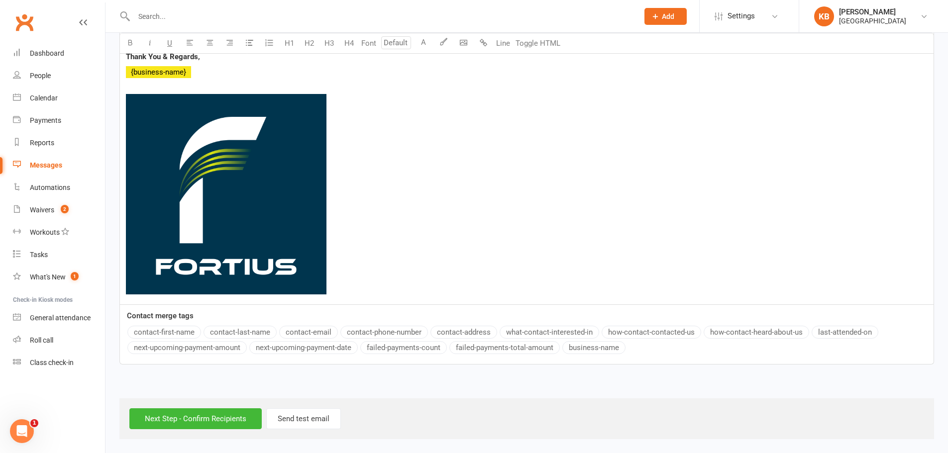
scroll to position [581, 0]
click at [207, 418] on input "Next Step - Confirm Recipients" at bounding box center [195, 418] width 132 height 21
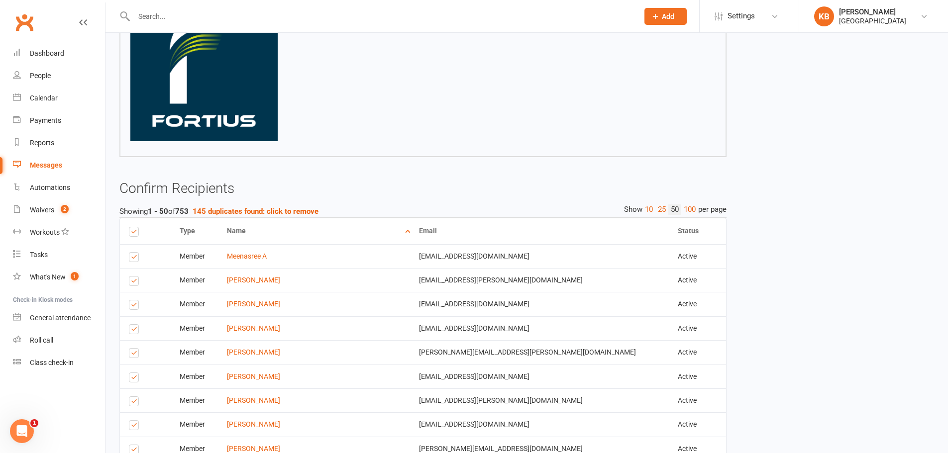
scroll to position [505, 0]
click at [294, 214] on strong "145 duplicates found: click to remove" at bounding box center [256, 212] width 126 height 9
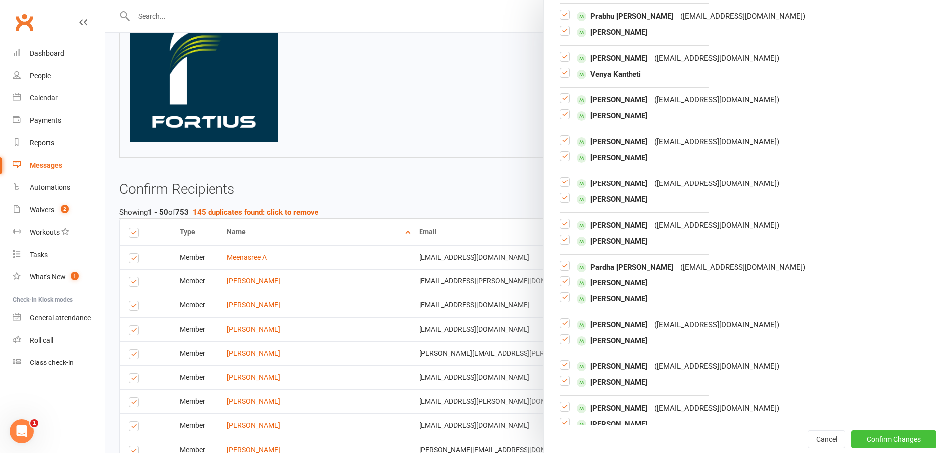
scroll to position [1642, 0]
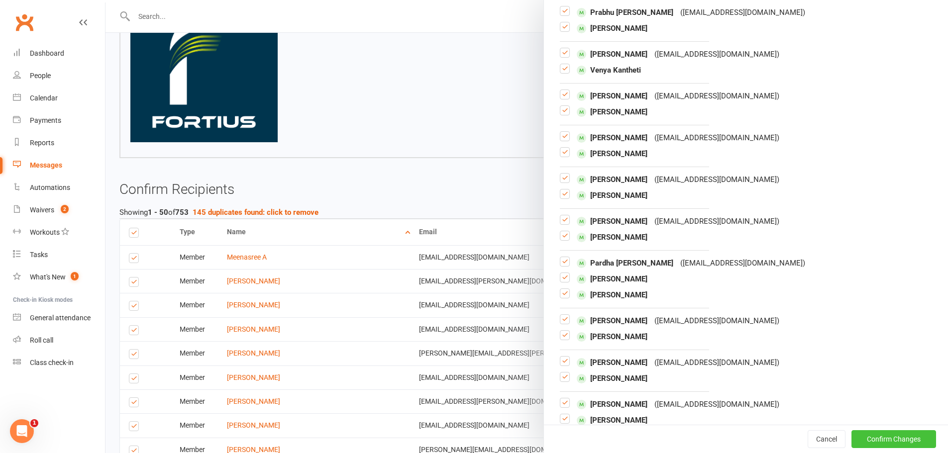
click at [878, 442] on button "Confirm Changes" at bounding box center [893, 439] width 85 height 18
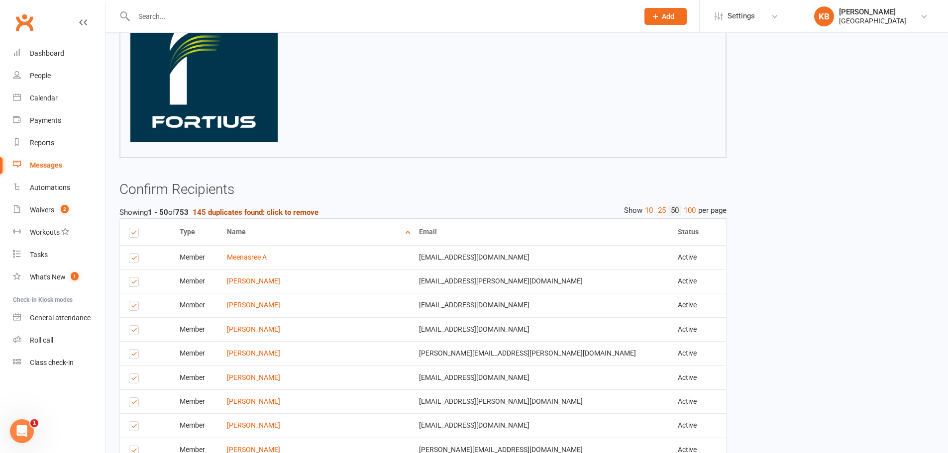
click at [284, 211] on strong "145 duplicates found: click to remove" at bounding box center [256, 212] width 126 height 9
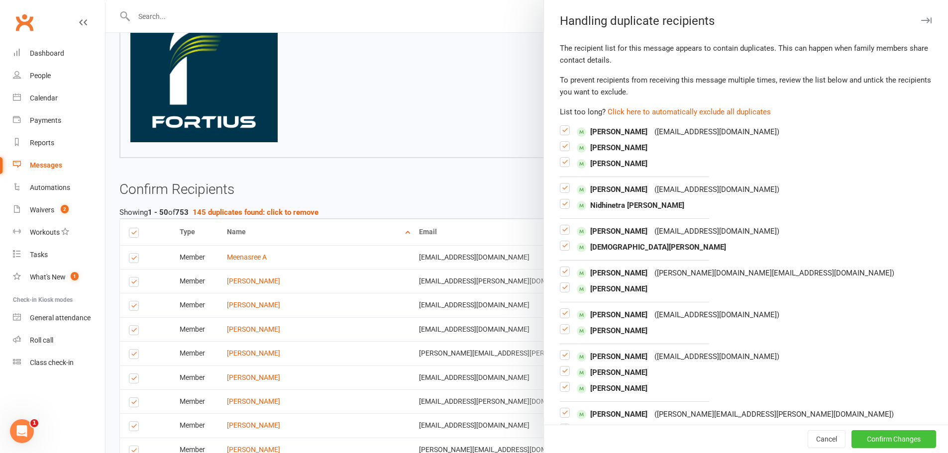
click at [890, 437] on button "Confirm Changes" at bounding box center [893, 439] width 85 height 18
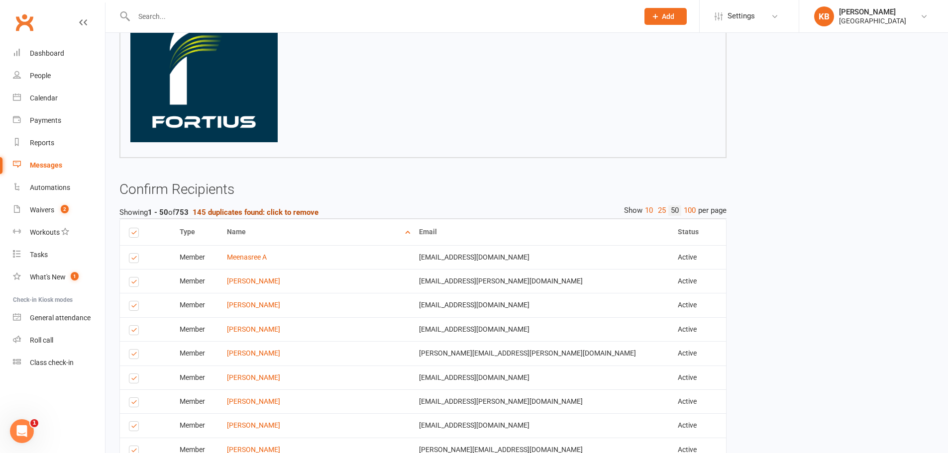
click at [309, 212] on strong "145 duplicates found: click to remove" at bounding box center [256, 212] width 126 height 9
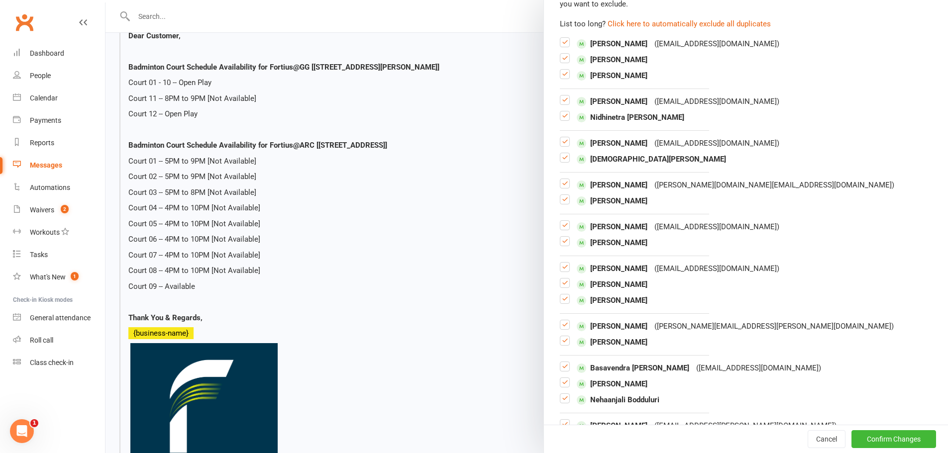
scroll to position [0, 0]
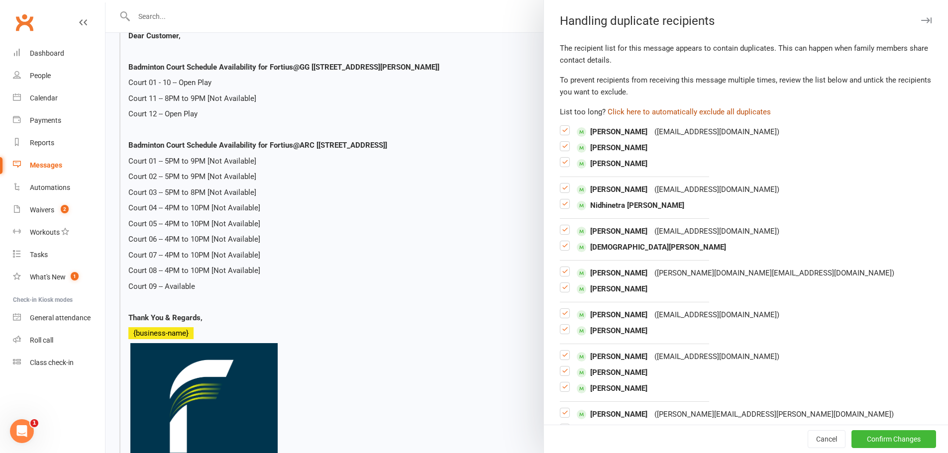
click at [717, 115] on button "Click here to automatically exclude all duplicates" at bounding box center [689, 112] width 163 height 12
click at [873, 436] on button "Confirm Changes" at bounding box center [893, 439] width 85 height 18
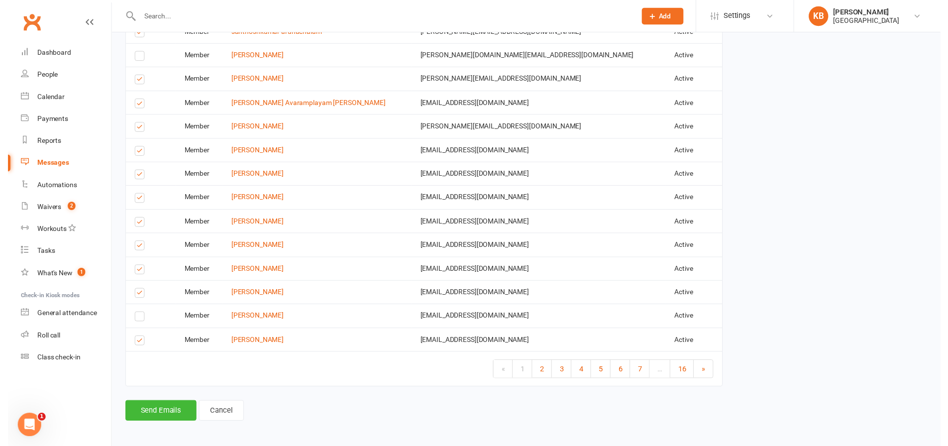
scroll to position [1599, 0]
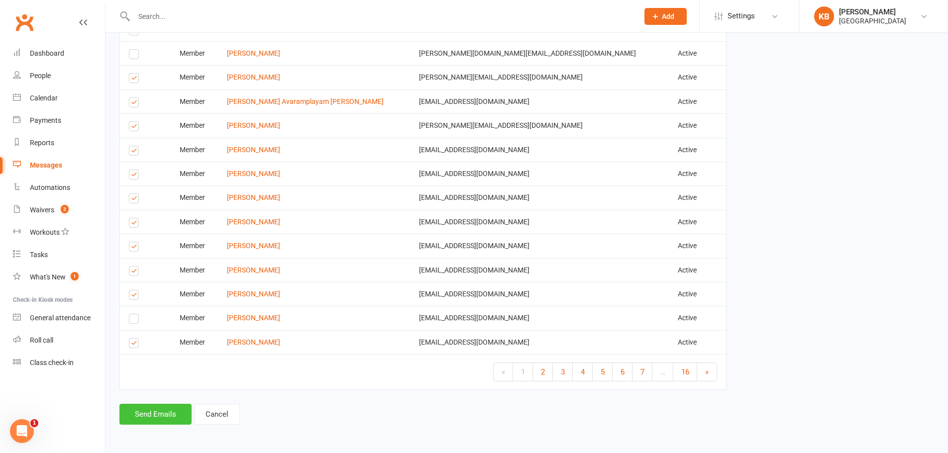
click at [148, 411] on button "Send Emails" at bounding box center [155, 414] width 72 height 21
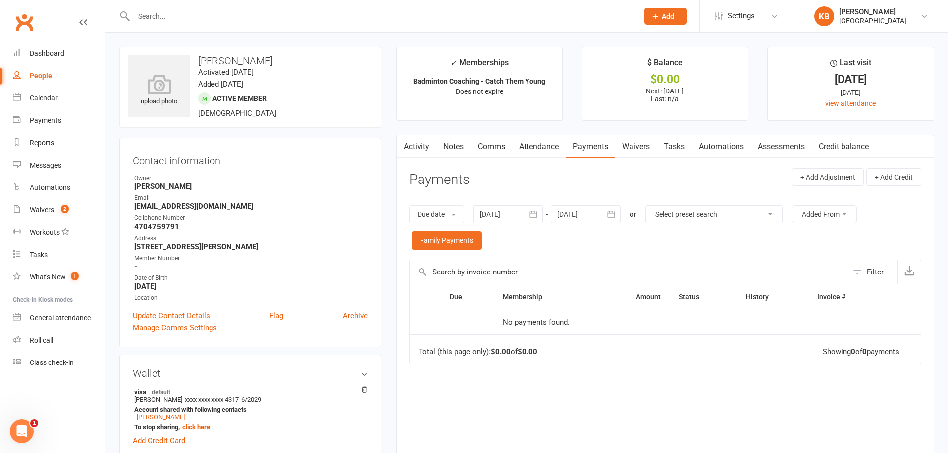
click at [537, 214] on icon "button" at bounding box center [533, 214] width 10 height 10
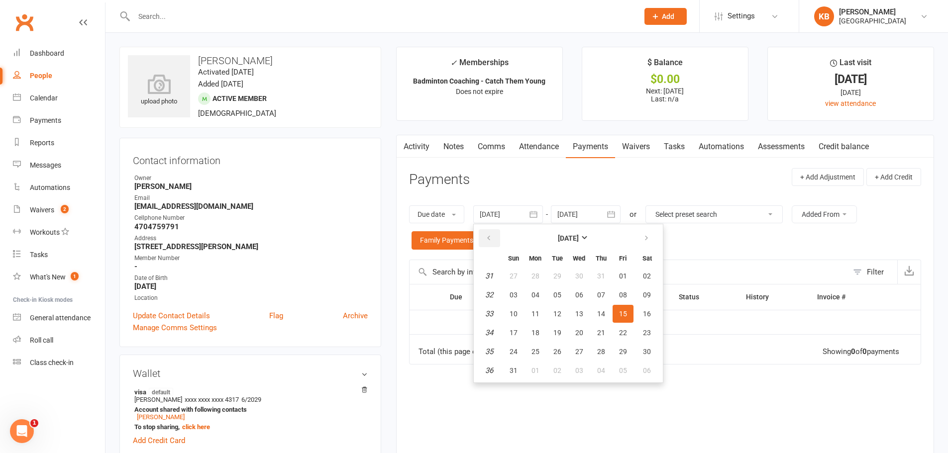
click at [494, 236] on button "button" at bounding box center [489, 238] width 21 height 18
click at [546, 328] on button "23" at bounding box center [535, 333] width 21 height 18
type input "[DATE]"
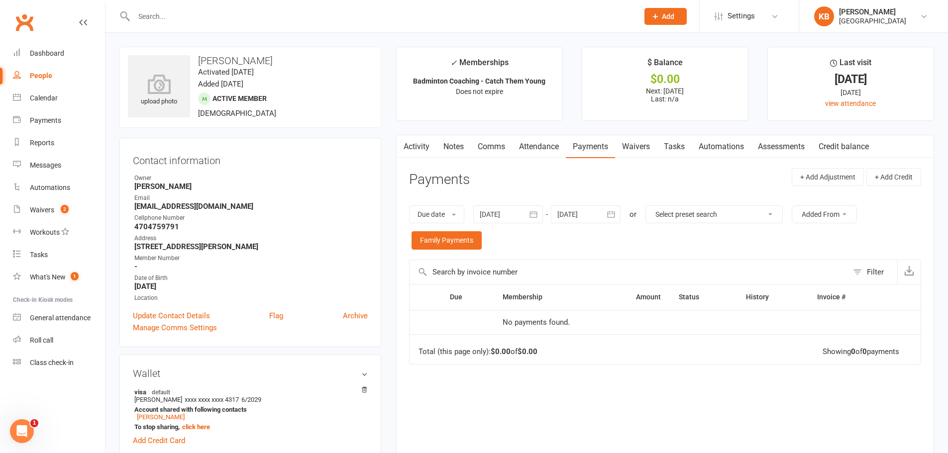
click at [198, 13] on input "text" at bounding box center [381, 16] width 501 height 14
paste input "[EMAIL_ADDRESS][DOMAIN_NAME]"
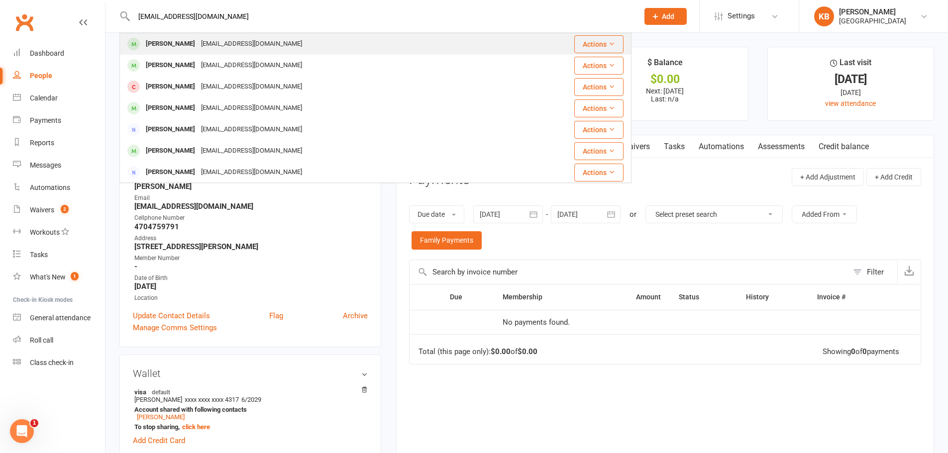
type input "[EMAIL_ADDRESS][DOMAIN_NAME]"
click at [300, 41] on div "[EMAIL_ADDRESS][DOMAIN_NAME]" at bounding box center [251, 44] width 107 height 14
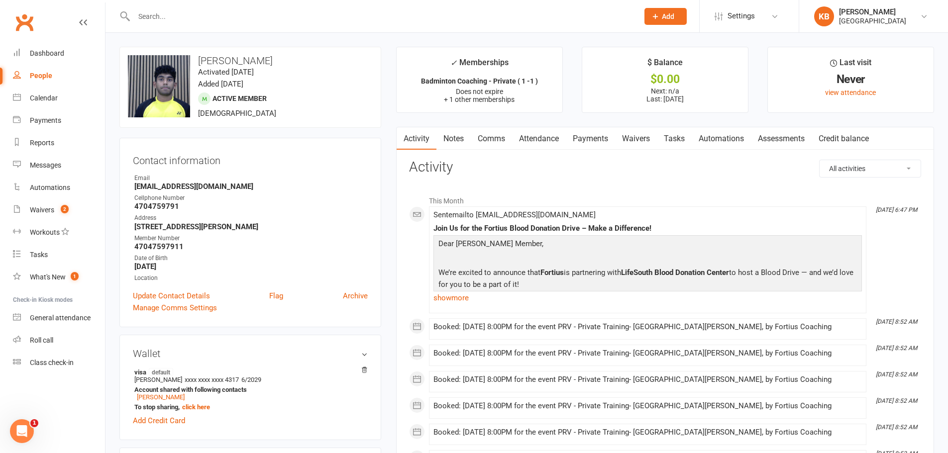
click at [573, 142] on link "Payments" at bounding box center [590, 138] width 49 height 23
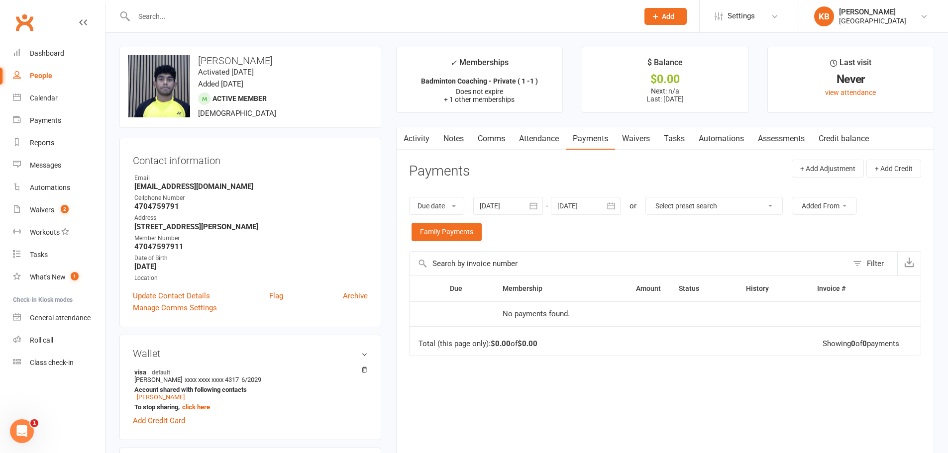
click at [530, 210] on icon "button" at bounding box center [533, 206] width 10 height 10
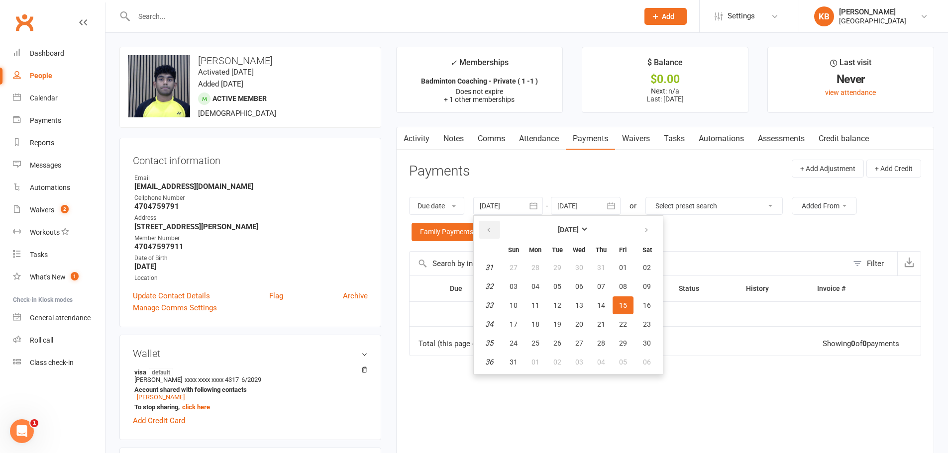
click at [487, 232] on icon "button" at bounding box center [488, 230] width 7 height 8
click at [501, 266] on td "14" at bounding box center [489, 268] width 25 height 18
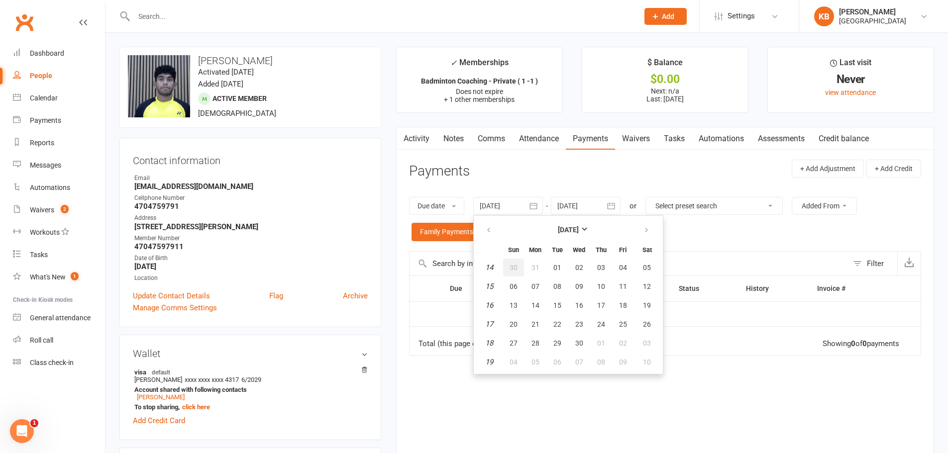
click at [513, 268] on span "30" at bounding box center [514, 268] width 8 height 8
type input "[DATE]"
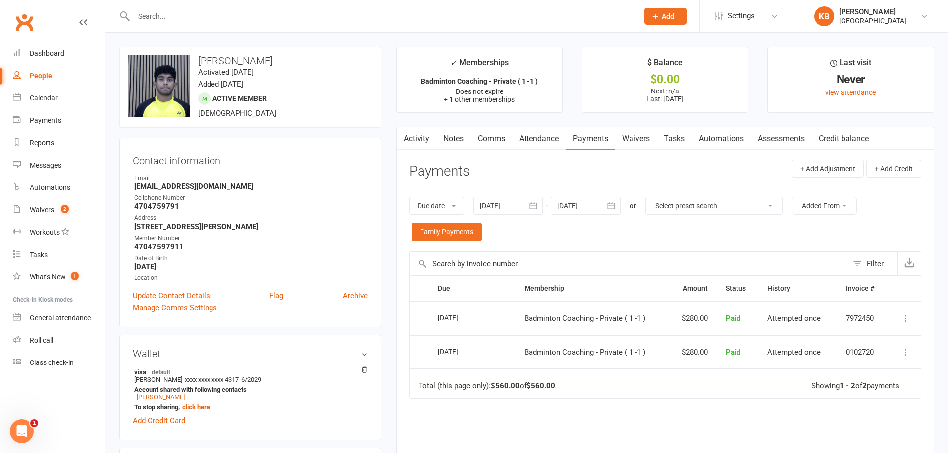
click at [608, 203] on icon "button" at bounding box center [611, 206] width 10 height 10
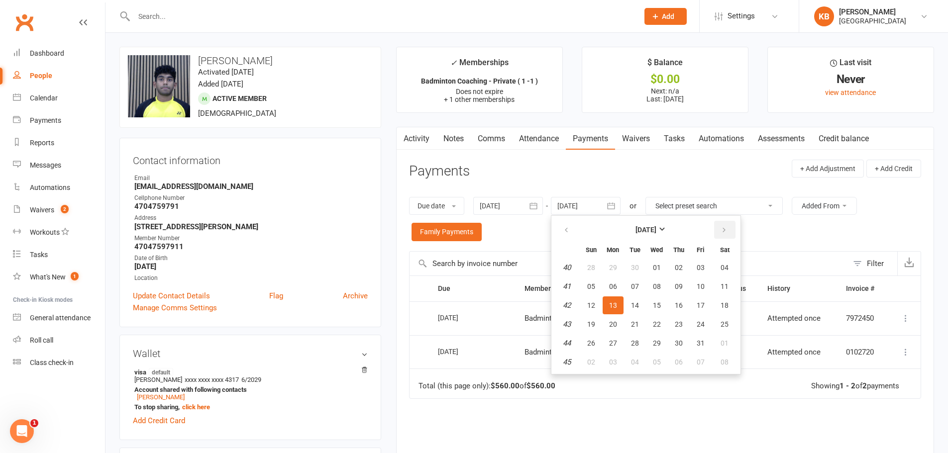
click at [723, 231] on icon "button" at bounding box center [724, 230] width 7 height 8
click at [724, 259] on table "[DATE] Sun Mon Tue Wed Thu Fri Sat 44 26 27 28 29 30 31 01 45 02 03 04 05 06 07…" at bounding box center [645, 295] width 185 height 154
click at [726, 266] on span "01" at bounding box center [725, 268] width 8 height 8
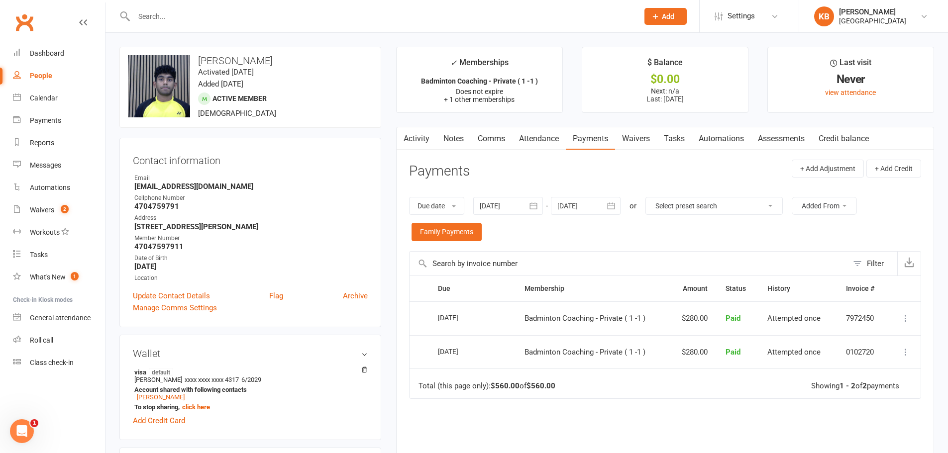
click at [608, 206] on icon "button" at bounding box center [611, 206] width 10 height 10
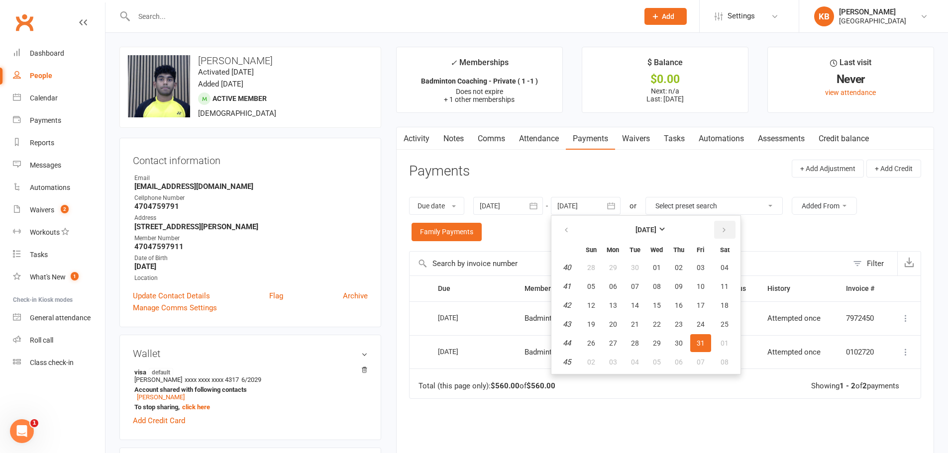
click at [730, 234] on button "button" at bounding box center [724, 230] width 21 height 18
click at [728, 269] on span "03" at bounding box center [725, 268] width 8 height 8
type input "[DATE]"
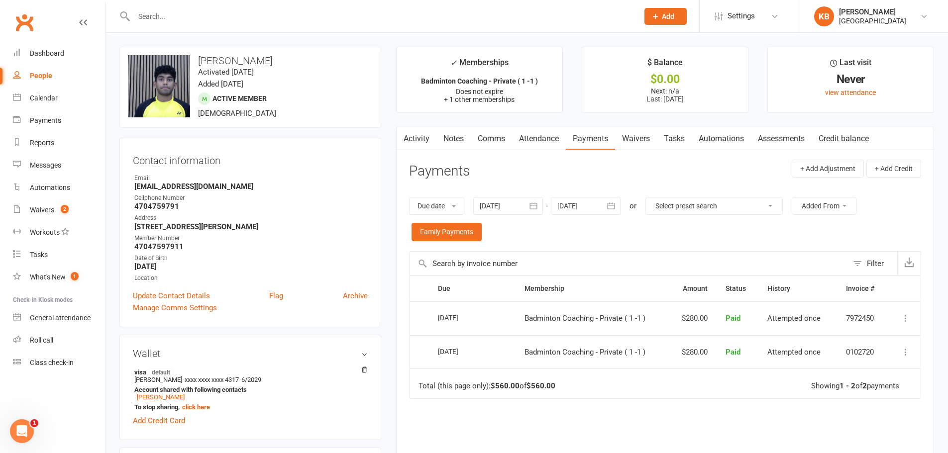
click at [452, 149] on link "Notes" at bounding box center [453, 138] width 34 height 23
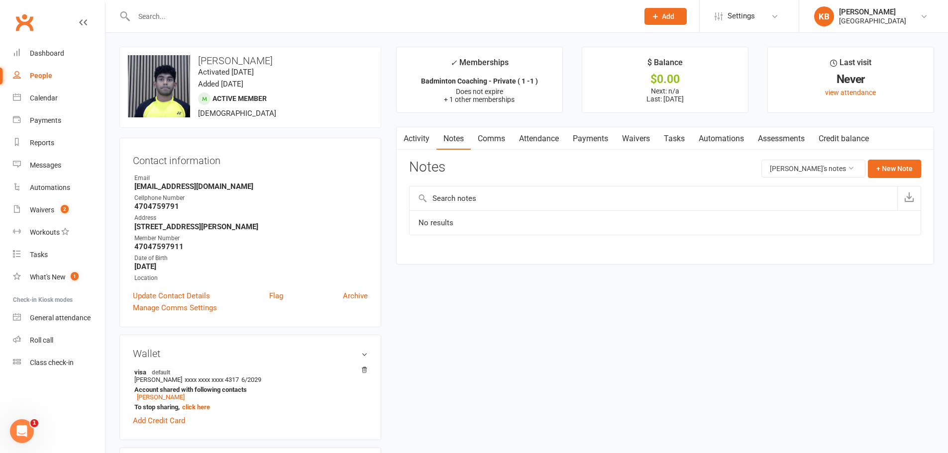
click at [584, 140] on link "Payments" at bounding box center [590, 138] width 49 height 23
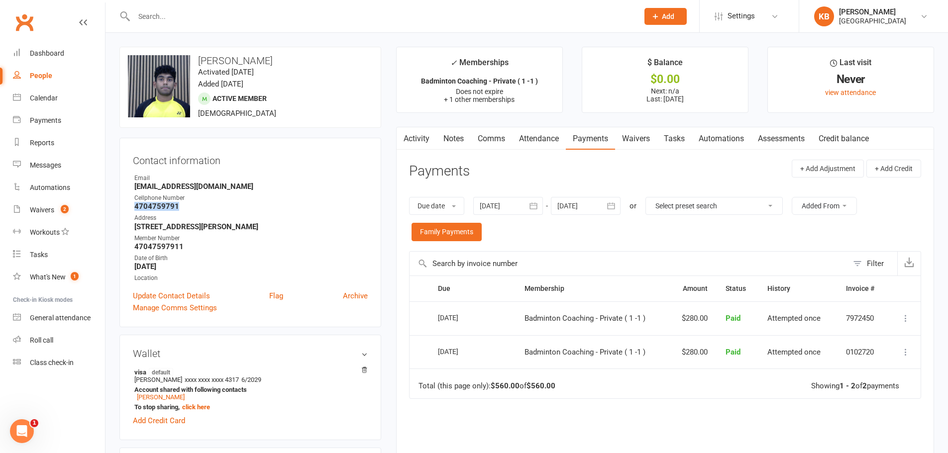
drag, startPoint x: 133, startPoint y: 206, endPoint x: 186, endPoint y: 208, distance: 52.3
click at [186, 208] on li "Cellphone Number 4704759791" at bounding box center [250, 202] width 235 height 17
copy strong "4704759791"
click at [188, 211] on ul "Owner Email Sriganeshduraiswamy@gmail.com Cellphone Number 4704759791 Address 4…" at bounding box center [250, 228] width 235 height 109
drag, startPoint x: 131, startPoint y: 249, endPoint x: 189, endPoint y: 248, distance: 57.2
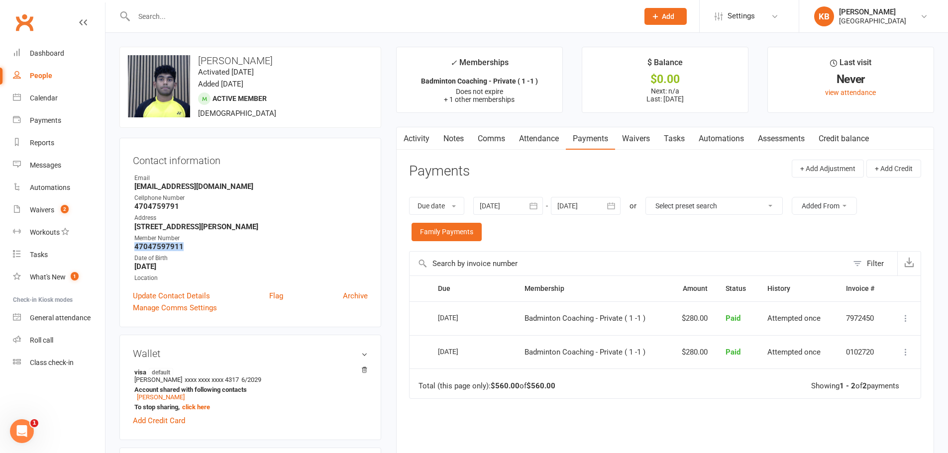
click at [189, 248] on div "Contact information Owner Email Sriganeshduraiswamy@gmail.com Cellphone Number …" at bounding box center [250, 233] width 262 height 190
copy strong "47047597911"
click at [211, 247] on strong "47047597911" at bounding box center [250, 246] width 233 height 9
click at [196, 23] on input "text" at bounding box center [381, 16] width 501 height 14
paste input "AyyappaSwamy Srikakolapu"
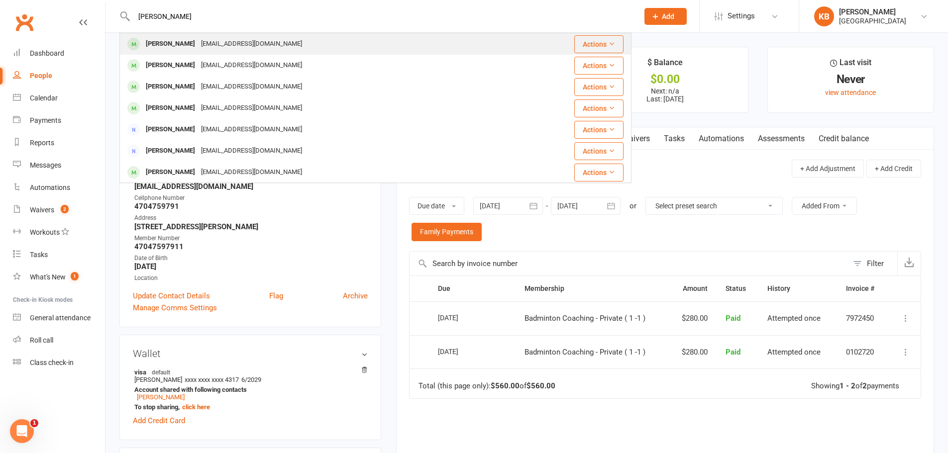
type input "AyyappaSwamy Srikakolapu"
click at [198, 43] on div "AyyappaSwamy Srikakolapu" at bounding box center [170, 44] width 55 height 14
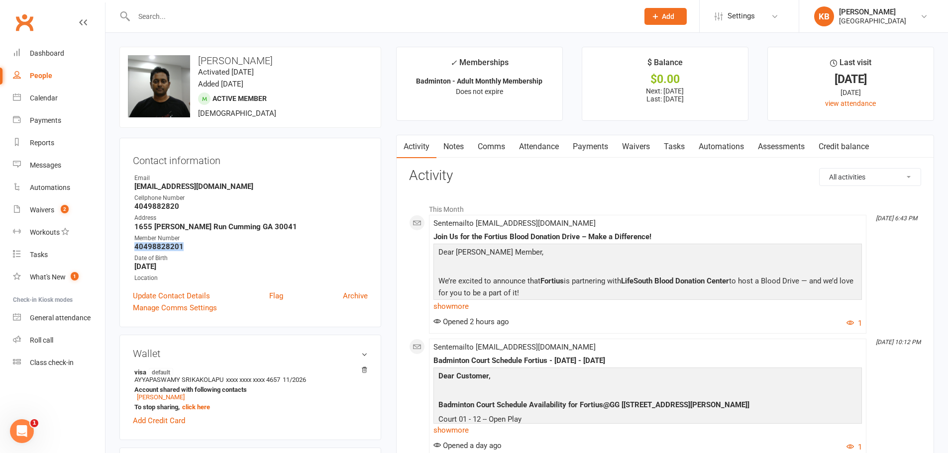
drag, startPoint x: 136, startPoint y: 245, endPoint x: 219, endPoint y: 244, distance: 83.1
click at [219, 244] on strong "40498828201" at bounding box center [250, 246] width 233 height 9
copy strong "40498828201"
click at [265, 221] on div "Address" at bounding box center [250, 217] width 233 height 9
click at [157, 16] on input "text" at bounding box center [381, 16] width 501 height 14
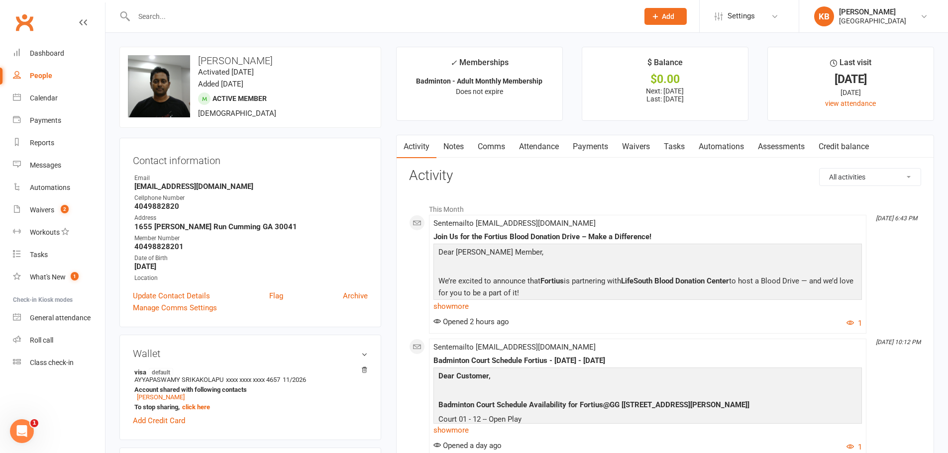
paste input "Venkata Srikalidindi"
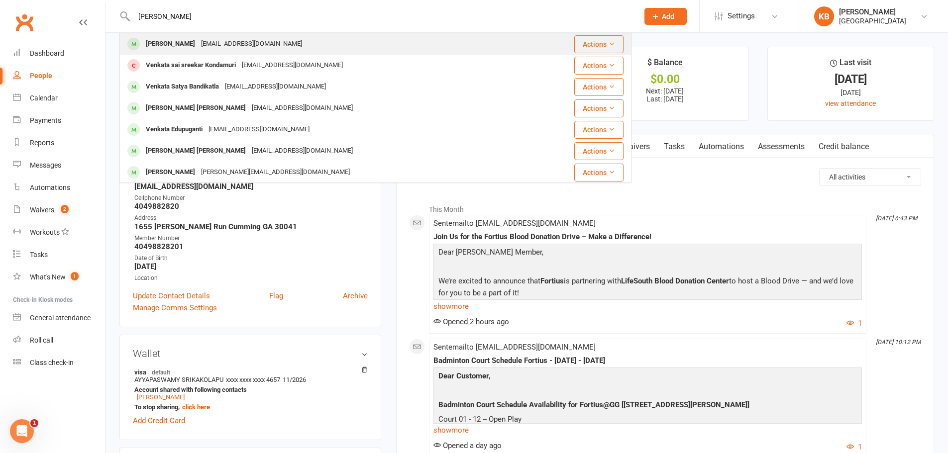
type input "Venkata Srikalidindi"
click at [209, 48] on div "varmakvg86@gmail.com" at bounding box center [251, 44] width 107 height 14
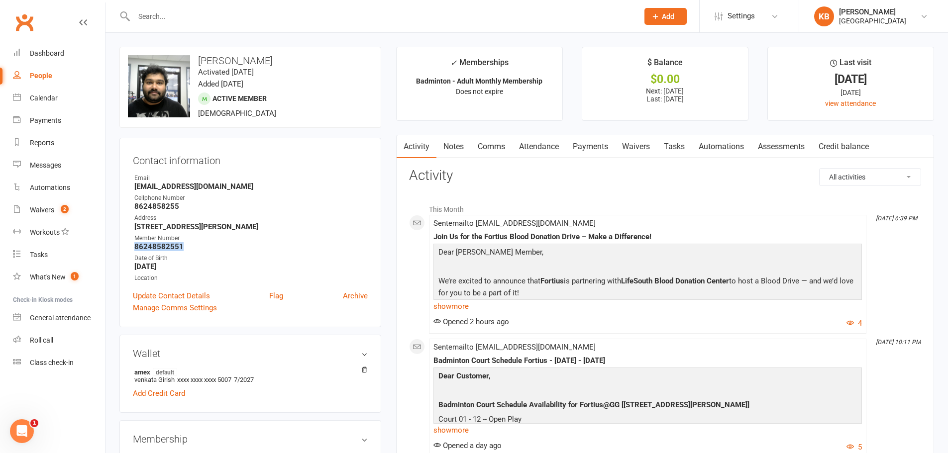
drag, startPoint x: 127, startPoint y: 249, endPoint x: 192, endPoint y: 248, distance: 64.7
click at [192, 248] on div "Contact information Owner Email varmakvg86@gmail.com Cellphone Number 862485825…" at bounding box center [250, 233] width 262 height 190
copy strong "86248582551"
click at [279, 207] on strong "8624858255" at bounding box center [250, 206] width 233 height 9
click at [213, 20] on input "text" at bounding box center [381, 16] width 501 height 14
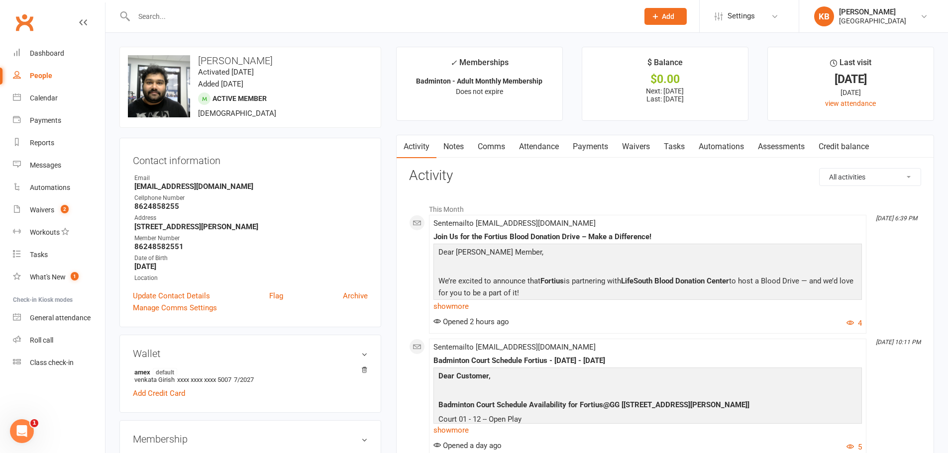
paste input "varma.surya2@gmail.com"
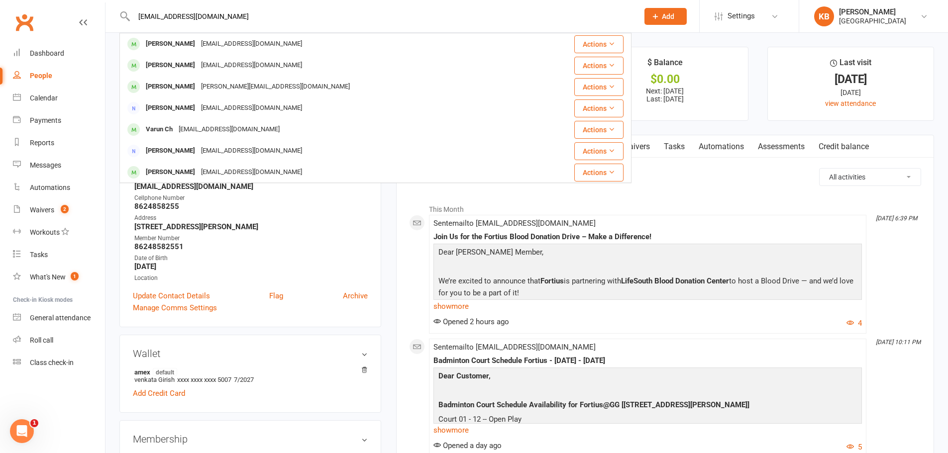
drag, startPoint x: 232, startPoint y: 15, endPoint x: 128, endPoint y: 16, distance: 104.5
click at [128, 16] on div "varma.surya2@gmail.com Surya Booragadda surya.booragadda@gmail.com Actions Sury…" at bounding box center [375, 16] width 512 height 32
paste input "Satya Sai bhaskar varma Sri kalidindi"
drag, startPoint x: 179, startPoint y: 18, endPoint x: 96, endPoint y: 21, distance: 82.7
click at [96, 2] on header "Satya Sai bhaskar varma Sri kalidindi venkata kalidindi varmakvg86@gmail.com Ac…" at bounding box center [474, 2] width 948 height 0
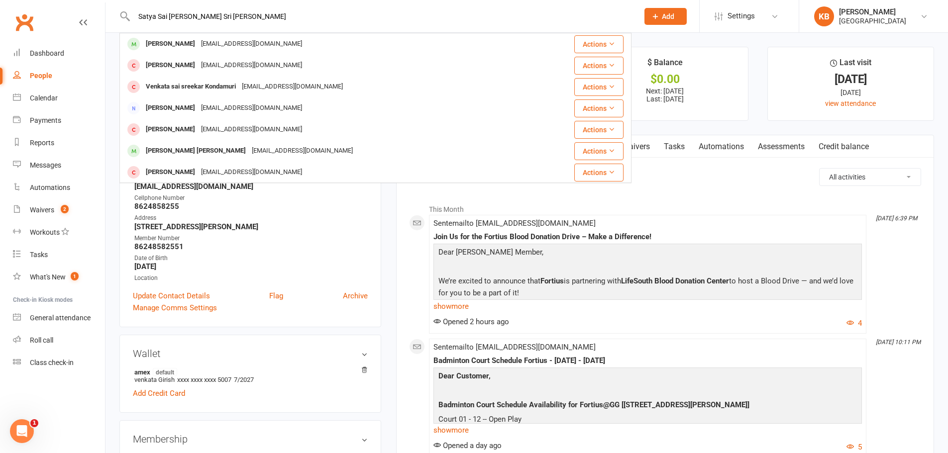
paste input "Bhaskarvarma124@gmail.com"
type input "Bhaskarvarma124@gmail.com"
drag, startPoint x: 239, startPoint y: 14, endPoint x: 125, endPoint y: 21, distance: 114.6
click at [129, 21] on div "Bhaskarvarma124@gmail.com Prady Bhaskar pradybhasky@gmail.com Actions Parik Bha…" at bounding box center [375, 16] width 512 height 32
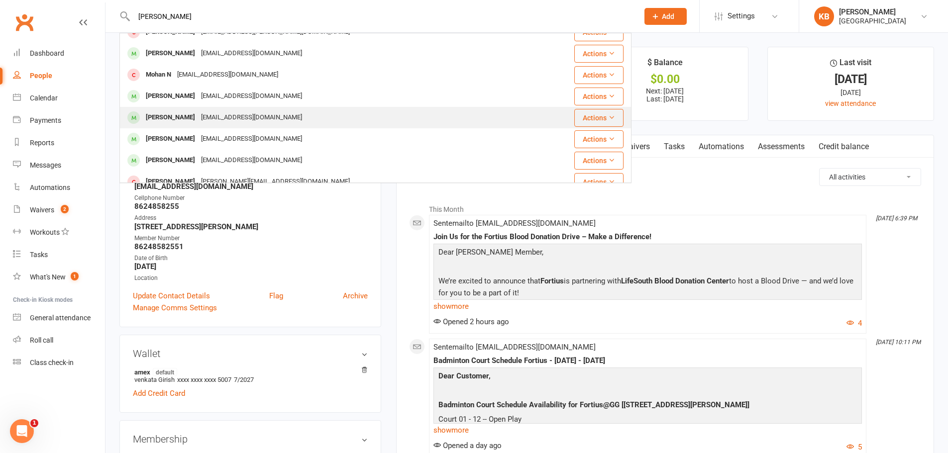
scroll to position [279, 0]
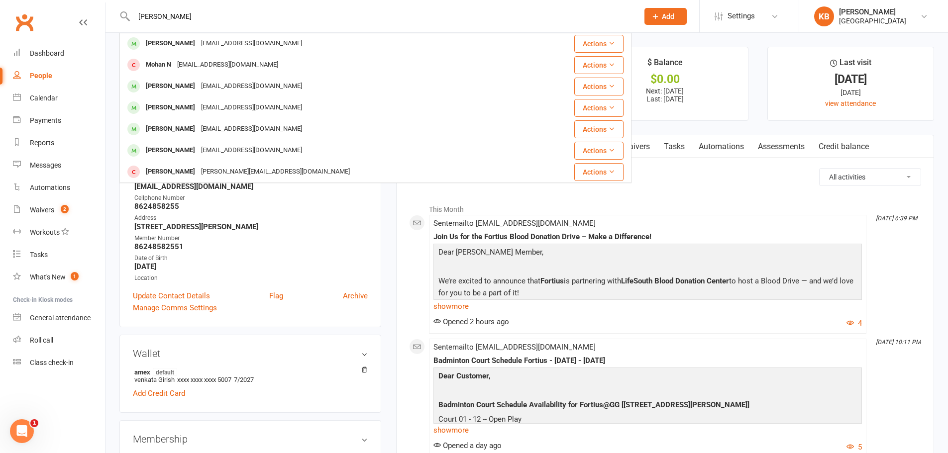
type input "mohammed uhfaiz"
drag, startPoint x: 235, startPoint y: 9, endPoint x: 128, endPoint y: 27, distance: 109.0
click at [128, 27] on div "mohammed uhfaiz Mohammed Sarfaras Sarfaras@gmail.com Actions Shameej Mohammedal…" at bounding box center [375, 16] width 512 height 32
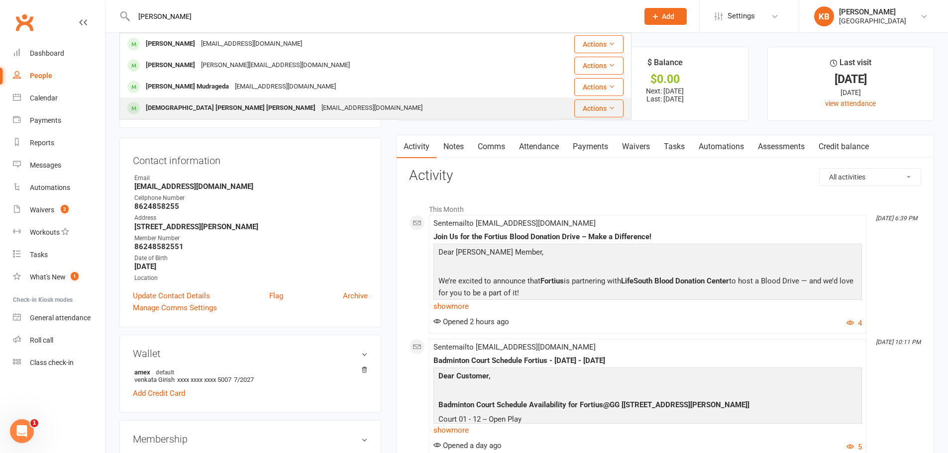
type input "muha"
click at [198, 109] on div "Muhammad Faizan Rehman Qureshi" at bounding box center [231, 108] width 176 height 14
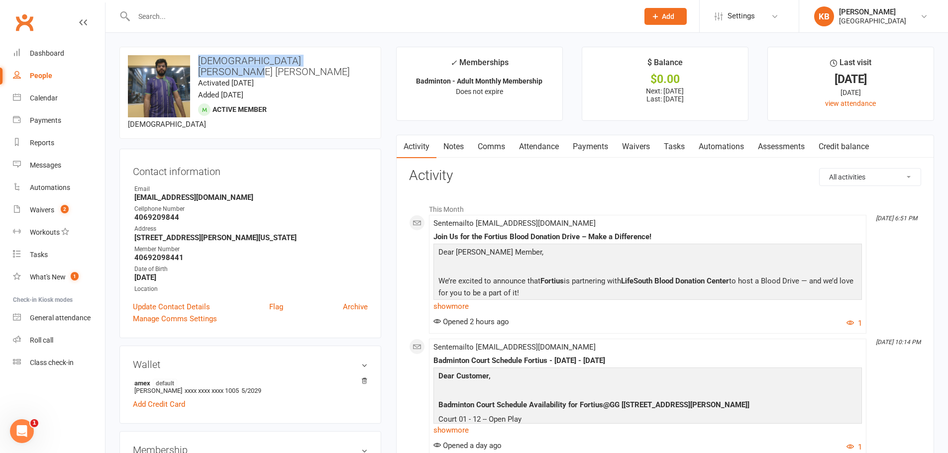
drag, startPoint x: 194, startPoint y: 62, endPoint x: 362, endPoint y: 60, distance: 168.2
click at [362, 60] on h3 "Muhammad Faizan Rehman Qureshi" at bounding box center [250, 66] width 245 height 22
copy h3 "Muhammad Faizan Rehman Qureshi"
click at [363, 89] on div "upload photo change photo Muhammad Faizan Rehman Qureshi Activated 9 August, 20…" at bounding box center [250, 93] width 262 height 92
click at [593, 155] on link "Payments" at bounding box center [590, 146] width 49 height 23
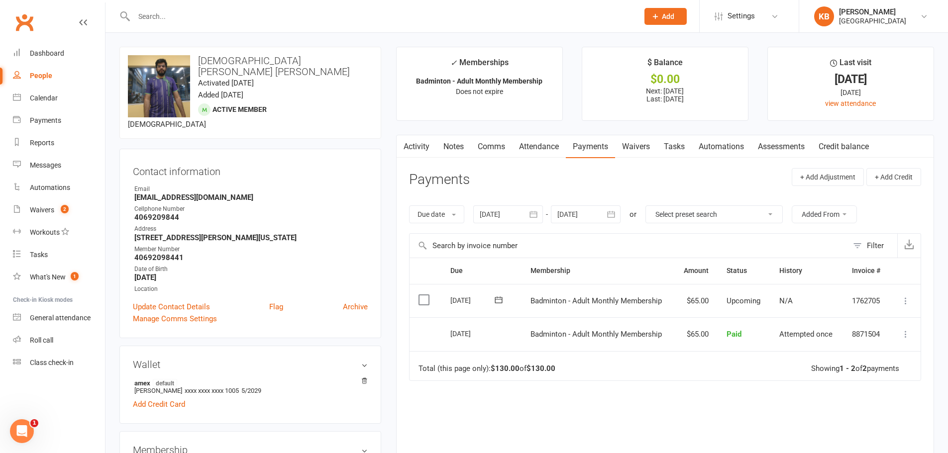
click at [409, 150] on link "Activity" at bounding box center [417, 146] width 40 height 23
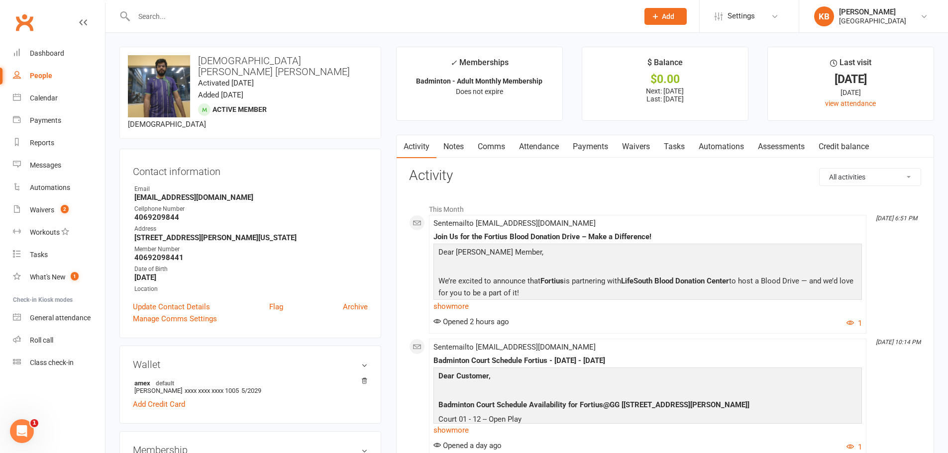
click at [190, 17] on input "text" at bounding box center [381, 16] width 501 height 14
paste input "Kiran Varma Sri Kalidindi"
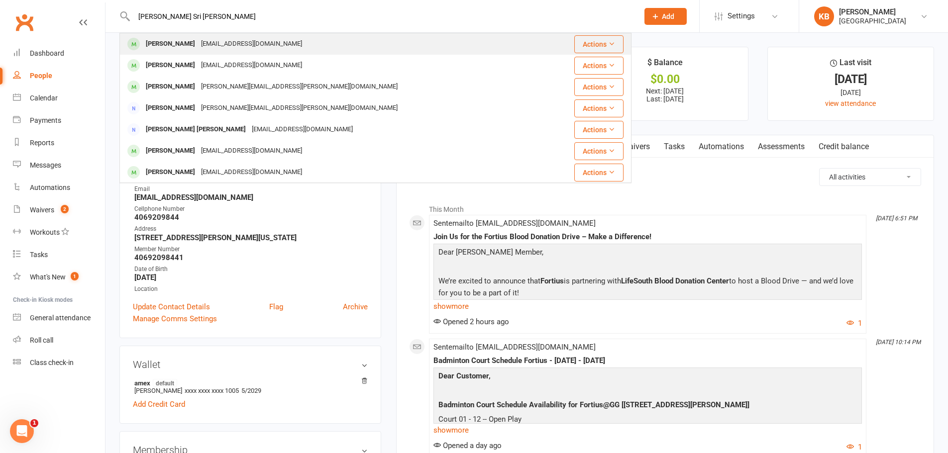
type input "Kiran Varma Sri Kalidindi"
click at [216, 38] on div "varmakvg86@gmail.com" at bounding box center [251, 44] width 107 height 14
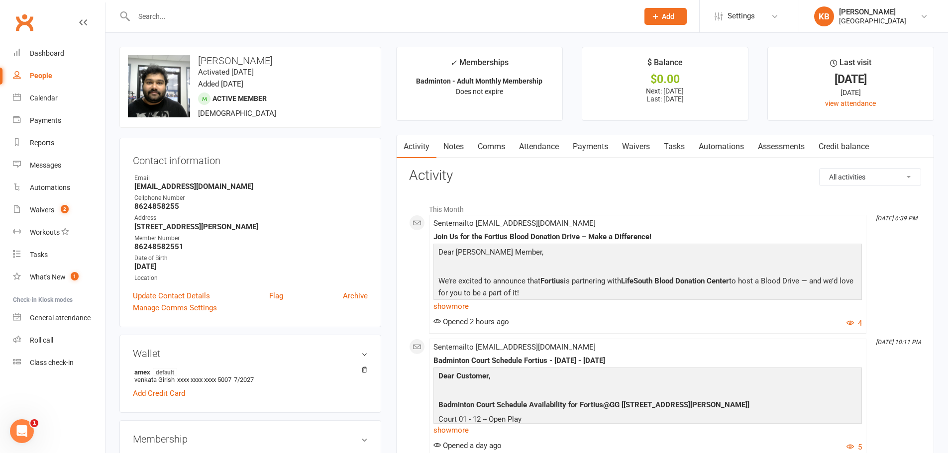
click at [159, 18] on input "text" at bounding box center [381, 16] width 501 height 14
paste input "Sachin Srinivas"
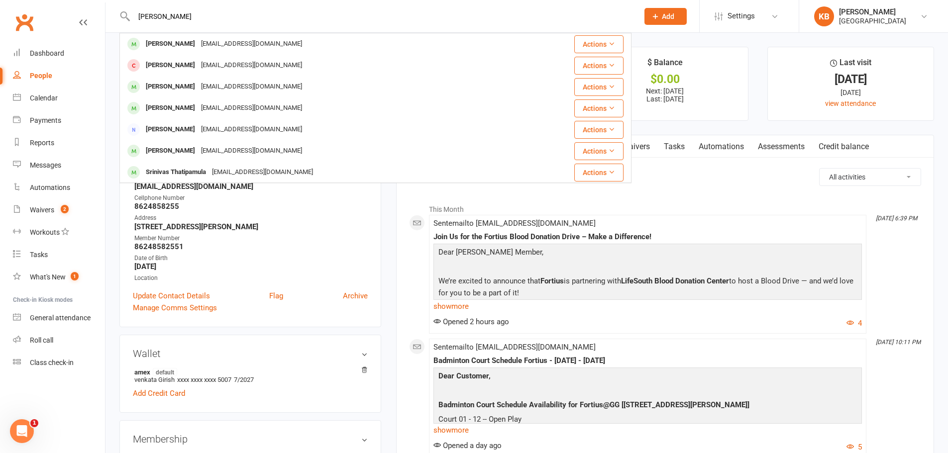
drag, startPoint x: 209, startPoint y: 22, endPoint x: 105, endPoint y: 20, distance: 104.0
click at [106, 20] on react-component "Sachin Srinivas Srinivas Nagaraj srininag@gmail.com Actions Srinivas Kalyanapu …" at bounding box center [315, 16] width 631 height 32
paste input "Latha Srinivasa"
drag, startPoint x: 186, startPoint y: 15, endPoint x: 118, endPoint y: 16, distance: 67.7
click at [118, 16] on react-component "Latha Srinivasa Srinivasa Miriyala Miriyala_sri@yahoo.com Actions Gayathri Srin…" at bounding box center [315, 16] width 631 height 32
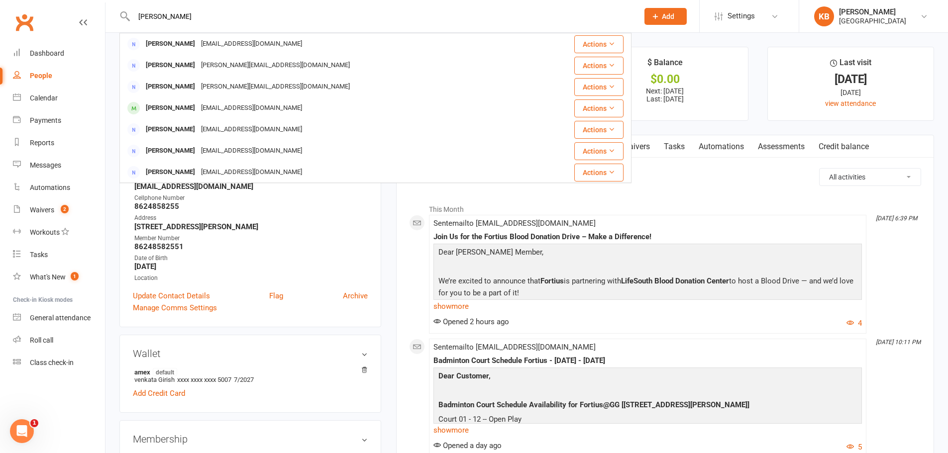
paste input "Allen Srinivasan"
drag, startPoint x: 67, startPoint y: 14, endPoint x: 56, endPoint y: 14, distance: 11.0
click at [56, 2] on header "Allen Srinivasan Arunkumar Srinivasan srivarun@gmail.com Actions Aravind Sriniv…" at bounding box center [474, 2] width 948 height 0
paste input "spillai@gmail.com"
drag, startPoint x: 217, startPoint y: 17, endPoint x: 133, endPoint y: 16, distance: 84.6
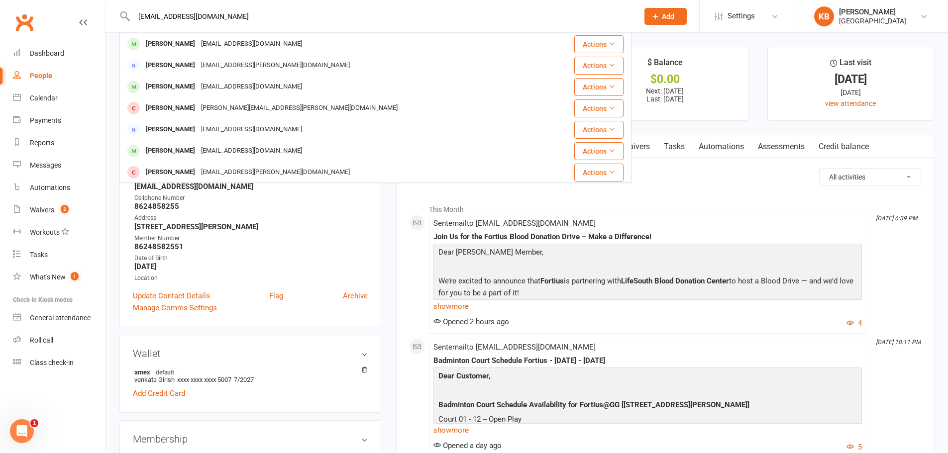
click at [135, 16] on input "Allenspillai@gmail.com" at bounding box center [381, 16] width 501 height 14
paste input "ravind Srinivasan"
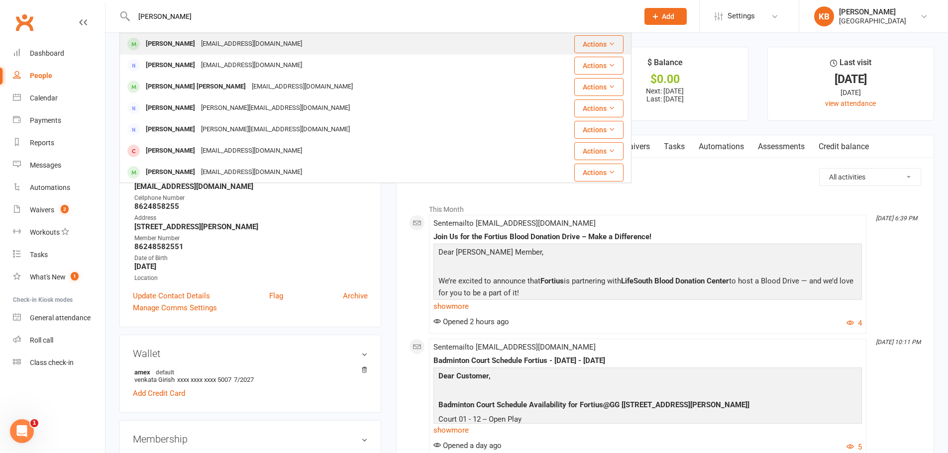
type input "Aravind Srinivasan"
click at [240, 49] on div "kamaravind@gmail.com" at bounding box center [251, 44] width 107 height 14
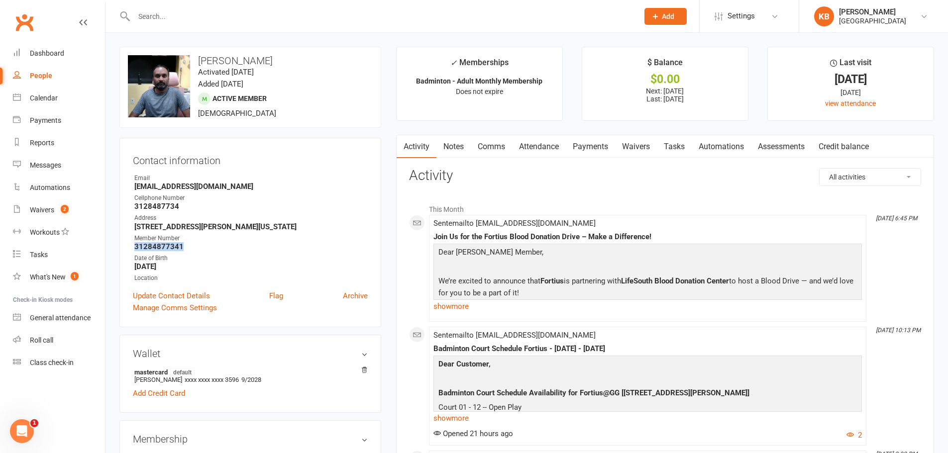
drag, startPoint x: 131, startPoint y: 248, endPoint x: 198, endPoint y: 248, distance: 67.2
click at [198, 248] on div "Contact information Owner Email kamaravind@gmail.com Cellphone Number 312848773…" at bounding box center [250, 233] width 262 height 190
copy strong "31284877341"
click at [256, 214] on div "Address" at bounding box center [250, 217] width 233 height 9
click at [159, 14] on input "text" at bounding box center [381, 16] width 501 height 14
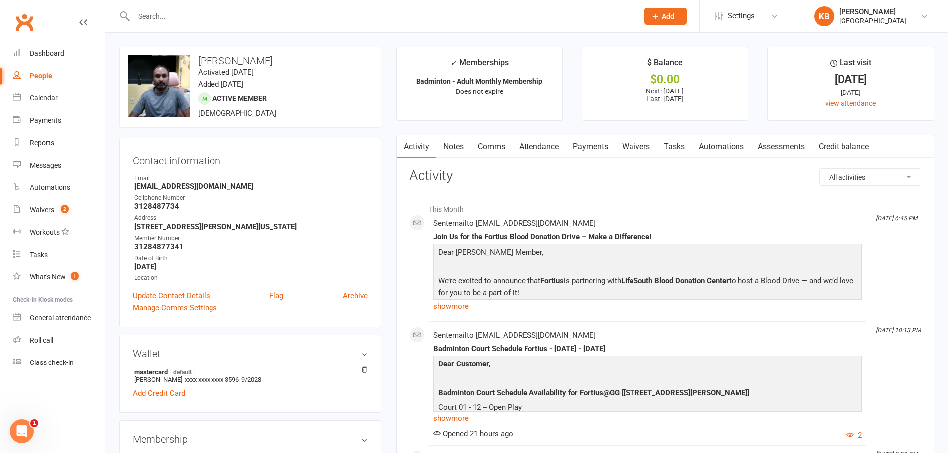
paste input "Gayathri Srinivasan"
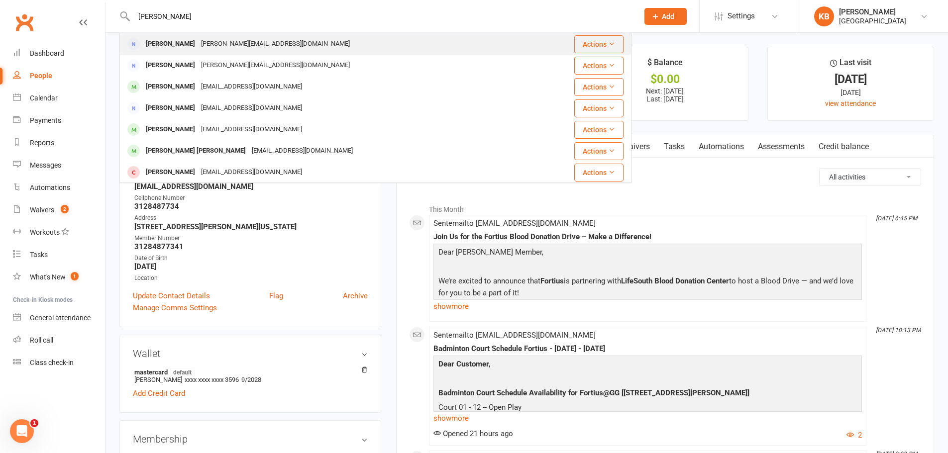
type input "Gayathri Srinivasan"
click at [220, 43] on div "srini.gai3@gmail.com" at bounding box center [275, 44] width 155 height 14
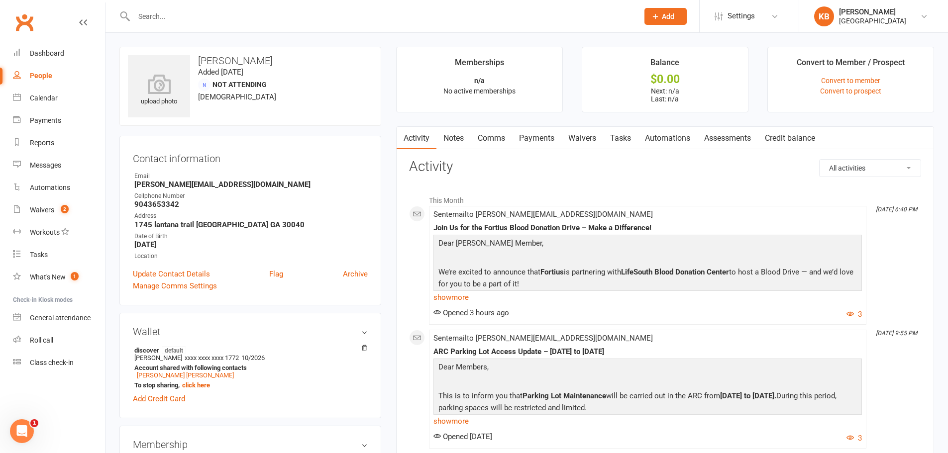
click at [213, 27] on div at bounding box center [375, 16] width 512 height 32
click at [191, 12] on input "text" at bounding box center [381, 16] width 501 height 14
paste input "Tarun Sriram"
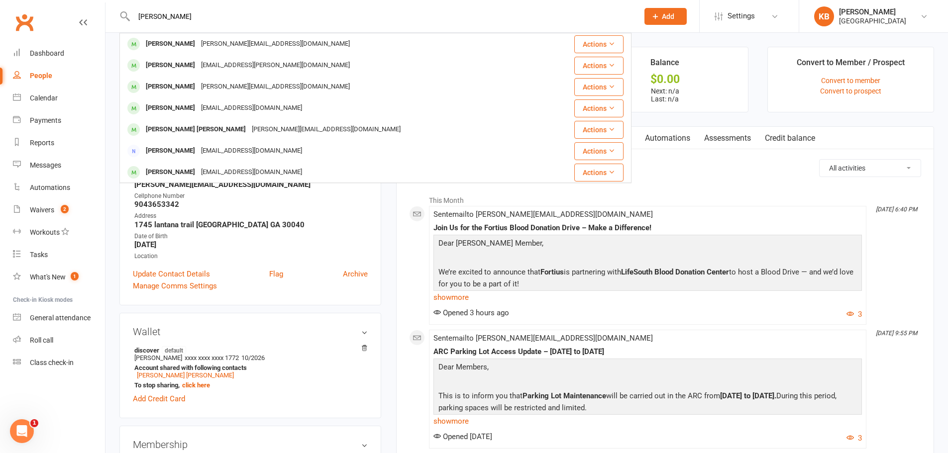
drag, startPoint x: 199, startPoint y: 14, endPoint x: 119, endPoint y: 14, distance: 79.1
click at [119, 14] on div "Tarun Sriram Anjana Sriram anjana@cscs.io Actions Sriram Murali shumi.sriram@gm…" at bounding box center [375, 16] width 512 height 32
paste input "sriramtarunkumar@gmail.co"
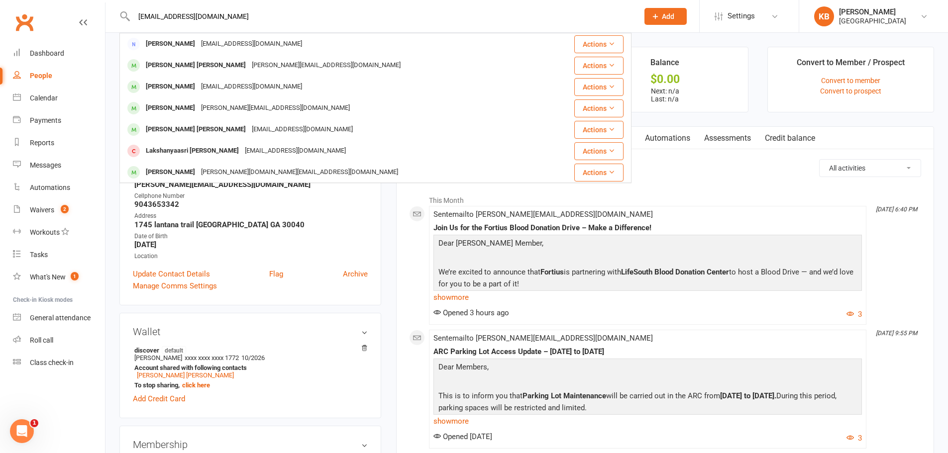
drag, startPoint x: 261, startPoint y: 16, endPoint x: 82, endPoint y: 16, distance: 179.1
click at [82, 2] on header "sriramtarunkumar@gmail.com Arunkumar Srinivasan srivarun@gmail.com Actions Vika…" at bounding box center [474, 2] width 948 height 0
paste input "Kalyan Sriramaneni"
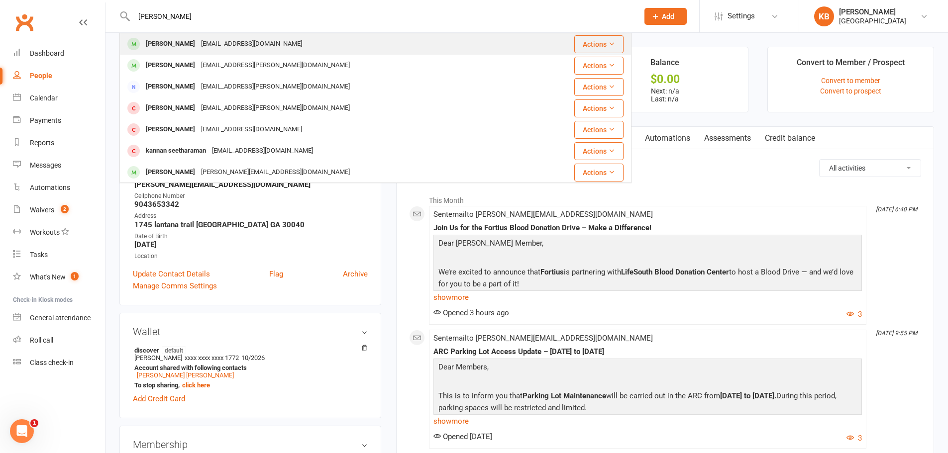
type input "Kalyan Sriramaneni"
click at [271, 48] on div "kalyan.sriramaneni@gmail.com" at bounding box center [251, 44] width 107 height 14
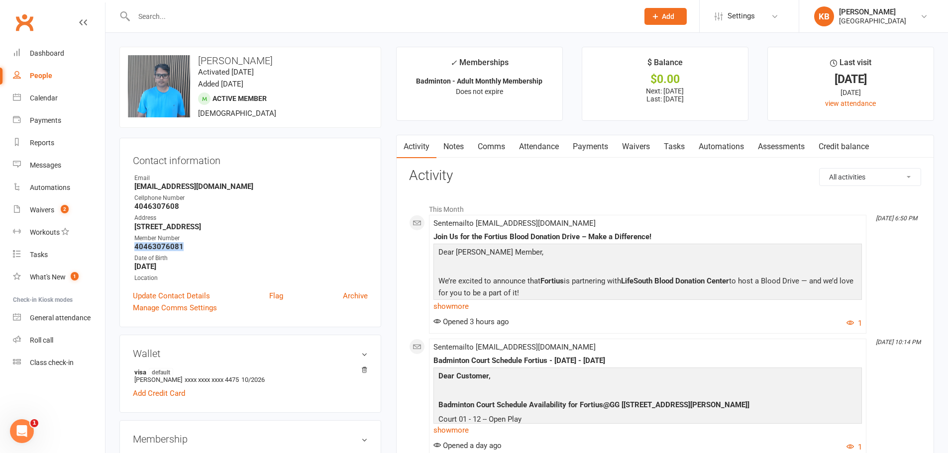
drag, startPoint x: 132, startPoint y: 245, endPoint x: 202, endPoint y: 247, distance: 70.2
click at [202, 247] on div "Contact information Owner Email kalyan.sriramaneni@gmail.com Cellphone Number 4…" at bounding box center [250, 233] width 262 height 190
copy strong "40463076081"
click at [268, 197] on div "Cellphone Number" at bounding box center [250, 198] width 233 height 9
click at [220, 13] on input "text" at bounding box center [381, 16] width 501 height 14
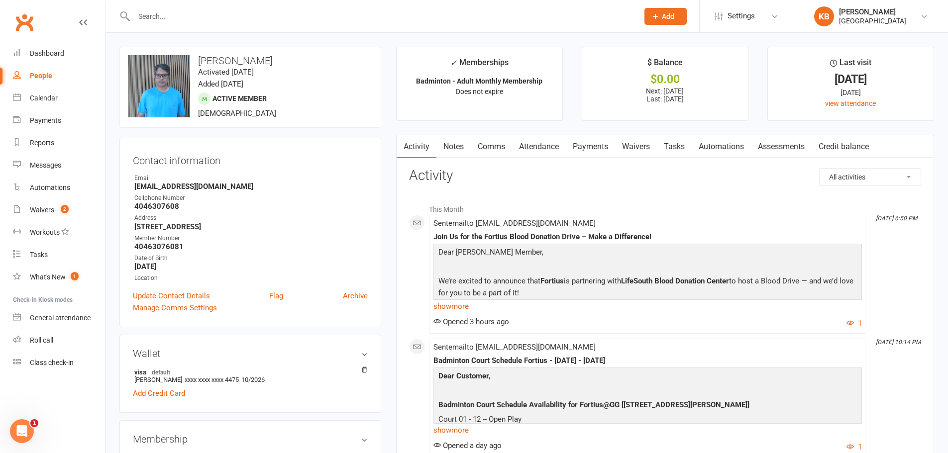
paste input "Ben Stocksdale"
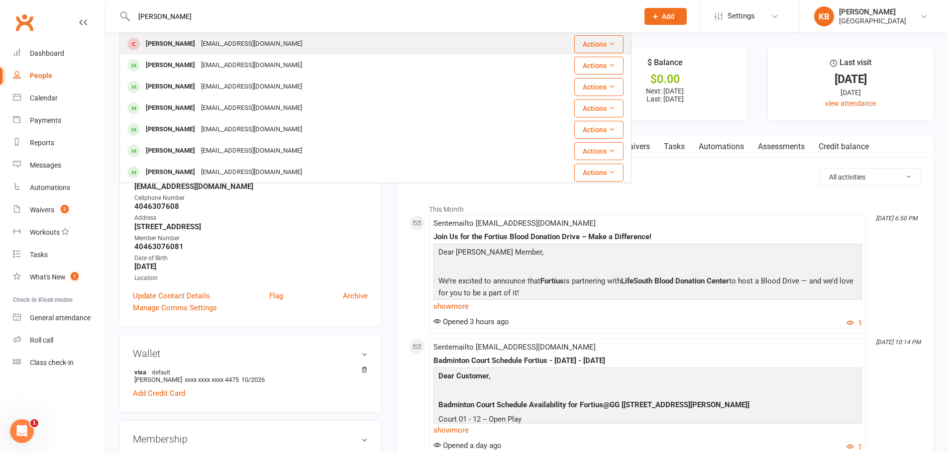
type input "Ben Stocksdale"
click at [233, 43] on div "bennstocksdale@gmail.com" at bounding box center [251, 44] width 107 height 14
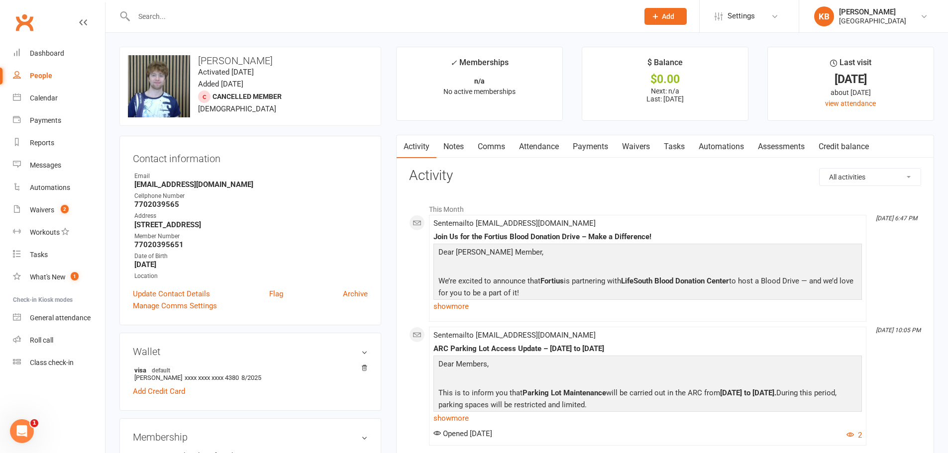
click at [571, 145] on link "Payments" at bounding box center [590, 146] width 49 height 23
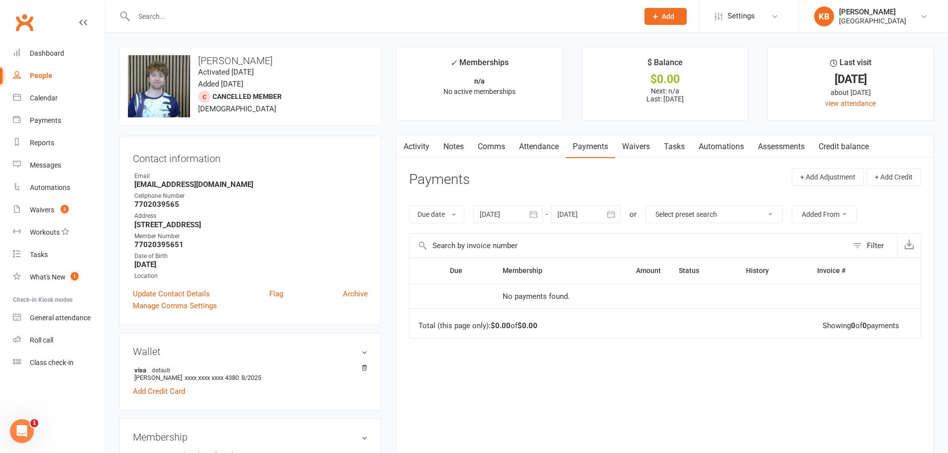
drag, startPoint x: 134, startPoint y: 203, endPoint x: 196, endPoint y: 200, distance: 62.3
click at [196, 200] on li "Cellphone Number 7702039565" at bounding box center [250, 200] width 235 height 17
drag, startPoint x: 191, startPoint y: 245, endPoint x: 111, endPoint y: 248, distance: 79.7
copy strong "77020395651"
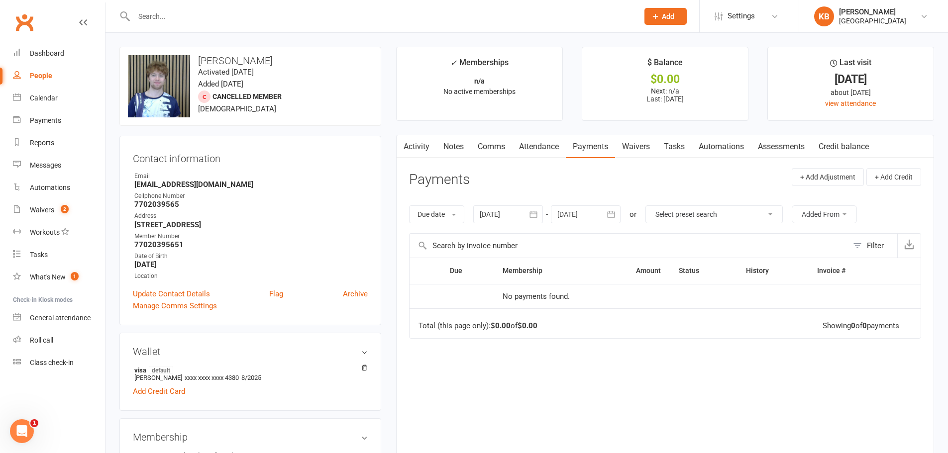
click at [222, 252] on div "Date of Birth" at bounding box center [250, 256] width 233 height 9
click at [197, 24] on div at bounding box center [375, 16] width 512 height 32
click at [393, 17] on input "text" at bounding box center [381, 16] width 501 height 14
paste input "Suhas Subbarao"
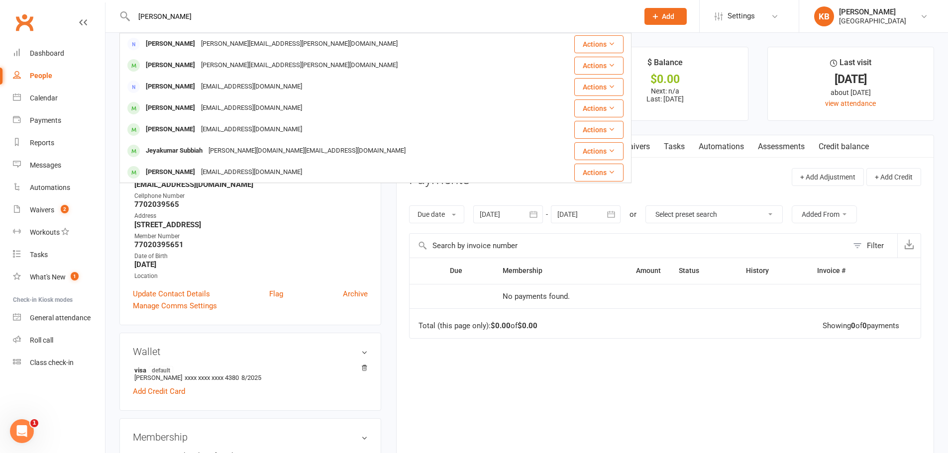
drag, startPoint x: 199, startPoint y: 17, endPoint x: 127, endPoint y: 26, distance: 72.2
click at [130, 26] on div "Suhas Subbarao Lakshman Subbaraman lakshman.subbaraman@gmail.com Actions Om Sub…" at bounding box center [375, 16] width 512 height 32
paste input "suhasrao2270@icloud.com"
drag, startPoint x: 233, startPoint y: 12, endPoint x: 102, endPoint y: 20, distance: 131.6
click at [102, 2] on header "suhasrao2270@icloud.com Kelly Cale Kelly.cale@icloud.com Actions Louis Chan lou…" at bounding box center [474, 2] width 948 height 0
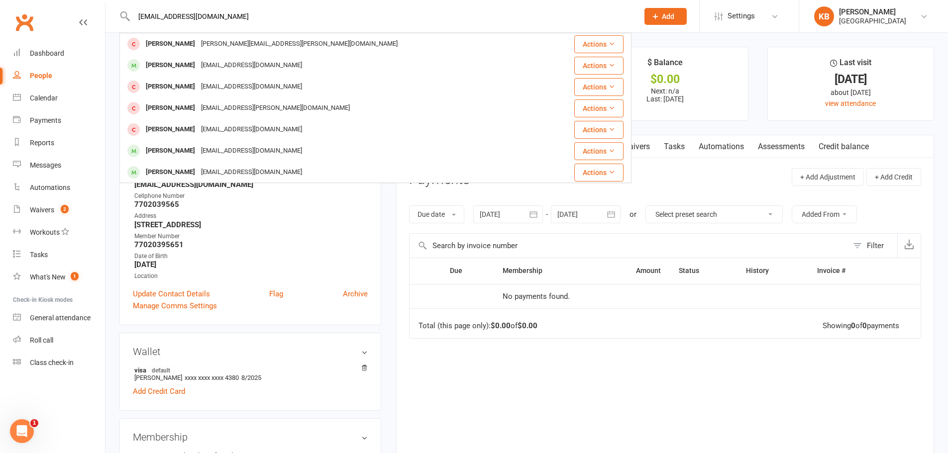
paste input "Jeyakumar Subbiah"
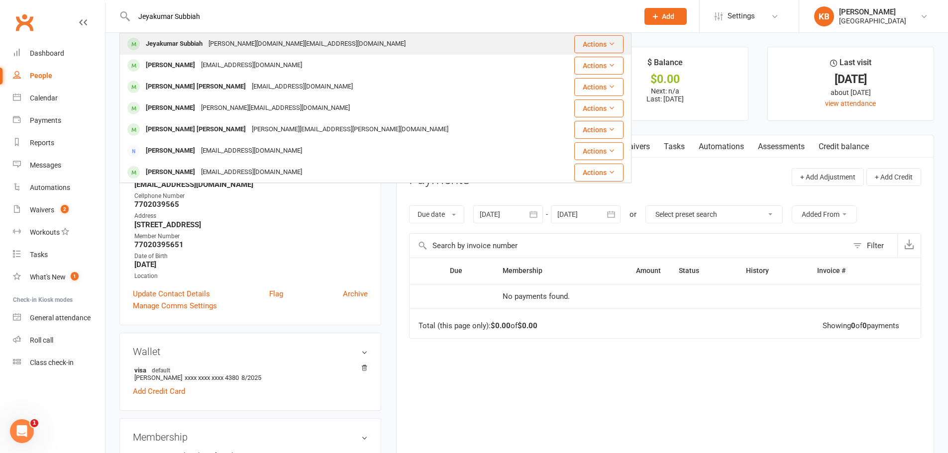
type input "Jeyakumar Subbiah"
click at [252, 52] on div "Jeyakumar Subbiah jeyakumar.sm@gmail.com" at bounding box center [338, 44] width 436 height 20
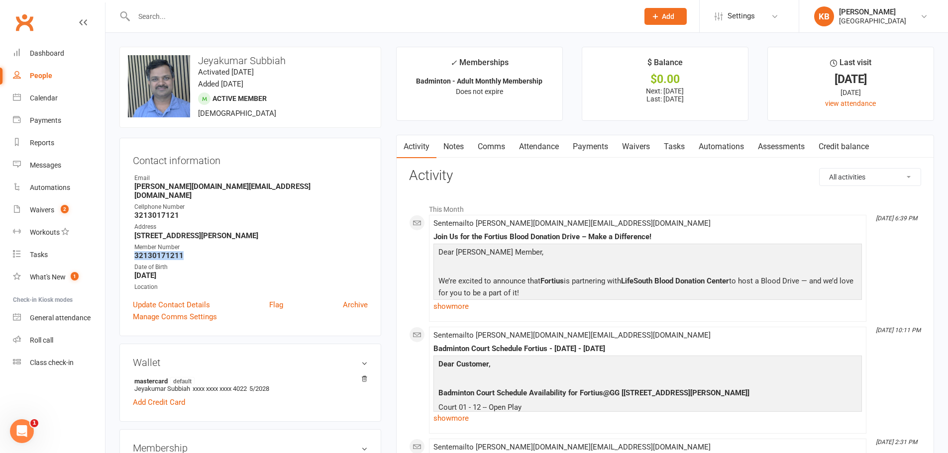
drag, startPoint x: 127, startPoint y: 248, endPoint x: 202, endPoint y: 242, distance: 74.8
click at [202, 242] on div "Contact information Owner Email jeyakumar.sm@gmail.com Cellphone Number 3213017…" at bounding box center [250, 237] width 262 height 199
copy strong "32130171211"
click at [306, 192] on ul "Owner Email jeyakumar.sm@gmail.com Cellphone Number 3213017121 Address 735 Midd…" at bounding box center [250, 233] width 235 height 118
click at [167, 18] on input "text" at bounding box center [381, 16] width 501 height 14
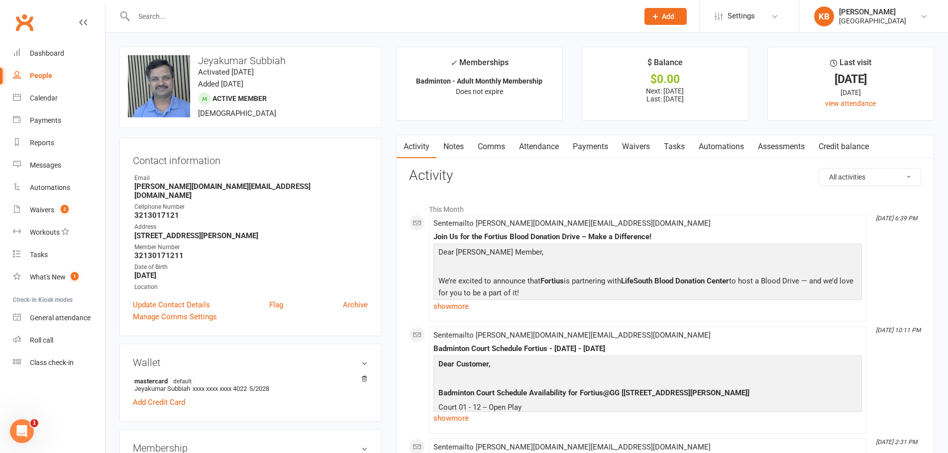
paste input "Prathab Subramanian"
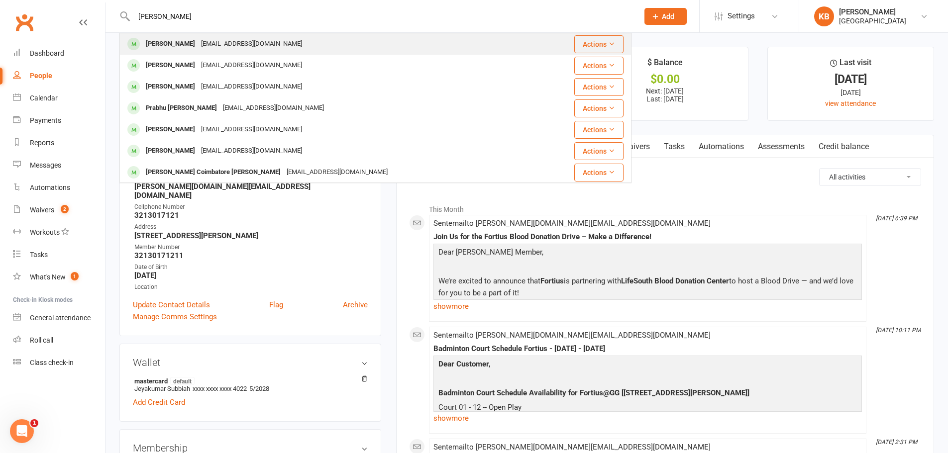
type input "Prathab Subramanian"
click at [269, 41] on div "prathap100@gmail.com" at bounding box center [251, 44] width 107 height 14
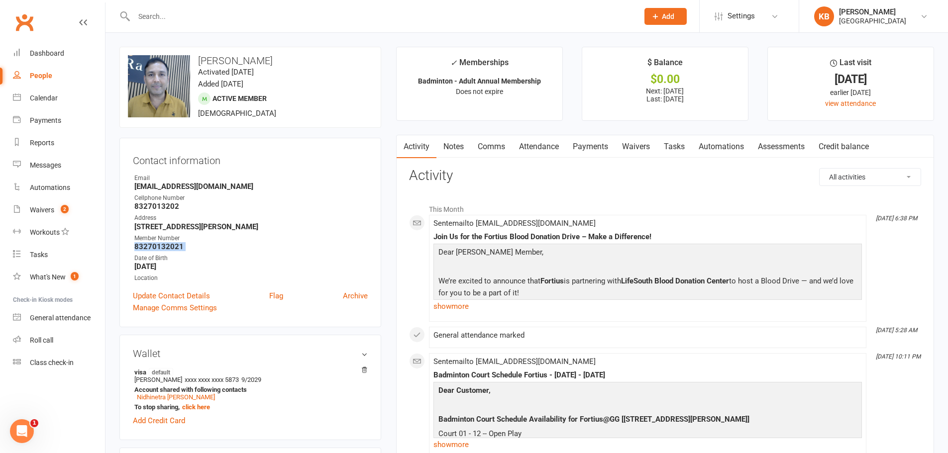
drag, startPoint x: 129, startPoint y: 251, endPoint x: 124, endPoint y: 250, distance: 5.2
click at [124, 250] on div "Contact information Owner Email prathap100@gmail.com Cellphone Number 832701320…" at bounding box center [250, 233] width 262 height 190
copy render-form-field "83270132021"
click at [268, 194] on div "Cellphone Number" at bounding box center [250, 198] width 233 height 9
click at [190, 17] on input "text" at bounding box center [381, 16] width 501 height 14
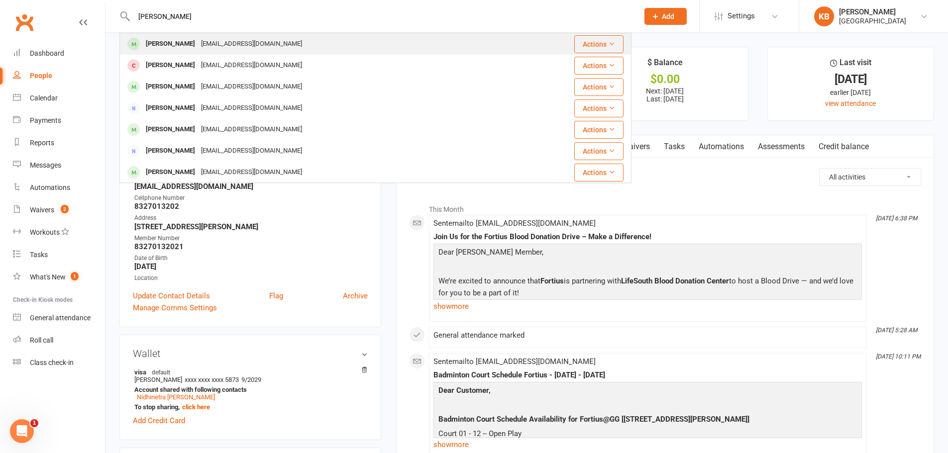
type input "tharun ketharnath"
click at [193, 46] on div "Tharun Katharnath" at bounding box center [170, 44] width 55 height 14
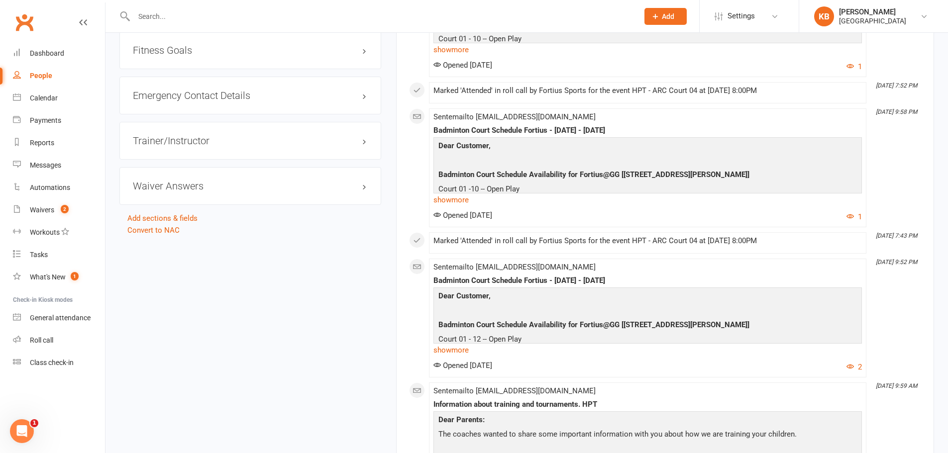
scroll to position [1095, 0]
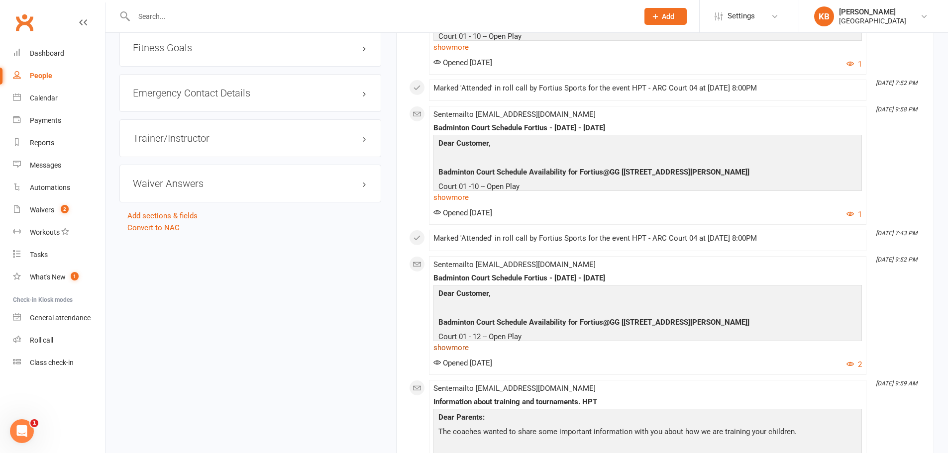
click at [461, 348] on link "show more" at bounding box center [647, 348] width 428 height 14
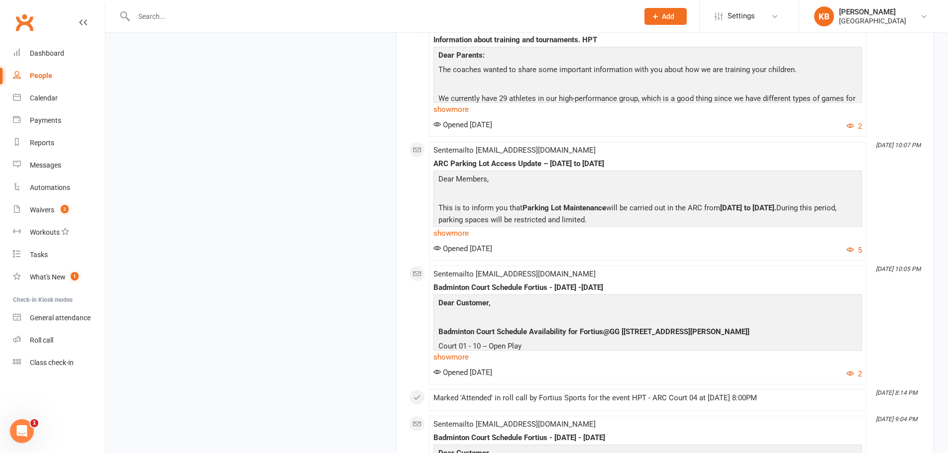
scroll to position [1742, 0]
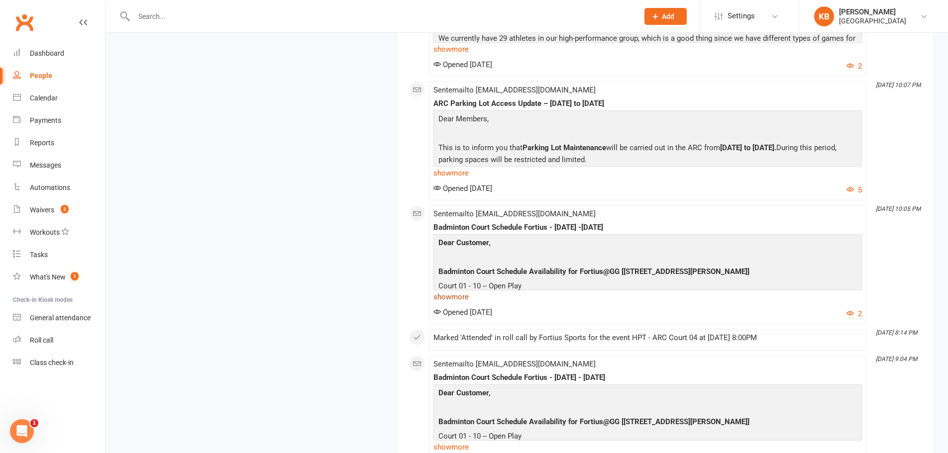
click at [450, 297] on link "show more" at bounding box center [647, 297] width 428 height 14
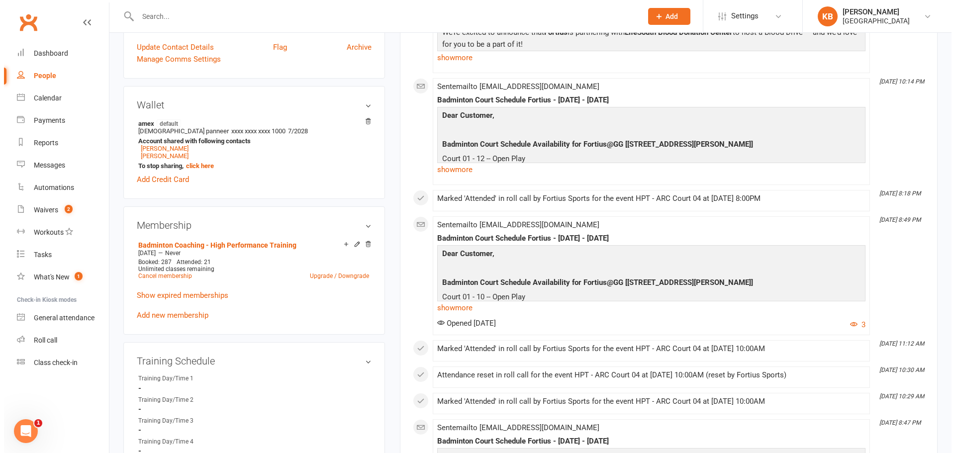
scroll to position [0, 0]
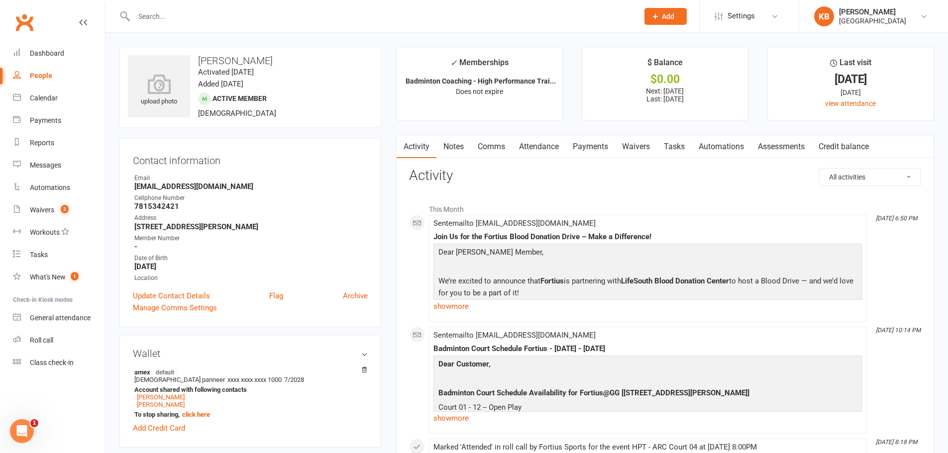
click at [177, 20] on input "text" at bounding box center [381, 16] width 501 height 14
paste input "Suraj Sugunan Sugunan"
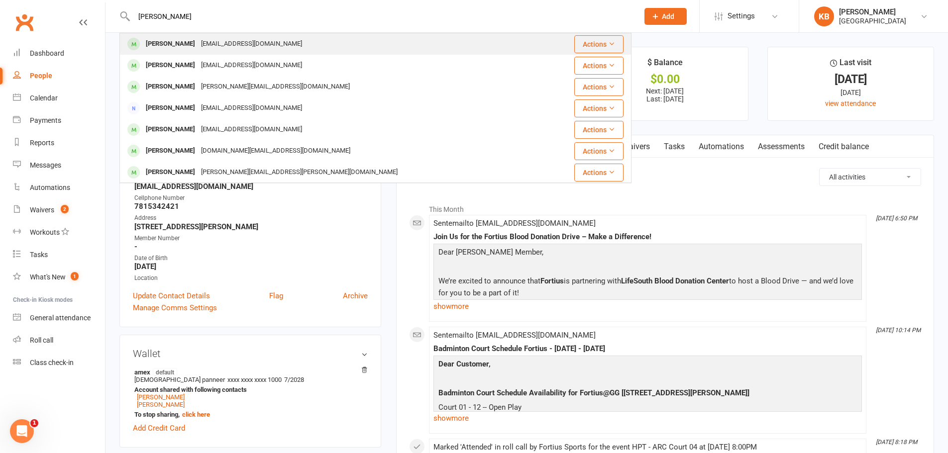
type input "Suraj Sugunan Sugunan"
click at [243, 42] on div "suraj275@yahoo.com" at bounding box center [251, 44] width 107 height 14
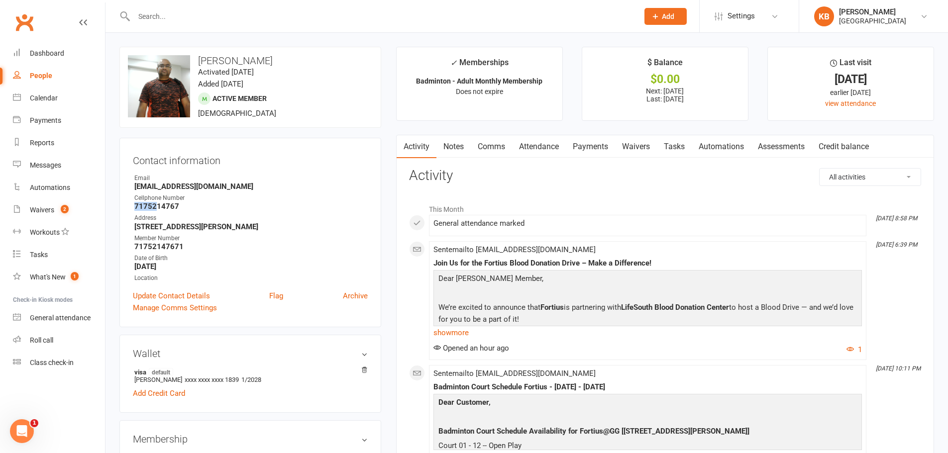
drag, startPoint x: 131, startPoint y: 208, endPoint x: 198, endPoint y: 277, distance: 95.7
click at [158, 211] on div "Contact information Owner Email suraj275@yahoo.com Cellphone Number 7175214767 …" at bounding box center [250, 233] width 262 height 190
drag, startPoint x: 131, startPoint y: 247, endPoint x: 186, endPoint y: 248, distance: 54.7
click at [186, 248] on div "Contact information Owner Email suraj275@yahoo.com Cellphone Number 7175214767 …" at bounding box center [250, 233] width 262 height 190
click at [243, 205] on strong "7175214767" at bounding box center [250, 206] width 233 height 9
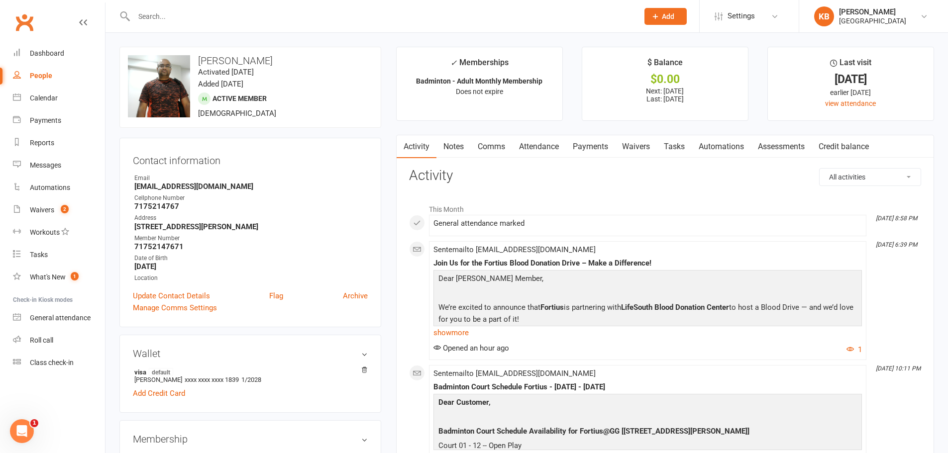
click at [153, 15] on input "text" at bounding box center [381, 16] width 501 height 14
paste input "Sukrath Sukrath Mahajan"
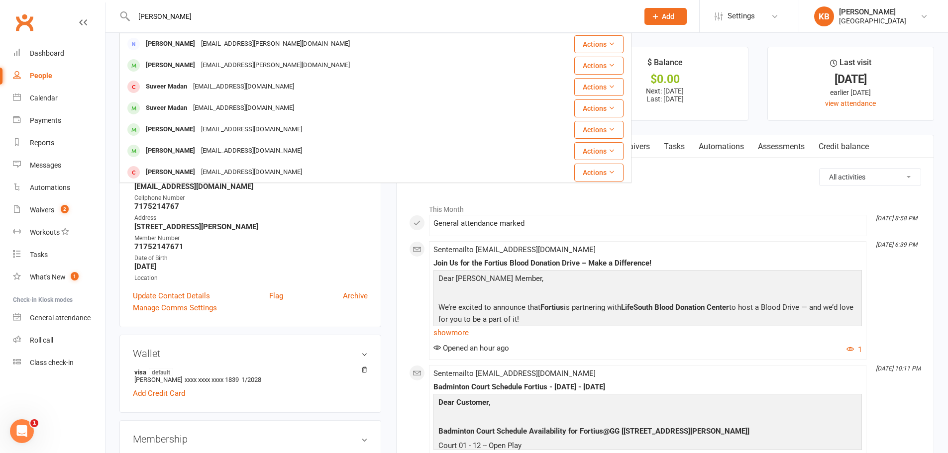
drag, startPoint x: 226, startPoint y: 19, endPoint x: 105, endPoint y: 30, distance: 122.0
click at [105, 2] on header "Sukrath Sukrath Mahajan Susanta Maharana maharana.susanta@gmail.com Actions Tan…" at bounding box center [474, 2] width 948 height 0
paste input "_m@hotmail.com"
drag, startPoint x: 222, startPoint y: 1, endPoint x: 136, endPoint y: 1, distance: 86.1
click at [136, 1] on div "Sukrath_m@hotmail.com Sharath Ram ramsharath@hotmail.com Actions Sarath Ananthu…" at bounding box center [375, 16] width 512 height 32
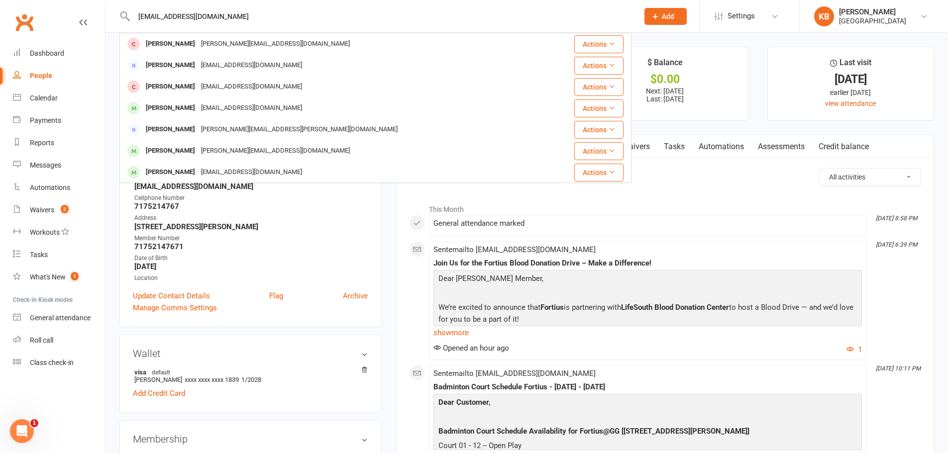
drag, startPoint x: 174, startPoint y: 17, endPoint x: 308, endPoint y: 18, distance: 133.4
click at [308, 18] on input "Sukrath_m@hotmail.com" at bounding box center [381, 16] width 501 height 14
paste input "Xiaoxun Sun"
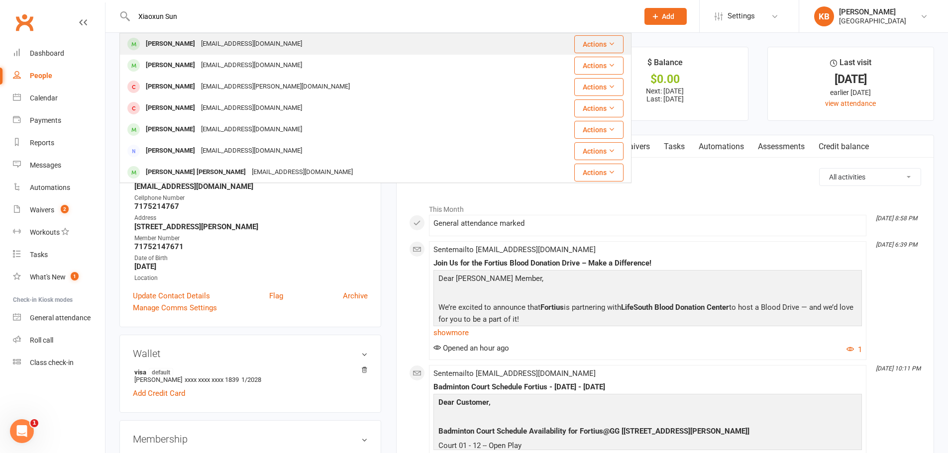
type input "Xiaoxun Sun"
click at [275, 48] on div "Xiaoxia Jiang Xiaoxiajiang63@gmail.com" at bounding box center [326, 44] width 412 height 20
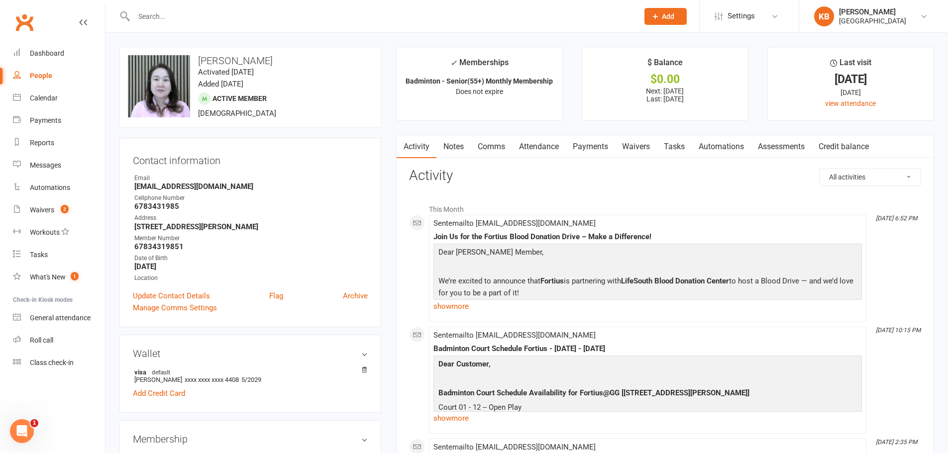
click at [245, 15] on input "text" at bounding box center [381, 16] width 501 height 14
paste input "xiaoxun0514@gmail.com"
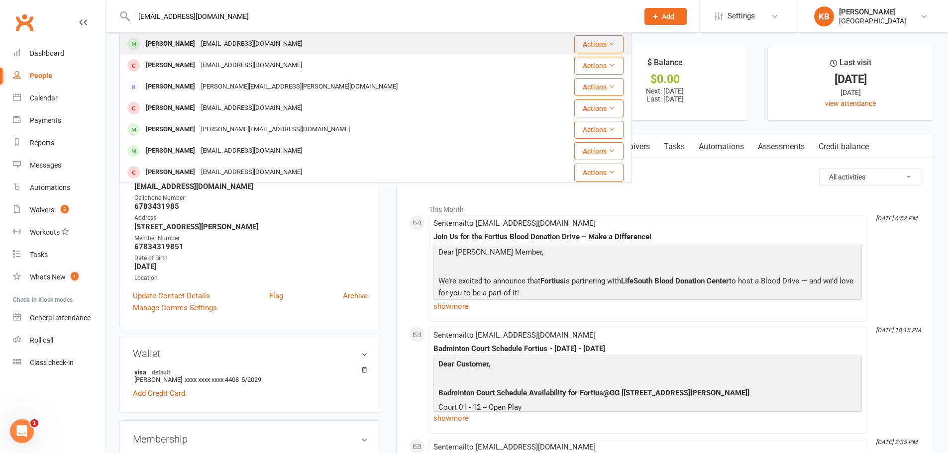
type input "xiaoxun0514@gmail.com"
click at [238, 36] on div "Xiaoxia Jiang Xiaoxiajiang63@gmail.com" at bounding box center [332, 44] width 424 height 20
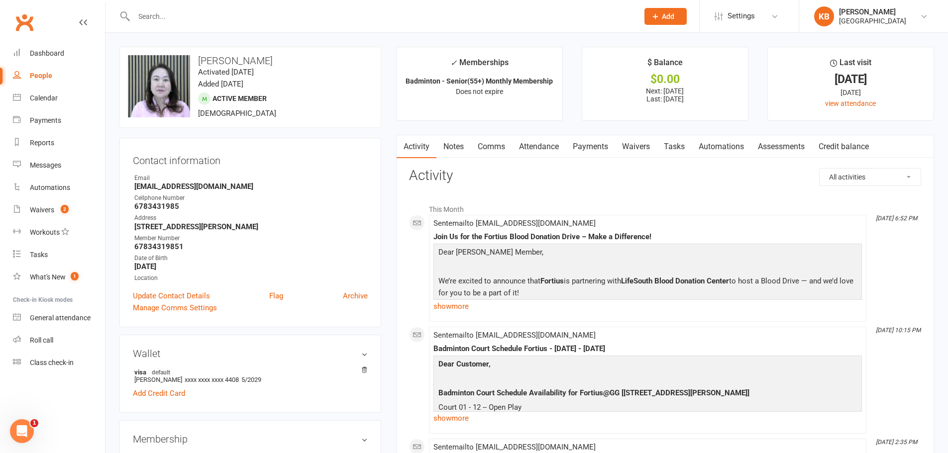
click at [192, 10] on input "text" at bounding box center [381, 16] width 501 height 14
paste input "Satish Sundar"
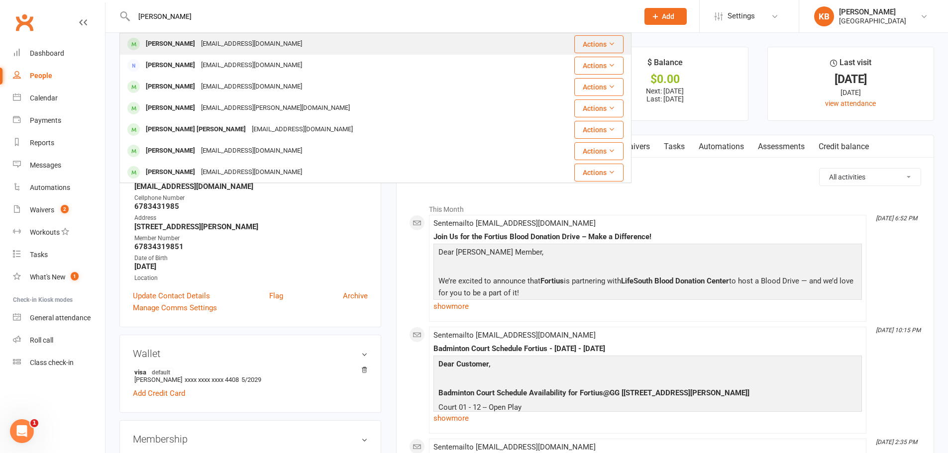
type input "Satish Sundar"
click at [198, 50] on div "satish.nsundar@gmail.com" at bounding box center [251, 44] width 107 height 14
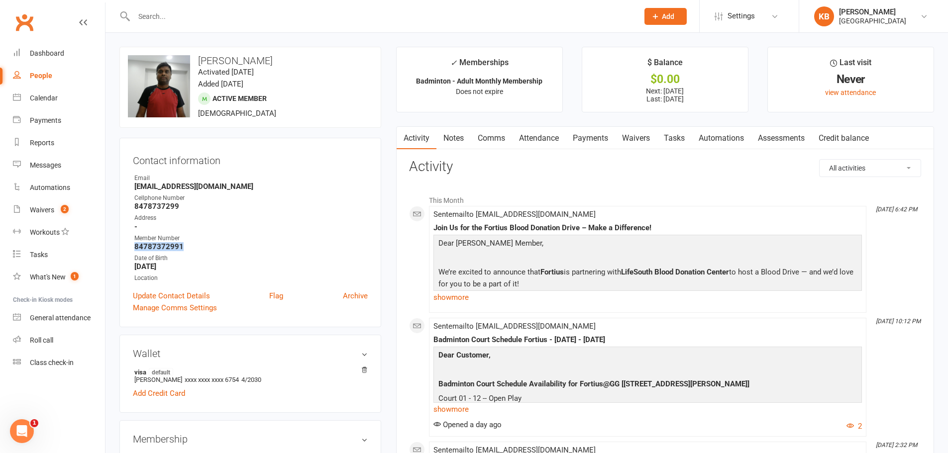
drag, startPoint x: 127, startPoint y: 250, endPoint x: 203, endPoint y: 250, distance: 75.1
click at [203, 250] on div "Contact information Owner Email satish.nsundar@gmail.com Cellphone Number 84787…" at bounding box center [250, 233] width 262 height 190
click at [239, 225] on strong "-" at bounding box center [250, 226] width 233 height 9
click at [173, 18] on input "text" at bounding box center [381, 16] width 501 height 14
paste input "Balasubramanian Sundaram"
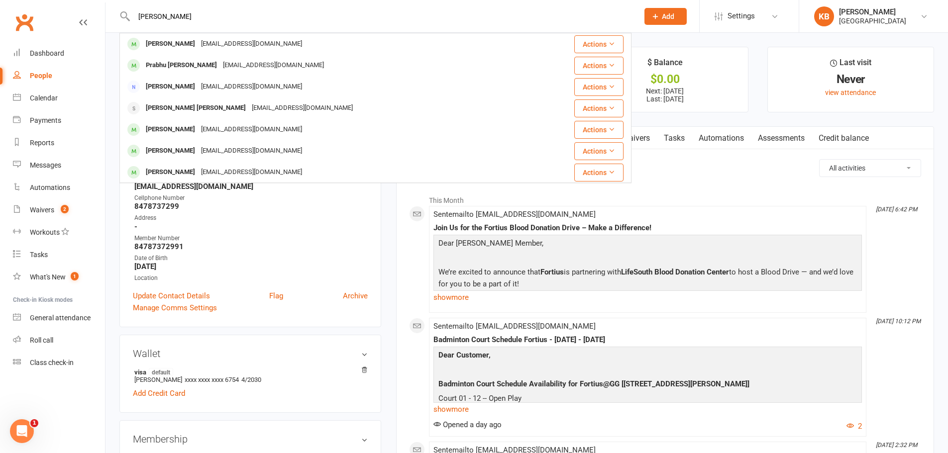
drag, startPoint x: 246, startPoint y: 18, endPoint x: 119, endPoint y: 19, distance: 126.9
click at [119, 19] on react-component "Balasubramanian Sundaram Bala Sundaram balaramdev@gmail.com Actions Prabhu Mett…" at bounding box center [315, 16] width 631 height 32
paste input "ramdev@gmail.co"
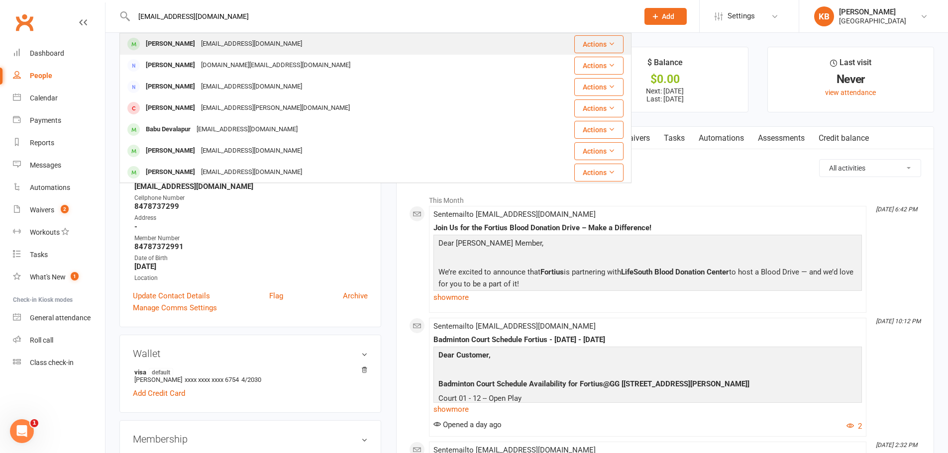
type input "Balaramdev@gmail.com"
click at [278, 43] on div "Bala Sundaram balaramdev@gmail.com" at bounding box center [332, 44] width 424 height 20
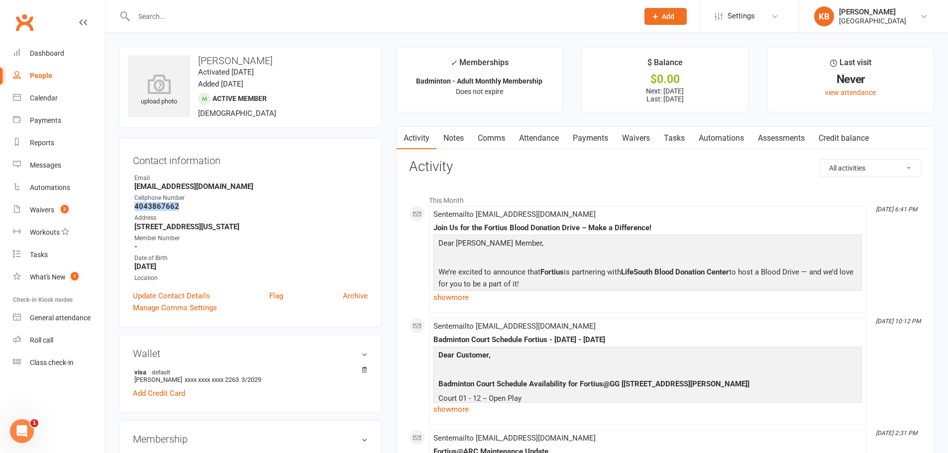
drag, startPoint x: 130, startPoint y: 207, endPoint x: 224, endPoint y: 206, distance: 93.6
click at [224, 206] on div "Contact information Owner Email balaramdev@gmail.com Cellphone Number 404386766…" at bounding box center [250, 233] width 262 height 190
click at [236, 191] on strong "balaramdev@gmail.com" at bounding box center [250, 186] width 233 height 9
click at [176, 15] on input "text" at bounding box center [381, 16] width 501 height 14
paste input "Gayatri Sundararajan"
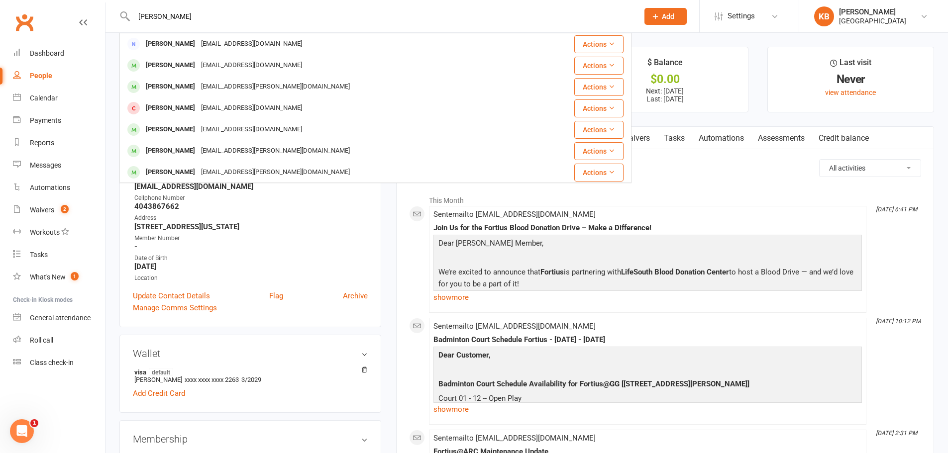
drag, startPoint x: 216, startPoint y: 13, endPoint x: 130, endPoint y: 19, distance: 86.3
click at [130, 19] on div "Gayatri Sundararajan Sundar Narayanan sundar.narayanan@gmail.com Actions Shiree…" at bounding box center [375, 16] width 512 height 32
paste input "Janaki815@gmail.com"
drag, startPoint x: 221, startPoint y: 22, endPoint x: 110, endPoint y: 12, distance: 111.9
click at [110, 12] on react-component "Janaki815@gmail.com Reyansh Jami Pavanjami@gmail.com Actions Makil Pradeep Jana…" at bounding box center [315, 16] width 631 height 32
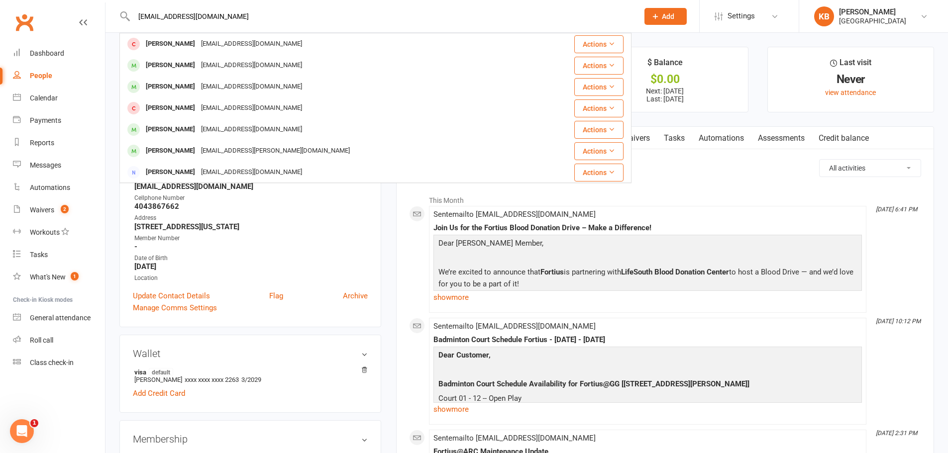
paste input "Sunderraj Sunderraj Narayanasankaran"
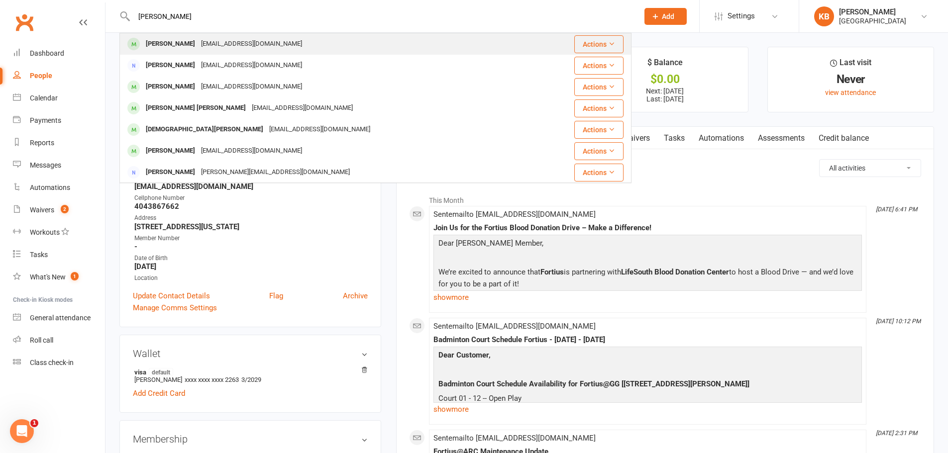
type input "Sunderraj Sunderraj Narayanasankaran"
click at [272, 41] on div "nsunderraj@gmail.com" at bounding box center [251, 44] width 107 height 14
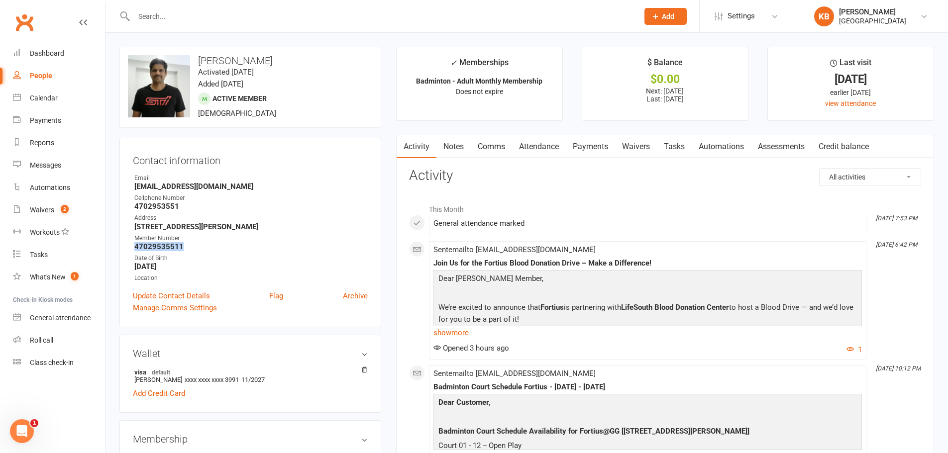
drag, startPoint x: 130, startPoint y: 246, endPoint x: 199, endPoint y: 245, distance: 69.2
click at [199, 245] on div "Contact information Owner Email nsunderraj@gmail.com Cellphone Number 470295355…" at bounding box center [250, 233] width 262 height 190
click at [271, 218] on div "Address" at bounding box center [250, 217] width 233 height 9
click at [199, 13] on input "text" at bounding box center [381, 16] width 501 height 14
paste input "Saurabh Surana"
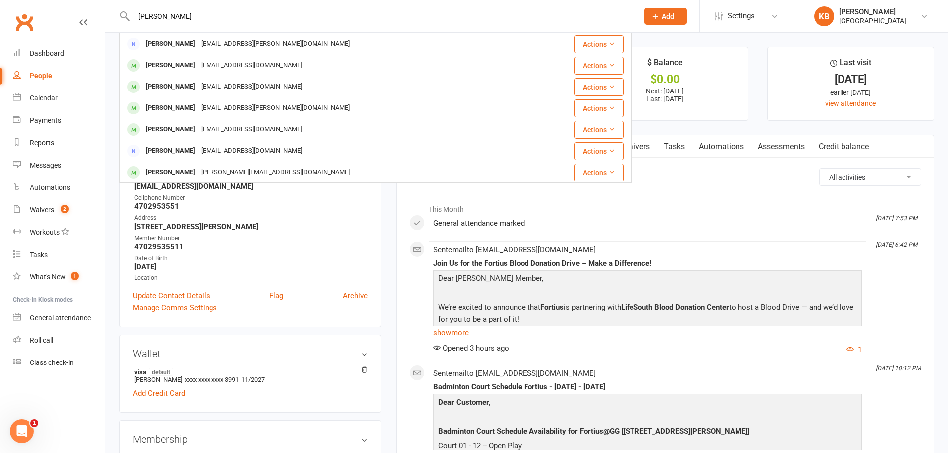
drag, startPoint x: 201, startPoint y: 17, endPoint x: 130, endPoint y: 18, distance: 70.2
click at [130, 18] on div "Saurabh Surana Susanta Maharana maharana.susanta@gmail.com Actions Prabhu Sajja…" at bounding box center [375, 16] width 512 height 32
paste input "iakonrelic7@gmail.com"
type input "iakonrelic7@gmail.com"
click at [213, 2] on div "iakonrelic7@gmail.com Phani Ponnapalli Phani.Ponnapalli@gmail.com Actions Ammy …" at bounding box center [375, 16] width 512 height 32
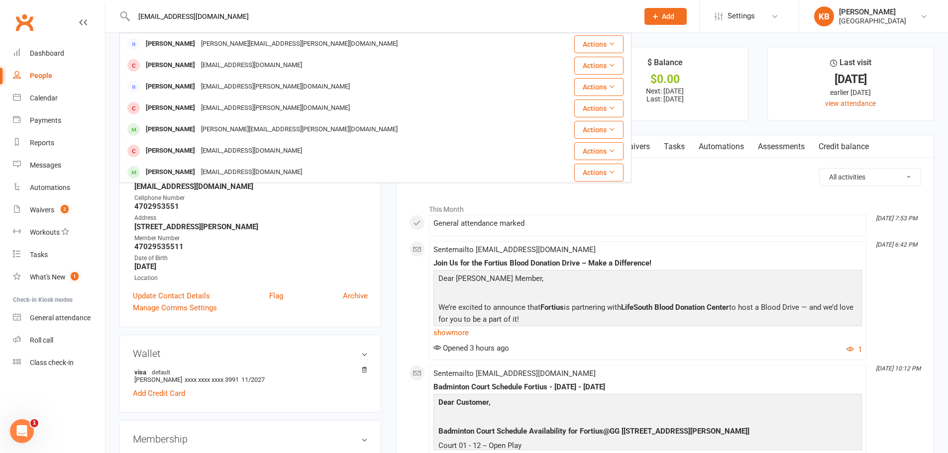
drag, startPoint x: 212, startPoint y: 16, endPoint x: 136, endPoint y: 23, distance: 75.9
click at [136, 23] on input "iakonrelic7@gmail.com" at bounding box center [381, 16] width 501 height 14
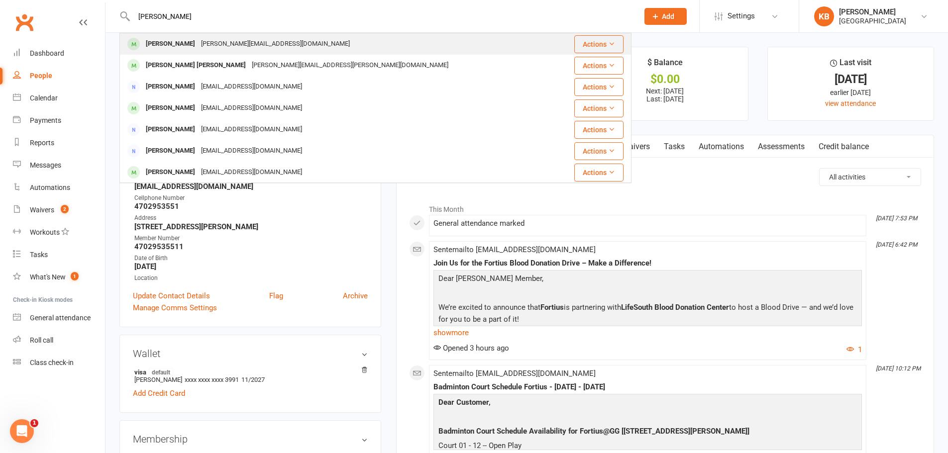
type input "kumar konga"
click at [261, 42] on div "Kongara.kumar9@gmail.com" at bounding box center [275, 44] width 155 height 14
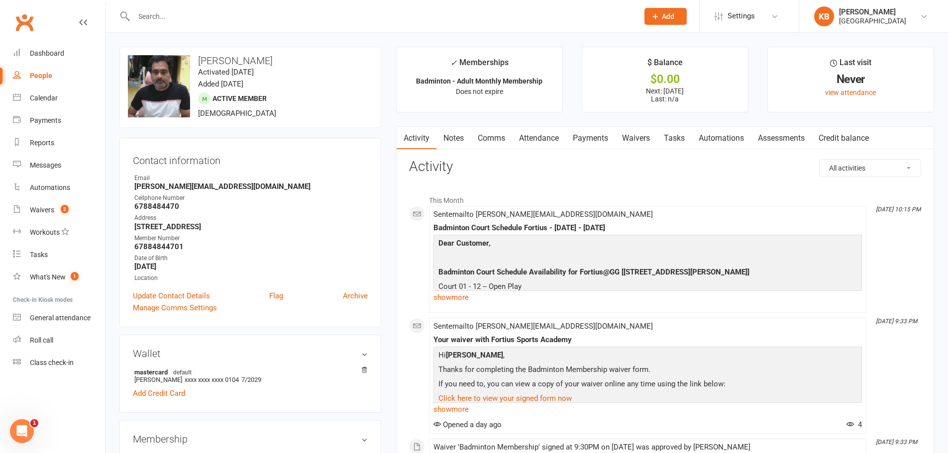
drag, startPoint x: 199, startPoint y: 62, endPoint x: 304, endPoint y: 60, distance: 105.0
click at [304, 60] on h3 "Kumar Naidu Kongara" at bounding box center [250, 60] width 245 height 11
click at [203, 19] on input "text" at bounding box center [381, 16] width 501 height 14
paste input "Saurabh Surana"
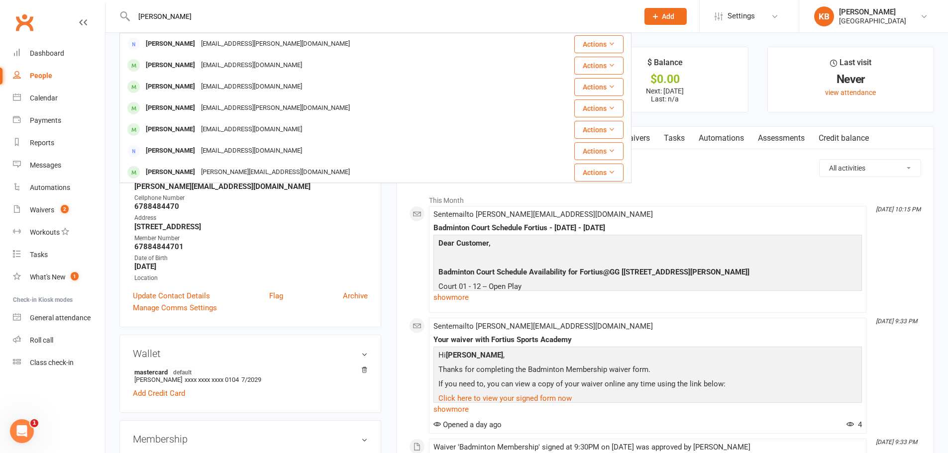
click at [74, 2] on header "Saurabh Surana Susanta Maharana maharana.susanta@gmail.com Actions Prabhu Sajja…" at bounding box center [474, 2] width 948 height 0
paste input "iakonrelic7@gmail.com"
drag, startPoint x: 223, startPoint y: 11, endPoint x: 107, endPoint y: 0, distance: 116.5
click at [114, 4] on react-component "iakonrelic7@gmail.com Phani Ponnapalli Phani.Ponnapalli@gmail.com Actions Ammy …" at bounding box center [315, 16] width 631 height 32
paste input "Sivanagaprasad Surisetty"
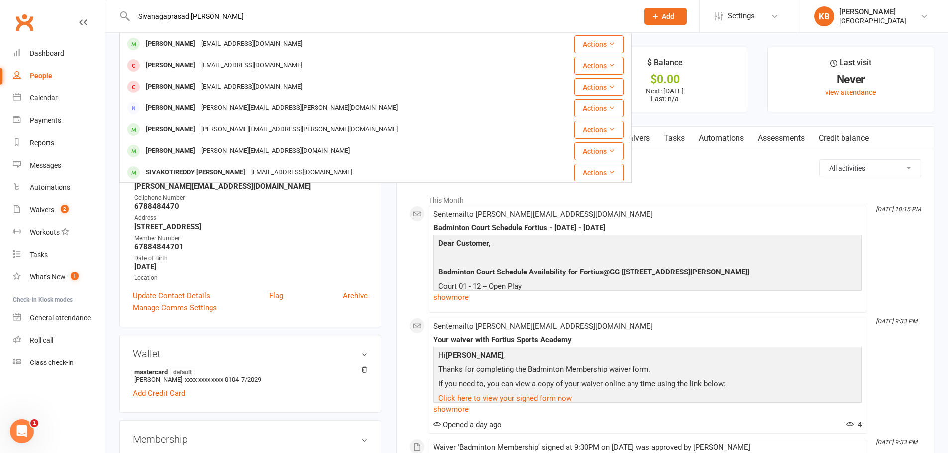
drag, startPoint x: 229, startPoint y: 16, endPoint x: 129, endPoint y: 14, distance: 100.0
click at [129, 14] on div "Sivanagaprasad Surisetty sivaganesh koppisetti itzsivaganesh@gmail.com Actions …" at bounding box center [375, 16] width 512 height 32
paste input "2411@gmail.com"
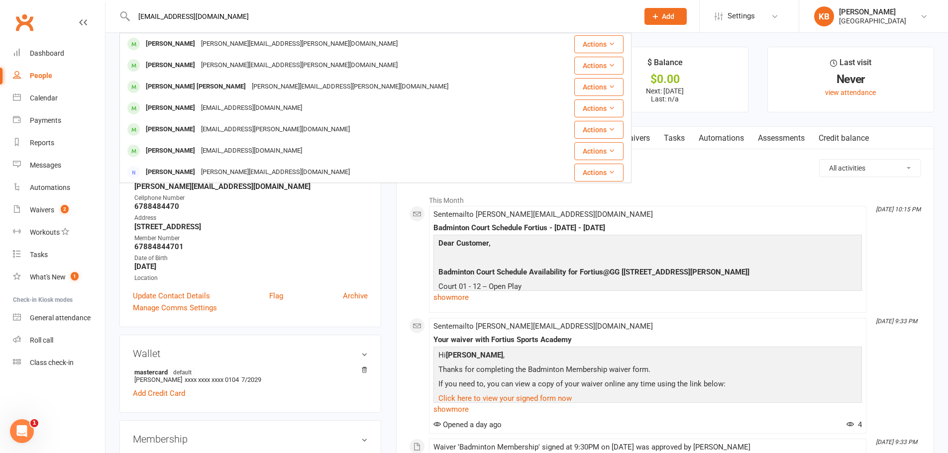
drag, startPoint x: 213, startPoint y: 15, endPoint x: 117, endPoint y: 16, distance: 96.5
click at [125, 17] on div "Siva2411@gmail.com Siva Sirasapalli siva.sirasapalli@gmail.com Actions Sivaji K…" at bounding box center [375, 16] width 512 height 32
paste input "Kerul Suthar"
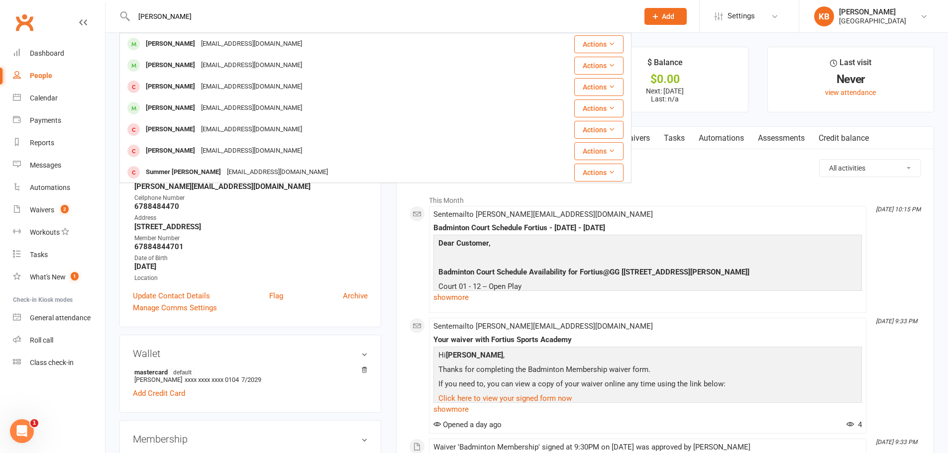
drag, startPoint x: 193, startPoint y: 17, endPoint x: 109, endPoint y: 12, distance: 84.2
click at [115, 12] on react-component "Kerul Suthar Mahesh Kumar Kerur Sreeshaila maheshks.ks@gmail.com Actions Sridha…" at bounding box center [315, 16] width 631 height 32
paste input "kerulsuthar@gmail.com"
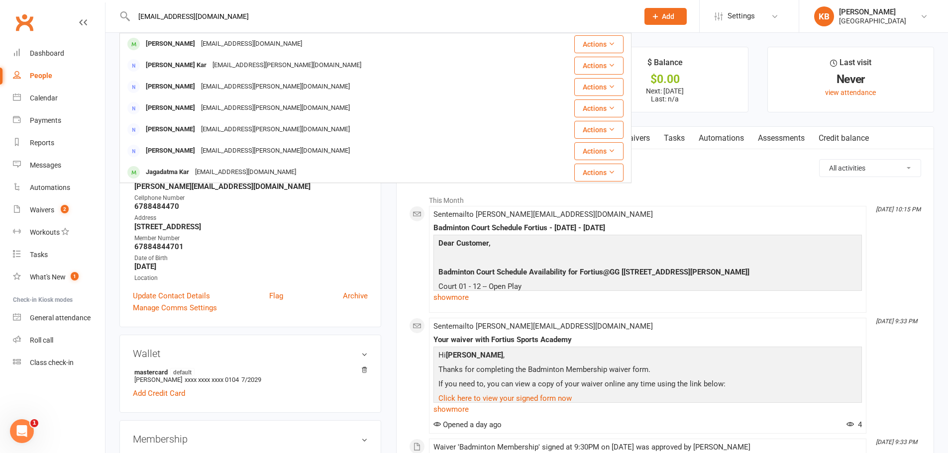
drag, startPoint x: 235, startPoint y: 10, endPoint x: 119, endPoint y: 19, distance: 116.3
click at [119, 19] on react-component "kerulsuthar@gmail.com Kedar Dandekar kedar.d@gmail.com Actions Debasis Kar Kar.…" at bounding box center [315, 16] width 631 height 32
paste input "Dushyant T"
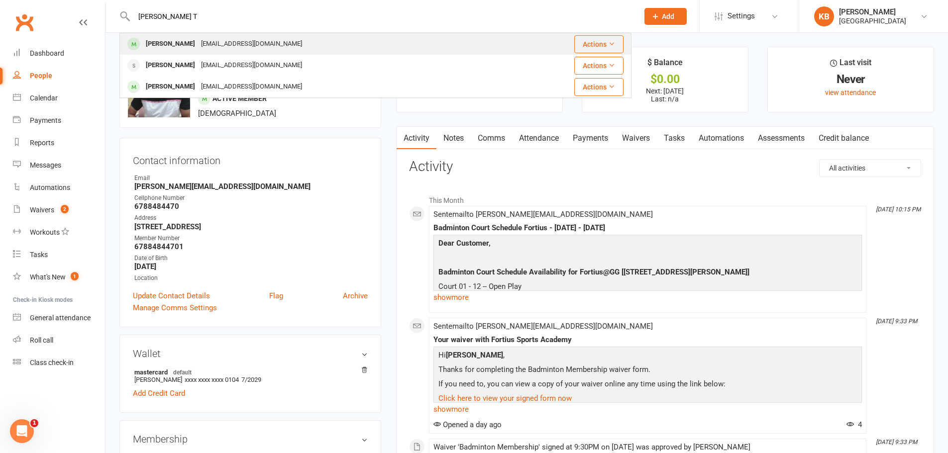
type input "Dushyant T"
click at [231, 40] on div "haichinna220@gmail.com" at bounding box center [251, 44] width 107 height 14
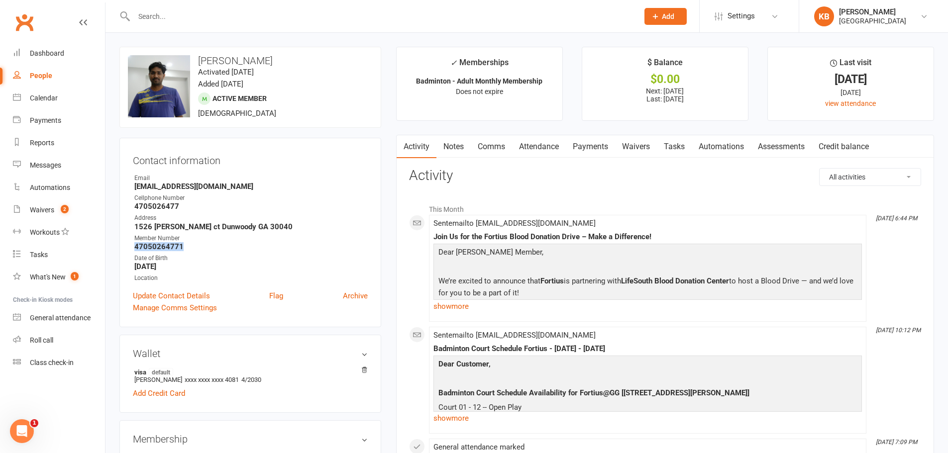
drag, startPoint x: 128, startPoint y: 246, endPoint x: 191, endPoint y: 250, distance: 62.8
click at [191, 250] on div "Contact information Owner Email haichinna220@gmail.com Cellphone Number 4705026…" at bounding box center [250, 233] width 262 height 190
click at [262, 194] on div "Cellphone Number" at bounding box center [250, 198] width 233 height 9
click at [203, 14] on input "text" at bounding box center [381, 16] width 501 height 14
paste input "Aarush Tadakamalla"
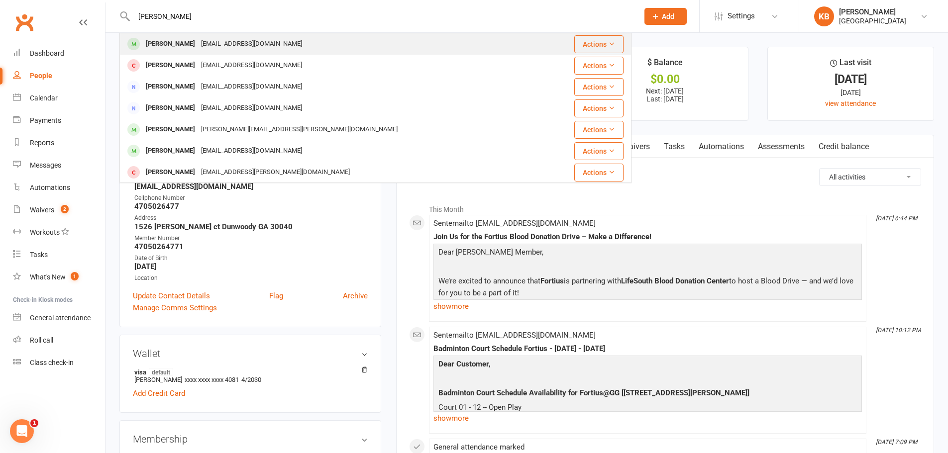
type input "Aarush Tadakamalla"
click at [235, 46] on div "Krva2455@gmail.com" at bounding box center [251, 44] width 107 height 14
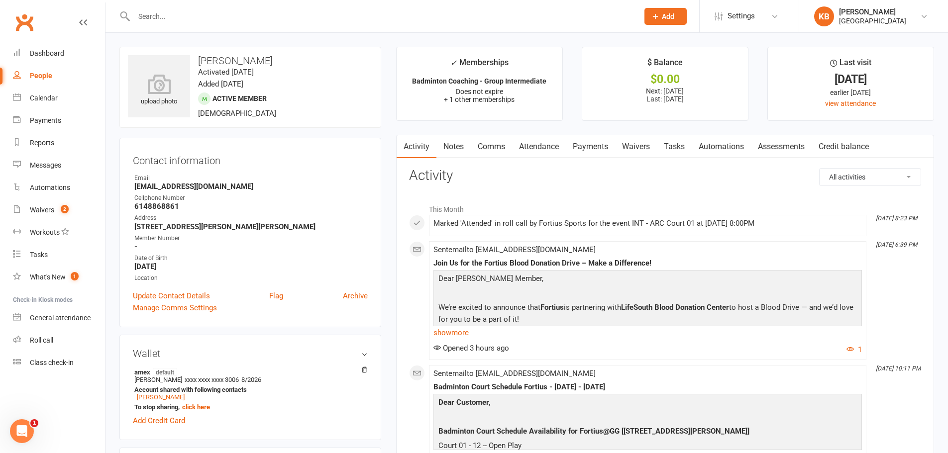
click at [603, 147] on link "Payments" at bounding box center [590, 146] width 49 height 23
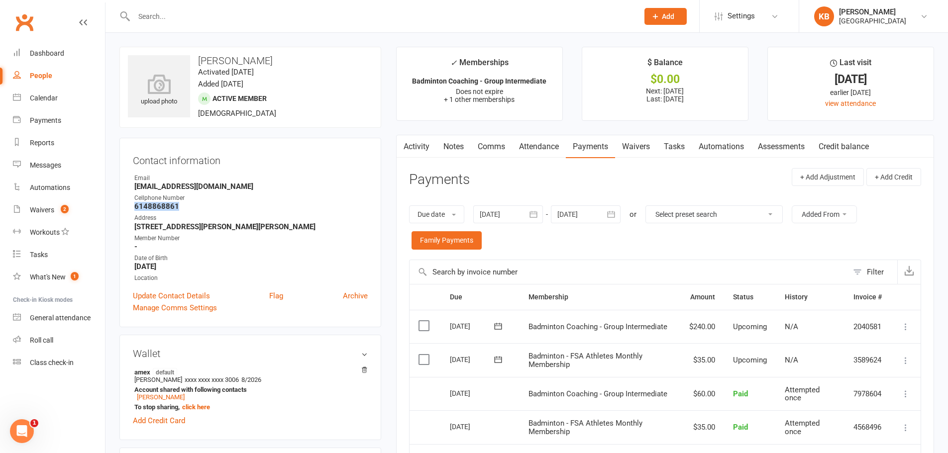
drag, startPoint x: 133, startPoint y: 204, endPoint x: 190, endPoint y: 205, distance: 57.2
click at [190, 205] on li "Cellphone Number 6148868861" at bounding box center [250, 202] width 235 height 17
click at [207, 199] on div "Cellphone Number" at bounding box center [250, 198] width 233 height 9
click at [216, 13] on input "text" at bounding box center [381, 16] width 501 height 14
paste input "Rajesh Tadiparthi"
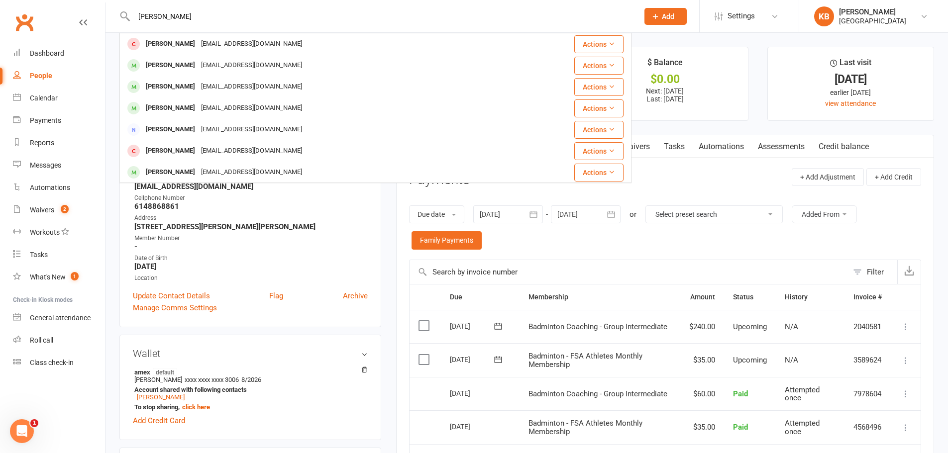
drag, startPoint x: 211, startPoint y: 18, endPoint x: 121, endPoint y: 17, distance: 89.6
click at [121, 17] on div "Rajesh Tadiparthi Rajesh Pasumarthi pasumarthirajesh93@gmail.com Actions Rajesh…" at bounding box center [375, 16] width 512 height 32
paste input "devops232@gmail.com"
drag, startPoint x: 242, startPoint y: 20, endPoint x: 69, endPoint y: 22, distance: 173.2
click at [69, 2] on header "Rajdevops232@gmail.com Raju Ega rajuega@gmail.com Actions Rajiv Karambalkar raj…" at bounding box center [474, 2] width 948 height 0
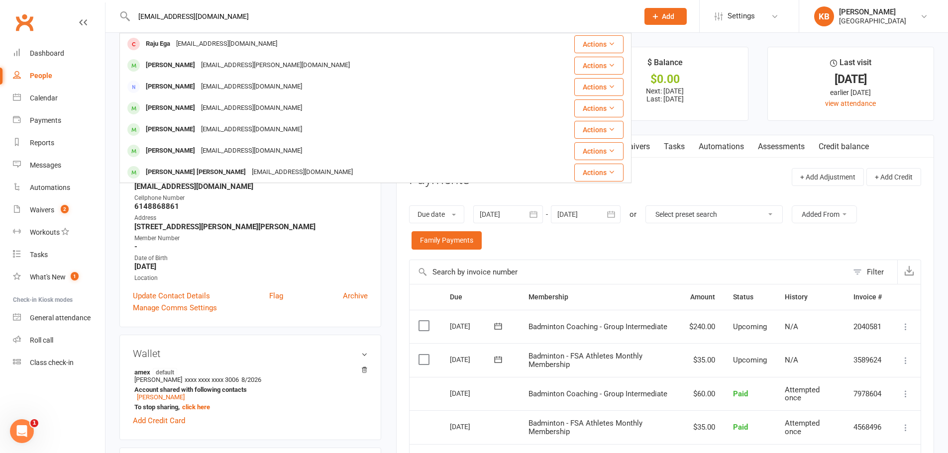
paste input "Venu Talla"
drag, startPoint x: 201, startPoint y: 20, endPoint x: 131, endPoint y: 26, distance: 70.0
click at [131, 26] on div "Venu Talla Asweej Venigalla Asweej.venigalla@gmail.com Actions Devansh Tadikama…" at bounding box center [375, 16] width 512 height 32
paste input "talla.kumar@yahoo.com"
click at [247, 22] on input "talla.kumar@yahoo.com" at bounding box center [381, 16] width 501 height 14
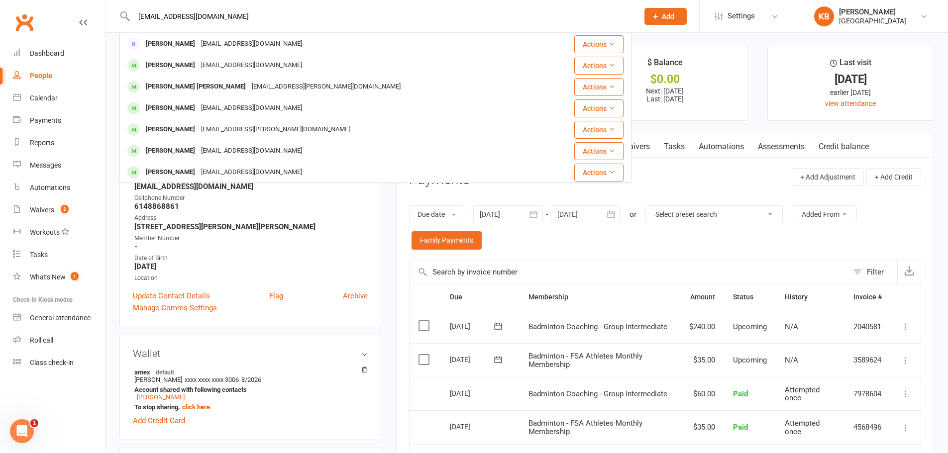
type input "talla.kumar@yahoo.com"
drag, startPoint x: 243, startPoint y: 16, endPoint x: 123, endPoint y: 14, distance: 119.9
click at [124, 14] on div "talla.kumar@yahoo.com Naresh Kumar naresh136@yahoo.com Actions Jeetendra Kumar …" at bounding box center [375, 16] width 512 height 32
drag, startPoint x: 192, startPoint y: 24, endPoint x: 134, endPoint y: 23, distance: 57.7
click at [134, 23] on div "chen jiaan Jingxian Chen 0710cjx@gmail.com Actions Jia Hui Chen kevin.chen.7498…" at bounding box center [375, 16] width 512 height 32
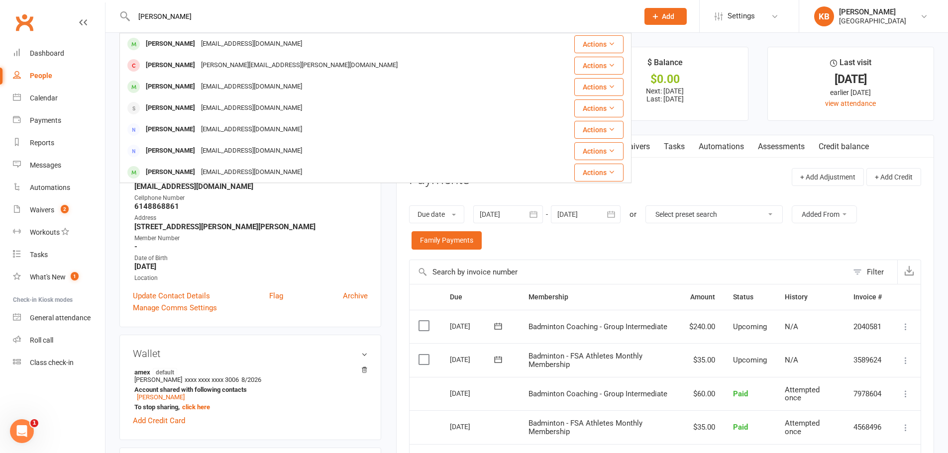
drag, startPoint x: 155, startPoint y: 19, endPoint x: 212, endPoint y: 20, distance: 57.2
click at [212, 20] on input "chen jiaan" at bounding box center [381, 16] width 501 height 14
paste input "Venu Talla"
drag, startPoint x: 167, startPoint y: 15, endPoint x: 127, endPoint y: 16, distance: 39.8
click at [129, 16] on div "Venu Talla Asweej Venigalla Asweej.venigalla@gmail.com Actions Devansh Tadikama…" at bounding box center [375, 16] width 512 height 32
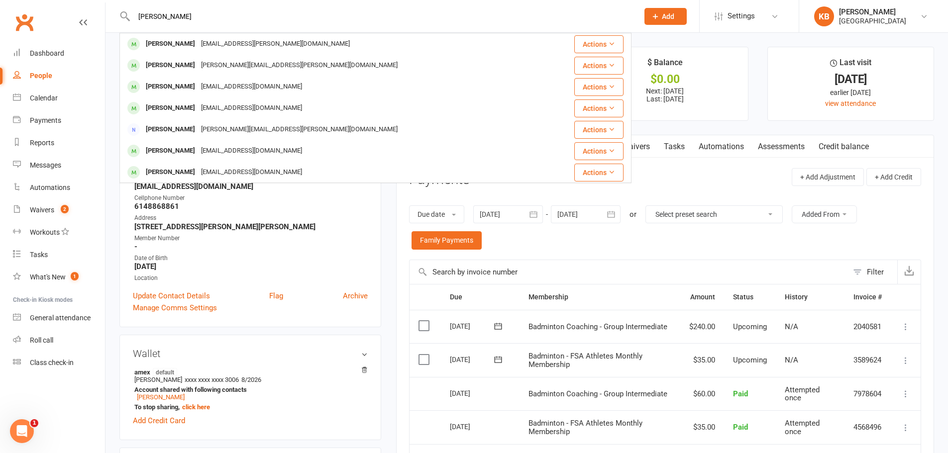
paste input "talla.kumar@yahoo.com"
type input "talla.kumar@yahoo.com"
drag, startPoint x: 217, startPoint y: 19, endPoint x: 133, endPoint y: 19, distance: 84.1
click at [133, 19] on input "talla.kumar@yahoo.com" at bounding box center [381, 16] width 501 height 14
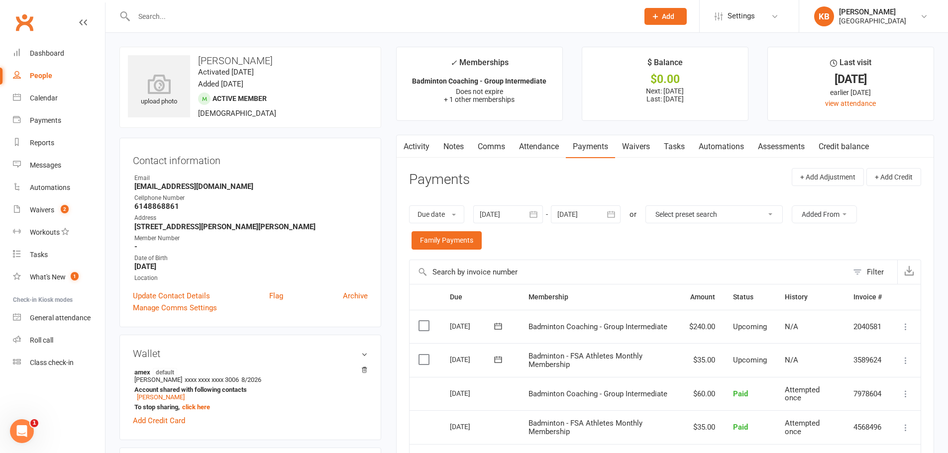
click at [254, 50] on div "upload photo Aarush Tadakamalla Activated 15 May, 2025 Added 13 April, 2025 Act…" at bounding box center [250, 87] width 262 height 81
click at [55, 214] on link "Waivers 2" at bounding box center [59, 210] width 92 height 22
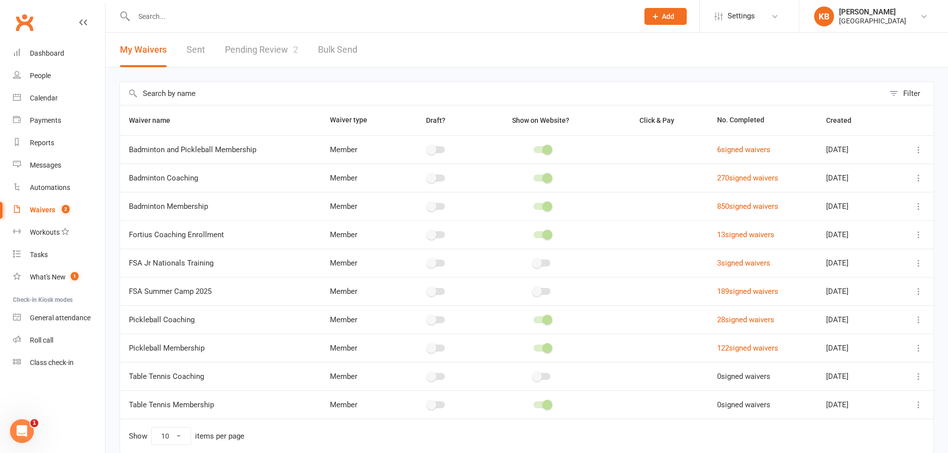
click at [242, 50] on link "Pending Review 2" at bounding box center [261, 50] width 73 height 34
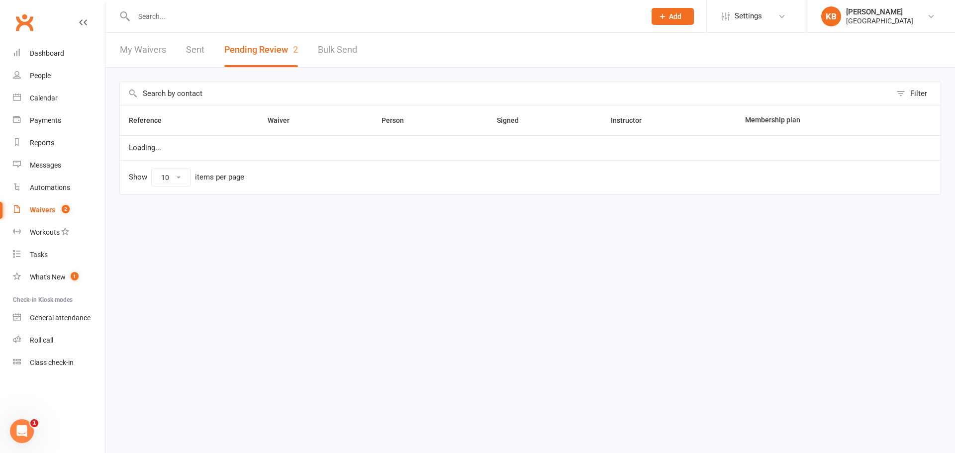
select select "100"
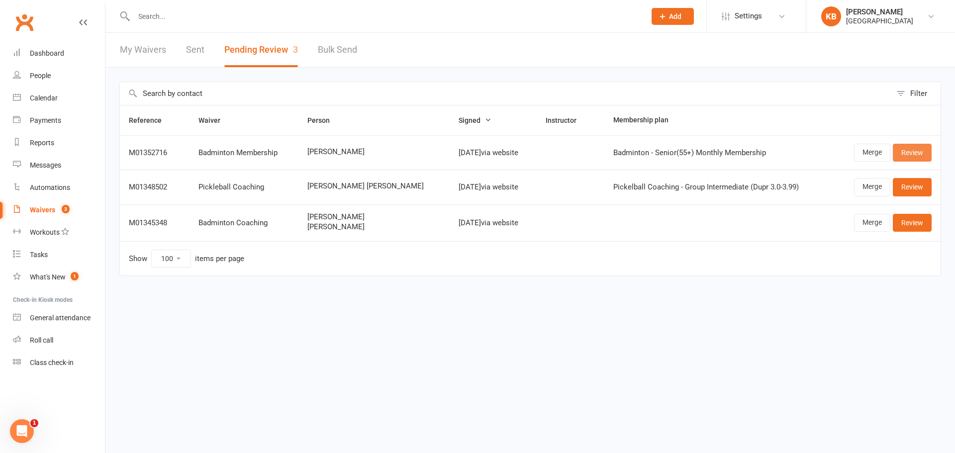
click at [908, 148] on link "Review" at bounding box center [912, 153] width 39 height 18
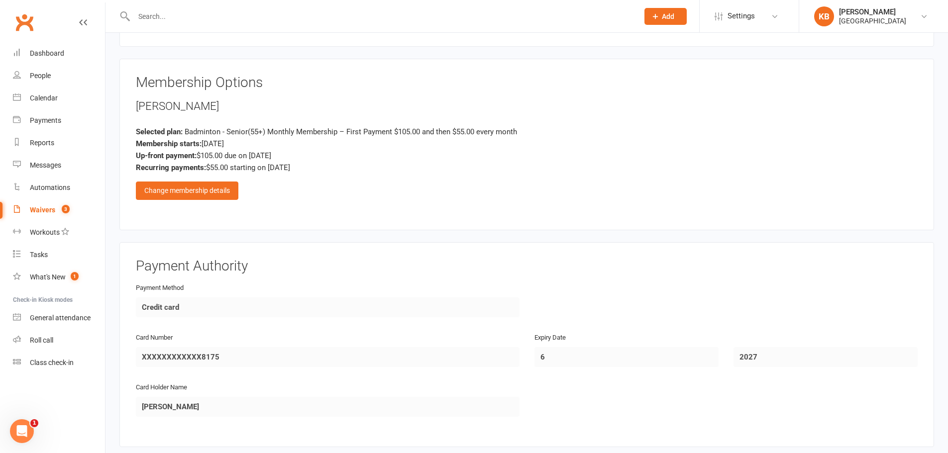
scroll to position [658, 0]
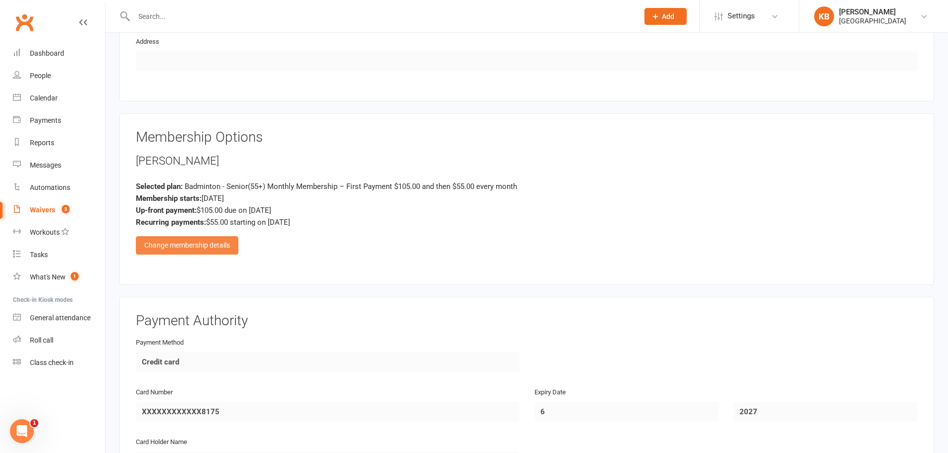
click at [221, 246] on div "Change membership details" at bounding box center [187, 245] width 103 height 18
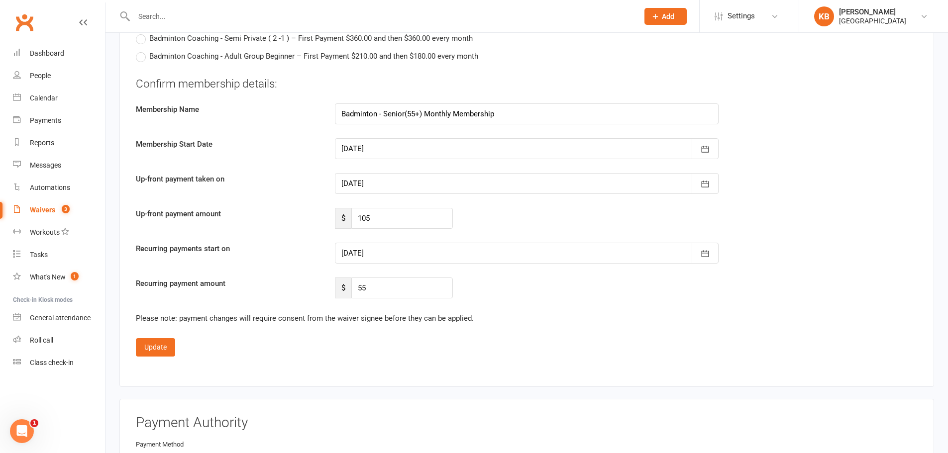
scroll to position [2001, 0]
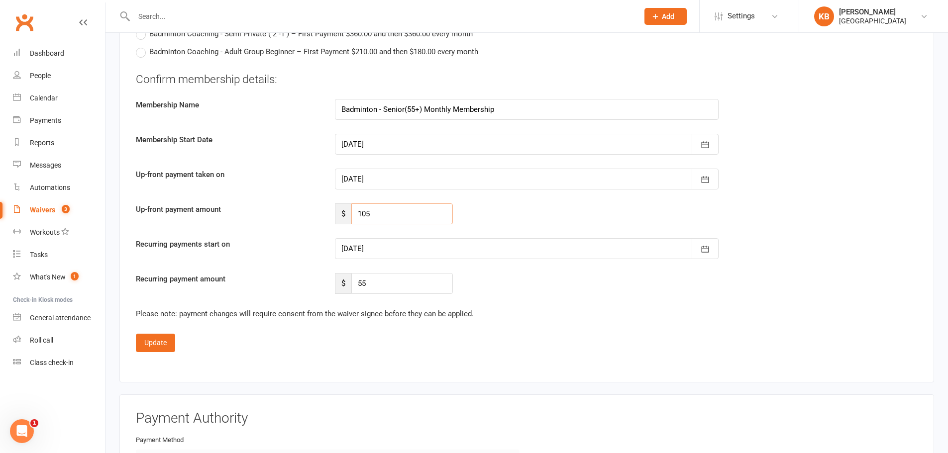
click at [389, 209] on input "105" at bounding box center [402, 214] width 102 height 21
type input "1"
type input "0"
click at [387, 248] on div at bounding box center [527, 248] width 384 height 21
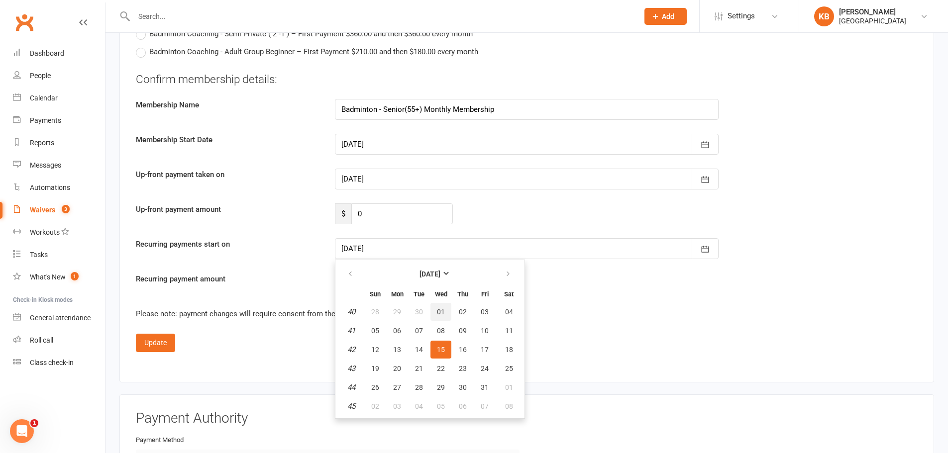
click at [444, 310] on span "01" at bounding box center [441, 312] width 8 height 8
type input "[DATE]"
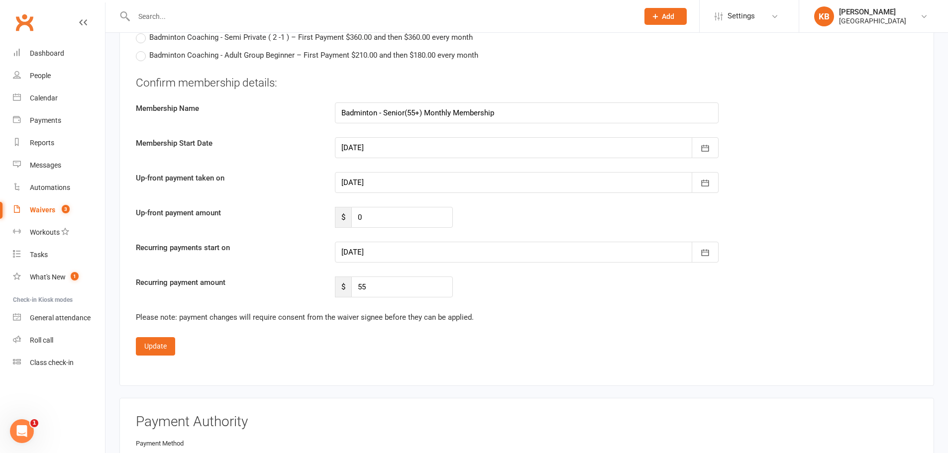
scroll to position [2101, 0]
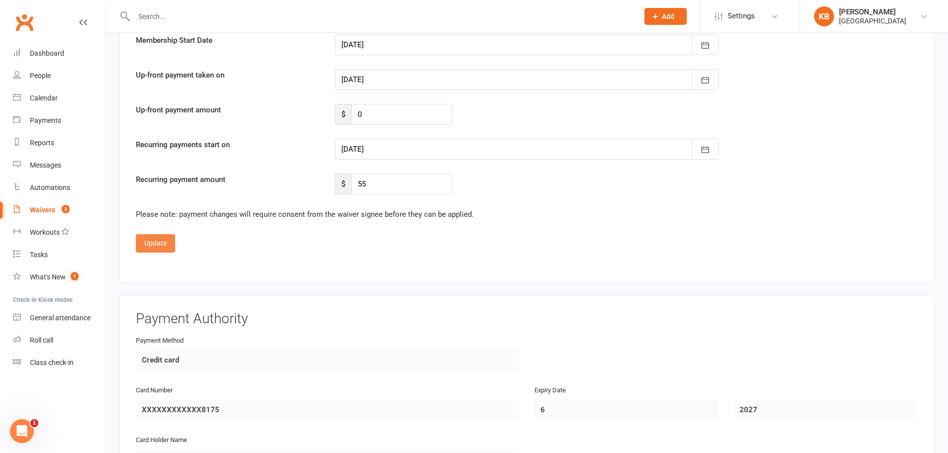
click at [158, 243] on button "Update" at bounding box center [155, 243] width 39 height 18
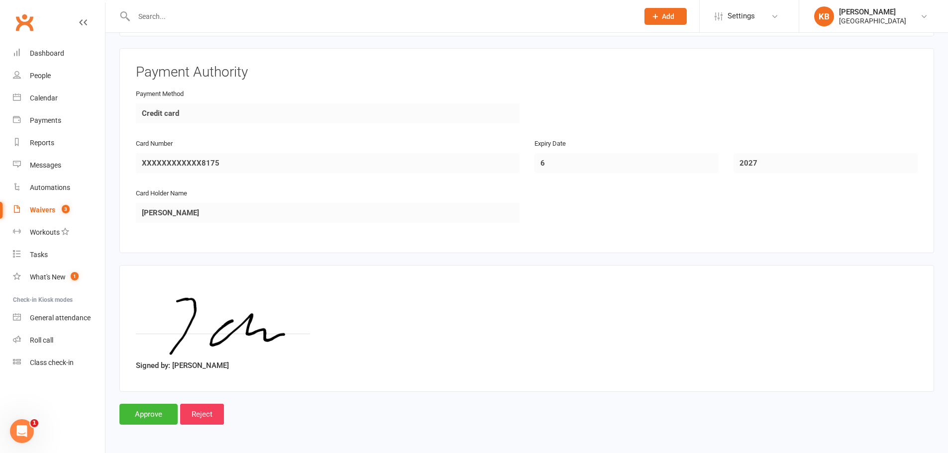
scroll to position [907, 0]
click at [151, 413] on input "Approve" at bounding box center [148, 414] width 58 height 21
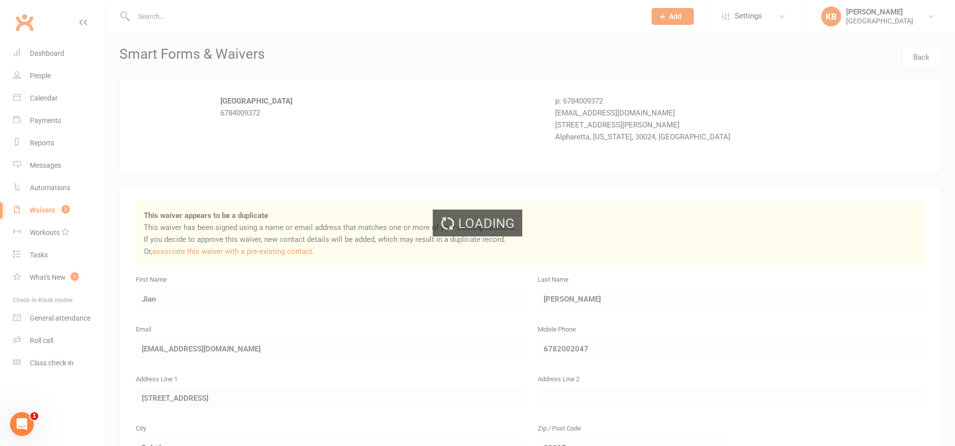
select select "100"
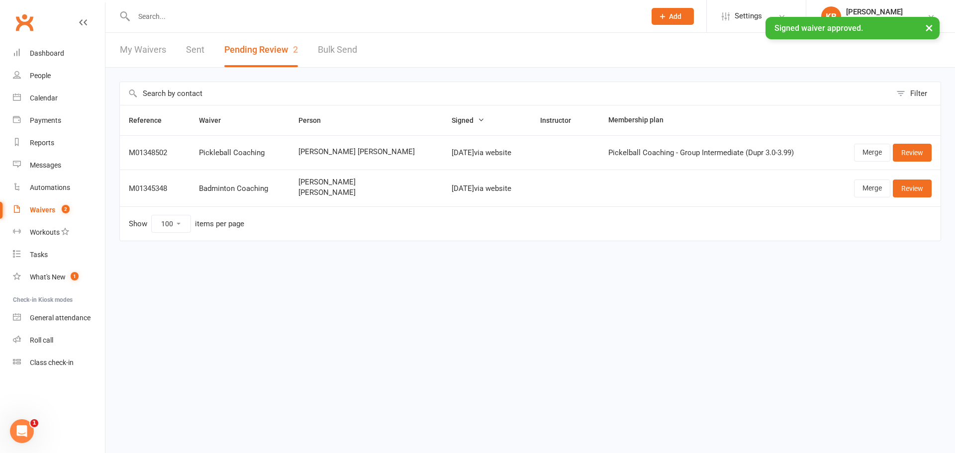
click at [190, 49] on link "Sent" at bounding box center [195, 50] width 18 height 34
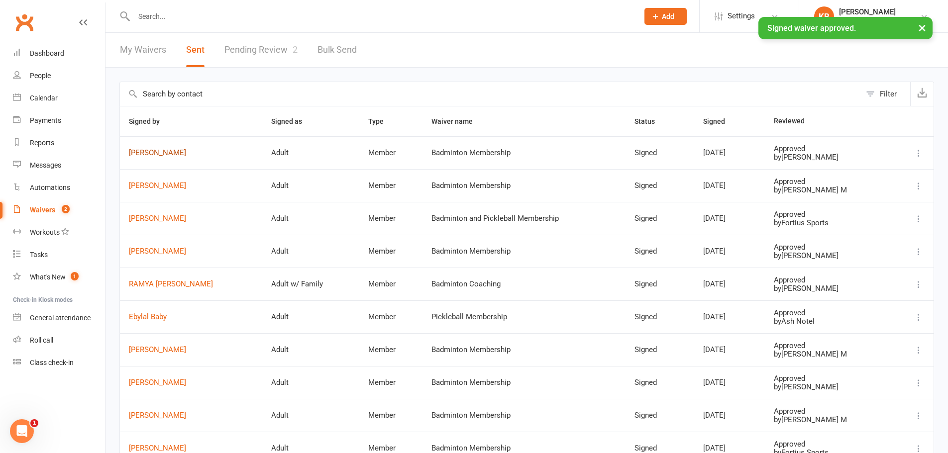
click at [155, 149] on link "[PERSON_NAME]" at bounding box center [191, 153] width 124 height 8
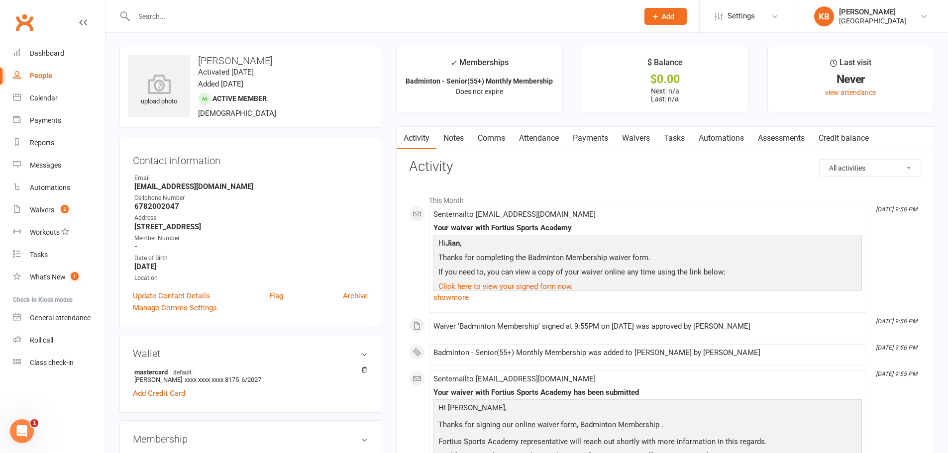
click at [578, 135] on link "Payments" at bounding box center [590, 138] width 49 height 23
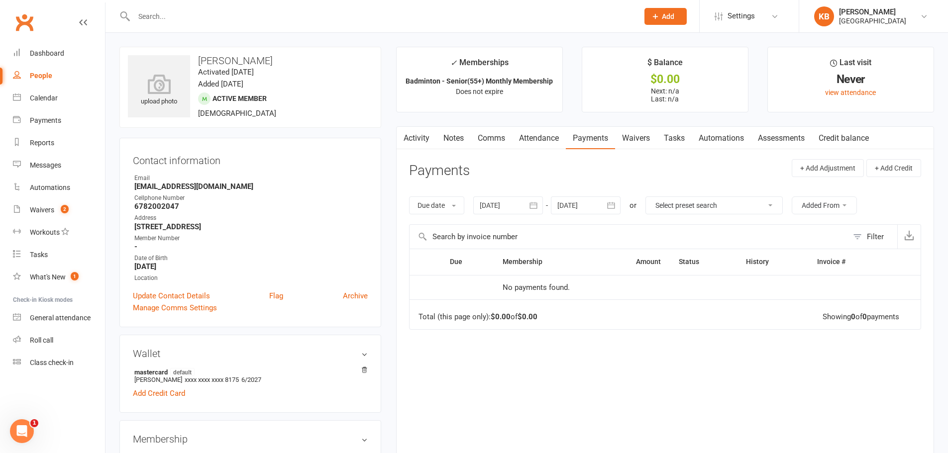
click at [531, 209] on icon "button" at bounding box center [533, 206] width 10 height 10
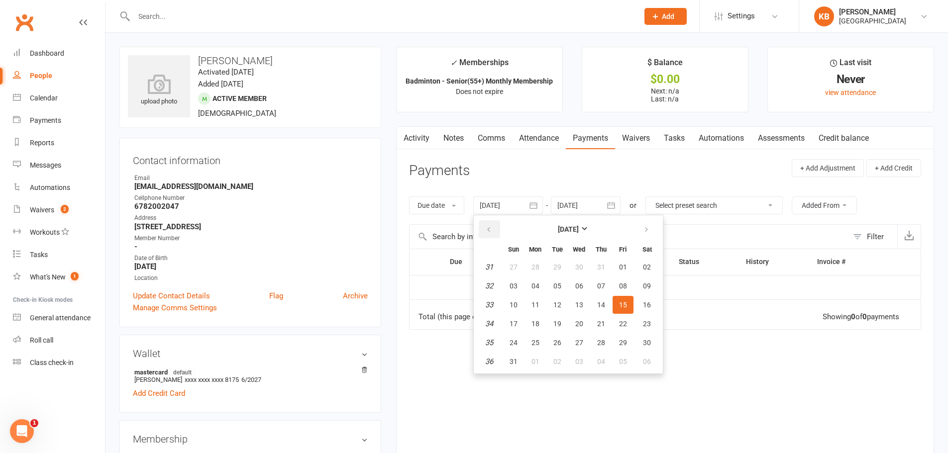
click at [497, 231] on button "button" at bounding box center [489, 229] width 21 height 18
click at [524, 264] on button "27" at bounding box center [513, 267] width 21 height 18
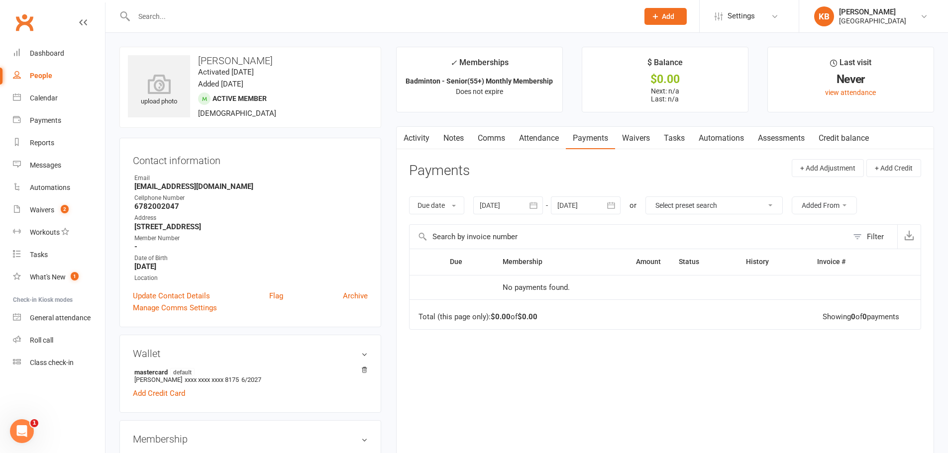
click at [531, 208] on icon "button" at bounding box center [533, 206] width 10 height 10
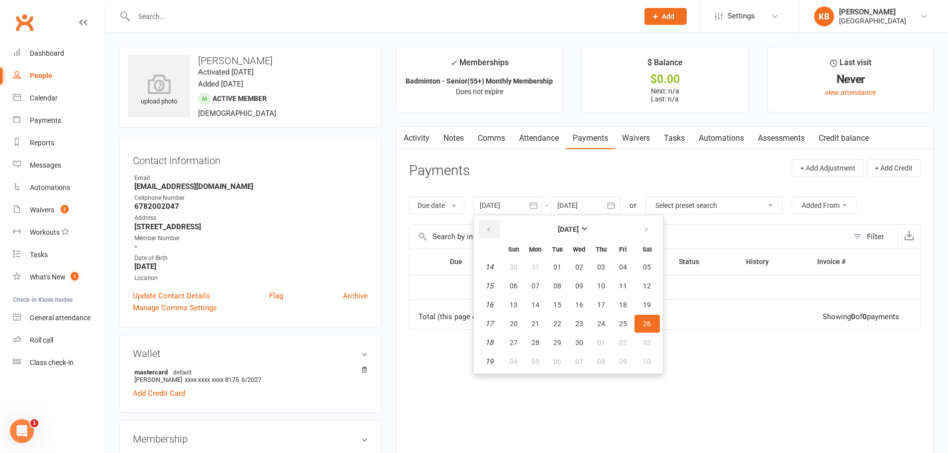
click at [491, 231] on icon "button" at bounding box center [488, 230] width 7 height 8
click at [529, 285] on button "03" at bounding box center [535, 286] width 21 height 18
type input "[DATE]"
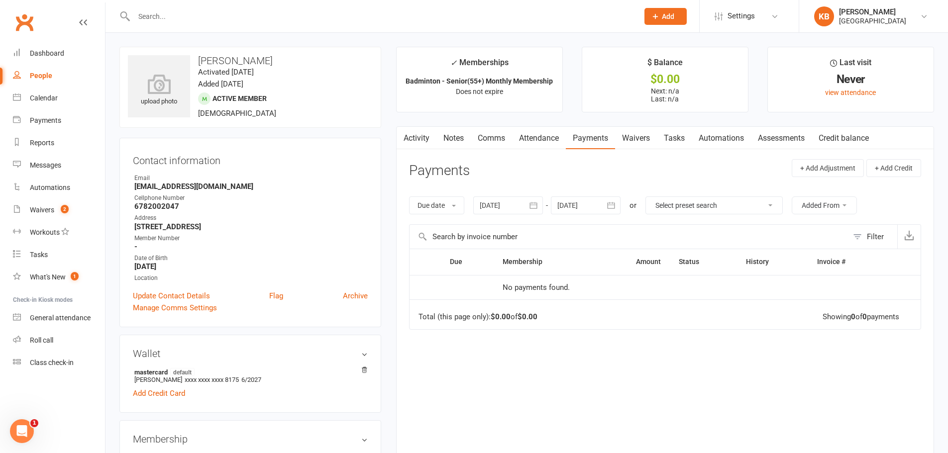
click at [613, 210] on icon "button" at bounding box center [611, 206] width 10 height 10
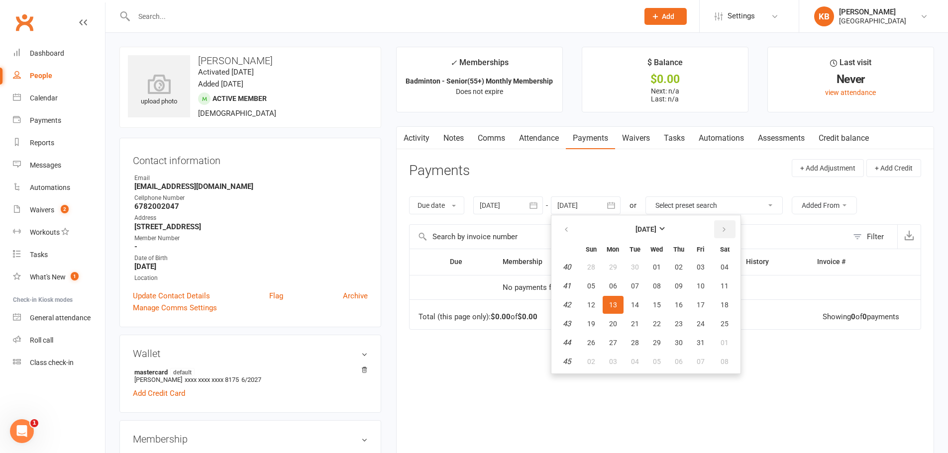
click at [717, 228] on button "button" at bounding box center [724, 229] width 21 height 18
click at [722, 273] on button "06" at bounding box center [724, 267] width 25 height 18
type input "[DATE]"
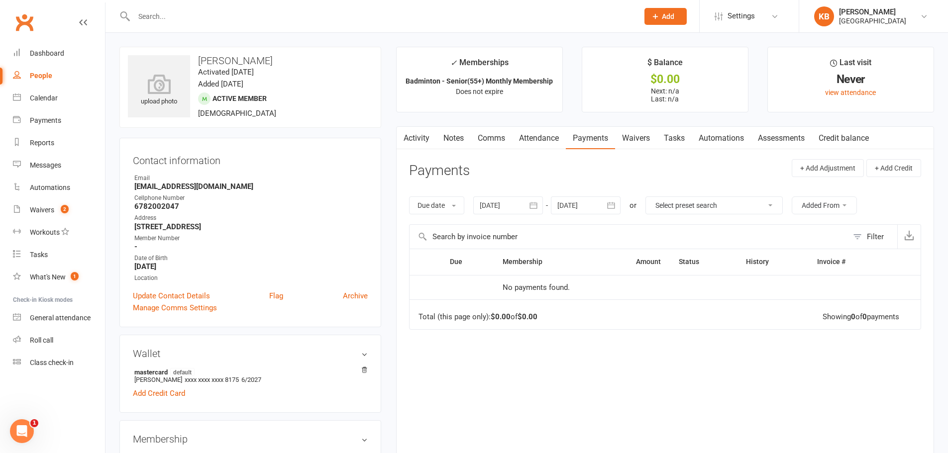
click at [538, 208] on icon "button" at bounding box center [533, 206] width 10 height 10
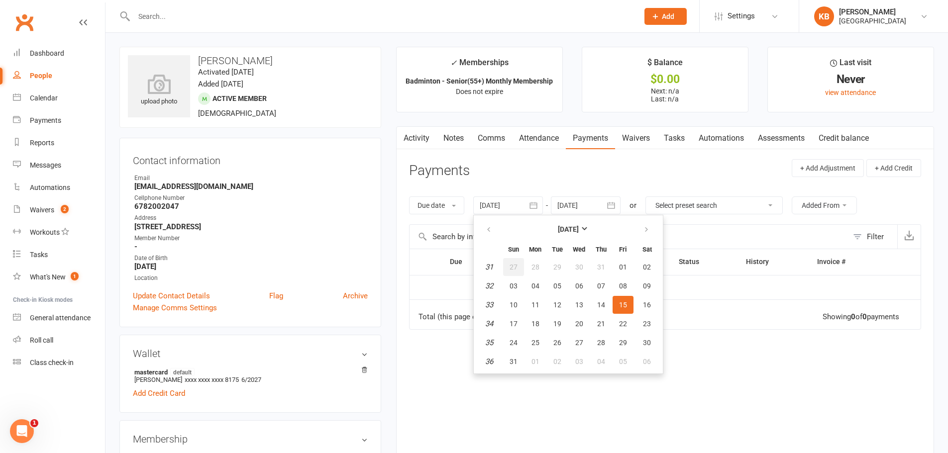
click at [516, 266] on span "27" at bounding box center [514, 267] width 8 height 8
type input "27 Jul 2025"
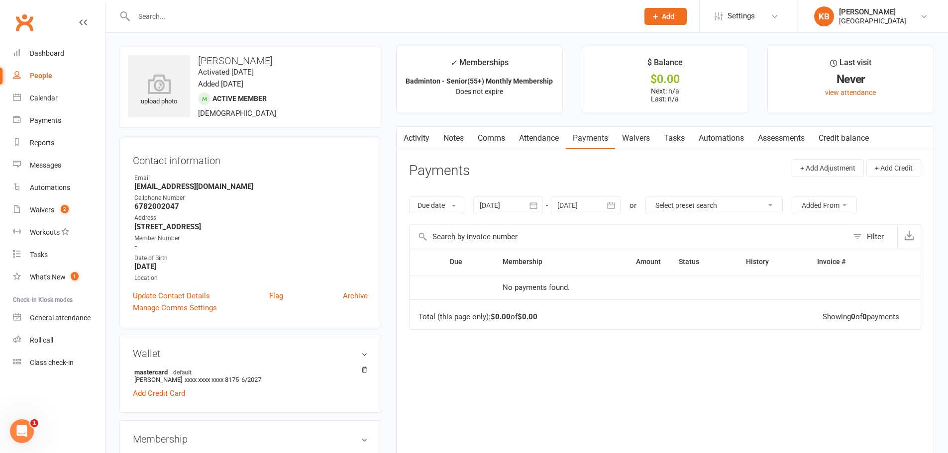
click at [623, 200] on div "Due date Due date Date paid Date failed 27 Jul 2025 July 2025 Sun Mon Tue Wed T…" at bounding box center [665, 206] width 512 height 38
click at [608, 205] on icon "button" at bounding box center [611, 206] width 10 height 10
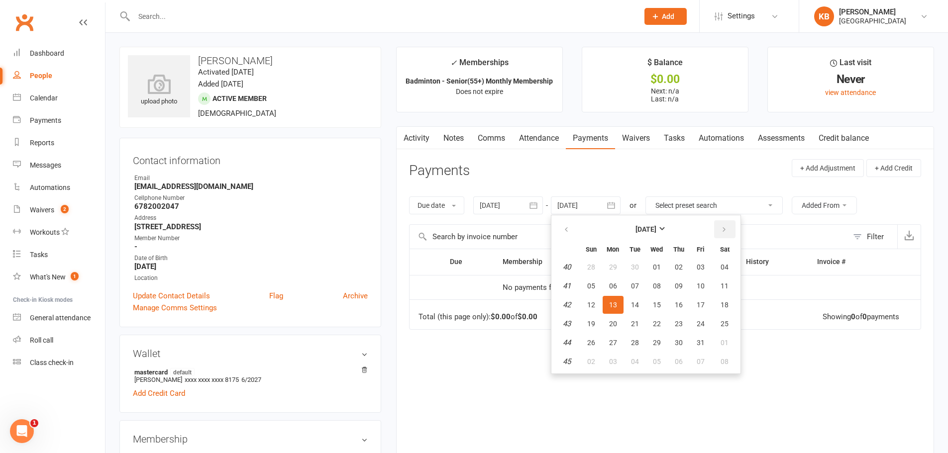
click at [722, 226] on icon "button" at bounding box center [724, 230] width 7 height 8
click at [719, 273] on button "03" at bounding box center [724, 267] width 25 height 18
type input "03 Jan 2026"
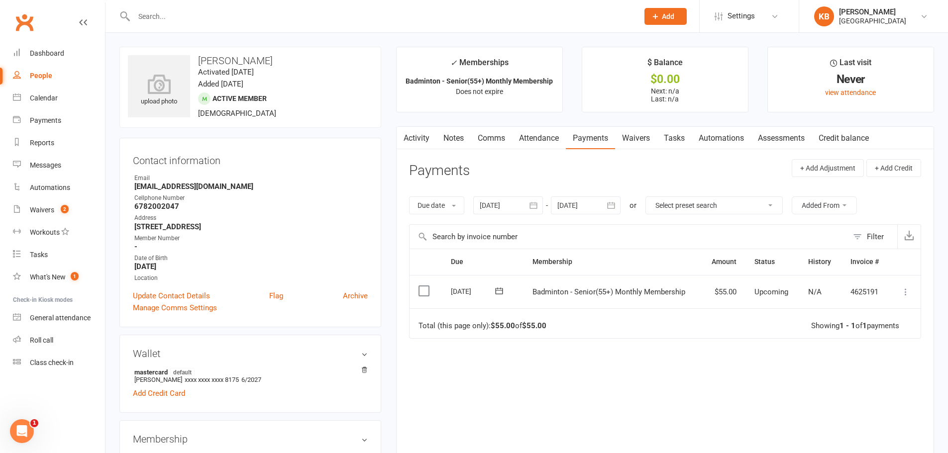
click at [613, 203] on icon "button" at bounding box center [611, 206] width 10 height 10
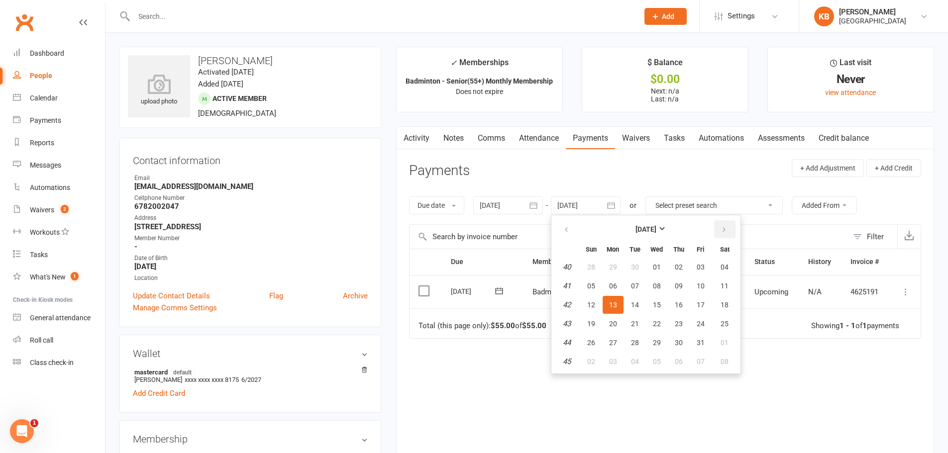
click at [729, 228] on button "button" at bounding box center [724, 229] width 21 height 18
click at [713, 274] on button "01" at bounding box center [724, 267] width 25 height 18
type input "[DATE]"
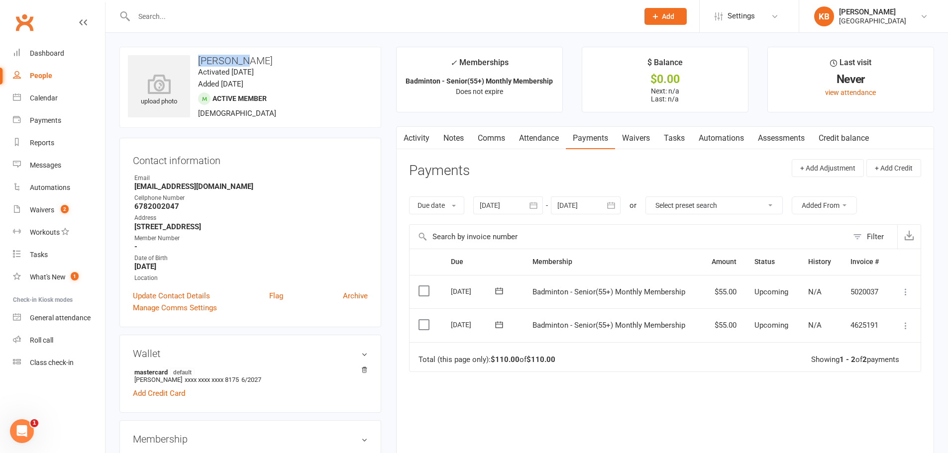
drag, startPoint x: 238, startPoint y: 58, endPoint x: 264, endPoint y: 58, distance: 25.9
click at [264, 58] on h3 "[PERSON_NAME]" at bounding box center [250, 60] width 245 height 11
copy h3 "[PERSON_NAME]"
click at [289, 56] on h3 "[PERSON_NAME]" at bounding box center [250, 60] width 245 height 11
click at [218, 12] on input "text" at bounding box center [381, 16] width 501 height 14
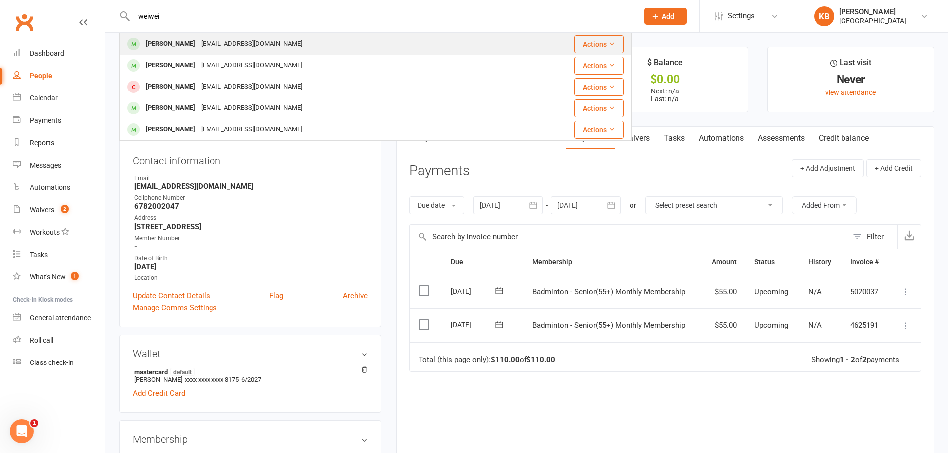
type input "weiwei"
click at [240, 48] on div "[EMAIL_ADDRESS][DOMAIN_NAME]" at bounding box center [251, 44] width 107 height 14
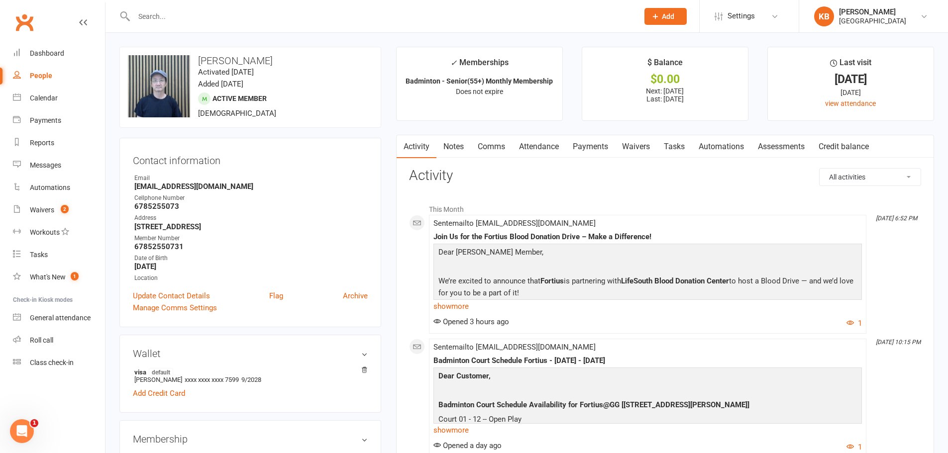
click at [585, 149] on link "Payments" at bounding box center [590, 146] width 49 height 23
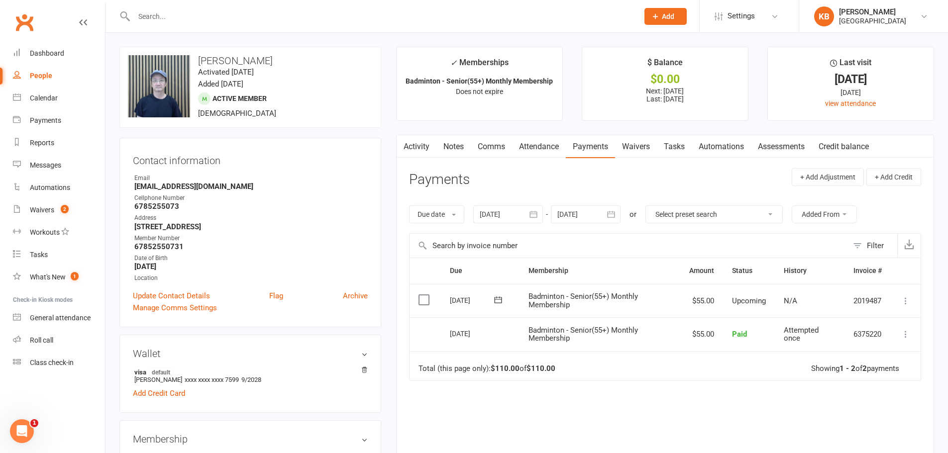
click at [532, 214] on icon "button" at bounding box center [533, 214] width 7 height 6
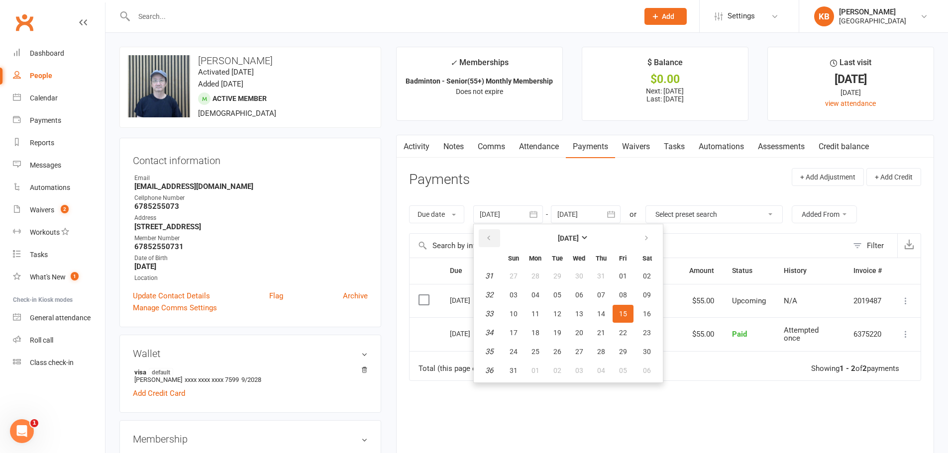
click at [492, 236] on icon "button" at bounding box center [488, 238] width 7 height 8
click at [515, 287] on button "08" at bounding box center [513, 295] width 21 height 18
type input "[DATE]"
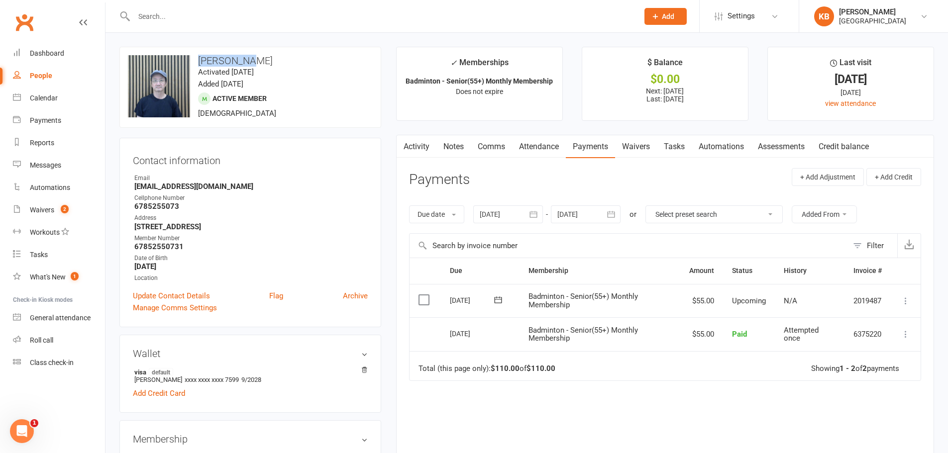
drag, startPoint x: 198, startPoint y: 58, endPoint x: 249, endPoint y: 66, distance: 51.3
click at [249, 66] on h3 "[PERSON_NAME]" at bounding box center [250, 60] width 245 height 11
copy h3 "[PERSON_NAME]"
click at [289, 67] on div "upload photo change photo [PERSON_NAME] Activated [DATE] Added [DATE] Active me…" at bounding box center [250, 87] width 262 height 81
click at [180, 17] on input "text" at bounding box center [381, 16] width 501 height 14
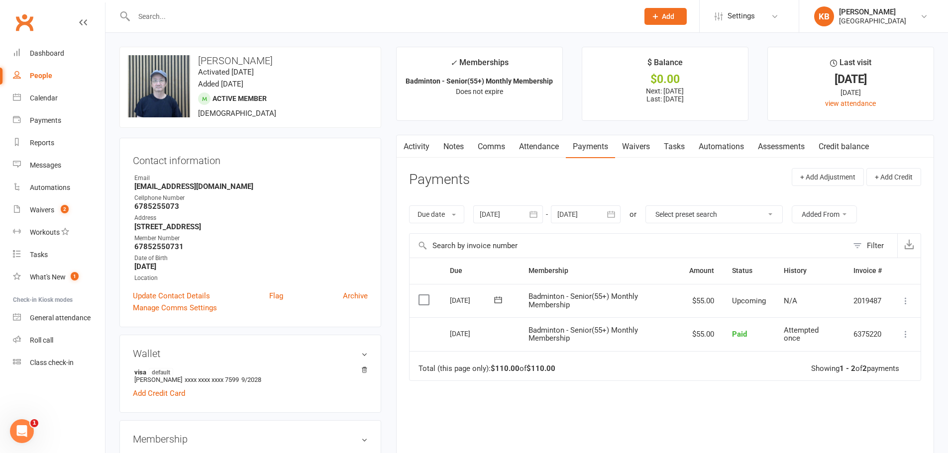
paste input "[PERSON_NAME]"
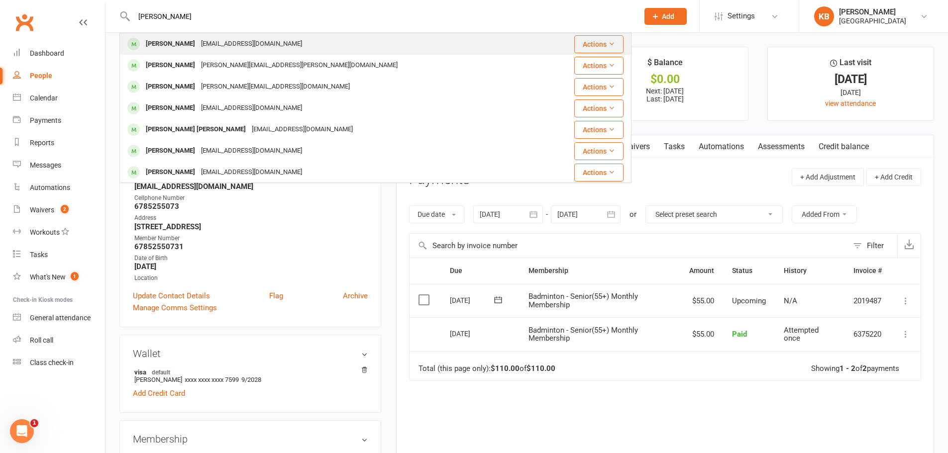
type input "[PERSON_NAME]"
click at [209, 41] on div "[EMAIL_ADDRESS][DOMAIN_NAME]" at bounding box center [251, 44] width 107 height 14
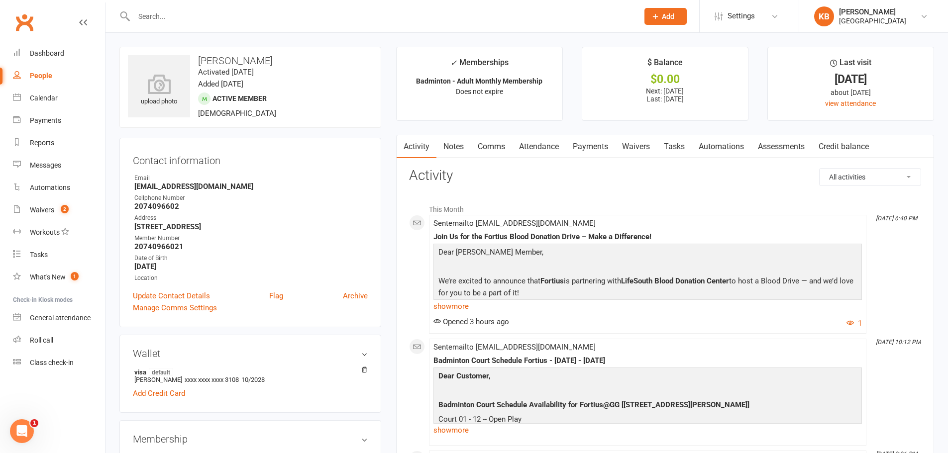
click at [582, 148] on link "Payments" at bounding box center [590, 146] width 49 height 23
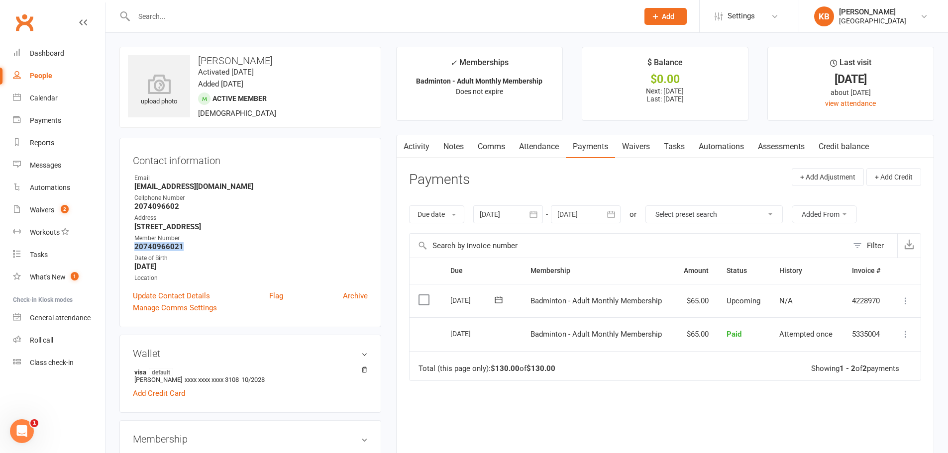
drag, startPoint x: 131, startPoint y: 246, endPoint x: 192, endPoint y: 246, distance: 60.2
click at [192, 246] on div "Contact information Owner Email kingsworld.cemk@gmail.com Cellphone Number 2074…" at bounding box center [250, 233] width 262 height 190
copy strong "20740966021"
click at [297, 250] on strong "20740966021" at bounding box center [250, 246] width 233 height 9
drag, startPoint x: 192, startPoint y: 60, endPoint x: 321, endPoint y: 65, distance: 129.0
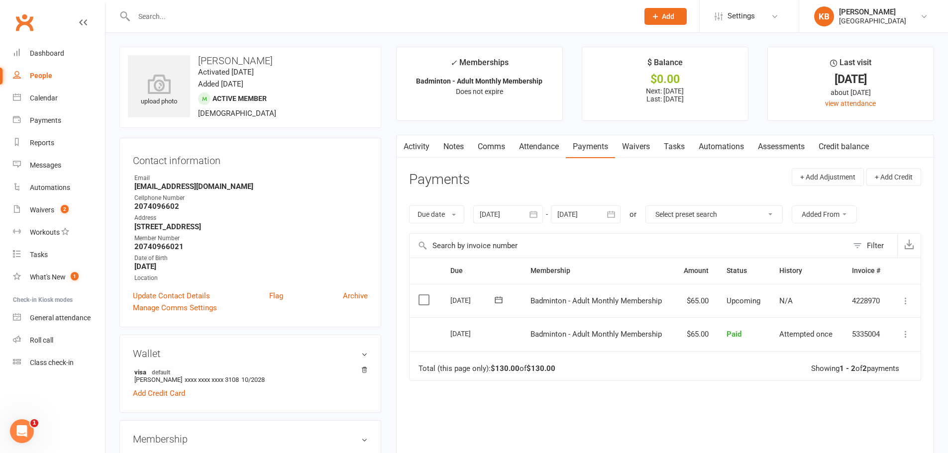
click at [321, 65] on h3 "Kinshuk Mandal" at bounding box center [250, 60] width 245 height 11
copy h3 "Kinshuk Mandal"
click at [323, 64] on h3 "Kinshuk Mandal" at bounding box center [250, 60] width 245 height 11
click at [872, 18] on div "[GEOGRAPHIC_DATA]" at bounding box center [872, 20] width 67 height 9
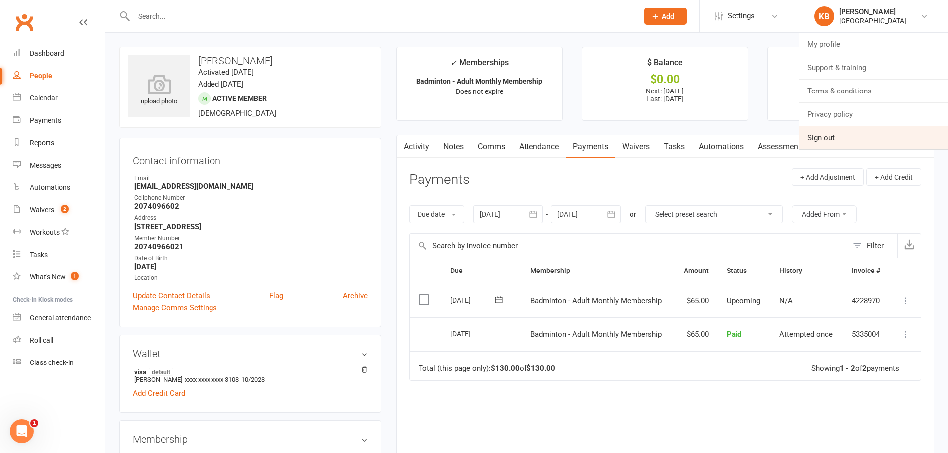
click at [833, 143] on link "Sign out" at bounding box center [873, 137] width 149 height 23
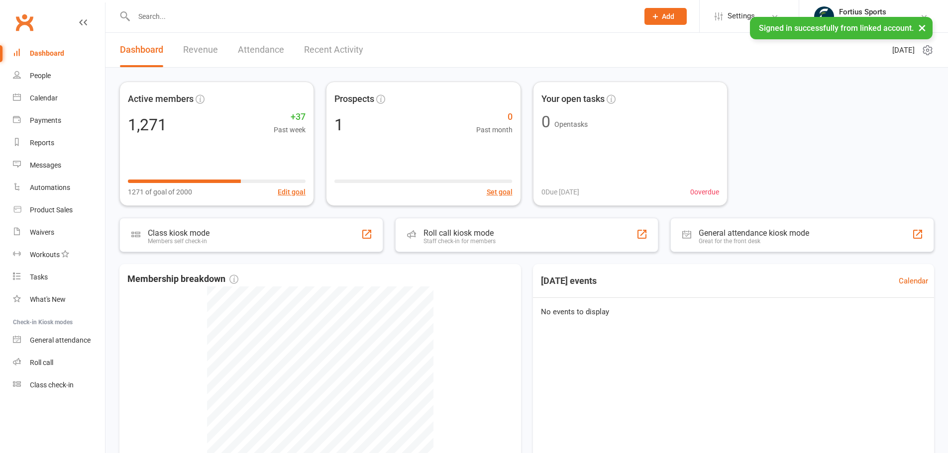
click at [176, 24] on div at bounding box center [375, 16] width 512 height 32
click at [172, 14] on input "text" at bounding box center [381, 16] width 501 height 14
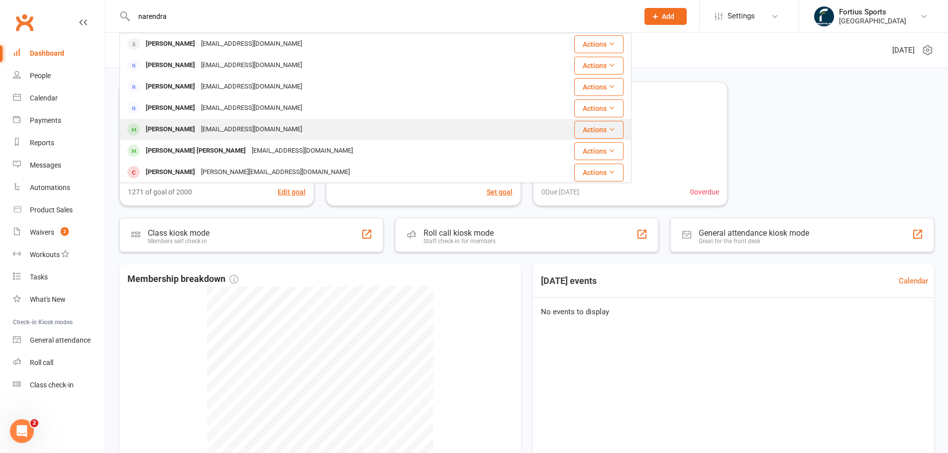
type input "narendra"
click at [249, 127] on div "[EMAIL_ADDRESS][DOMAIN_NAME]" at bounding box center [251, 129] width 107 height 14
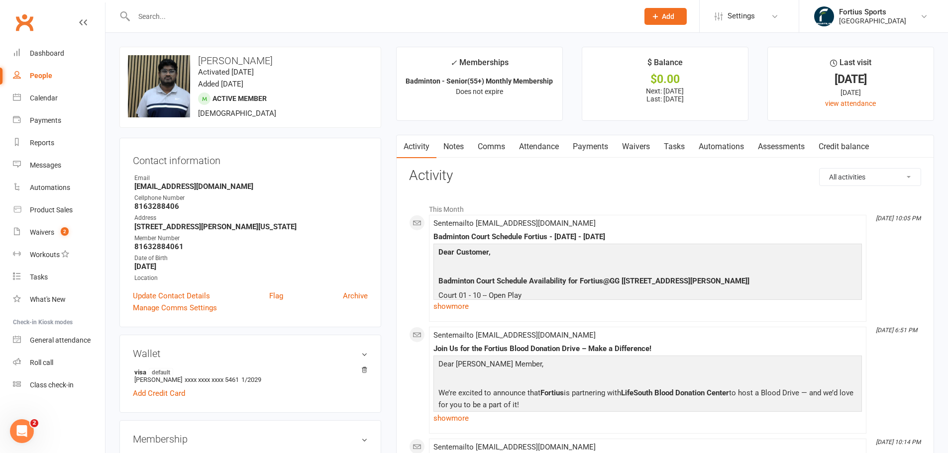
click at [454, 142] on link "Notes" at bounding box center [453, 146] width 34 height 23
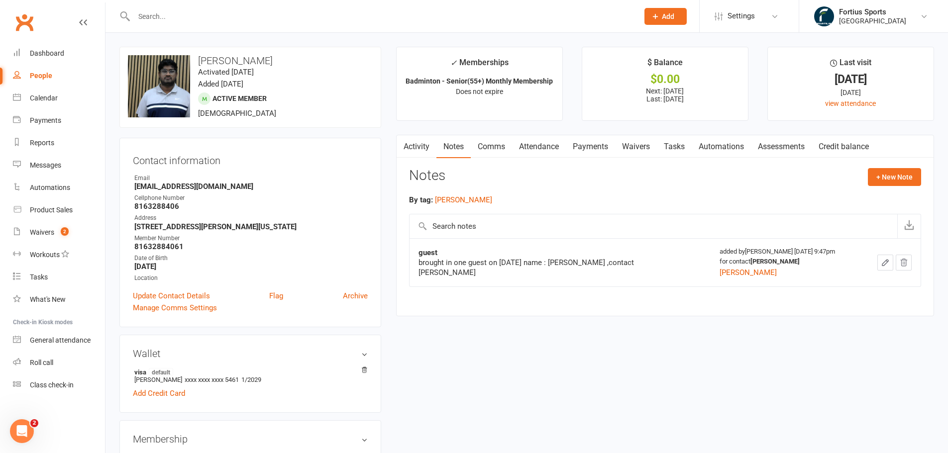
click at [186, 15] on input "text" at bounding box center [381, 16] width 501 height 14
type input "[PERSON_NAME]"
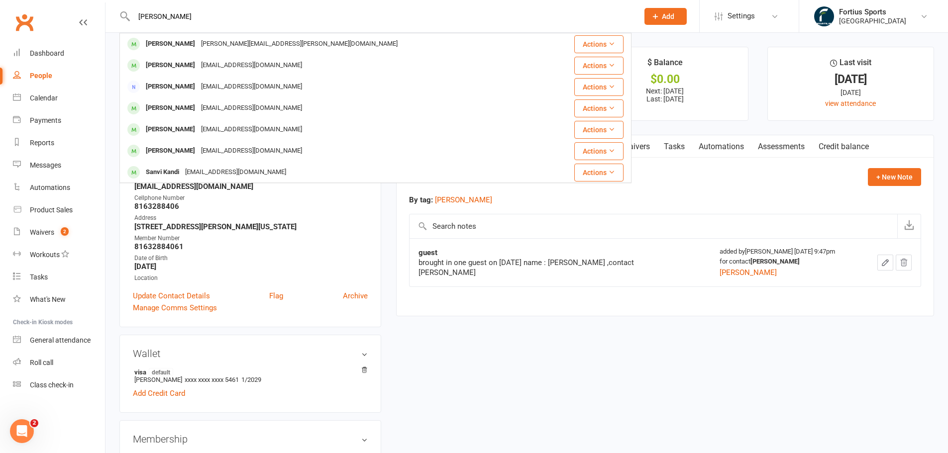
drag, startPoint x: 194, startPoint y: 13, endPoint x: 109, endPoint y: 14, distance: 84.1
click at [109, 14] on react-component "[PERSON_NAME] Sai [PERSON_NAME] [PERSON_NAME][EMAIL_ADDRESS][PERSON_NAME][DOMAI…" at bounding box center [315, 16] width 631 height 32
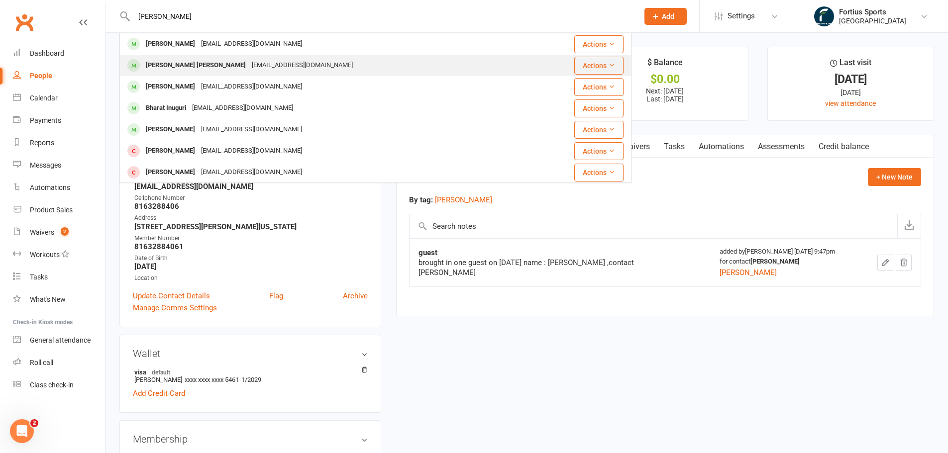
type input "[PERSON_NAME]"
click at [213, 61] on div "[PERSON_NAME] [PERSON_NAME]" at bounding box center [196, 65] width 106 height 14
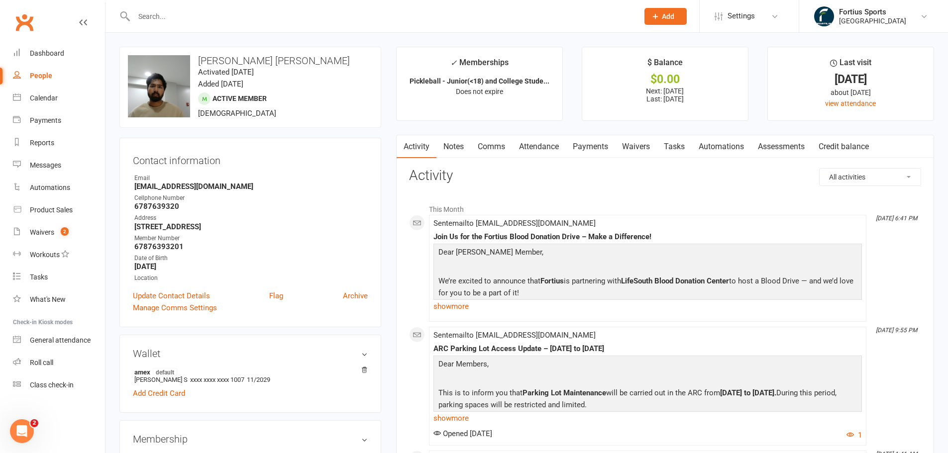
click at [456, 149] on link "Notes" at bounding box center [453, 146] width 34 height 23
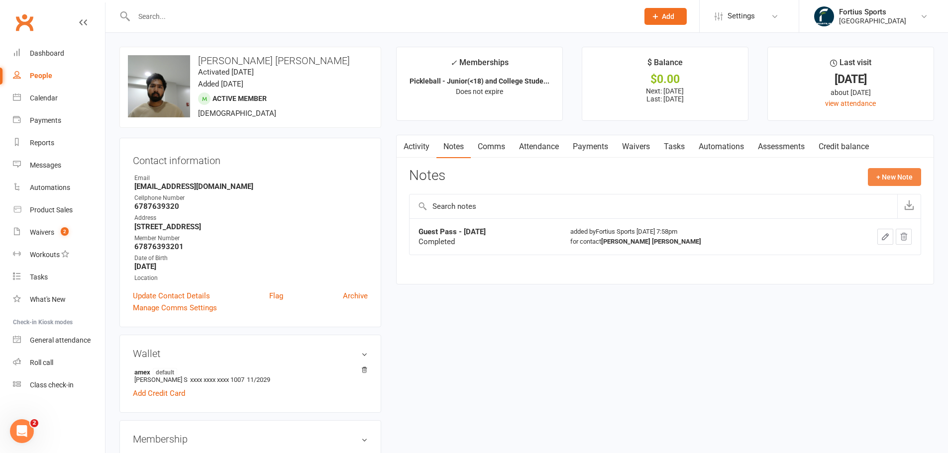
click at [901, 179] on button "+ New Note" at bounding box center [894, 177] width 53 height 18
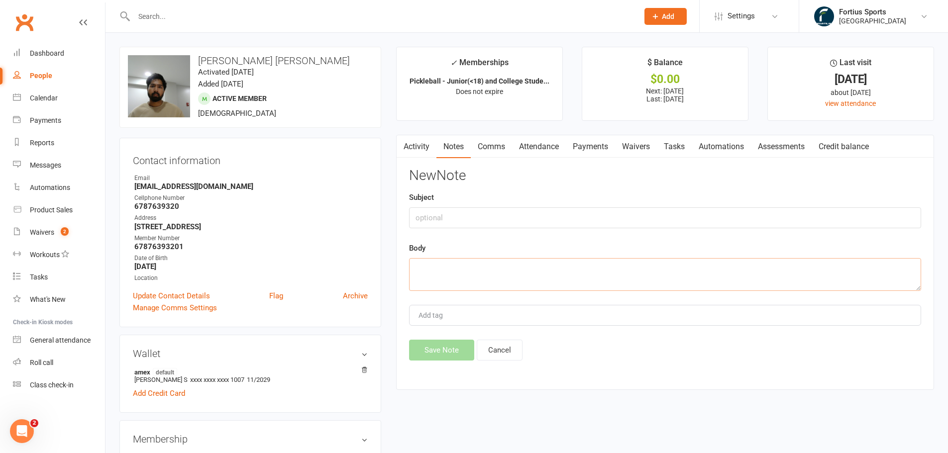
click at [494, 268] on textarea at bounding box center [665, 274] width 512 height 33
type textarea "Guest pass was used on SEP,9/16."
click at [459, 350] on button "Save Note" at bounding box center [441, 350] width 65 height 21
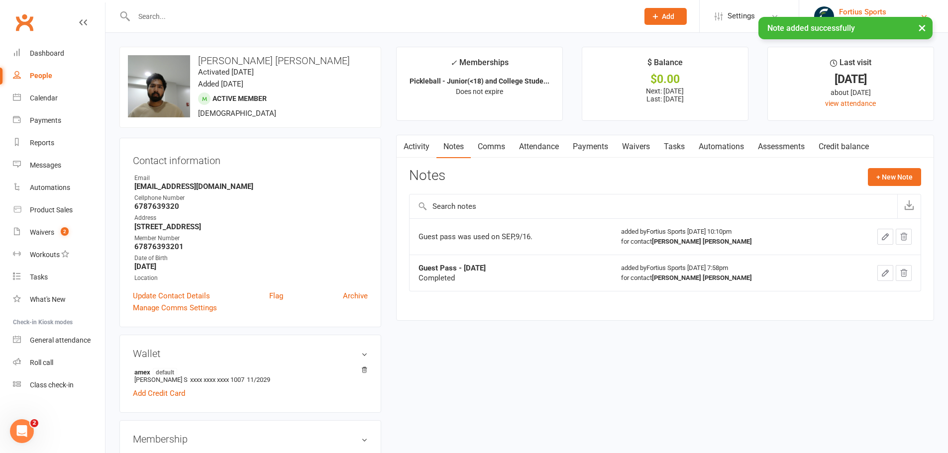
click at [855, 8] on div "Fortius Sports" at bounding box center [872, 11] width 67 height 9
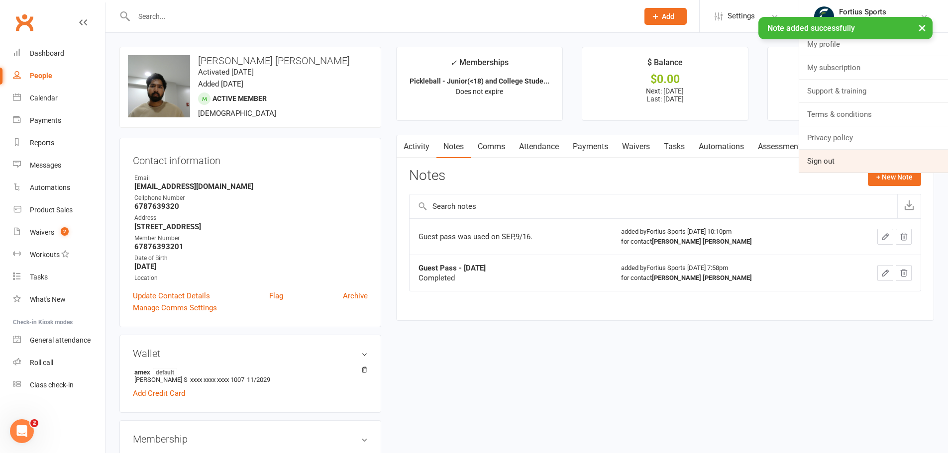
click at [846, 160] on link "Sign out" at bounding box center [873, 161] width 149 height 23
